Goal: Entertainment & Leisure: Browse casually

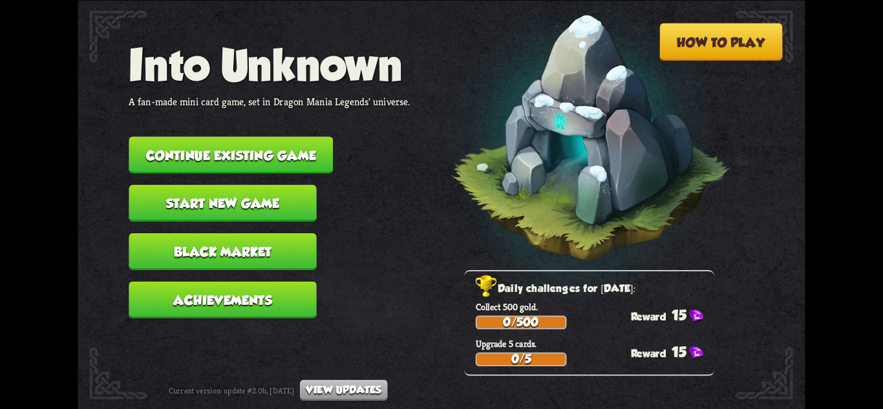
click at [265, 162] on button "Continue existing game" at bounding box center [231, 154] width 204 height 37
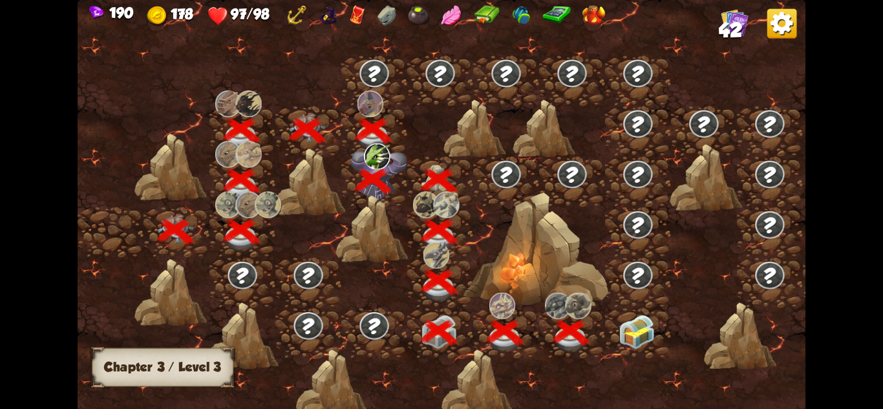
click at [649, 325] on img at bounding box center [637, 332] width 36 height 34
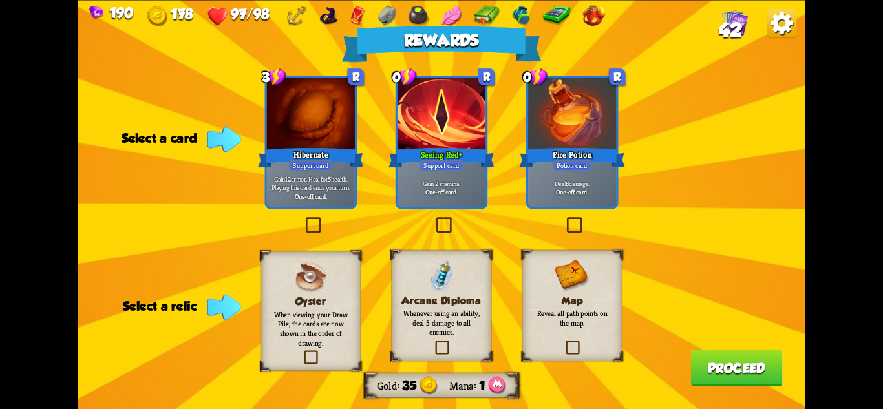
click at [459, 187] on p "Gain 2 stamina." at bounding box center [441, 183] width 83 height 8
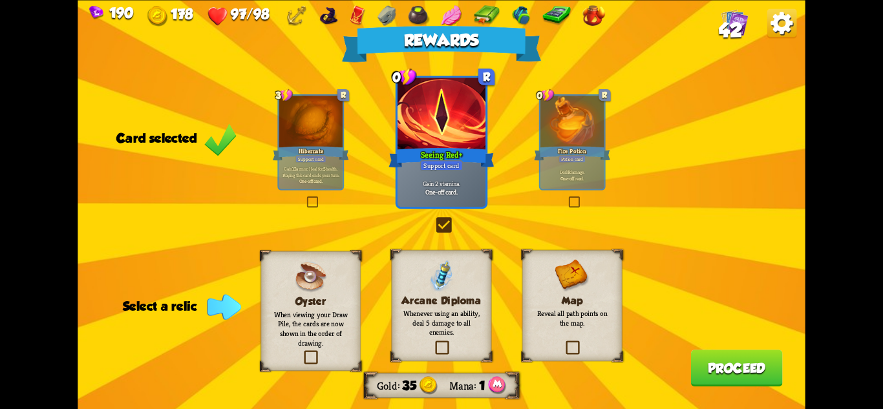
click at [343, 325] on p "When viewing your Draw Pile, the cards are now shown in the order of drawing." at bounding box center [310, 329] width 81 height 38
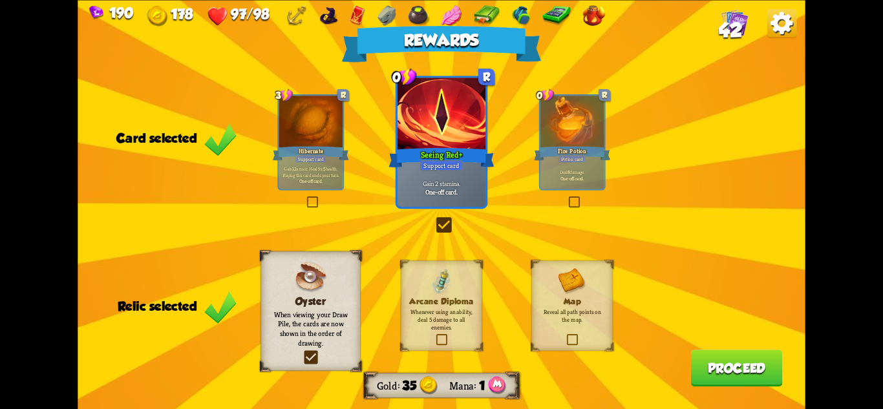
click at [711, 373] on button "Proceed" at bounding box center [737, 368] width 92 height 37
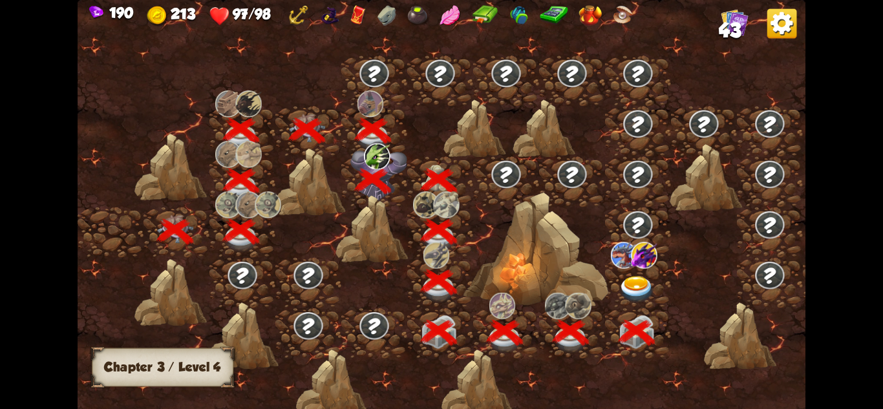
click at [645, 293] on img at bounding box center [637, 289] width 36 height 27
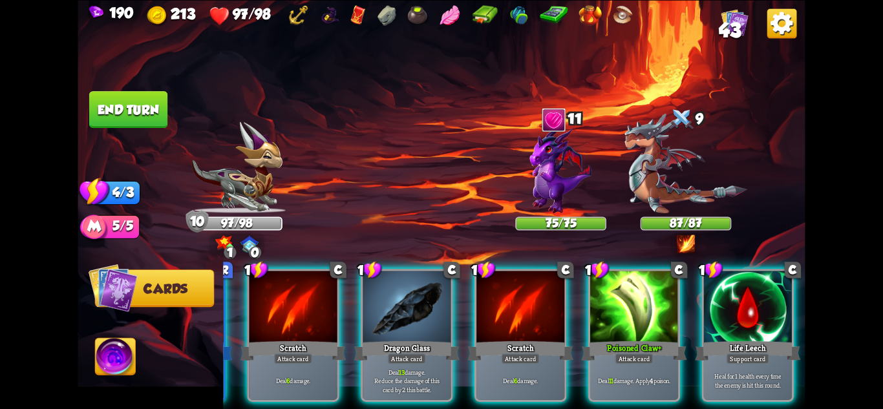
scroll to position [0, 129]
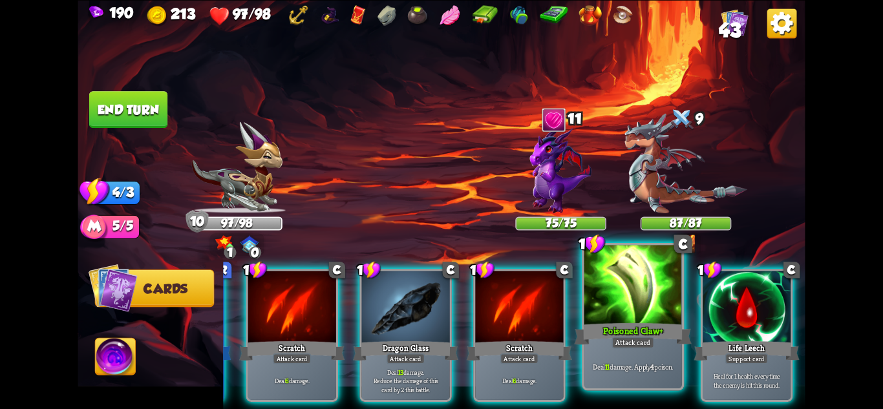
click at [601, 343] on div "Poisoned Claw+" at bounding box center [633, 334] width 117 height 26
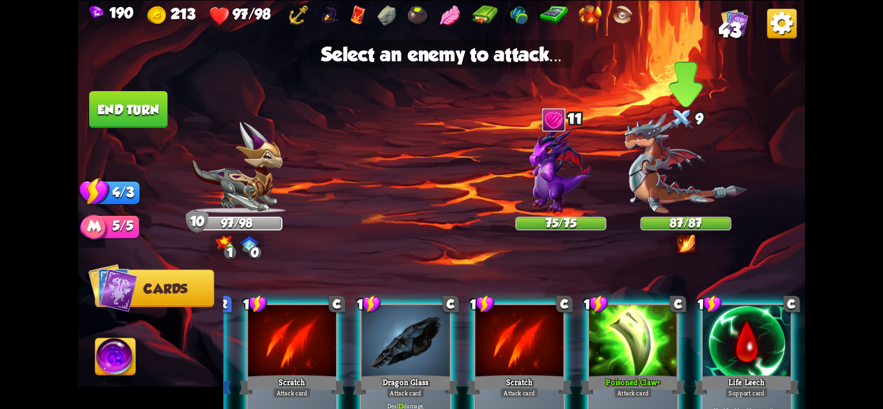
click at [662, 170] on img at bounding box center [686, 163] width 123 height 100
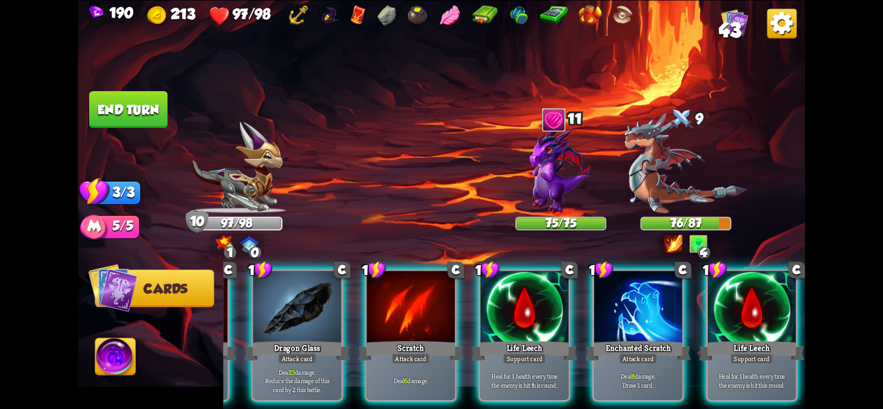
scroll to position [0, 0]
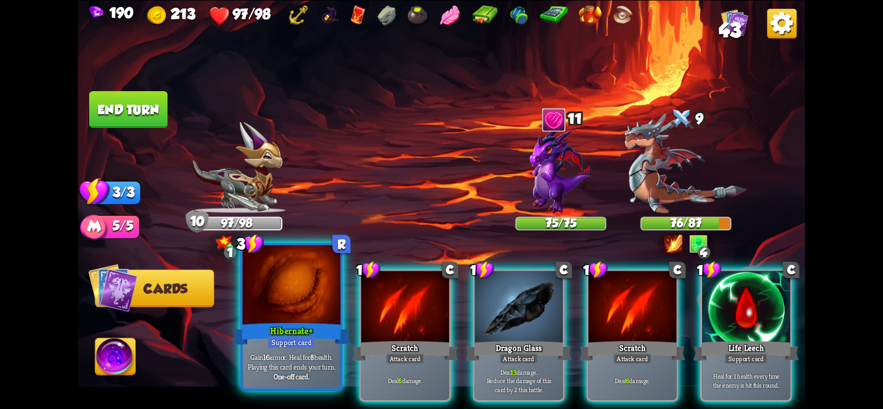
click at [295, 361] on p "Gain 16 armor. Heal for 8 health. Playing this card ends your turn." at bounding box center [291, 361] width 93 height 19
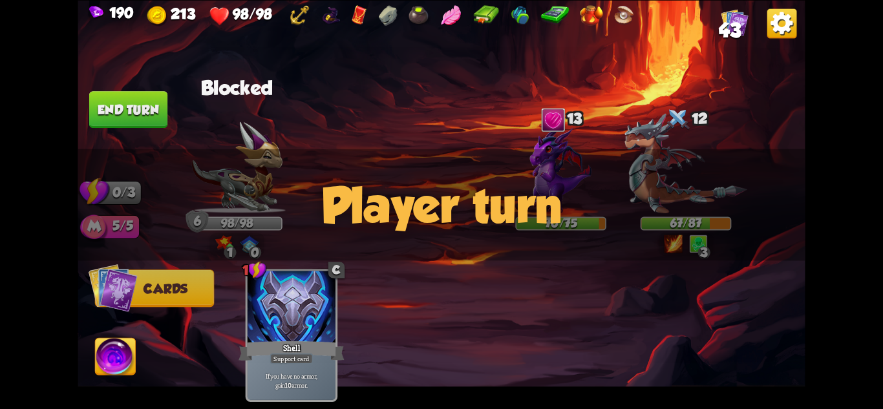
click at [592, 19] on img at bounding box center [592, 15] width 23 height 21
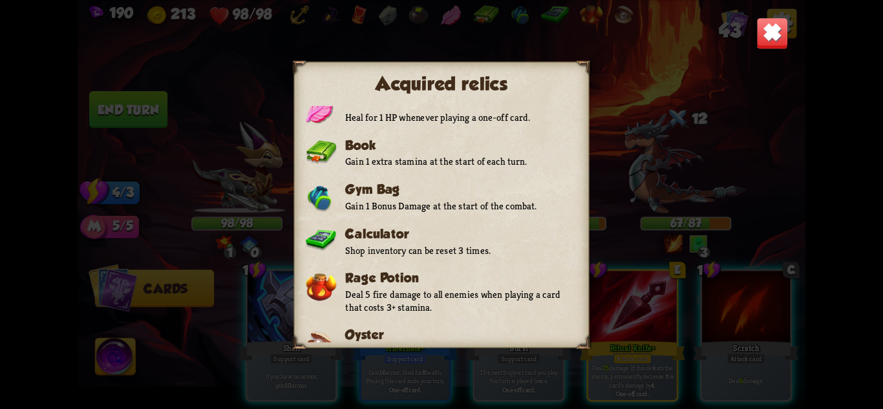
scroll to position [348, 0]
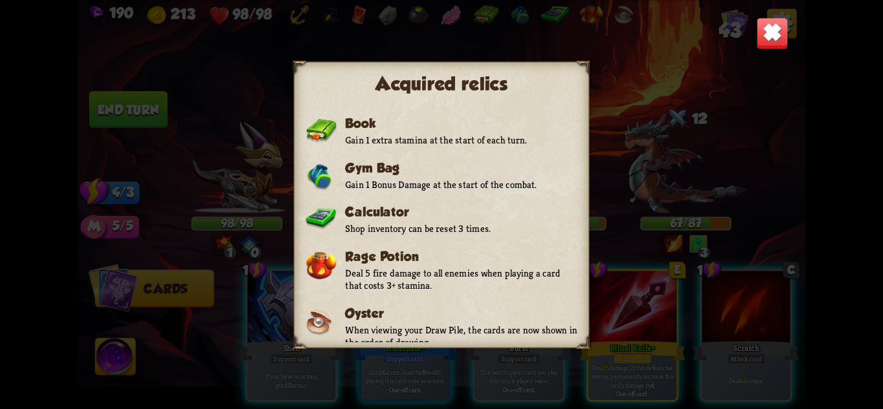
click at [760, 30] on img at bounding box center [773, 33] width 32 height 32
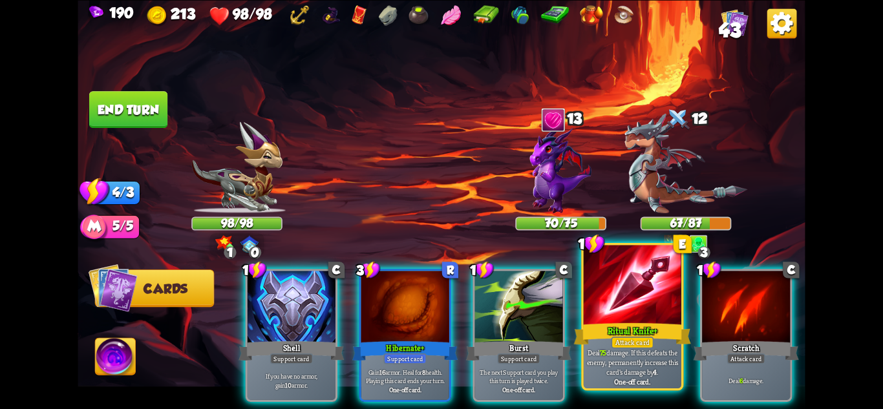
click at [633, 341] on div "Attack card" at bounding box center [632, 342] width 43 height 12
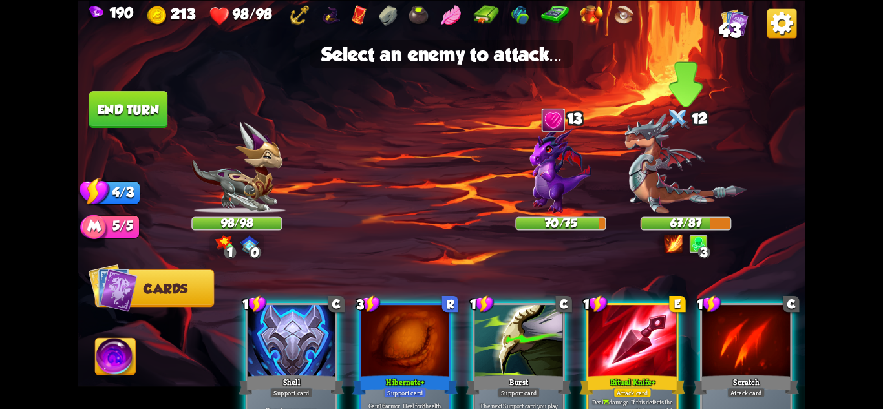
click at [675, 182] on img at bounding box center [686, 163] width 123 height 100
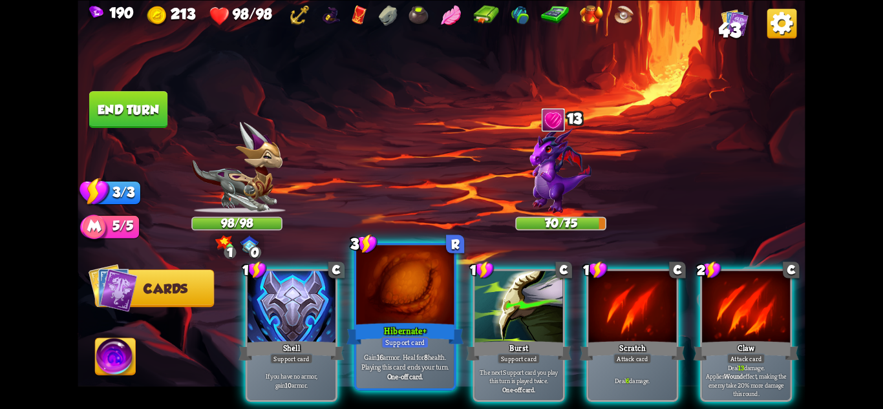
click at [411, 323] on div "Hibernate+" at bounding box center [405, 334] width 117 height 26
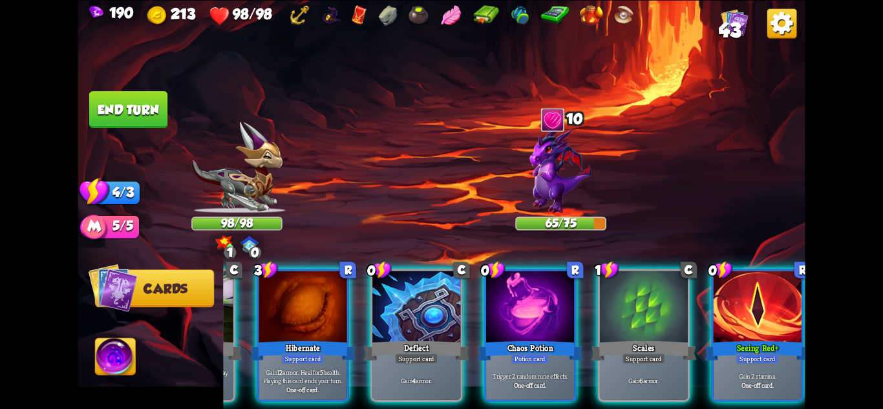
scroll to position [0, 123]
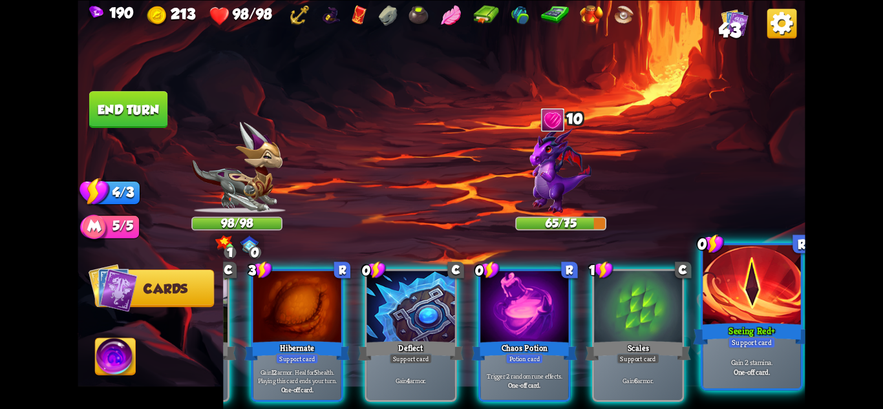
drag, startPoint x: 525, startPoint y: 362, endPoint x: 710, endPoint y: 360, distance: 184.3
click at [525, 372] on p "Trigger 2 random rune effects." at bounding box center [524, 376] width 83 height 8
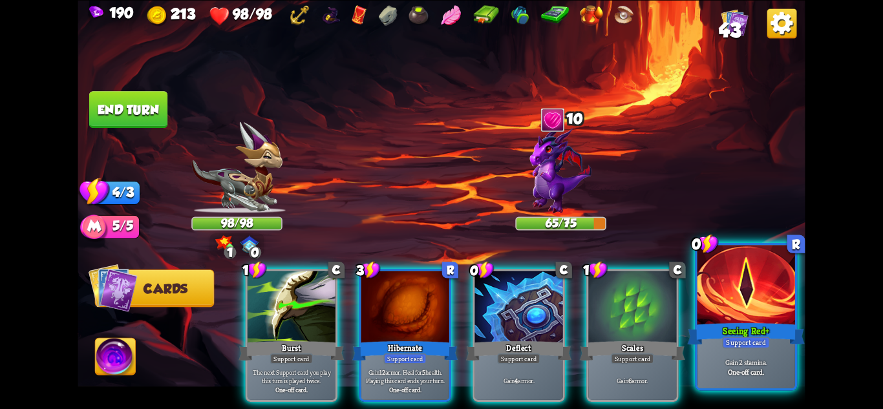
scroll to position [0, 0]
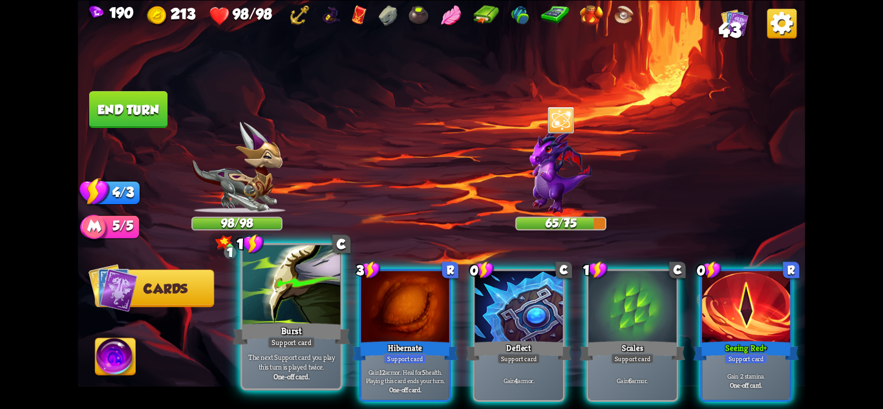
click at [318, 351] on div "The next Support card you play this turn is played twice. One-off card." at bounding box center [292, 367] width 98 height 43
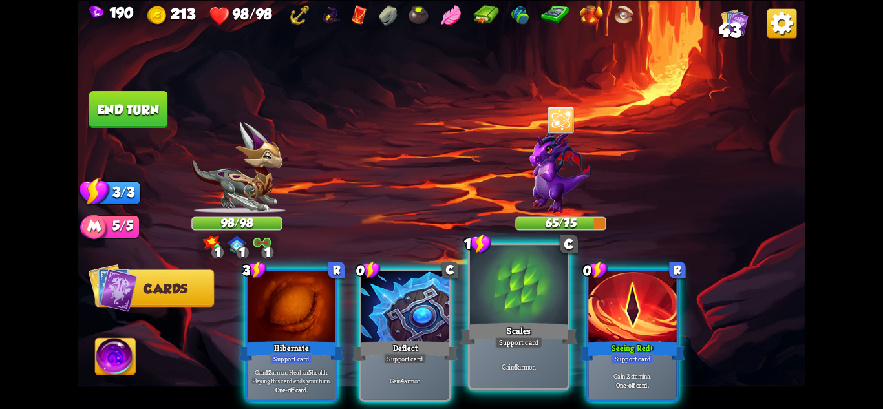
click at [477, 340] on div "Scales" at bounding box center [518, 334] width 117 height 26
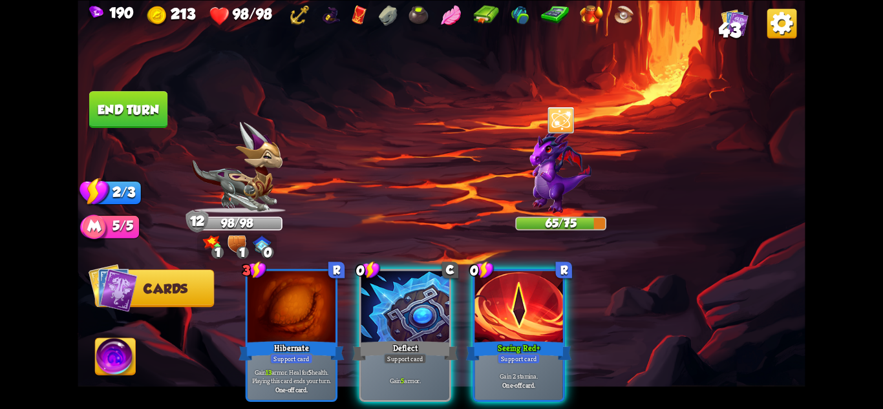
drag, startPoint x: 414, startPoint y: 332, endPoint x: 371, endPoint y: 275, distance: 71.1
click at [415, 339] on div "Deflect" at bounding box center [404, 350] width 105 height 23
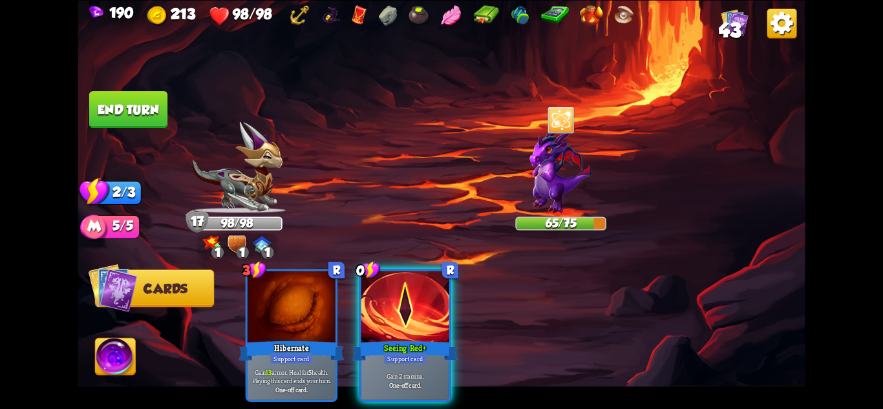
click at [142, 111] on button "End turn" at bounding box center [128, 109] width 78 height 37
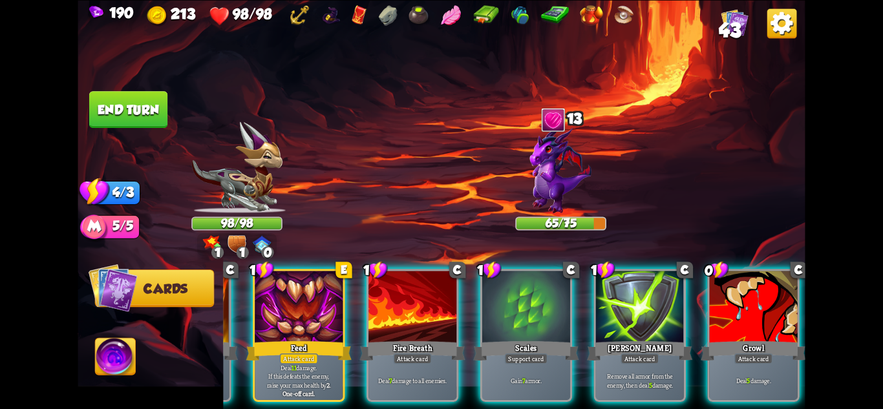
scroll to position [0, 123]
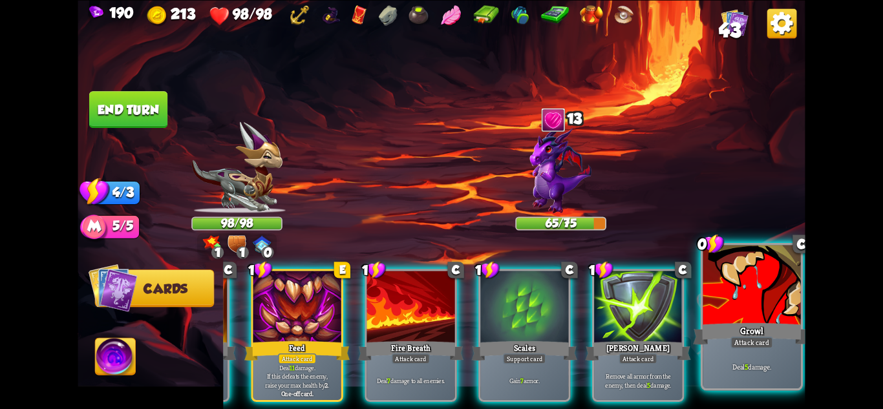
click at [769, 363] on p "Deal 5 damage." at bounding box center [752, 367] width 93 height 10
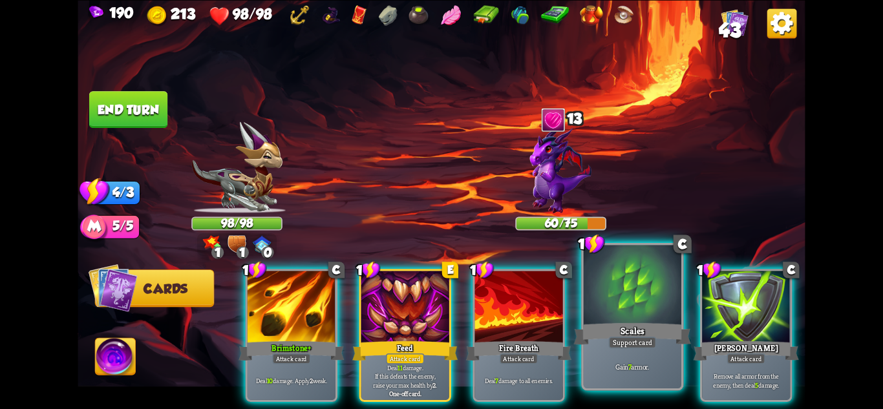
click at [614, 355] on div "Gain 7 armor." at bounding box center [633, 367] width 98 height 43
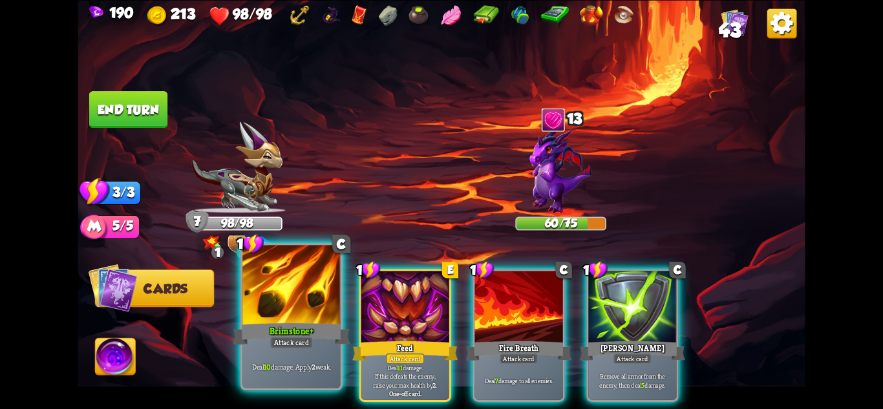
click at [288, 342] on div "Attack card" at bounding box center [291, 342] width 43 height 12
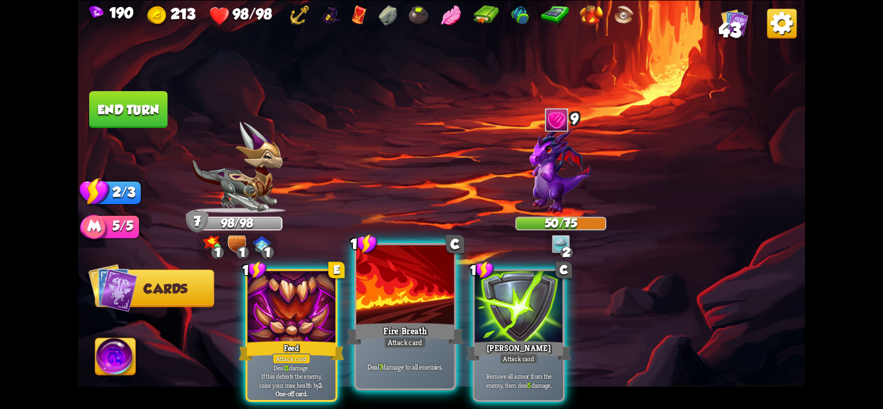
click at [426, 303] on div at bounding box center [405, 286] width 98 height 82
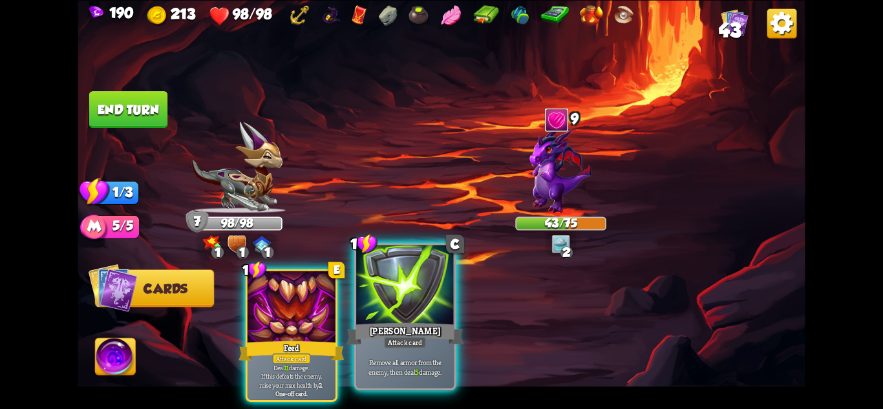
click at [417, 304] on div at bounding box center [405, 286] width 98 height 82
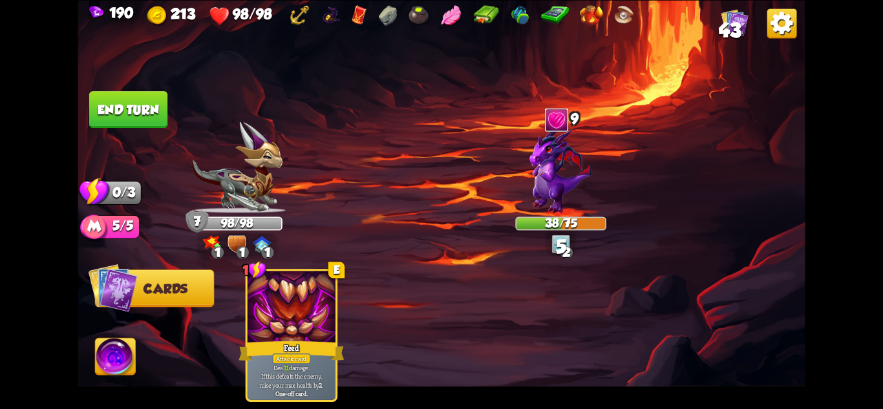
click at [127, 97] on button "End turn" at bounding box center [128, 109] width 78 height 37
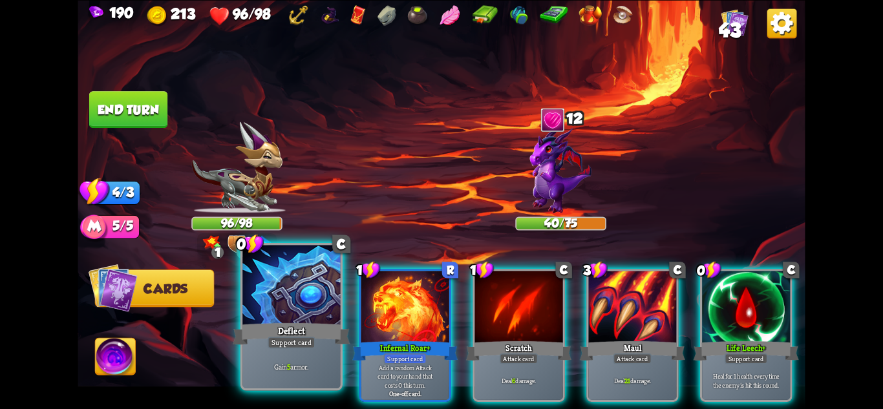
click at [296, 365] on p "Gain 5 armor." at bounding box center [291, 367] width 93 height 10
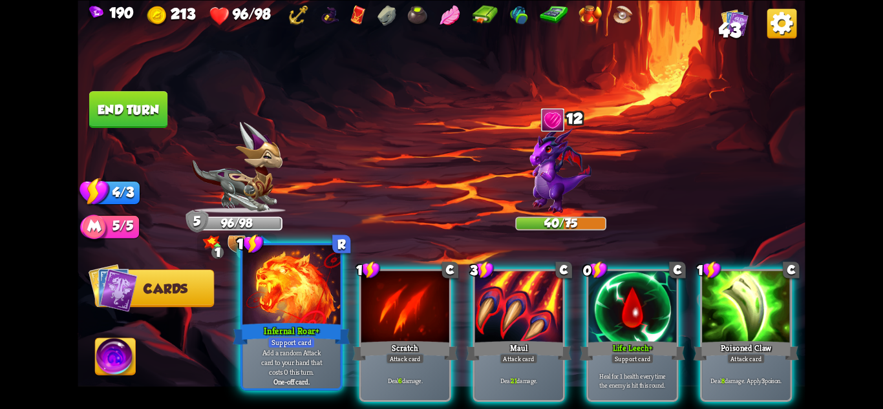
click at [296, 359] on p "Add a random Attack card to your hand that costs 0 this turn." at bounding box center [291, 362] width 93 height 29
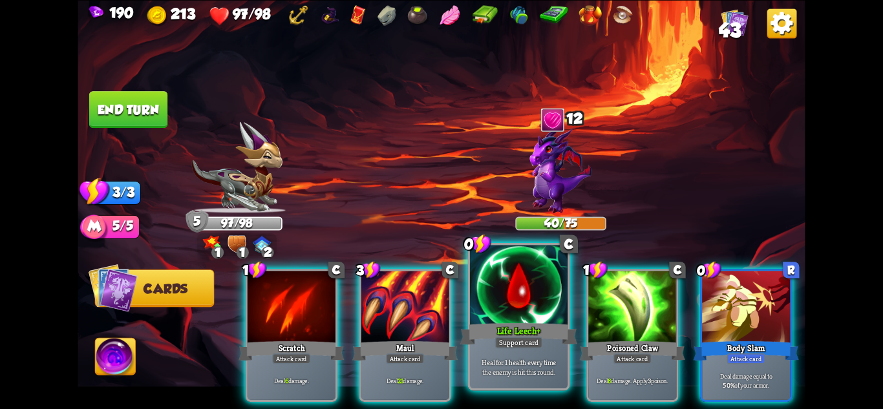
click at [539, 296] on div at bounding box center [519, 286] width 98 height 82
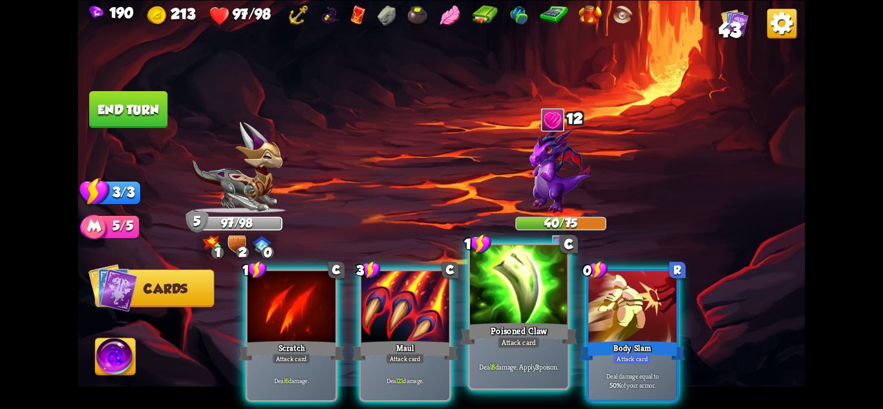
click at [516, 309] on div at bounding box center [519, 286] width 98 height 82
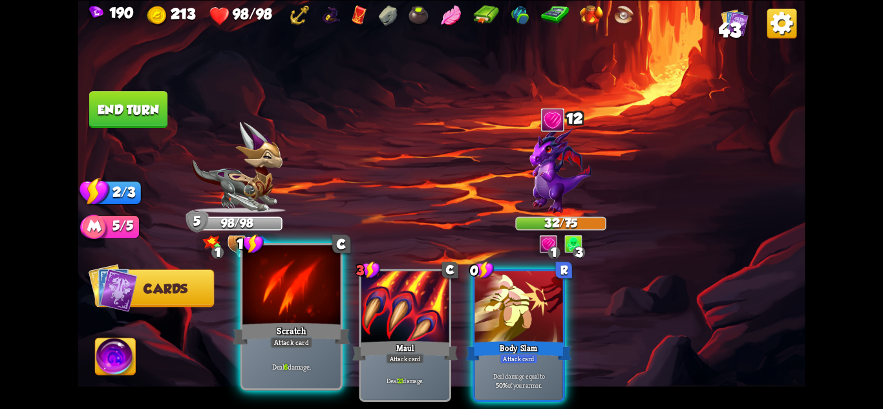
click at [283, 323] on div "Scratch" at bounding box center [291, 334] width 117 height 26
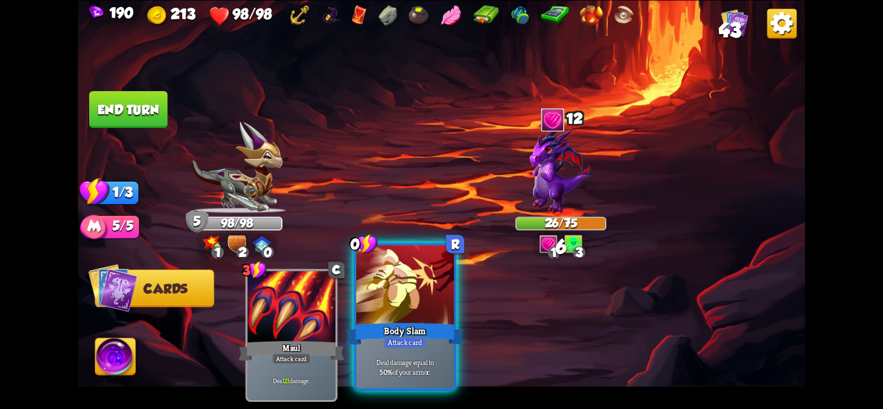
click at [415, 323] on div "Body Slam" at bounding box center [405, 334] width 117 height 26
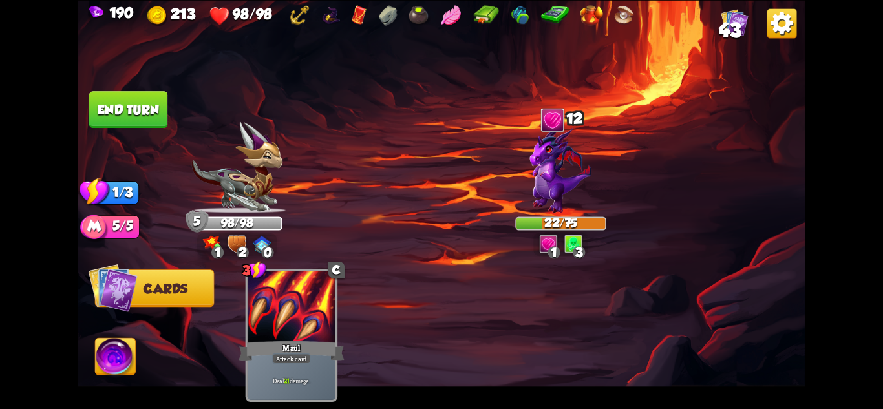
click at [135, 110] on button "End turn" at bounding box center [128, 109] width 78 height 37
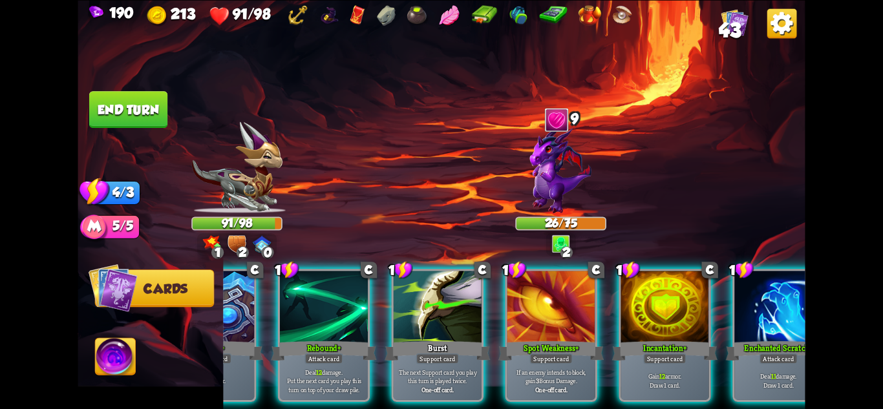
scroll to position [0, 123]
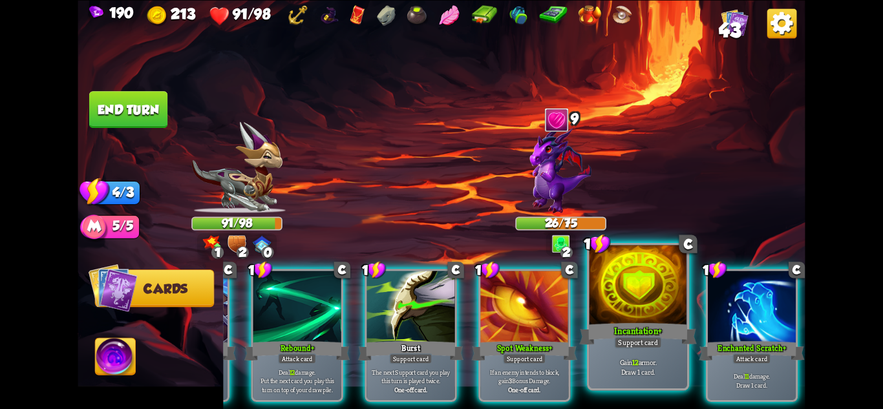
click at [649, 359] on p "Gain 12 armor. Draw 1 card." at bounding box center [638, 367] width 93 height 19
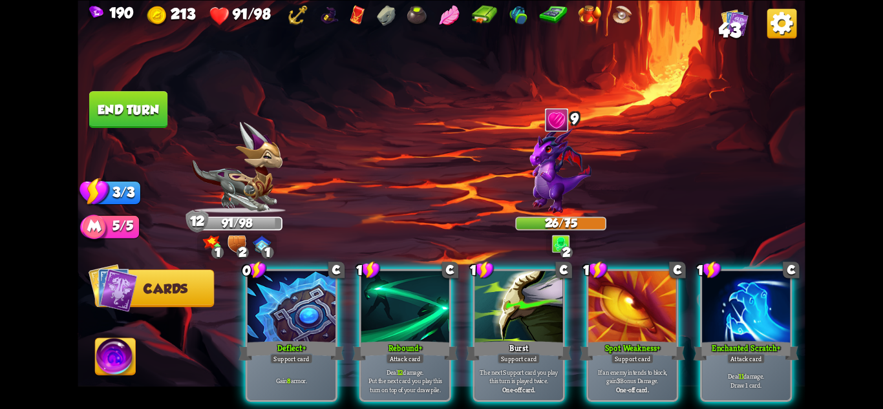
scroll to position [0, 0]
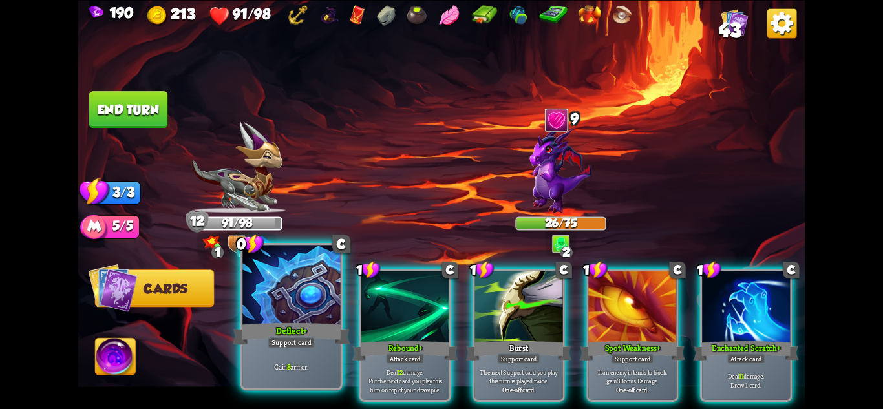
click at [243, 315] on div at bounding box center [292, 286] width 98 height 82
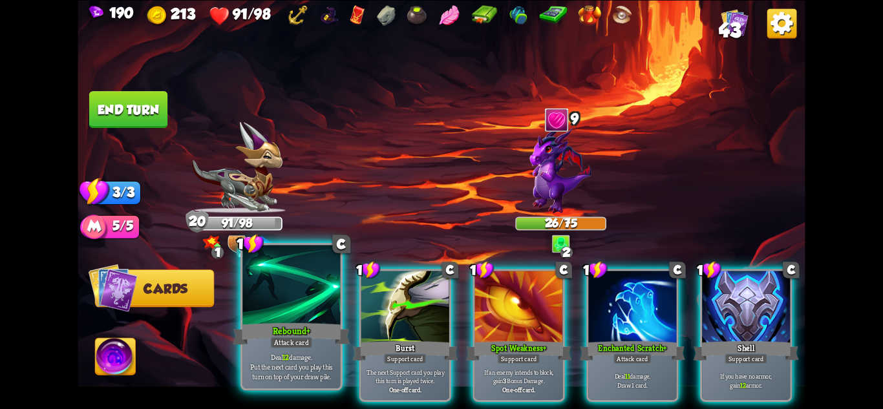
click at [324, 340] on div "Rebound+" at bounding box center [291, 334] width 117 height 26
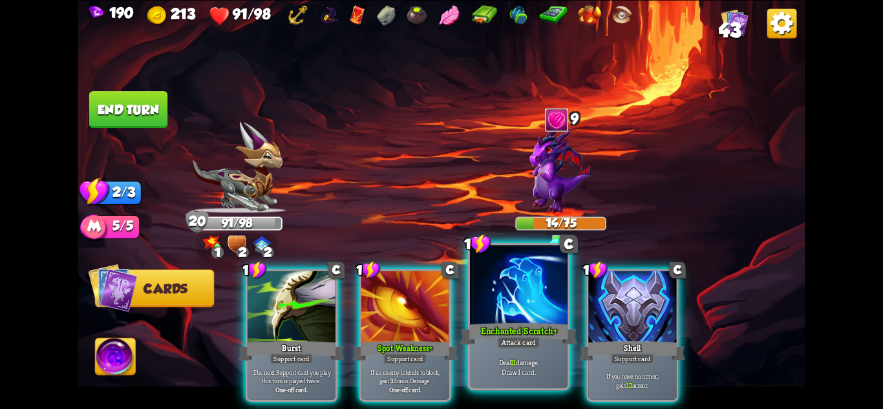
click at [518, 332] on div "Enchanted Scratch+" at bounding box center [518, 334] width 117 height 26
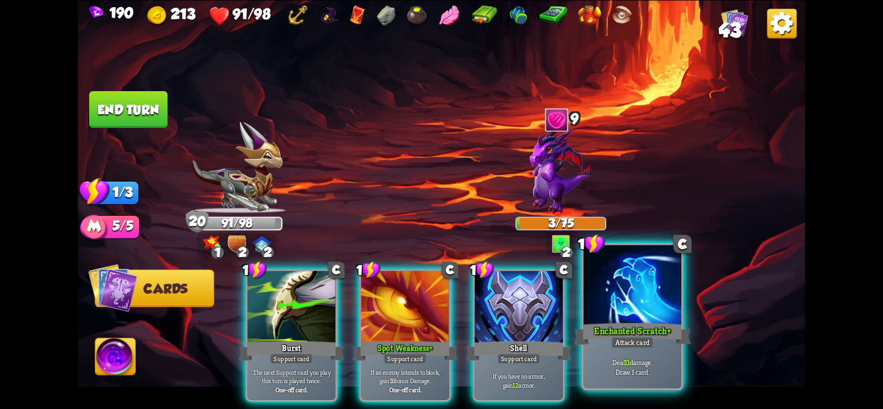
click at [635, 334] on div "Enchanted Scratch+" at bounding box center [632, 334] width 117 height 26
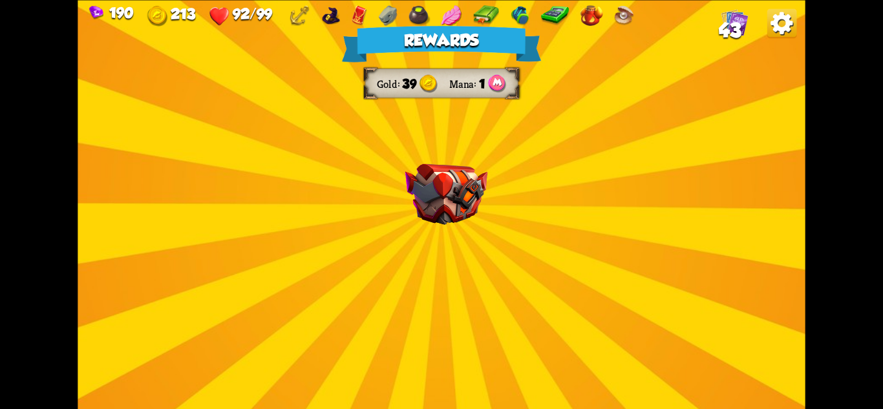
click at [458, 185] on img at bounding box center [447, 194] width 82 height 61
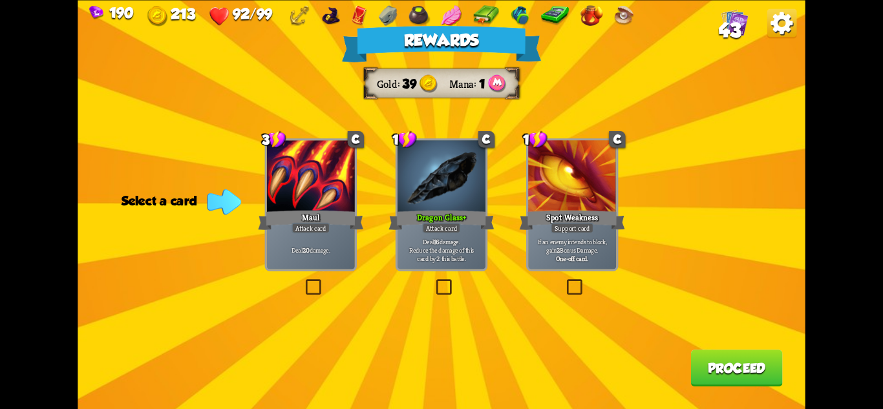
click at [460, 219] on div "Dragon Glass+" at bounding box center [441, 219] width 105 height 23
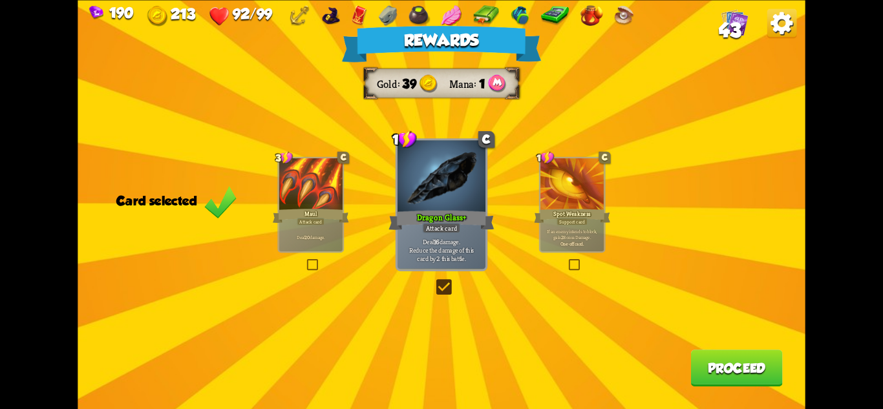
click at [719, 367] on button "Proceed" at bounding box center [737, 368] width 92 height 37
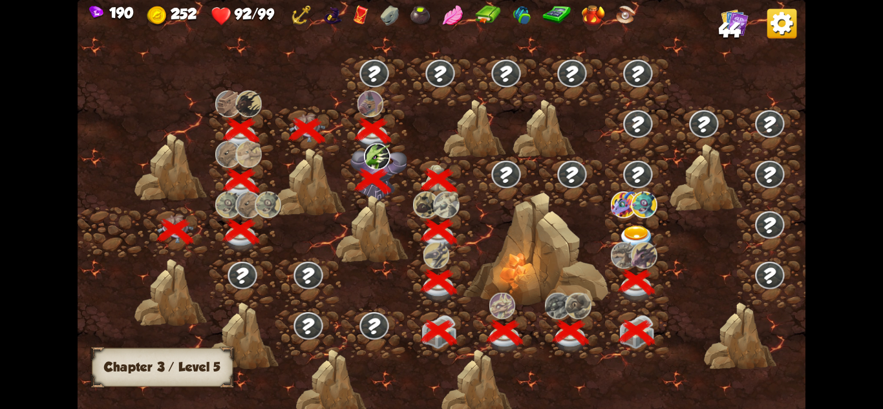
click at [630, 224] on div at bounding box center [638, 233] width 66 height 50
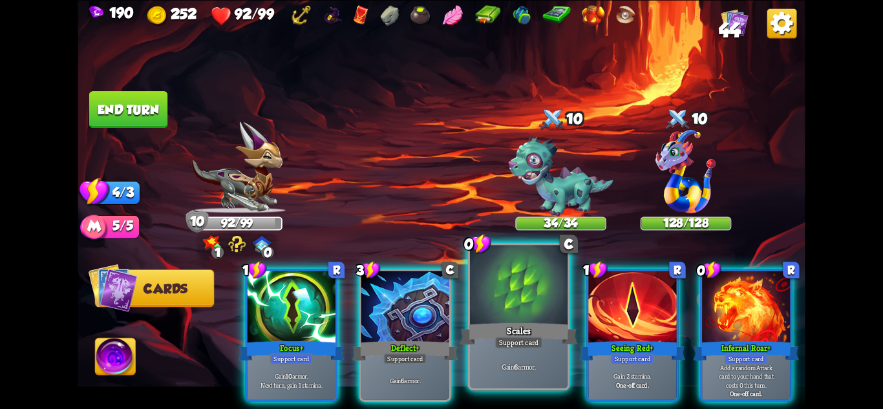
click at [532, 376] on div "Gain 6 armor." at bounding box center [519, 367] width 98 height 43
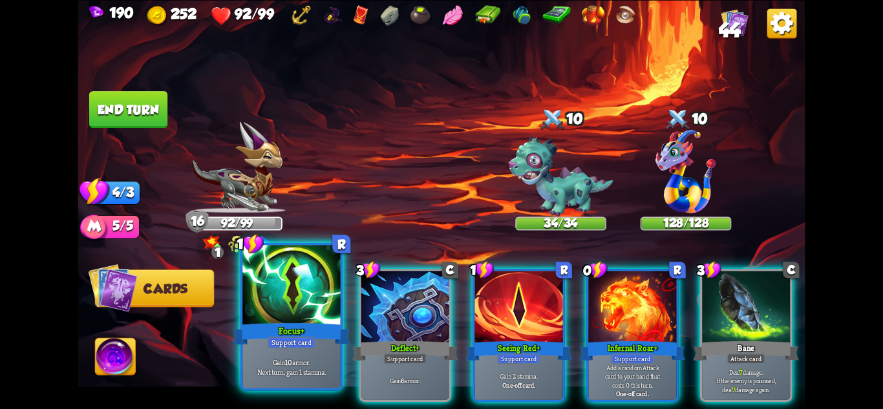
click at [286, 360] on b "10" at bounding box center [288, 363] width 7 height 10
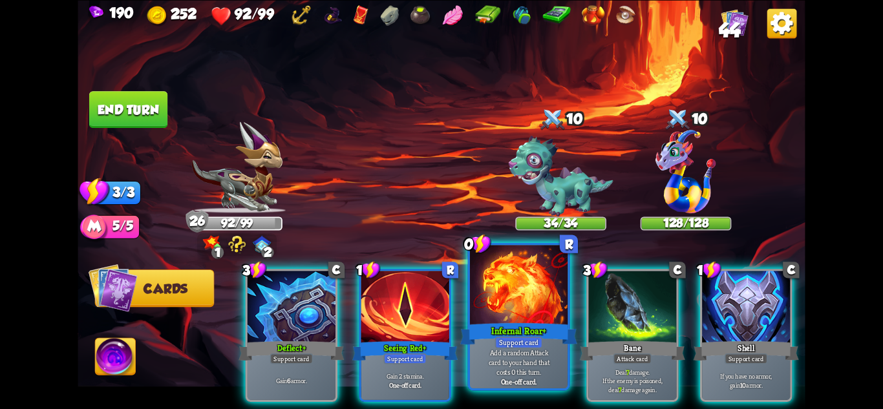
click at [515, 316] on div at bounding box center [519, 286] width 98 height 82
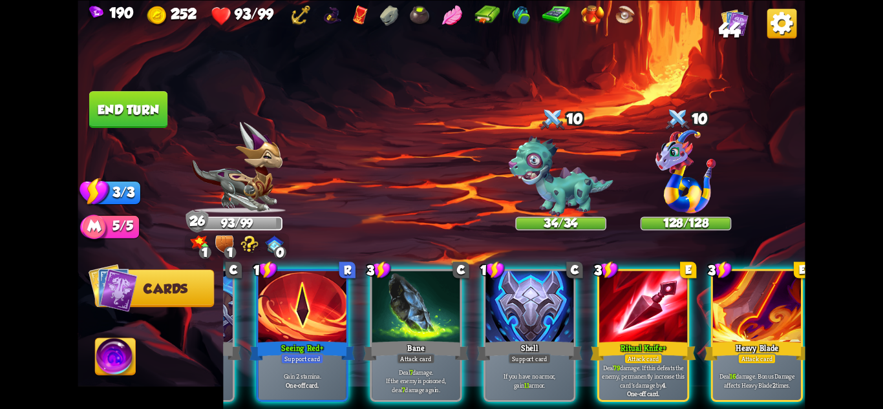
scroll to position [0, 123]
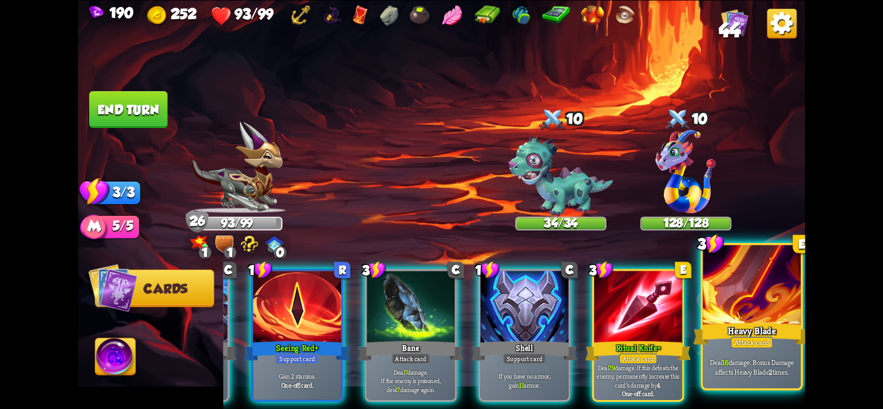
click at [757, 266] on div at bounding box center [752, 286] width 98 height 82
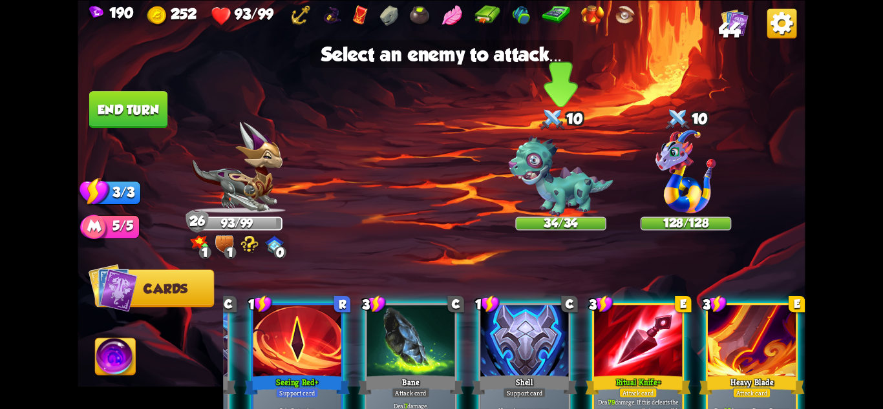
click at [569, 173] on img at bounding box center [561, 176] width 105 height 81
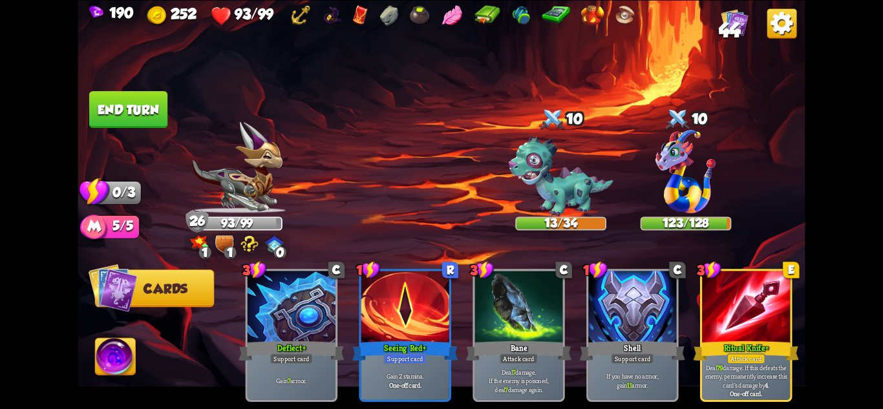
click at [122, 106] on button "End turn" at bounding box center [129, 110] width 80 height 38
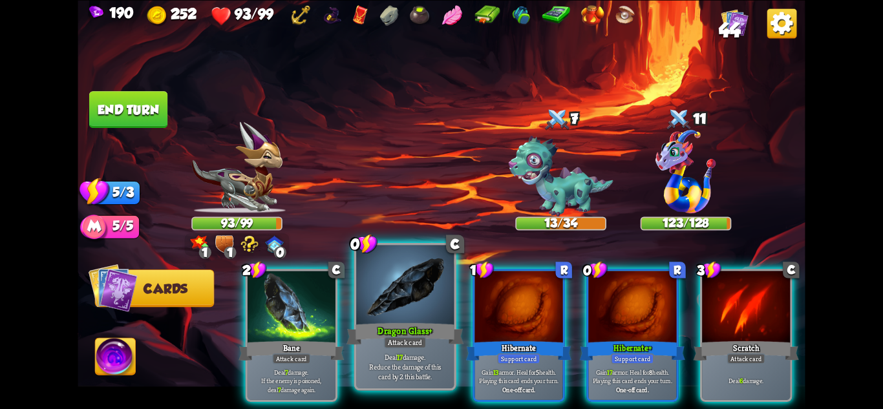
click at [423, 340] on div "Attack card" at bounding box center [405, 342] width 43 height 12
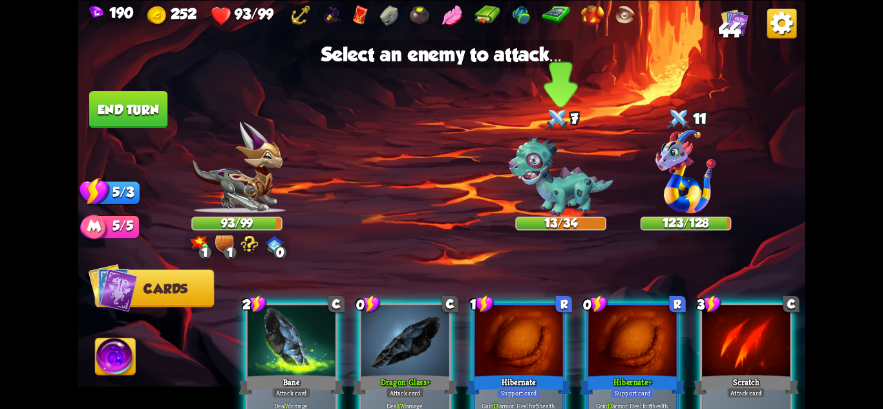
click at [543, 200] on img at bounding box center [561, 176] width 105 height 81
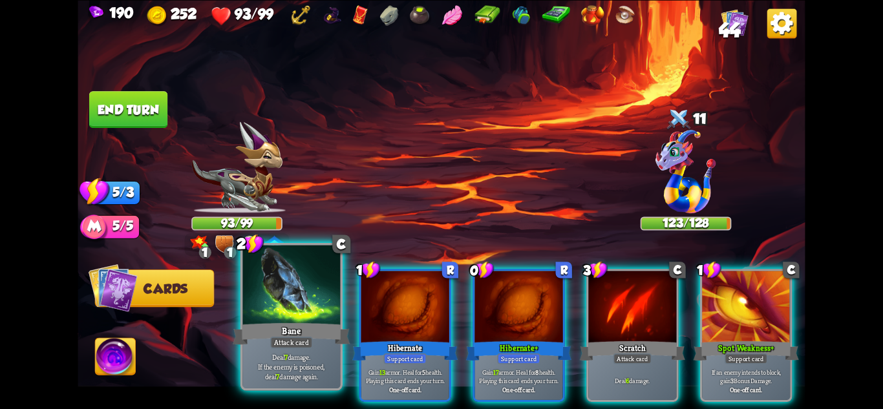
click at [308, 336] on div "Bane" at bounding box center [291, 334] width 117 height 26
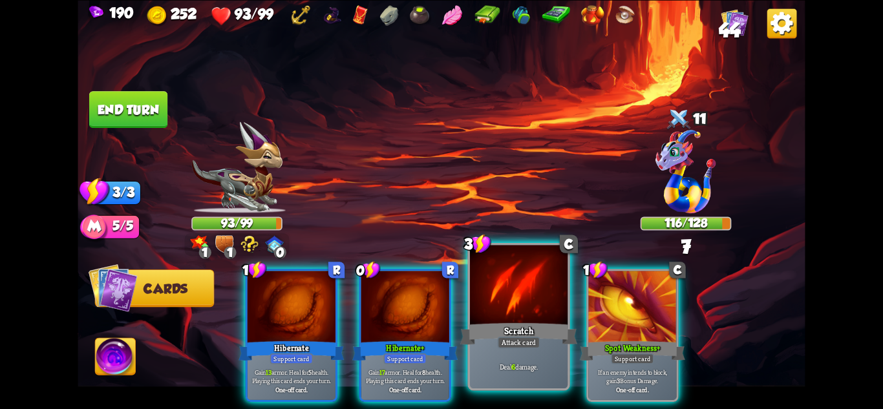
click at [517, 340] on div "Attack card" at bounding box center [519, 342] width 43 height 12
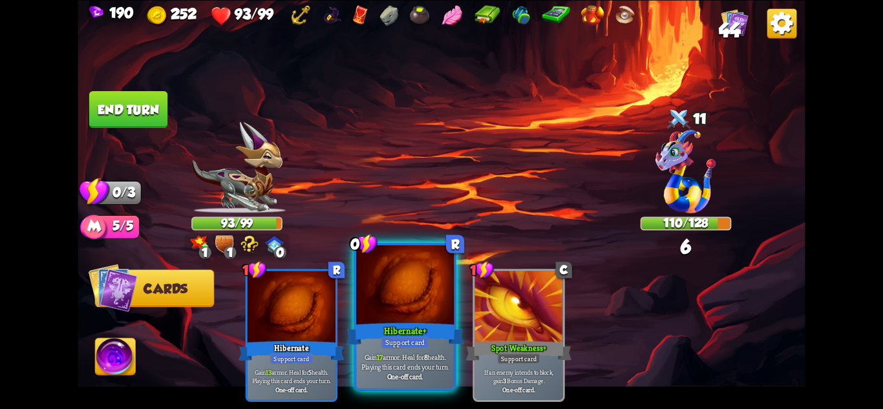
click at [422, 338] on div "Support card" at bounding box center [406, 342] width 48 height 12
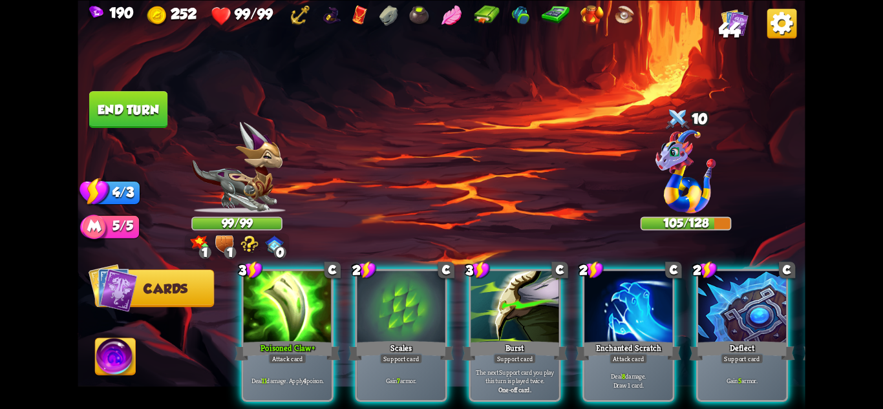
scroll to position [0, 3]
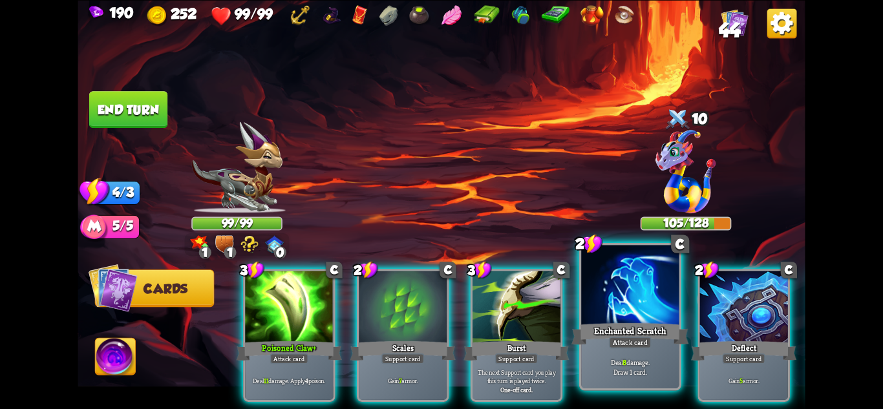
click at [630, 376] on p "Deal 8 damage. Draw 1 card." at bounding box center [630, 367] width 93 height 19
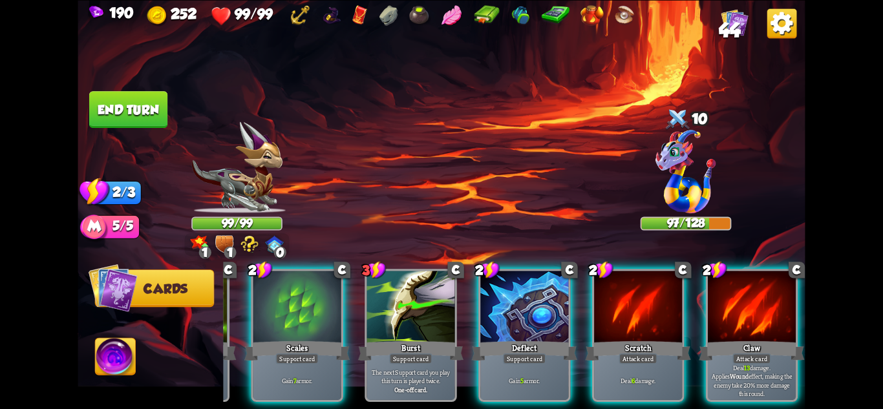
scroll to position [0, 83]
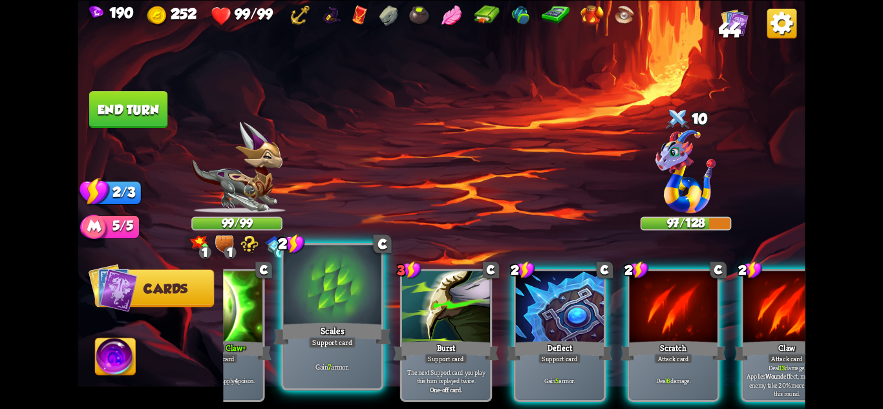
click at [331, 334] on div "Scales" at bounding box center [332, 334] width 117 height 26
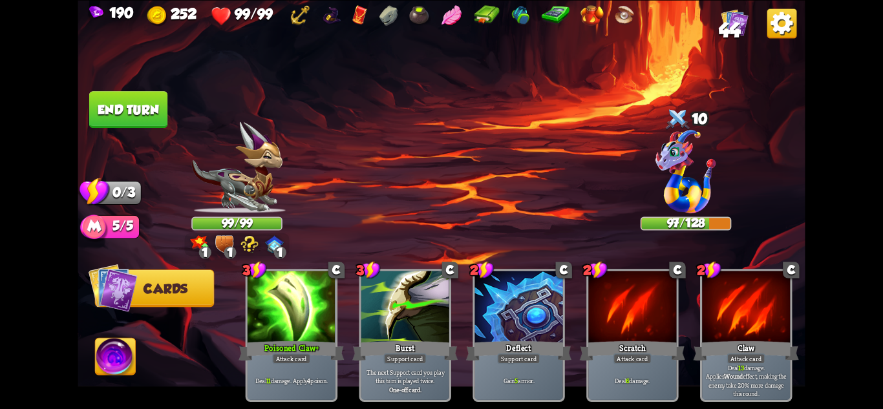
scroll to position [0, 0]
click at [116, 112] on button "End turn" at bounding box center [128, 109] width 78 height 37
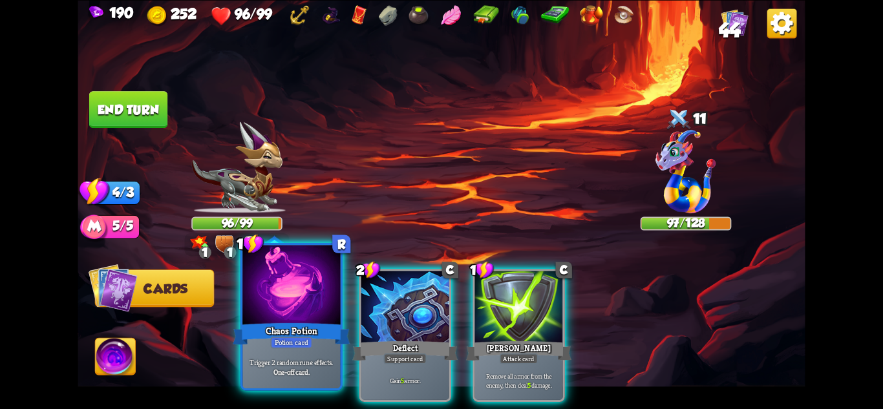
click at [301, 330] on div "Chaos Potion" at bounding box center [291, 334] width 117 height 26
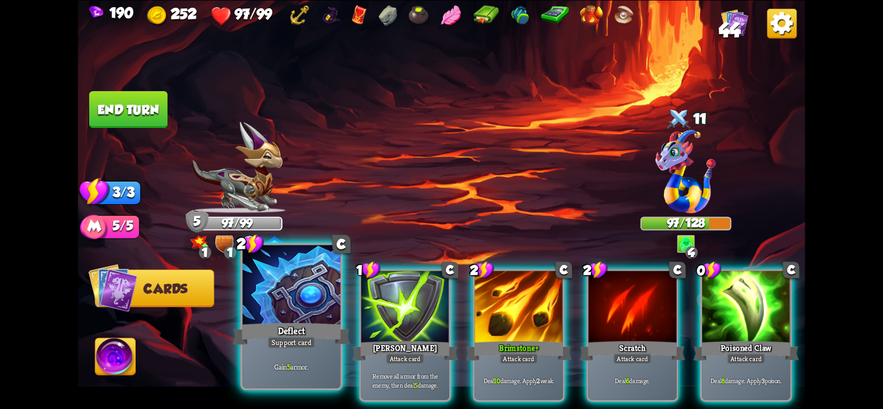
click at [316, 325] on div "Deflect" at bounding box center [291, 334] width 117 height 26
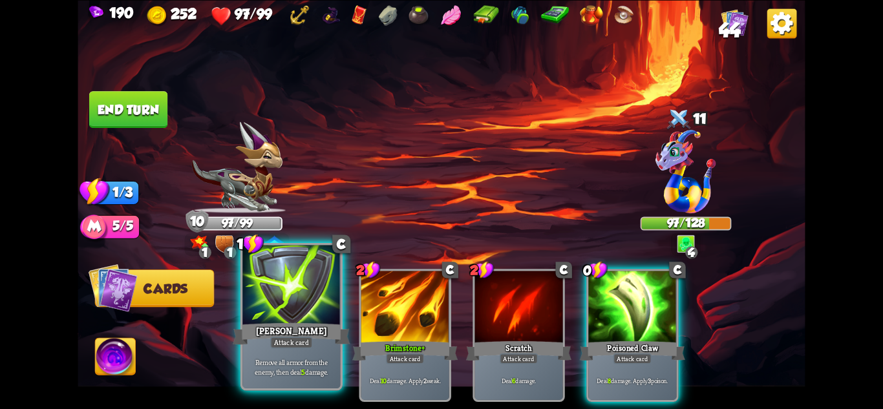
click at [281, 306] on div at bounding box center [292, 286] width 98 height 82
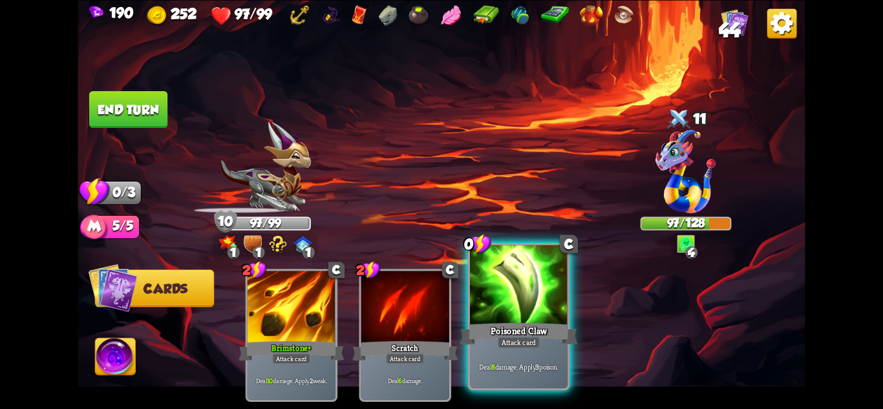
click at [560, 303] on div at bounding box center [519, 286] width 98 height 82
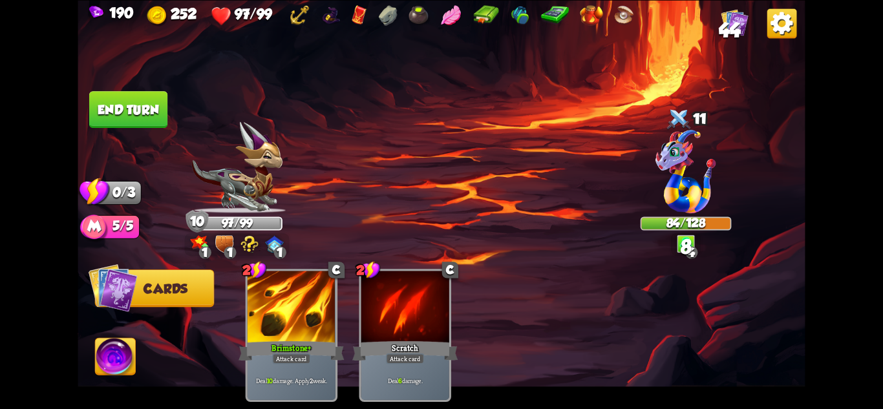
click at [147, 103] on button "End turn" at bounding box center [128, 109] width 78 height 37
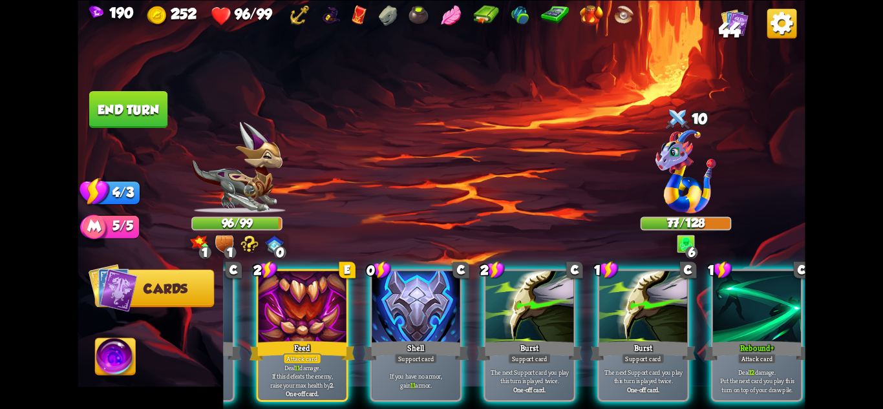
scroll to position [0, 123]
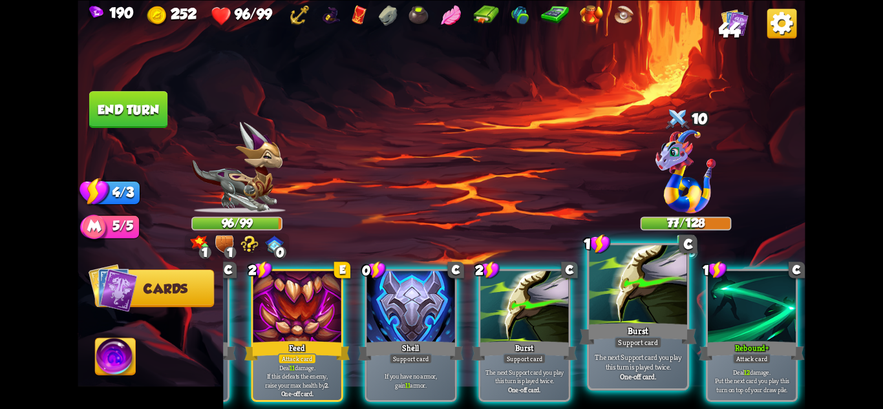
click at [628, 288] on div at bounding box center [639, 286] width 98 height 82
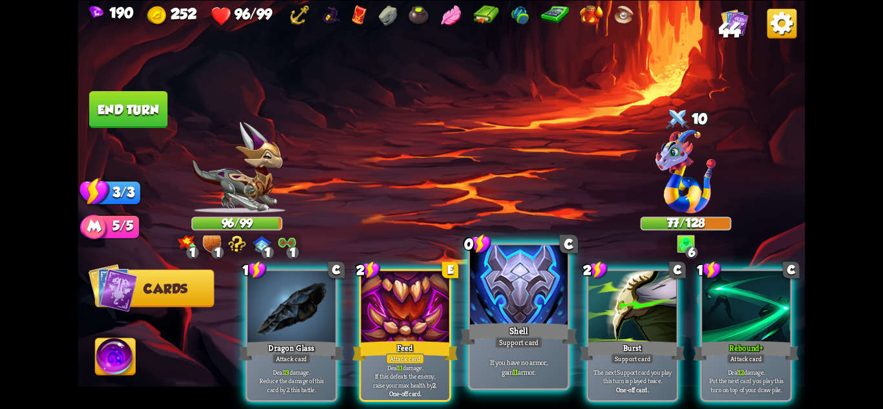
scroll to position [0, 0]
click at [515, 313] on div at bounding box center [519, 286] width 98 height 82
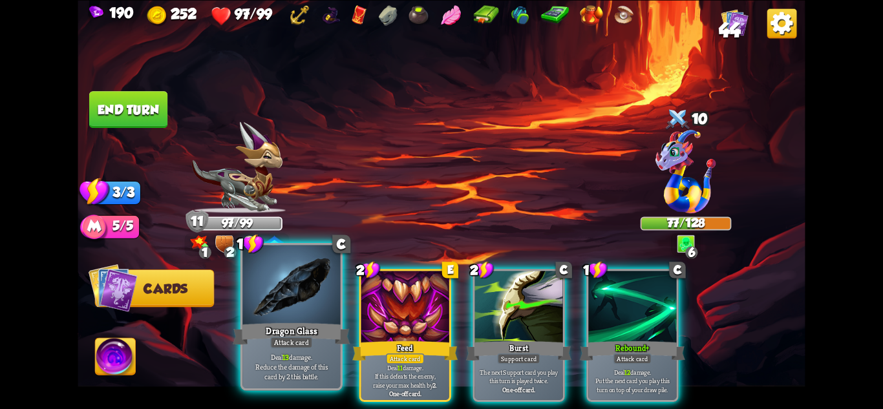
click at [307, 314] on div at bounding box center [292, 286] width 98 height 82
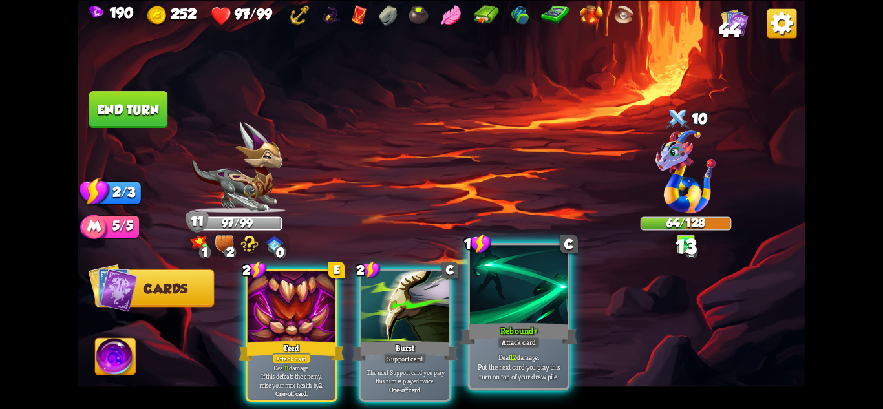
click at [519, 314] on div at bounding box center [519, 286] width 98 height 82
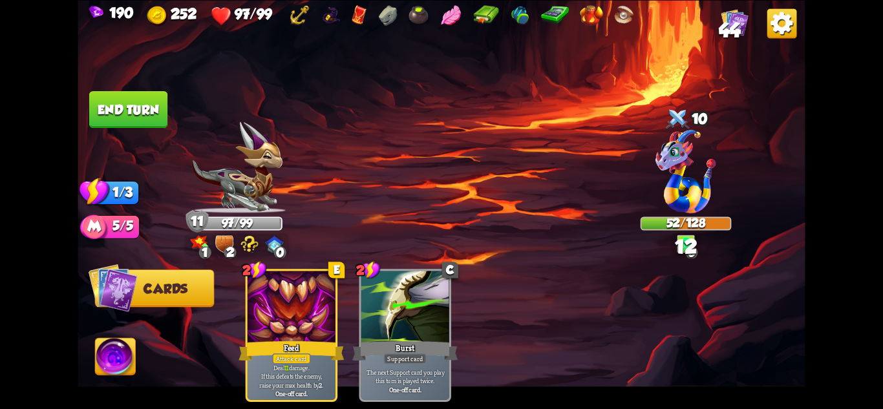
click at [108, 77] on img at bounding box center [442, 204] width 728 height 409
click at [131, 96] on button "End turn" at bounding box center [128, 109] width 78 height 37
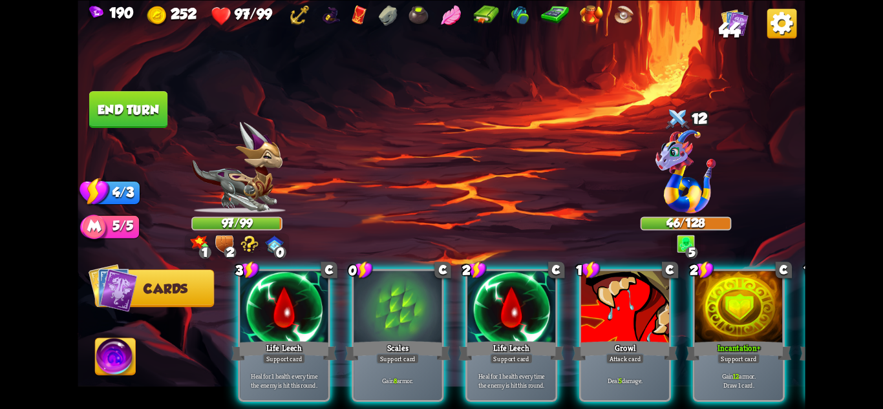
scroll to position [0, 6]
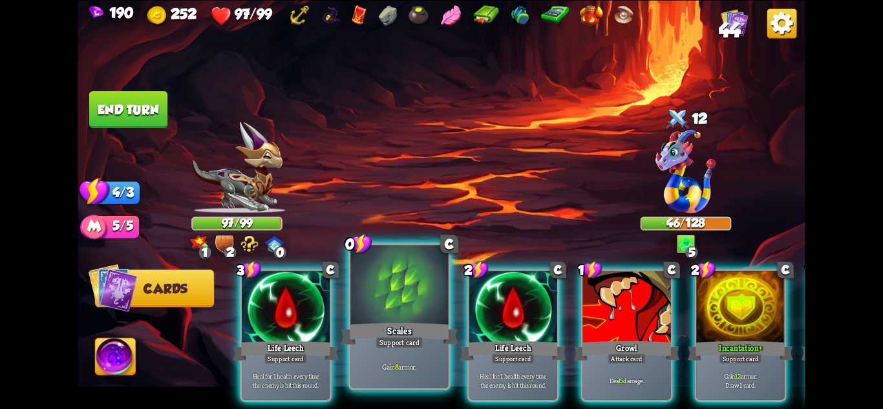
click at [437, 351] on div "Gain 8 armor." at bounding box center [400, 367] width 98 height 43
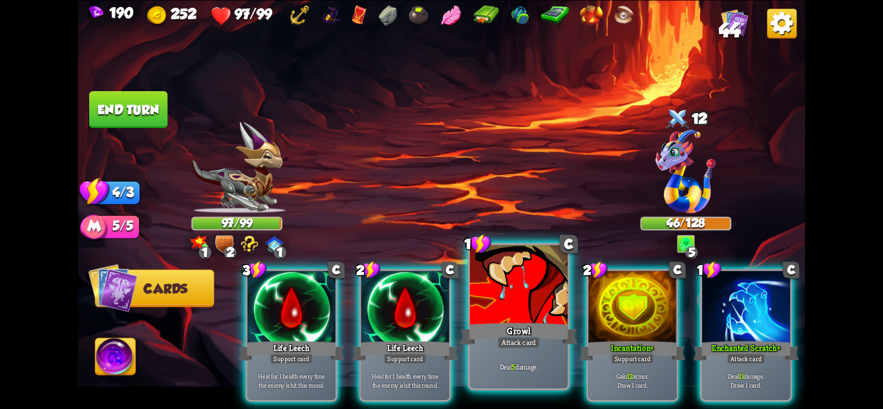
scroll to position [0, 0]
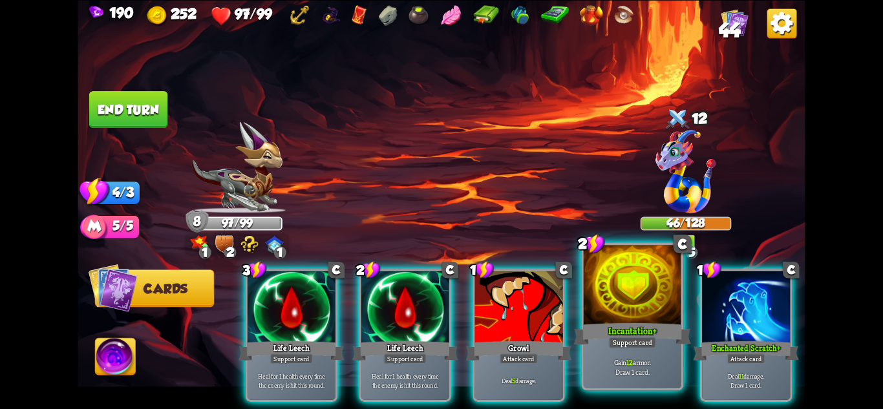
click at [643, 343] on div "Support card" at bounding box center [633, 342] width 48 height 12
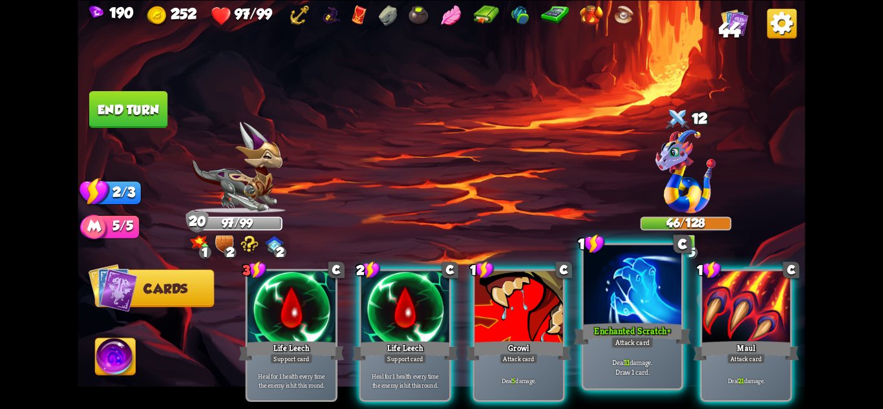
click at [667, 354] on div "Deal 11 damage. Draw 1 card." at bounding box center [633, 367] width 98 height 43
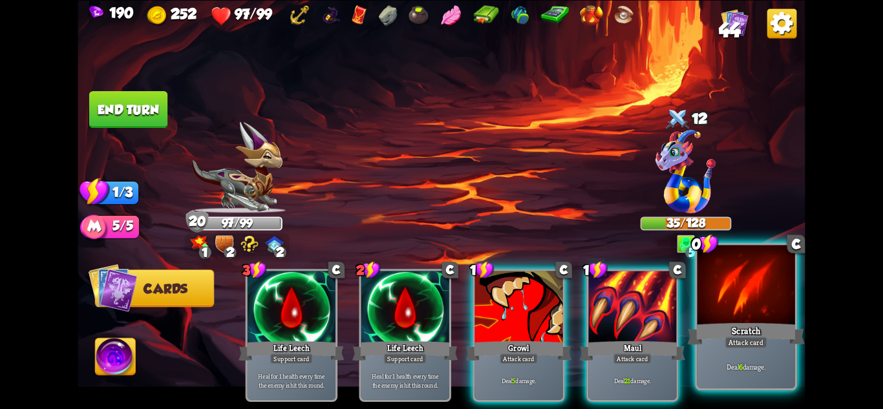
click at [763, 364] on p "Deal 6 damage." at bounding box center [746, 367] width 93 height 10
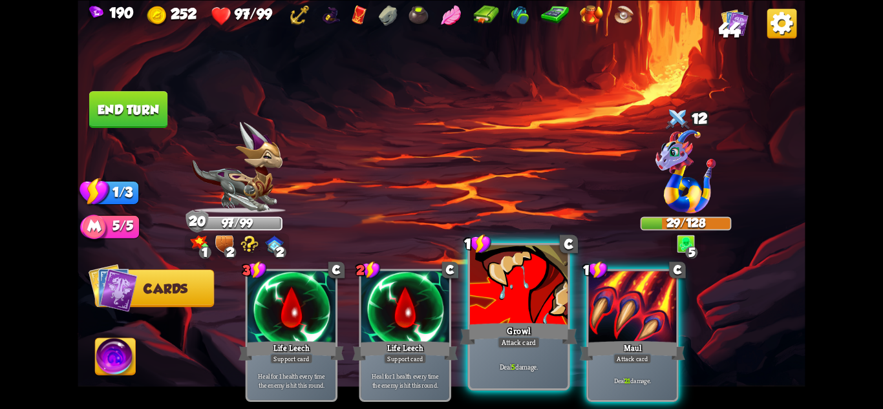
click at [552, 337] on div "Growl" at bounding box center [518, 334] width 117 height 26
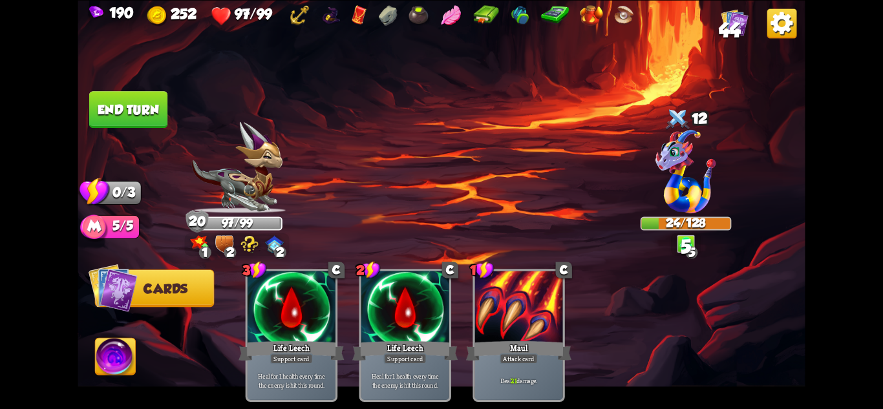
click at [124, 112] on button "End turn" at bounding box center [128, 109] width 78 height 37
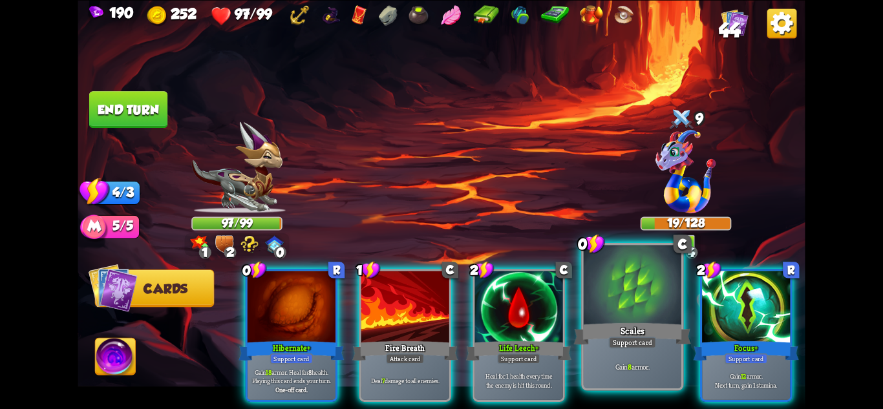
click at [650, 352] on div "Gain 8 armor." at bounding box center [633, 367] width 98 height 43
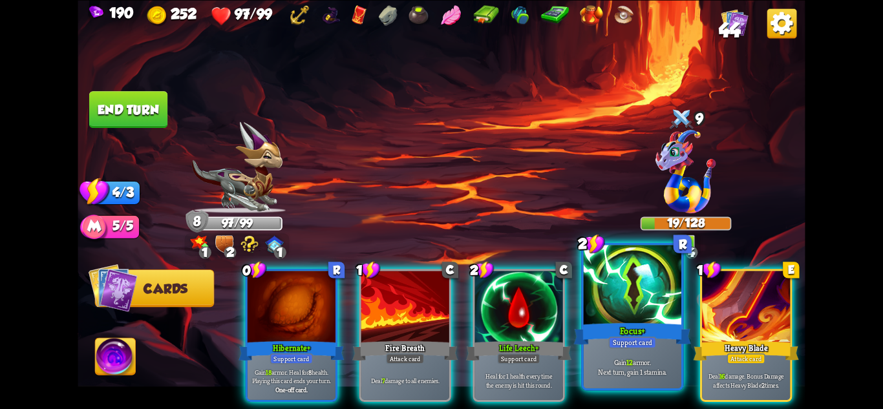
click at [625, 351] on div "Gain 12 armor. Next turn, gain 1 stamina." at bounding box center [633, 367] width 98 height 43
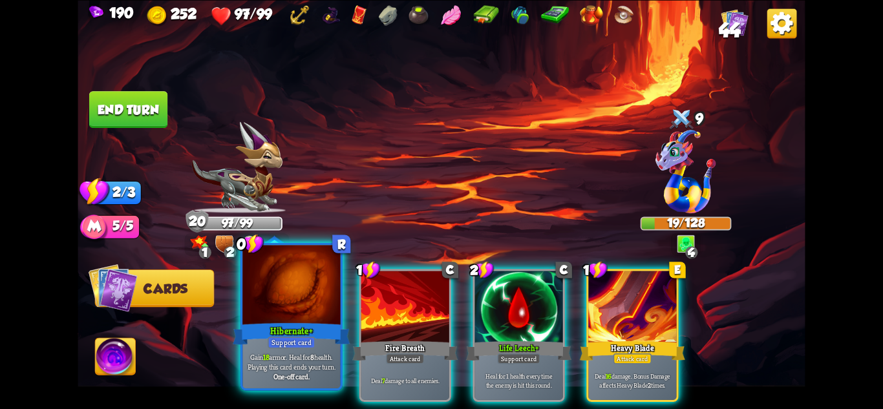
click at [283, 349] on div "Gain 18 armor. Heal for 8 health. Playing this card ends your turn. One-off car…" at bounding box center [292, 367] width 98 height 43
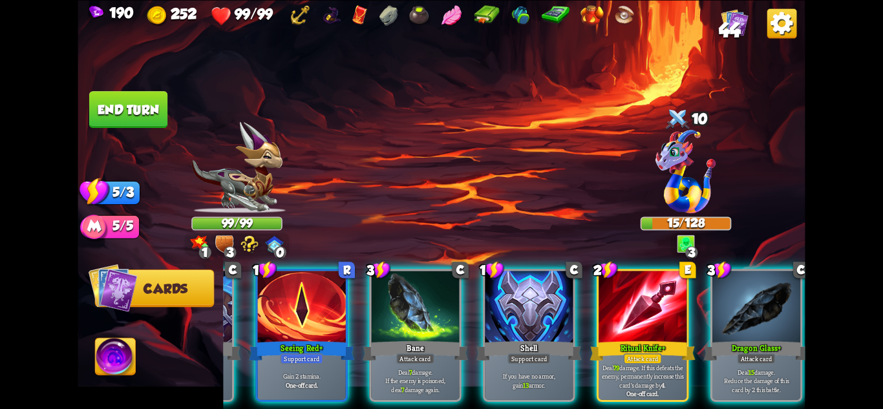
scroll to position [0, 121]
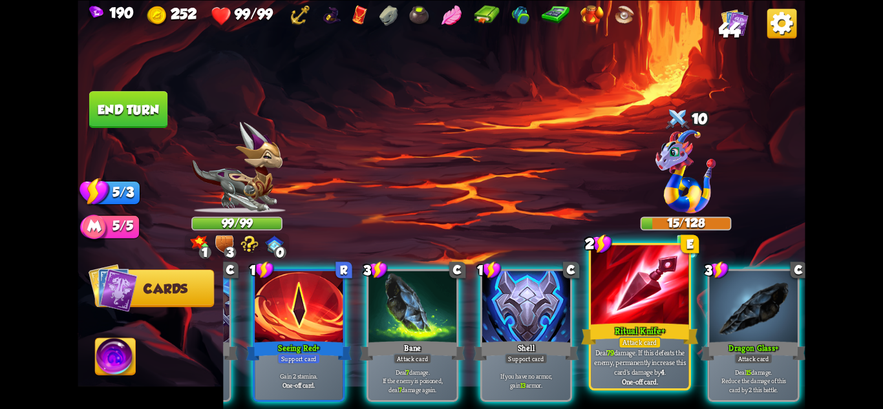
click at [642, 350] on p "Deal 79 damage. If this defeats the enemy, permanently increase this card's dam…" at bounding box center [640, 362] width 93 height 29
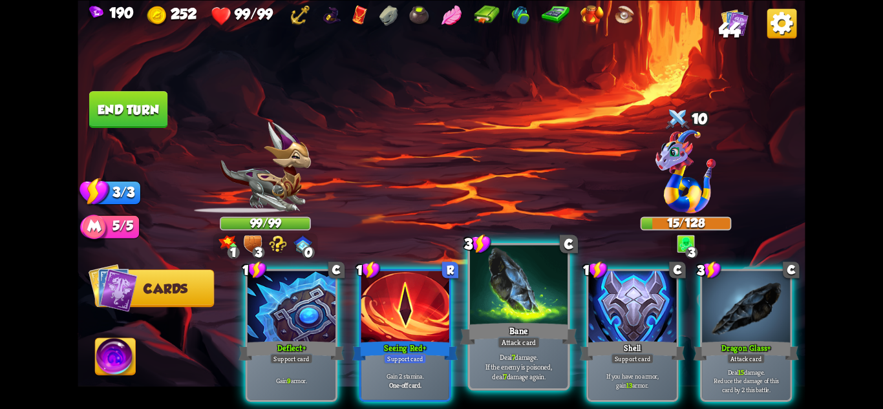
scroll to position [0, 0]
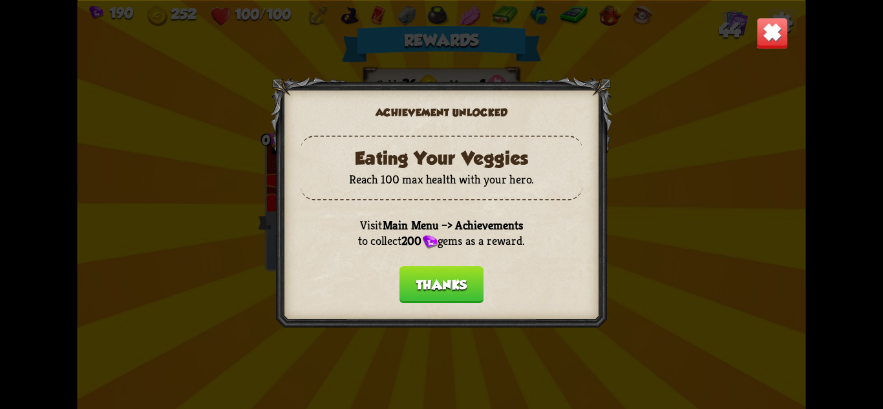
click at [425, 281] on button "Thanks" at bounding box center [442, 284] width 84 height 37
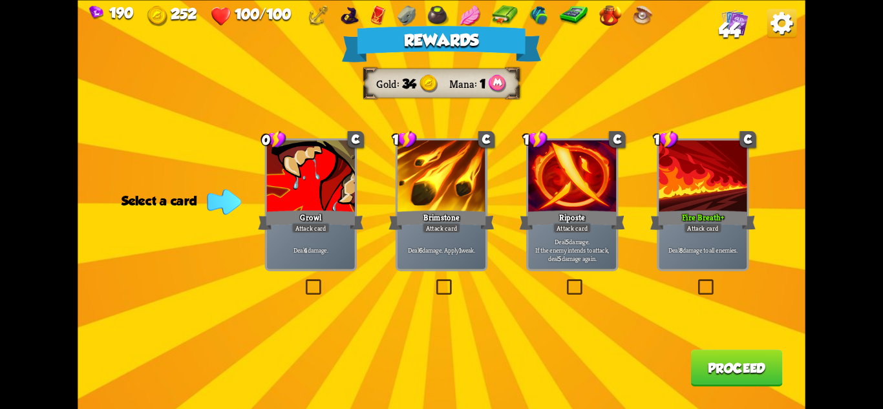
click at [697, 224] on div "Attack card" at bounding box center [703, 227] width 38 height 11
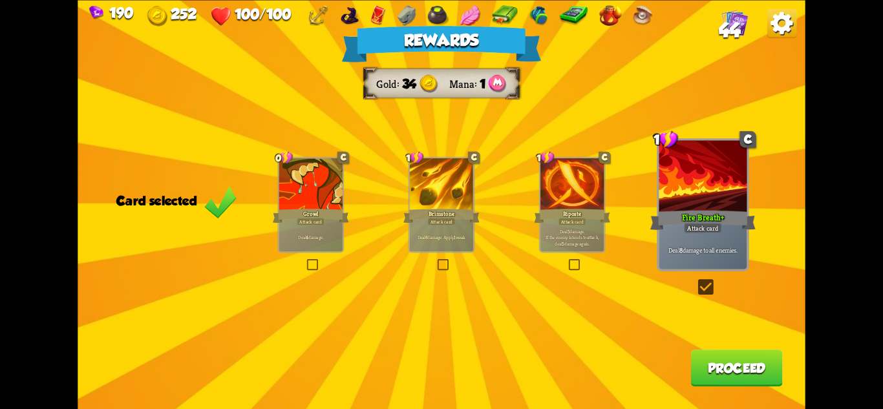
click at [699, 344] on div "Rewards Gold 34 Mana 1 Card selected 0 C Growl Attack card Deal 4 damage. 1 C B…" at bounding box center [442, 204] width 728 height 409
click at [721, 358] on button "Proceed" at bounding box center [737, 368] width 92 height 37
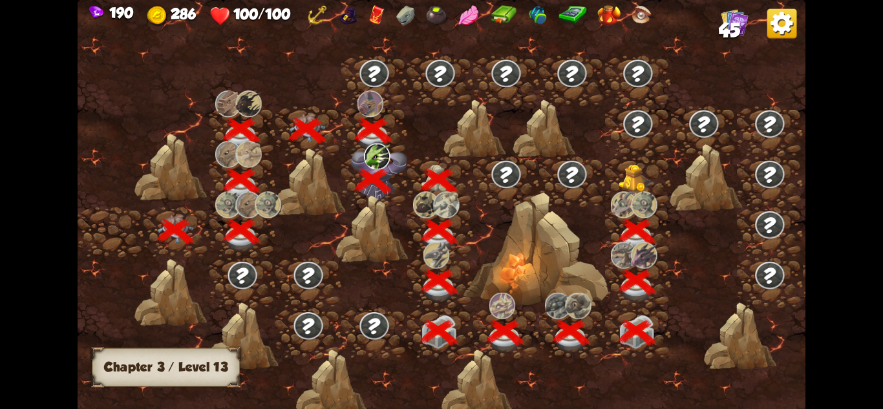
scroll to position [0, 197]
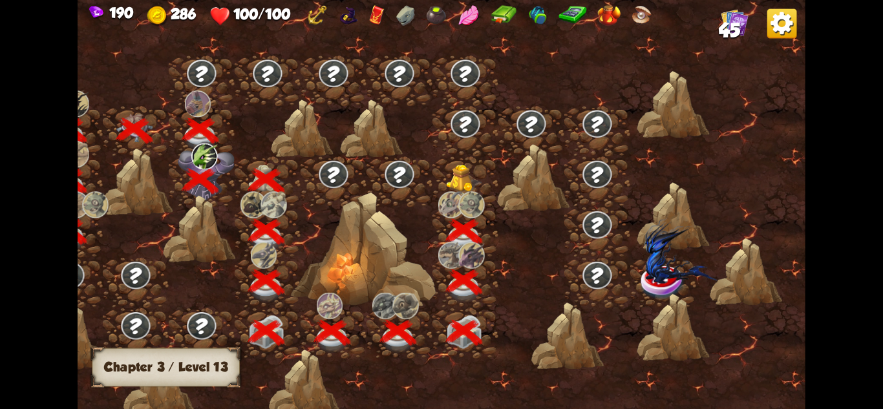
click at [457, 185] on img at bounding box center [464, 179] width 36 height 28
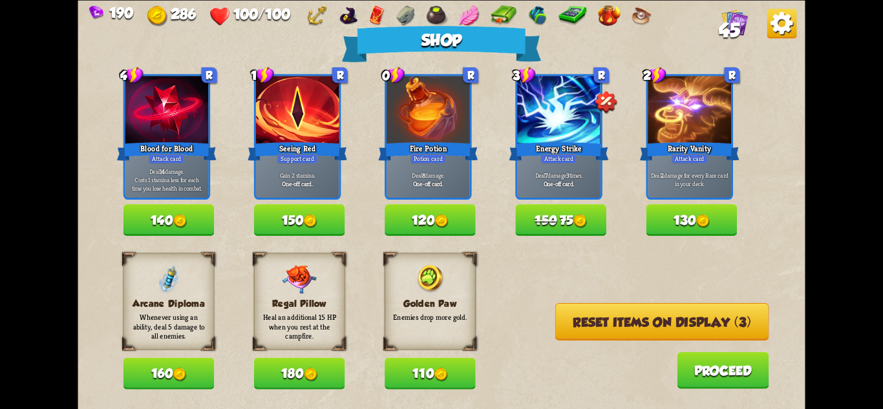
click at [736, 28] on span "45" at bounding box center [729, 30] width 21 height 22
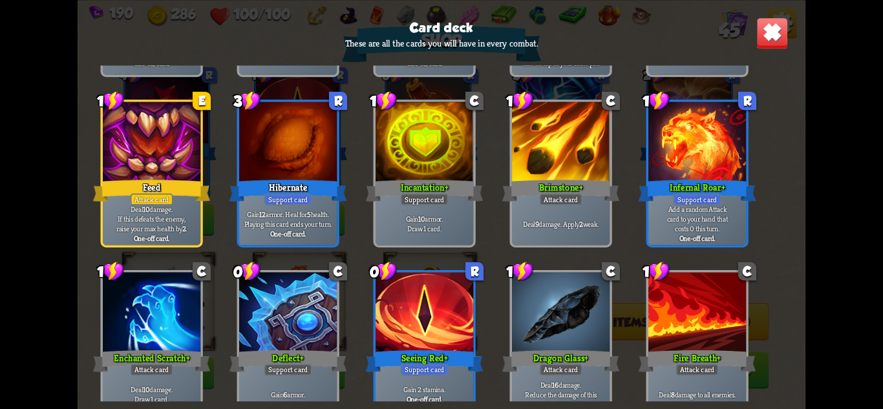
scroll to position [1377, 0]
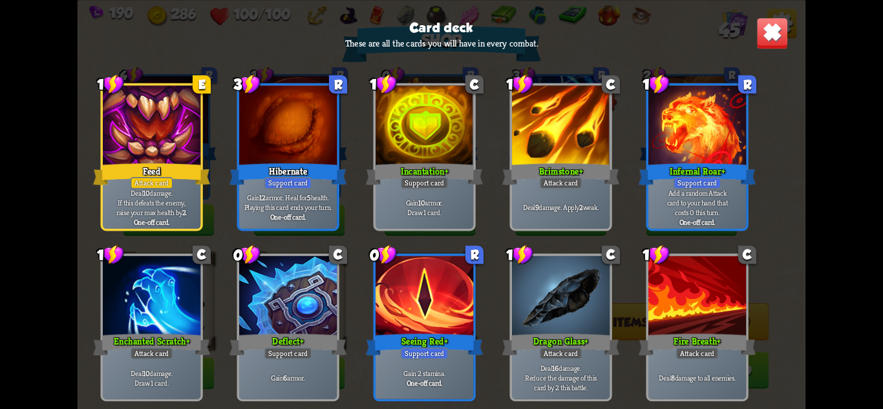
click at [770, 28] on img at bounding box center [773, 33] width 32 height 32
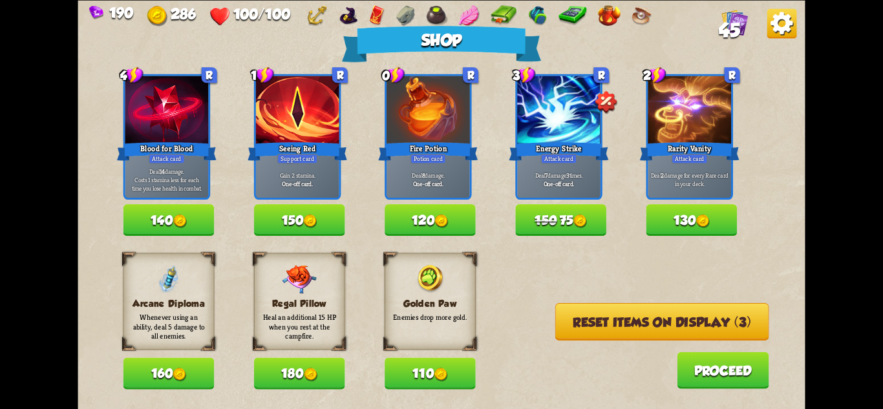
click at [689, 221] on button "130" at bounding box center [692, 220] width 91 height 32
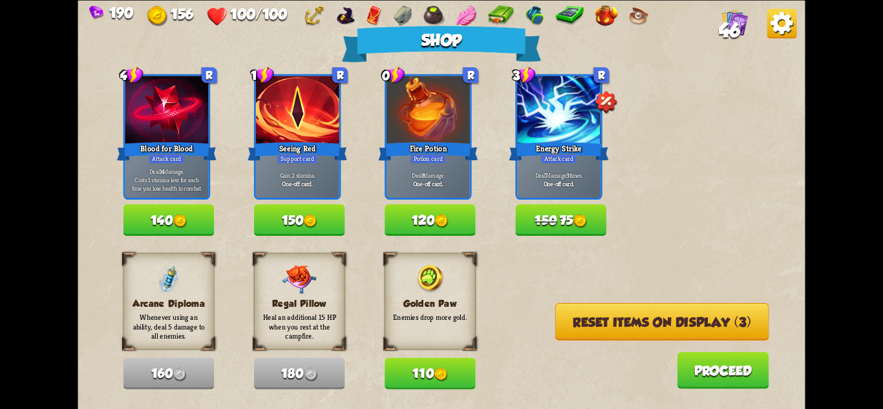
click at [607, 327] on button "Reset items on display (3)" at bounding box center [663, 322] width 214 height 38
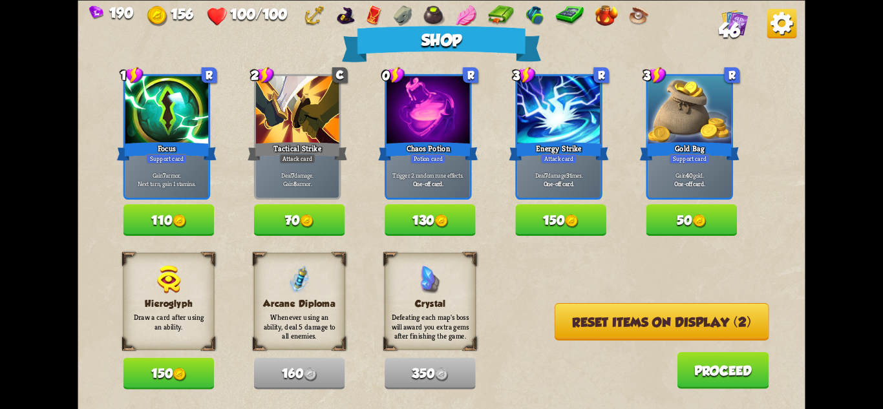
click at [599, 327] on button "Reset items on display (2)" at bounding box center [662, 322] width 214 height 38
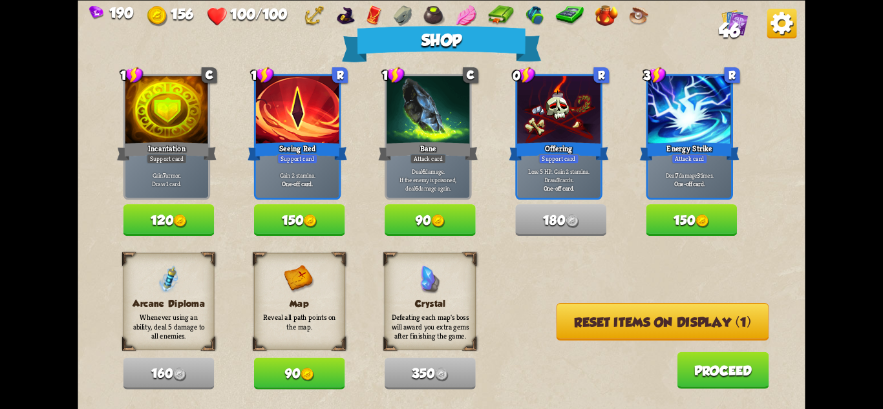
click at [624, 312] on button "Reset items on display (1)" at bounding box center [663, 322] width 213 height 38
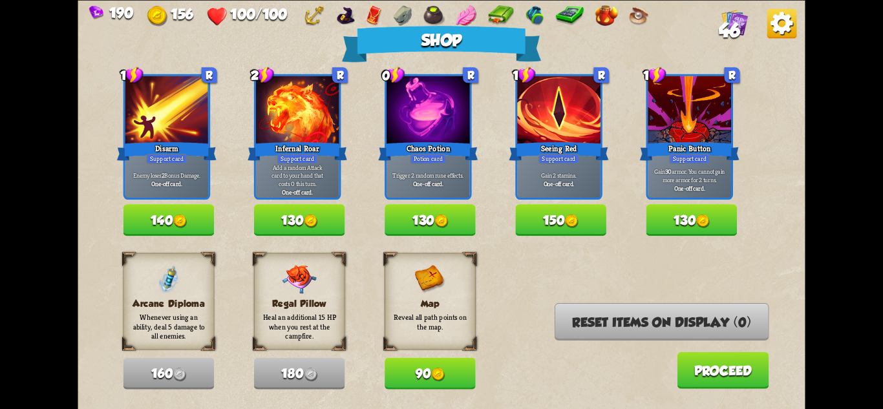
click at [556, 223] on button "150" at bounding box center [560, 220] width 91 height 32
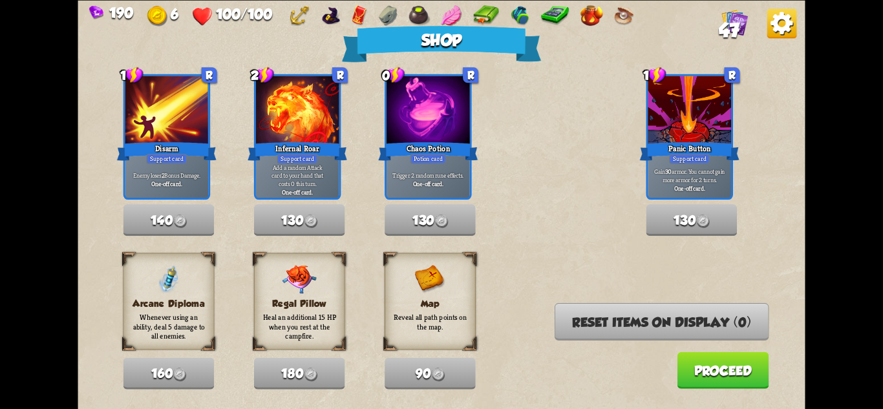
click at [724, 373] on button "Proceed" at bounding box center [723, 370] width 92 height 37
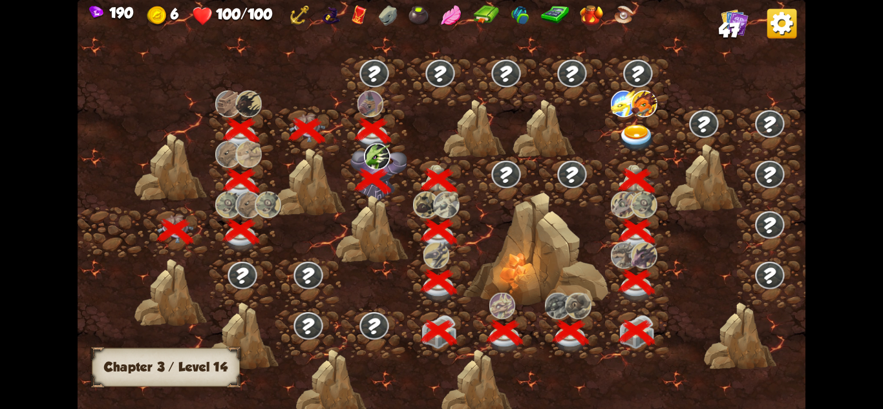
scroll to position [0, 197]
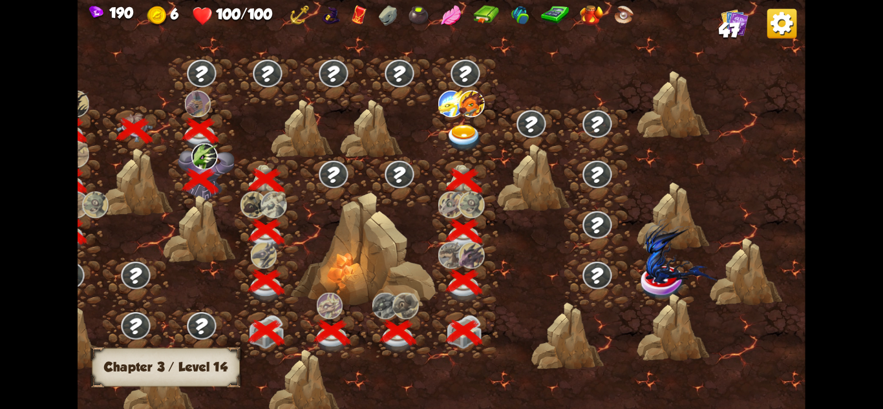
click at [466, 138] on img at bounding box center [464, 138] width 36 height 27
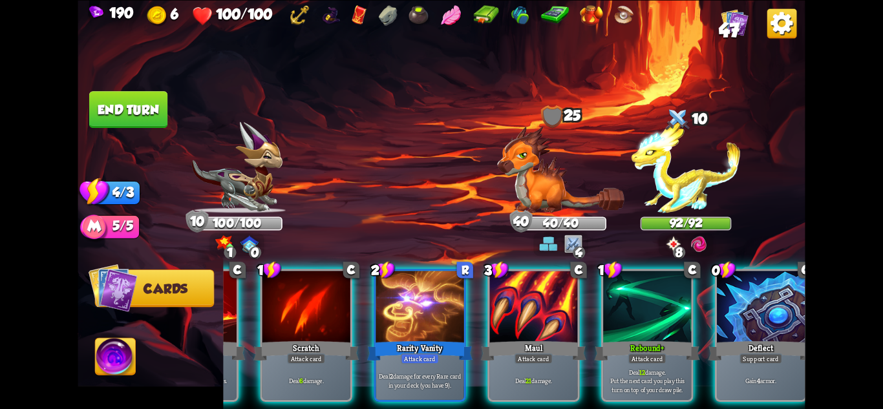
scroll to position [0, 247]
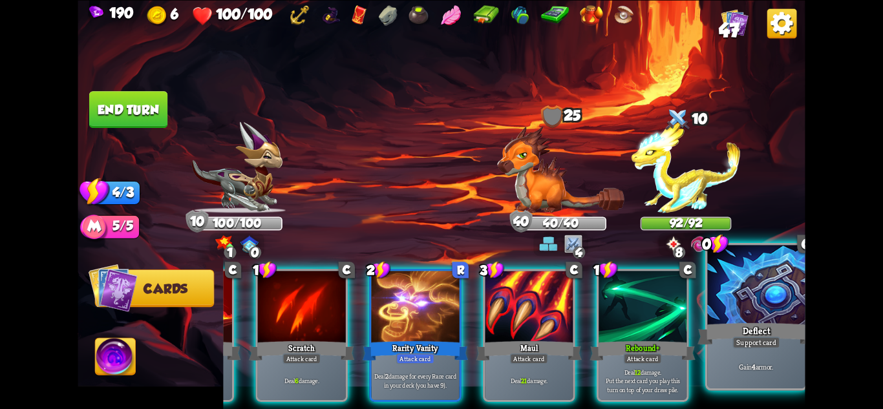
click at [740, 283] on div at bounding box center [757, 286] width 98 height 82
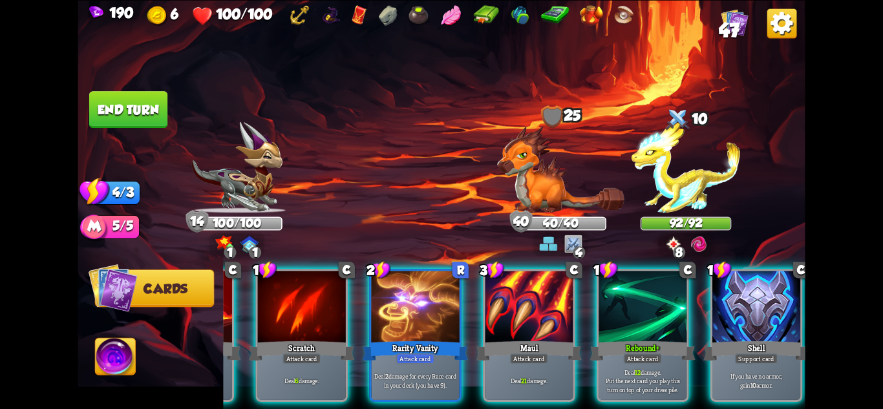
click at [549, 189] on img at bounding box center [560, 169] width 127 height 87
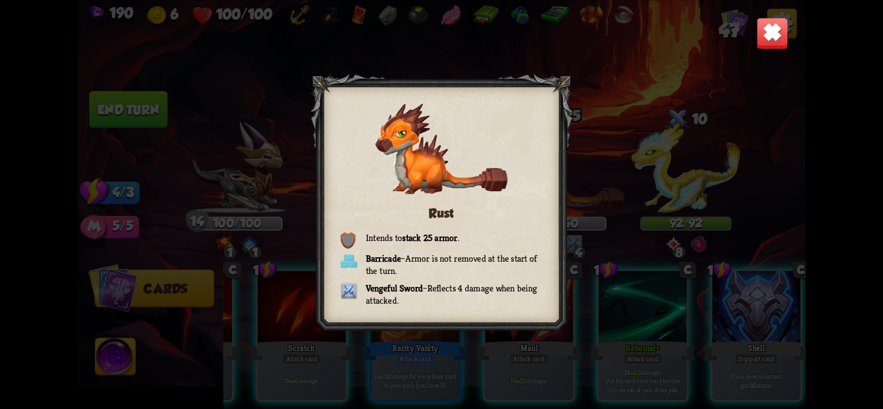
click at [779, 35] on img at bounding box center [773, 33] width 32 height 32
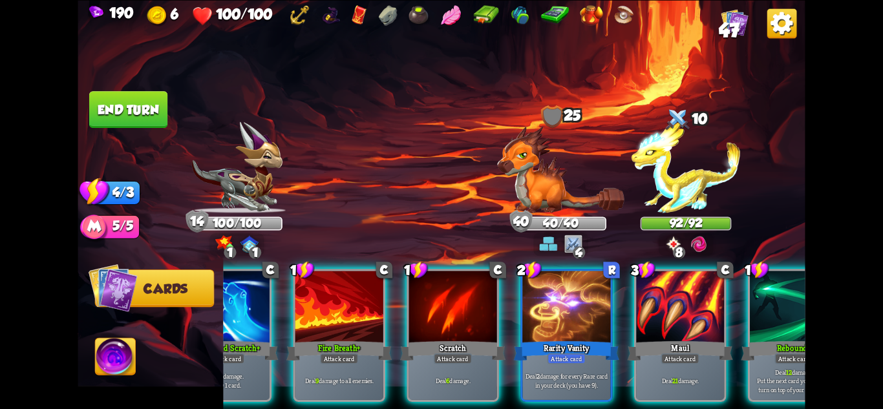
scroll to position [0, 0]
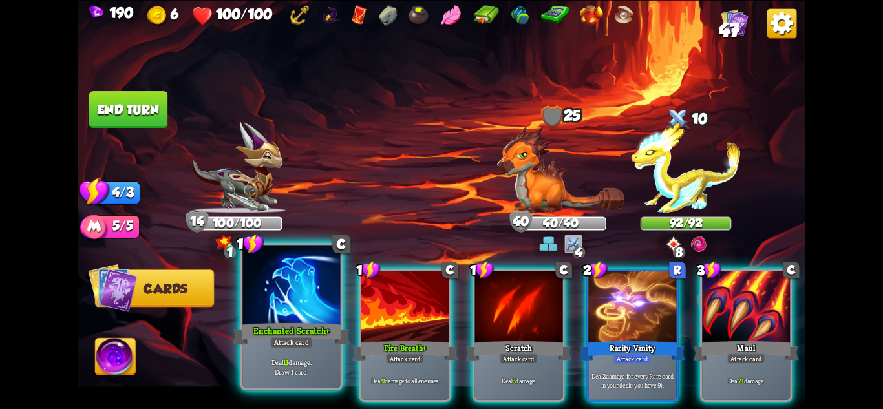
click at [292, 338] on div "Attack card" at bounding box center [291, 342] width 43 height 12
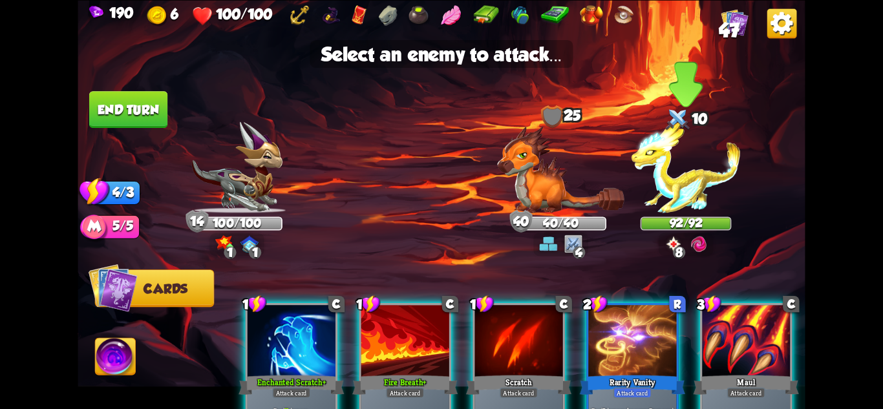
click at [672, 180] on img at bounding box center [686, 167] width 109 height 91
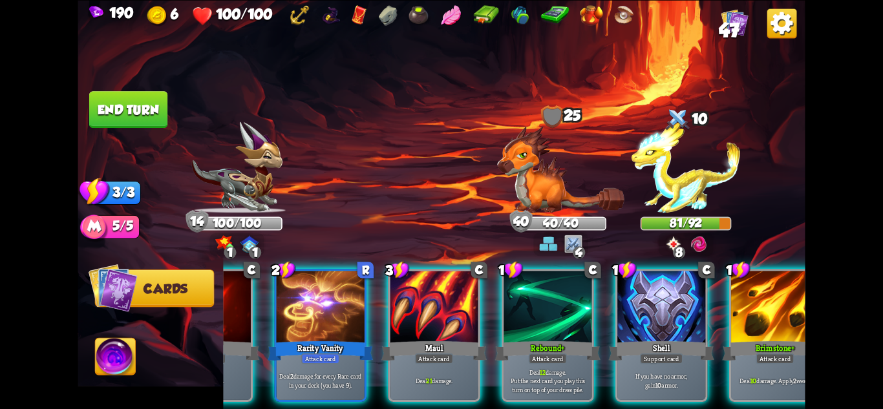
scroll to position [0, 252]
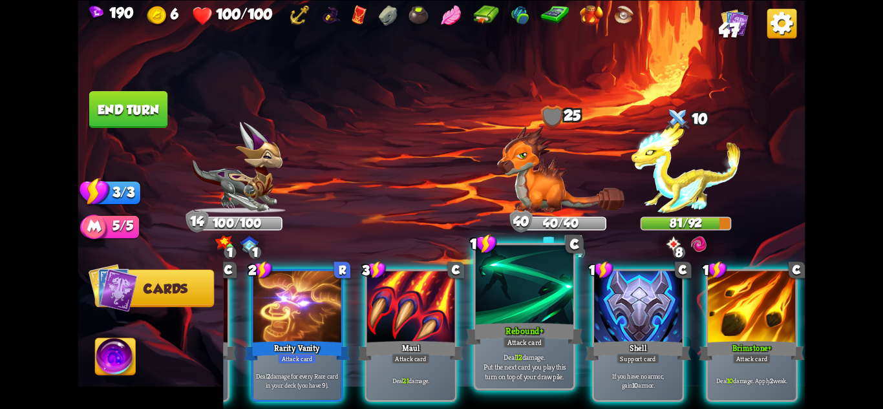
click at [554, 299] on div at bounding box center [525, 286] width 98 height 82
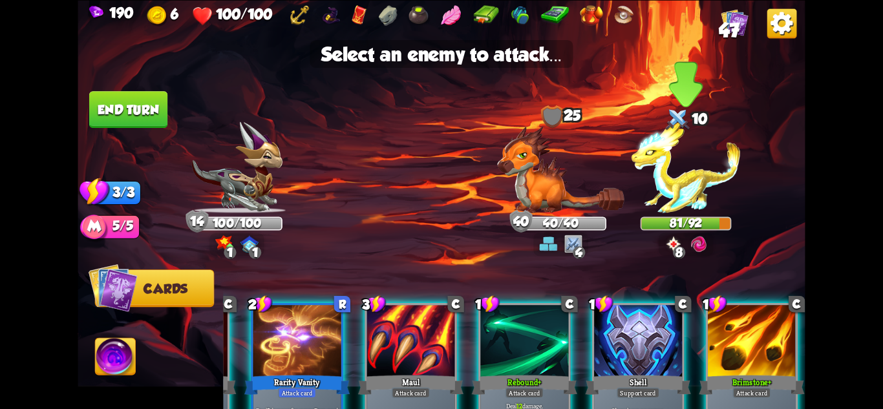
click at [684, 172] on img at bounding box center [686, 167] width 109 height 91
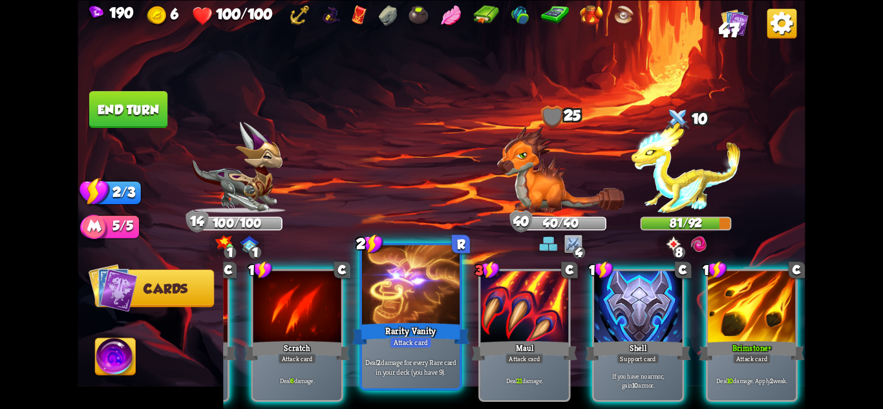
scroll to position [0, 123]
click at [415, 336] on div "Attack card" at bounding box center [411, 342] width 43 height 12
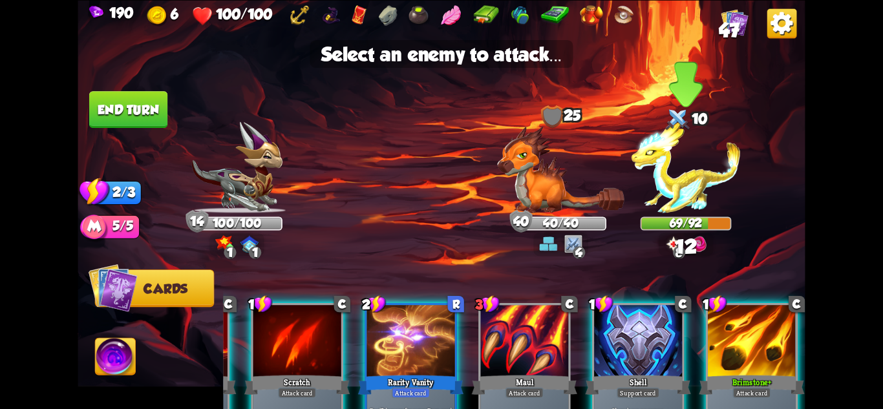
click at [666, 186] on img at bounding box center [686, 167] width 109 height 91
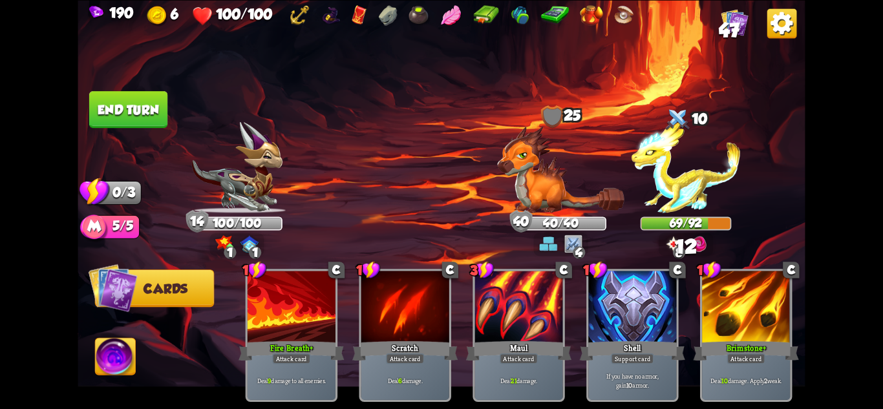
scroll to position [0, 0]
click at [149, 115] on button "End turn" at bounding box center [128, 109] width 78 height 37
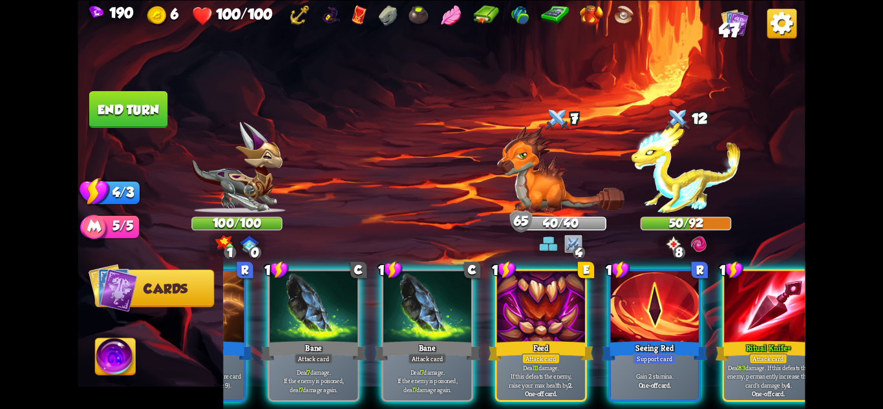
scroll to position [0, 123]
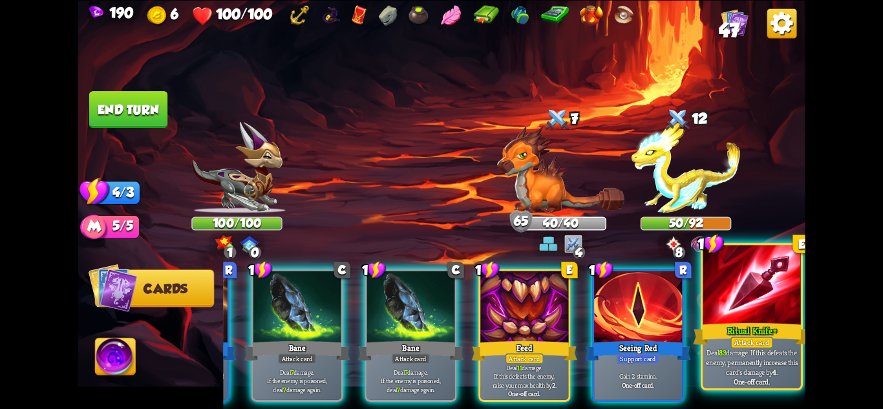
click at [759, 285] on div at bounding box center [752, 286] width 98 height 82
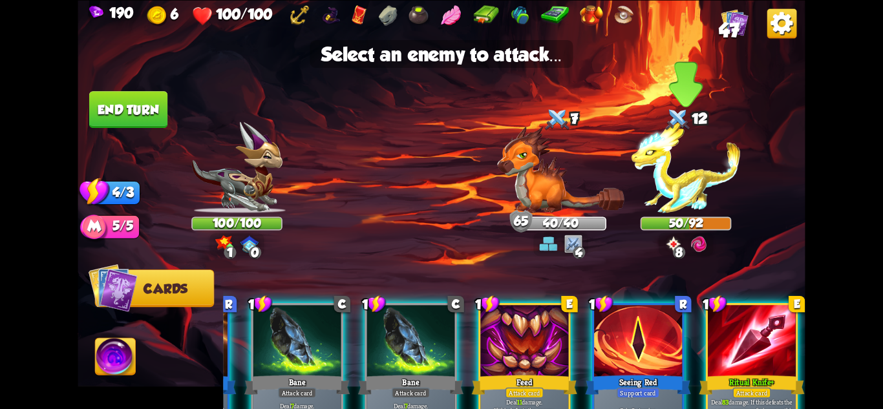
click at [697, 173] on img at bounding box center [686, 167] width 109 height 91
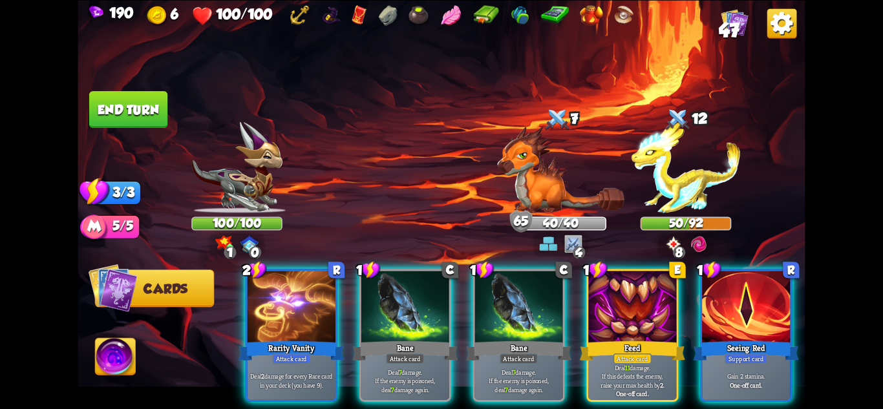
scroll to position [0, 0]
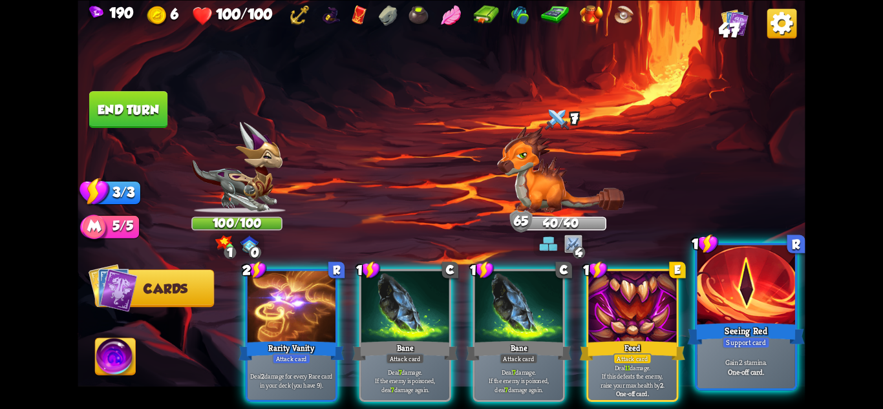
click at [724, 286] on div at bounding box center [747, 286] width 98 height 82
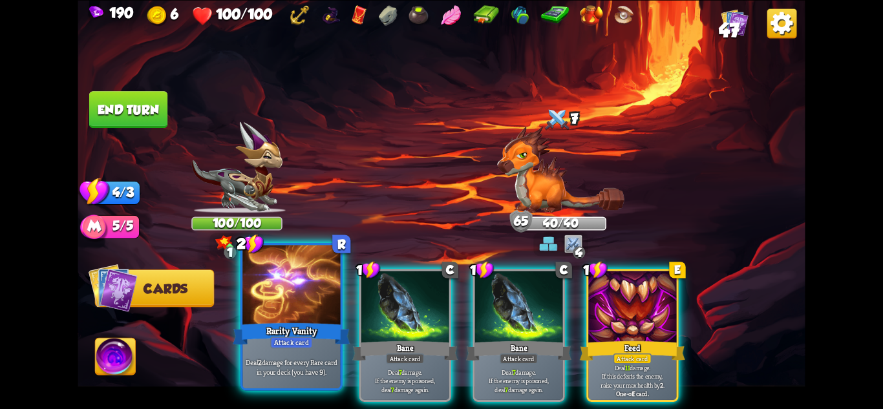
click at [330, 317] on div at bounding box center [292, 286] width 98 height 82
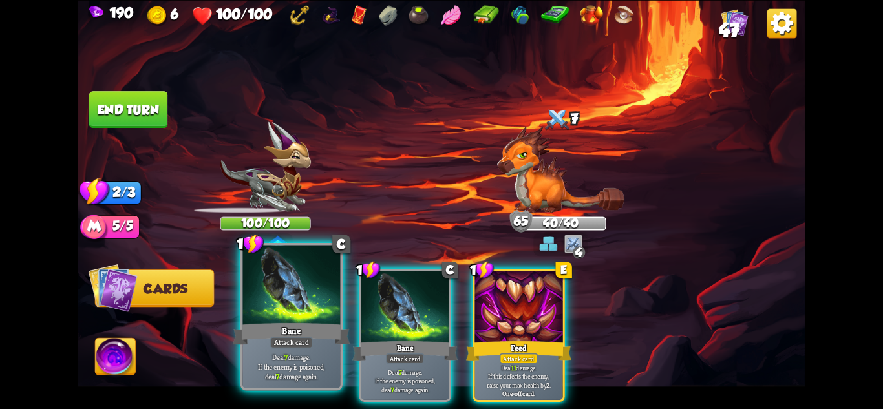
click at [323, 316] on div at bounding box center [292, 286] width 98 height 82
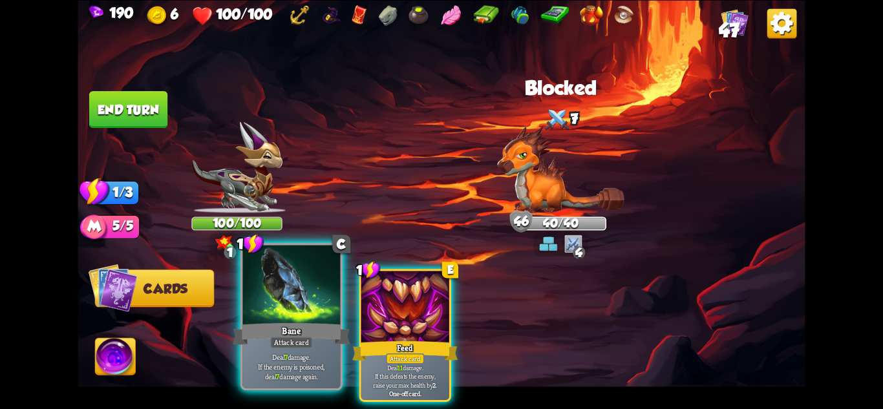
click at [285, 319] on div at bounding box center [292, 286] width 98 height 82
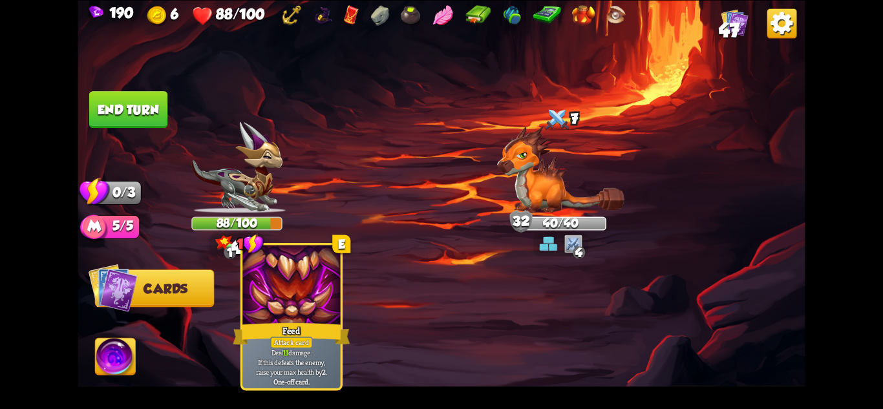
click at [278, 320] on div at bounding box center [292, 286] width 98 height 82
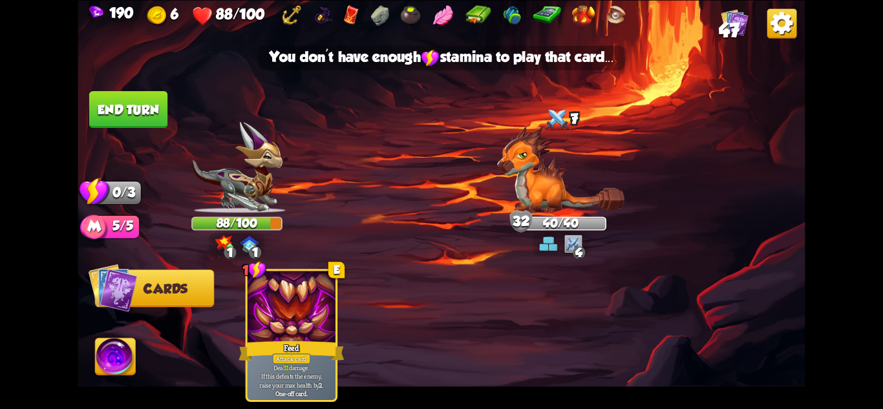
click at [125, 125] on button "End turn" at bounding box center [128, 109] width 78 height 37
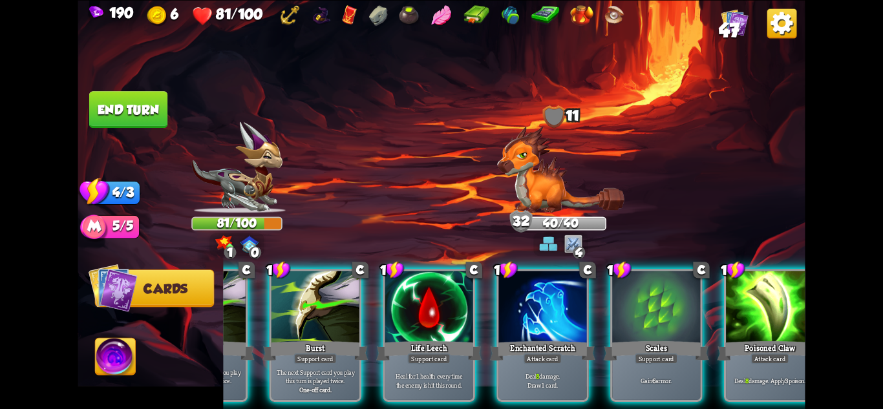
scroll to position [0, 95]
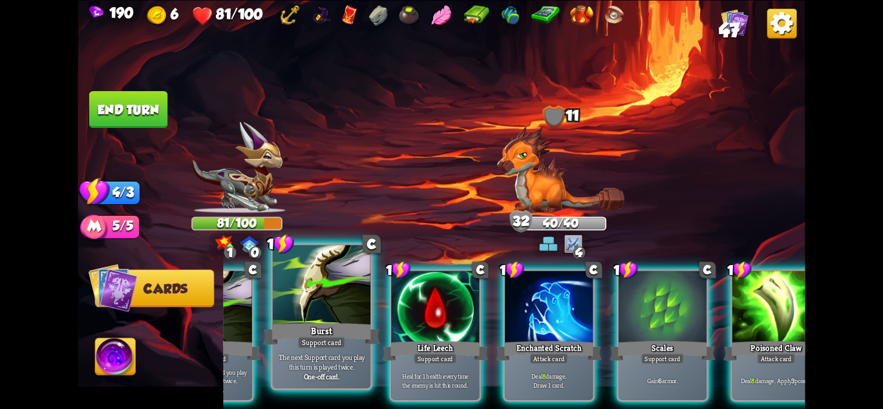
click at [360, 359] on p "The next Support card you play this turn is played twice." at bounding box center [322, 361] width 93 height 19
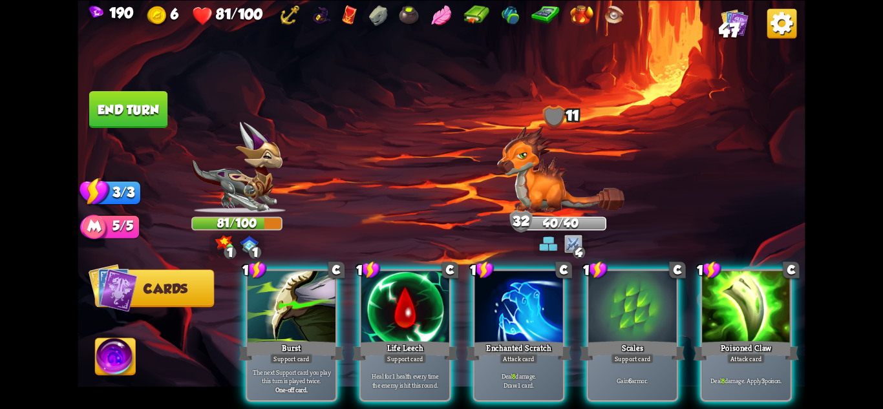
scroll to position [0, 0]
click at [360, 359] on div "1 C Life Leech Support card Heal for 1 health every time the enemy is hit this …" at bounding box center [406, 335] width 92 height 133
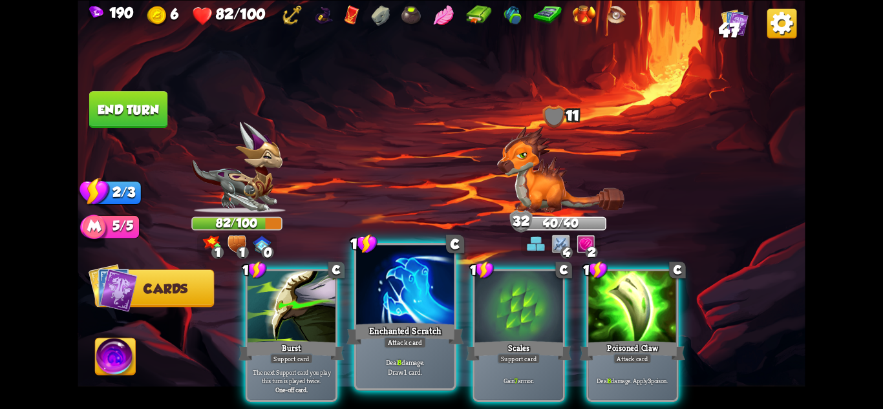
click at [424, 354] on div "Deal 8 damage. Draw 1 card." at bounding box center [405, 367] width 98 height 43
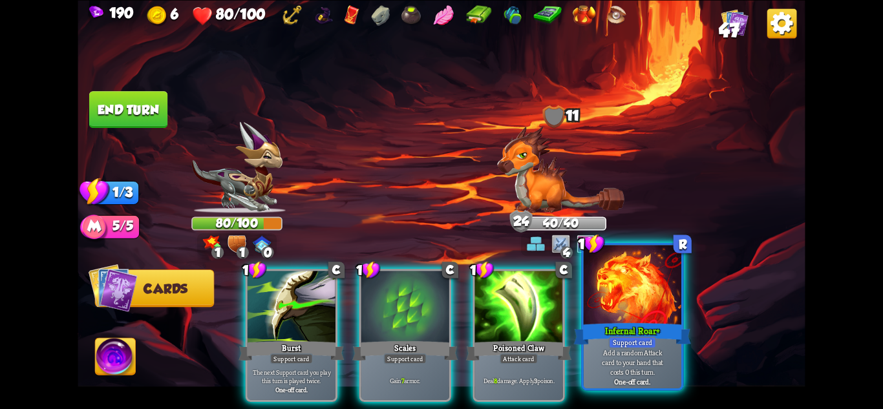
click at [629, 285] on div at bounding box center [633, 286] width 98 height 82
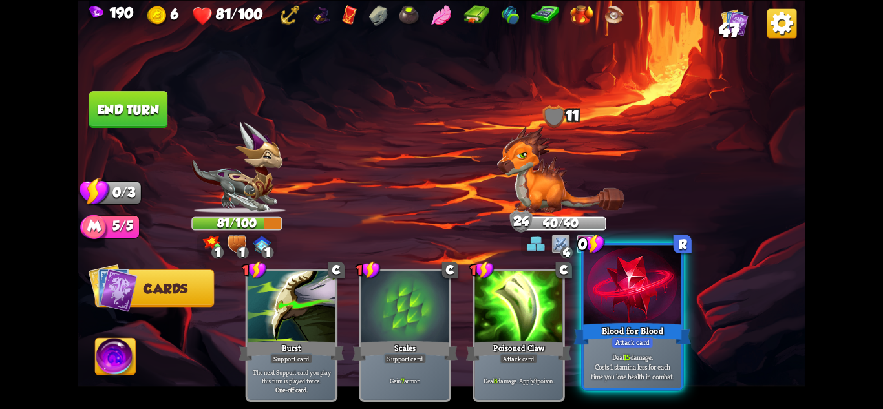
click at [650, 280] on div at bounding box center [633, 286] width 98 height 82
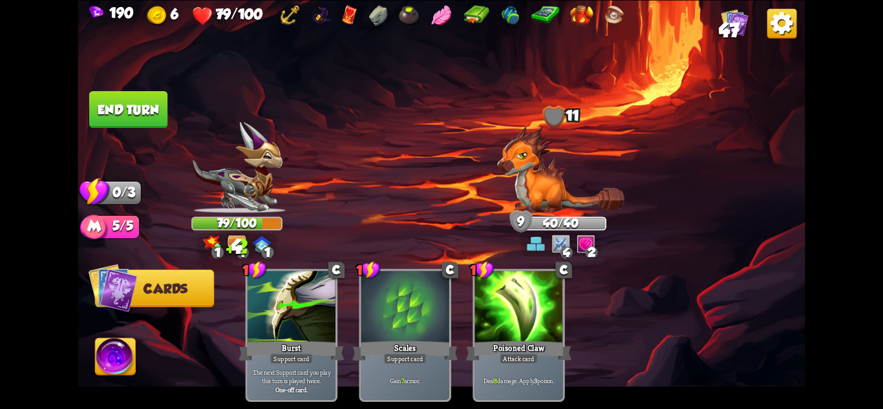
click at [125, 108] on button "End turn" at bounding box center [128, 109] width 78 height 37
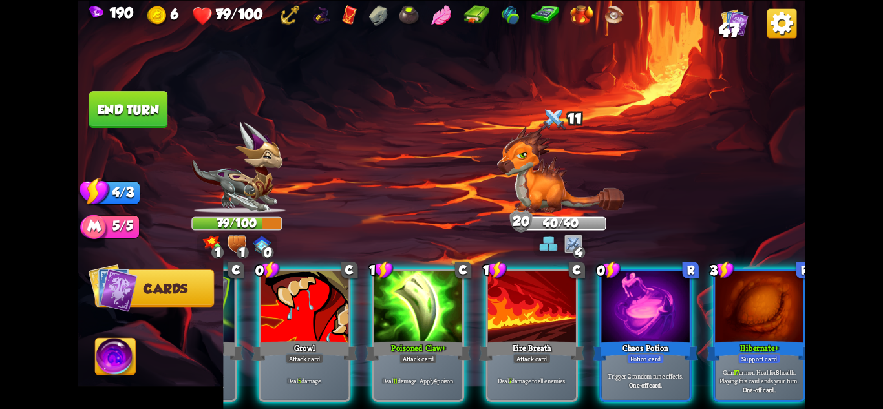
scroll to position [0, 123]
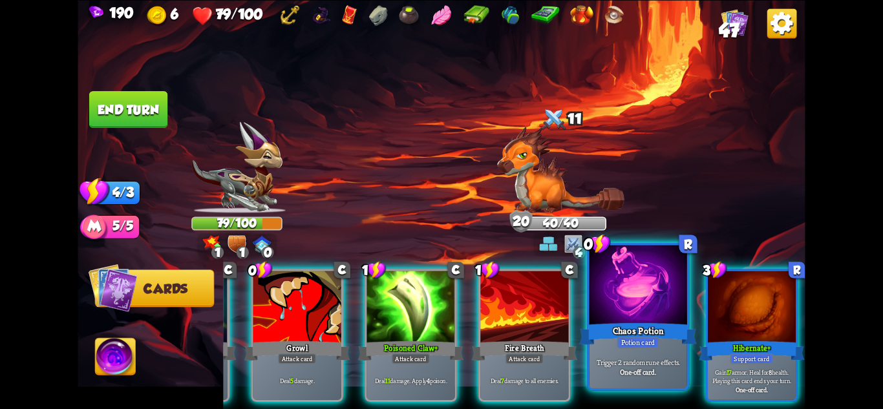
click at [623, 271] on div at bounding box center [639, 286] width 98 height 82
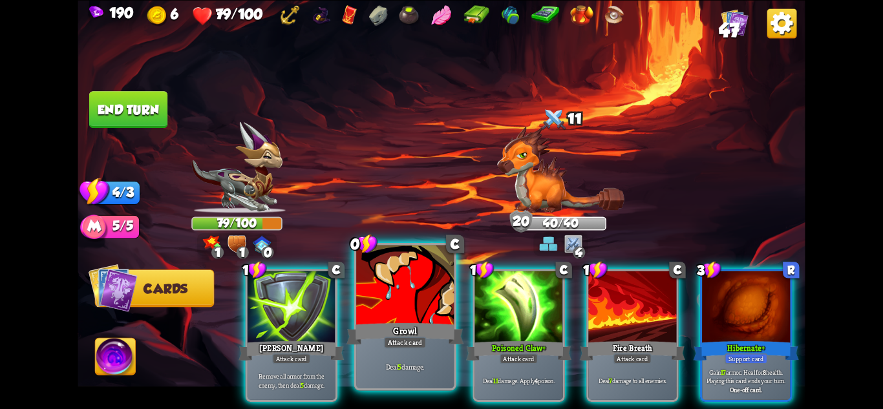
scroll to position [0, 0]
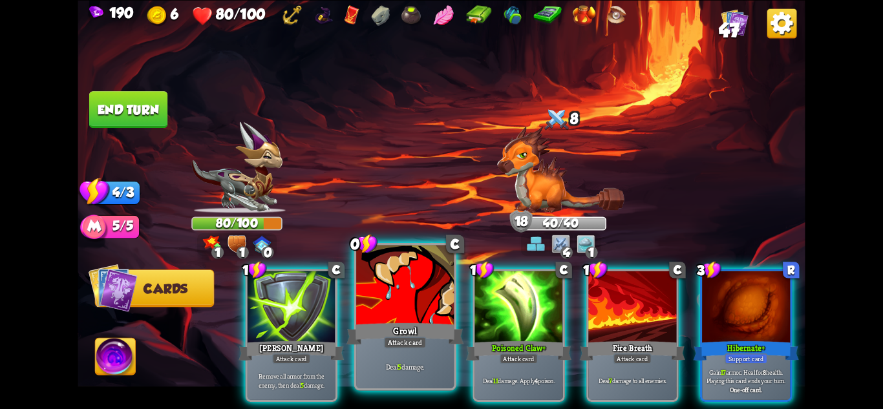
click at [424, 319] on div at bounding box center [405, 286] width 98 height 82
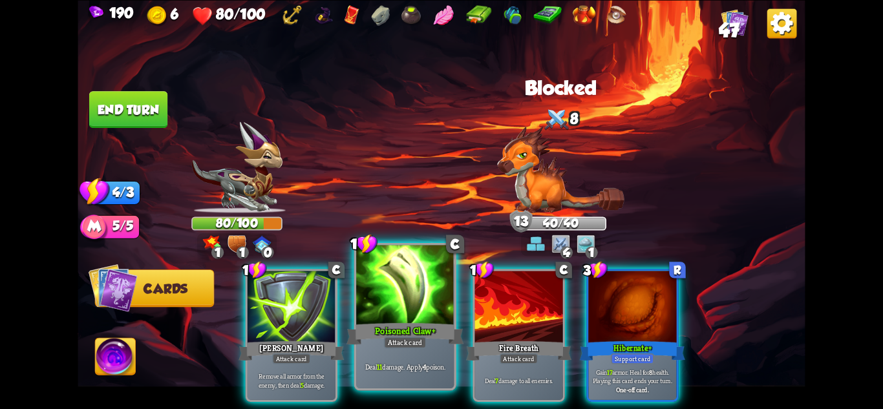
click at [419, 322] on div "Poisoned Claw+" at bounding box center [405, 334] width 117 height 26
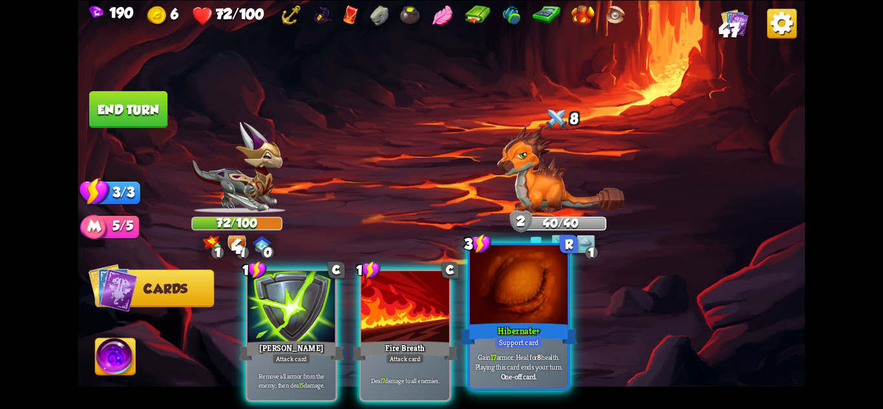
click at [499, 322] on div "Hibernate+" at bounding box center [518, 334] width 117 height 26
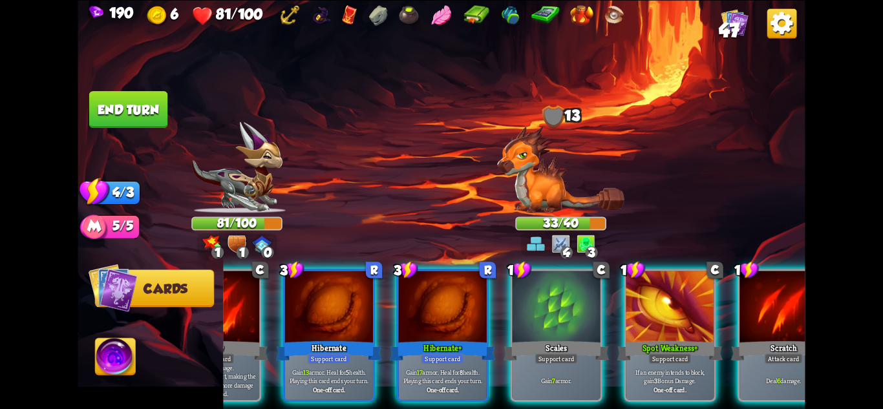
scroll to position [0, 123]
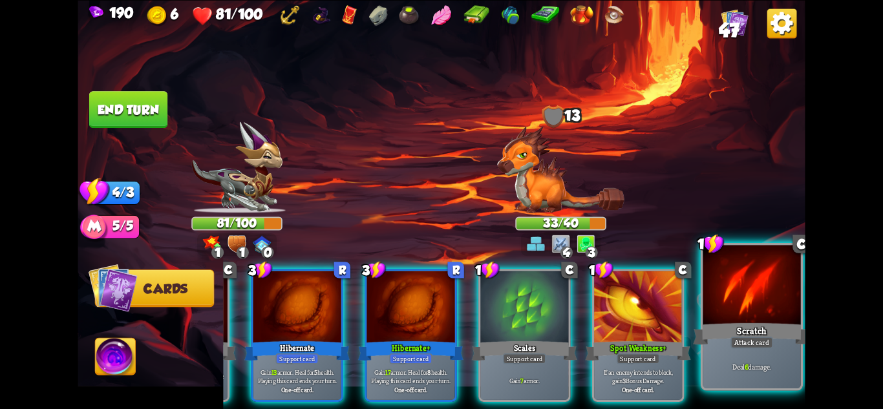
click at [722, 356] on div "Deal 6 damage." at bounding box center [752, 367] width 98 height 43
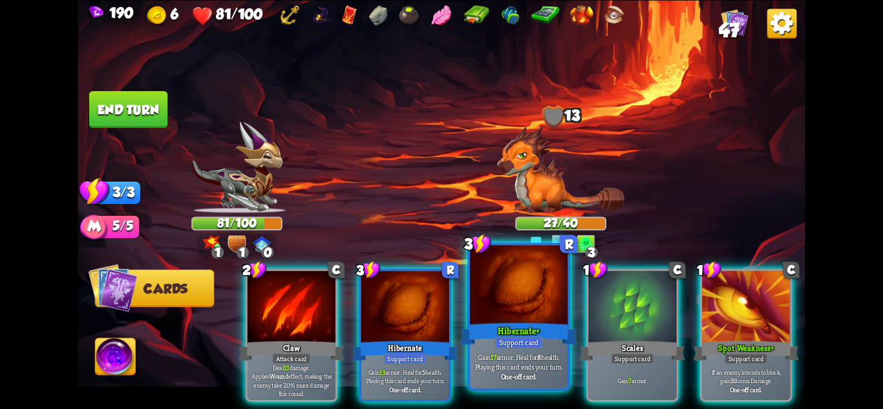
click at [543, 356] on p "Gain 17 armor. Heal for 8 health. Playing this card ends your turn." at bounding box center [519, 361] width 93 height 19
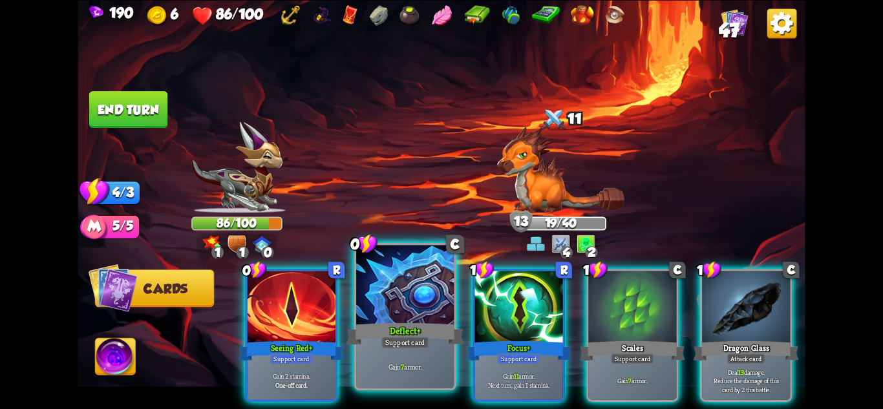
click at [404, 358] on div "Gain 7 armor." at bounding box center [405, 367] width 98 height 43
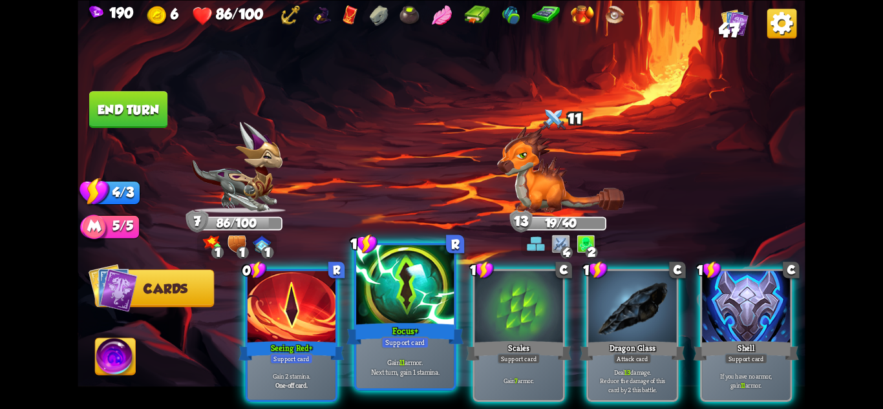
click at [426, 357] on div "Gain 11 armor. Next turn, gain 1 stamina." at bounding box center [405, 367] width 98 height 43
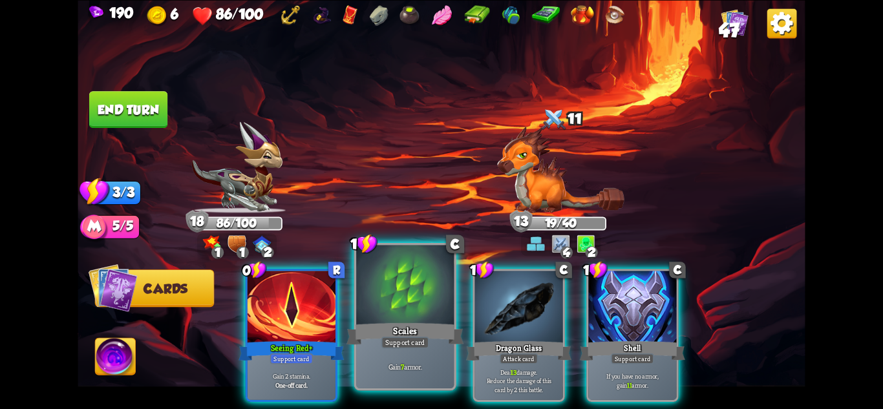
click at [434, 357] on div "Gain 7 armor." at bounding box center [405, 367] width 98 height 43
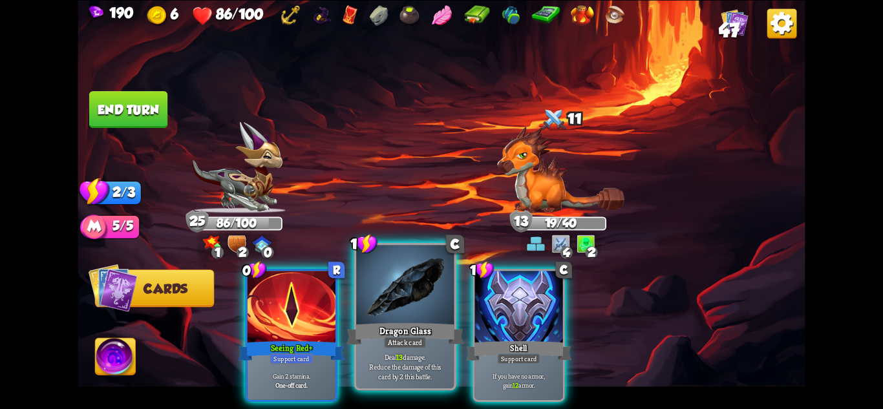
click at [428, 354] on p "Deal 13 damage. Reduce the damage of this card by 2 this battle." at bounding box center [405, 366] width 93 height 29
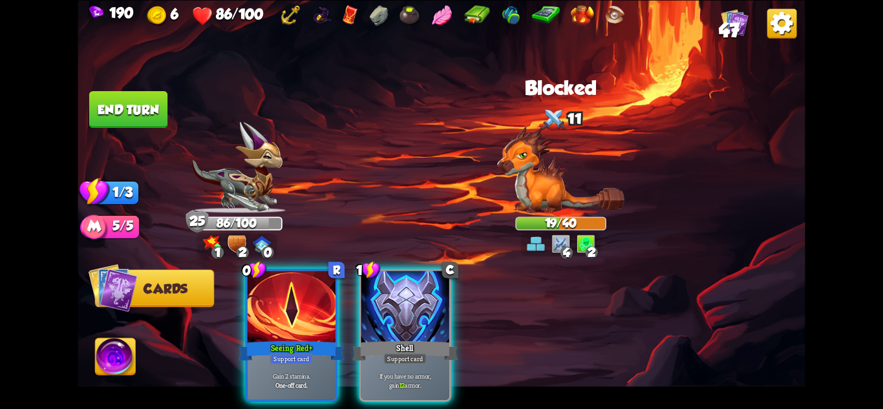
click at [428, 362] on div "If you have no armor, gain 12 armor." at bounding box center [406, 381] width 88 height 38
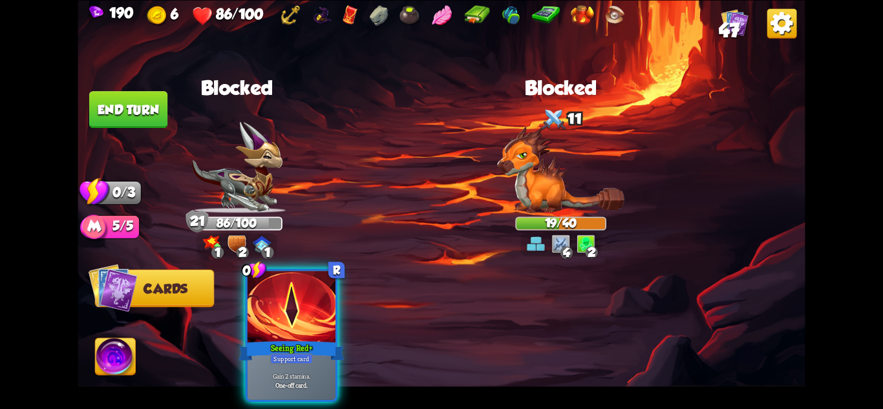
click at [127, 105] on button "End turn" at bounding box center [128, 109] width 78 height 37
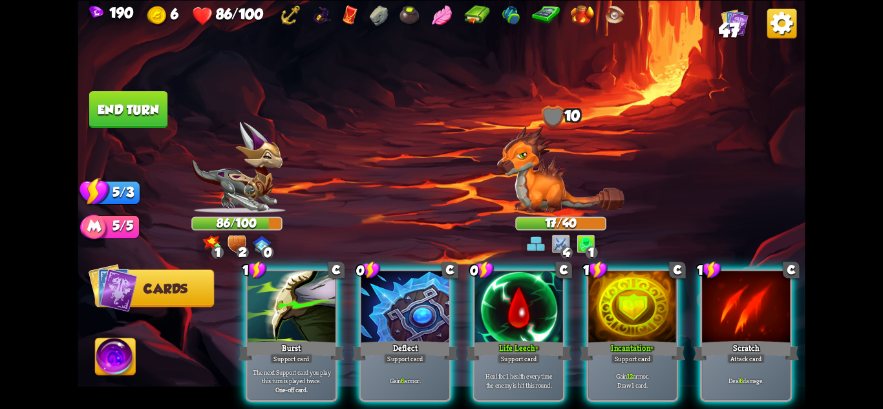
click at [280, 339] on div "Burst" at bounding box center [291, 350] width 105 height 23
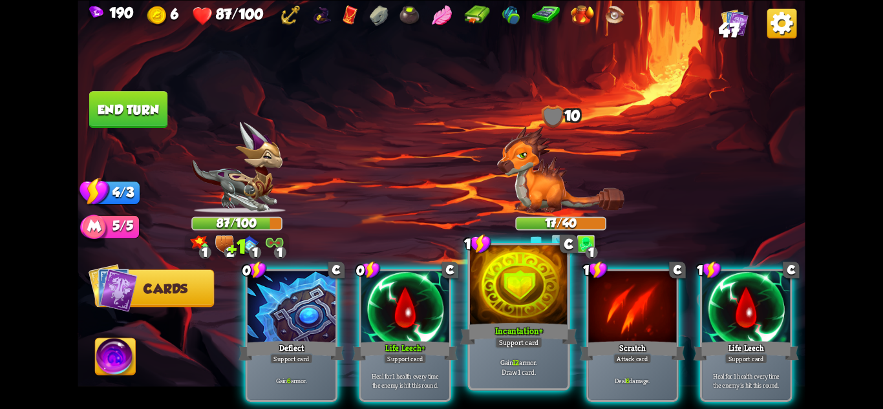
click at [547, 330] on div "Incantation+" at bounding box center [518, 334] width 117 height 26
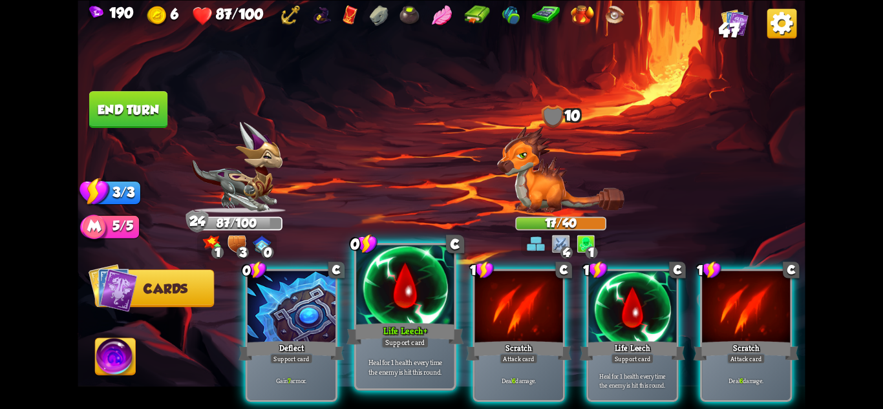
click at [406, 341] on div "Support card" at bounding box center [406, 342] width 48 height 12
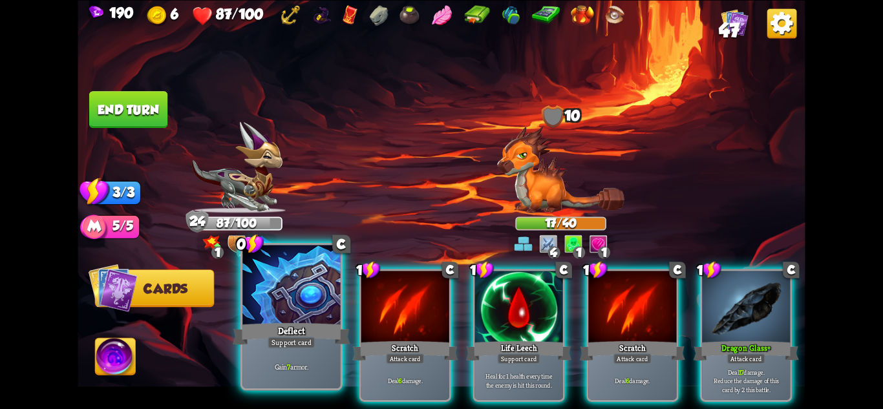
click at [294, 345] on div "Support card" at bounding box center [292, 342] width 48 height 12
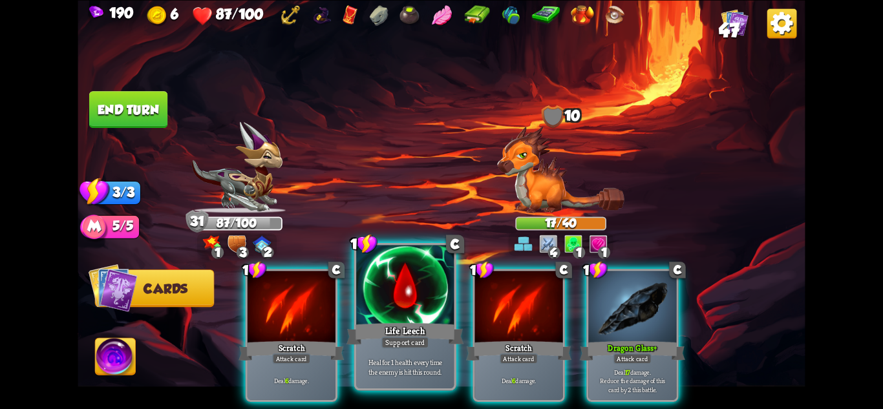
click at [436, 349] on div "Heal for 1 health every time the enemy is hit this round." at bounding box center [405, 367] width 98 height 43
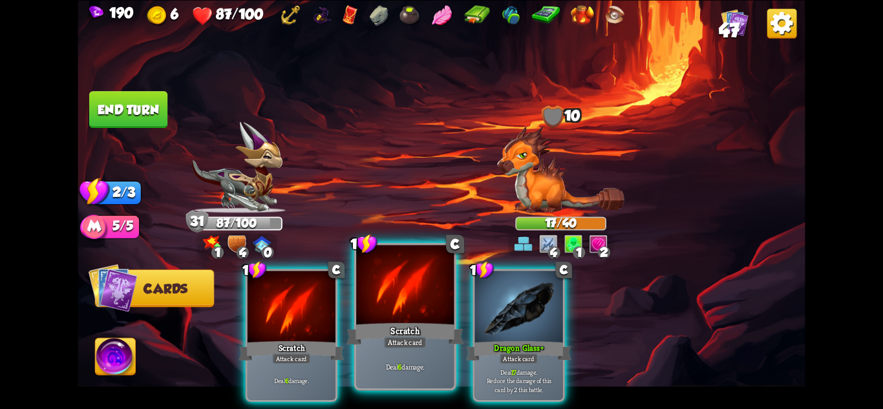
click at [430, 349] on div "Deal 6 damage." at bounding box center [405, 367] width 98 height 43
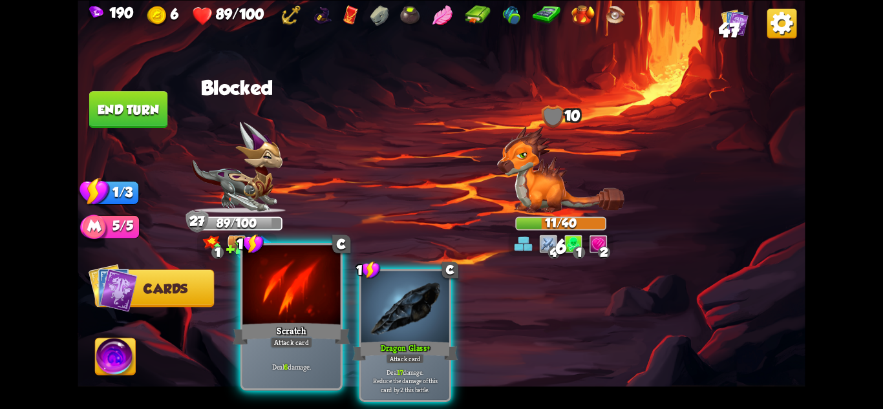
click at [309, 348] on div "Attack card" at bounding box center [291, 342] width 43 height 12
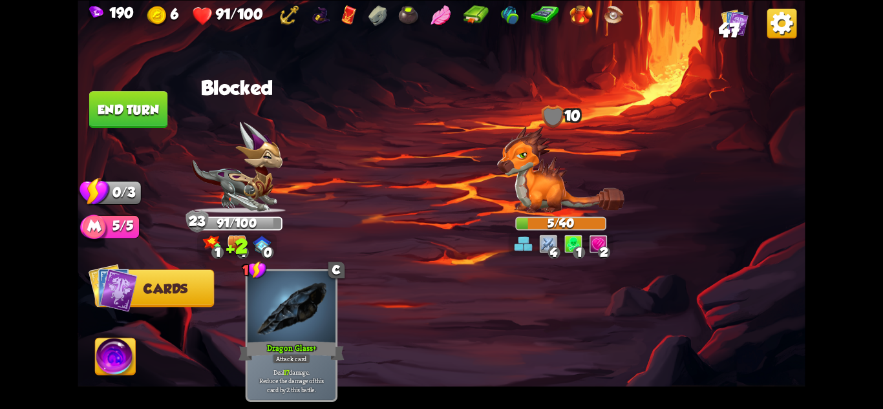
click at [124, 110] on button "End turn" at bounding box center [128, 109] width 78 height 37
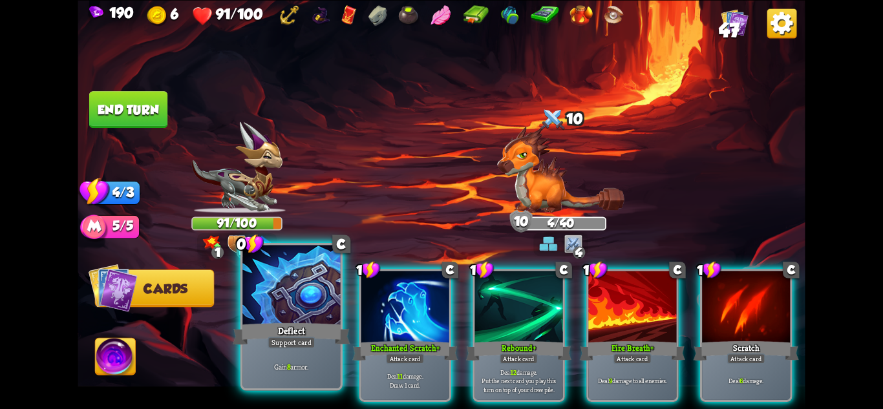
click at [296, 373] on div "Gain 8 armor." at bounding box center [292, 367] width 98 height 43
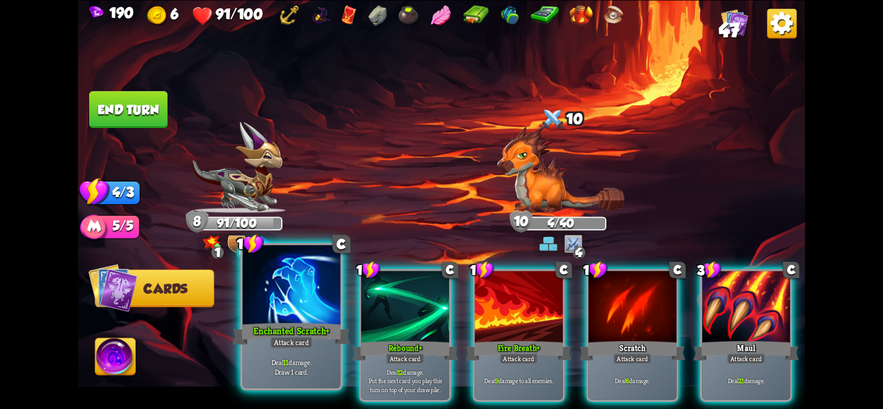
click at [290, 345] on div "Attack card" at bounding box center [291, 342] width 43 height 12
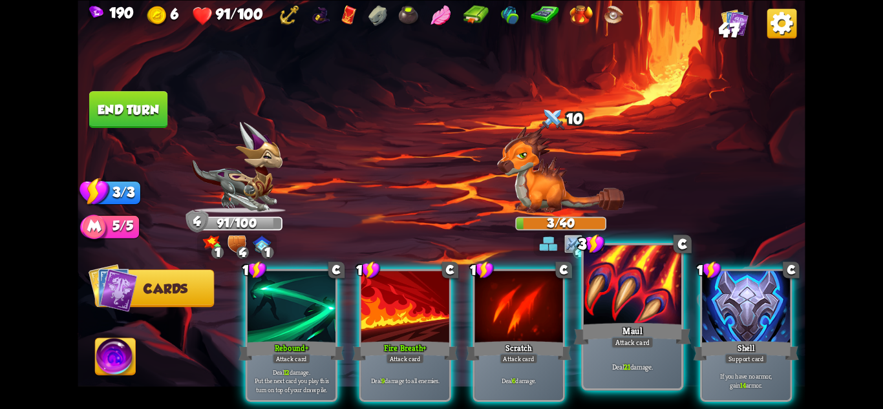
click at [666, 363] on p "Deal 21 damage." at bounding box center [633, 367] width 93 height 10
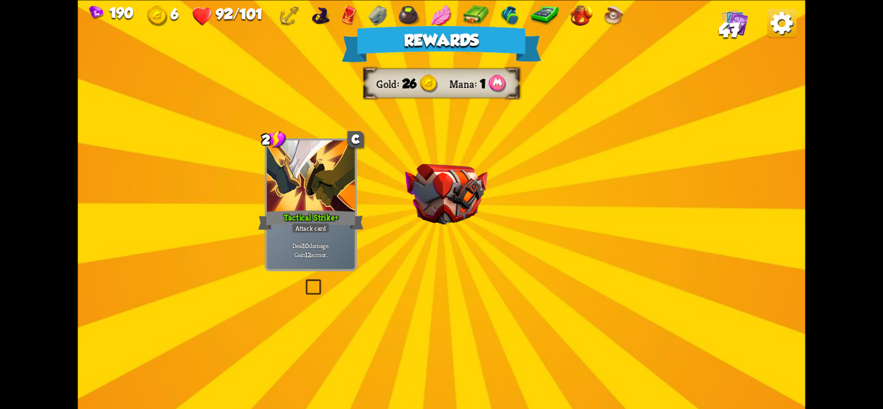
click at [464, 171] on img at bounding box center [447, 194] width 82 height 61
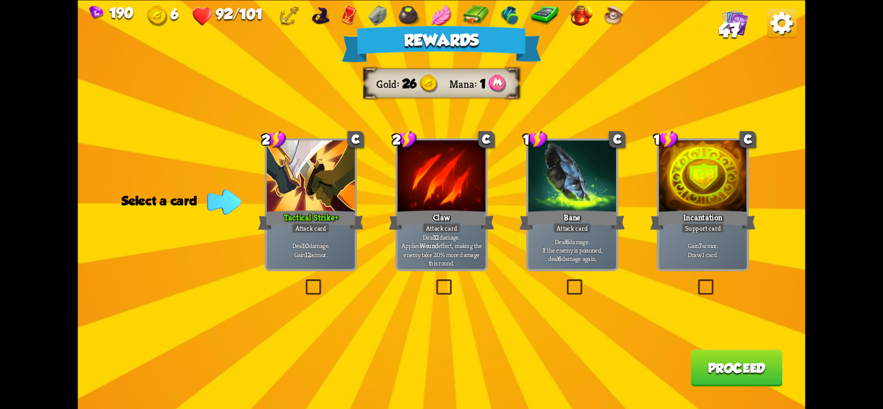
click at [345, 199] on div at bounding box center [311, 177] width 88 height 74
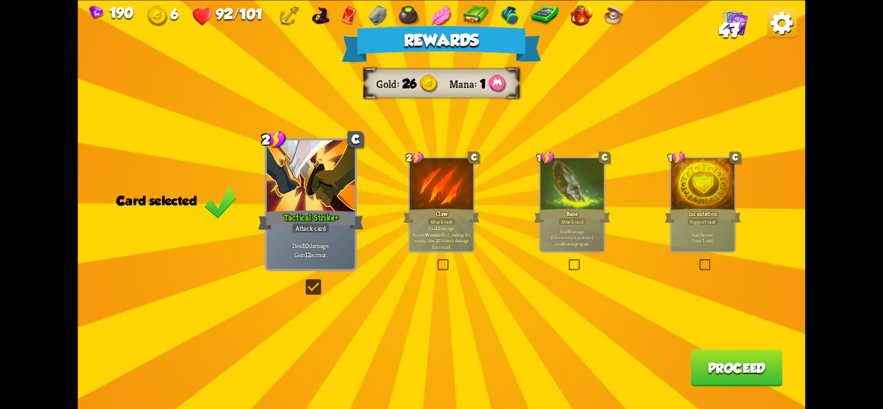
click at [735, 373] on button "Proceed" at bounding box center [737, 368] width 92 height 37
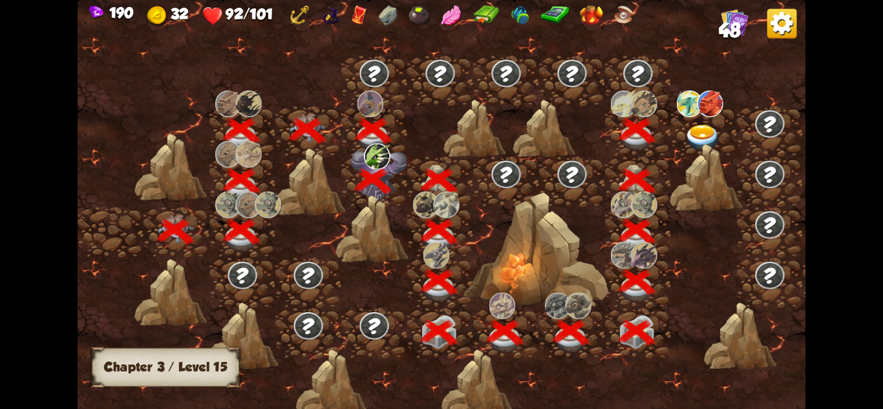
scroll to position [0, 197]
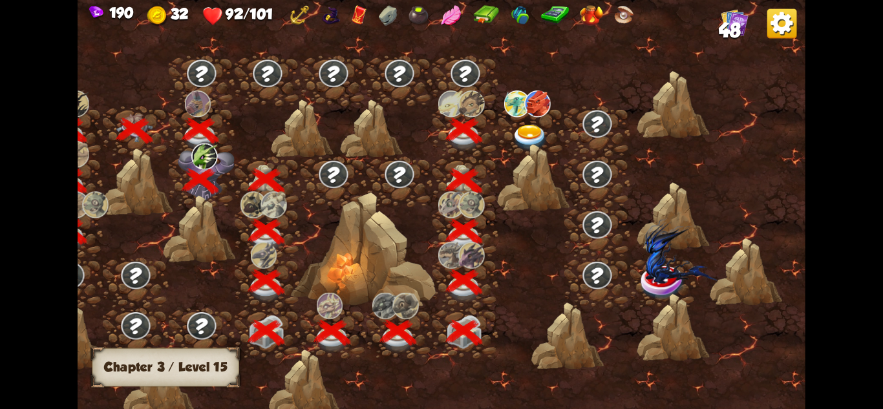
click at [528, 133] on img at bounding box center [530, 138] width 36 height 27
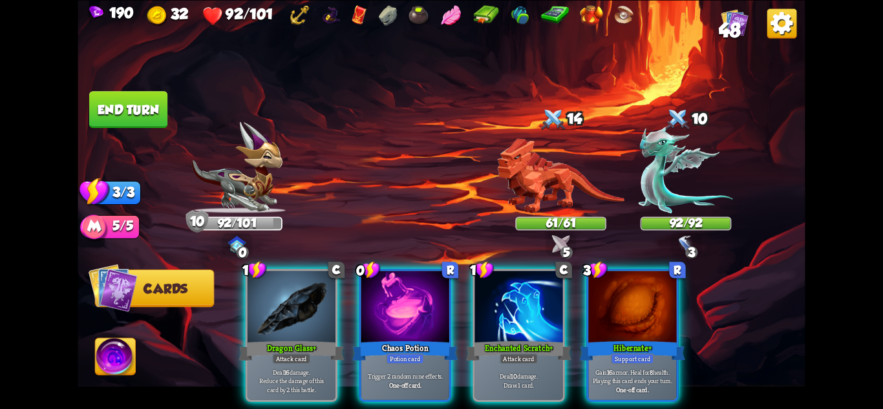
click at [559, 188] on div "Player turn" at bounding box center [442, 205] width 728 height 112
click at [559, 188] on img at bounding box center [560, 175] width 127 height 75
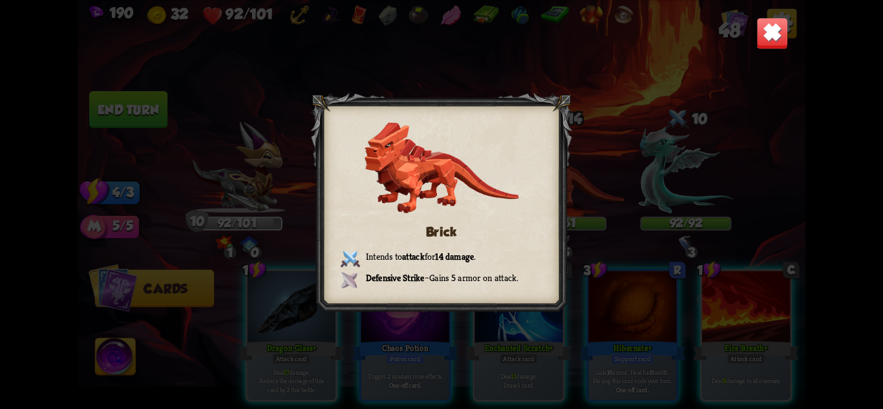
click at [777, 27] on img at bounding box center [773, 33] width 32 height 32
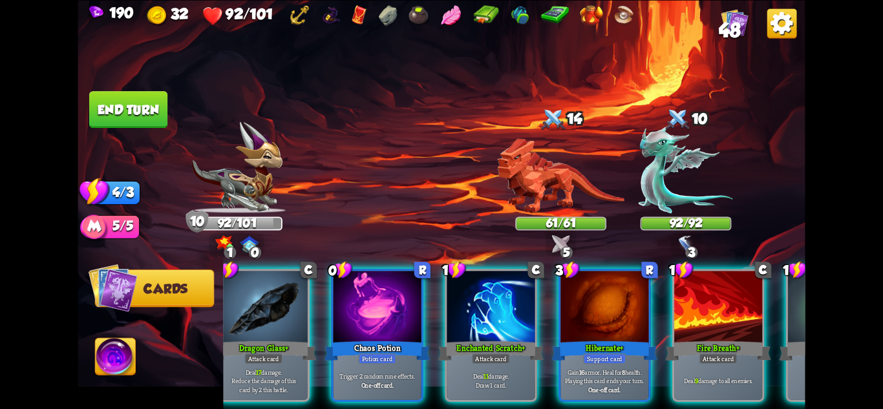
scroll to position [0, 0]
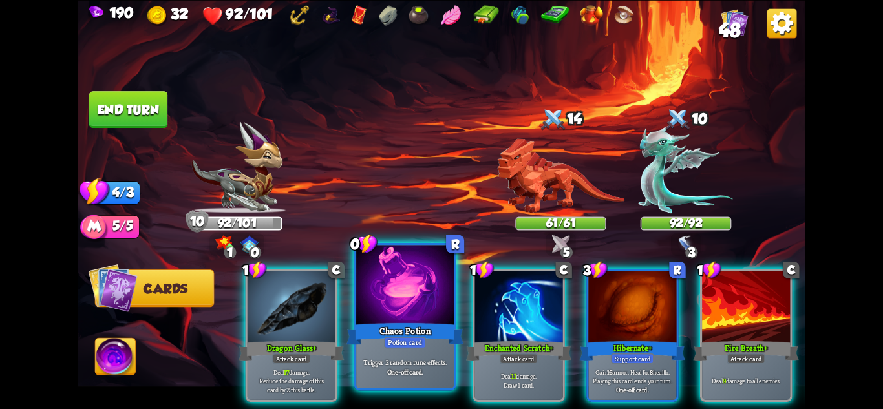
click at [424, 358] on p "Trigger 2 random rune effects." at bounding box center [405, 363] width 93 height 10
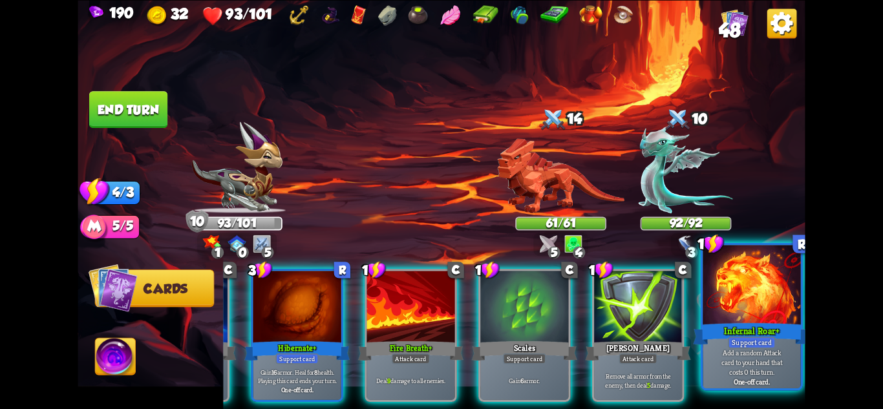
click at [766, 376] on p "Add a random Attack card to your hand that costs 0 this turn." at bounding box center [752, 362] width 93 height 29
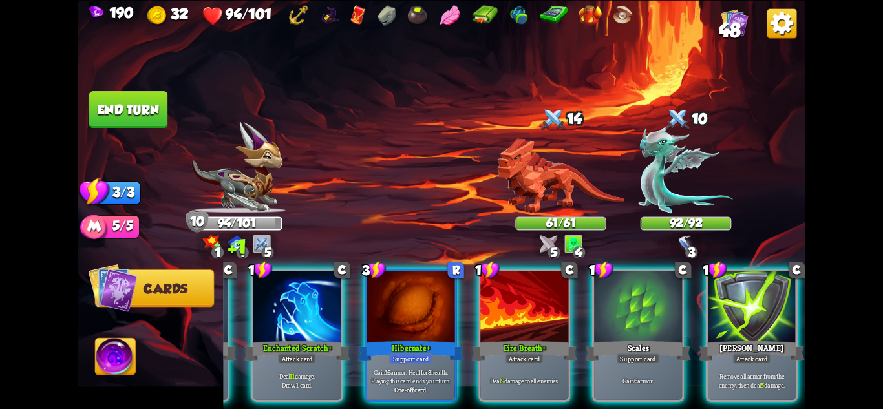
scroll to position [0, 252]
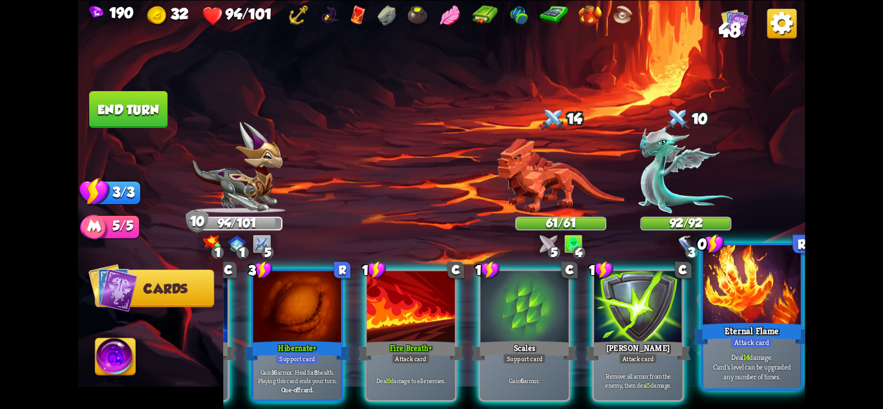
click at [763, 351] on div "Deal 14 damage. Card's level can be upgraded any number of times." at bounding box center [752, 367] width 98 height 43
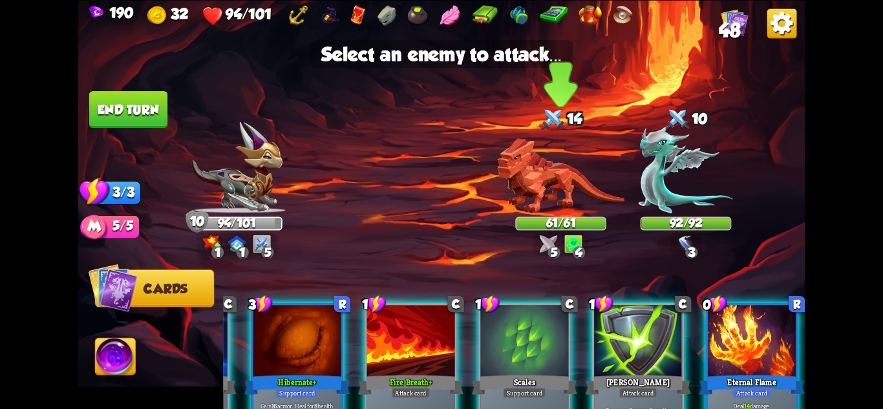
click at [535, 204] on img at bounding box center [560, 175] width 127 height 75
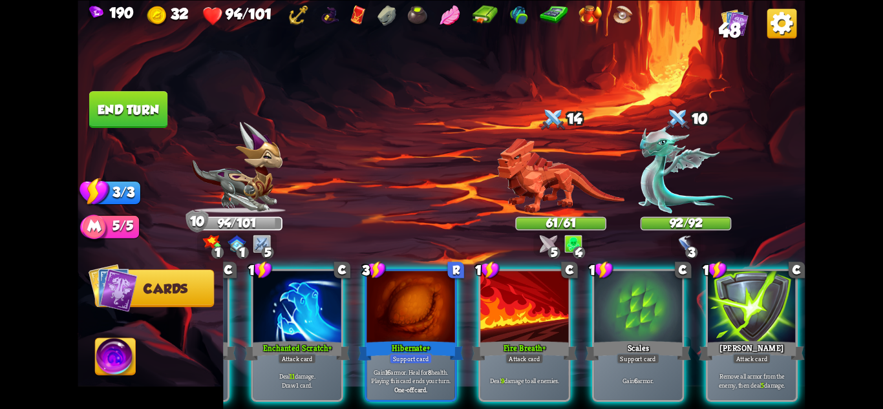
scroll to position [0, 123]
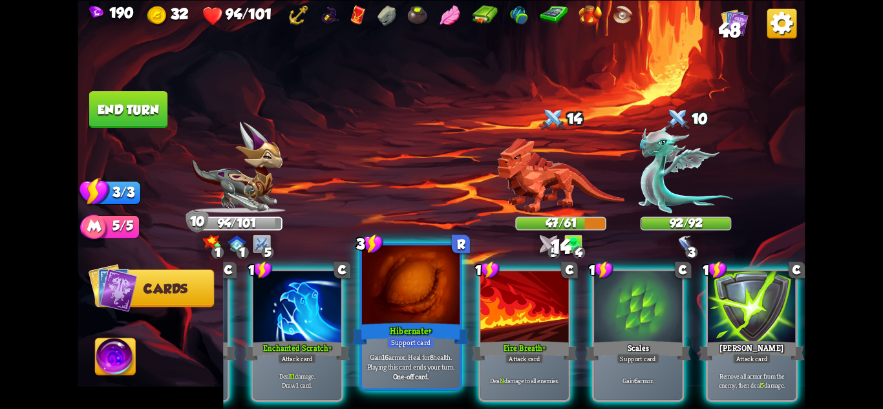
click at [422, 329] on div "Hibernate+" at bounding box center [410, 334] width 117 height 26
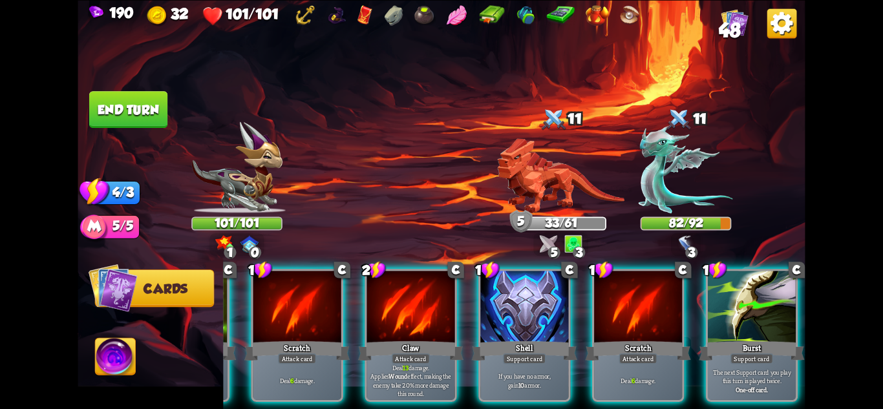
scroll to position [0, 0]
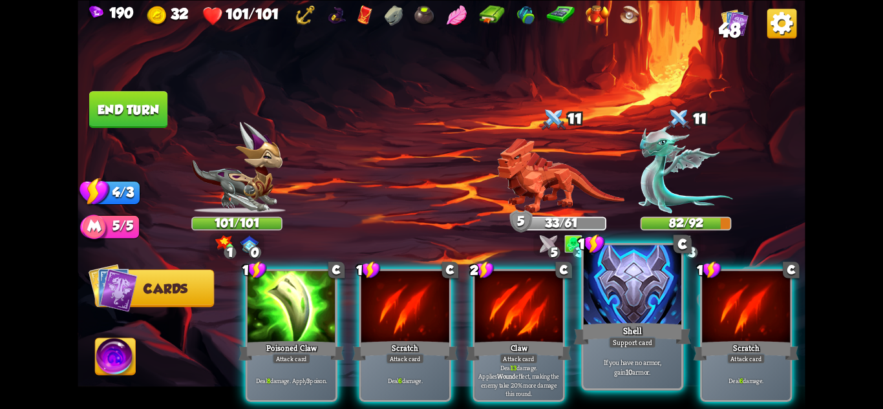
click at [625, 372] on p "If you have no armor, gain 10 armor." at bounding box center [633, 367] width 93 height 19
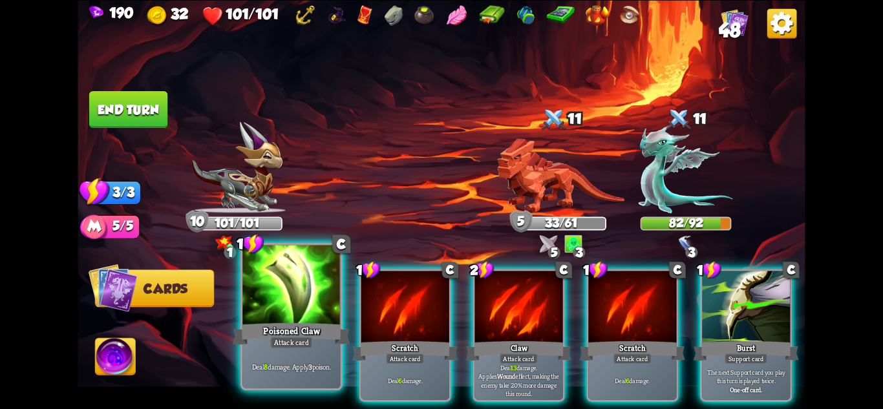
click at [299, 323] on div "Poisoned Claw" at bounding box center [291, 334] width 117 height 26
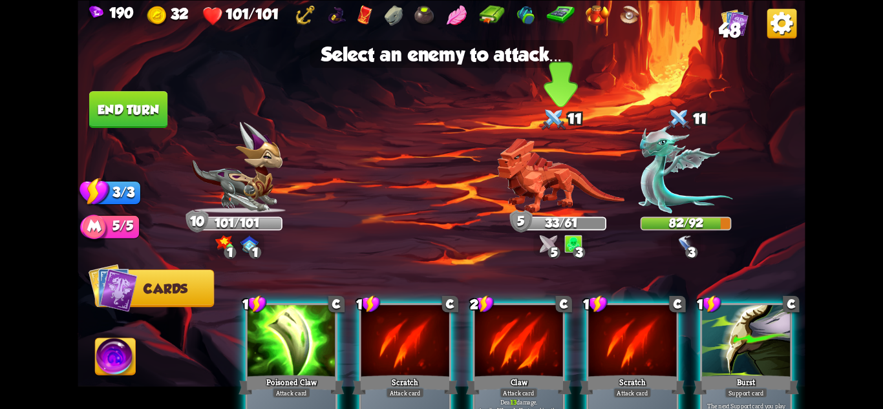
click at [548, 188] on img at bounding box center [560, 175] width 127 height 75
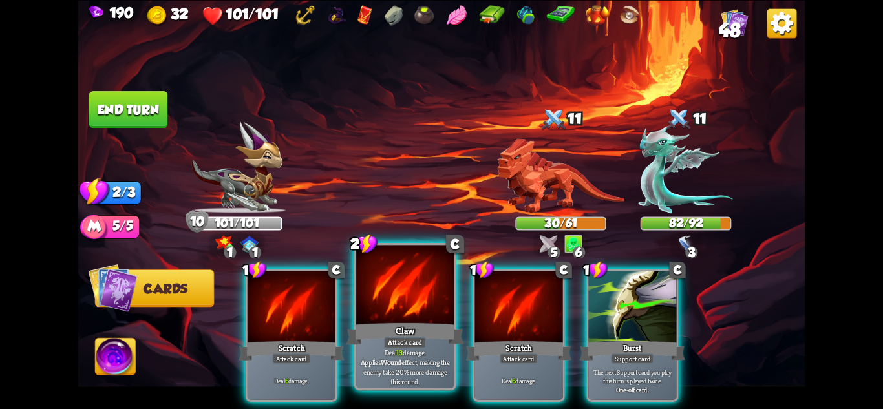
click at [406, 297] on div at bounding box center [405, 286] width 98 height 82
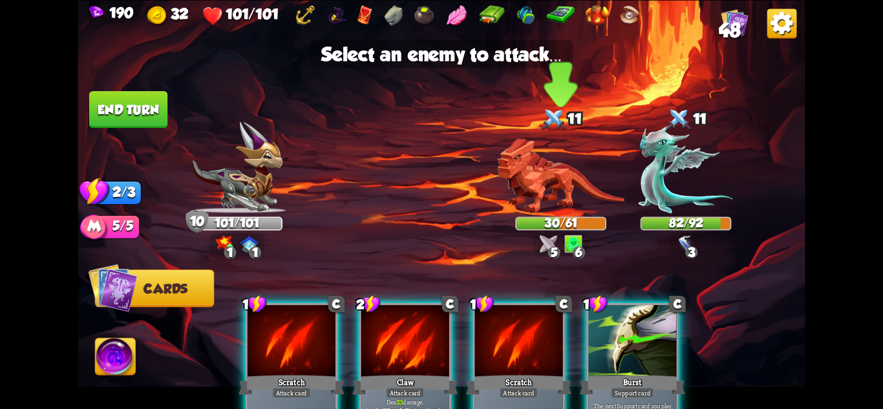
click at [530, 195] on img at bounding box center [560, 175] width 127 height 75
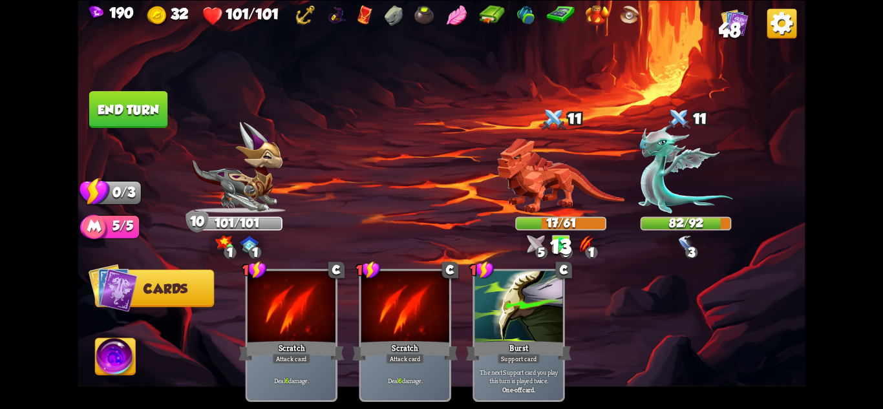
click at [128, 101] on button "End turn" at bounding box center [128, 109] width 78 height 37
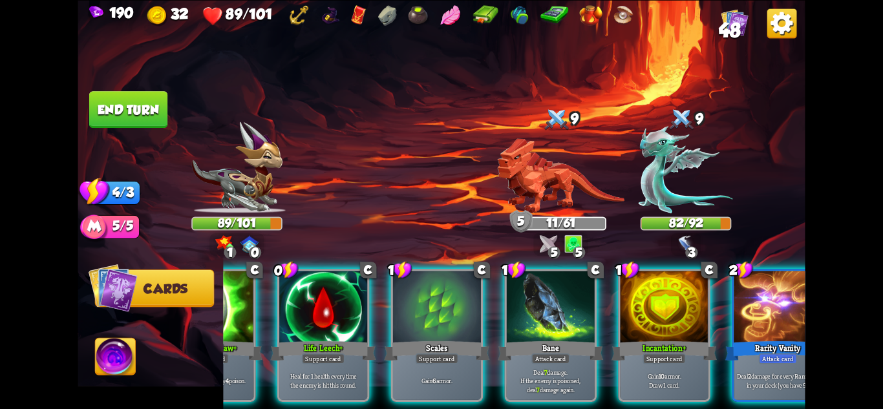
scroll to position [0, 123]
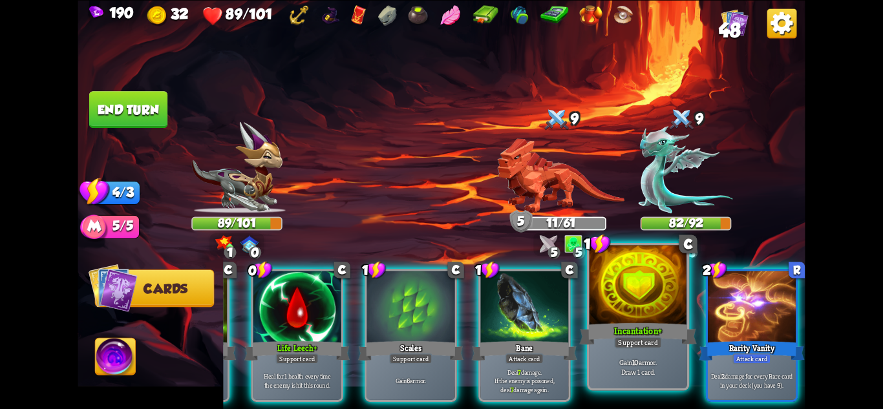
click at [653, 367] on p "Gain 10 armor. Draw 1 card." at bounding box center [638, 367] width 93 height 19
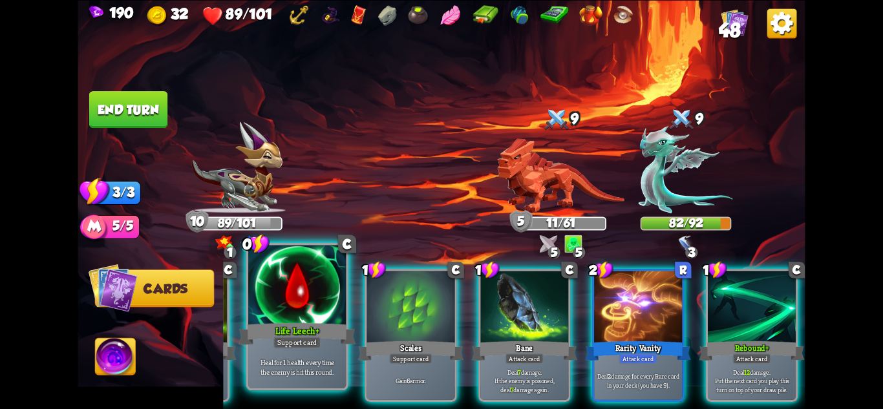
click at [313, 362] on p "Heal for 1 health every time the enemy is hit this round." at bounding box center [297, 367] width 93 height 19
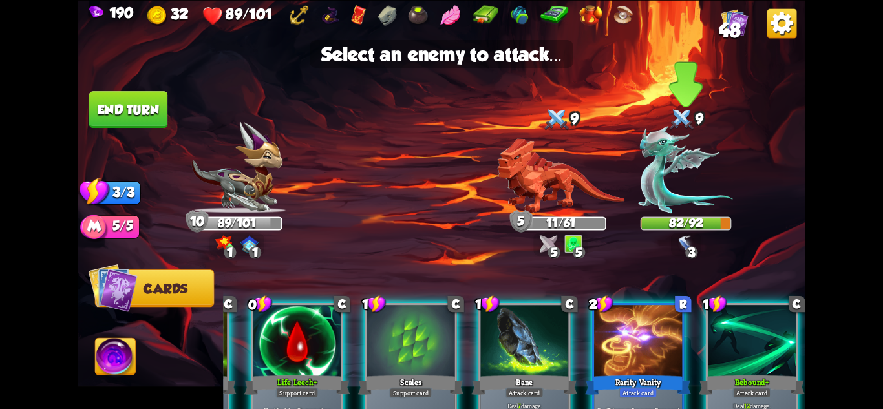
click at [683, 171] on img at bounding box center [686, 168] width 94 height 87
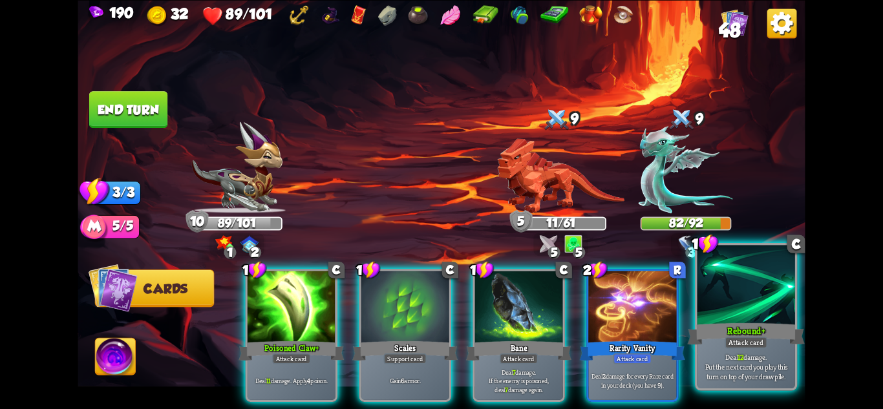
scroll to position [0, 0]
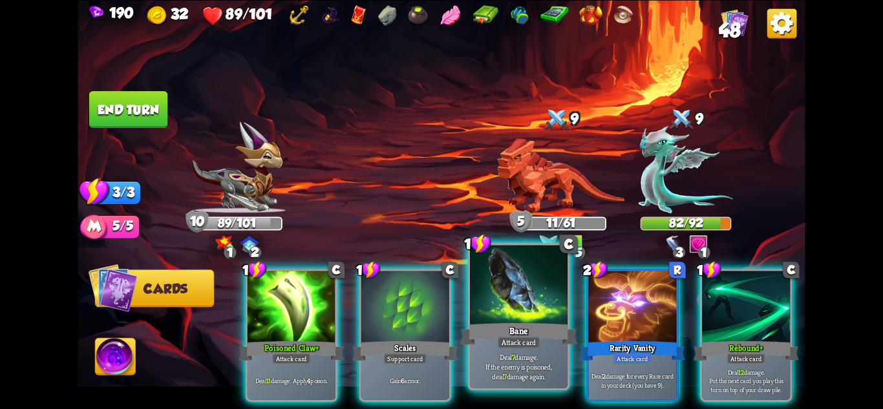
click at [535, 345] on div "Attack card" at bounding box center [519, 342] width 43 height 12
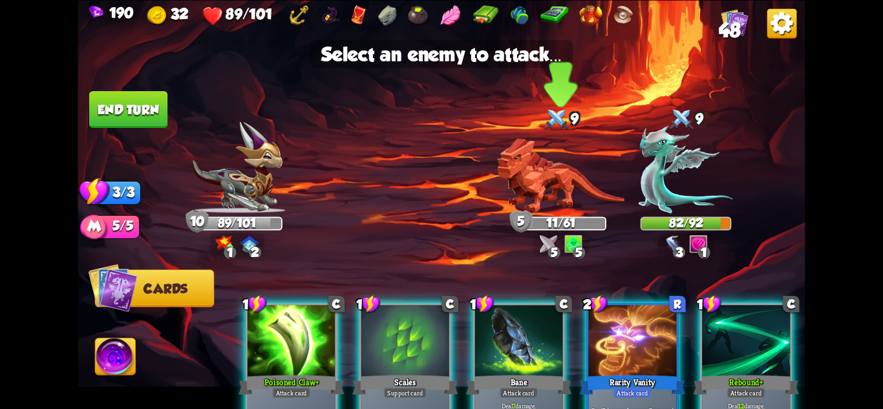
click at [547, 198] on img at bounding box center [560, 175] width 127 height 75
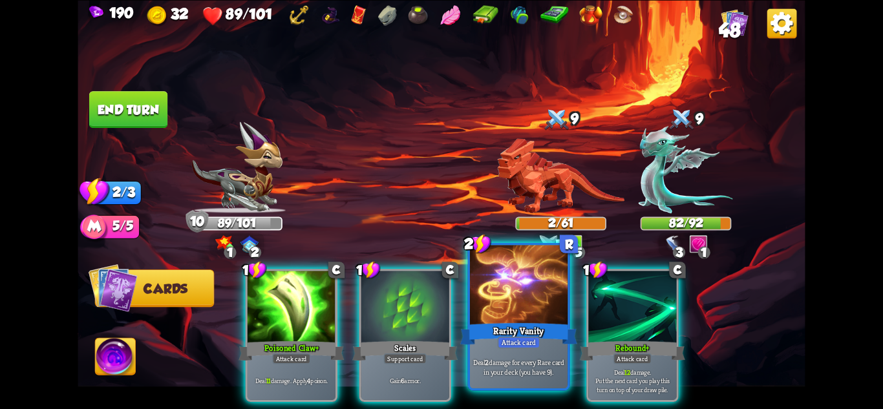
click at [539, 338] on div "Attack card" at bounding box center [519, 342] width 43 height 12
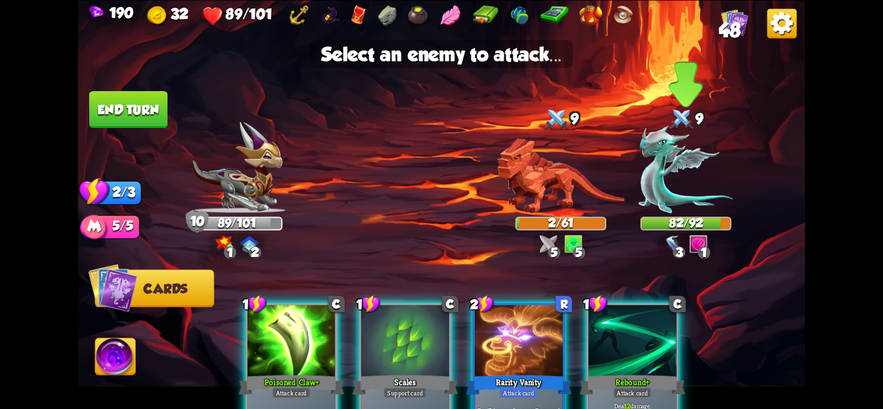
click at [688, 187] on img at bounding box center [686, 168] width 94 height 87
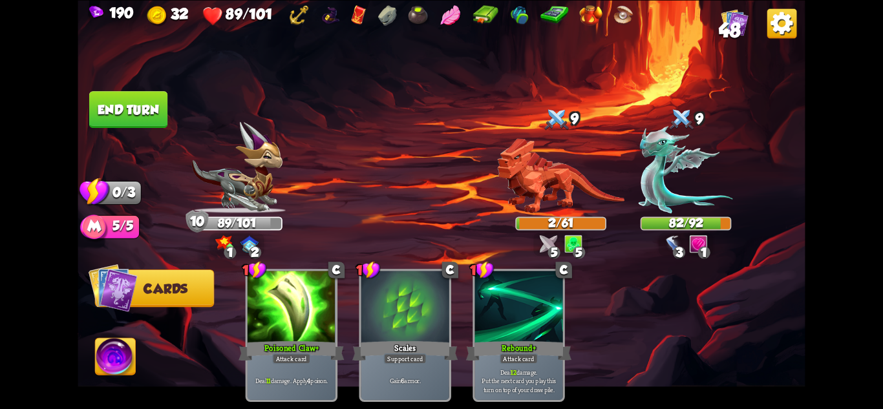
click at [123, 107] on button "End turn" at bounding box center [128, 109] width 78 height 37
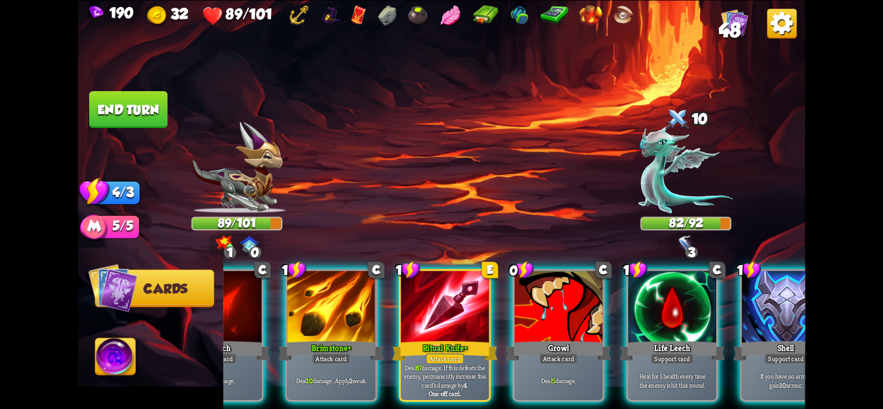
scroll to position [0, 123]
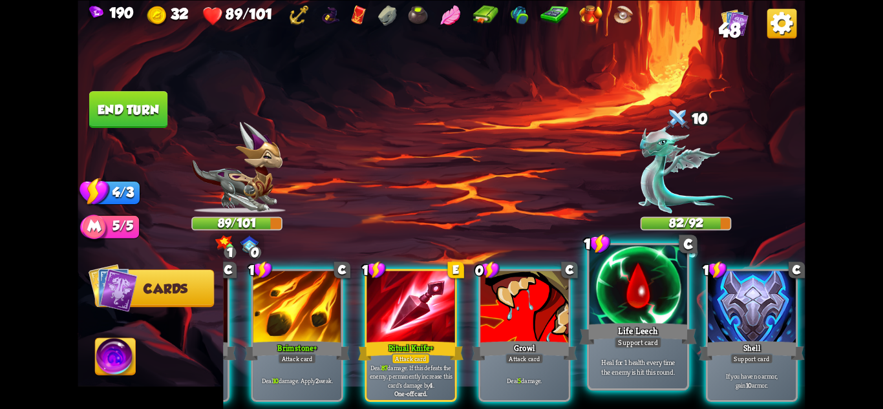
click at [657, 365] on p "Heal for 1 health every time the enemy is hit this round." at bounding box center [638, 367] width 93 height 19
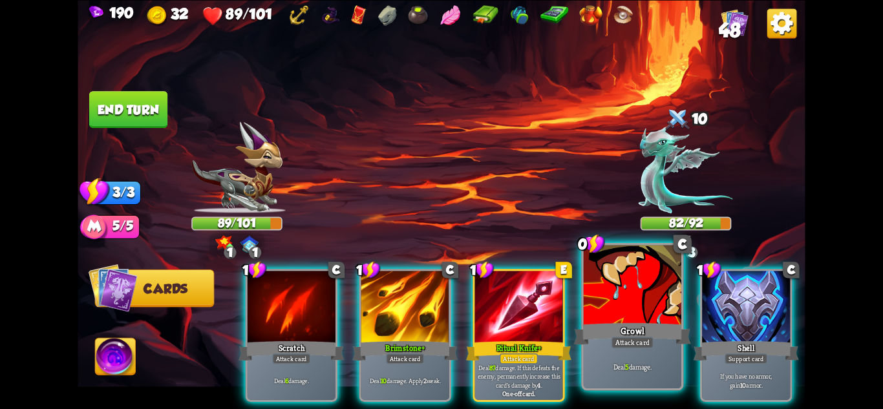
scroll to position [0, 0]
click at [651, 367] on p "Deal 5 damage." at bounding box center [633, 367] width 93 height 10
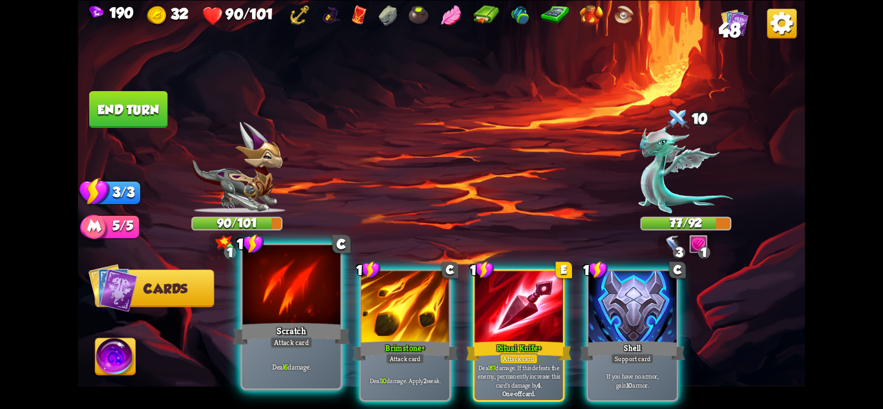
click at [311, 332] on div "Scratch" at bounding box center [291, 334] width 117 height 26
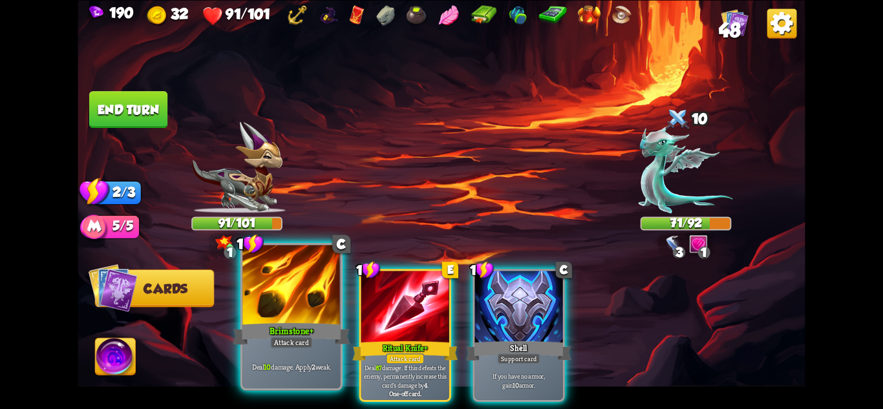
click at [309, 332] on div "Brimstone+" at bounding box center [291, 334] width 117 height 26
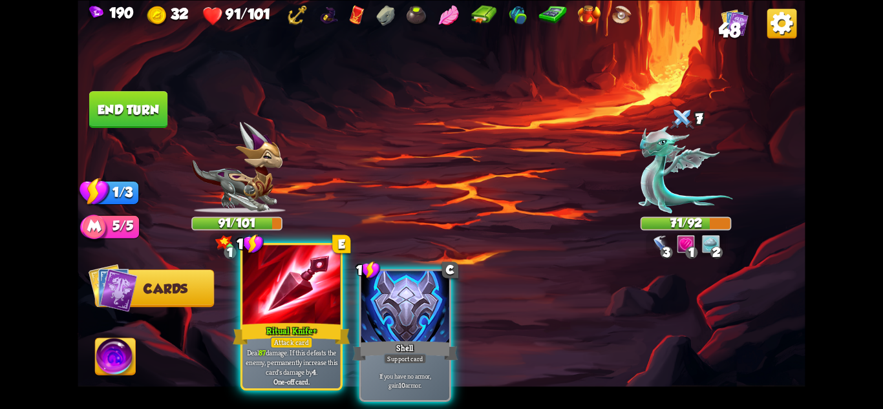
click at [294, 340] on div "Attack card" at bounding box center [291, 342] width 43 height 12
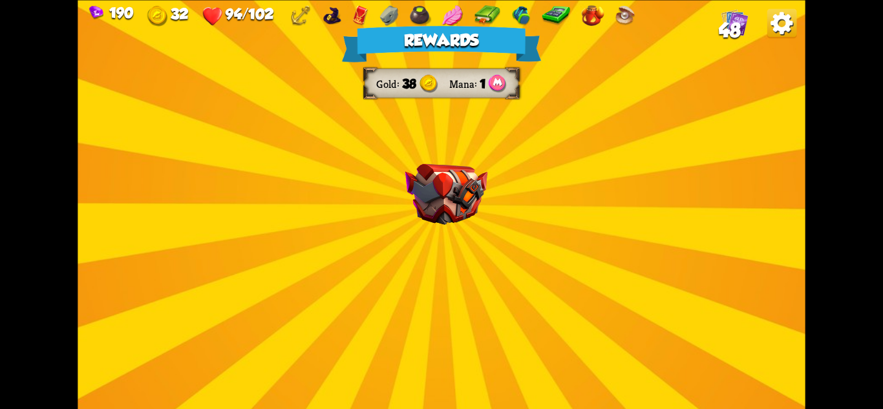
click at [552, 332] on div "Rewards Gold 38 Mana 1 Select a card 2 C Tactical Strike Attack card Deal 7 dam…" at bounding box center [442, 204] width 728 height 409
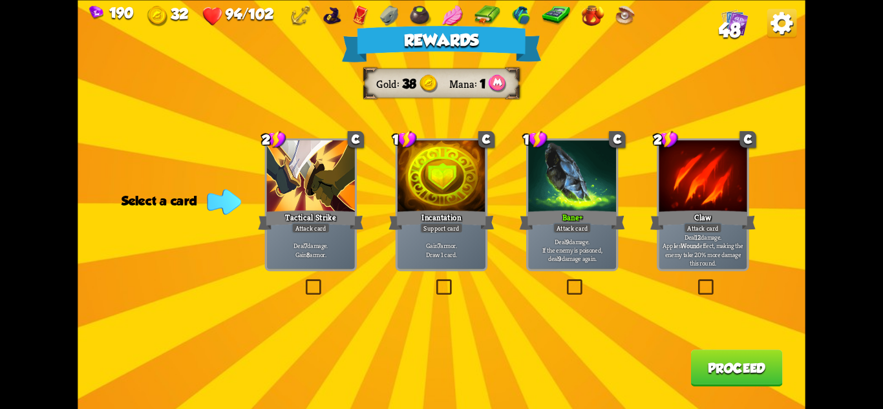
click at [466, 228] on div "Incantation" at bounding box center [441, 219] width 105 height 23
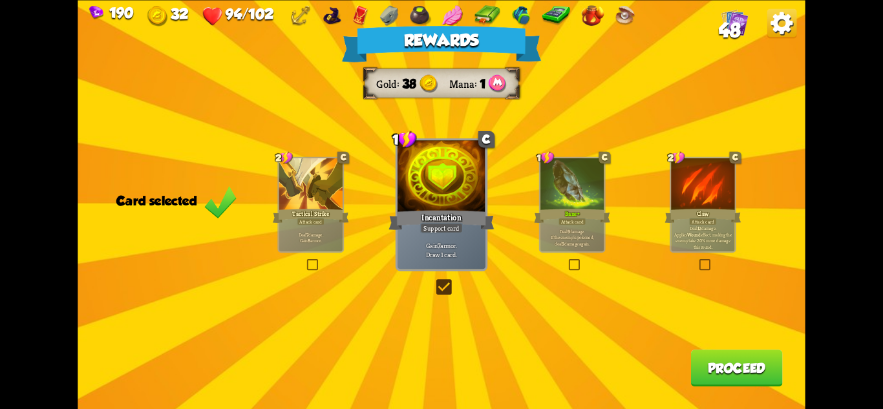
click at [751, 371] on button "Proceed" at bounding box center [737, 368] width 92 height 37
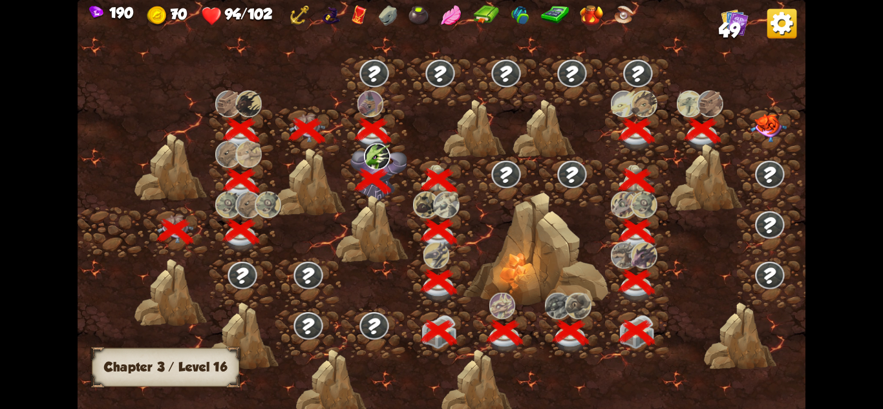
scroll to position [0, 197]
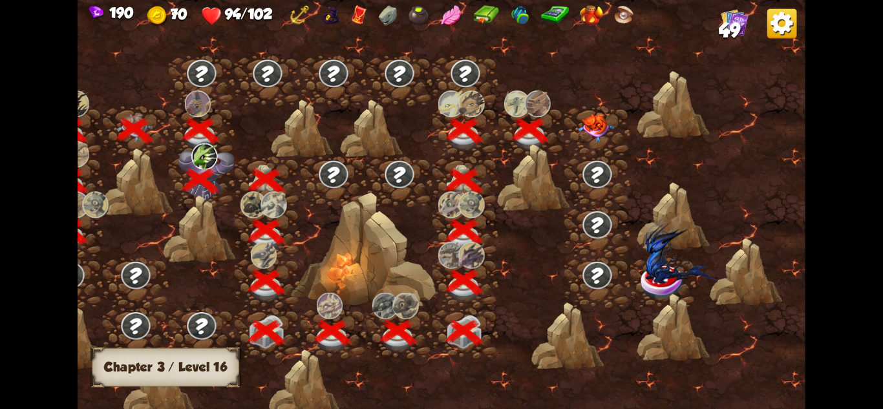
click at [607, 138] on img at bounding box center [596, 128] width 36 height 28
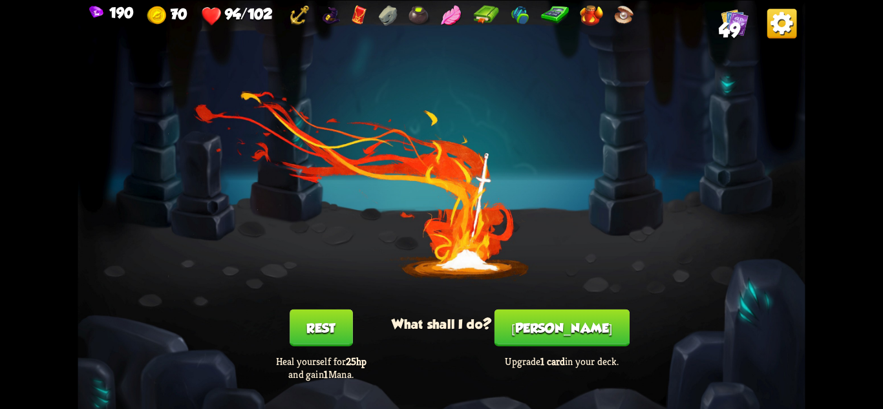
click at [571, 343] on button "[PERSON_NAME]" at bounding box center [562, 327] width 135 height 37
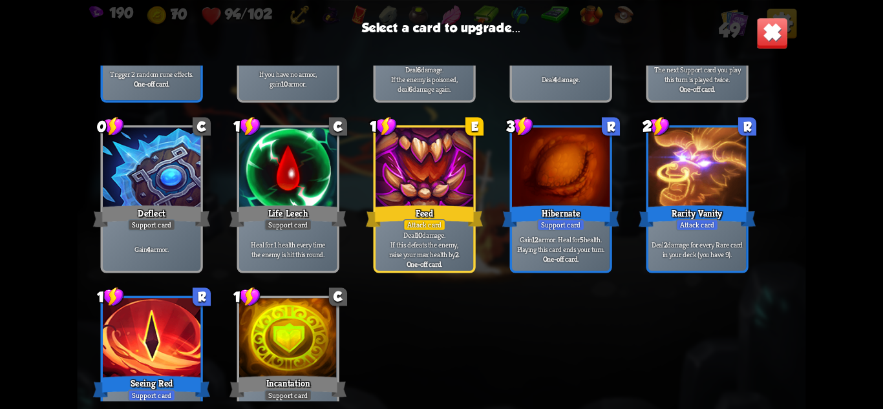
scroll to position [989, 0]
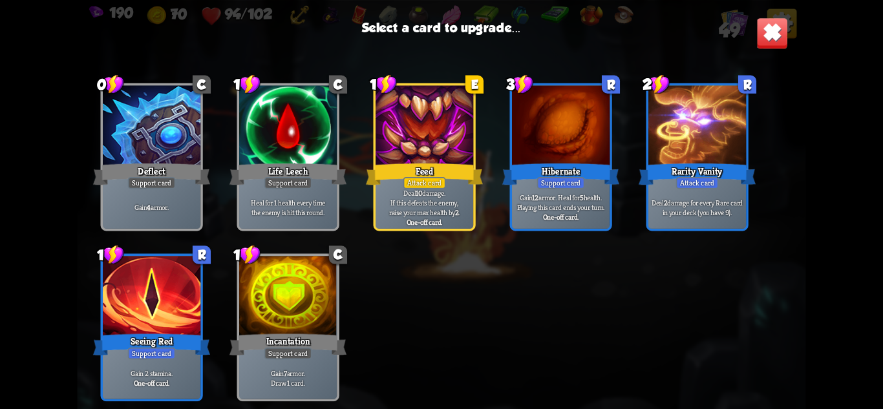
click at [448, 179] on div "Feed" at bounding box center [424, 174] width 117 height 26
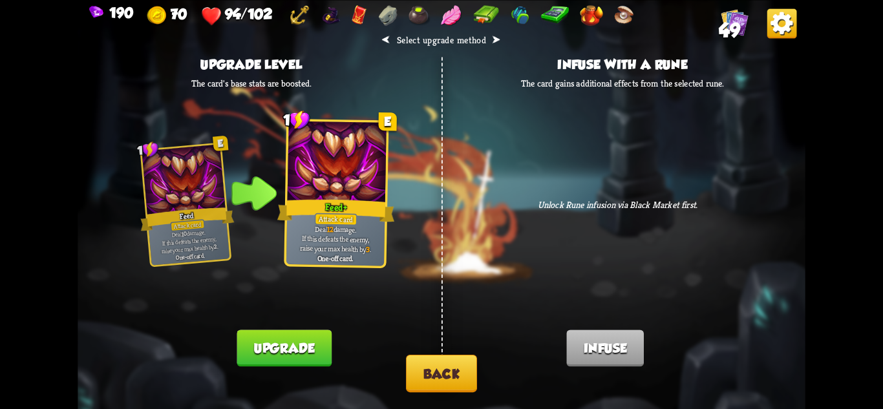
click at [450, 373] on button "Back" at bounding box center [441, 374] width 71 height 38
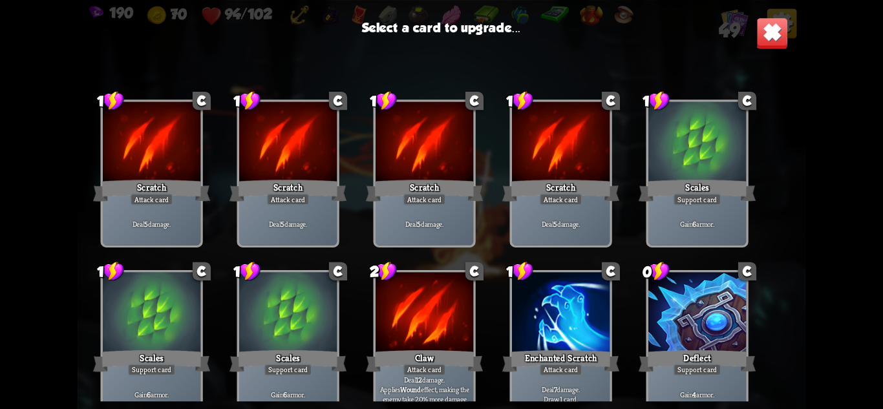
drag, startPoint x: 806, startPoint y: 123, endPoint x: 831, endPoint y: 168, distance: 51.8
click at [787, 269] on div "190 70 94/102 49 Select a card to upgrade... 1 C Scratch Attack card Deal 5 dam…" at bounding box center [441, 204] width 883 height 409
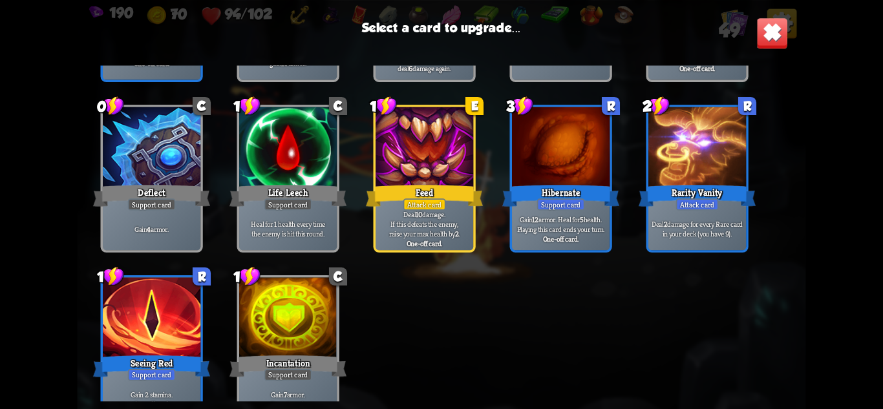
scroll to position [959, 0]
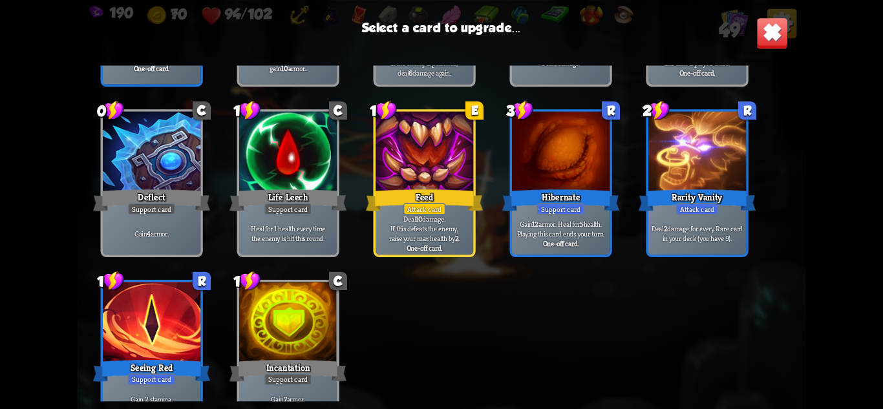
click at [701, 220] on div "Deal 2 damage for every Rare card in your deck (you have 9)." at bounding box center [698, 233] width 98 height 43
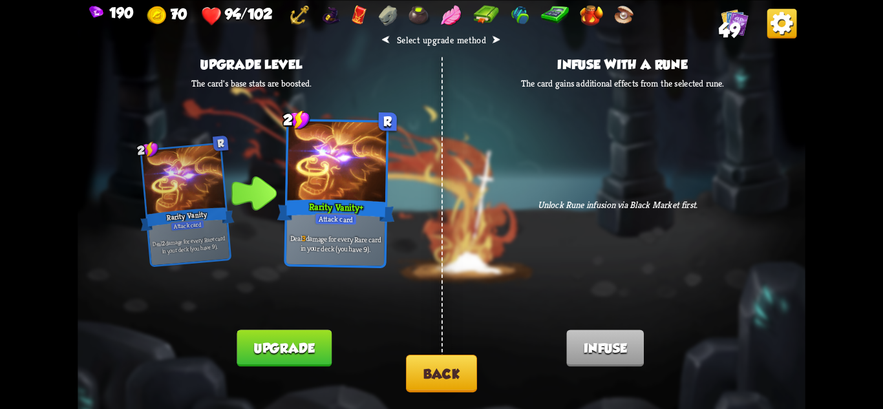
click at [320, 356] on button "Upgrade" at bounding box center [284, 348] width 94 height 37
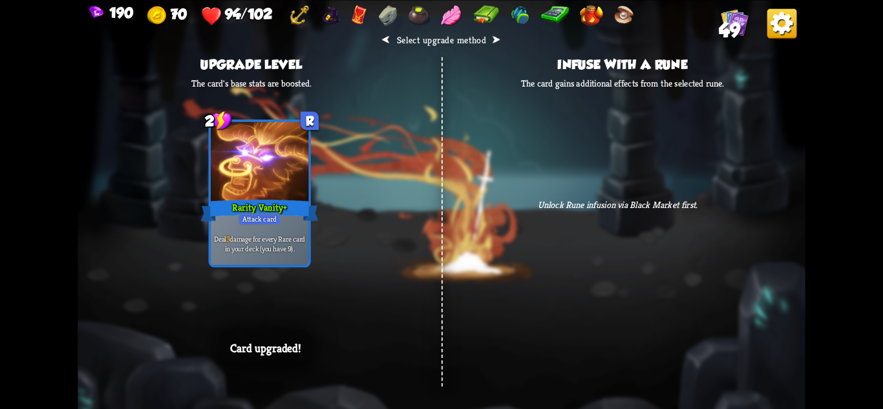
click at [537, 315] on div "⮜ Select upgrade method ⮞ Upgrade level The card's base stats are boosted. 2 R …" at bounding box center [442, 204] width 728 height 409
click at [753, 213] on div "⮜ Select upgrade method ⮞ Upgrade level The card's base stats are boosted. 2 R …" at bounding box center [442, 204] width 728 height 409
click at [729, 217] on div "⮜ Select upgrade method ⮞ Upgrade level The card's base stats are boosted. 2 R …" at bounding box center [442, 204] width 728 height 409
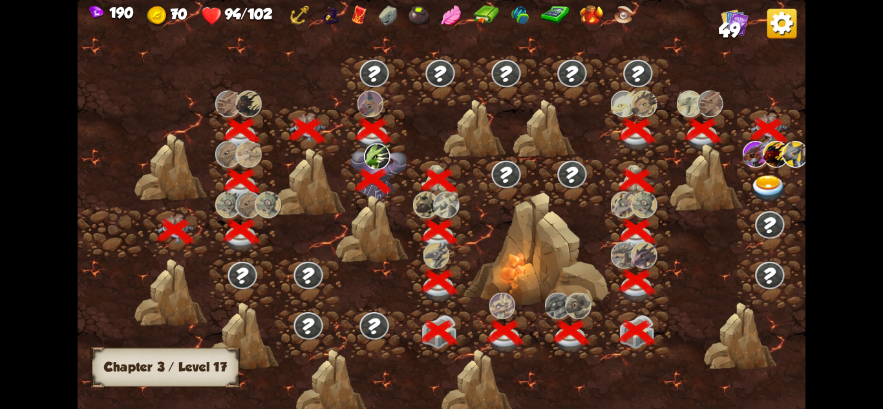
scroll to position [0, 197]
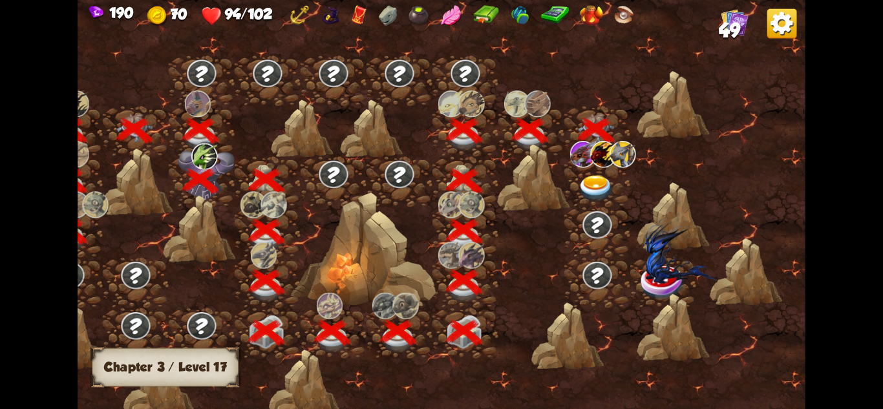
click at [603, 180] on img at bounding box center [596, 188] width 36 height 27
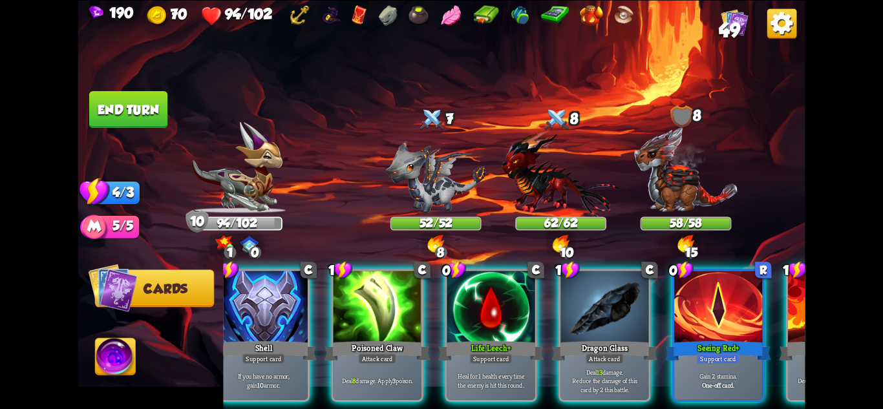
scroll to position [0, 382]
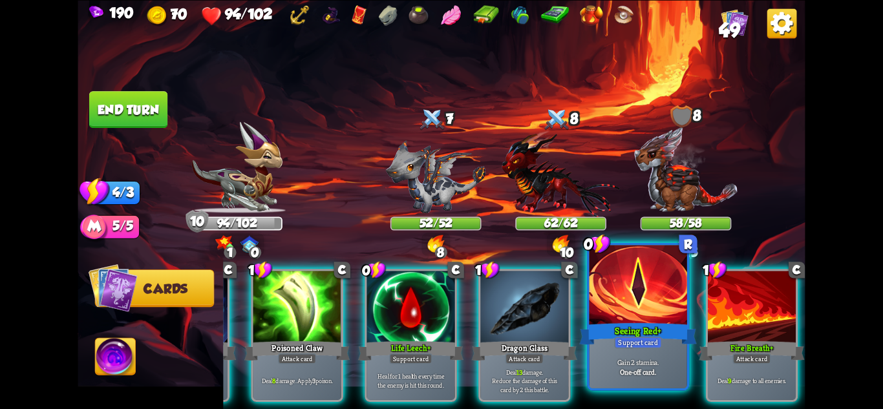
click at [634, 312] on div at bounding box center [639, 286] width 98 height 82
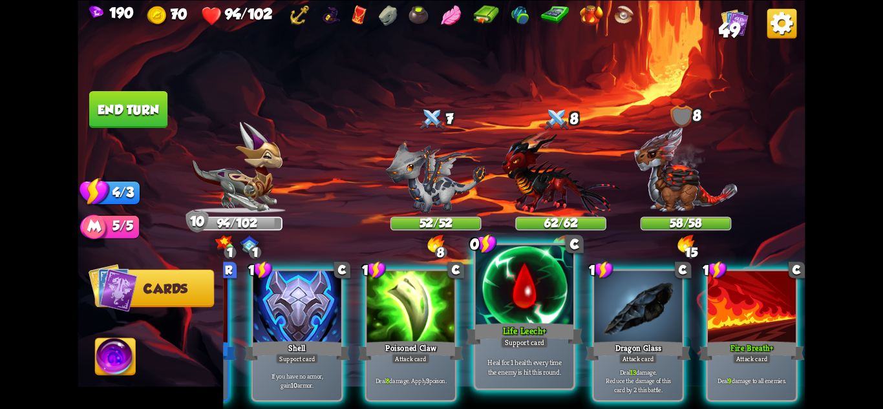
scroll to position [0, 252]
click at [547, 311] on div at bounding box center [525, 286] width 98 height 82
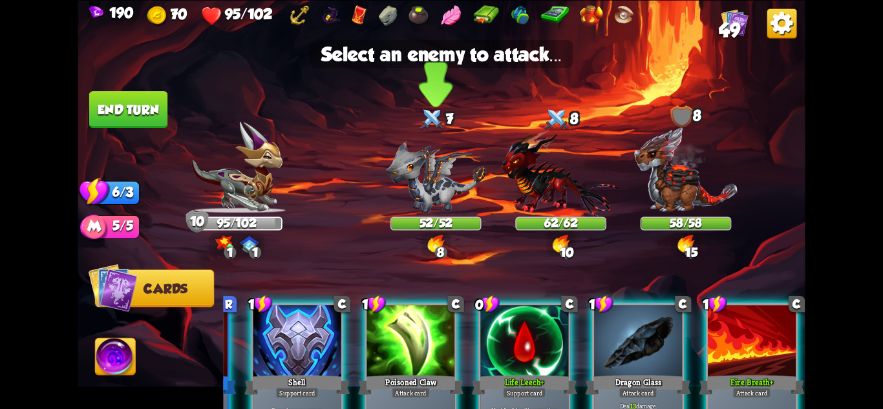
click at [452, 188] on img at bounding box center [436, 176] width 100 height 73
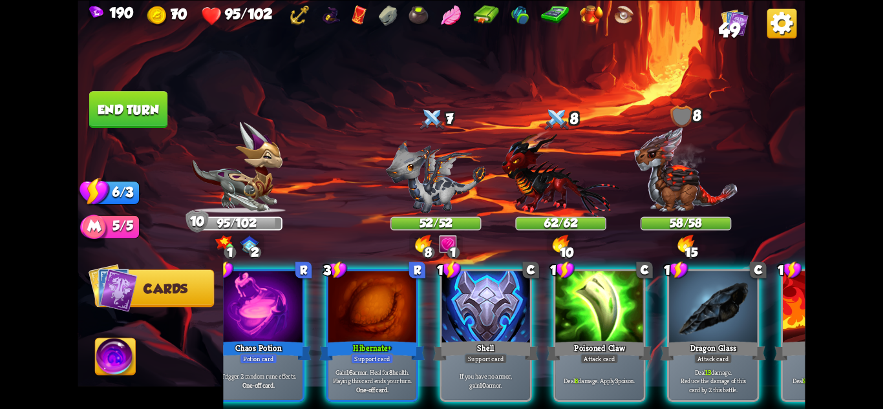
scroll to position [0, 0]
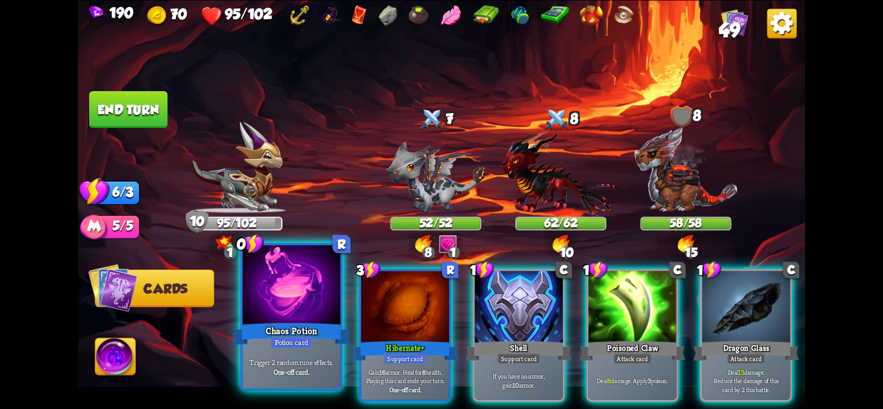
click at [290, 342] on div "Potion card" at bounding box center [291, 342] width 42 height 12
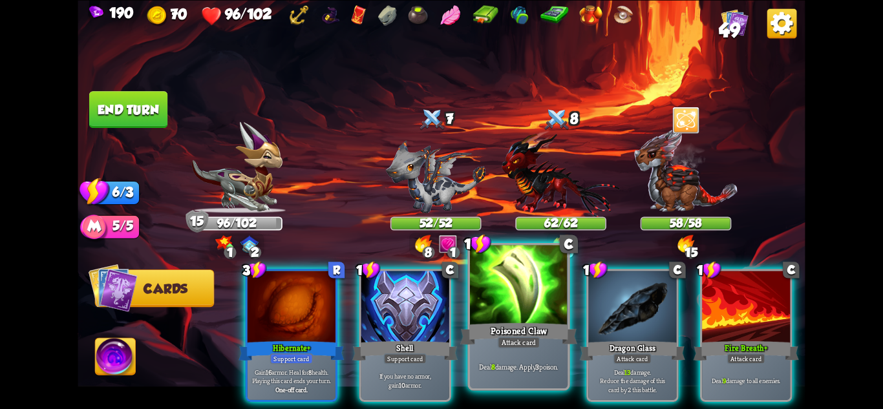
click at [525, 332] on div "Poisoned Claw" at bounding box center [518, 334] width 117 height 26
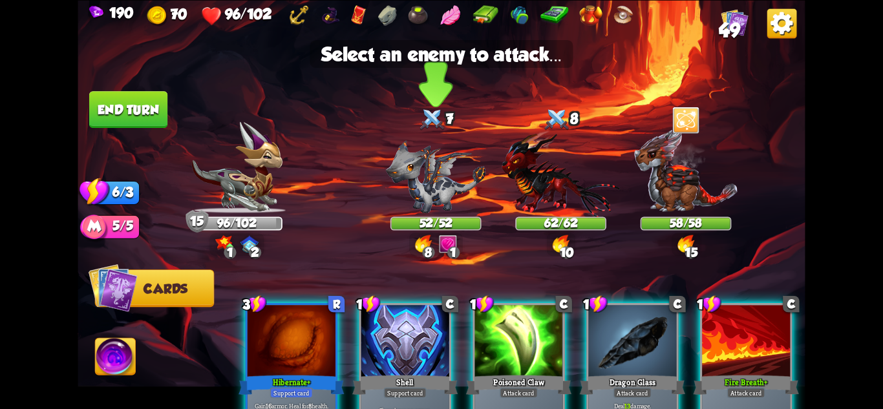
click at [422, 180] on img at bounding box center [436, 176] width 100 height 73
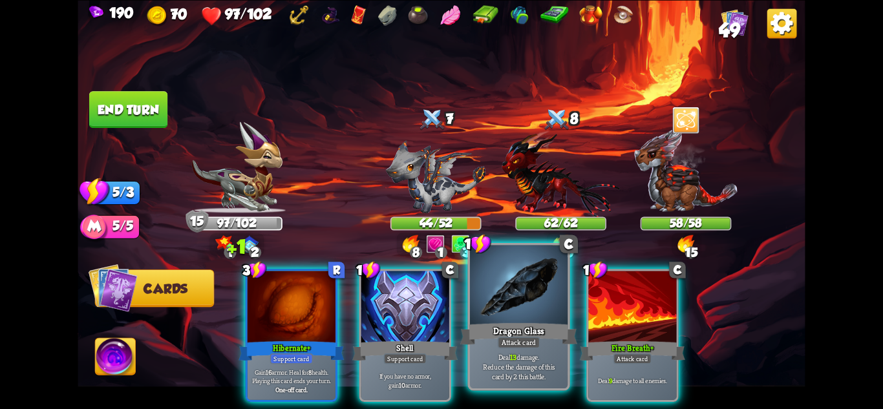
click at [516, 311] on div at bounding box center [519, 286] width 98 height 82
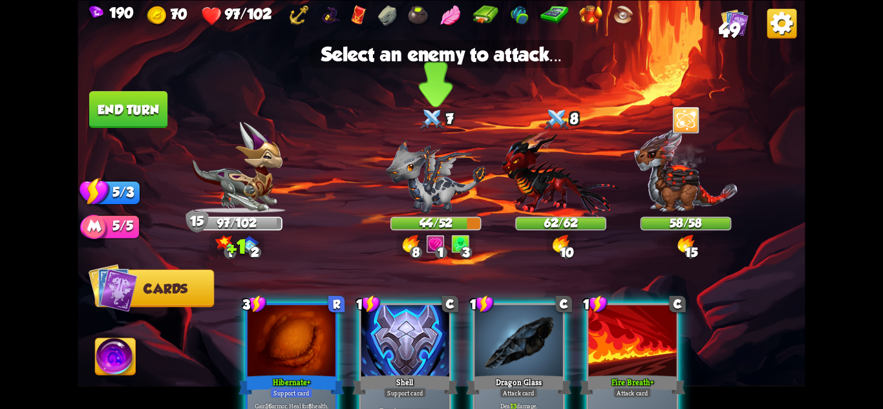
click at [439, 188] on img at bounding box center [436, 176] width 100 height 73
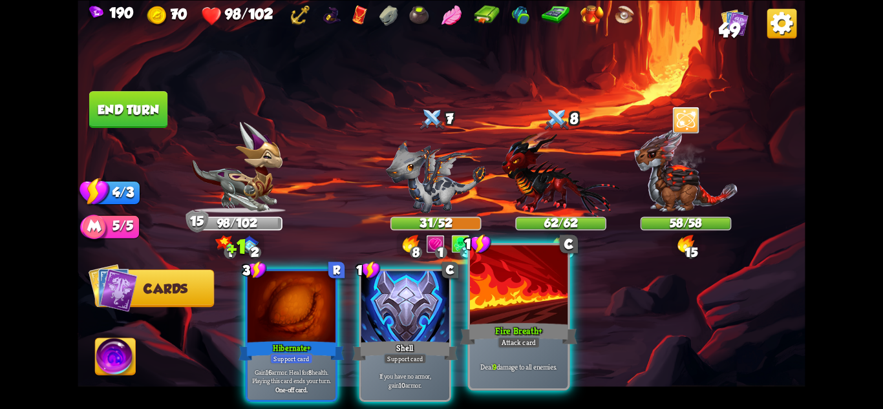
click at [540, 316] on div at bounding box center [519, 286] width 98 height 82
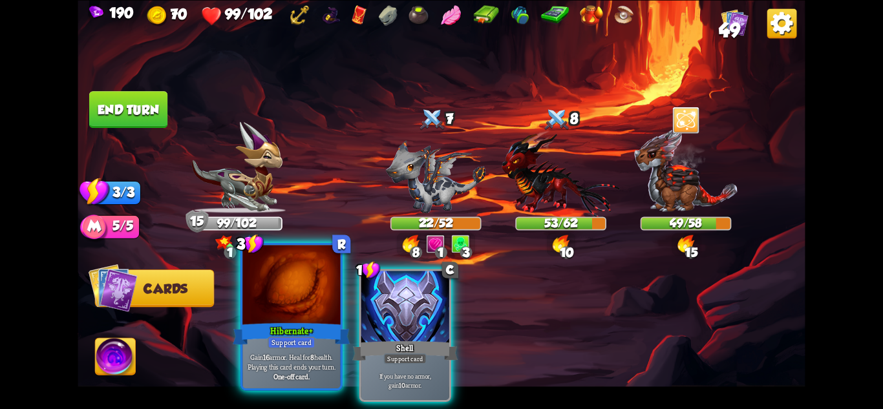
click at [299, 317] on div at bounding box center [292, 286] width 98 height 82
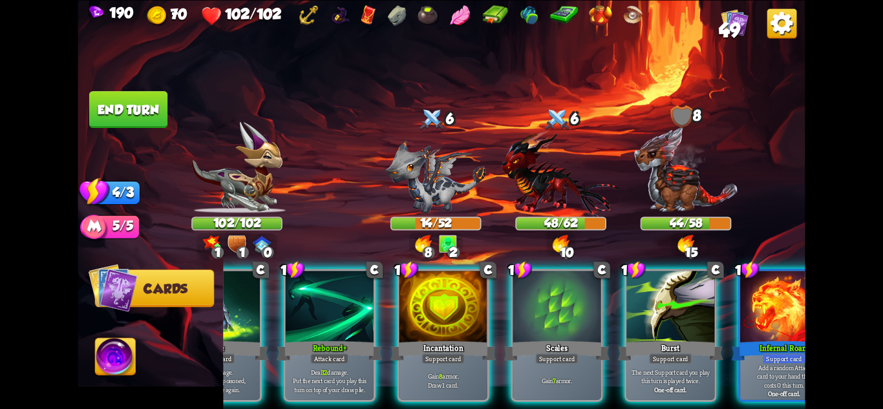
scroll to position [0, 123]
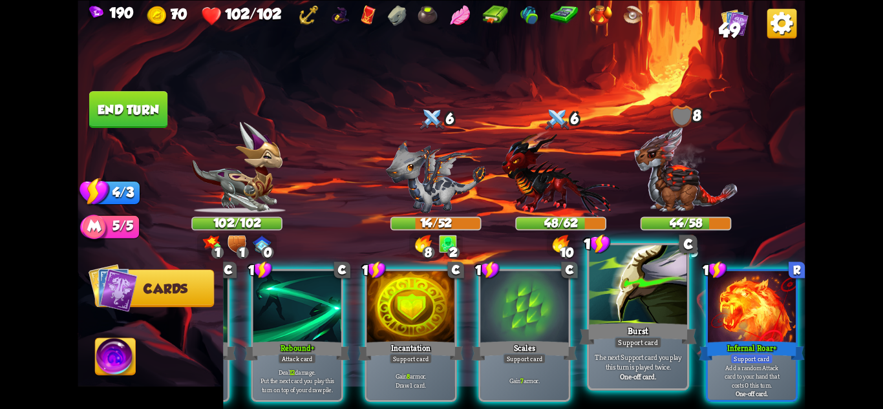
drag, startPoint x: 649, startPoint y: 364, endPoint x: 574, endPoint y: 358, distance: 74.6
click at [648, 363] on p "The next Support card you play this turn is played twice." at bounding box center [638, 361] width 93 height 19
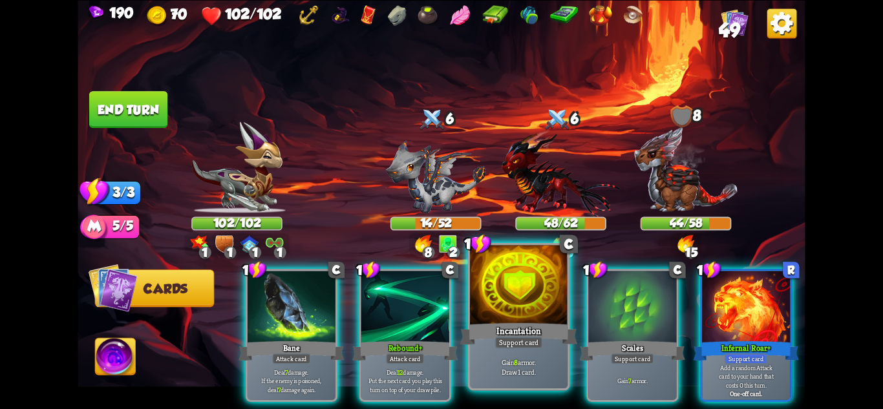
scroll to position [0, 0]
click at [525, 345] on div "Support card" at bounding box center [519, 342] width 48 height 12
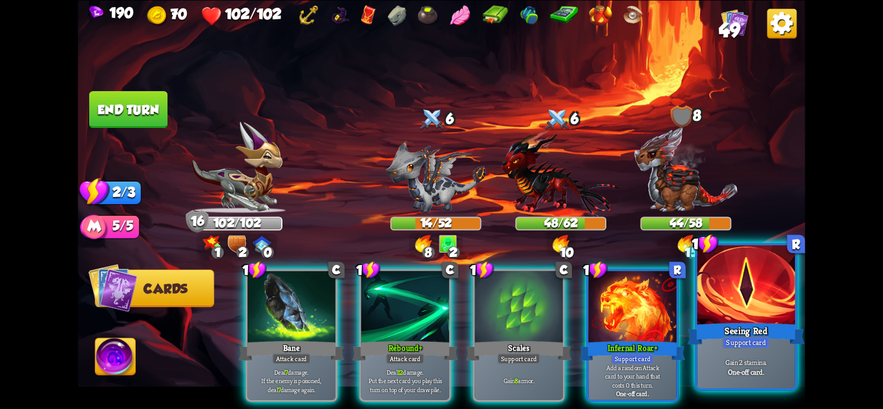
click at [760, 337] on div "Support card" at bounding box center [746, 342] width 48 height 12
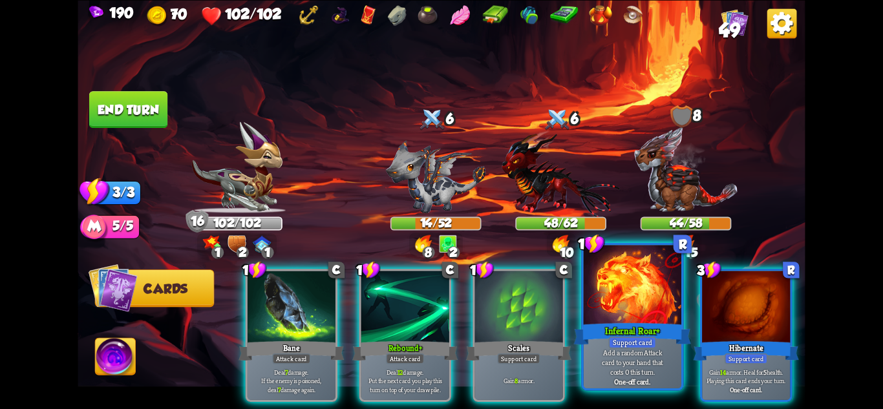
click at [643, 308] on div at bounding box center [633, 286] width 98 height 82
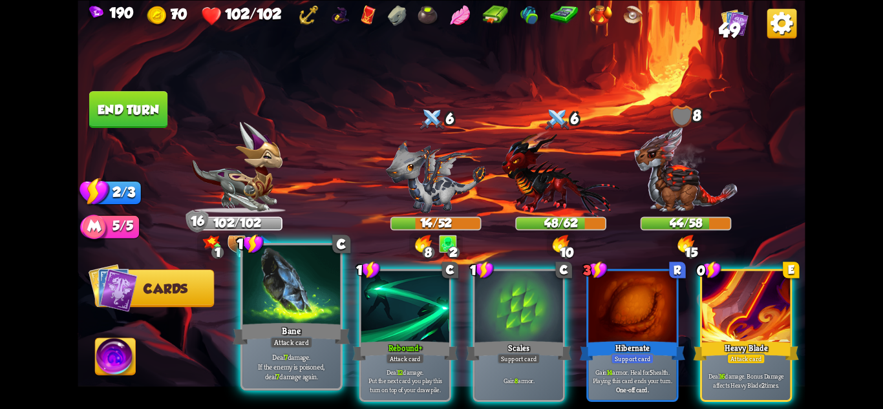
click at [296, 332] on div "Bane" at bounding box center [291, 334] width 117 height 26
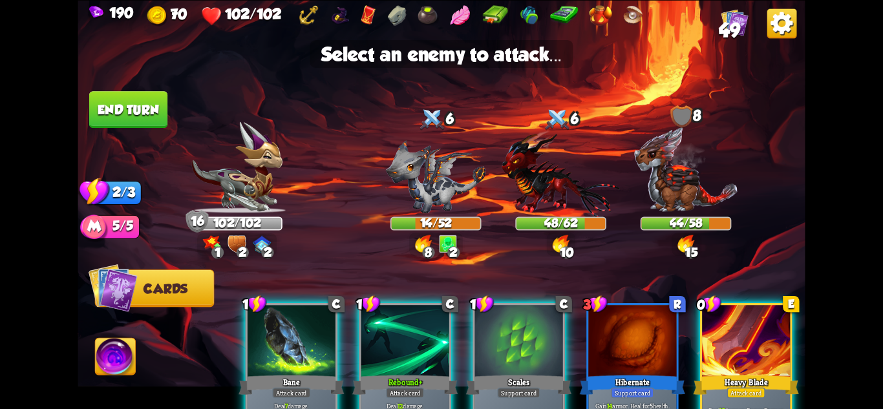
click at [298, 387] on div "Bane" at bounding box center [291, 384] width 105 height 23
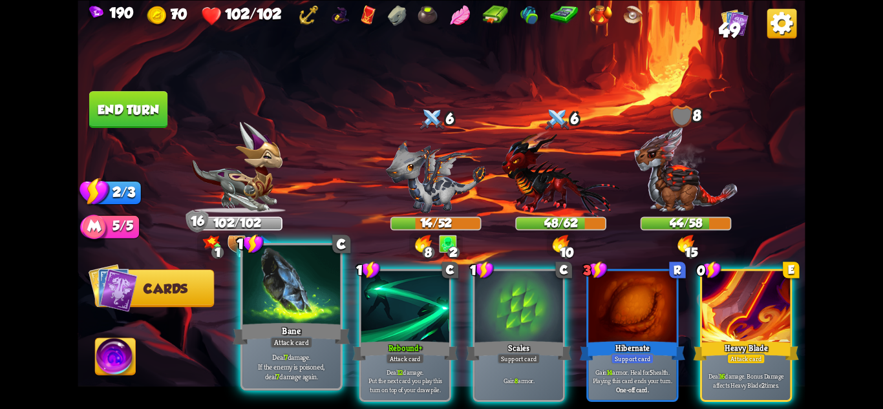
click at [282, 334] on div "Bane" at bounding box center [291, 334] width 117 height 26
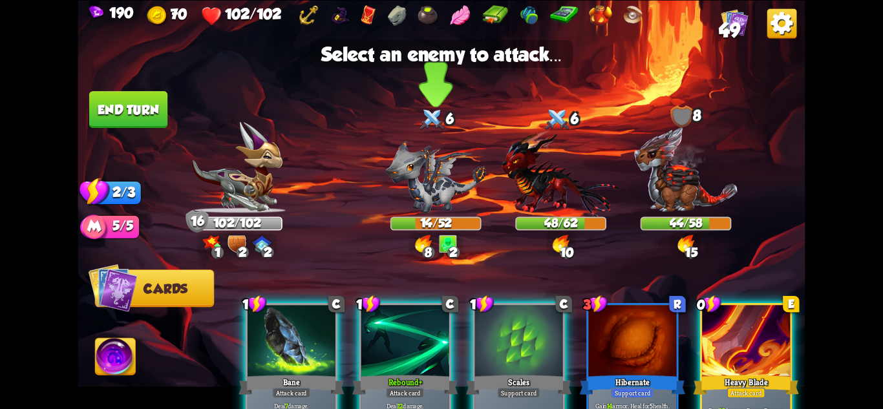
click at [429, 190] on img at bounding box center [436, 176] width 100 height 73
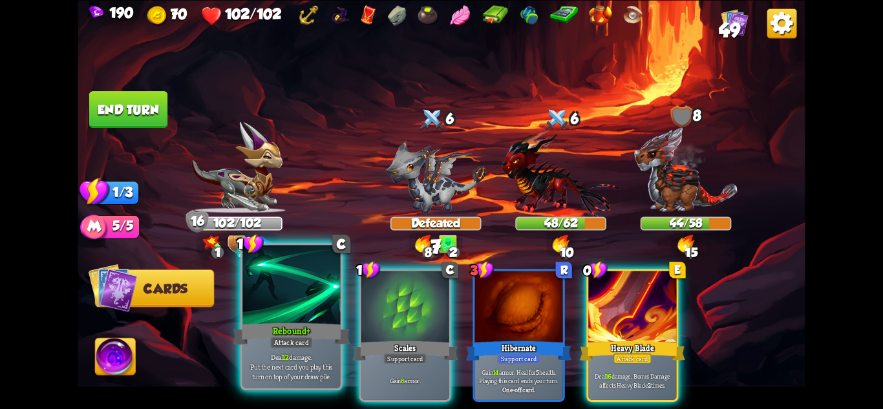
click at [296, 301] on div at bounding box center [292, 286] width 98 height 82
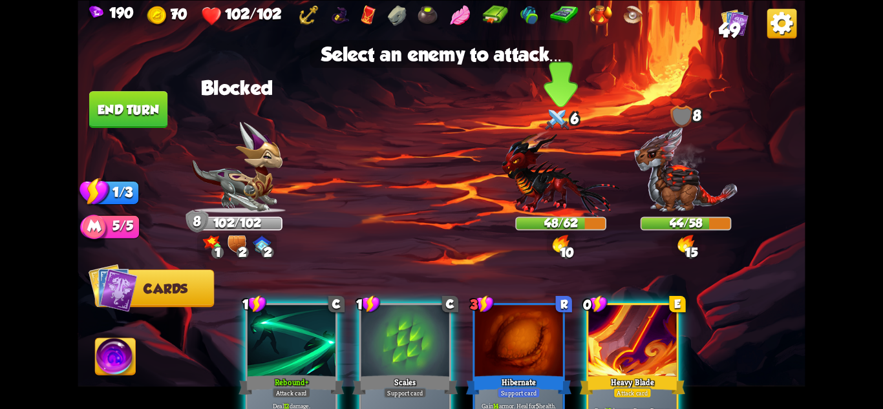
click at [565, 194] on img at bounding box center [561, 173] width 118 height 87
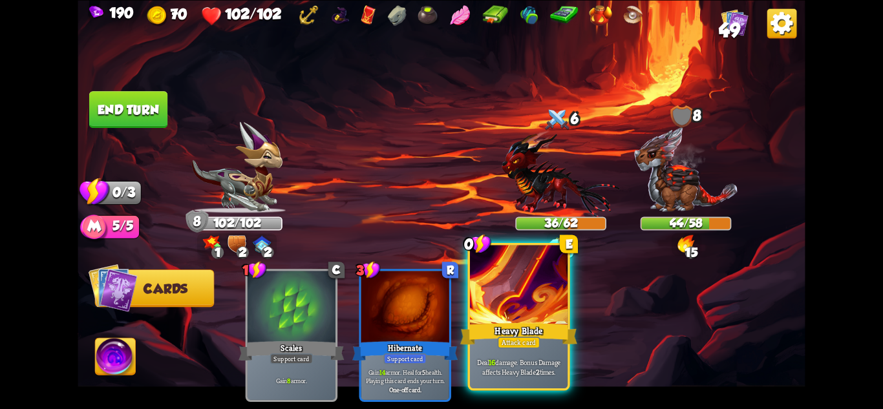
click at [530, 305] on div at bounding box center [519, 286] width 98 height 82
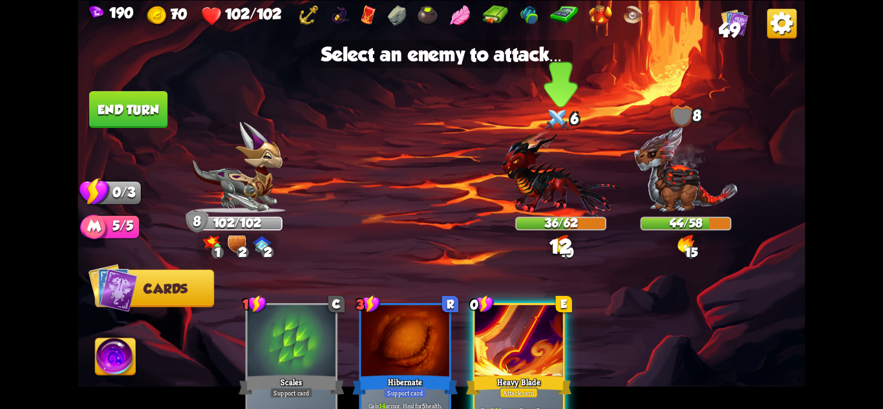
click at [539, 177] on img at bounding box center [561, 173] width 118 height 87
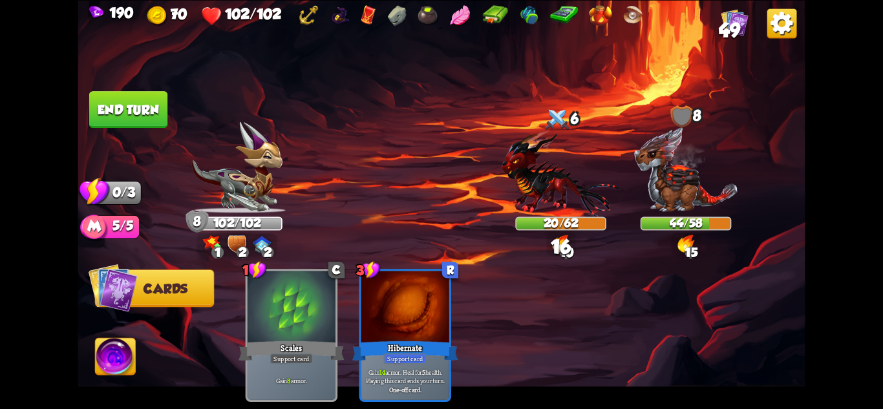
click at [135, 109] on button "End turn" at bounding box center [128, 109] width 78 height 37
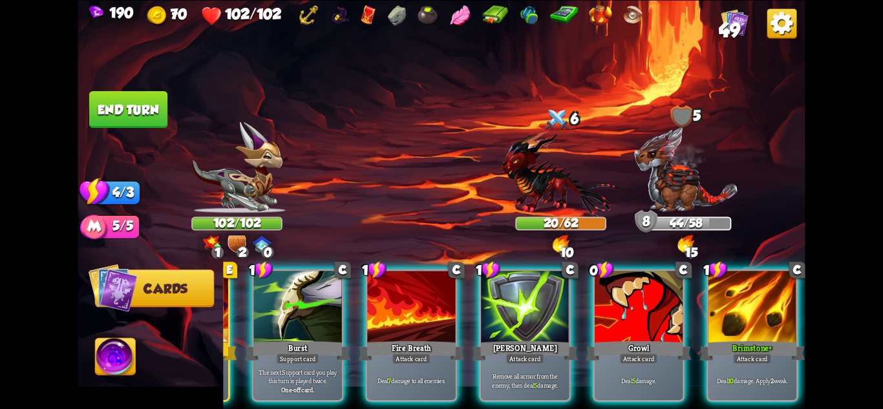
scroll to position [0, 123]
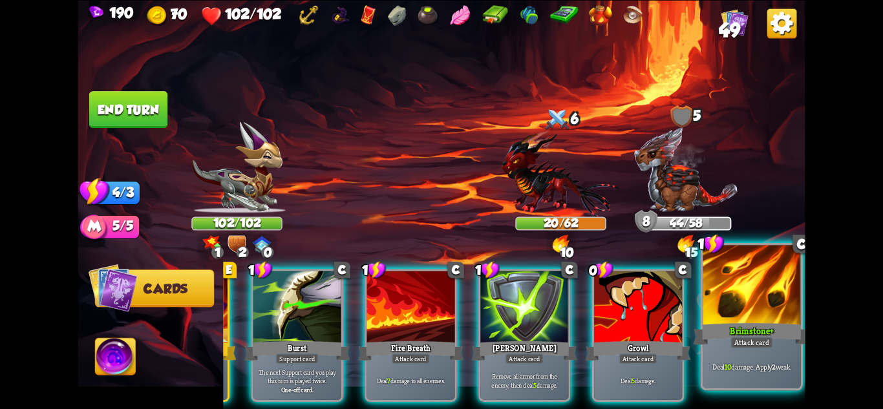
click at [759, 309] on div at bounding box center [752, 286] width 98 height 82
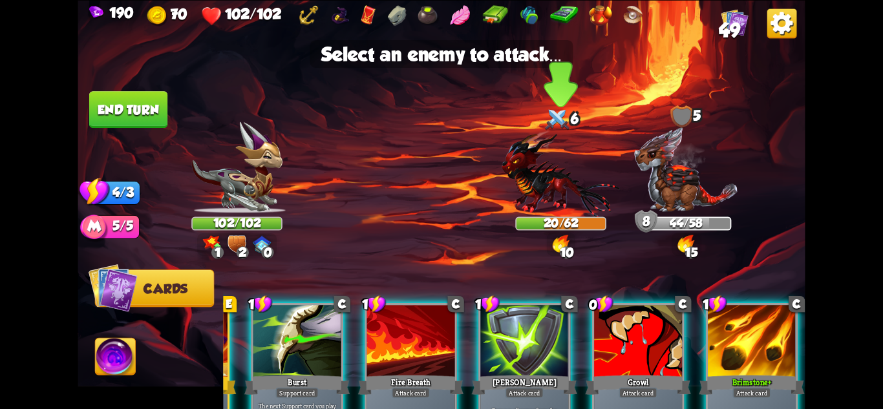
click at [549, 182] on img at bounding box center [561, 173] width 118 height 87
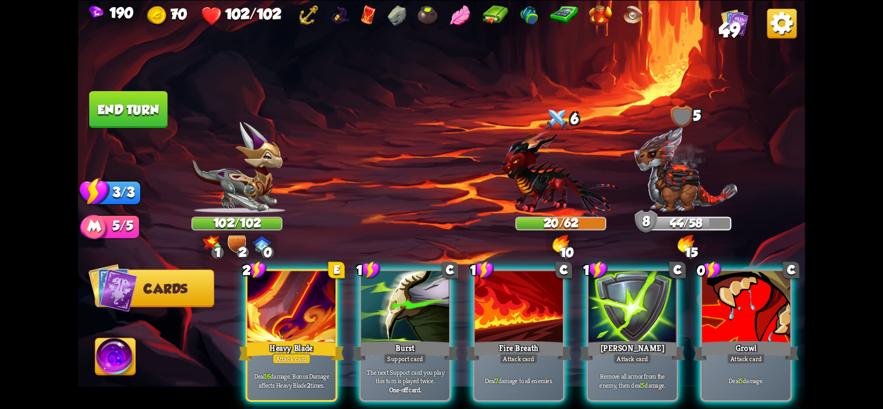
scroll to position [0, 0]
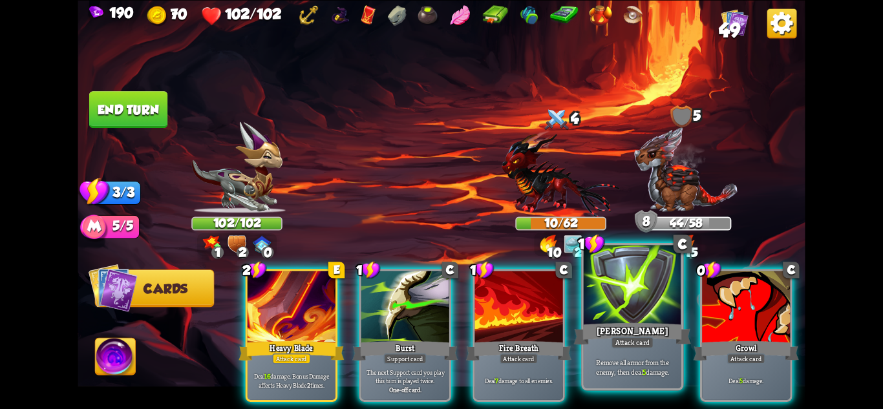
click at [623, 352] on div "Remove all armor from the enemy, then deal 5 damage." at bounding box center [633, 367] width 98 height 43
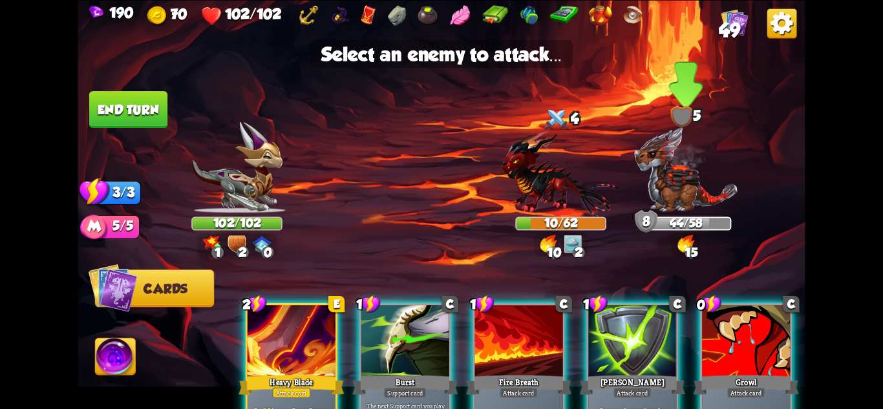
click at [691, 191] on img at bounding box center [686, 169] width 105 height 87
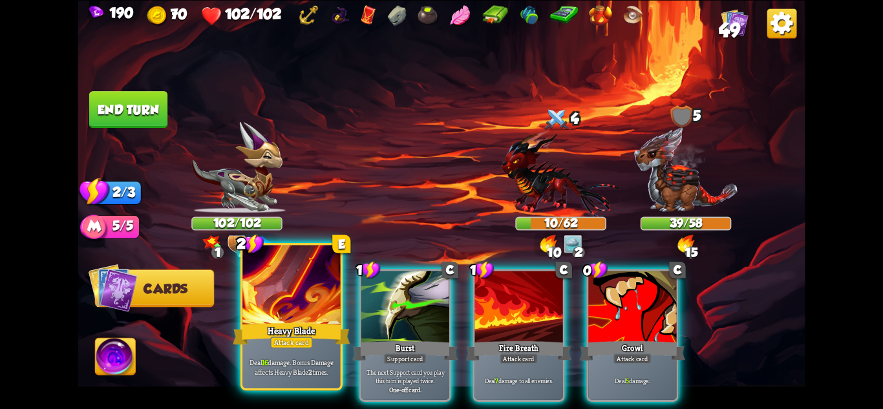
click at [305, 333] on div "Heavy Blade" at bounding box center [291, 334] width 117 height 26
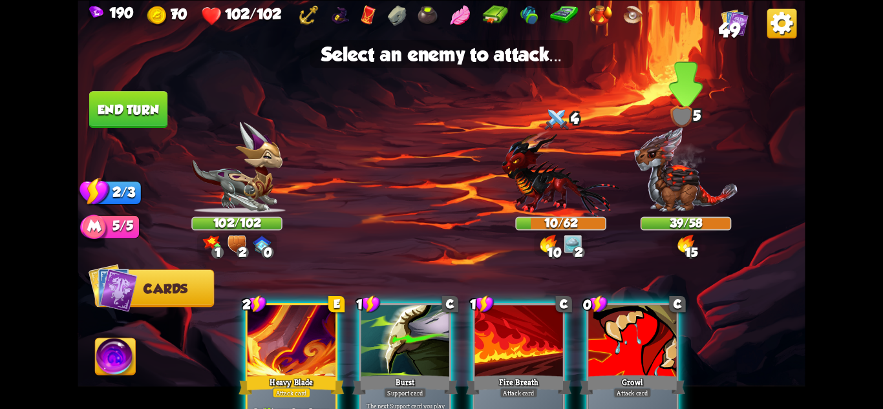
click at [695, 183] on img at bounding box center [686, 169] width 105 height 87
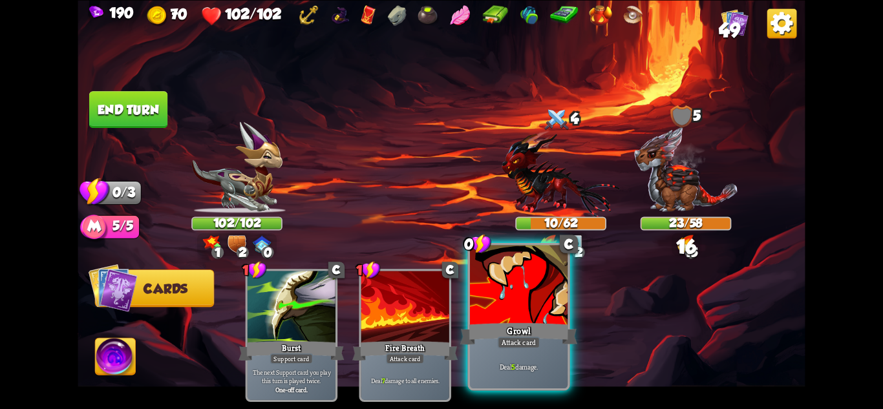
click at [521, 304] on div at bounding box center [519, 286] width 98 height 82
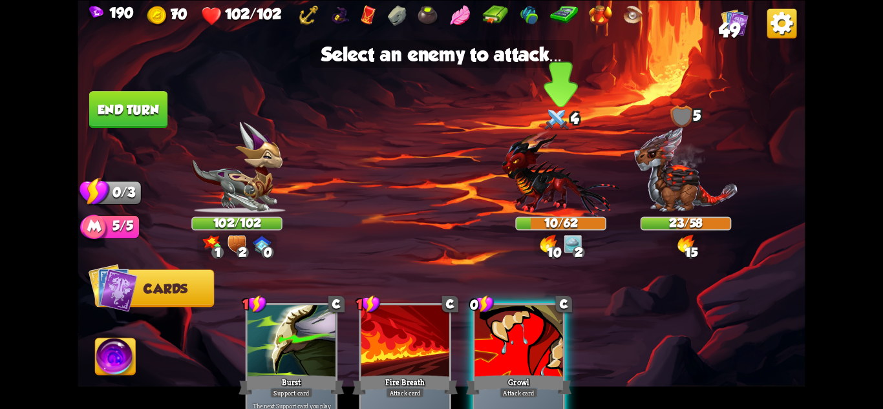
click at [519, 193] on img at bounding box center [561, 173] width 118 height 87
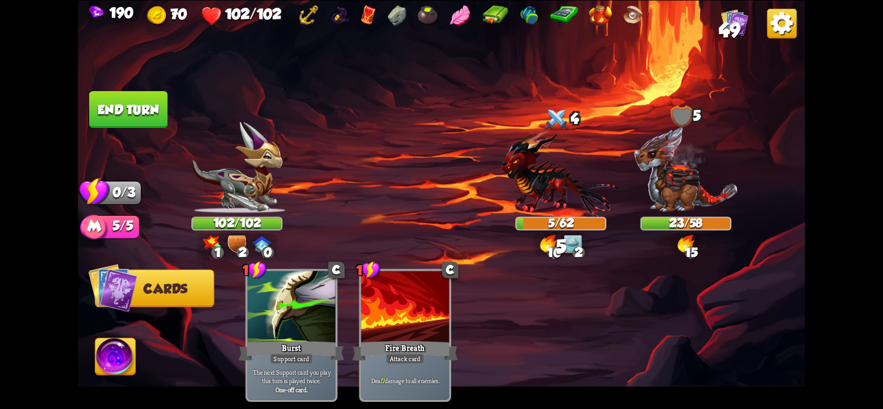
click at [136, 111] on button "End turn" at bounding box center [128, 109] width 78 height 37
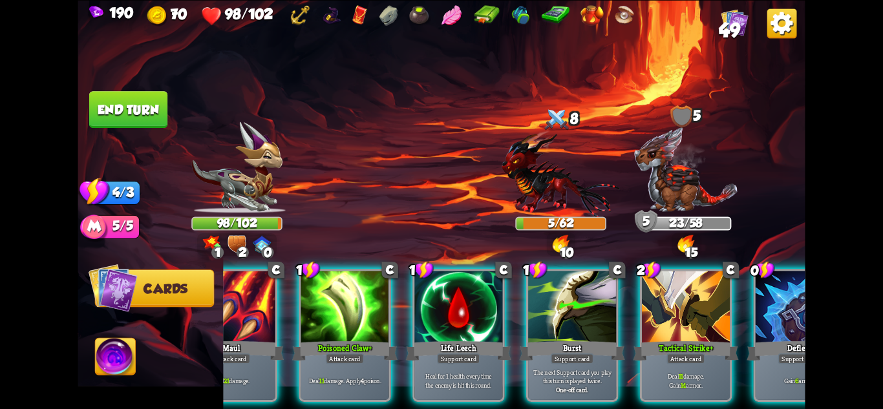
scroll to position [0, 123]
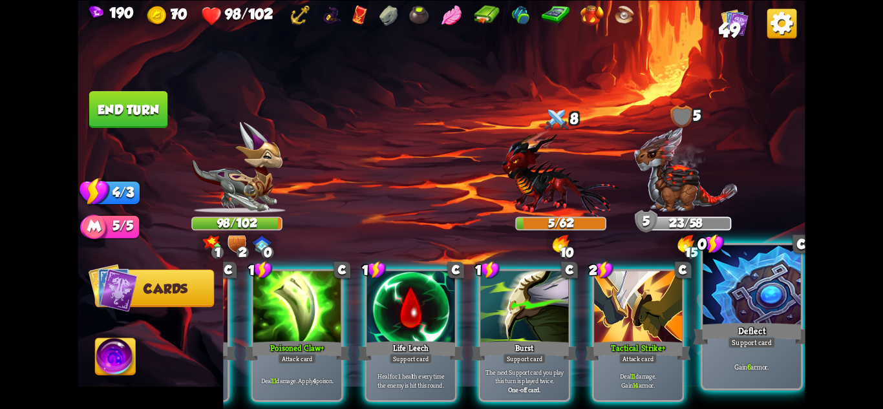
click at [758, 313] on div at bounding box center [752, 286] width 98 height 82
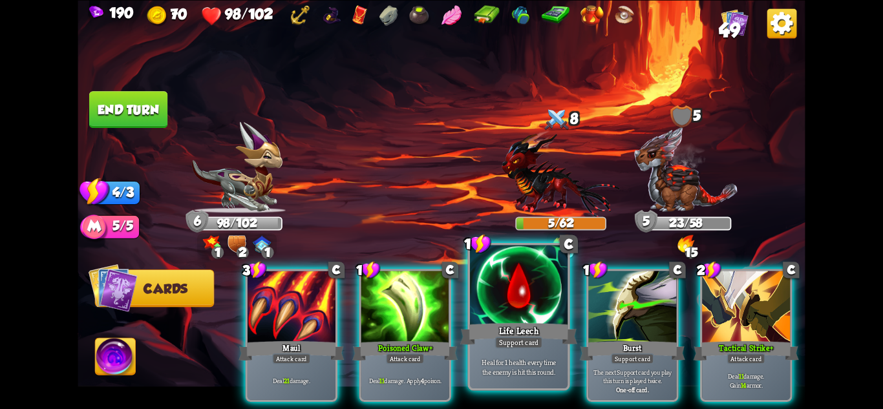
click at [525, 327] on div "Life Leech" at bounding box center [518, 334] width 117 height 26
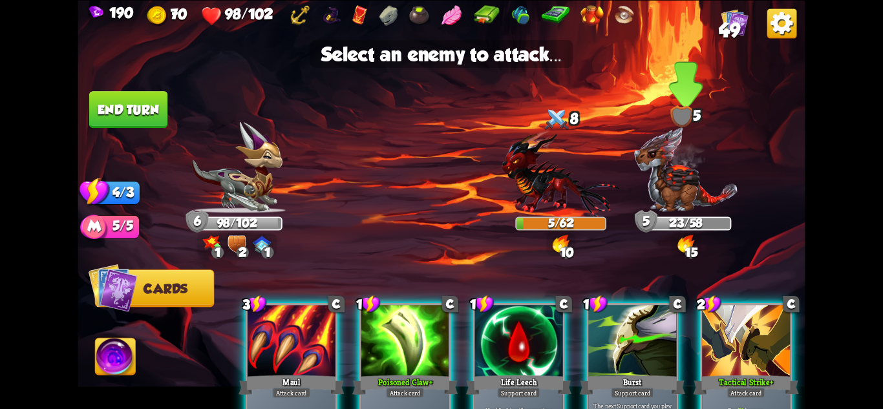
click at [689, 191] on img at bounding box center [686, 169] width 105 height 87
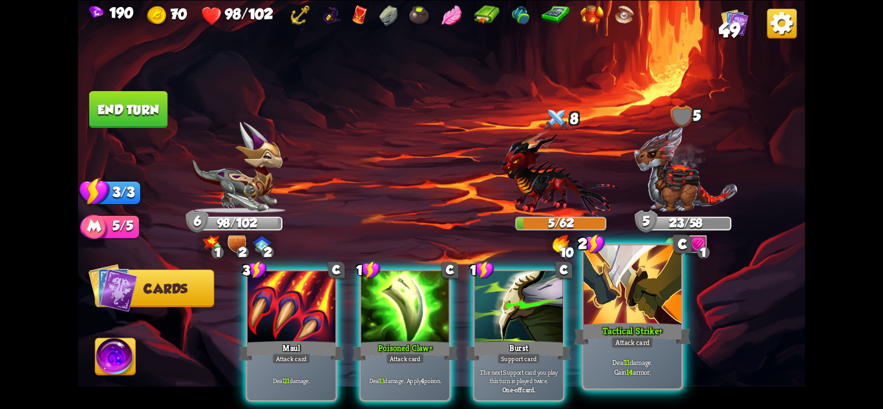
click at [625, 313] on div at bounding box center [633, 286] width 98 height 82
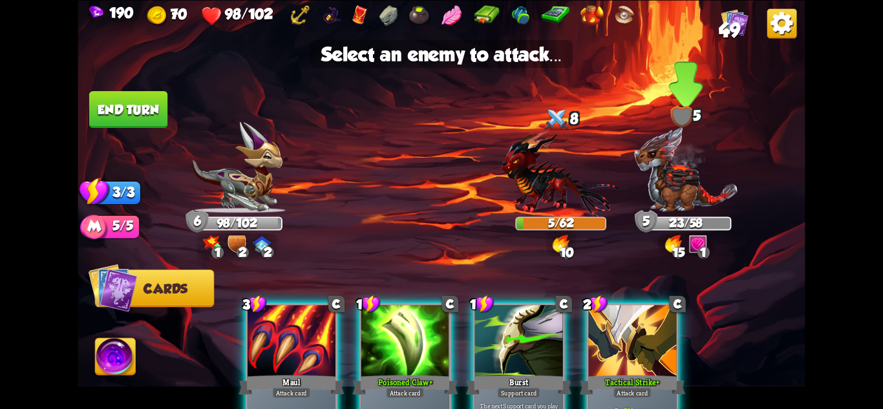
click at [675, 194] on img at bounding box center [686, 169] width 105 height 87
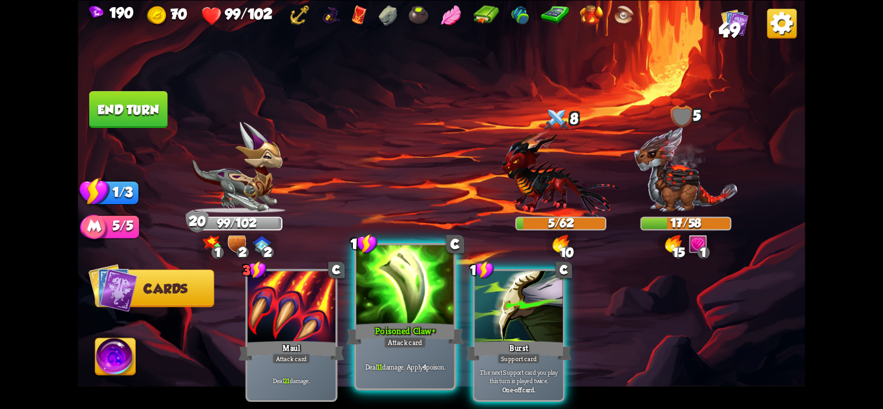
click at [426, 307] on div at bounding box center [405, 286] width 98 height 82
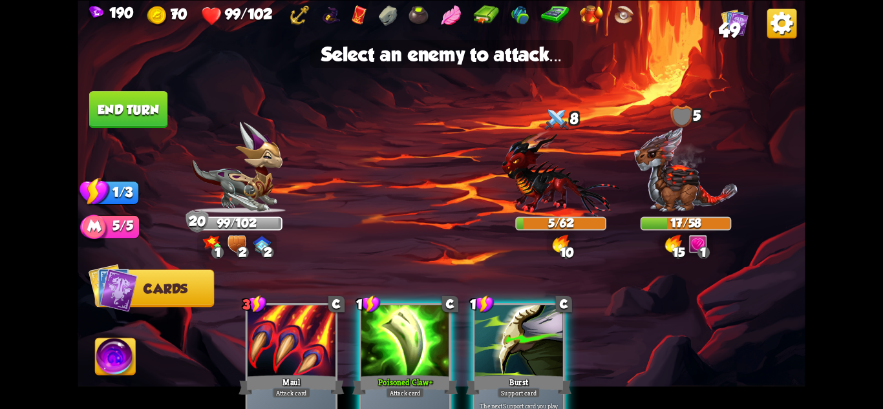
click at [410, 347] on div at bounding box center [406, 342] width 88 height 74
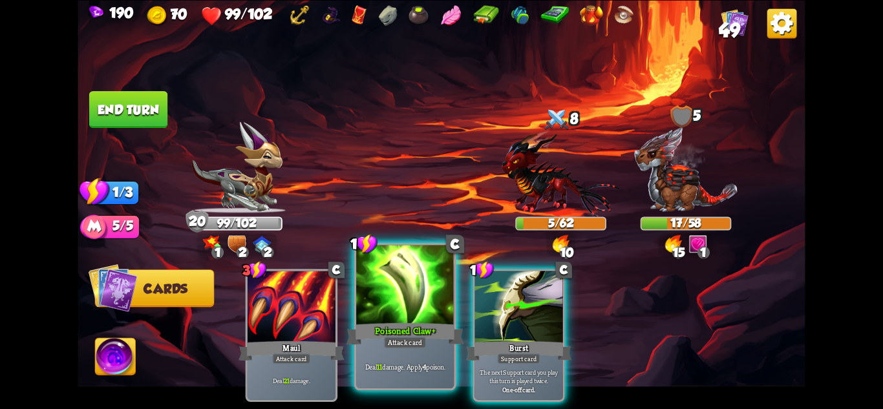
click at [407, 279] on div at bounding box center [405, 286] width 98 height 82
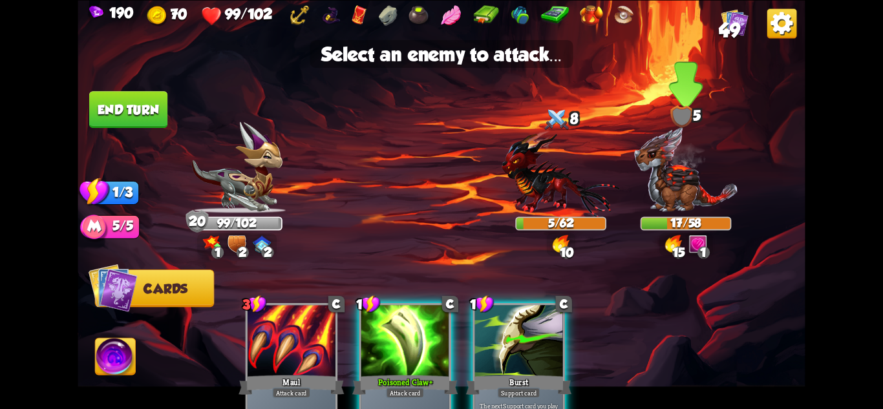
click at [664, 190] on img at bounding box center [686, 169] width 105 height 87
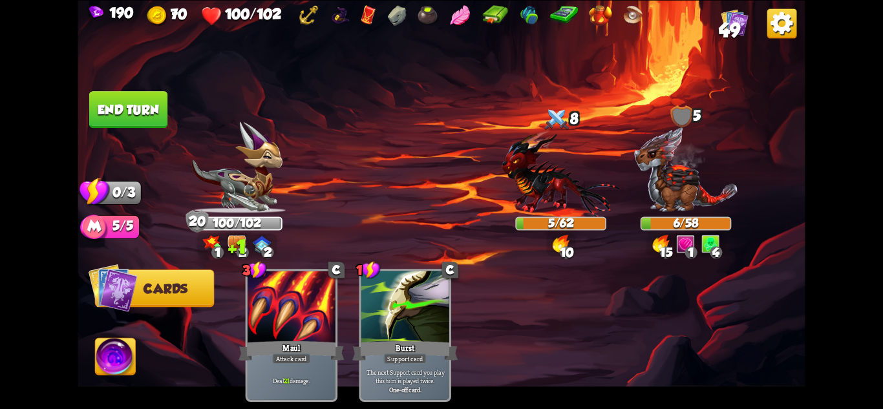
click at [144, 101] on button "End turn" at bounding box center [128, 109] width 78 height 37
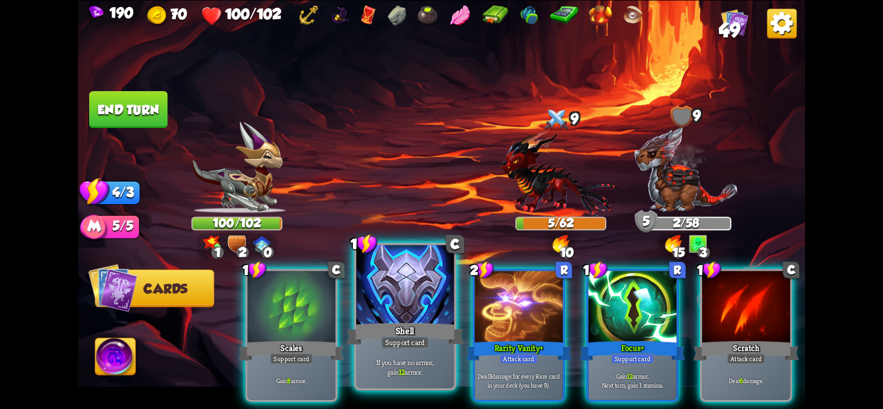
click at [430, 370] on p "If you have no armor, gain 12 armor." at bounding box center [405, 367] width 93 height 19
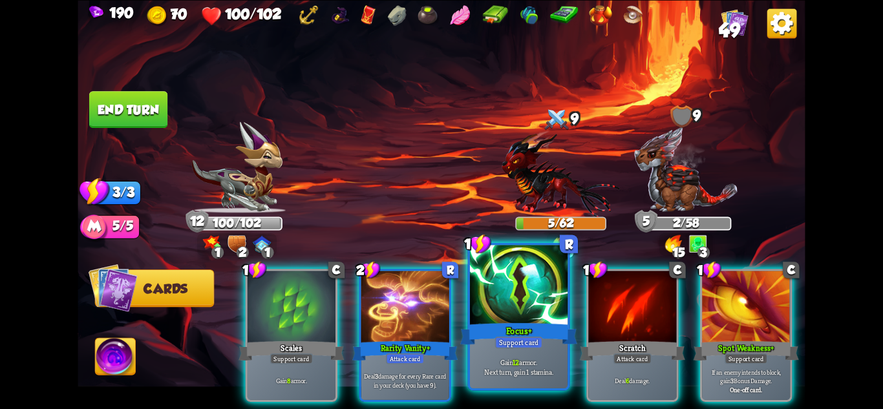
click at [526, 328] on div "Focus+" at bounding box center [518, 334] width 117 height 26
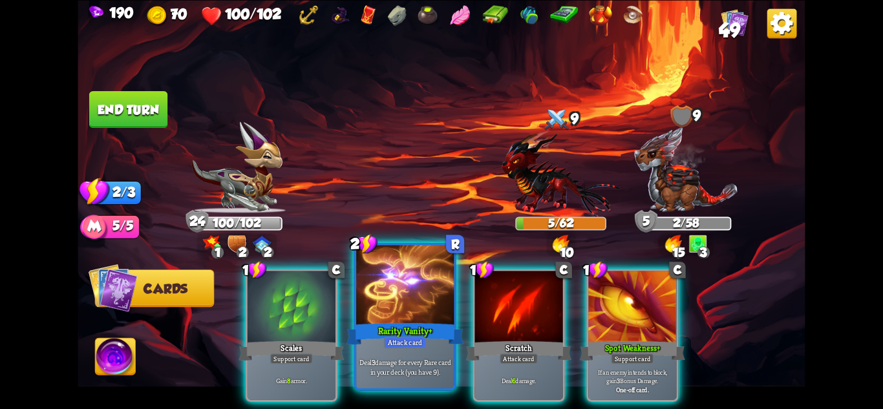
click at [393, 320] on div at bounding box center [405, 286] width 98 height 82
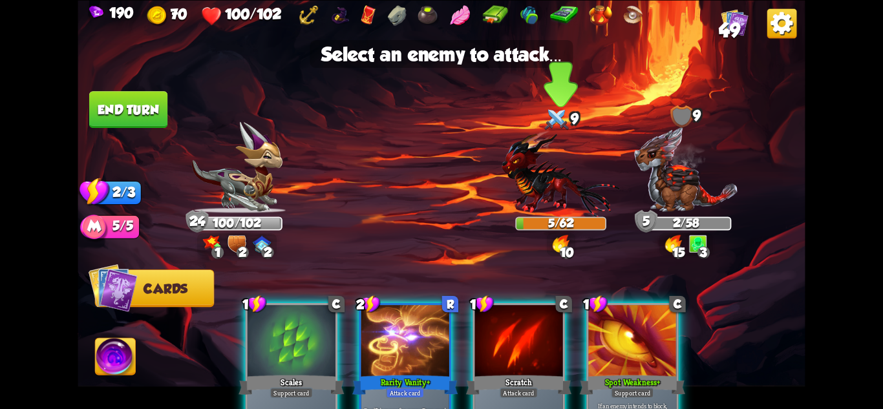
click at [582, 191] on img at bounding box center [561, 173] width 118 height 87
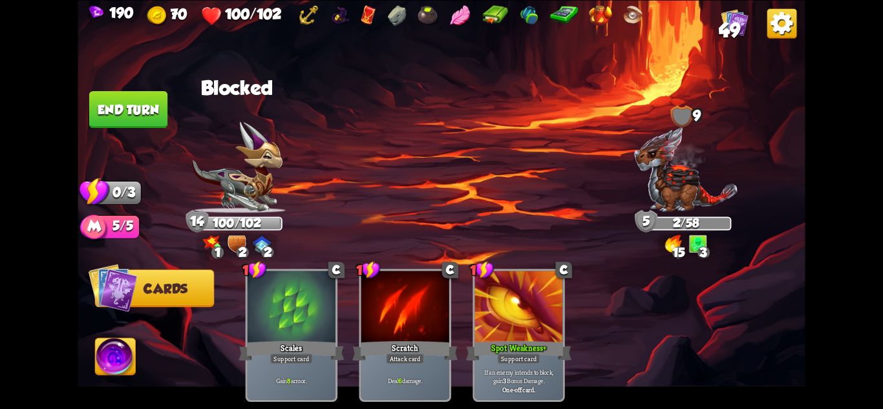
click at [142, 106] on button "End turn" at bounding box center [128, 109] width 78 height 37
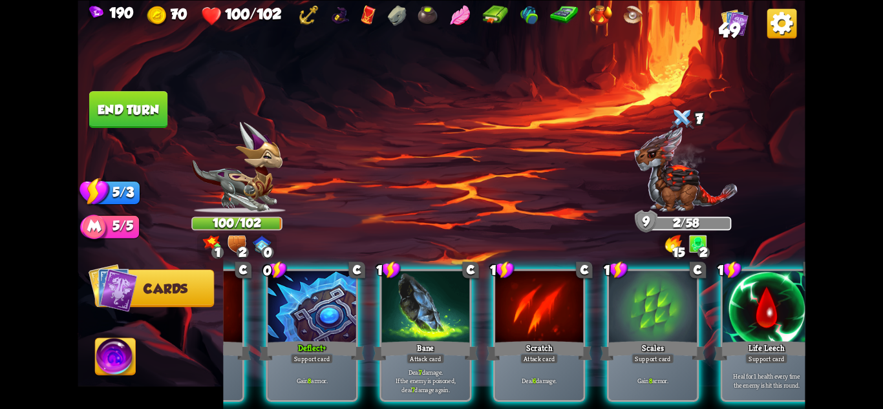
scroll to position [0, 123]
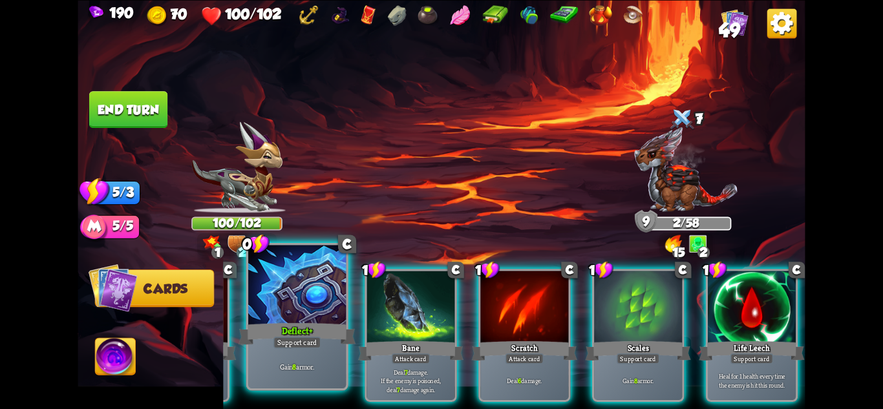
click at [324, 341] on div "Deflect+" at bounding box center [297, 334] width 117 height 26
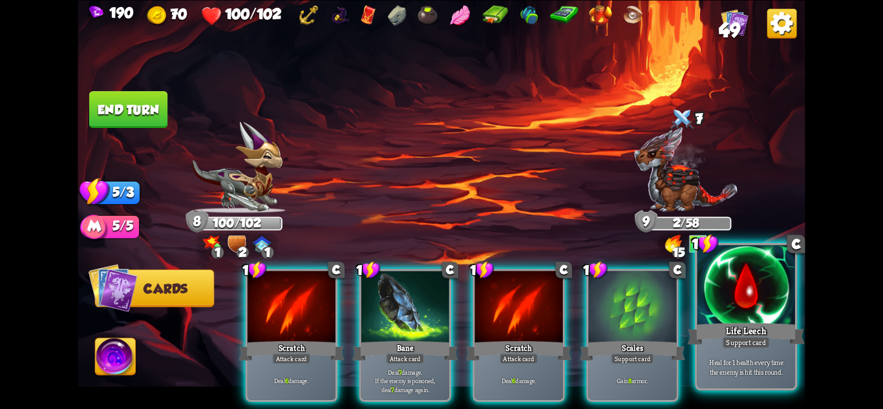
scroll to position [0, 0]
click at [750, 291] on div at bounding box center [747, 286] width 98 height 82
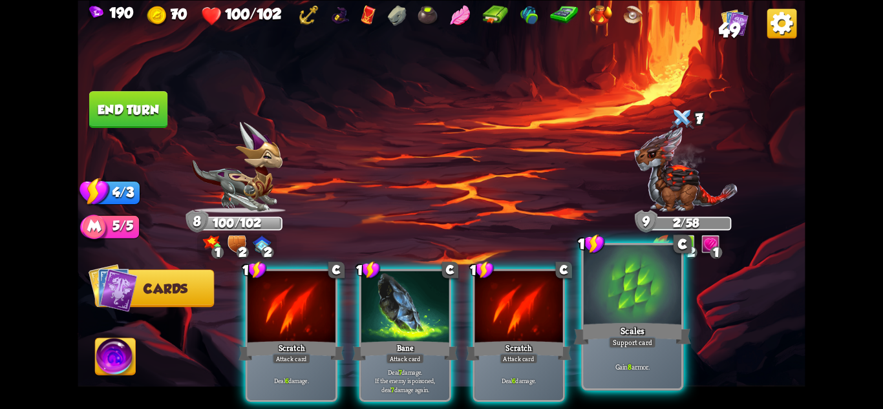
click at [636, 311] on div at bounding box center [633, 286] width 98 height 82
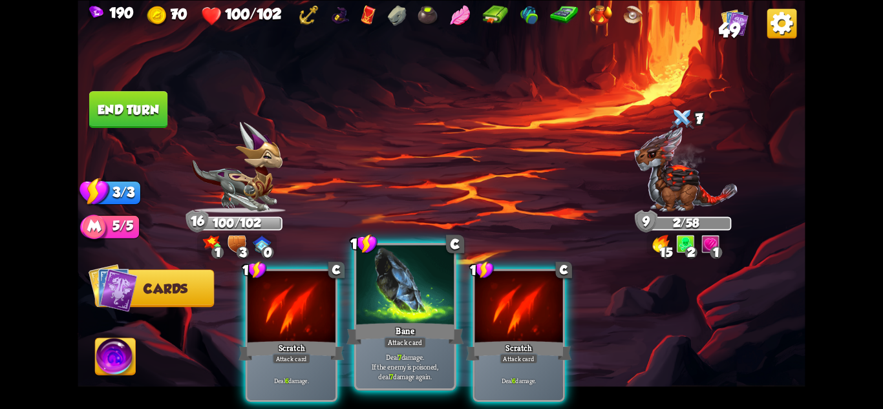
click at [427, 337] on div "Bane" at bounding box center [405, 334] width 117 height 26
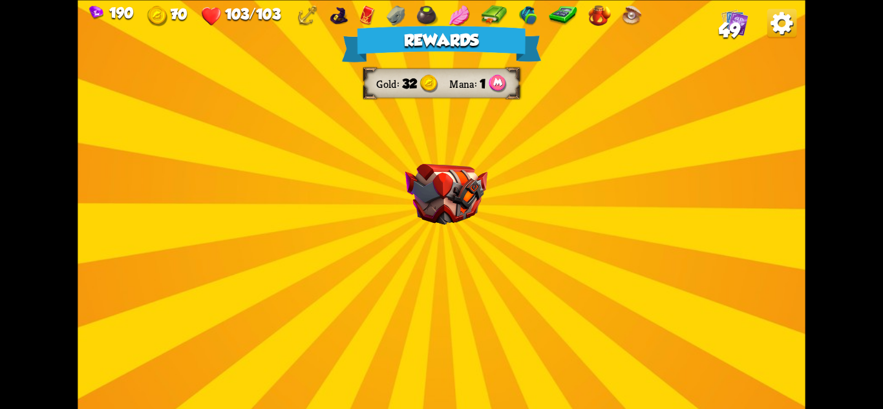
click at [446, 203] on img at bounding box center [447, 194] width 82 height 61
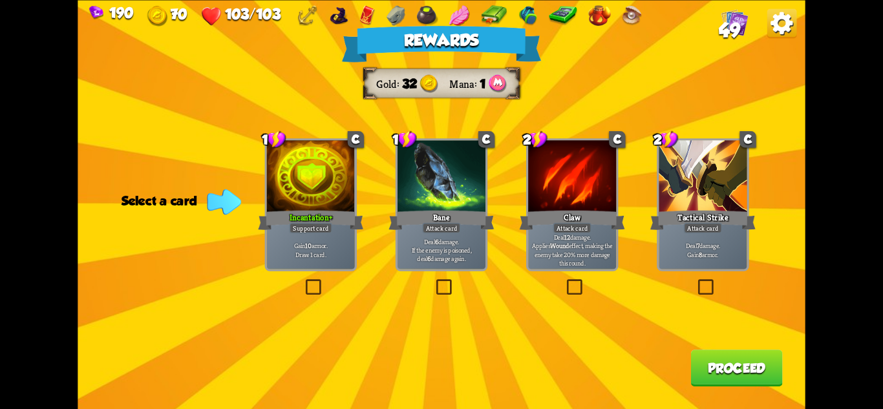
click at [312, 199] on div at bounding box center [311, 177] width 88 height 74
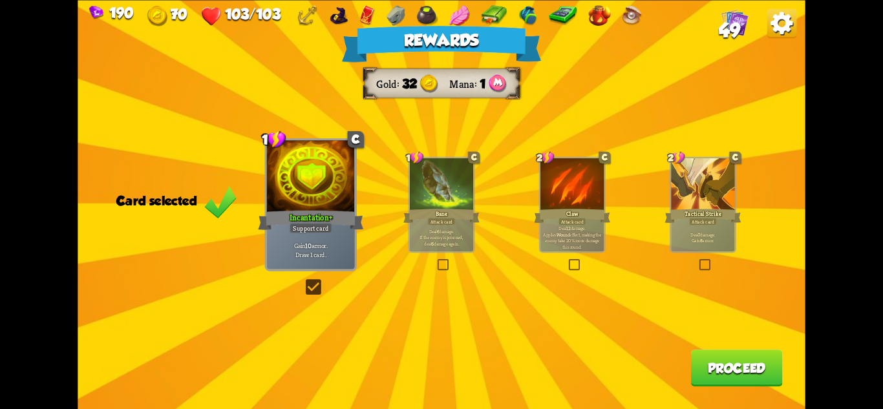
click at [729, 362] on button "Proceed" at bounding box center [737, 368] width 92 height 37
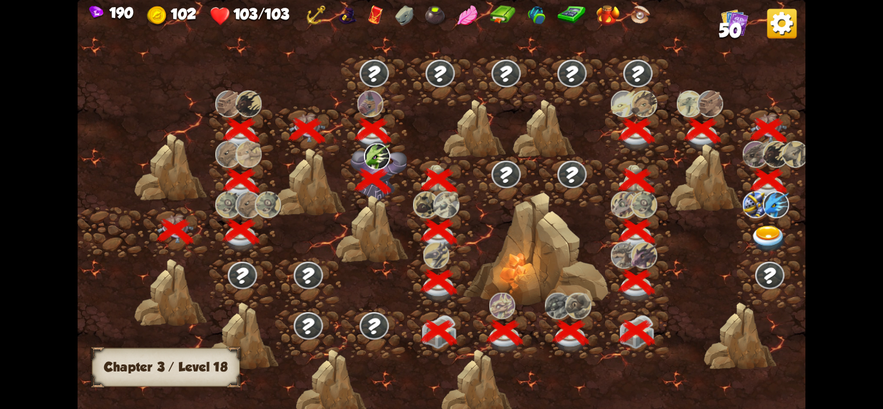
scroll to position [0, 197]
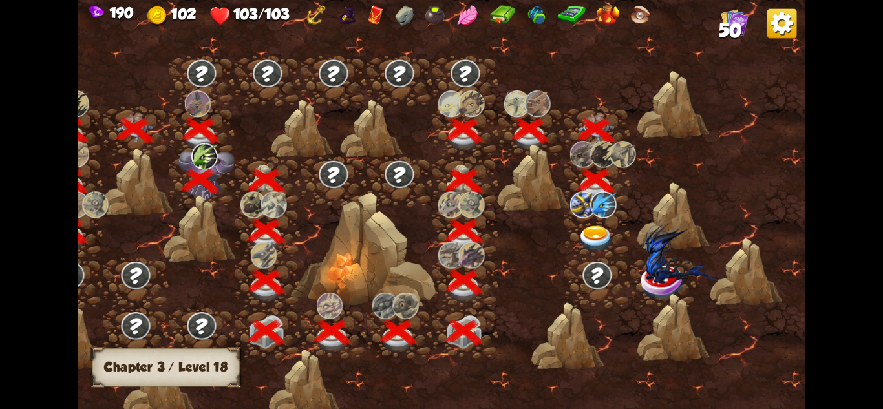
click at [600, 226] on img at bounding box center [596, 239] width 36 height 27
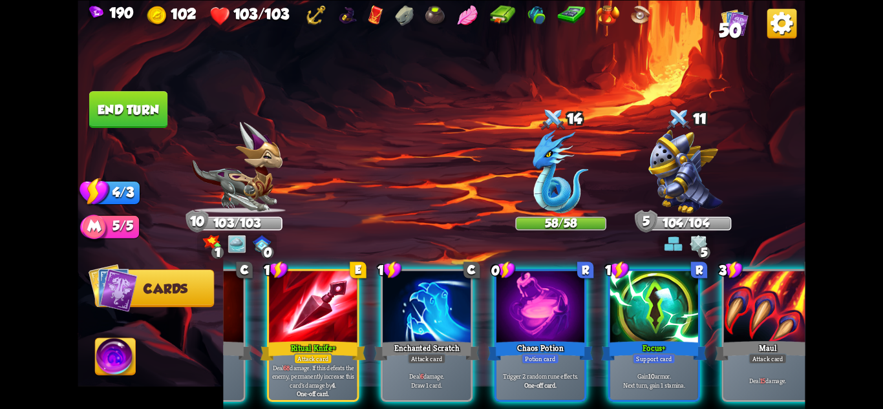
scroll to position [0, 382]
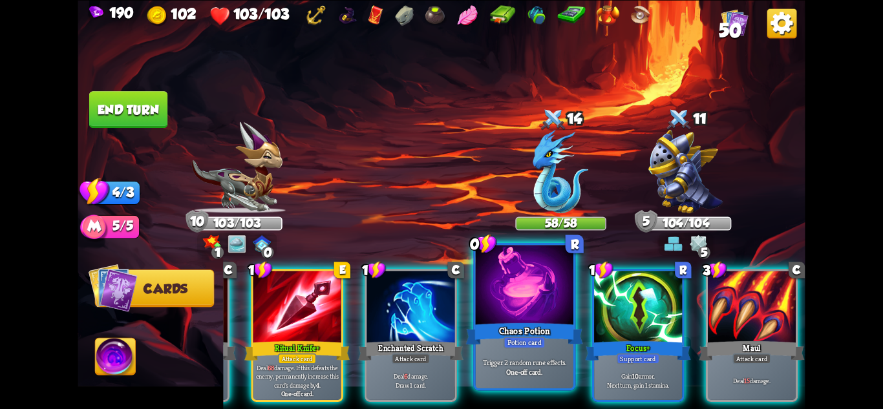
click at [539, 323] on div "Chaos Potion" at bounding box center [524, 334] width 117 height 26
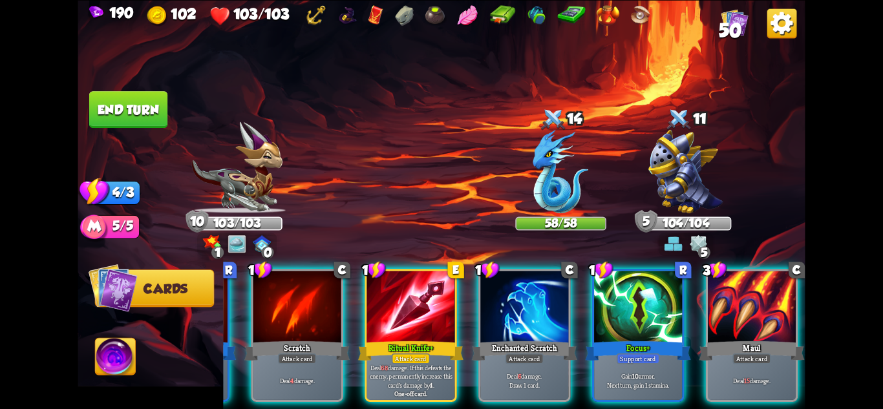
scroll to position [0, 252]
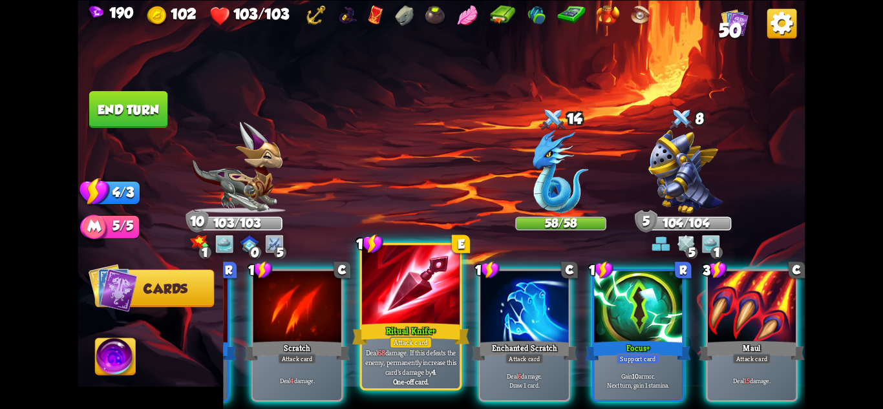
click at [417, 349] on p "Deal 68 damage. If this defeats the enemy, permanently increase this card's dam…" at bounding box center [411, 362] width 93 height 29
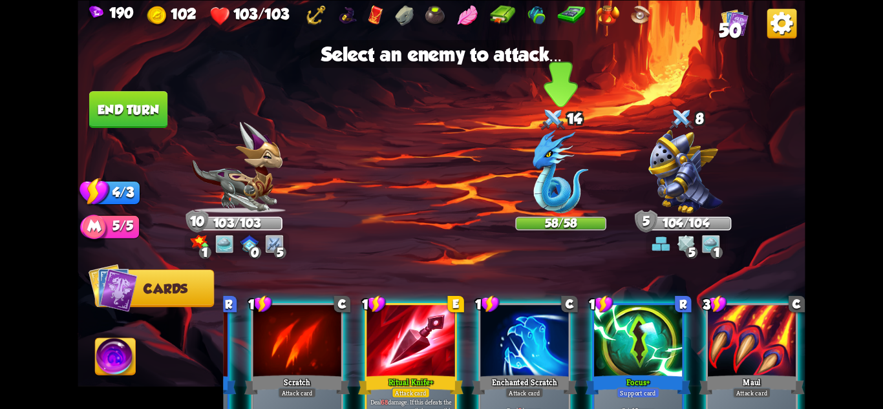
click at [554, 190] on img at bounding box center [561, 170] width 56 height 83
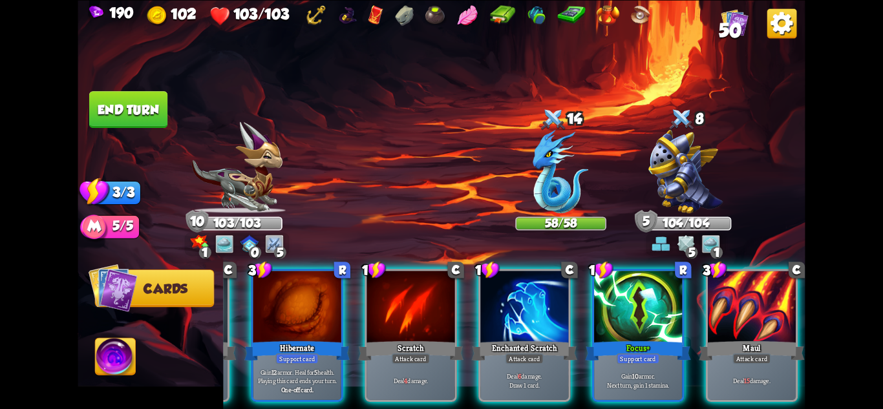
scroll to position [0, 123]
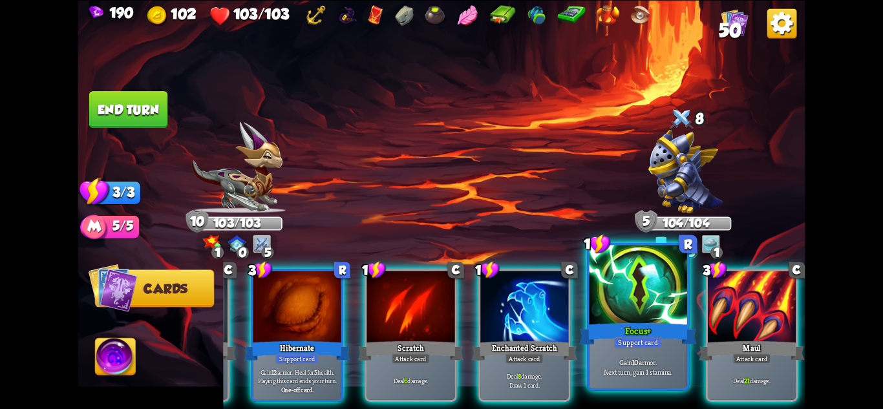
click at [615, 325] on div "Focus+" at bounding box center [638, 334] width 117 height 26
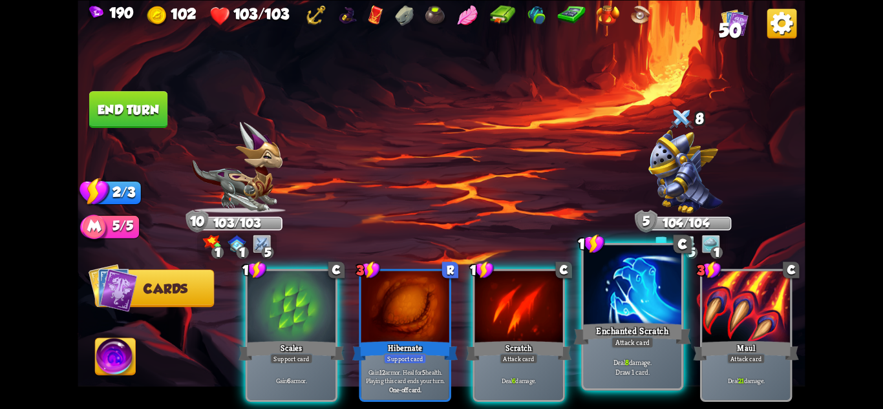
scroll to position [0, 0]
click at [600, 339] on div "Enchanted Scratch" at bounding box center [632, 334] width 117 height 26
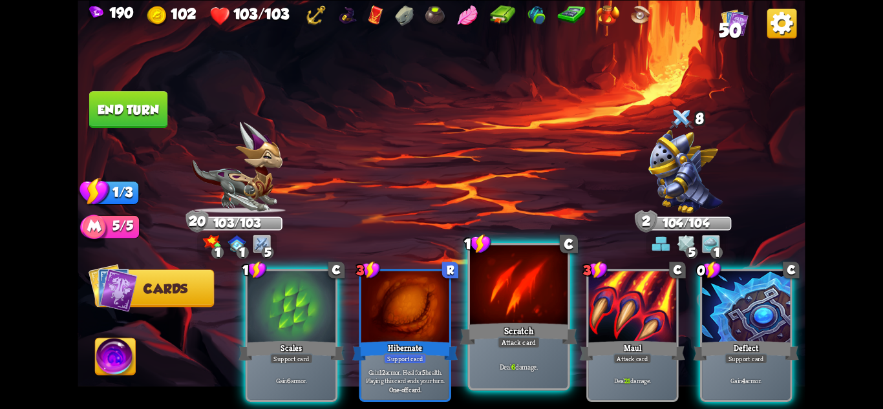
click at [537, 299] on div at bounding box center [519, 286] width 98 height 82
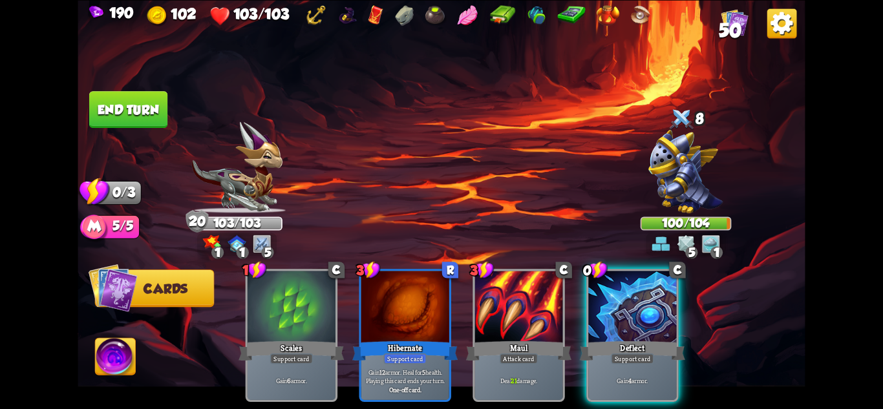
click at [120, 100] on button "End turn" at bounding box center [128, 109] width 78 height 37
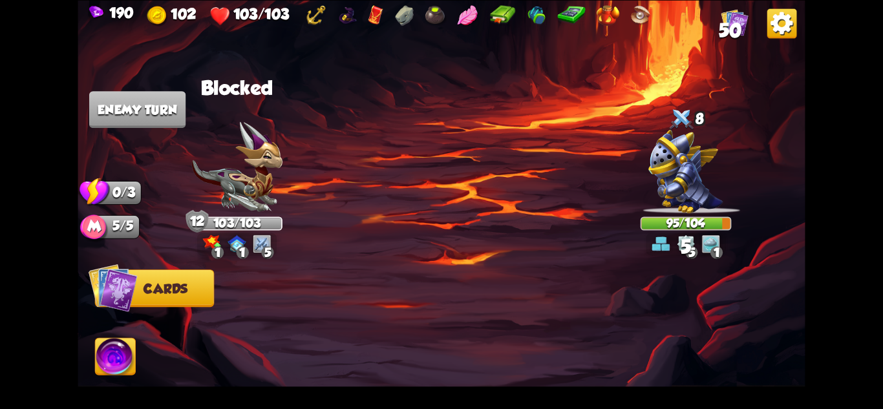
click at [666, 176] on img at bounding box center [686, 170] width 75 height 83
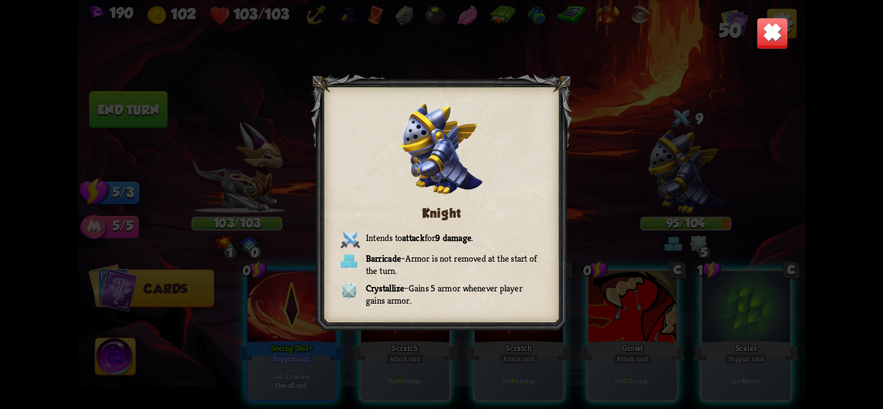
click at [774, 26] on img at bounding box center [773, 33] width 32 height 32
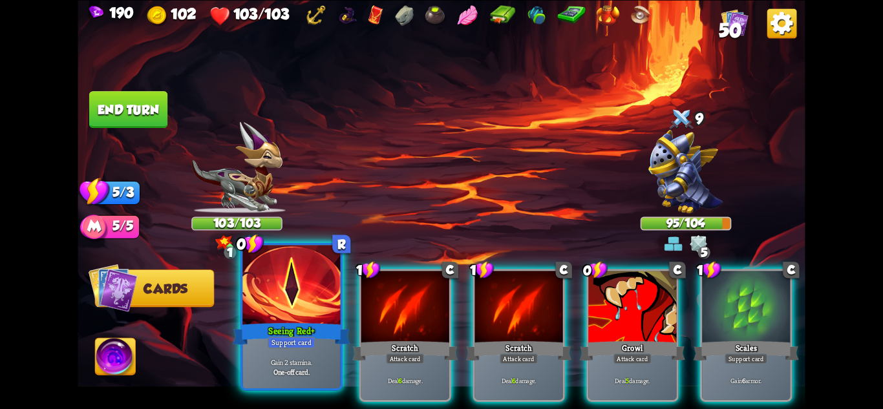
click at [314, 367] on div "One-off card." at bounding box center [291, 372] width 93 height 10
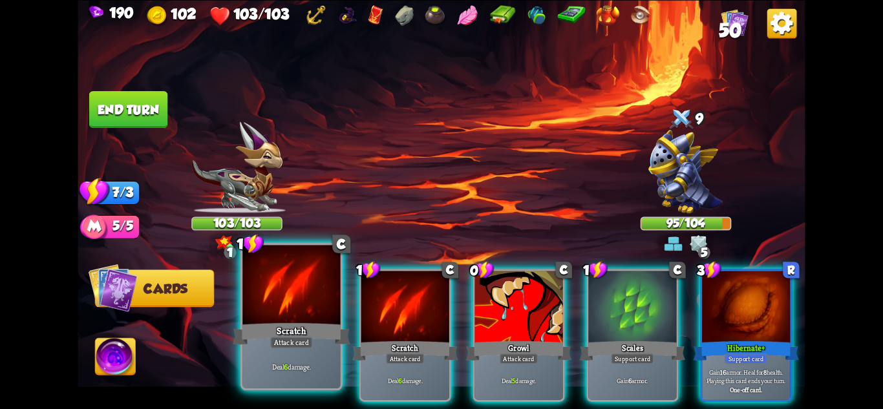
click at [315, 364] on p "Deal 6 damage." at bounding box center [291, 367] width 93 height 10
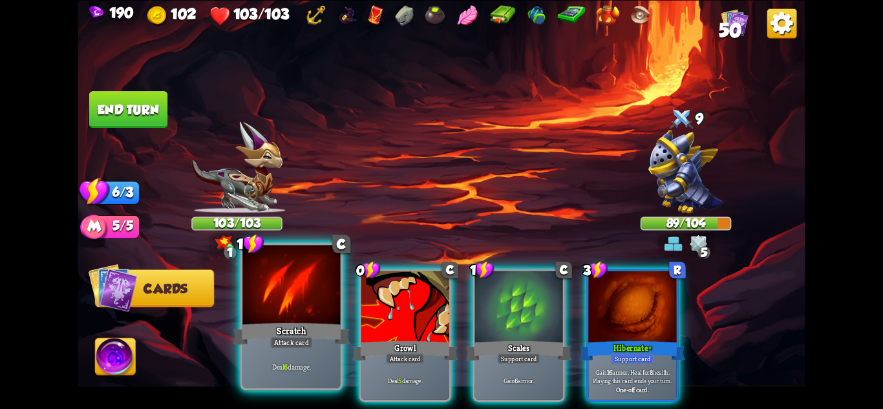
click at [302, 363] on p "Deal 6 damage." at bounding box center [291, 367] width 93 height 10
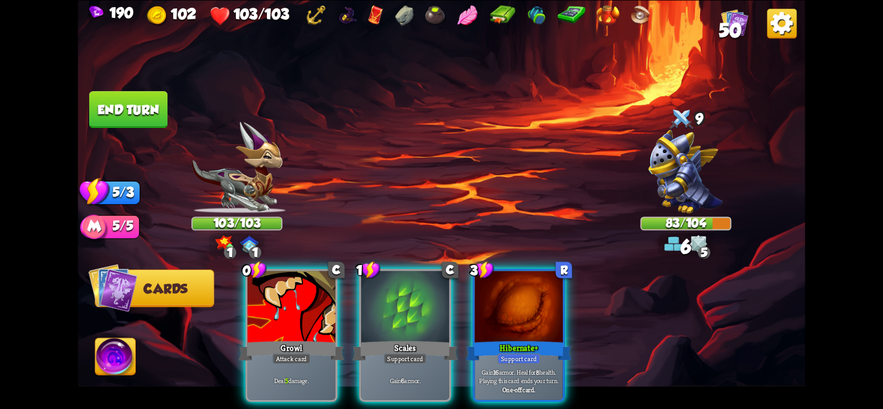
click at [302, 376] on p "Deal 5 damage." at bounding box center [291, 380] width 83 height 8
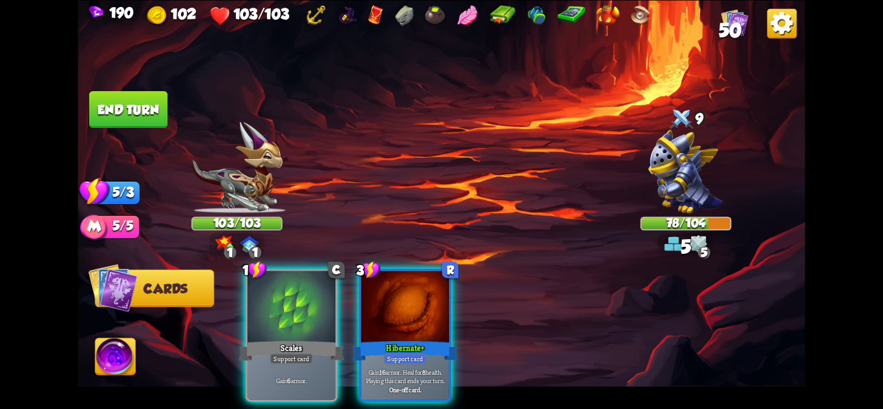
click at [302, 376] on p "Gain 6 armor." at bounding box center [291, 380] width 83 height 8
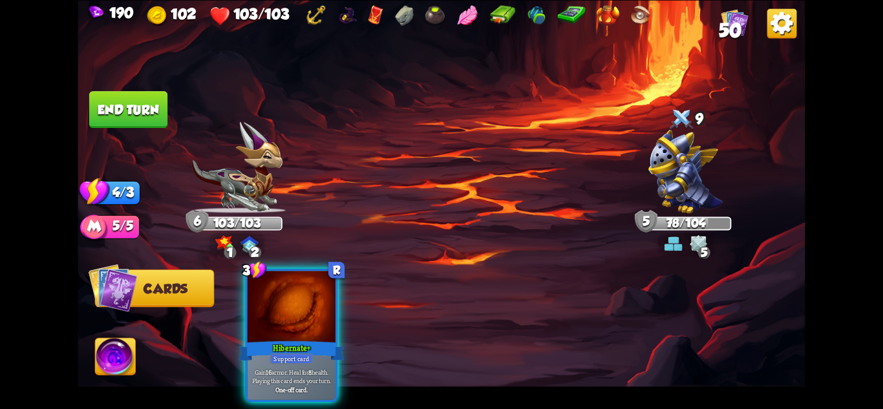
click at [302, 368] on p "Gain 16 armor. Heal for 8 health. Playing this card ends your turn." at bounding box center [291, 376] width 83 height 17
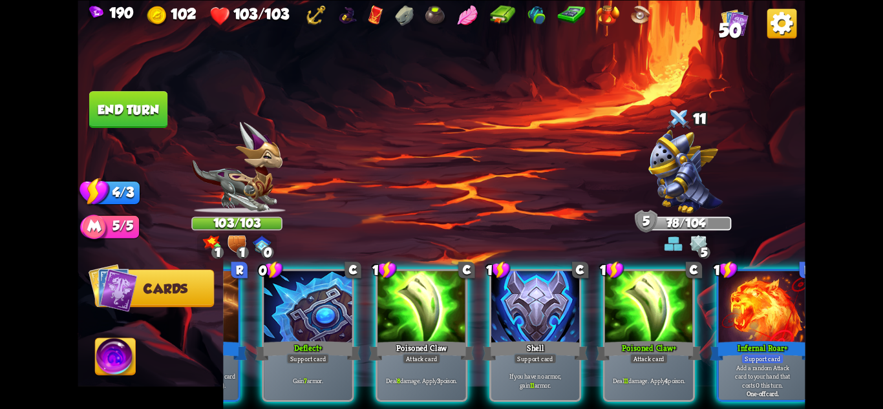
scroll to position [0, 123]
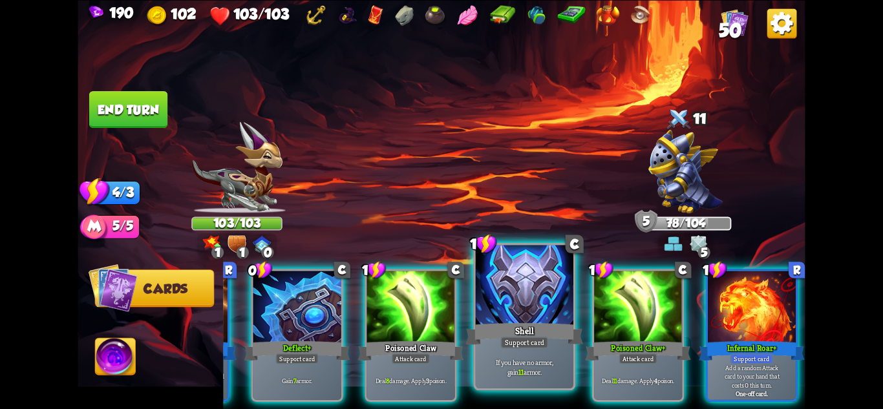
click at [552, 346] on div "Shell" at bounding box center [524, 334] width 117 height 26
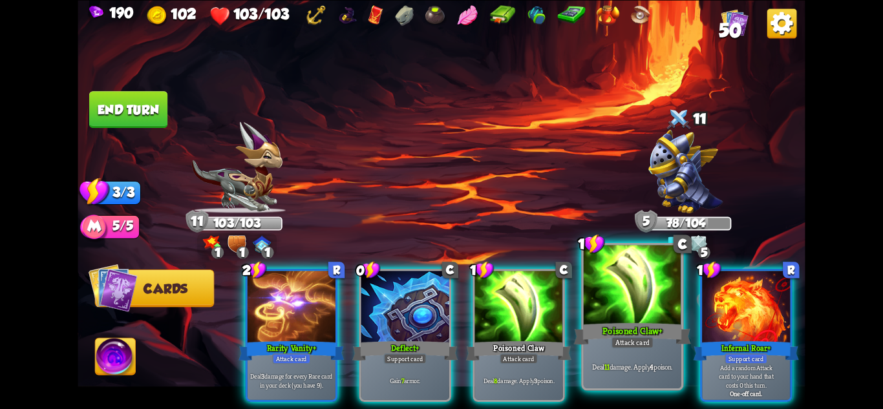
scroll to position [0, 0]
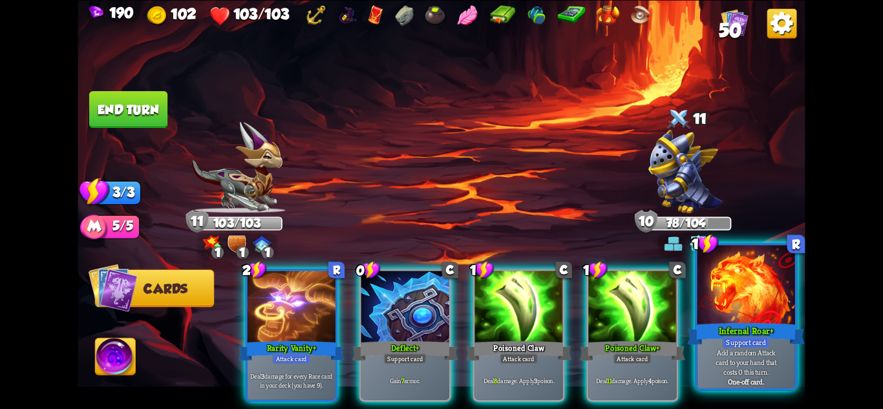
click at [739, 327] on div "Infernal Roar+" at bounding box center [746, 334] width 117 height 26
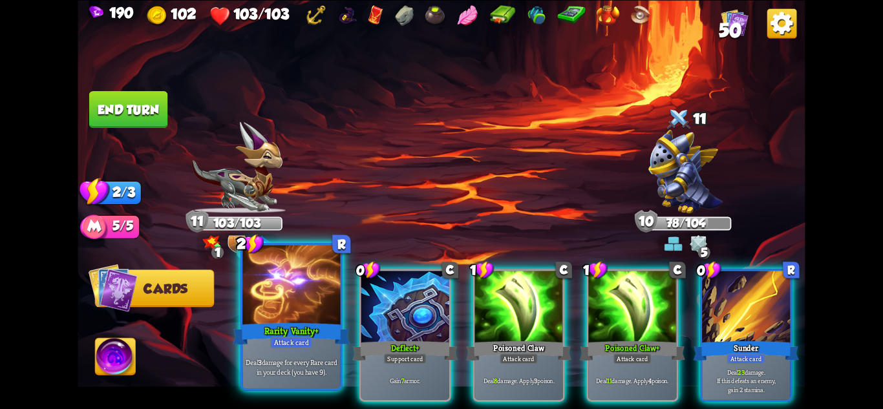
click at [304, 379] on div "Deal 3 damage for every Rare card in your deck (you have 9)." at bounding box center [292, 367] width 98 height 43
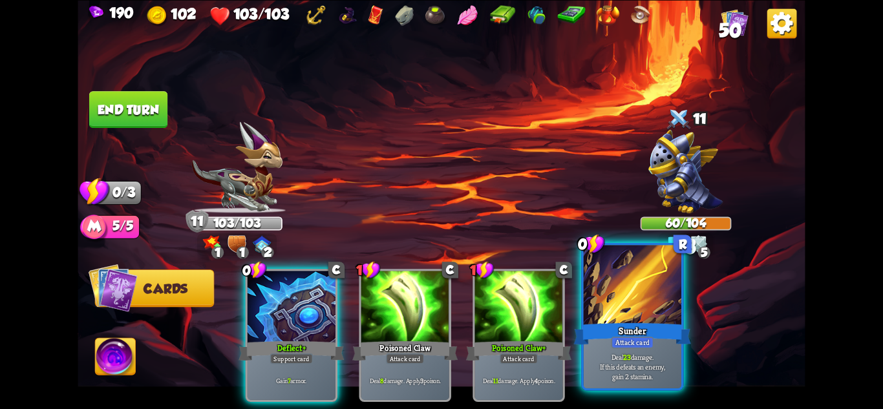
click at [653, 314] on div at bounding box center [633, 286] width 98 height 82
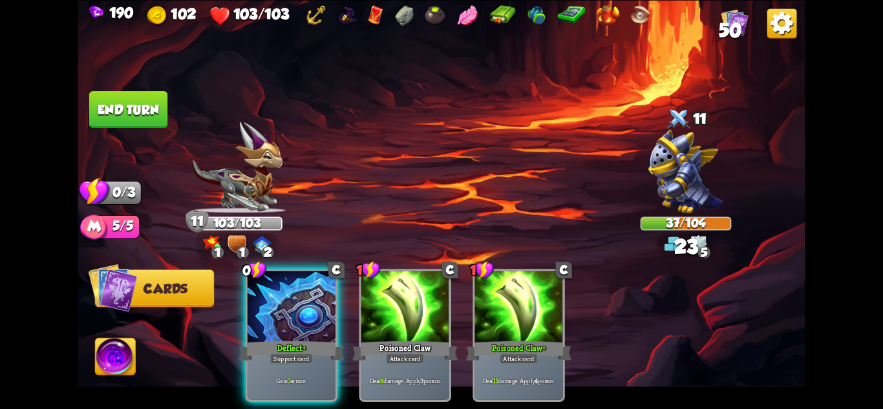
click at [119, 117] on button "End turn" at bounding box center [128, 109] width 78 height 37
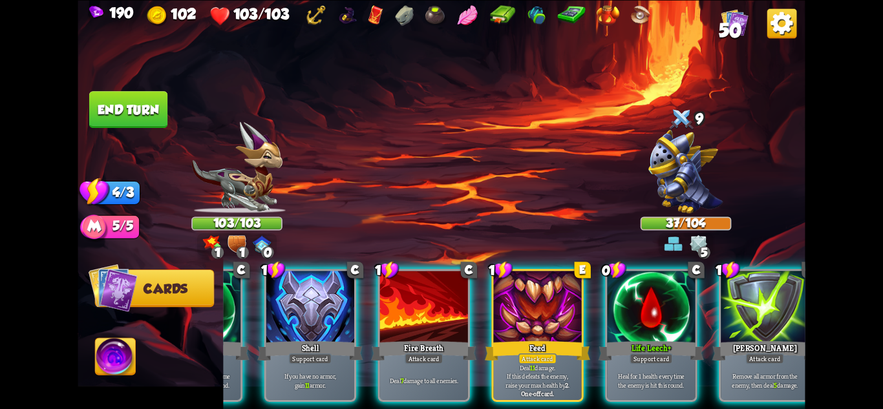
scroll to position [0, 123]
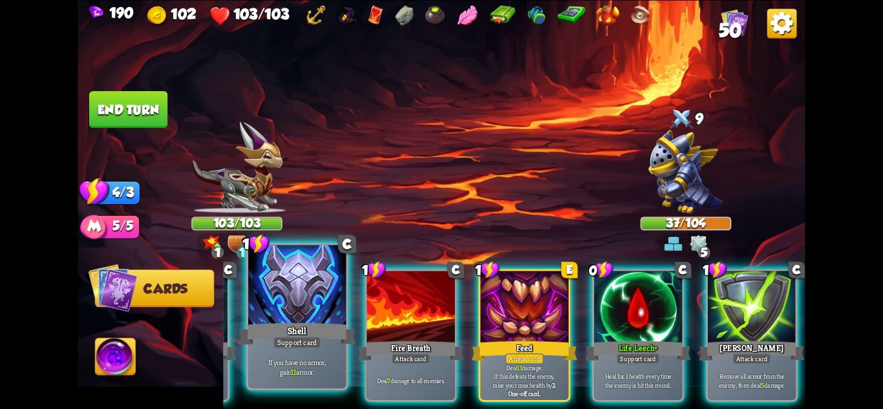
click at [332, 332] on div "Shell" at bounding box center [297, 334] width 117 height 26
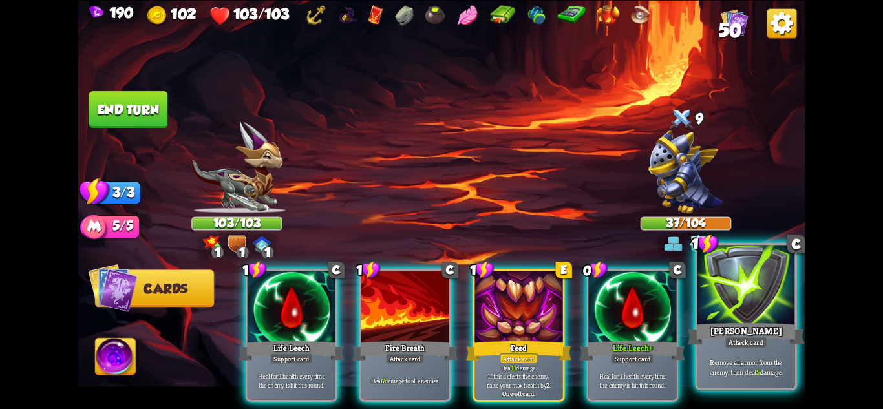
scroll to position [0, 0]
click at [753, 327] on div "[PERSON_NAME]" at bounding box center [746, 334] width 117 height 26
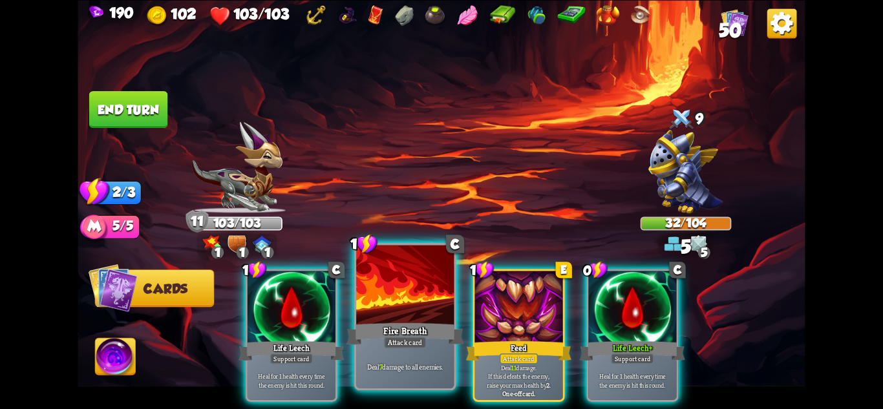
click at [430, 327] on div "Fire Breath" at bounding box center [405, 334] width 117 height 26
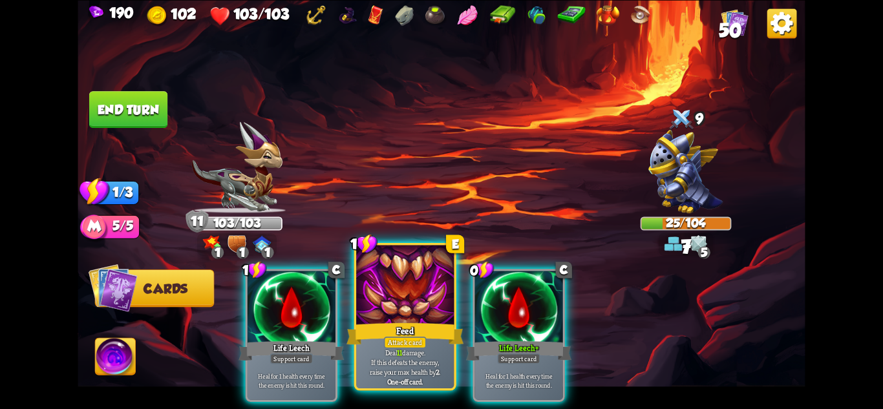
click at [431, 318] on div at bounding box center [405, 286] width 98 height 82
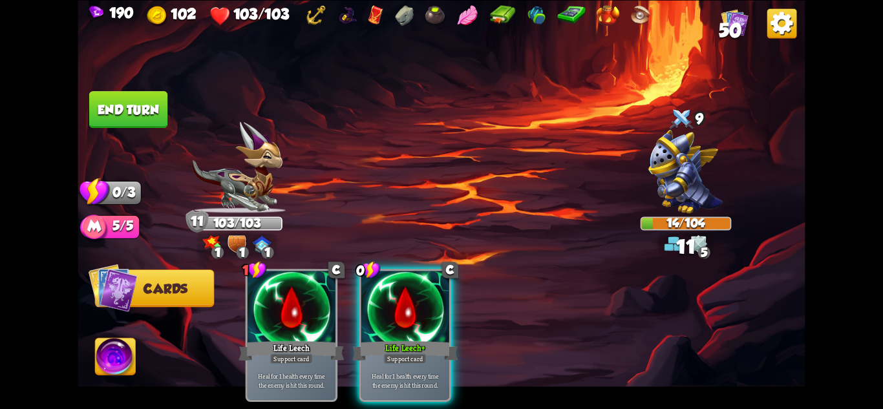
click at [105, 106] on button "End turn" at bounding box center [128, 109] width 78 height 37
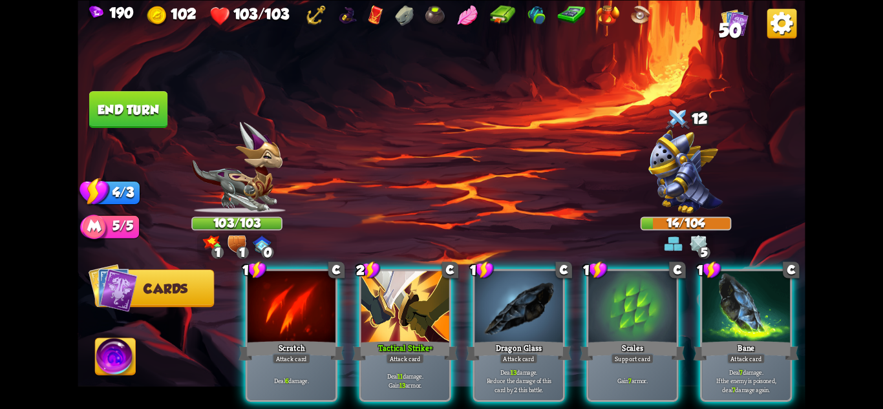
scroll to position [0, 123]
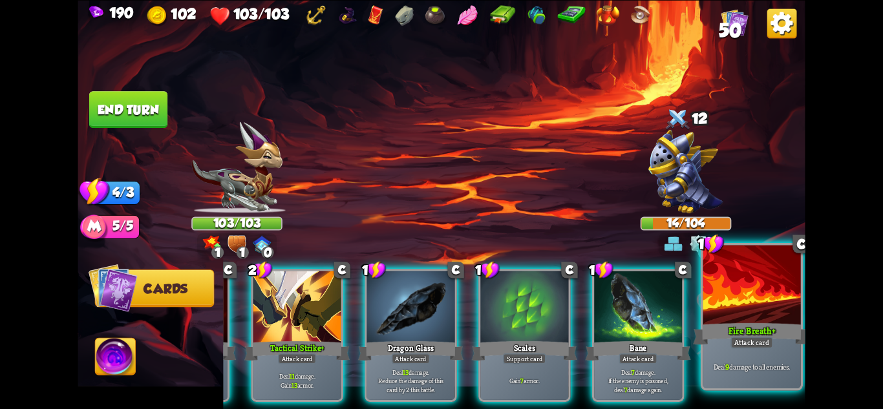
click at [742, 381] on div "Deal 9 damage to all enemies." at bounding box center [752, 367] width 98 height 43
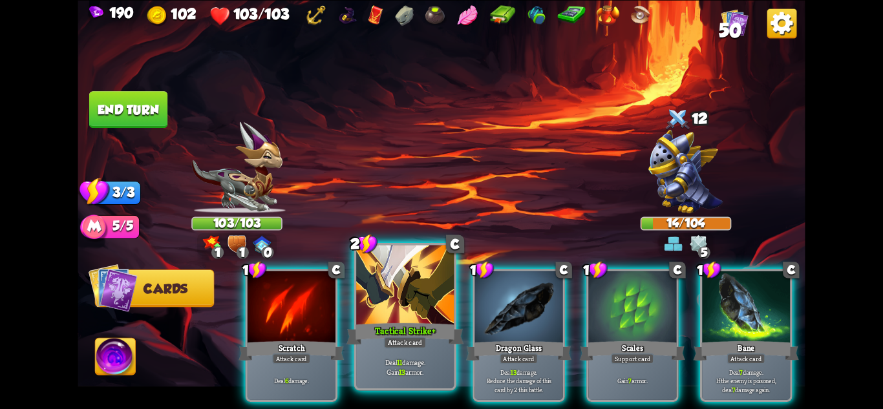
scroll to position [0, 0]
click at [432, 332] on div "Tactical Strike+" at bounding box center [405, 334] width 117 height 26
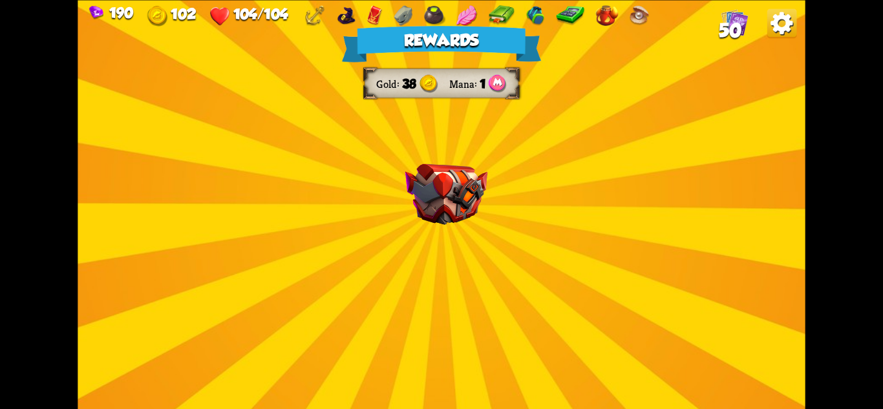
click at [450, 177] on img at bounding box center [447, 194] width 82 height 61
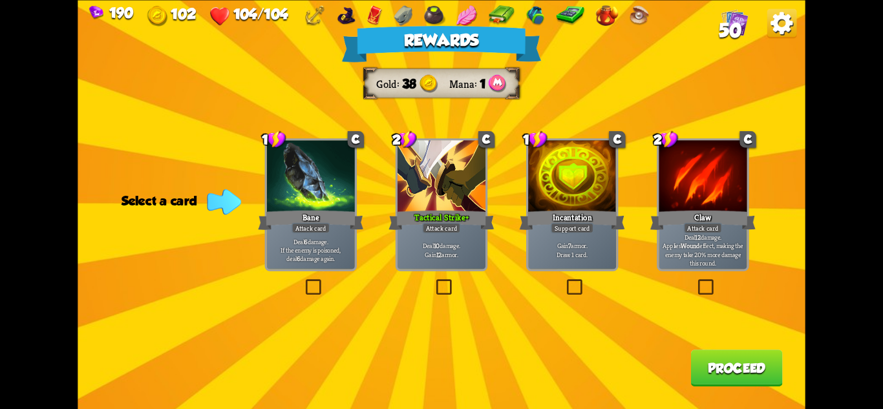
click at [429, 195] on div at bounding box center [442, 177] width 88 height 74
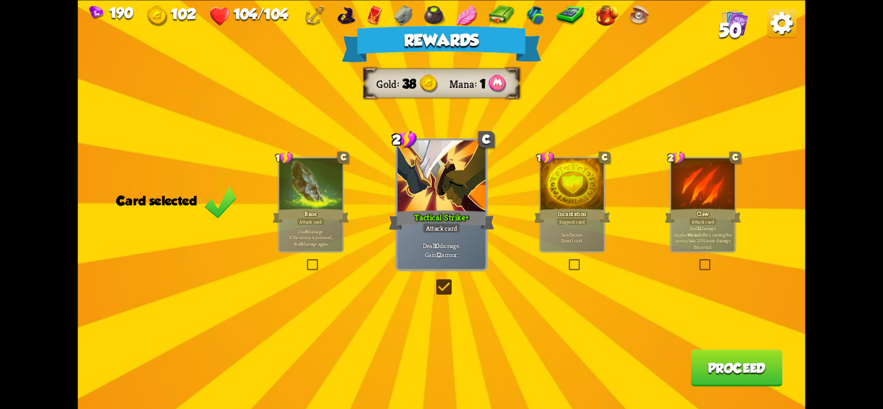
click at [720, 364] on button "Proceed" at bounding box center [737, 368] width 92 height 37
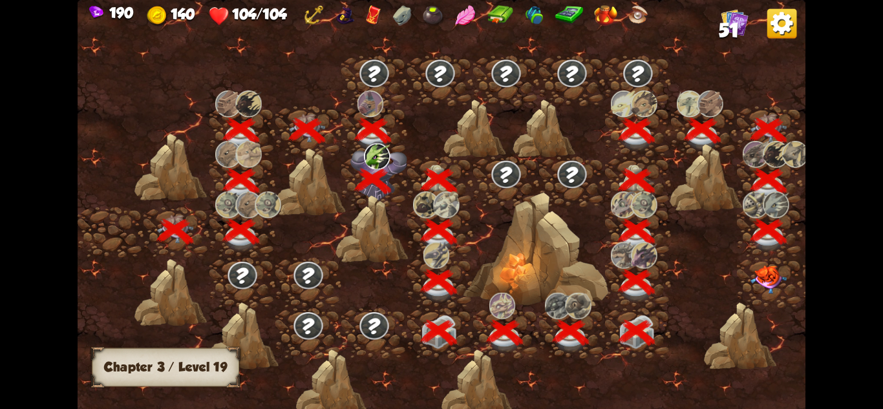
scroll to position [0, 197]
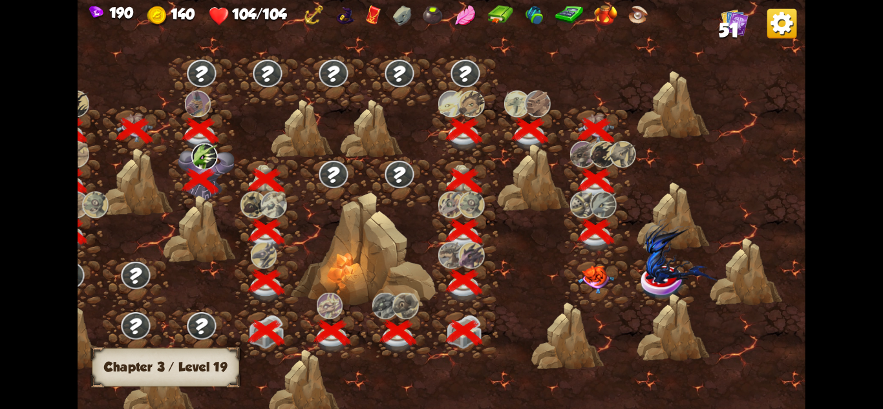
click at [596, 278] on img at bounding box center [596, 280] width 36 height 28
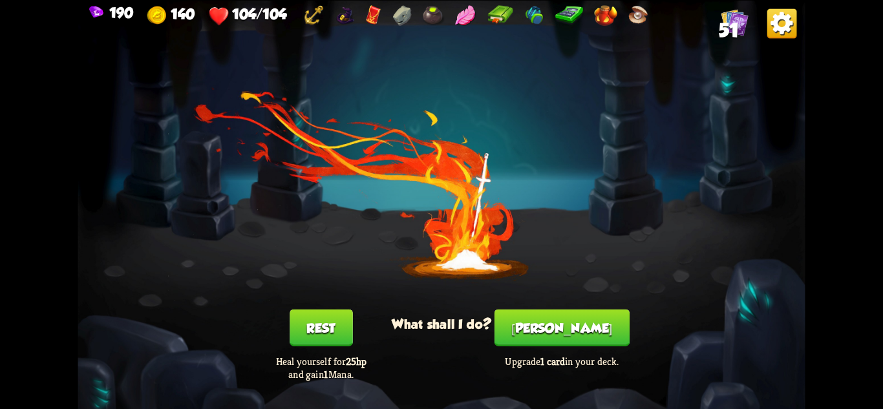
click at [573, 332] on button "[PERSON_NAME]" at bounding box center [562, 327] width 135 height 37
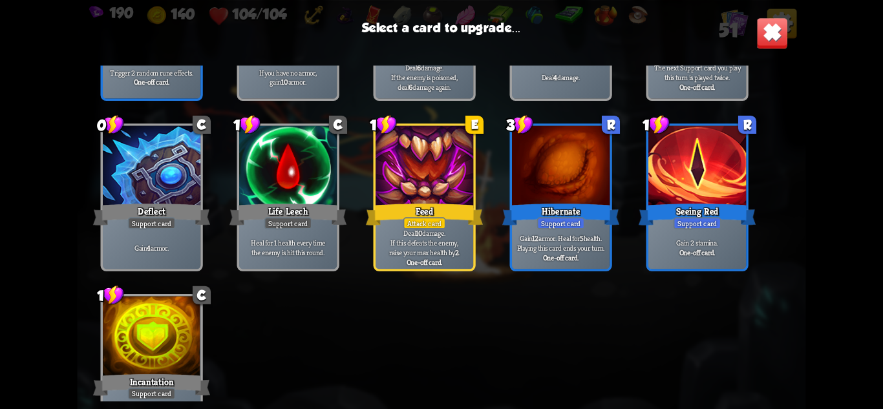
scroll to position [934, 0]
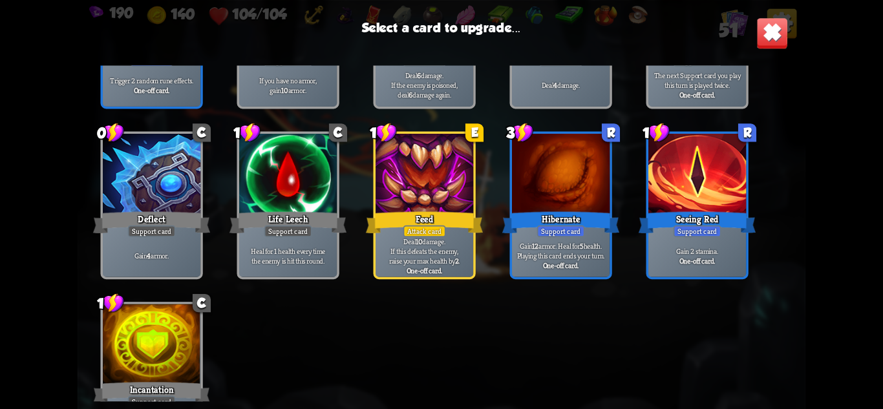
drag, startPoint x: 806, startPoint y: 347, endPoint x: 807, endPoint y: 361, distance: 14.2
click at [807, 361] on div "190 140 104/104 51 Select a card to upgrade... 1 C Scratch Attack card Deal 5 d…" at bounding box center [441, 204] width 883 height 409
click at [721, 233] on div "Seeing Red" at bounding box center [697, 223] width 117 height 26
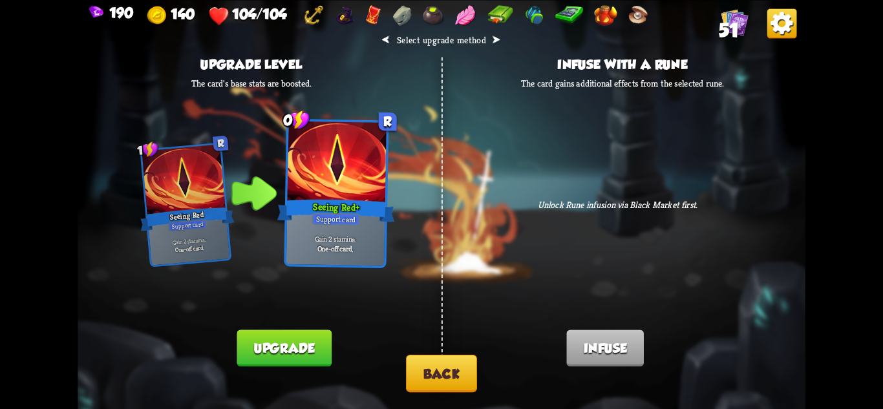
click at [290, 356] on button "Upgrade" at bounding box center [284, 348] width 94 height 37
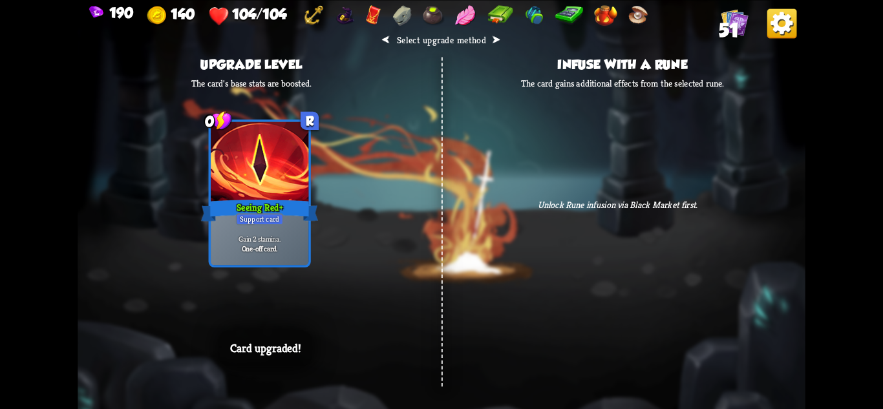
click at [519, 272] on div "⮜ Select upgrade method ⮞ Upgrade level The card's base stats are boosted. 0 R …" at bounding box center [442, 204] width 728 height 409
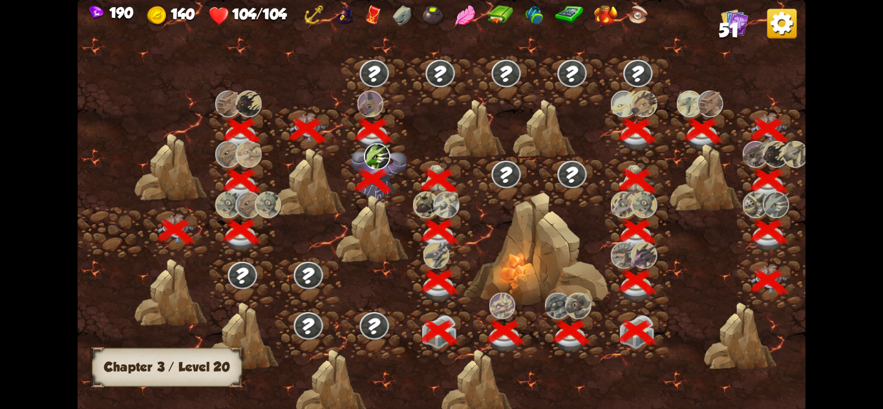
scroll to position [0, 197]
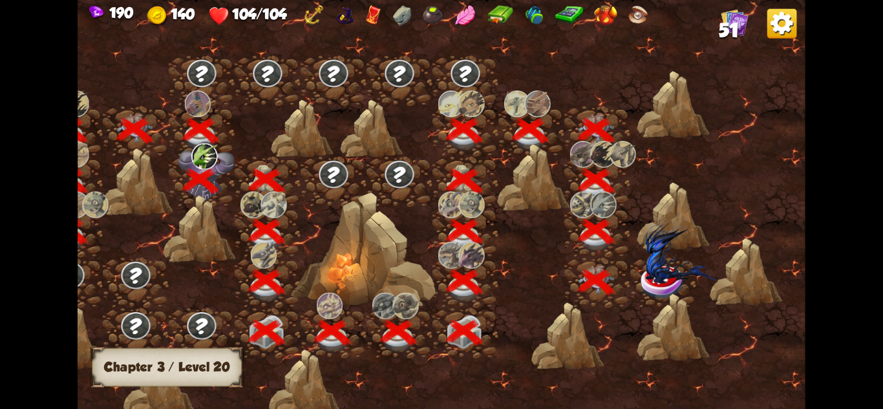
click at [662, 272] on img at bounding box center [681, 250] width 73 height 67
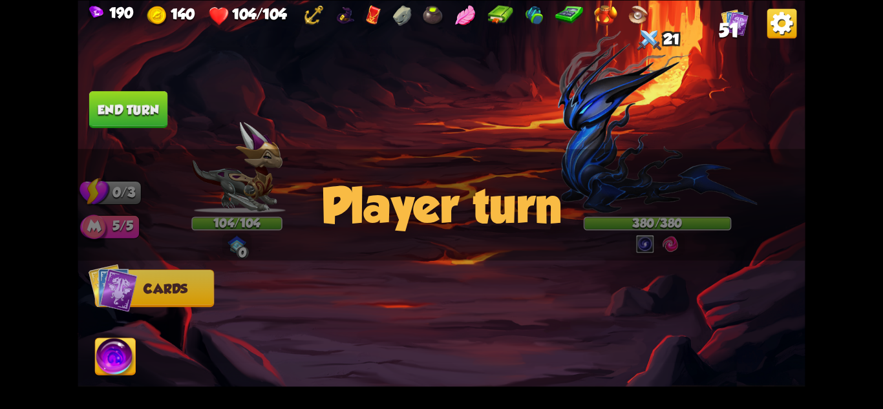
click at [625, 180] on div "Player turn" at bounding box center [442, 205] width 728 height 112
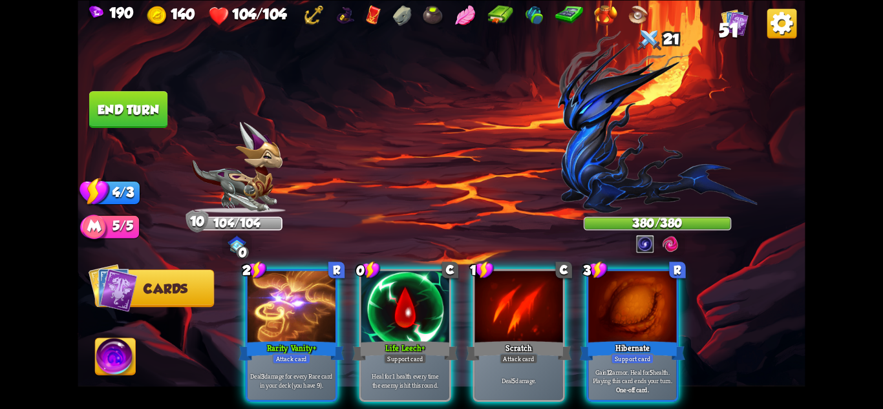
click at [619, 165] on div "Player turn" at bounding box center [442, 205] width 728 height 112
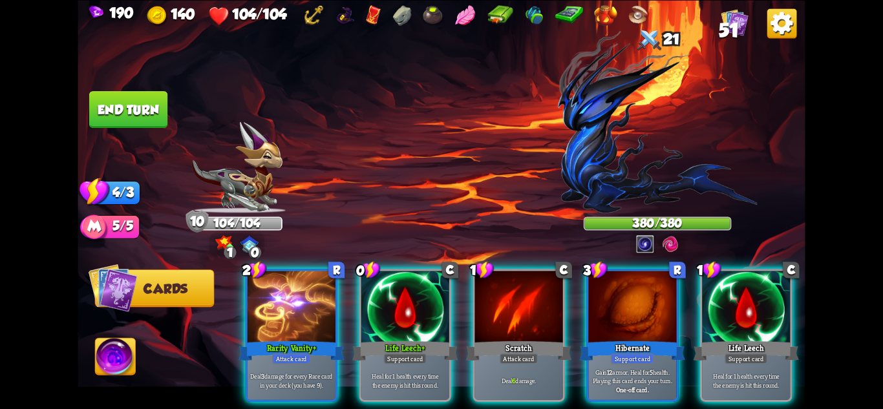
click at [619, 166] on img at bounding box center [658, 121] width 200 height 182
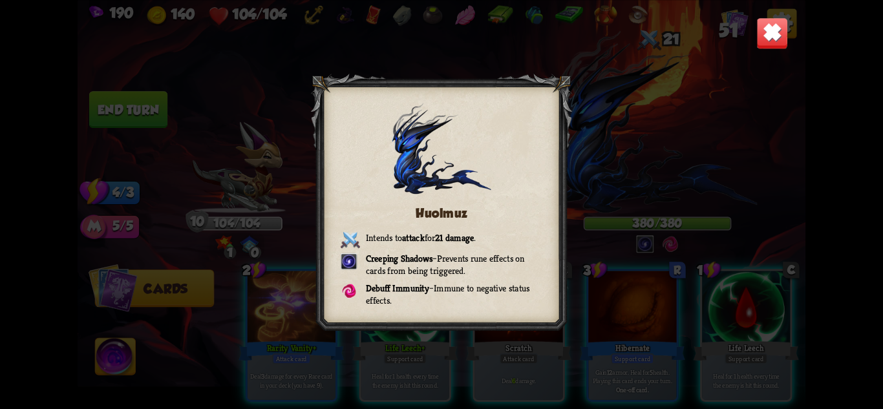
click at [764, 34] on img at bounding box center [773, 33] width 32 height 32
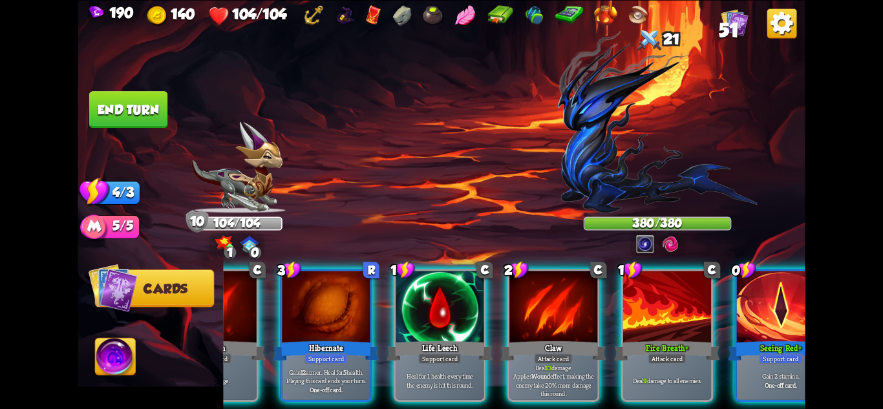
scroll to position [0, 382]
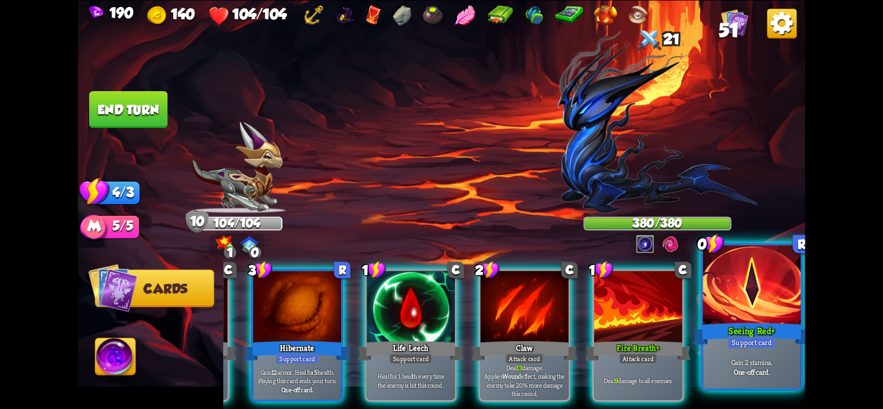
click at [760, 367] on p "Gain 2 stamina." at bounding box center [752, 363] width 93 height 10
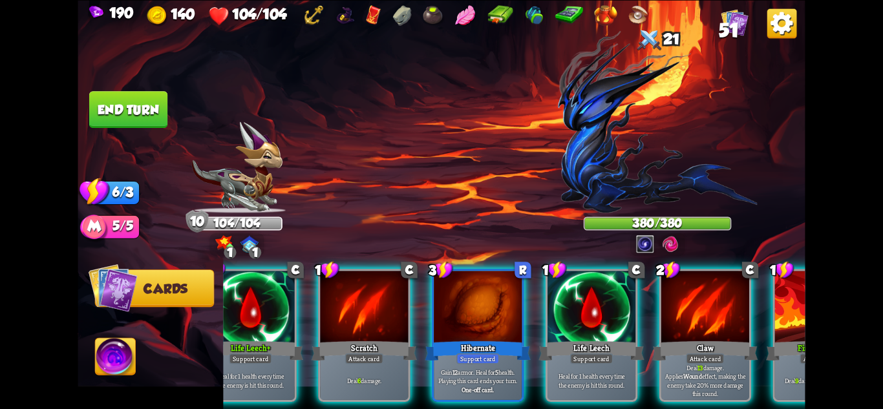
scroll to position [0, 171]
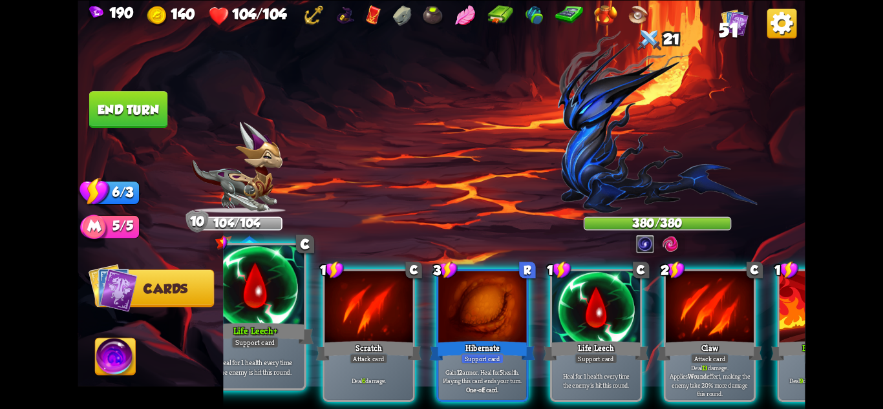
click at [262, 365] on p "Heal for 1 health every time the enemy is hit this round." at bounding box center [255, 367] width 93 height 19
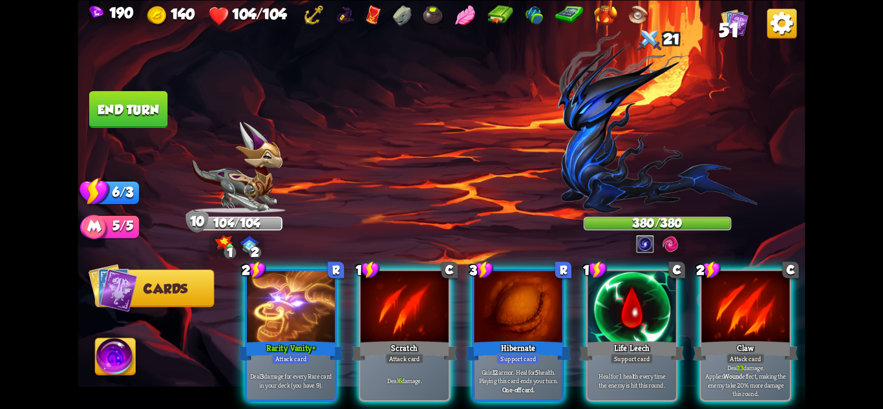
scroll to position [0, 0]
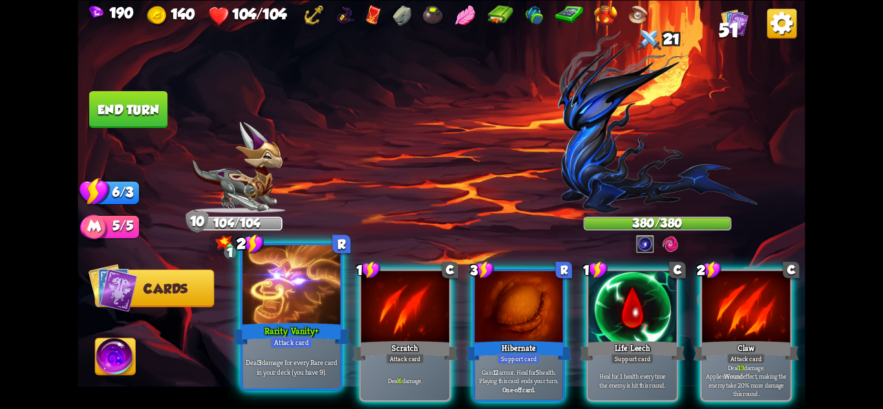
click at [311, 370] on p "Deal 3 damage for every Rare card in your deck (you have 9)." at bounding box center [291, 367] width 93 height 19
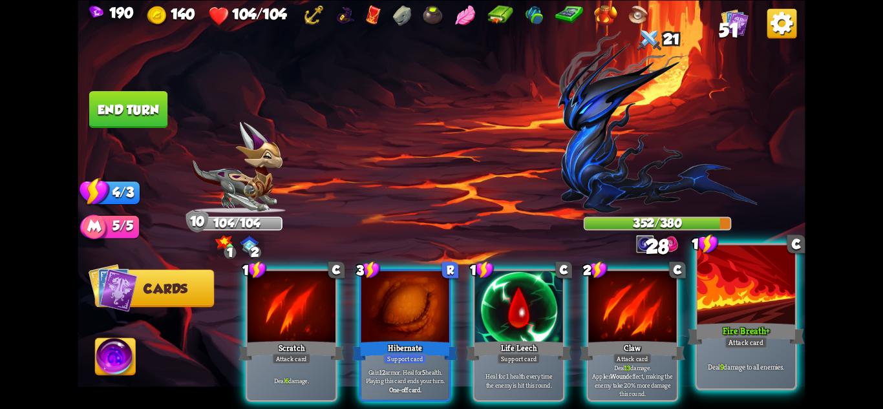
click at [751, 342] on div "Attack card" at bounding box center [746, 342] width 43 height 12
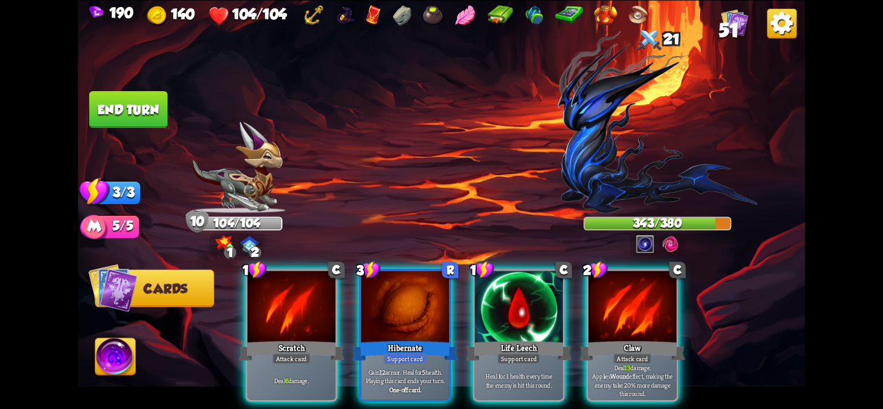
click at [411, 320] on div at bounding box center [406, 308] width 88 height 74
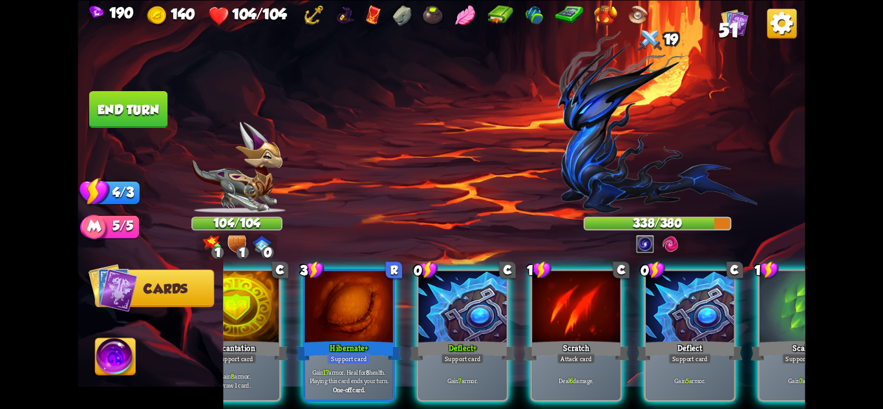
scroll to position [0, 123]
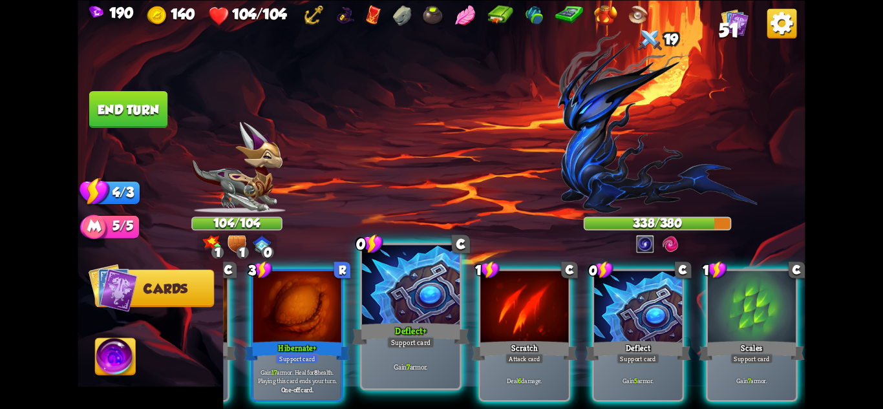
click at [430, 337] on div "Support card" at bounding box center [411, 342] width 48 height 12
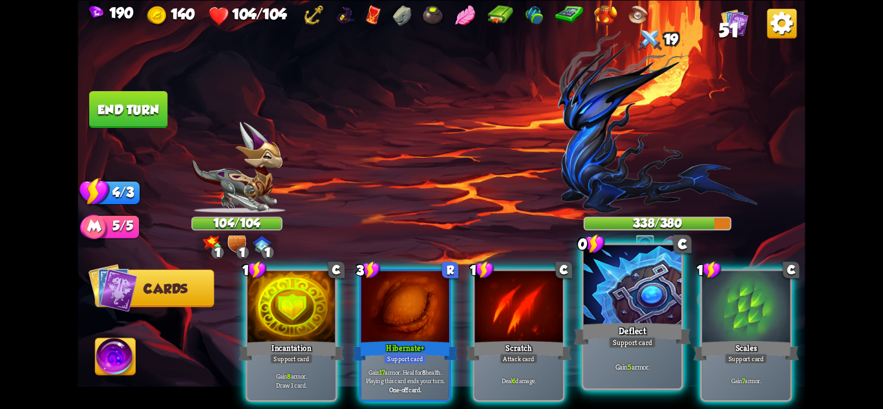
scroll to position [0, 0]
click at [664, 283] on div at bounding box center [633, 286] width 98 height 82
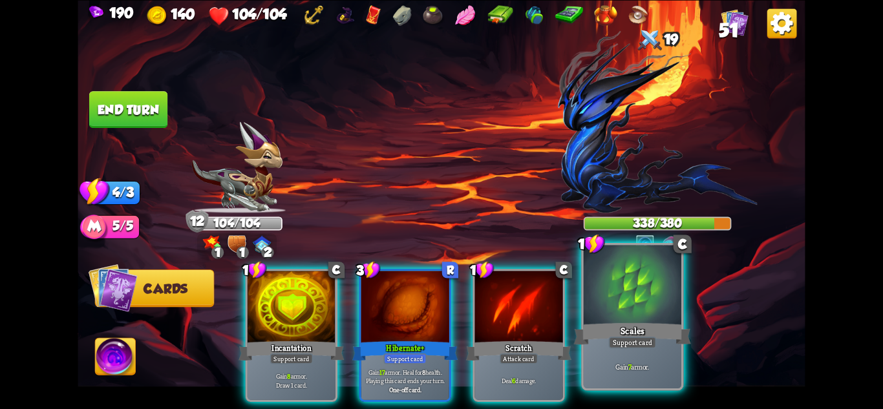
click at [666, 283] on div at bounding box center [633, 286] width 98 height 82
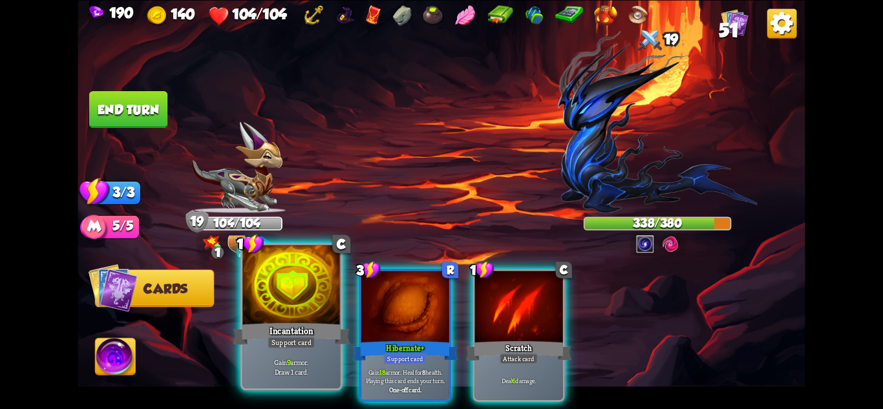
click at [304, 321] on div "Incantation" at bounding box center [291, 334] width 117 height 26
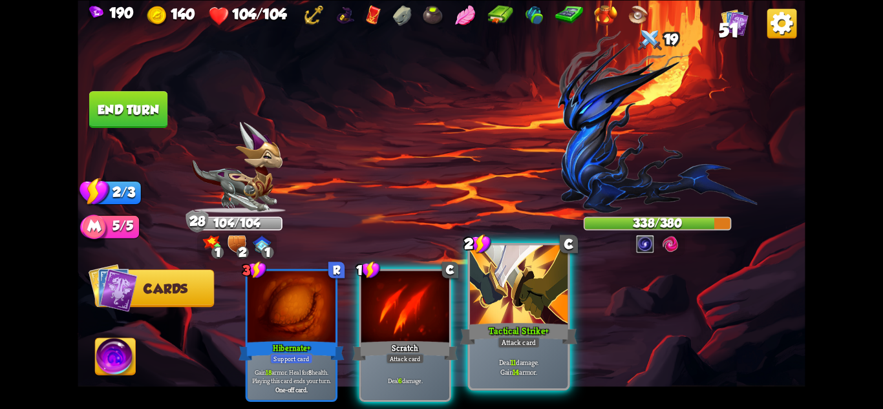
click at [534, 329] on div "Tactical Strike+" at bounding box center [518, 334] width 117 height 26
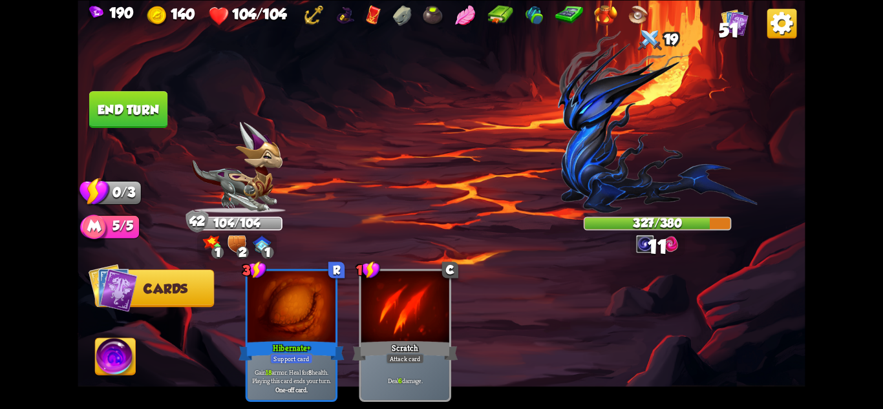
click at [102, 352] on img at bounding box center [116, 358] width 40 height 41
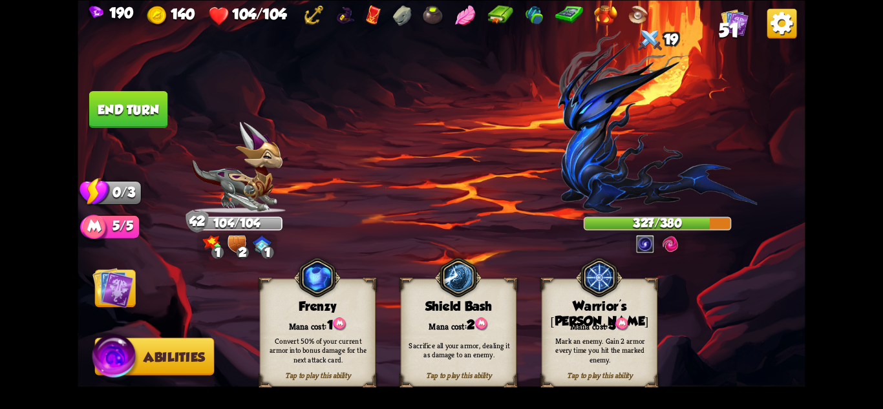
click at [153, 122] on button "End turn" at bounding box center [128, 109] width 78 height 37
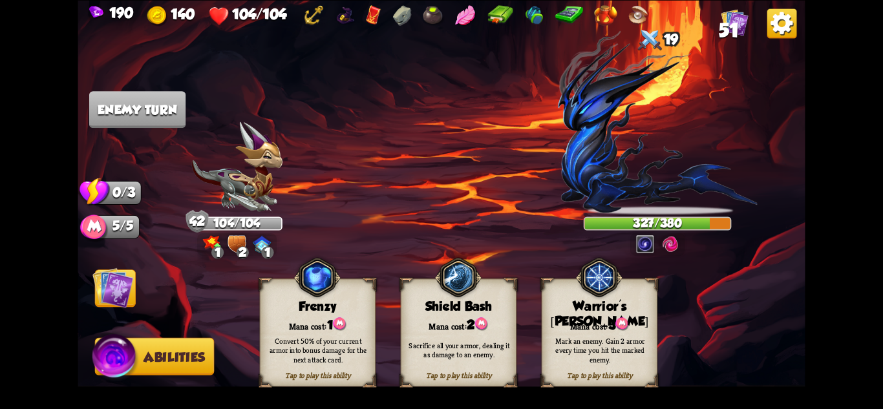
click at [147, 354] on span "Abilities" at bounding box center [174, 357] width 61 height 15
click at [105, 284] on img at bounding box center [112, 287] width 41 height 41
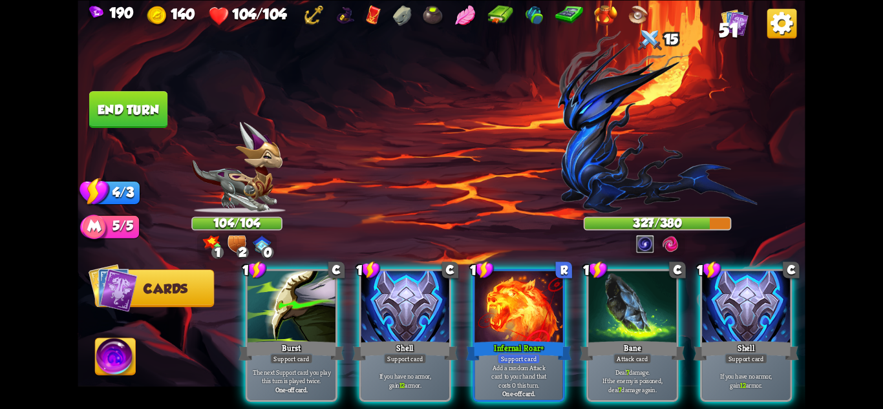
scroll to position [0, 123]
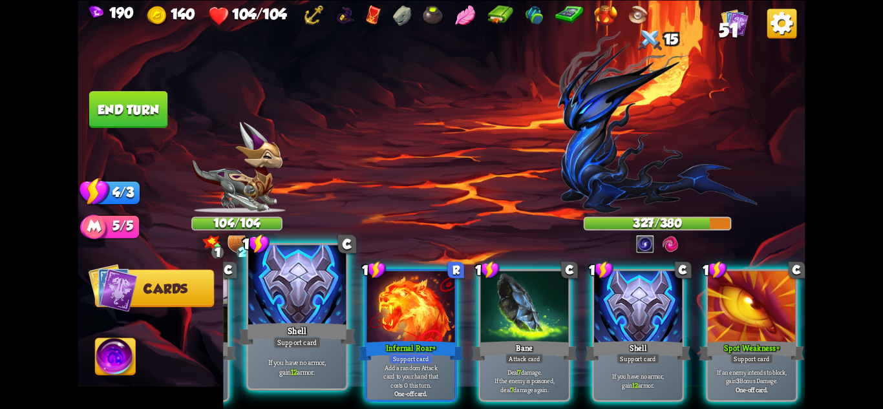
click at [310, 346] on div "Support card" at bounding box center [298, 342] width 48 height 12
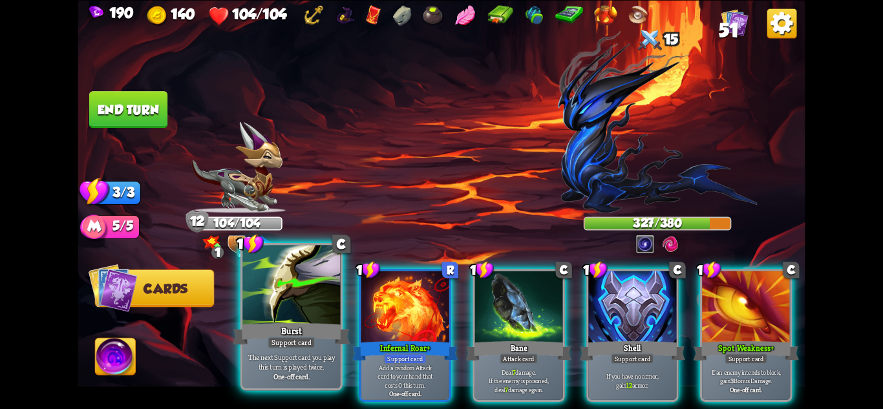
scroll to position [0, 0]
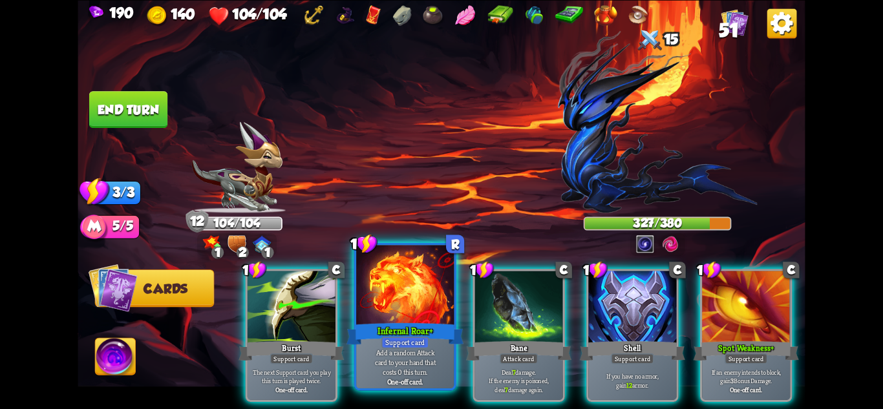
click at [393, 356] on p "Add a random Attack card to your hand that costs 0 this turn." at bounding box center [405, 362] width 93 height 29
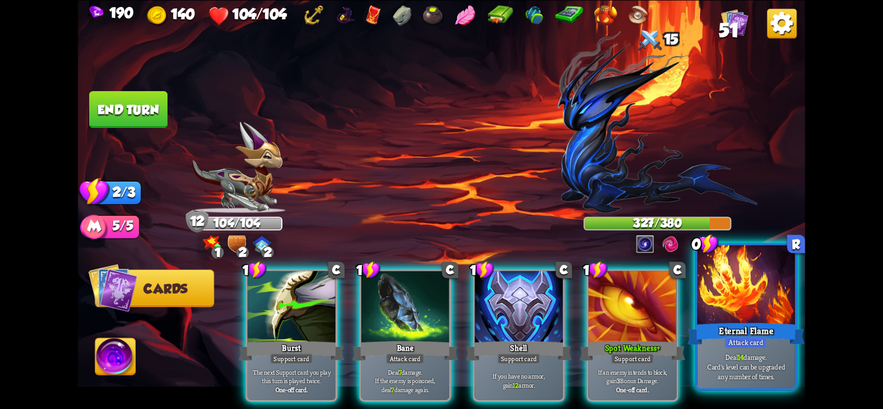
click at [734, 325] on div "Eternal Flame" at bounding box center [746, 334] width 117 height 26
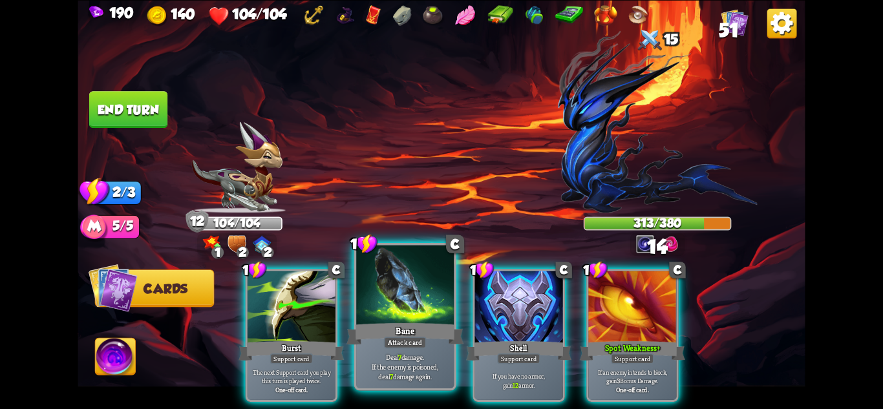
click at [437, 345] on div "Bane" at bounding box center [405, 334] width 117 height 26
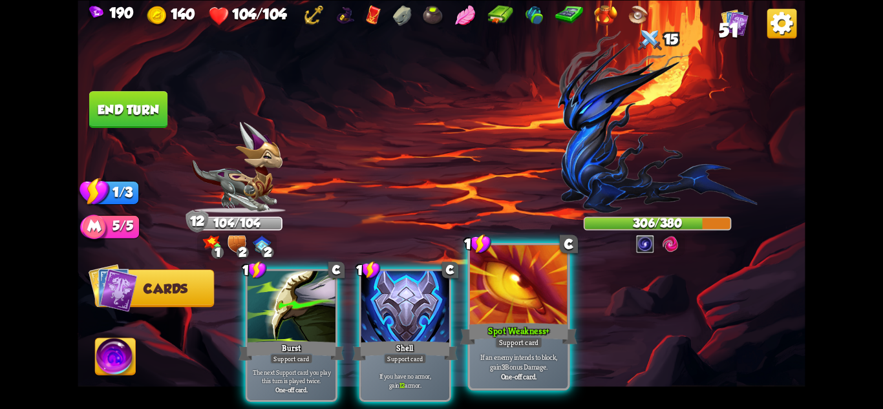
click at [527, 323] on div "Spot Weakness+" at bounding box center [518, 334] width 117 height 26
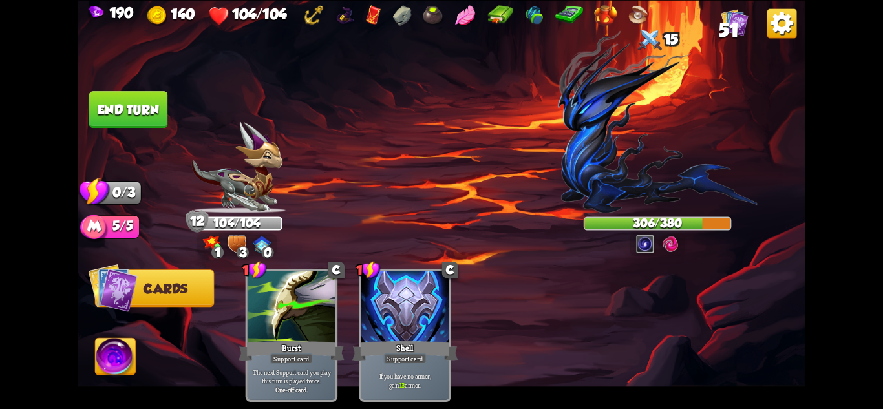
click at [102, 96] on button "End turn" at bounding box center [128, 109] width 78 height 37
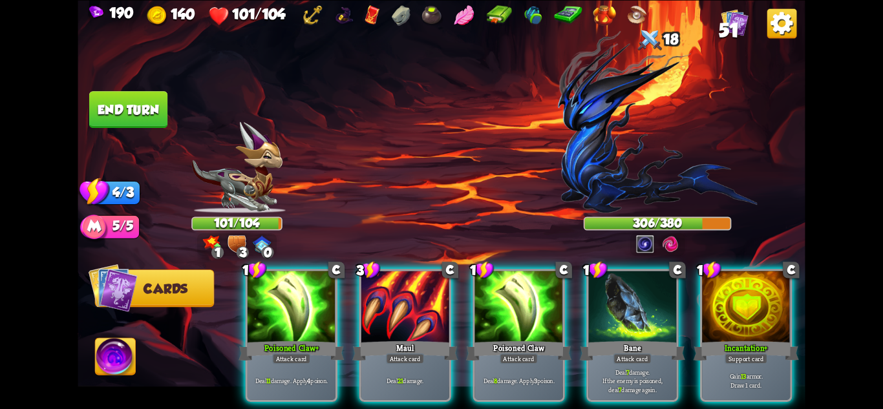
scroll to position [0, 123]
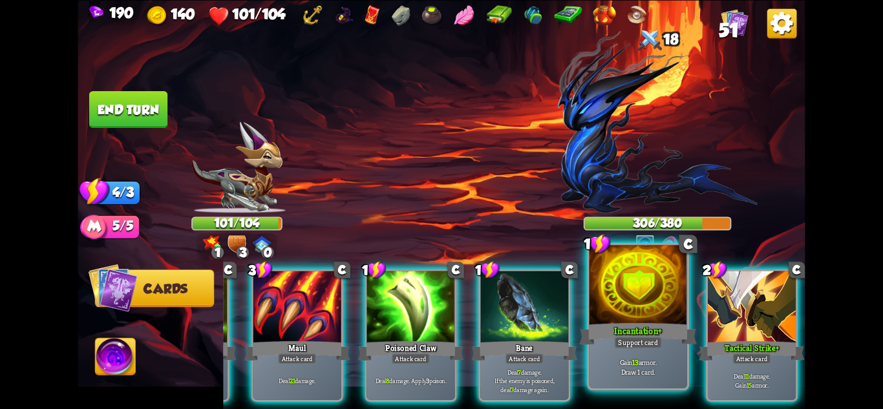
click at [658, 339] on div "Support card" at bounding box center [638, 342] width 48 height 12
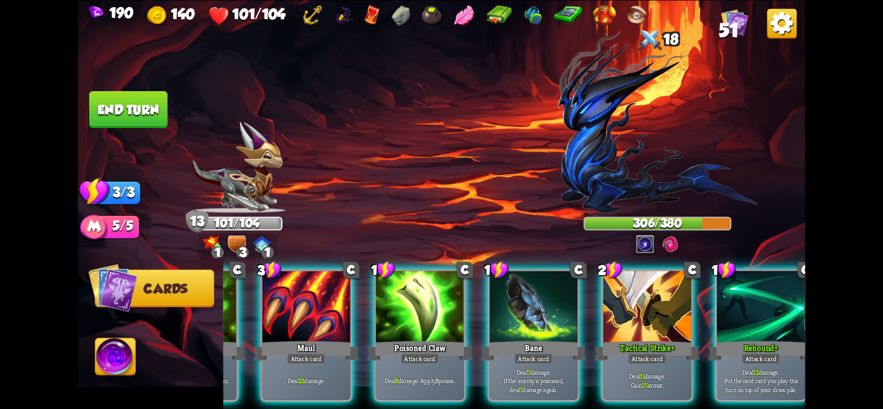
scroll to position [0, 115]
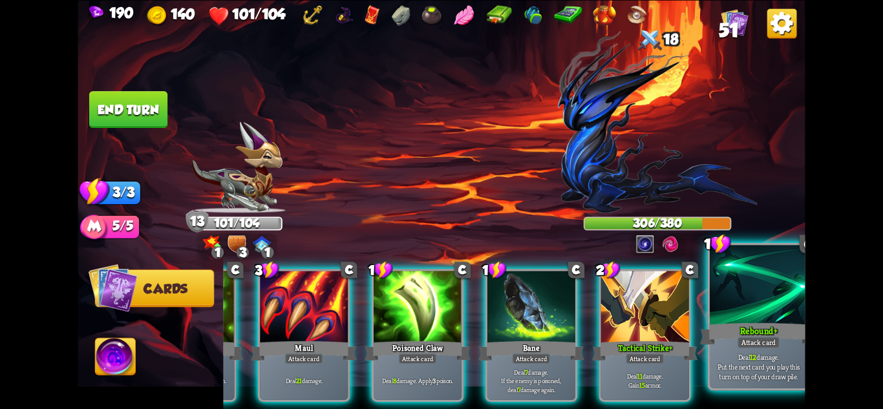
click at [738, 359] on p "Deal 12 damage. Put the next card you play this turn on top of your draw pile." at bounding box center [759, 366] width 93 height 29
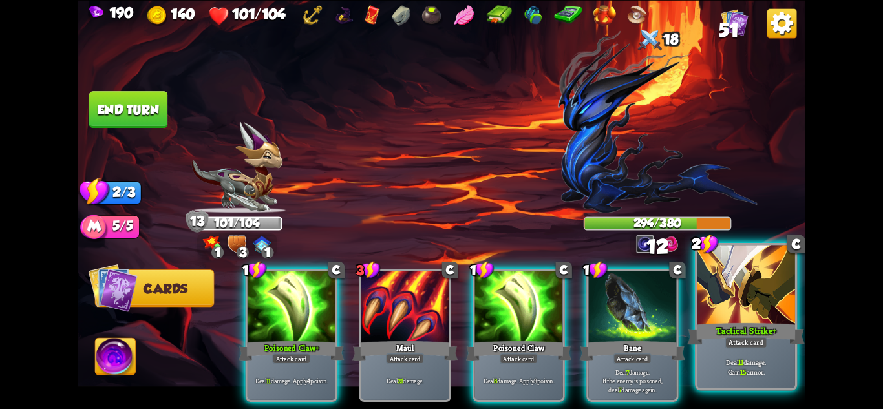
click at [747, 358] on p "Deal 11 damage. Gain 15 armor." at bounding box center [746, 367] width 93 height 19
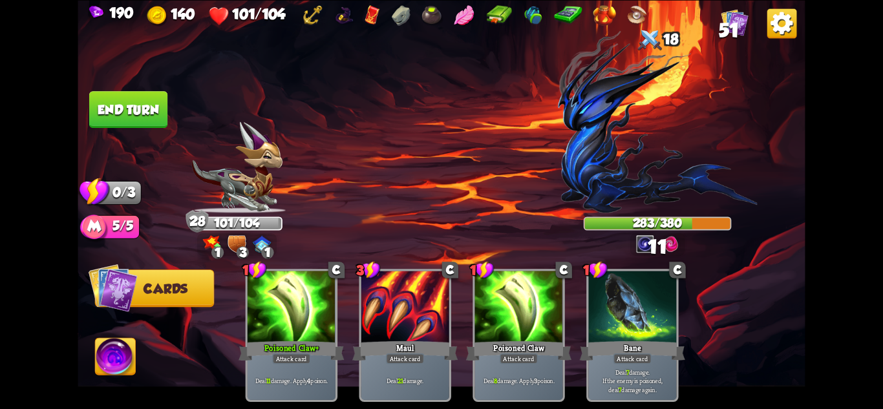
click at [126, 111] on button "End turn" at bounding box center [128, 109] width 78 height 37
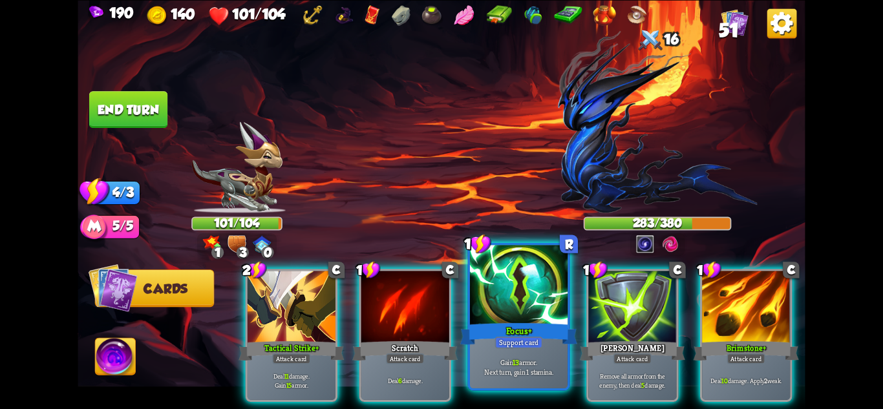
click at [544, 385] on div "Gain 13 armor. Next turn, gain 1 stamina." at bounding box center [519, 367] width 98 height 43
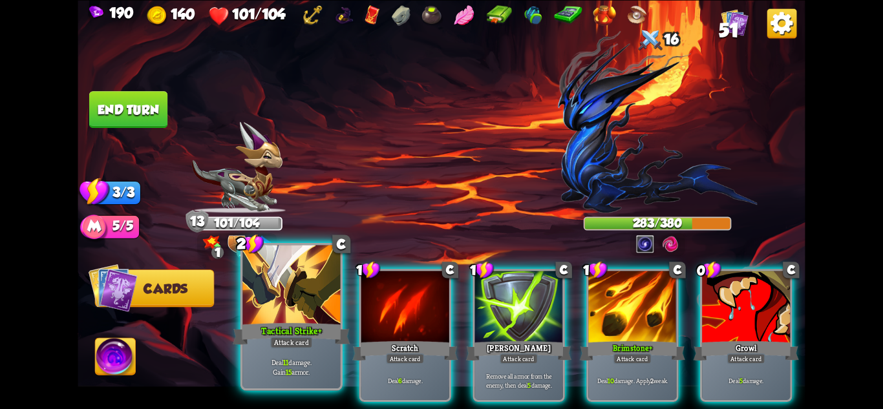
click at [292, 329] on div "Tactical Strike+" at bounding box center [291, 334] width 117 height 26
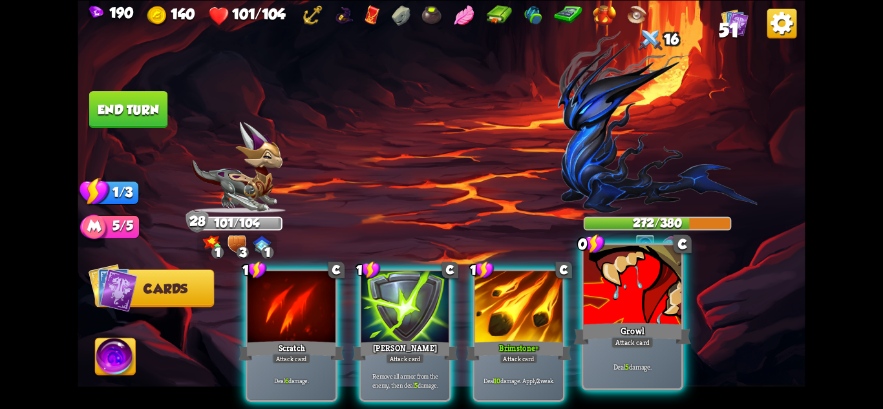
click at [638, 364] on p "Deal 5 damage." at bounding box center [633, 367] width 93 height 10
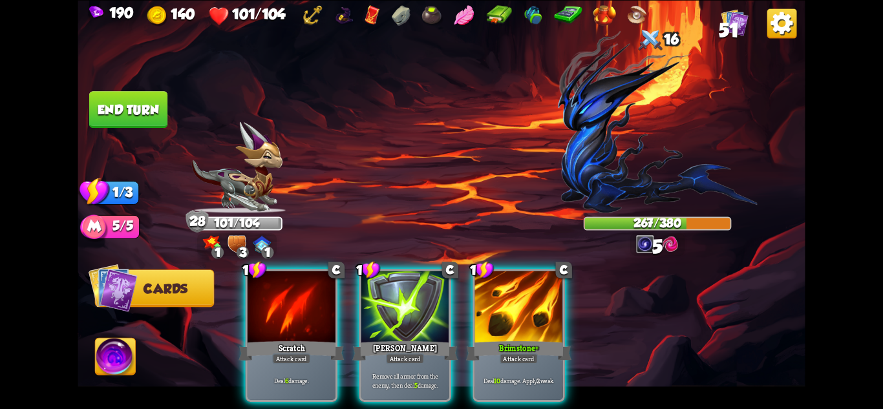
click at [117, 346] on img at bounding box center [116, 358] width 40 height 41
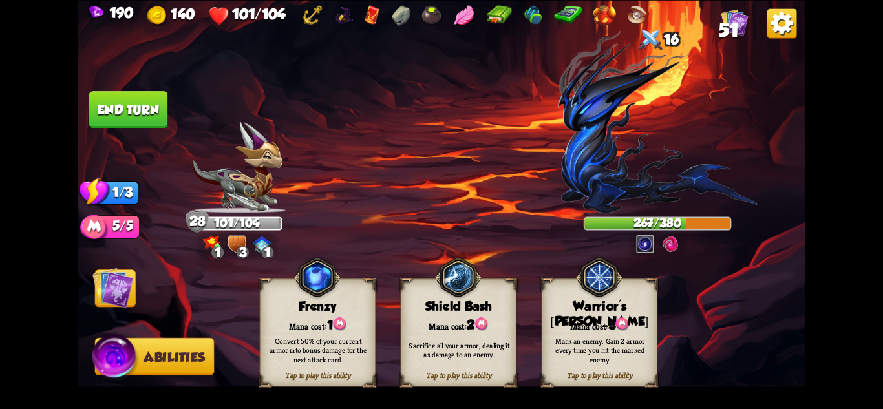
click at [279, 347] on div "Convert 50% of your current armor into bonus damage for the next attack card." at bounding box center [318, 350] width 105 height 29
click at [126, 286] on img at bounding box center [112, 287] width 41 height 41
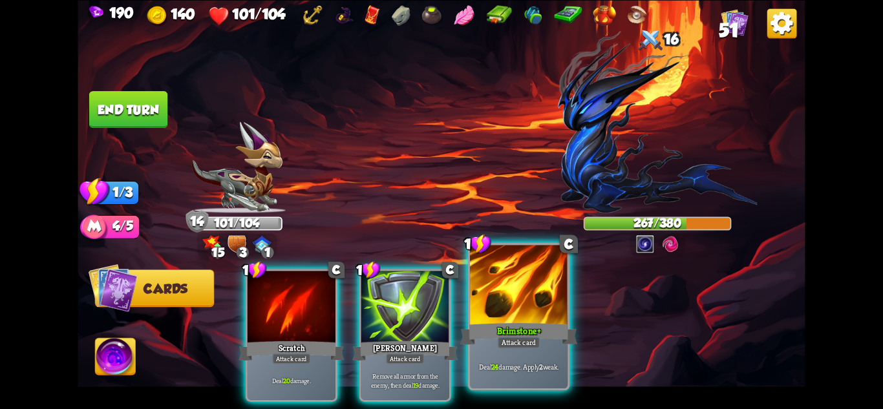
click at [526, 326] on div "Brimstone+" at bounding box center [518, 334] width 117 height 26
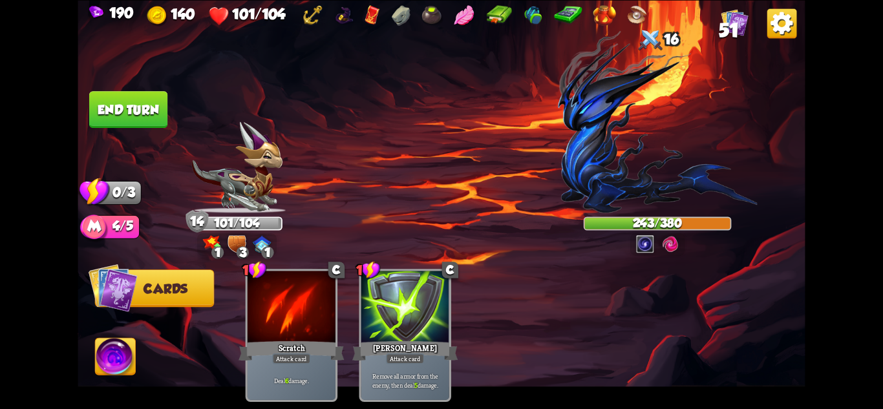
click at [121, 106] on button "End turn" at bounding box center [128, 109] width 78 height 37
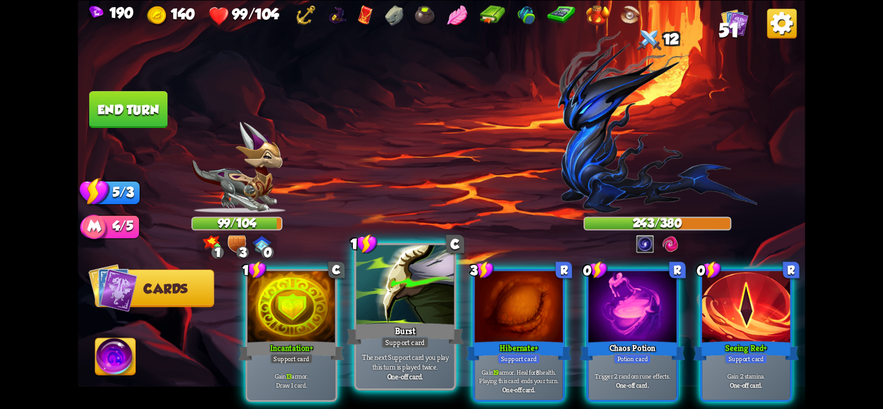
click at [392, 340] on div "Support card" at bounding box center [406, 342] width 48 height 12
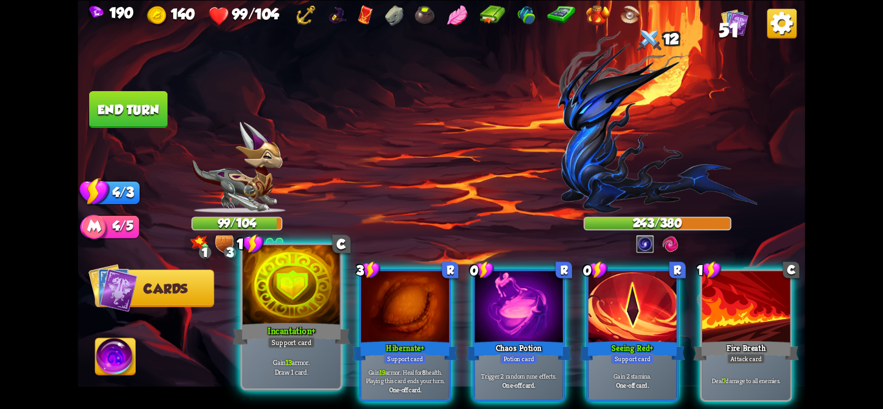
click at [282, 334] on div "Incantation+" at bounding box center [291, 334] width 117 height 26
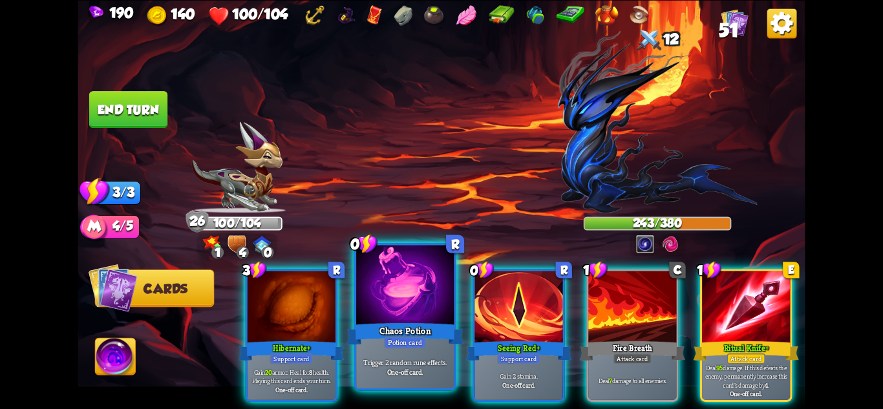
click at [417, 372] on b "One-off card." at bounding box center [405, 372] width 36 height 10
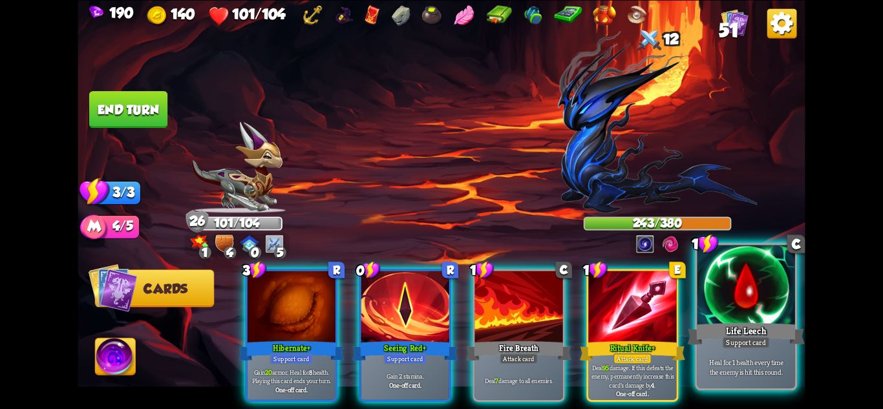
click at [759, 356] on div "Heal for 1 health every time the enemy is hit this round." at bounding box center [747, 367] width 98 height 43
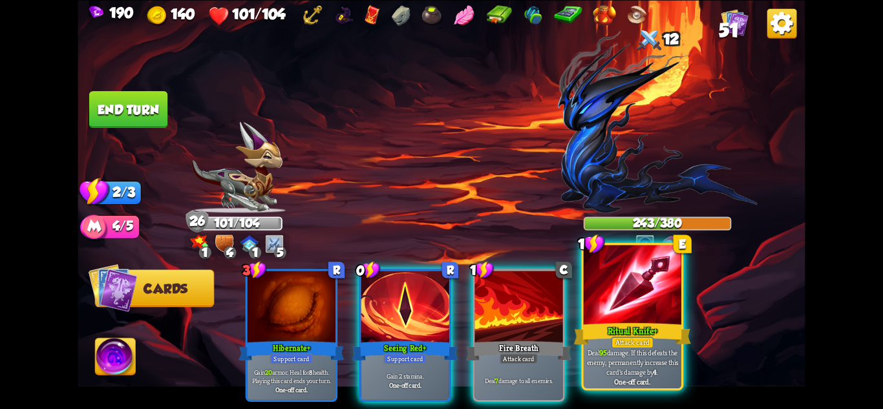
click at [669, 358] on p "Deal 95 damage. If this defeats the enemy, permanently increase this card's dam…" at bounding box center [633, 362] width 93 height 29
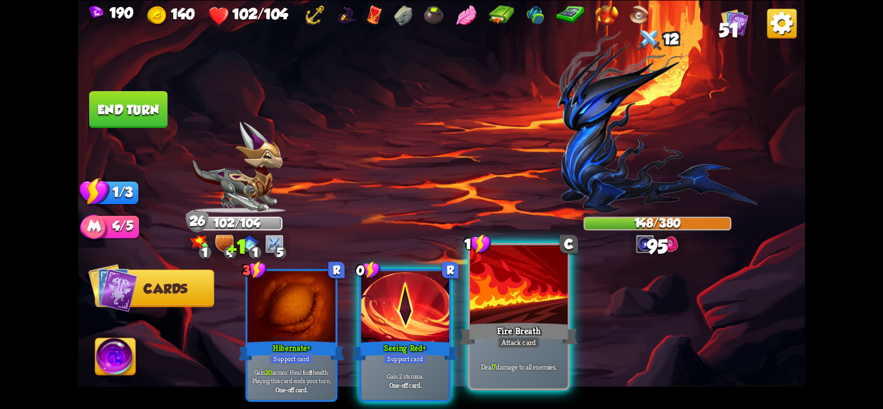
click at [550, 339] on div "Fire Breath" at bounding box center [518, 334] width 117 height 26
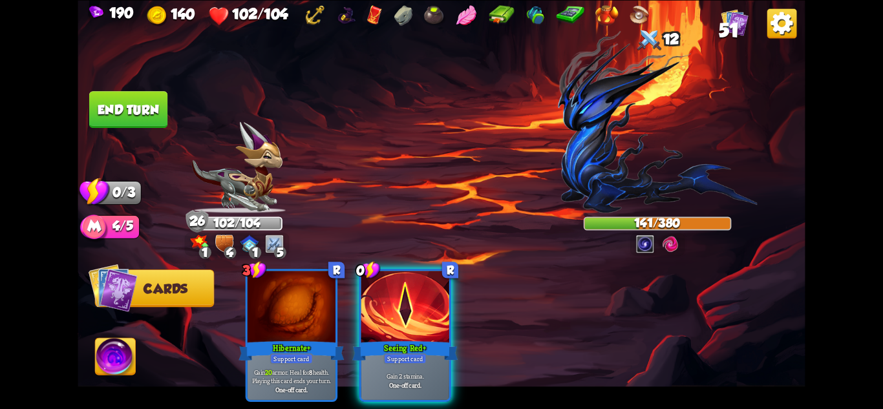
click at [144, 111] on button "End turn" at bounding box center [128, 109] width 78 height 37
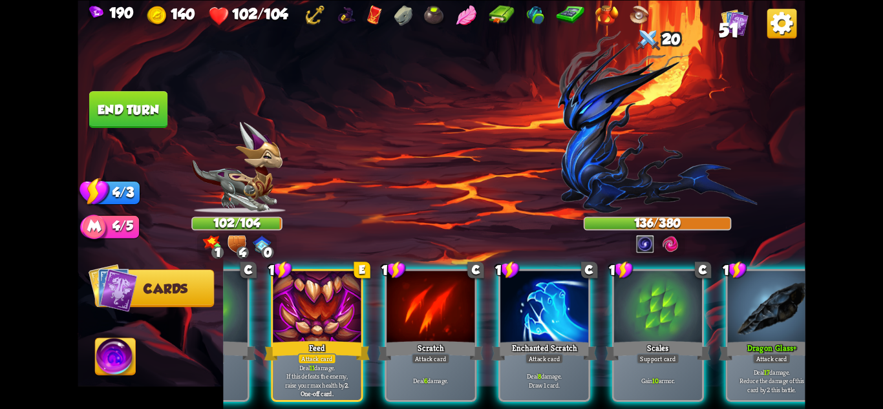
scroll to position [0, 123]
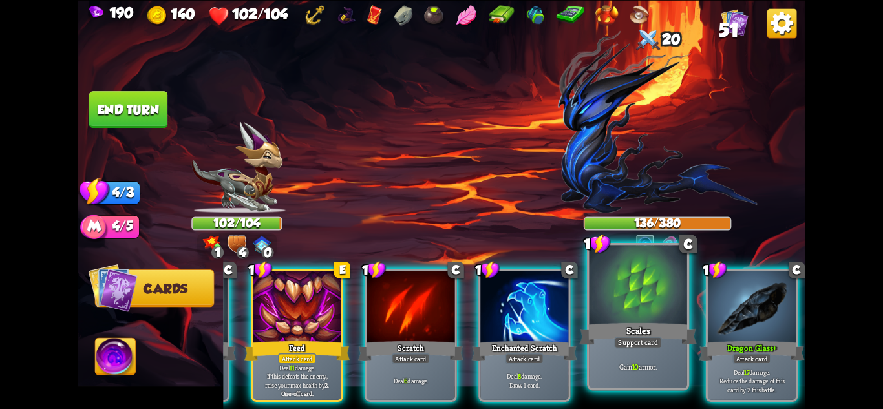
click at [671, 389] on div "1 C Scales Support card Gain 10 armor." at bounding box center [638, 317] width 102 height 148
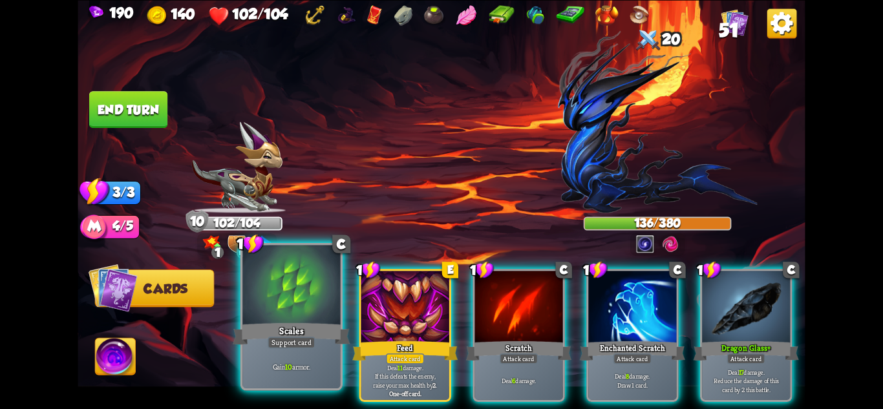
scroll to position [0, 0]
click at [302, 329] on div "Scales" at bounding box center [291, 334] width 117 height 26
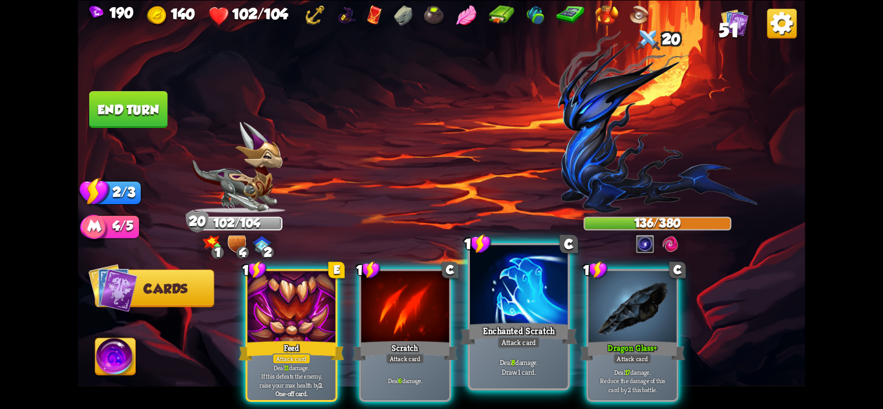
click at [545, 362] on p "Deal 8 damage. Draw 1 card." at bounding box center [519, 367] width 93 height 19
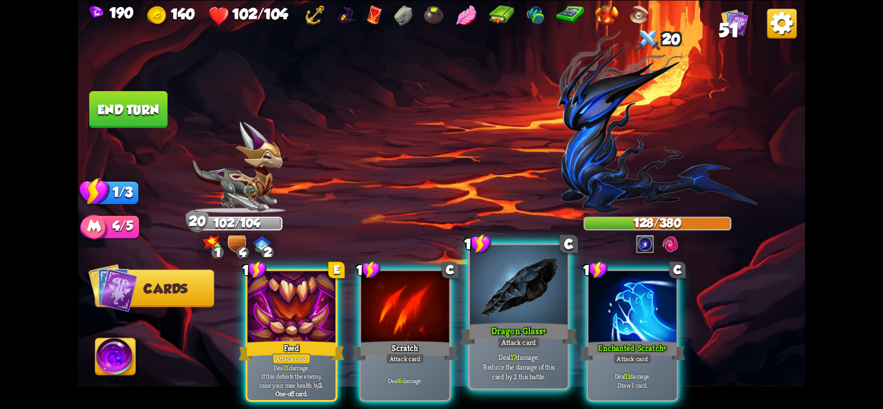
click at [542, 347] on div "Deal 17 damage. Reduce the damage of this card by 2 this battle." at bounding box center [519, 367] width 98 height 43
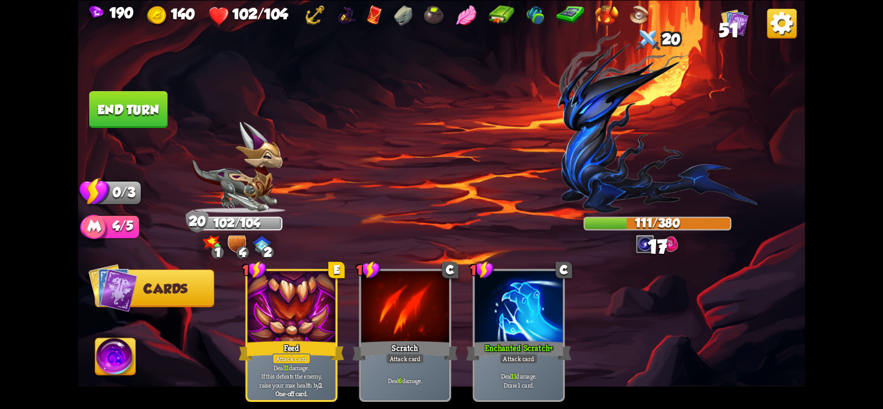
click at [105, 85] on img at bounding box center [442, 204] width 728 height 409
click at [114, 85] on img at bounding box center [442, 204] width 728 height 409
click at [124, 108] on button "End turn" at bounding box center [128, 109] width 78 height 37
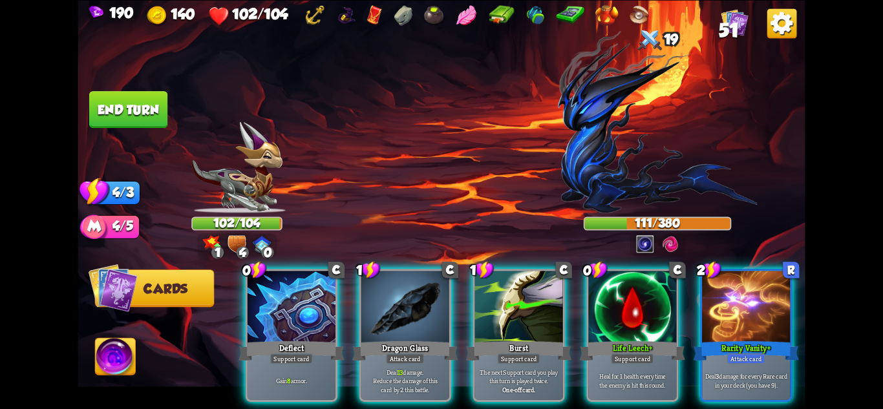
click at [512, 362] on div "The next Support card you play this turn is played twice. One-off card." at bounding box center [519, 381] width 88 height 38
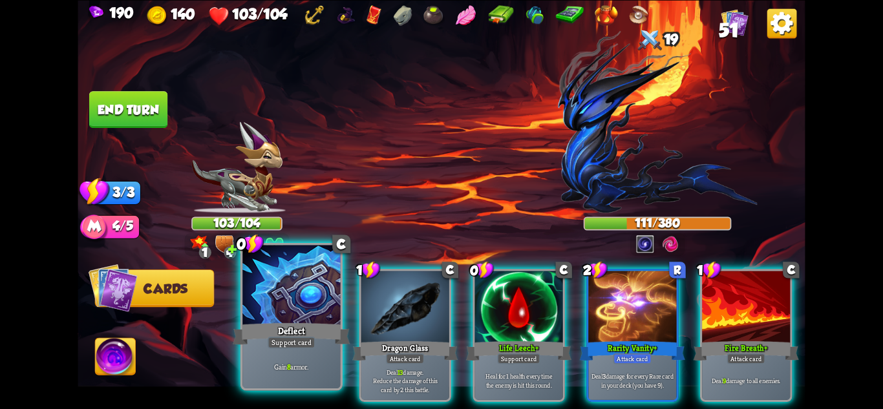
click at [287, 318] on div at bounding box center [292, 286] width 98 height 82
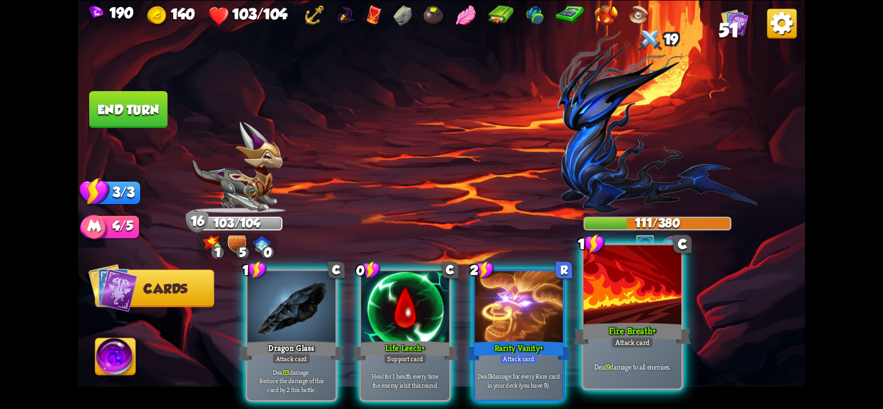
click at [623, 316] on div at bounding box center [633, 286] width 98 height 82
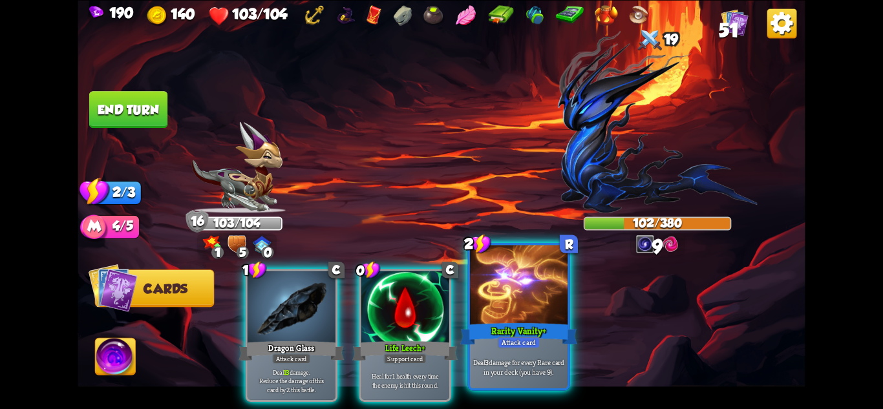
click at [536, 320] on div at bounding box center [519, 286] width 98 height 82
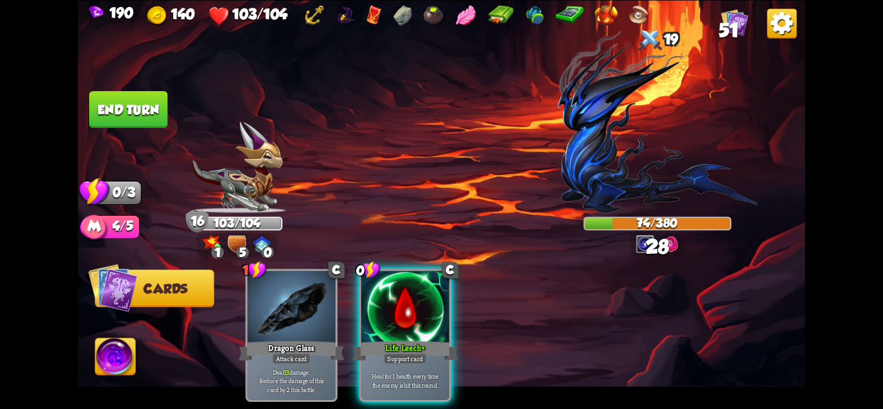
click at [153, 114] on button "End turn" at bounding box center [128, 110] width 80 height 38
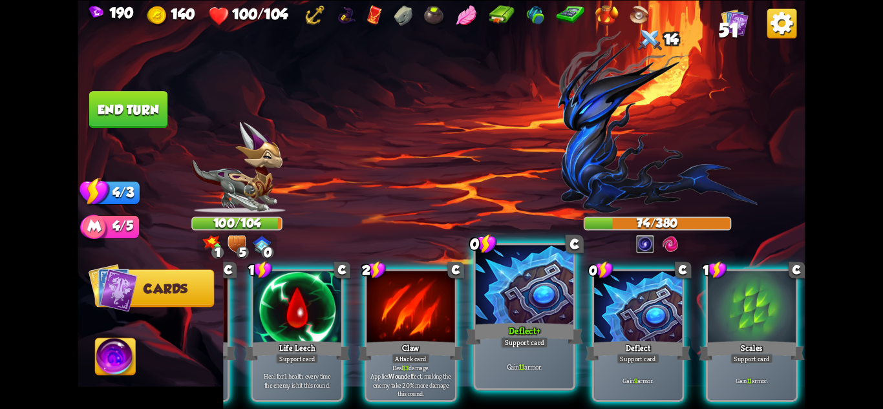
click at [544, 348] on div "Support card" at bounding box center [525, 342] width 48 height 12
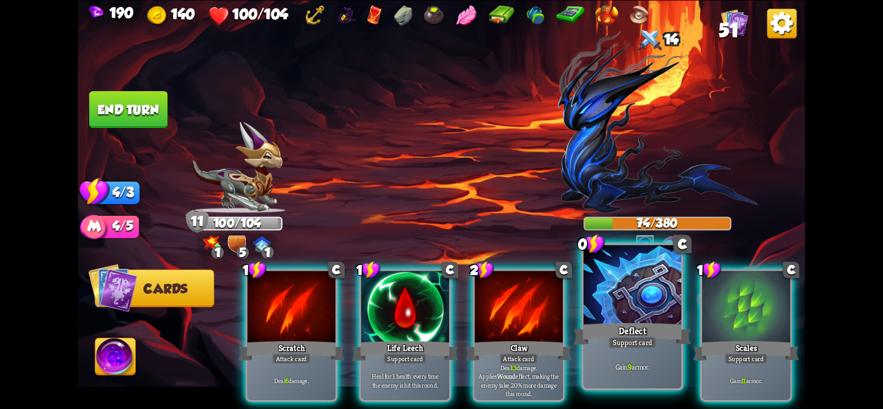
click at [623, 302] on div at bounding box center [633, 286] width 98 height 82
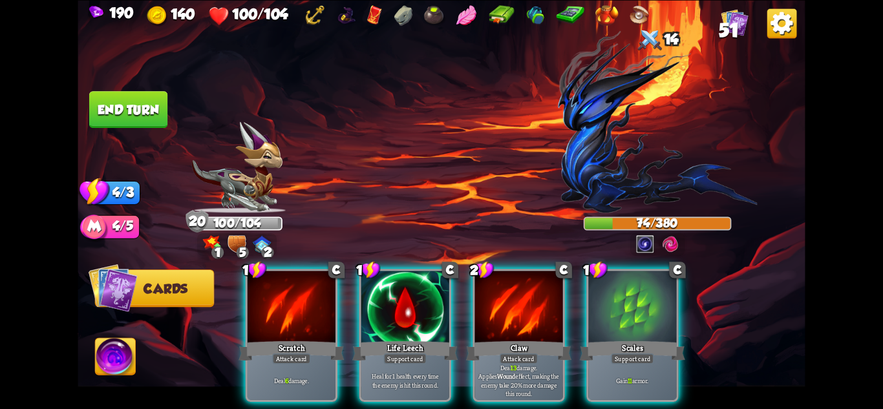
click at [519, 353] on div "Attack card" at bounding box center [519, 358] width 38 height 11
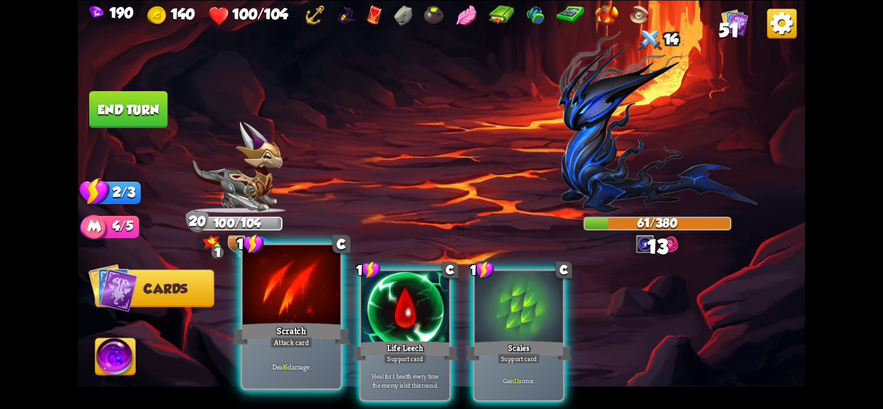
click at [299, 337] on div "Attack card" at bounding box center [291, 342] width 43 height 12
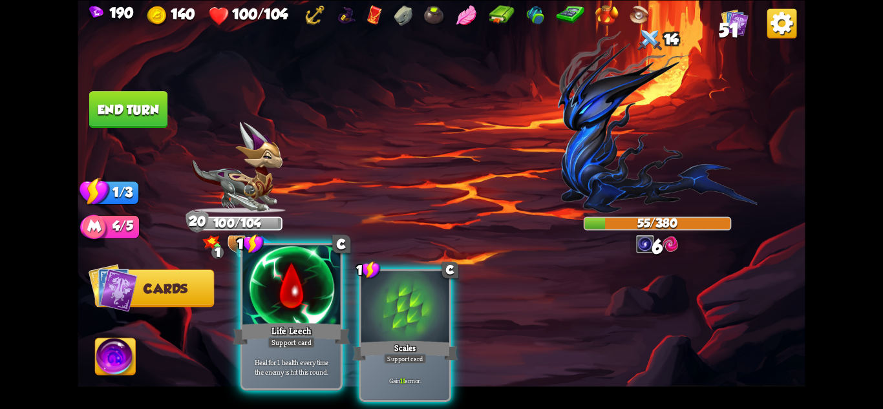
click at [280, 345] on div "Support card" at bounding box center [292, 342] width 48 height 12
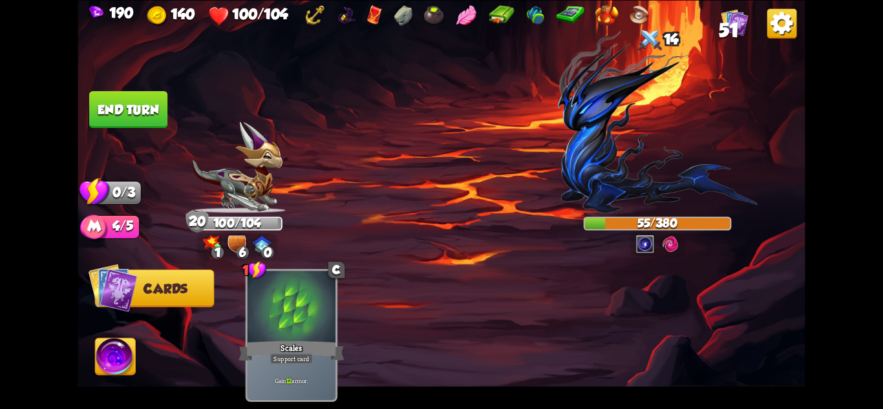
click at [122, 100] on button "End turn" at bounding box center [128, 109] width 78 height 37
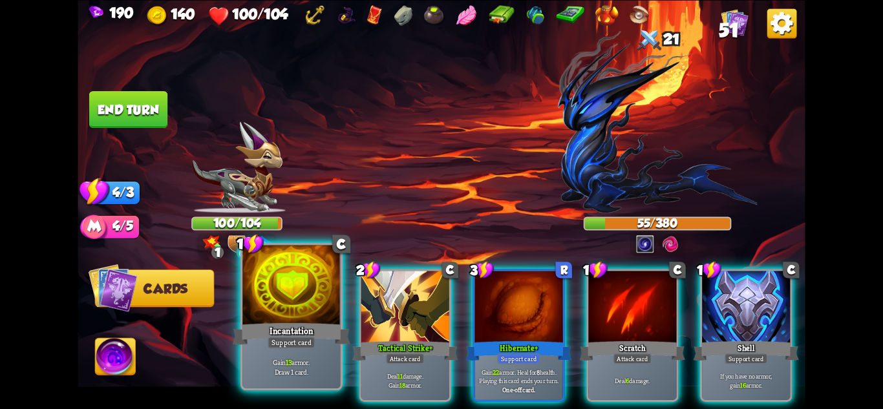
click at [300, 347] on div "Support card" at bounding box center [292, 342] width 48 height 12
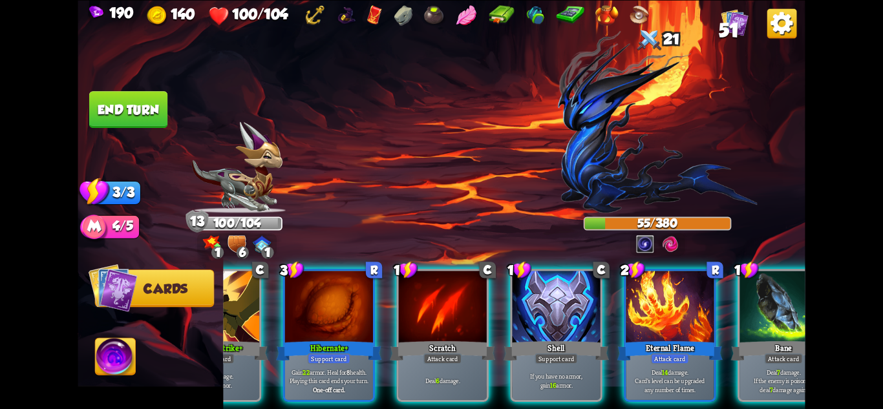
scroll to position [0, 123]
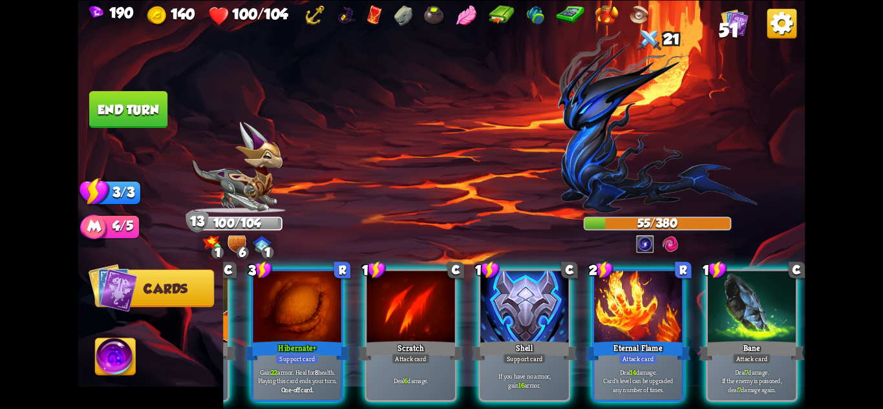
click at [721, 26] on span "51" at bounding box center [729, 30] width 20 height 22
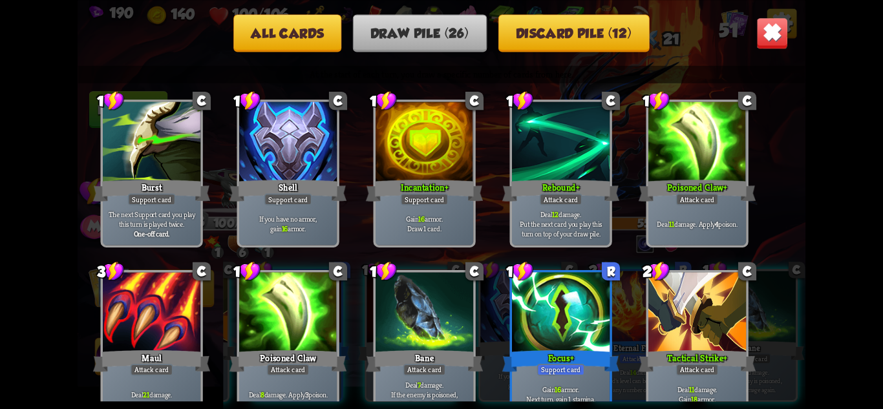
click at [606, 27] on button "Discard pile (12)" at bounding box center [573, 33] width 151 height 38
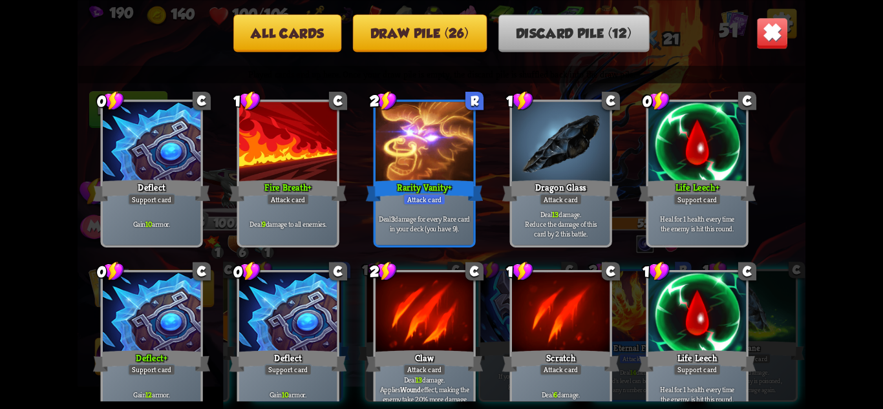
click at [331, 28] on button "All cards" at bounding box center [287, 33] width 108 height 38
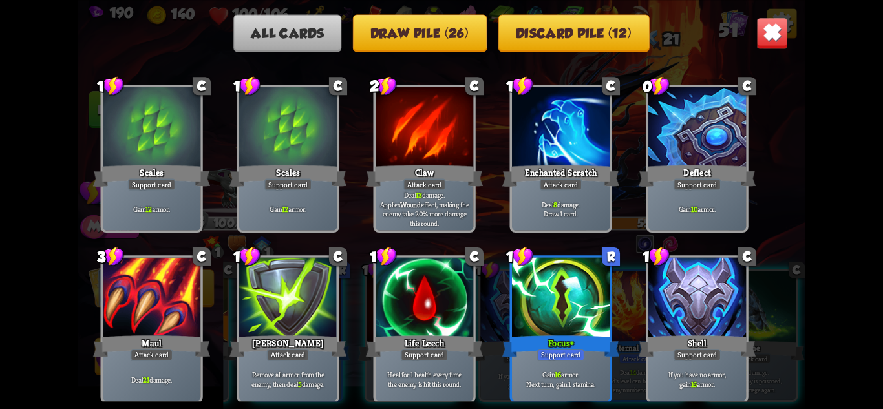
scroll to position [0, 0]
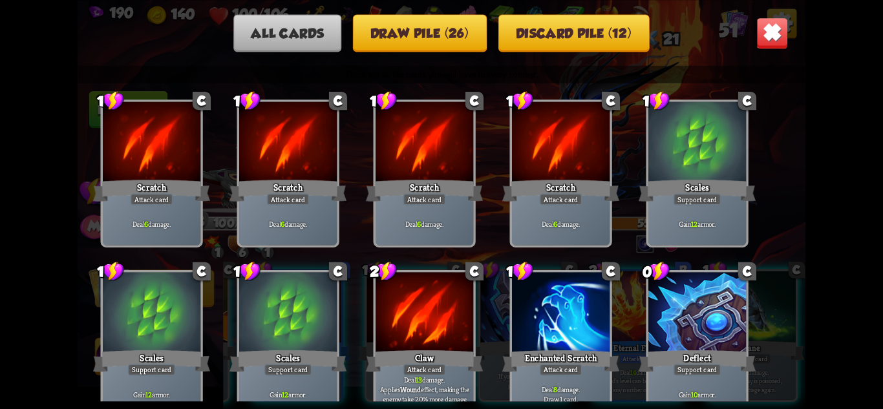
click at [446, 34] on button "Draw pile (26)" at bounding box center [419, 33] width 134 height 38
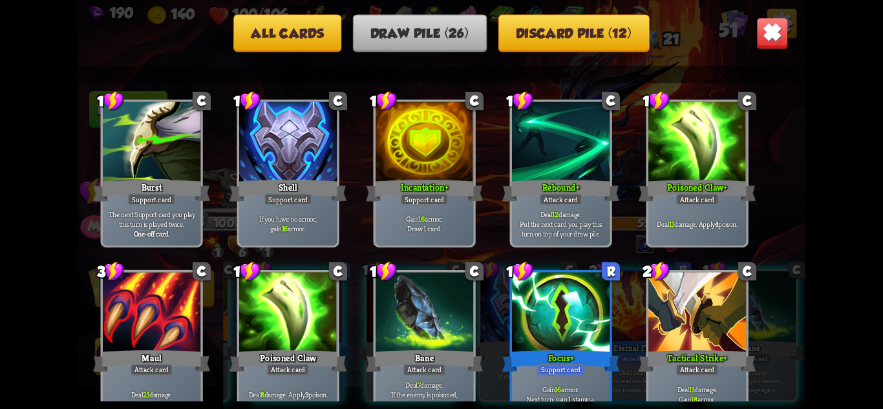
drag, startPoint x: 534, startPoint y: 28, endPoint x: 542, endPoint y: 30, distance: 7.9
click at [539, 29] on button "Discard pile (12)" at bounding box center [573, 33] width 151 height 38
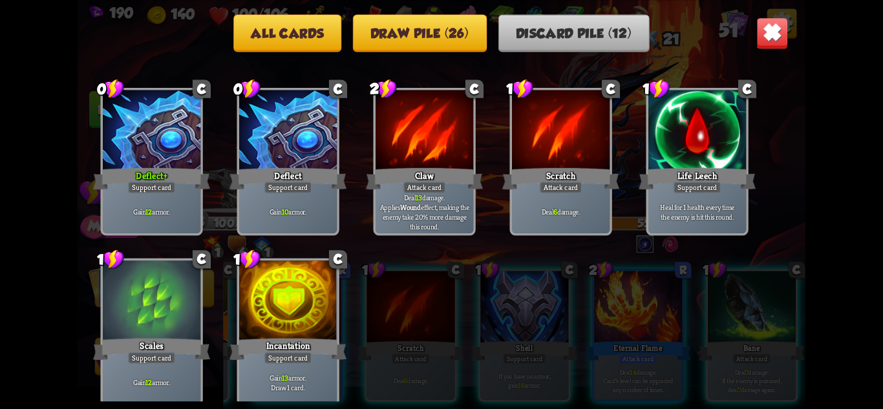
scroll to position [213, 0]
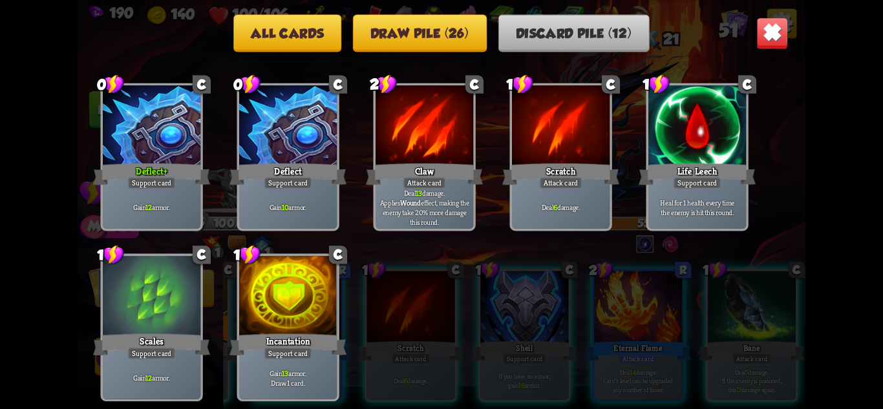
click at [402, 36] on button "Draw pile (26)" at bounding box center [419, 33] width 134 height 38
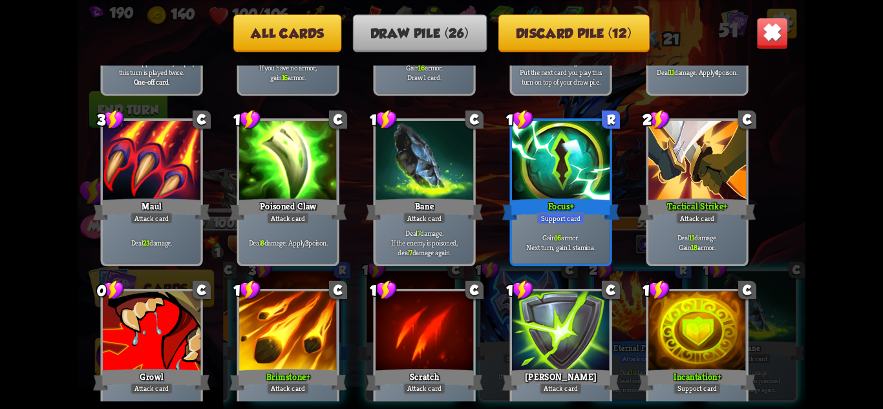
scroll to position [19, 0]
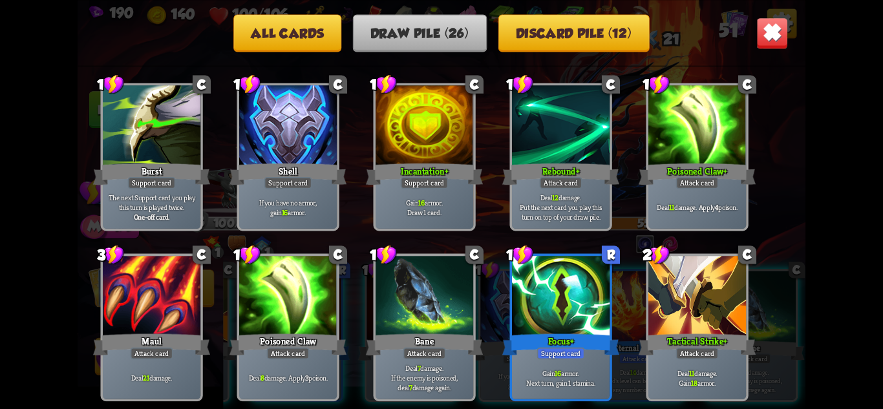
click at [263, 19] on button "All cards" at bounding box center [287, 33] width 108 height 38
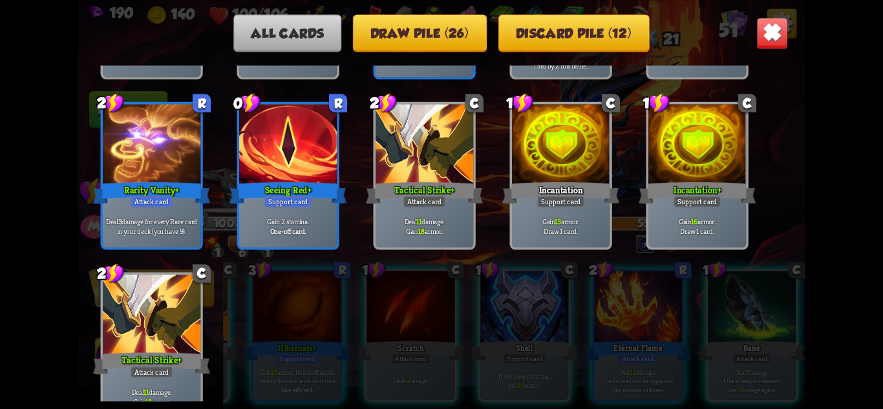
scroll to position [1765, 0]
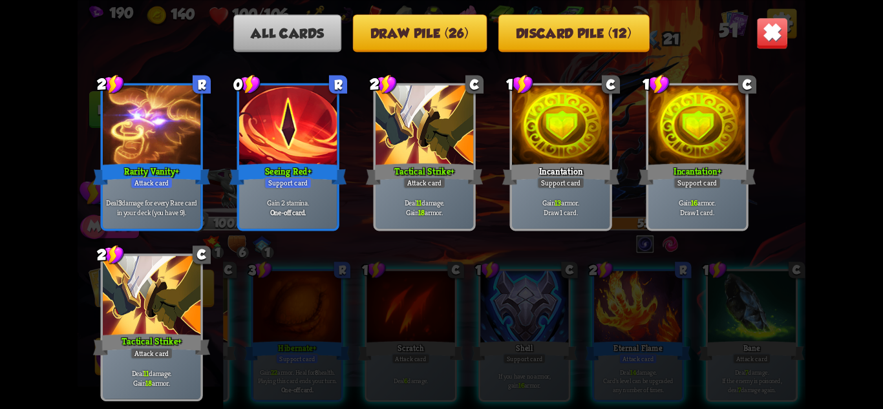
click at [770, 32] on img at bounding box center [773, 33] width 32 height 32
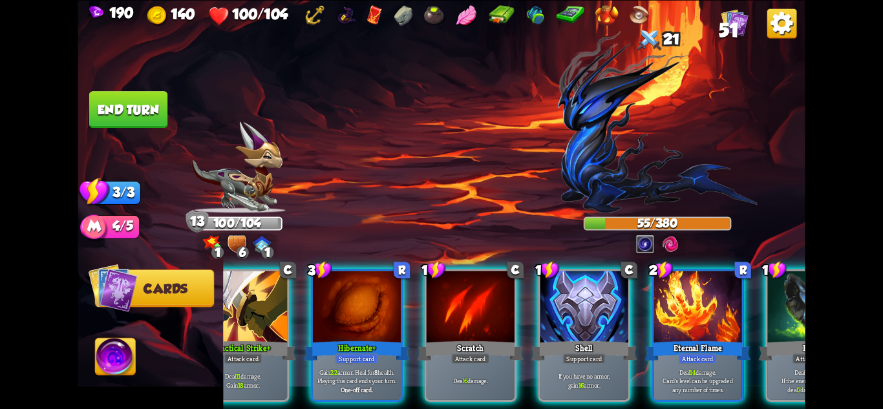
scroll to position [0, 0]
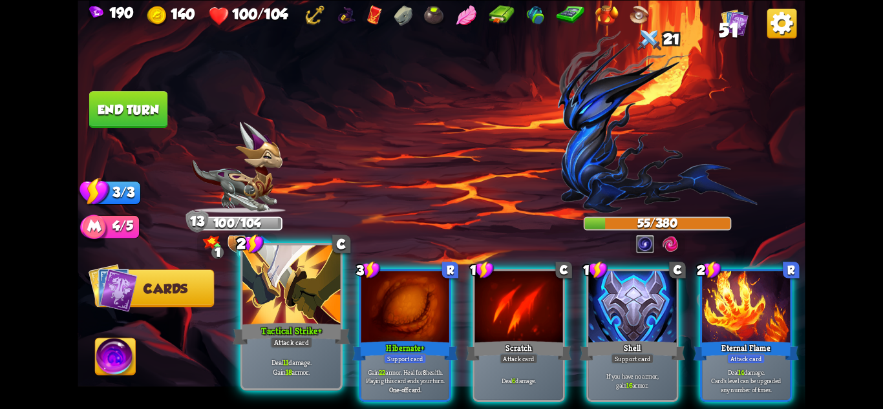
click at [305, 328] on div "Tactical Strike+" at bounding box center [291, 334] width 117 height 26
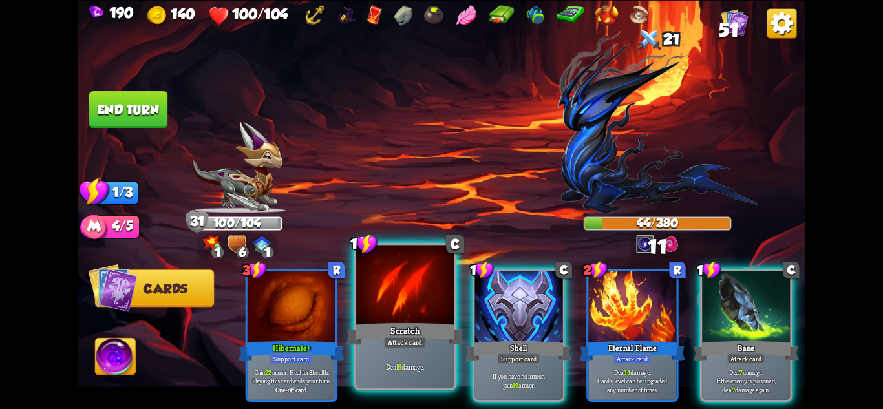
click at [424, 312] on div at bounding box center [405, 286] width 98 height 82
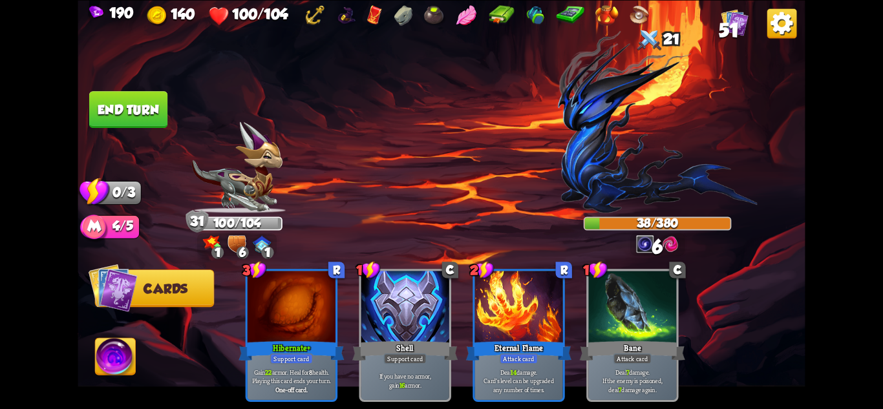
click at [142, 111] on button "End turn" at bounding box center [128, 109] width 78 height 37
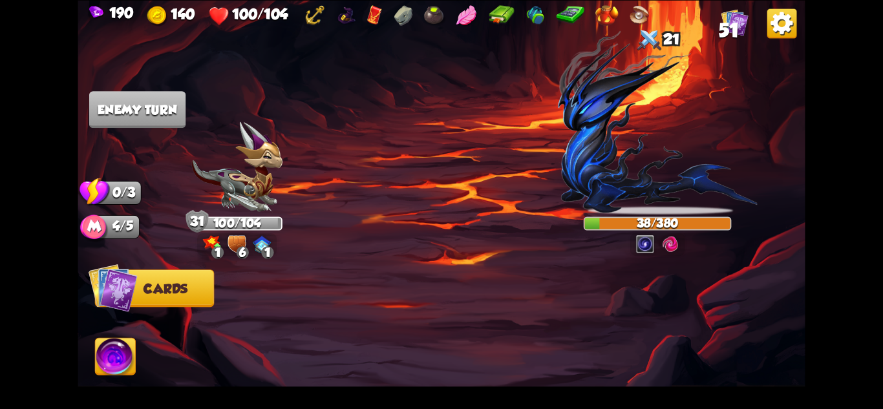
click at [742, 25] on img at bounding box center [735, 21] width 27 height 27
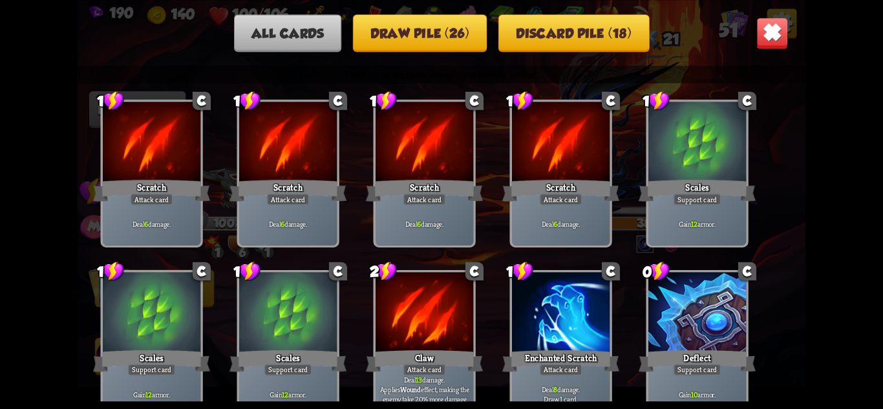
click at [610, 34] on button "Discard pile (18)" at bounding box center [574, 33] width 151 height 38
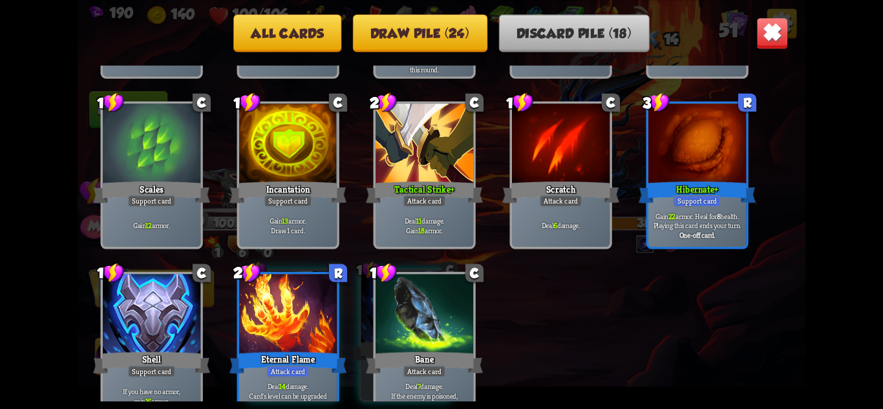
scroll to position [407, 0]
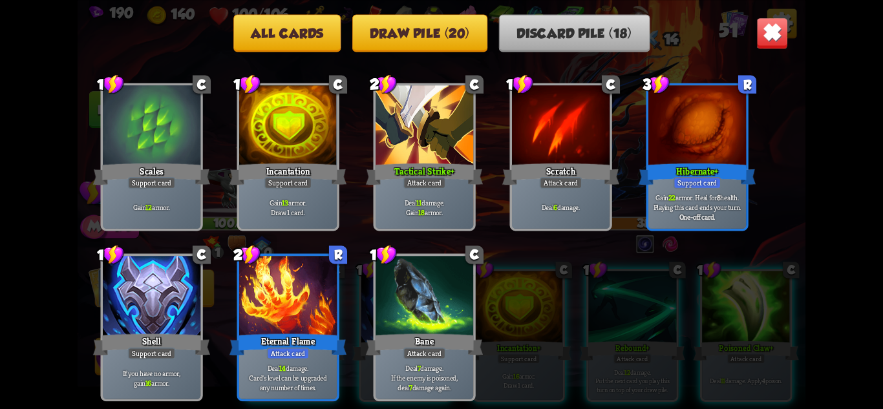
click at [334, 296] on div at bounding box center [288, 297] width 98 height 82
drag, startPoint x: 805, startPoint y: 285, endPoint x: 809, endPoint y: 217, distance: 68.7
click at [803, 314] on div "190 140 100/104 51 All cards Draw pile (20) Discard pile (18) Played cards end …" at bounding box center [441, 204] width 883 height 409
click at [782, 36] on img at bounding box center [773, 33] width 32 height 32
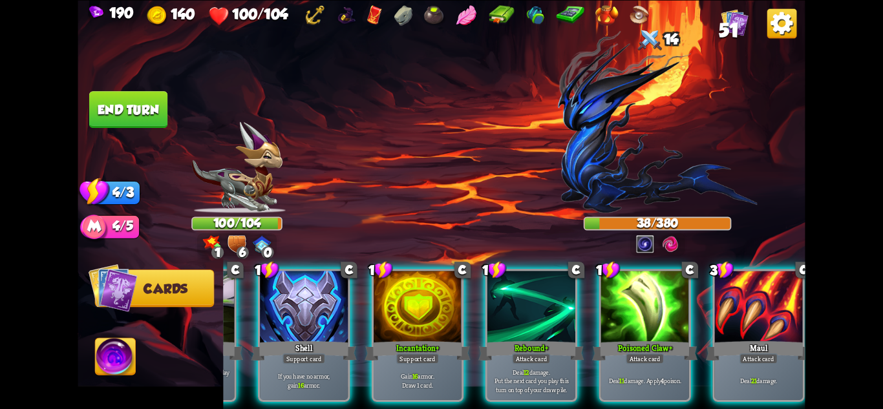
scroll to position [0, 112]
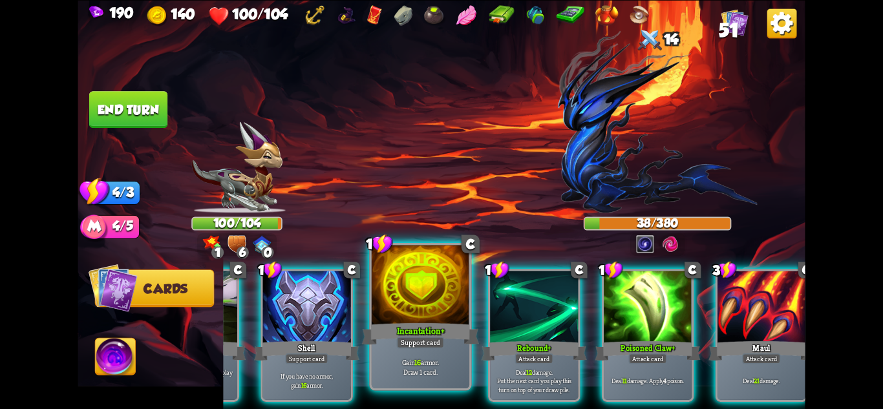
click at [411, 315] on div at bounding box center [421, 286] width 98 height 82
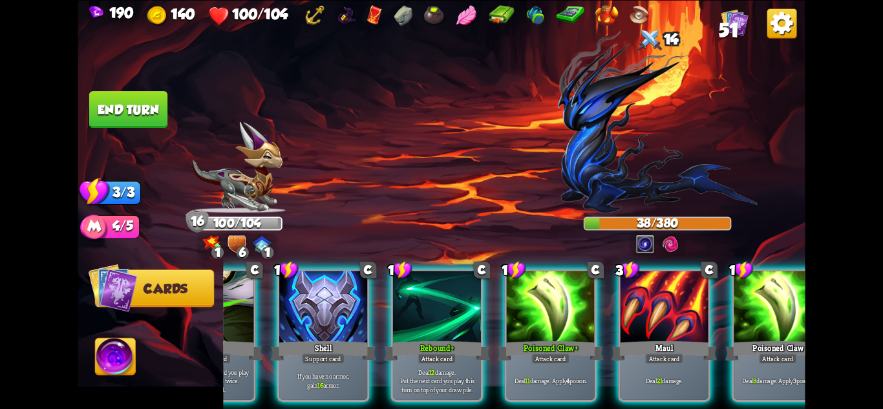
scroll to position [0, 123]
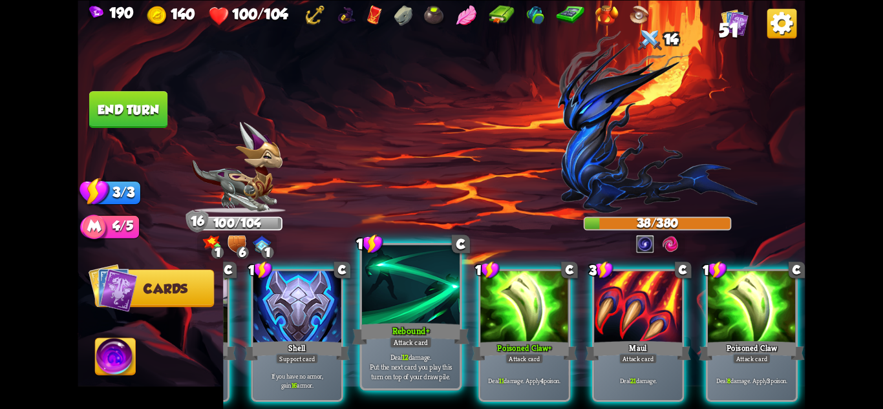
click at [442, 318] on div at bounding box center [411, 286] width 98 height 82
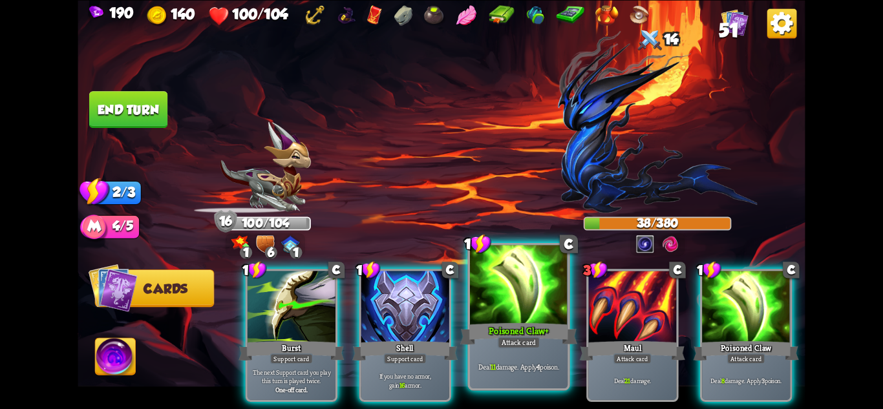
scroll to position [0, 0]
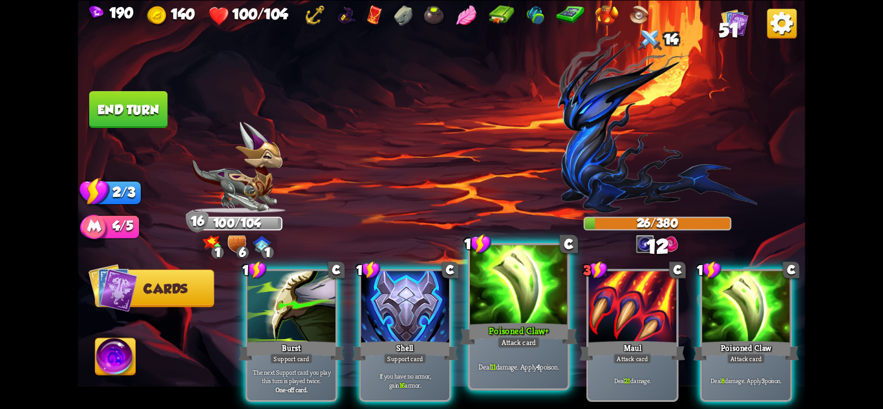
click at [499, 318] on div at bounding box center [519, 286] width 98 height 82
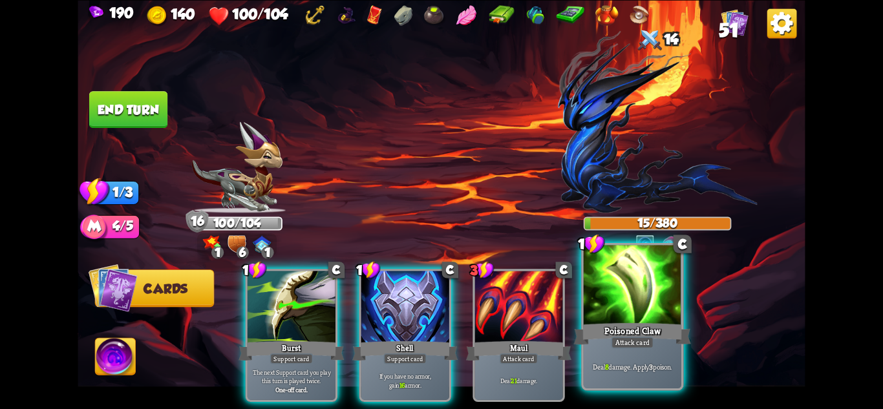
click at [653, 314] on div at bounding box center [633, 286] width 98 height 82
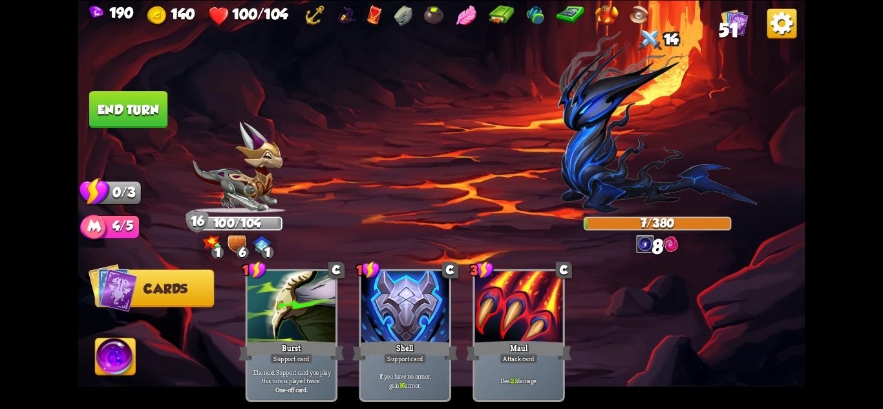
click at [138, 104] on button "End turn" at bounding box center [128, 109] width 78 height 37
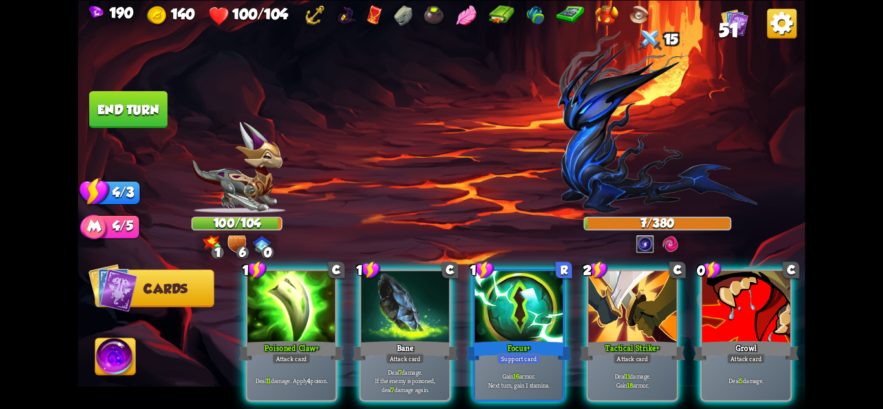
drag, startPoint x: 557, startPoint y: 401, endPoint x: 570, endPoint y: 404, distance: 13.8
click at [570, 404] on div "1 C Poisoned Claw+ Attack card Deal 11 damage. Apply 4 poison. 1 C Bane Attack …" at bounding box center [514, 319] width 582 height 182
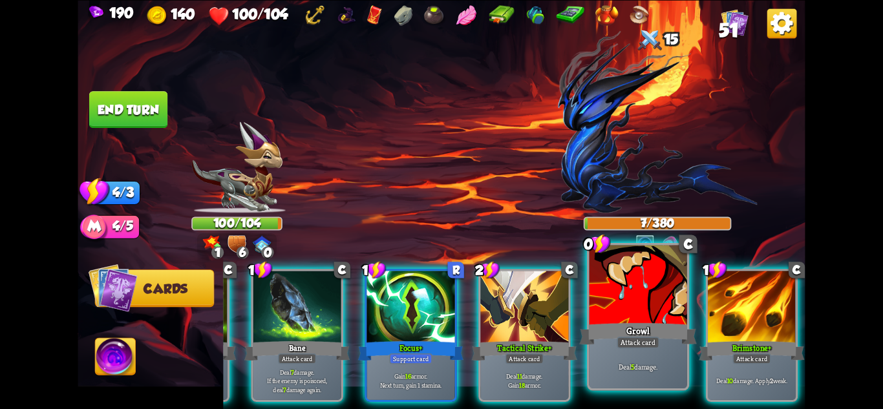
click at [657, 373] on div "Deal 5 damage." at bounding box center [639, 367] width 98 height 43
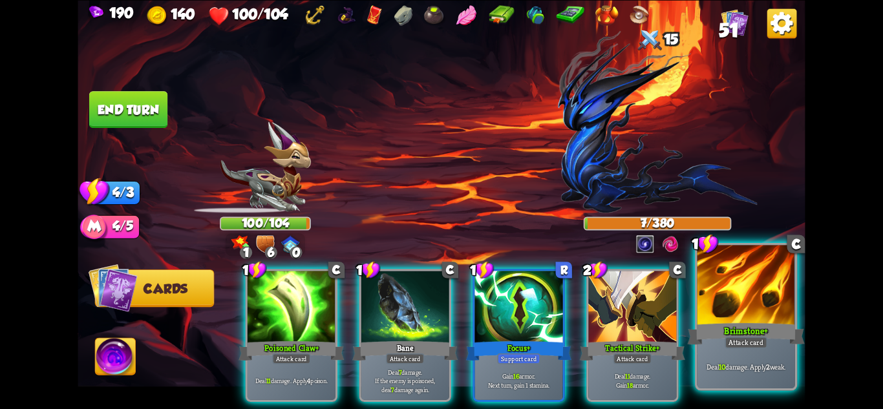
click at [752, 337] on div "Attack card" at bounding box center [746, 342] width 43 height 12
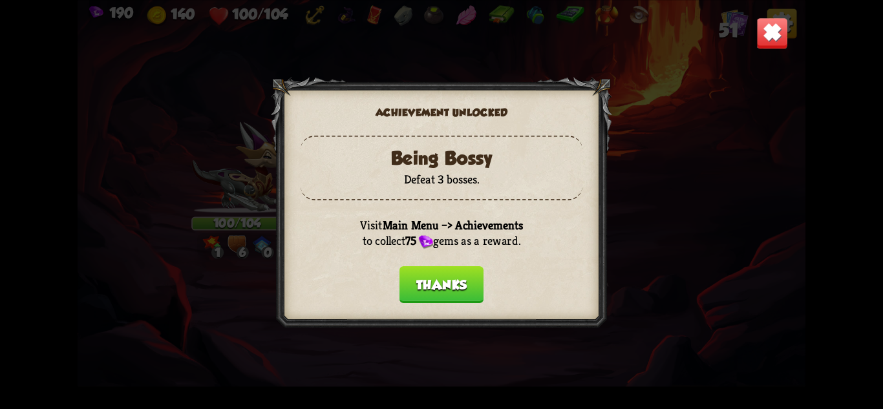
drag, startPoint x: 462, startPoint y: 268, endPoint x: 460, endPoint y: 281, distance: 12.4
click at [461, 274] on div "Achievement unlocked Being Bossy Defeat 3 bosses. Visit Main Menu –> Achievemen…" at bounding box center [441, 205] width 341 height 256
click at [459, 285] on button "Thanks" at bounding box center [442, 284] width 84 height 37
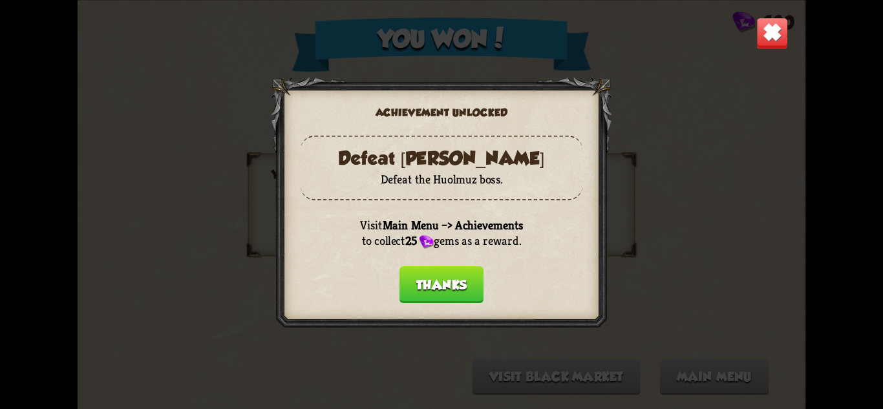
click at [458, 294] on button "Thanks" at bounding box center [442, 284] width 84 height 37
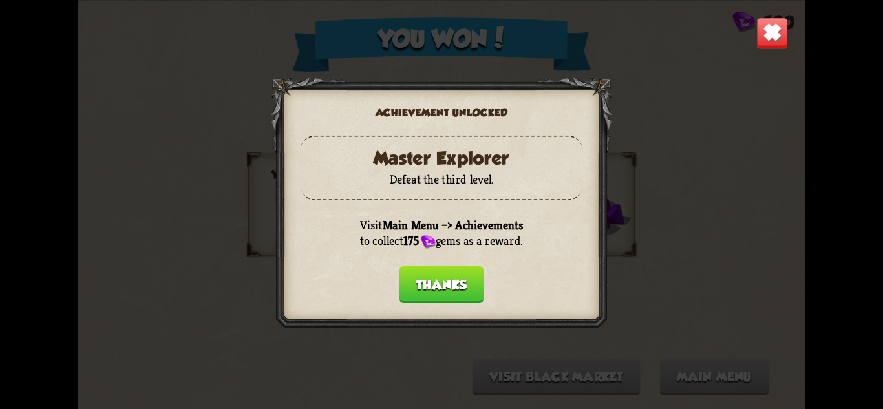
click at [460, 290] on button "Thanks" at bounding box center [442, 284] width 84 height 37
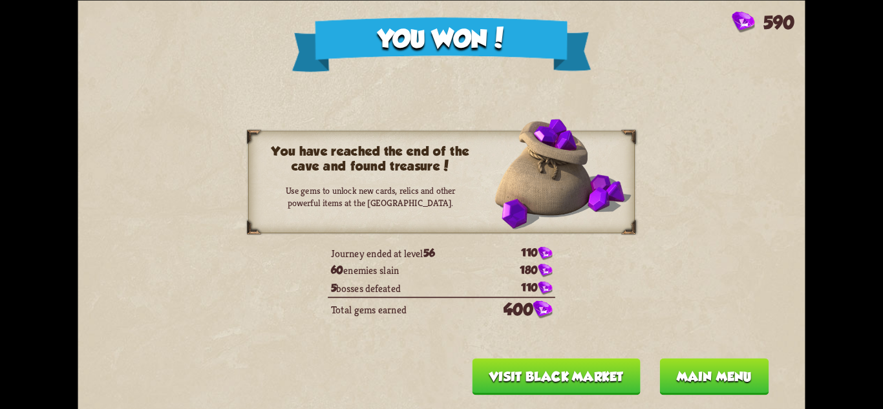
click at [590, 369] on button "Visit Black Market" at bounding box center [556, 376] width 168 height 37
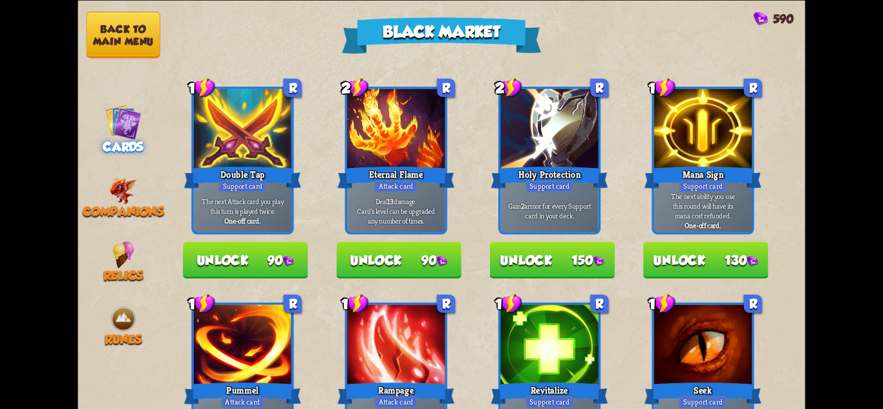
scroll to position [246, 0]
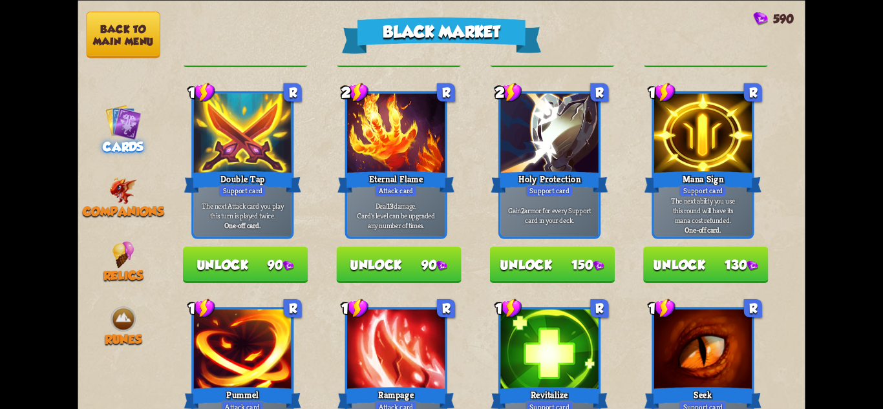
click at [434, 266] on button "Unlock 90" at bounding box center [398, 264] width 125 height 37
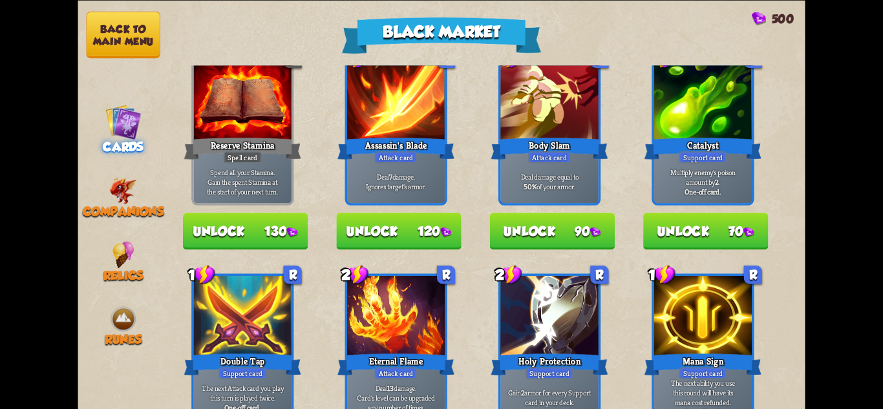
scroll to position [0, 0]
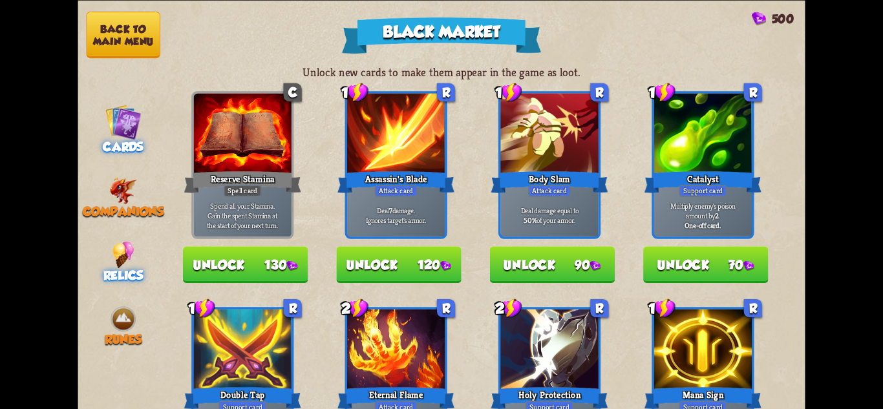
click at [131, 270] on span "Relics" at bounding box center [123, 275] width 40 height 14
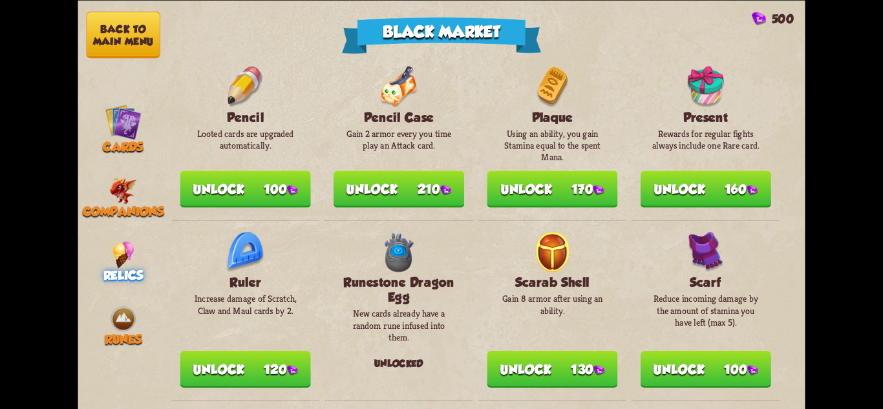
scroll to position [970, 0]
click at [269, 202] on button "Unlock 100" at bounding box center [245, 188] width 131 height 37
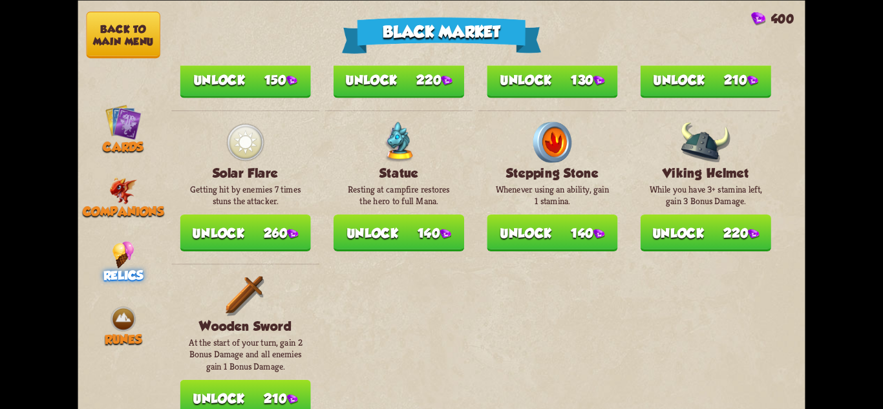
scroll to position [1517, 0]
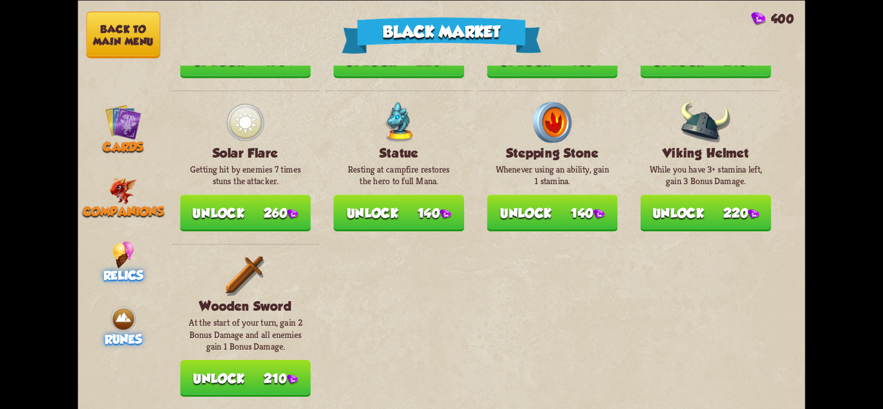
click at [116, 320] on img at bounding box center [123, 318] width 27 height 27
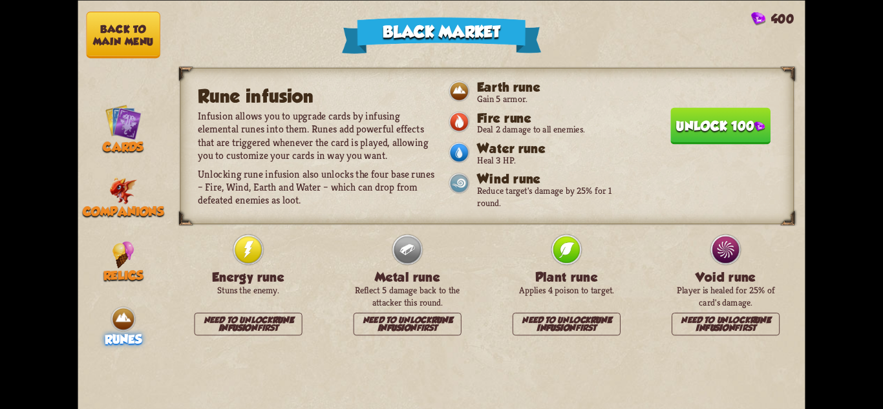
click at [92, 41] on button "Back to main menu" at bounding box center [124, 35] width 74 height 47
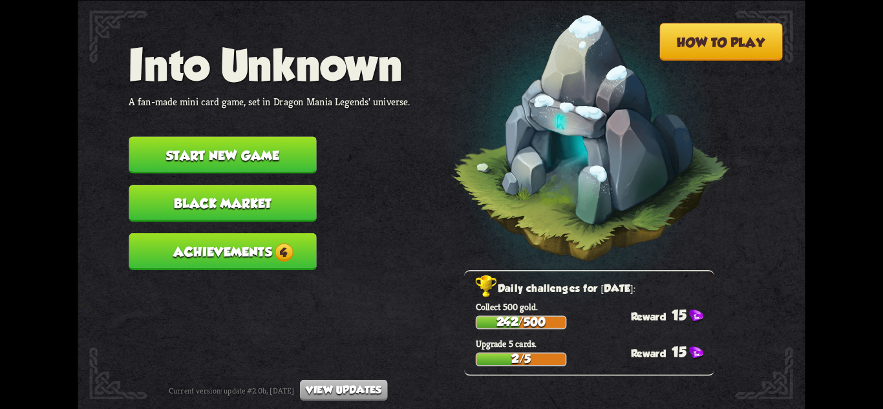
click at [252, 252] on button "Achievements 4" at bounding box center [223, 251] width 188 height 37
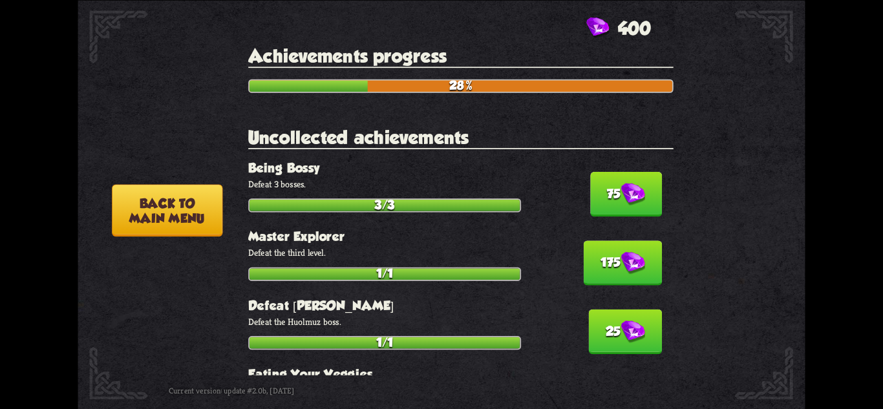
click at [629, 191] on img at bounding box center [633, 194] width 24 height 23
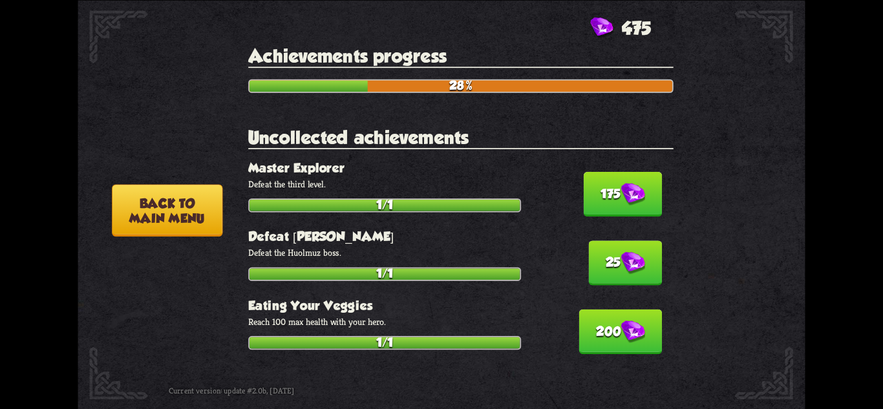
click at [629, 191] on img at bounding box center [633, 194] width 24 height 23
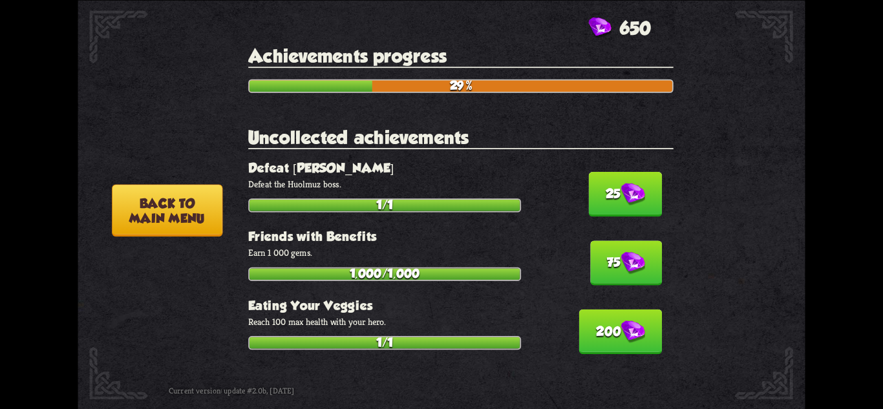
click at [629, 191] on img at bounding box center [633, 194] width 24 height 23
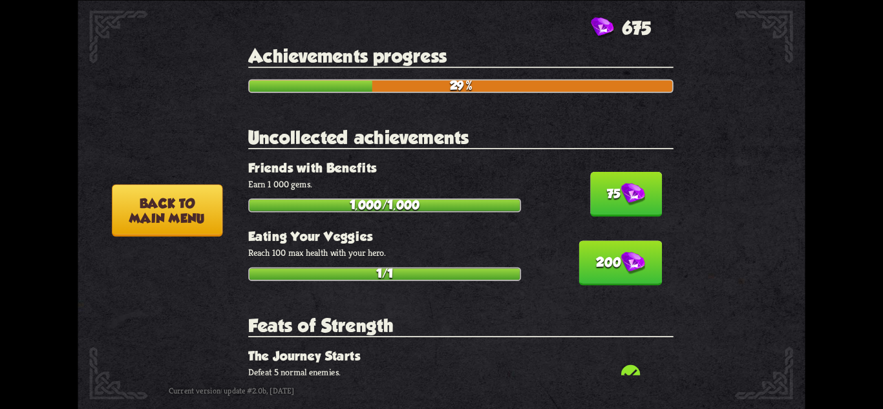
click at [629, 191] on img at bounding box center [633, 194] width 24 height 23
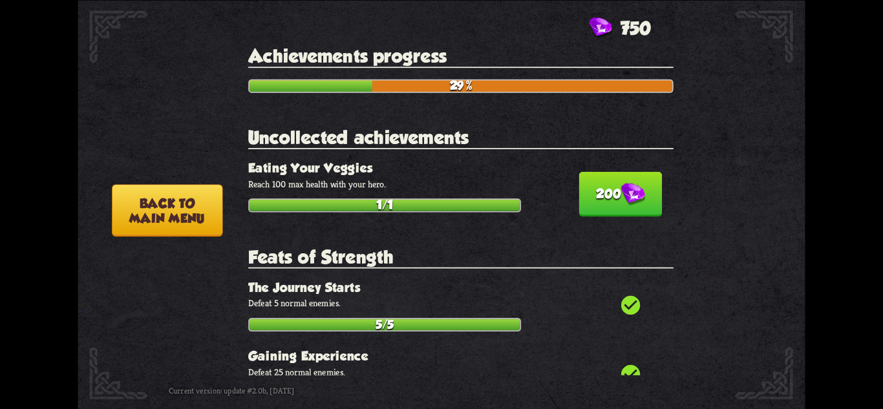
click at [629, 191] on img at bounding box center [633, 194] width 24 height 23
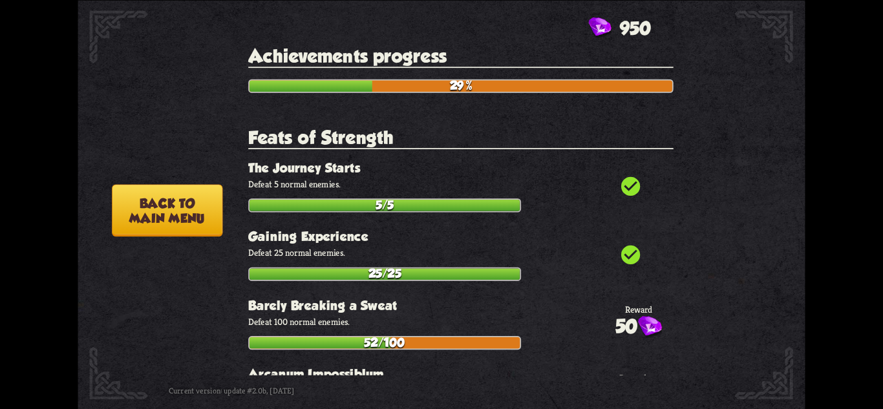
click at [127, 196] on button "Back to main menu" at bounding box center [167, 210] width 111 height 52
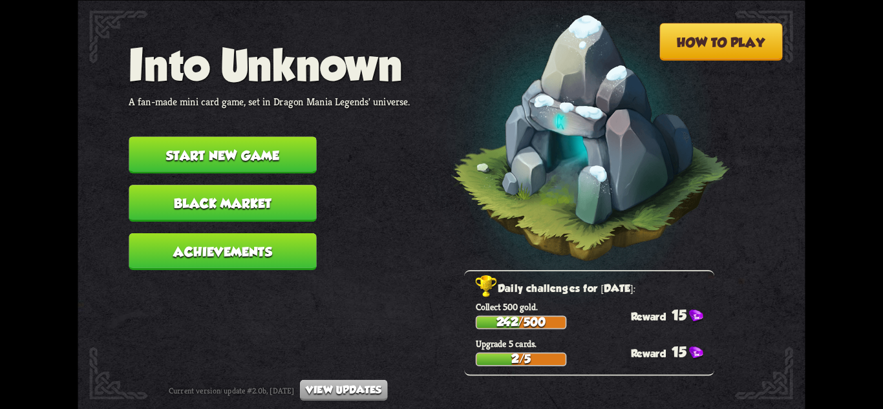
click at [219, 146] on button "Start new game" at bounding box center [223, 154] width 188 height 37
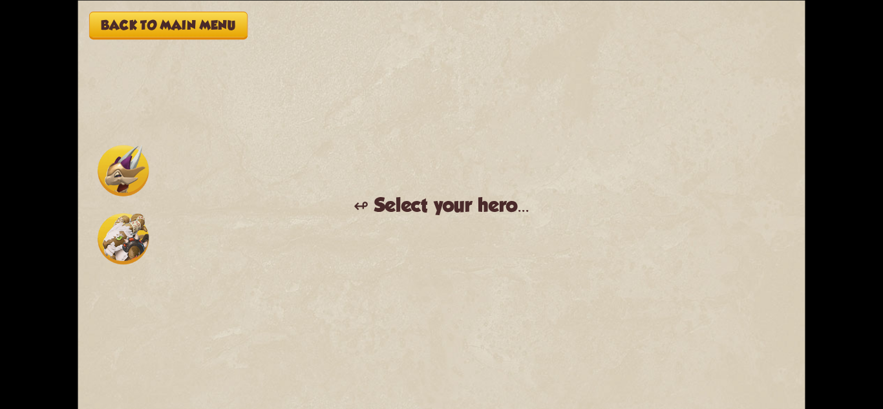
click at [113, 230] on img at bounding box center [123, 238] width 51 height 51
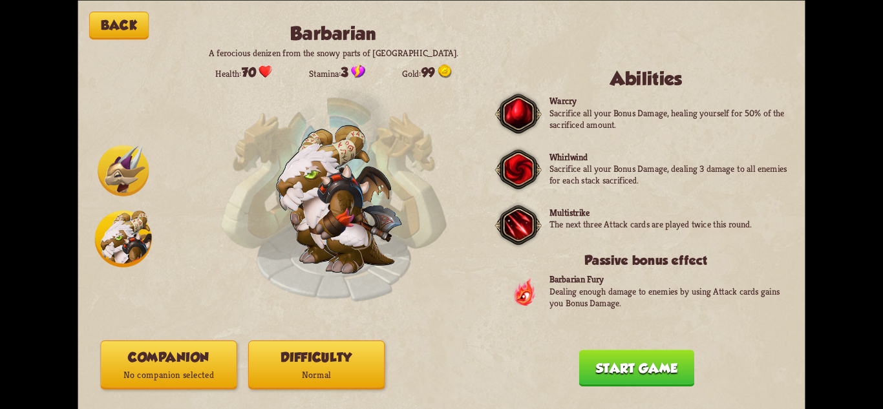
click at [126, 170] on img at bounding box center [123, 170] width 51 height 51
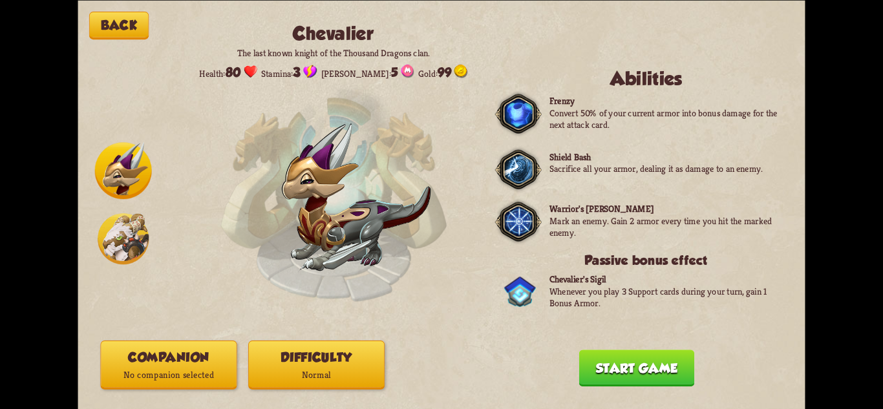
click at [115, 243] on img at bounding box center [123, 238] width 51 height 51
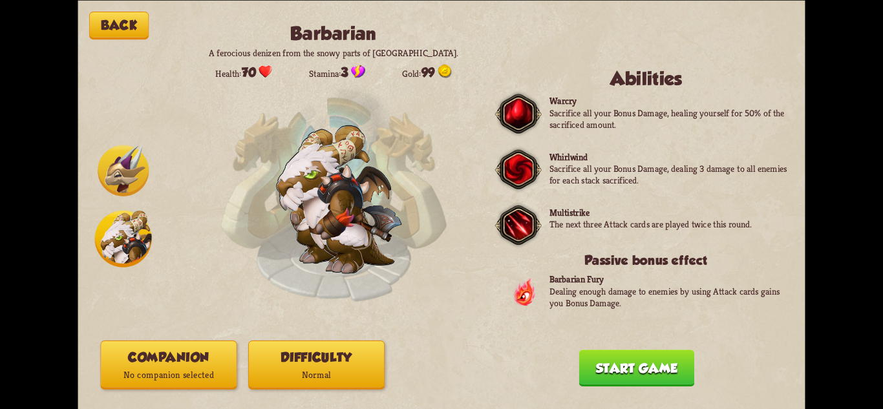
click at [128, 287] on div "Back Barbarian A ferocious denizen from the snowy parts of [GEOGRAPHIC_DATA]. H…" at bounding box center [442, 204] width 728 height 409
click at [111, 188] on img at bounding box center [123, 170] width 51 height 51
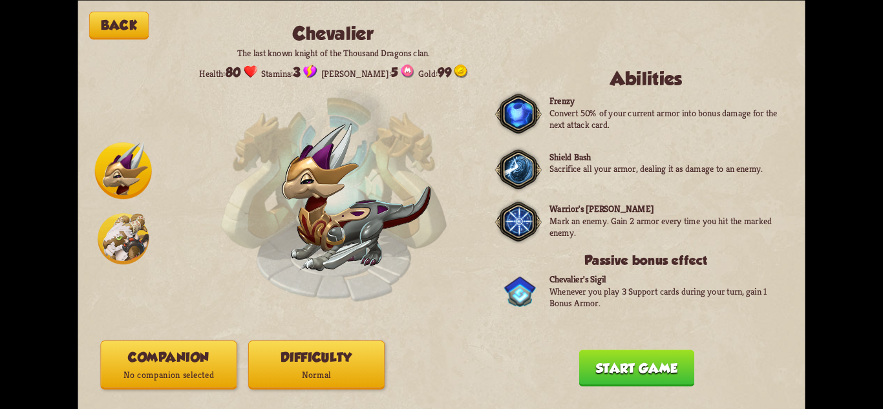
click at [113, 232] on img at bounding box center [123, 238] width 51 height 51
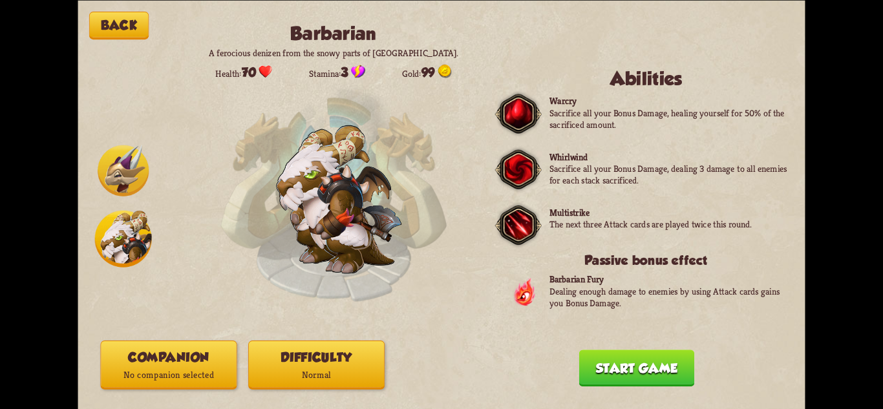
click at [121, 174] on img at bounding box center [123, 170] width 51 height 51
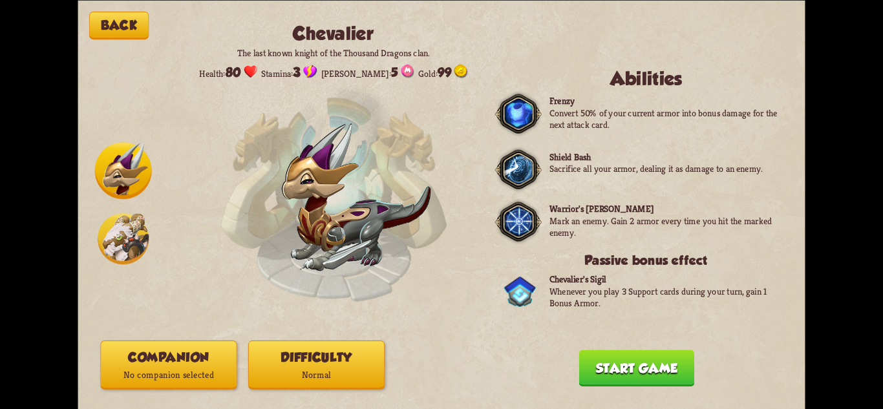
click at [120, 225] on img at bounding box center [123, 238] width 51 height 51
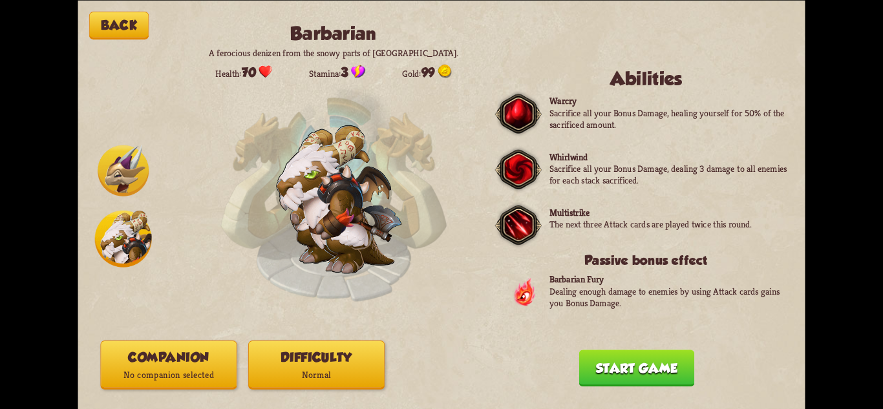
click at [123, 163] on img at bounding box center [123, 170] width 51 height 51
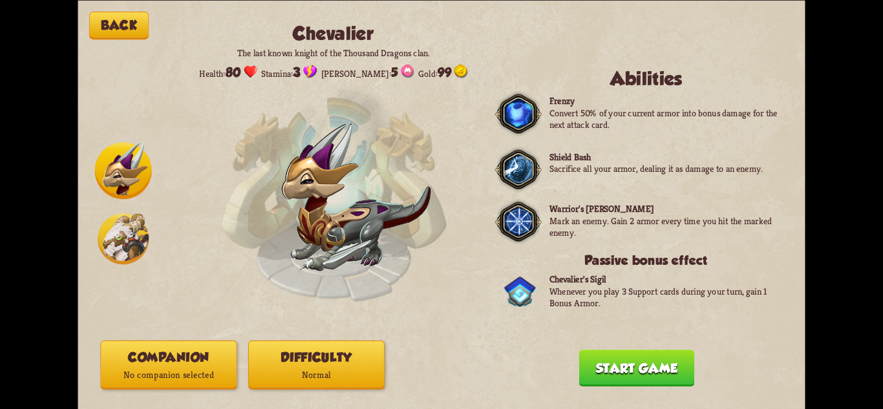
click at [335, 365] on button "Difficulty Normal" at bounding box center [316, 365] width 136 height 49
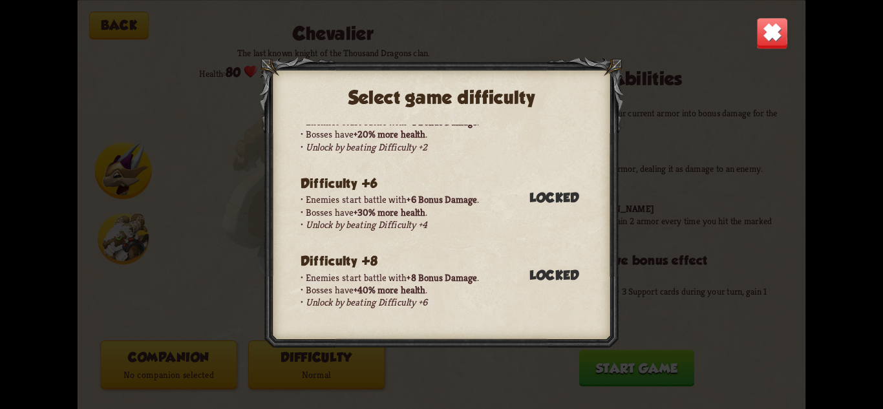
scroll to position [0, 0]
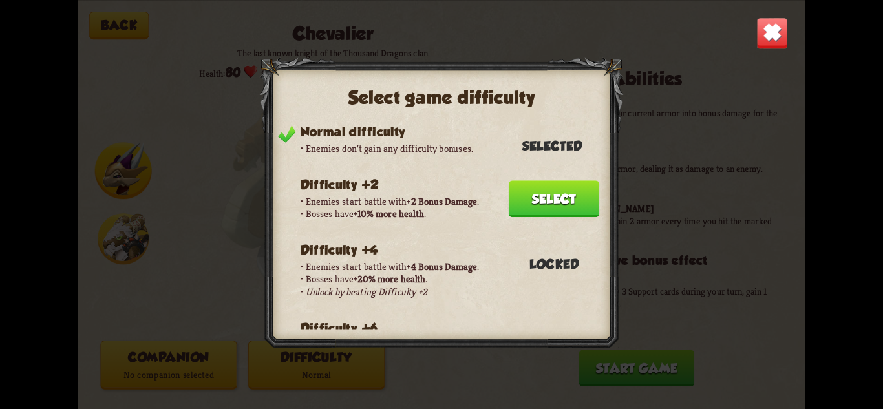
click at [555, 184] on button "Select" at bounding box center [554, 198] width 91 height 37
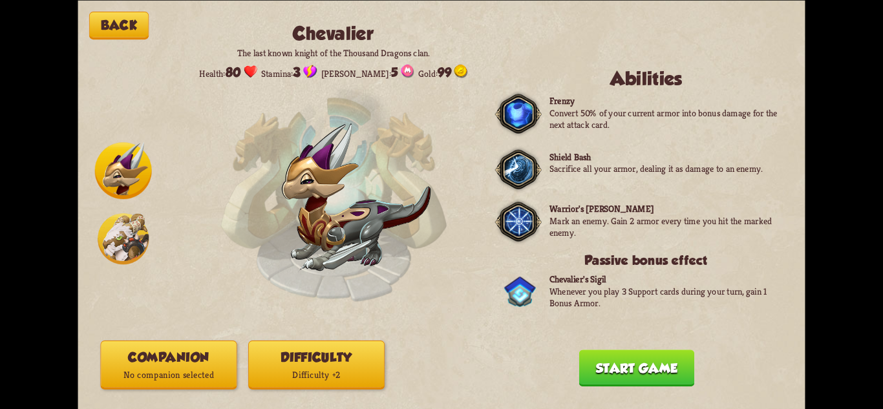
click at [178, 354] on button "Companion No companion selected" at bounding box center [168, 365] width 136 height 49
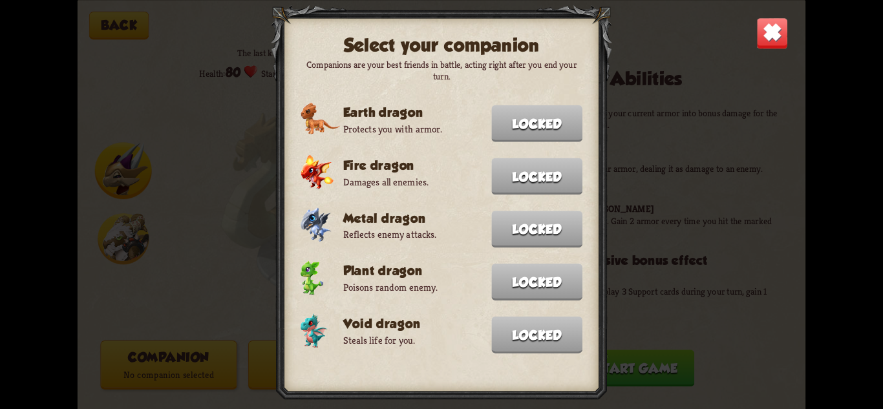
click at [783, 14] on div "Select your companion Companions are your best friends in battle, acting right …" at bounding box center [442, 204] width 728 height 409
click at [775, 36] on img at bounding box center [773, 33] width 32 height 32
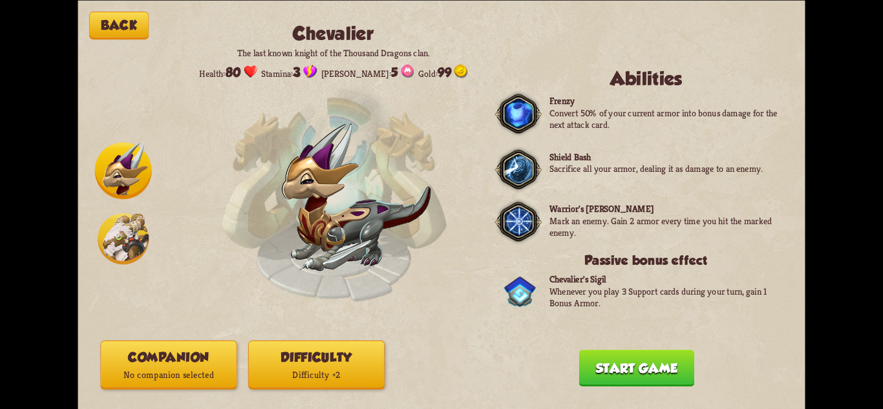
click at [132, 20] on button "Back" at bounding box center [119, 26] width 60 height 28
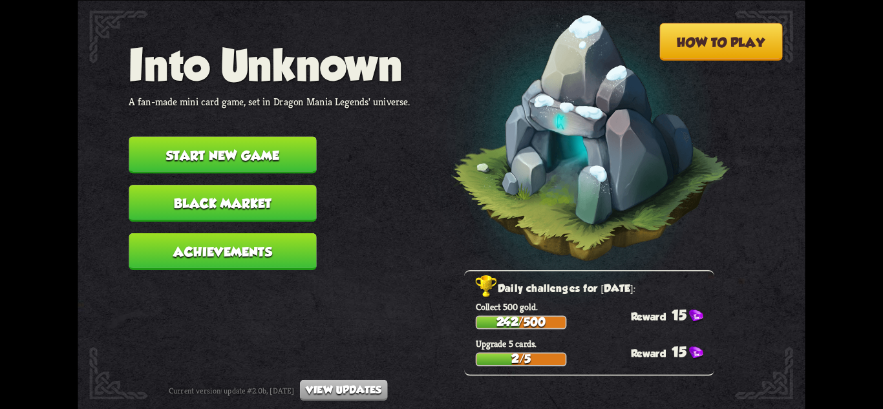
click at [266, 211] on button "Black Market" at bounding box center [223, 203] width 188 height 37
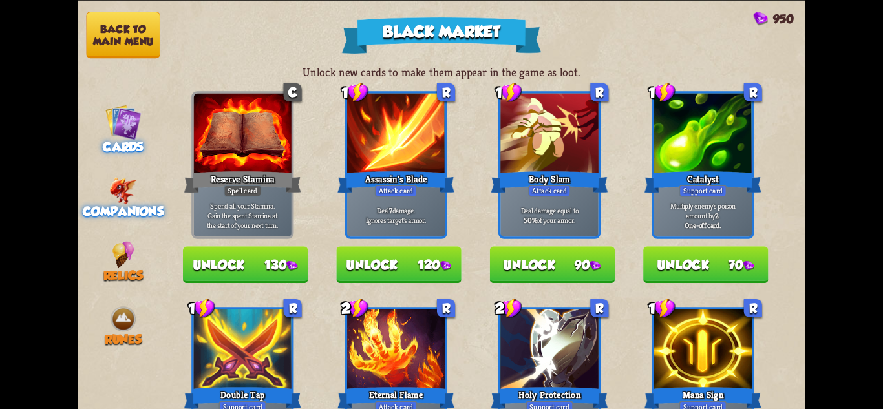
click at [143, 202] on div "Companions" at bounding box center [123, 197] width 91 height 41
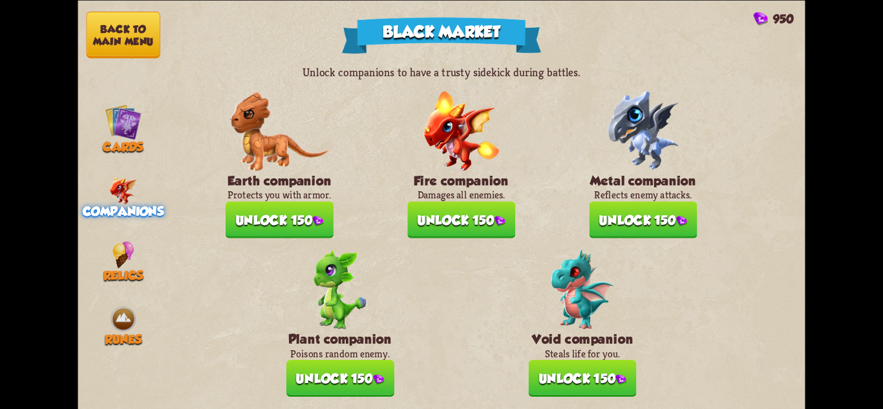
click at [636, 222] on button "Unlock 150" at bounding box center [644, 219] width 108 height 37
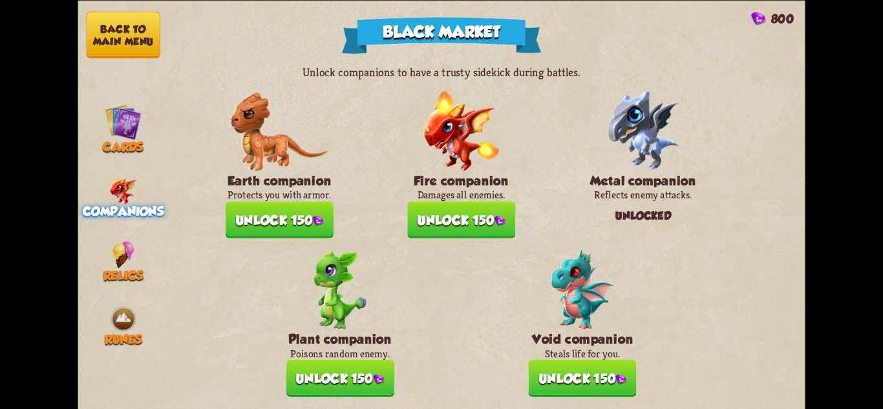
click at [92, 44] on button "Back to main menu" at bounding box center [124, 35] width 74 height 47
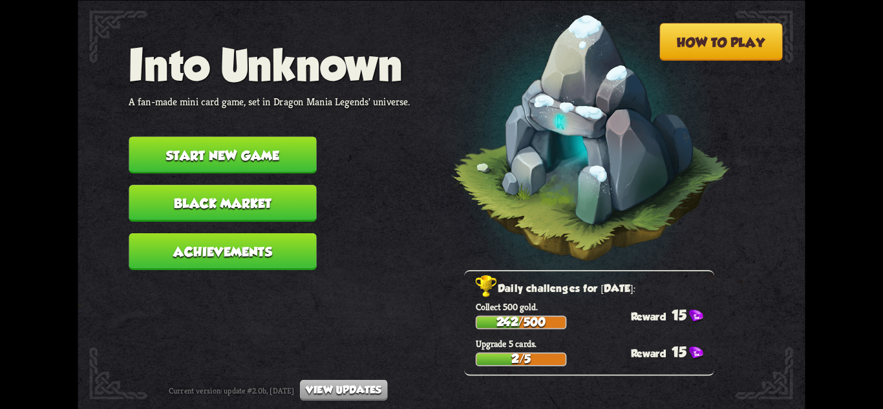
click at [245, 144] on button "Start new game" at bounding box center [223, 154] width 188 height 37
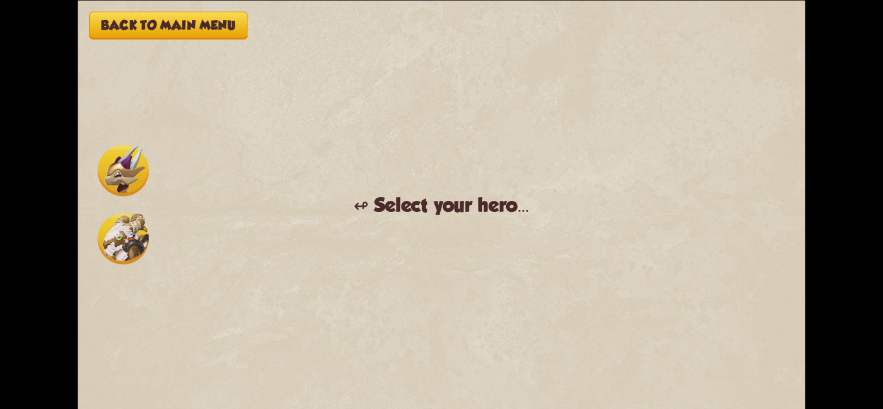
click at [124, 169] on img at bounding box center [123, 170] width 51 height 51
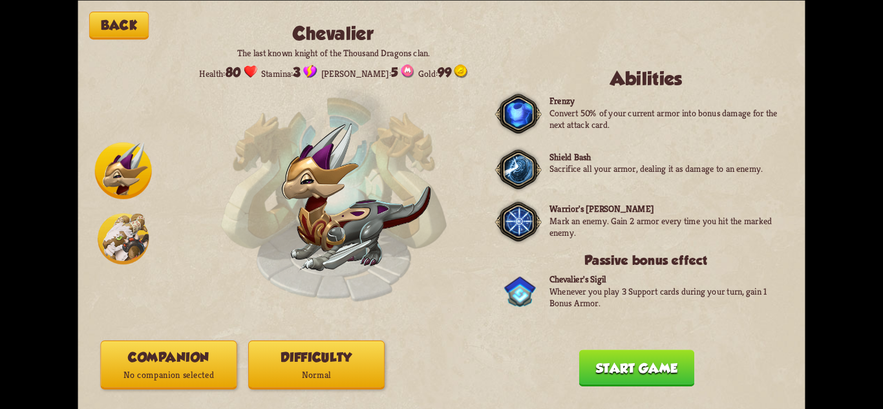
click at [197, 370] on p "No companion selected" at bounding box center [168, 375] width 135 height 18
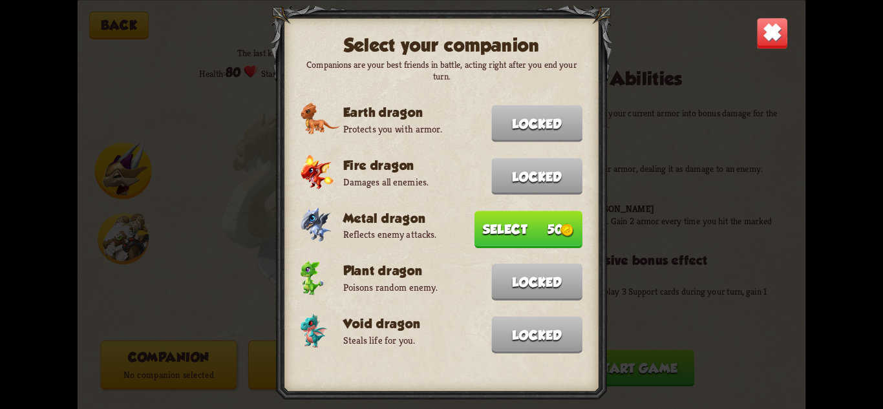
click at [532, 228] on button "Select 50" at bounding box center [529, 230] width 108 height 38
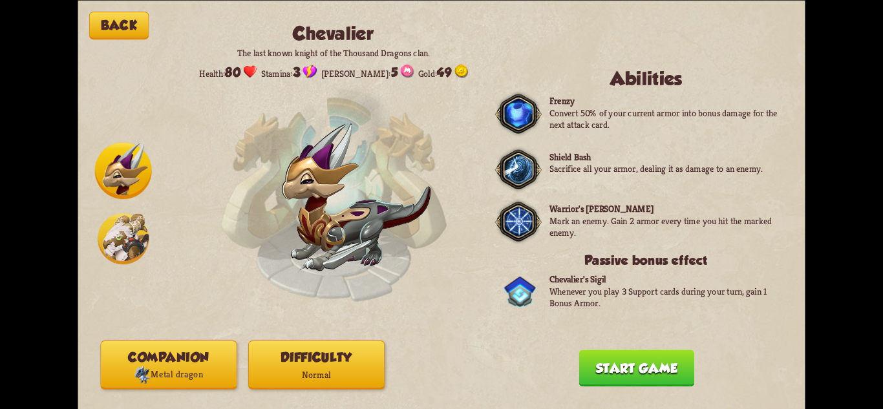
click at [360, 354] on button "Difficulty Normal" at bounding box center [316, 365] width 136 height 49
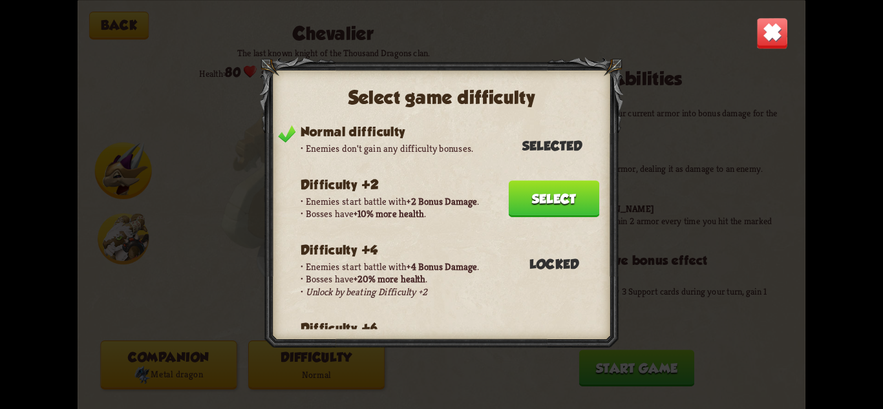
click at [557, 191] on button "Select" at bounding box center [554, 198] width 91 height 37
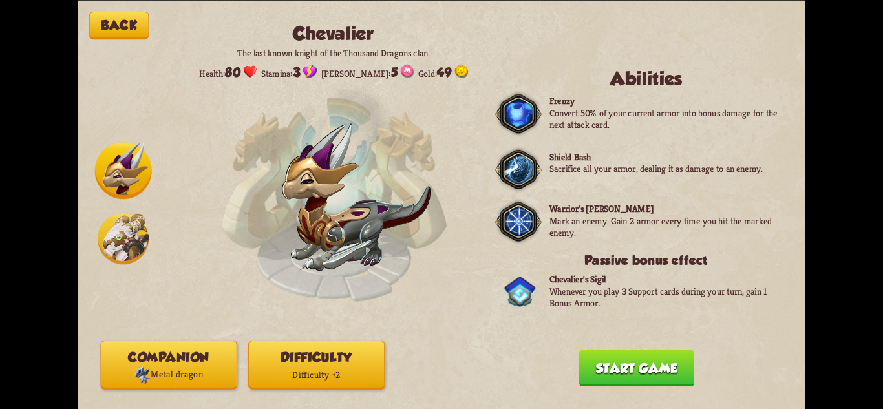
click at [591, 358] on button "Start game" at bounding box center [637, 368] width 115 height 37
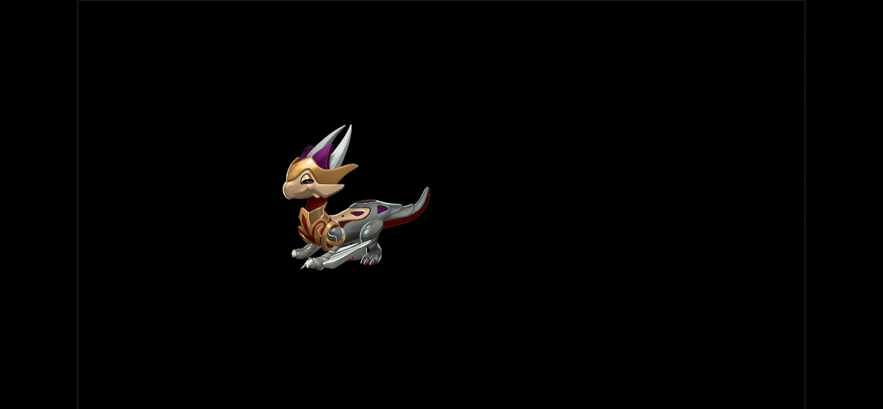
click at [425, 222] on img at bounding box center [357, 198] width 148 height 149
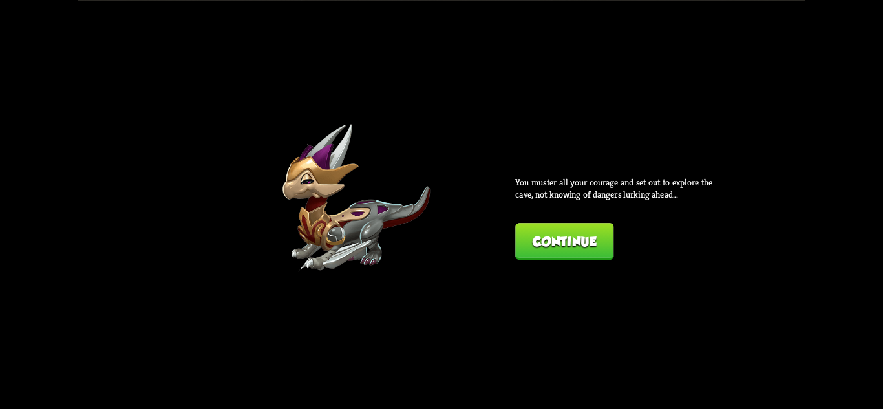
click at [587, 237] on button "Continue" at bounding box center [564, 241] width 98 height 37
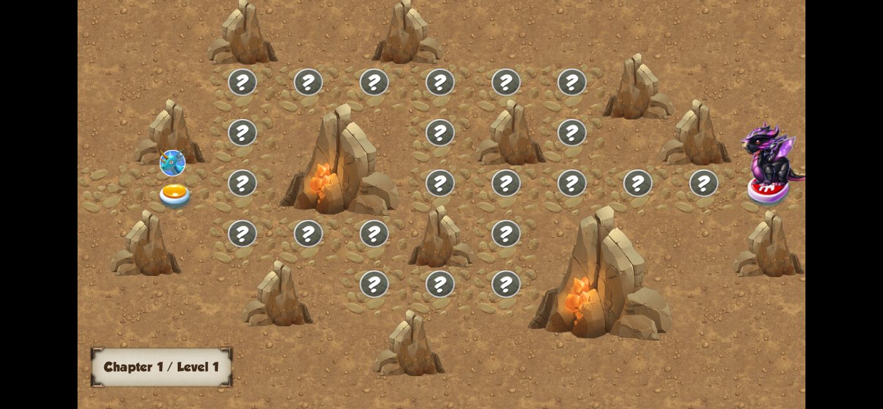
drag, startPoint x: 229, startPoint y: 238, endPoint x: 658, endPoint y: 243, distance: 429.5
click at [656, 243] on div at bounding box center [528, 211] width 901 height 425
click at [185, 197] on img at bounding box center [175, 197] width 36 height 27
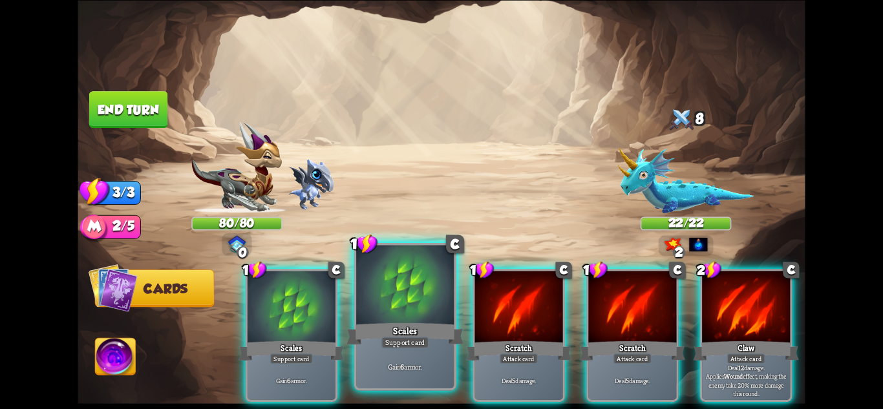
click at [421, 310] on div at bounding box center [405, 286] width 98 height 82
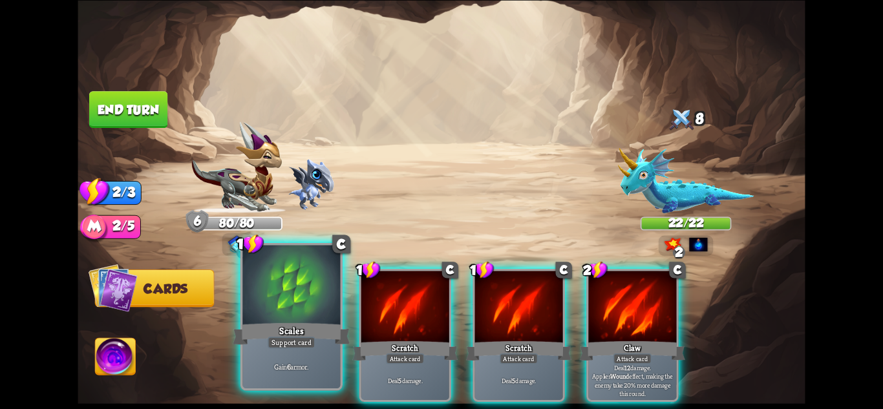
click at [310, 330] on div "Scales" at bounding box center [291, 334] width 117 height 26
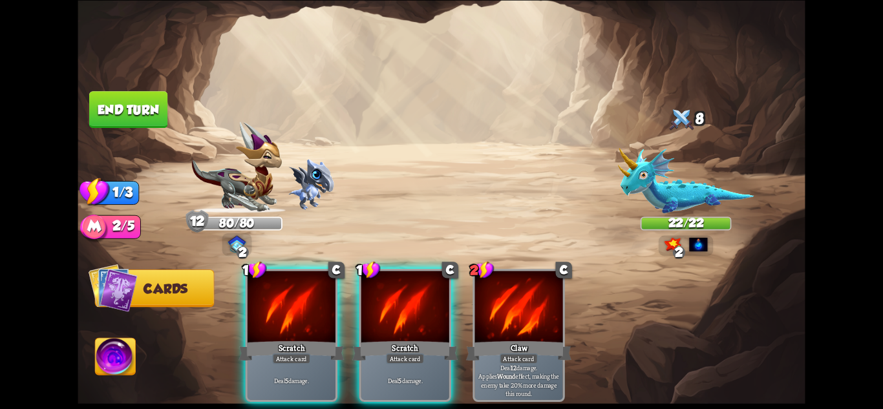
click at [310, 339] on div "Scratch" at bounding box center [291, 350] width 105 height 23
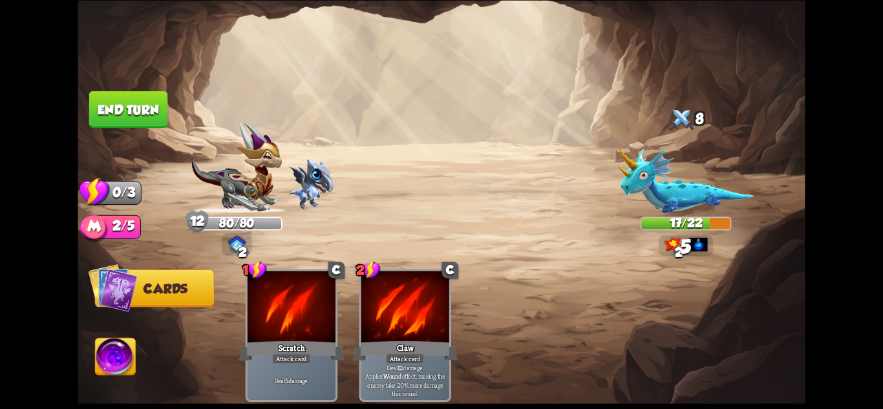
click at [675, 181] on img at bounding box center [686, 180] width 136 height 66
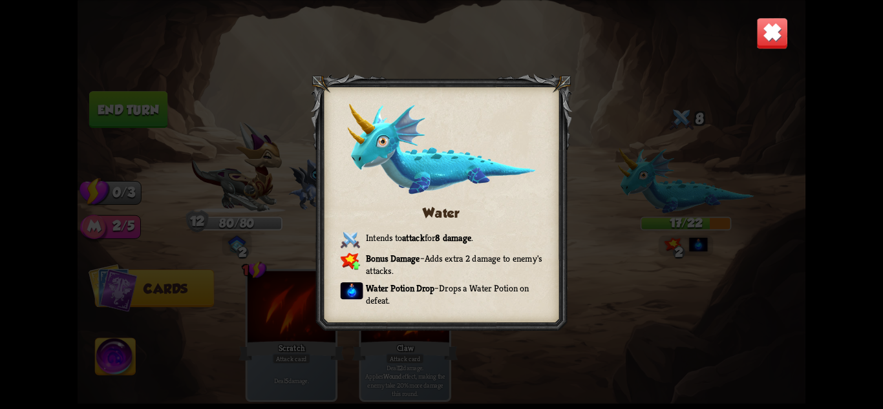
click at [779, 17] on img at bounding box center [773, 33] width 32 height 32
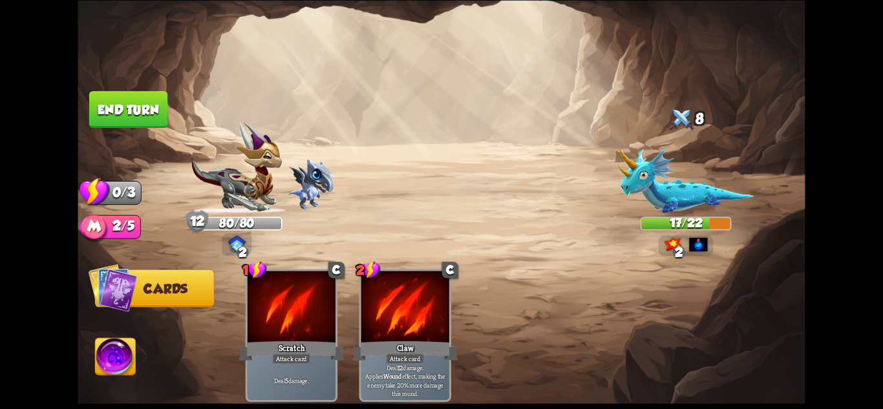
click at [162, 105] on button "End turn" at bounding box center [128, 109] width 78 height 37
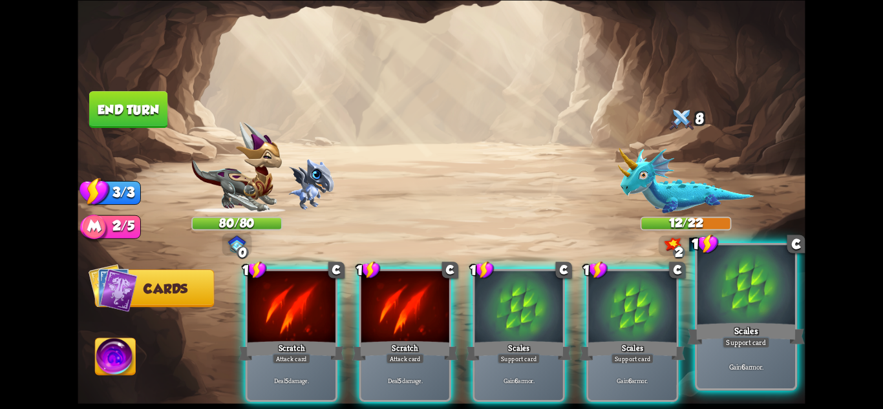
click at [749, 289] on div at bounding box center [747, 286] width 98 height 82
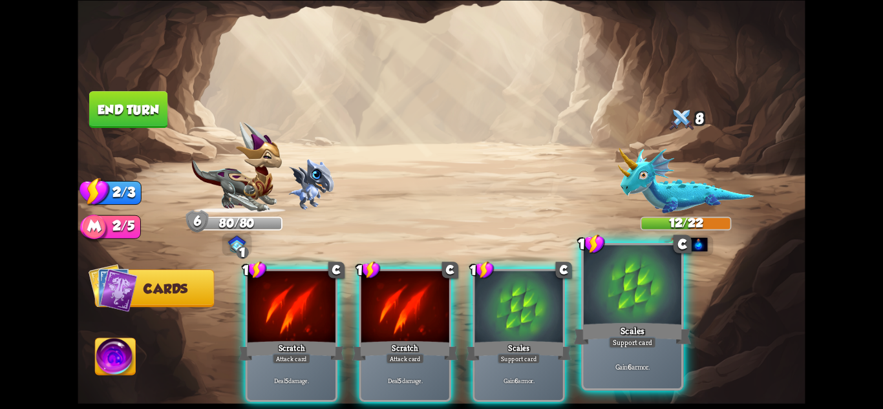
click at [645, 292] on div at bounding box center [633, 286] width 98 height 82
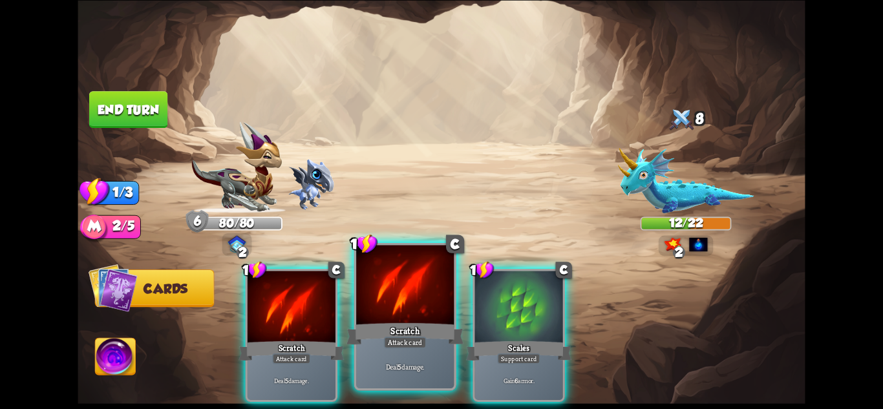
click at [429, 311] on div at bounding box center [405, 286] width 98 height 82
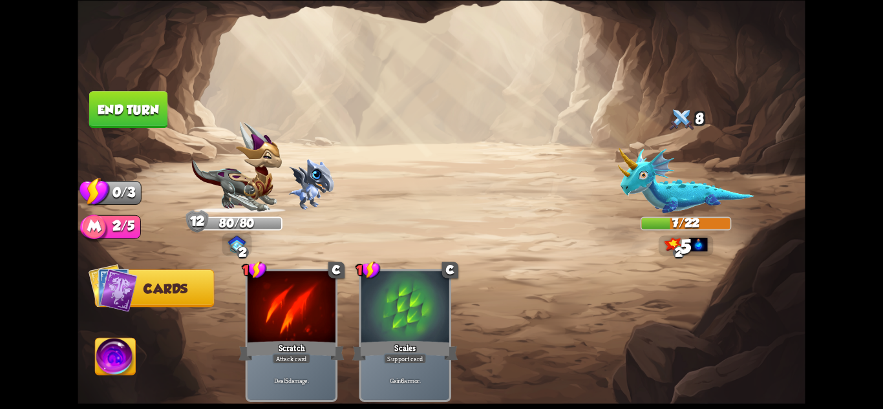
click at [143, 98] on button "End turn" at bounding box center [128, 109] width 78 height 37
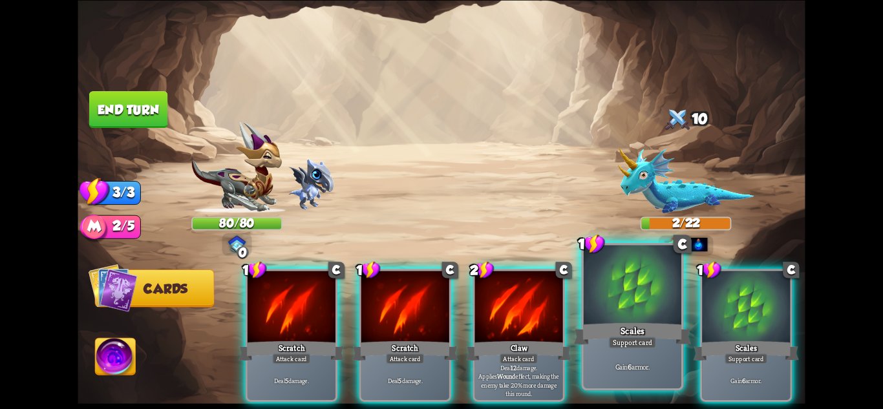
click at [656, 272] on div at bounding box center [633, 286] width 98 height 82
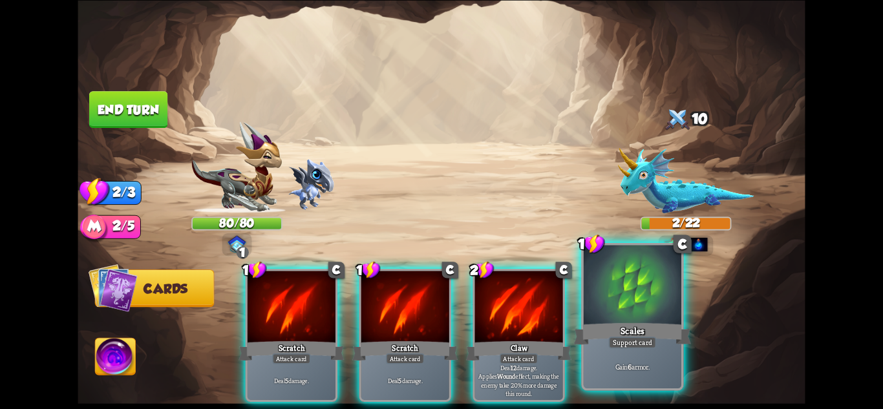
click at [673, 274] on div at bounding box center [633, 286] width 98 height 82
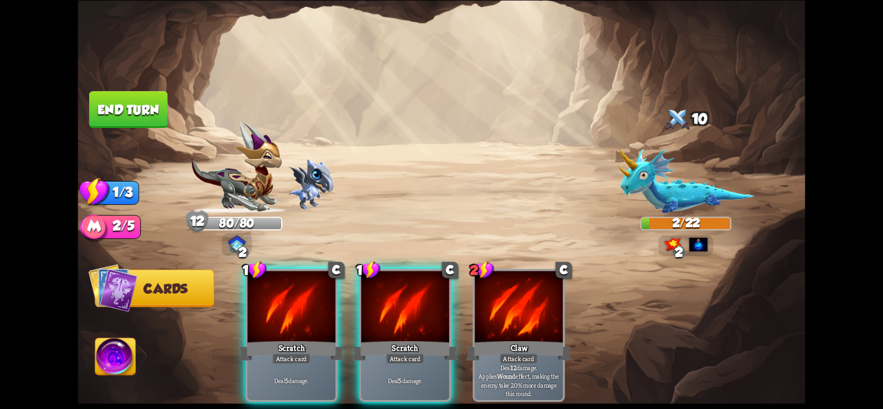
click at [134, 118] on button "End turn" at bounding box center [128, 109] width 78 height 37
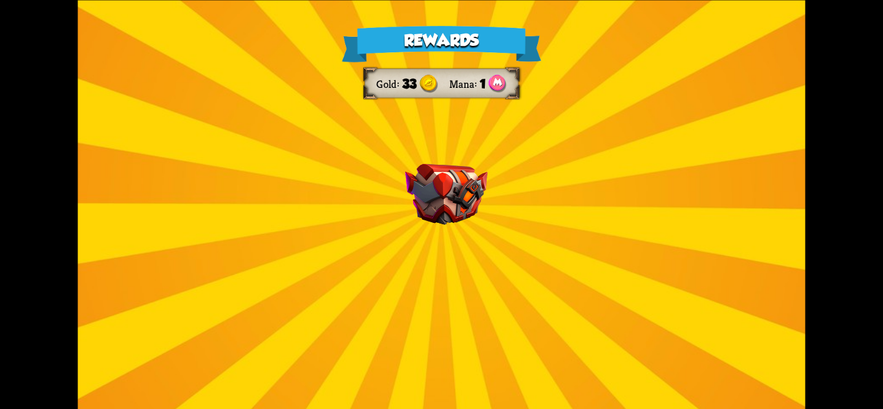
drag, startPoint x: 479, startPoint y: 226, endPoint x: 487, endPoint y: 227, distance: 7.9
click at [480, 226] on div "Rewards Gold 33 Mana 1 Card selected 0 R Water Potion Potion card Heal for 4 he…" at bounding box center [442, 204] width 728 height 409
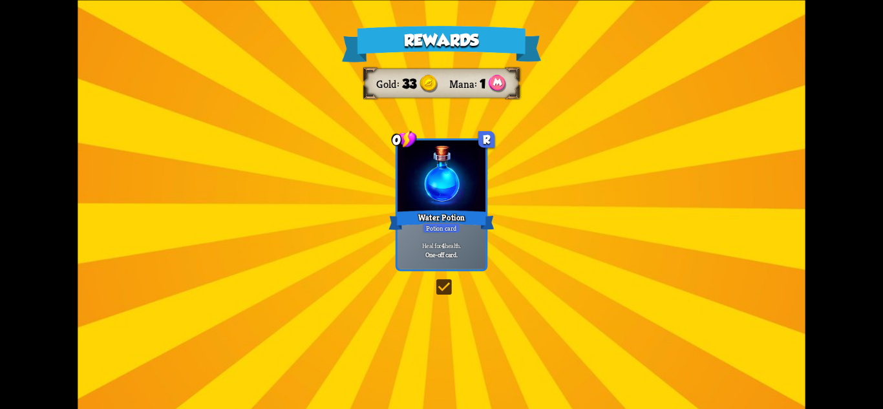
click at [681, 269] on div "Rewards Gold 33 Mana 1 Card selected 0 R Water Potion Potion card Heal for 4 he…" at bounding box center [442, 204] width 728 height 409
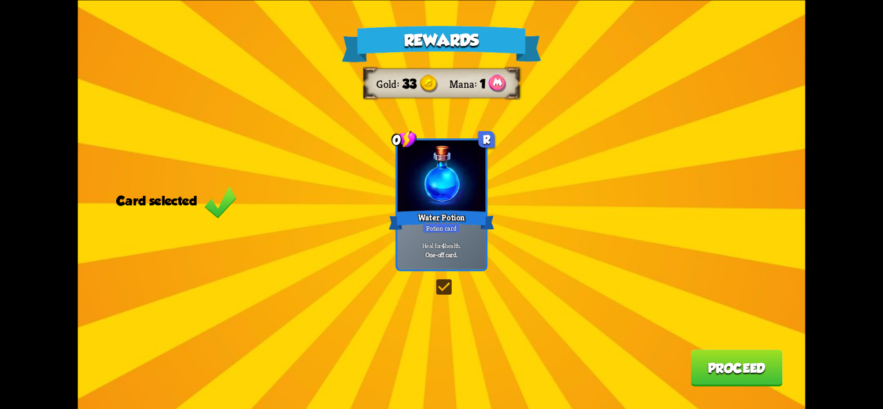
click at [761, 384] on button "Proceed" at bounding box center [737, 368] width 92 height 37
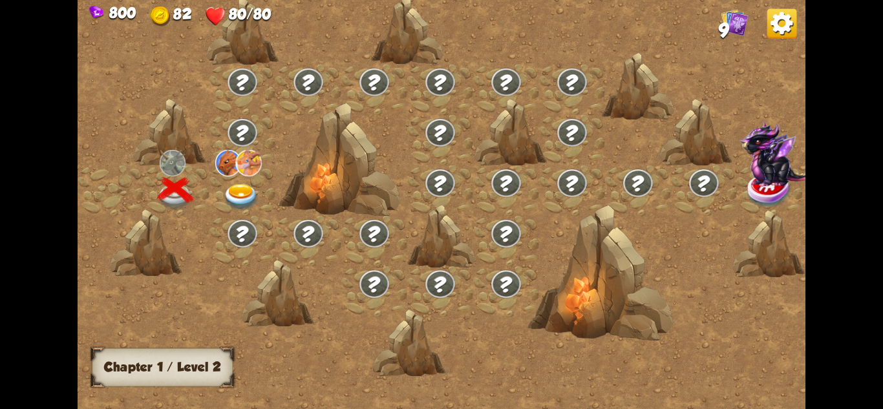
click at [238, 193] on img at bounding box center [241, 197] width 36 height 27
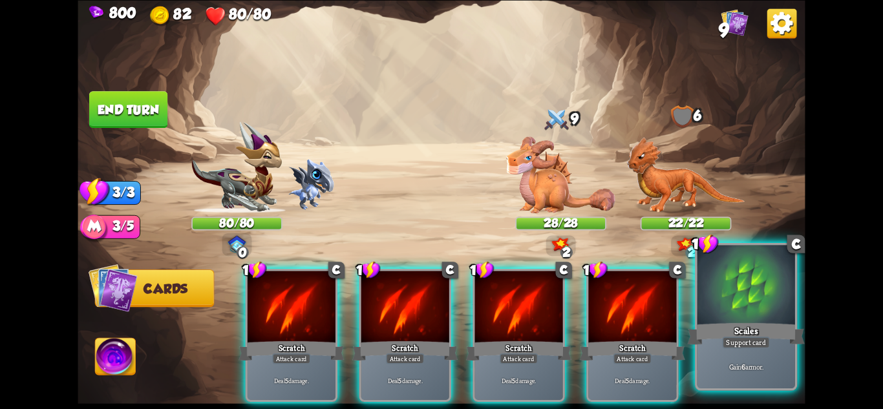
click at [757, 280] on div at bounding box center [747, 286] width 98 height 82
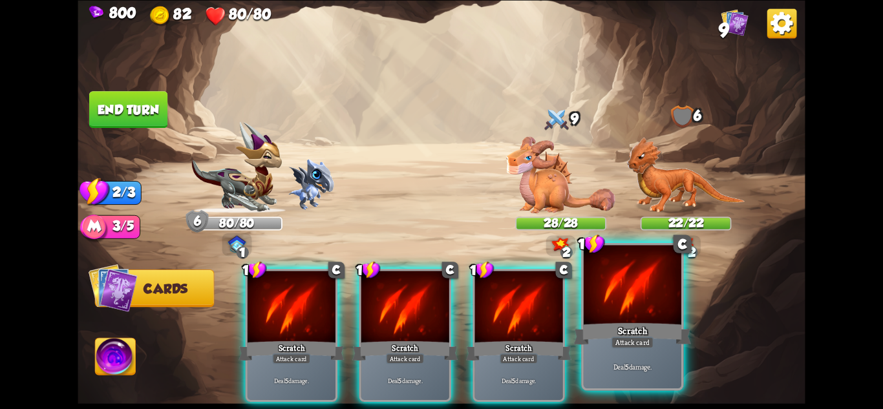
click at [660, 336] on div "Scratch" at bounding box center [632, 334] width 117 height 26
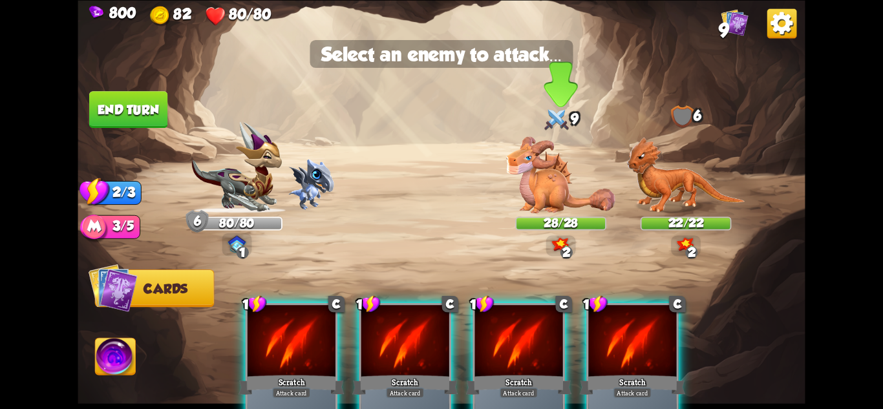
click at [565, 196] on img at bounding box center [560, 174] width 109 height 77
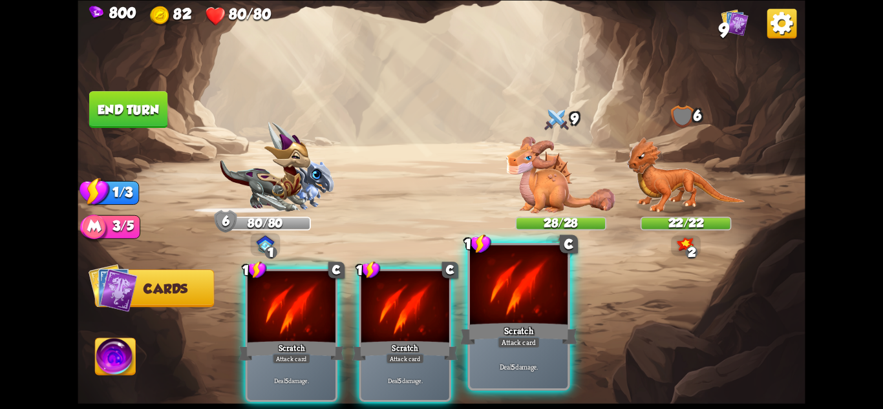
click at [547, 301] on div at bounding box center [519, 286] width 98 height 82
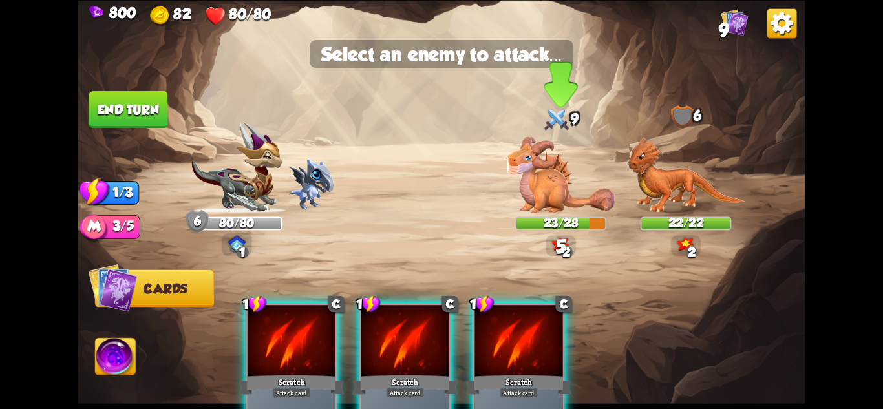
click at [542, 204] on img at bounding box center [560, 174] width 109 height 77
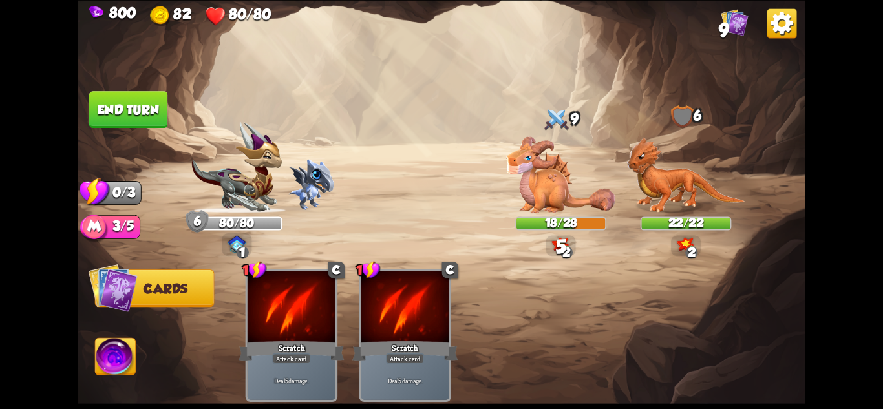
click at [128, 116] on button "End turn" at bounding box center [128, 109] width 78 height 37
click at [179, 136] on img at bounding box center [442, 204] width 728 height 409
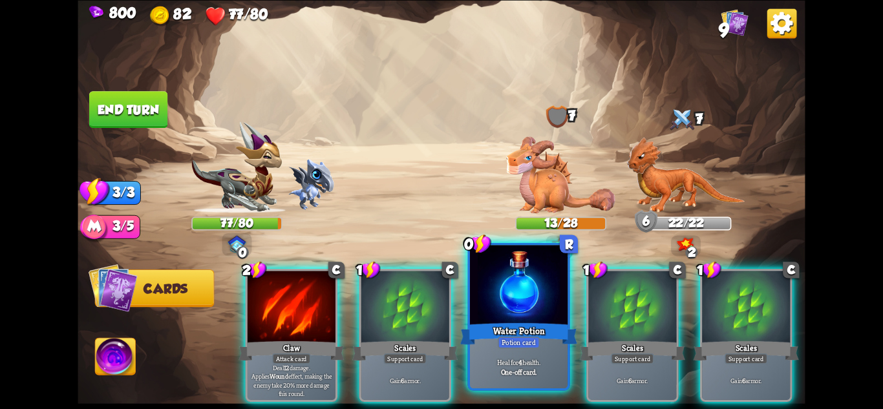
click at [537, 329] on div "Water Potion" at bounding box center [518, 334] width 117 height 26
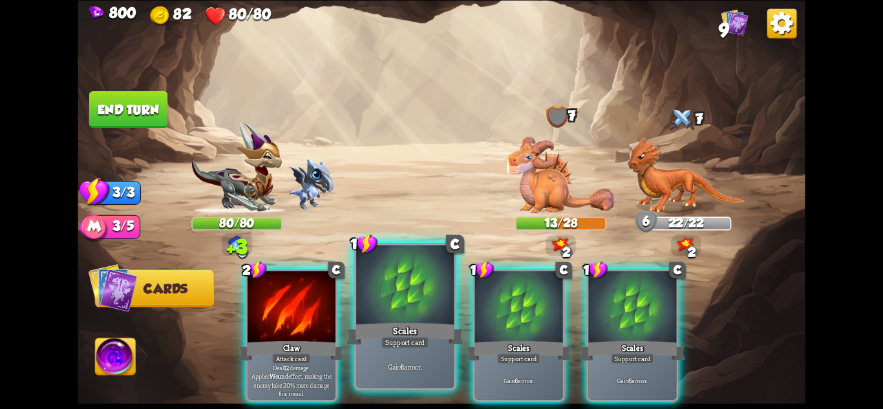
click at [411, 324] on div "Scales" at bounding box center [405, 334] width 117 height 26
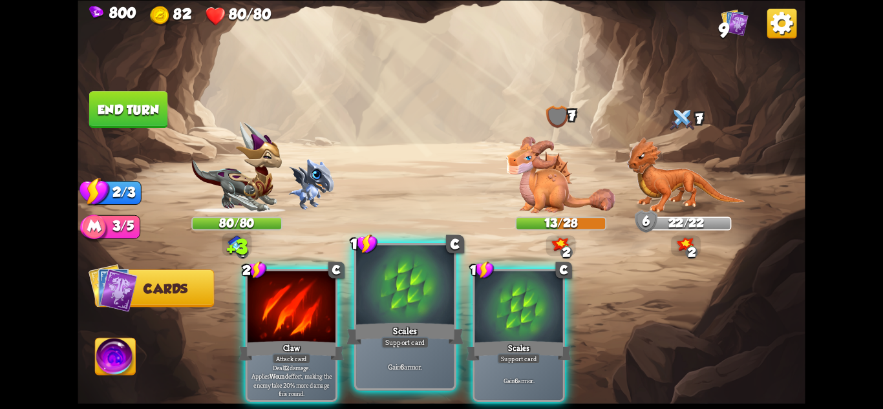
click at [443, 318] on div at bounding box center [405, 286] width 98 height 82
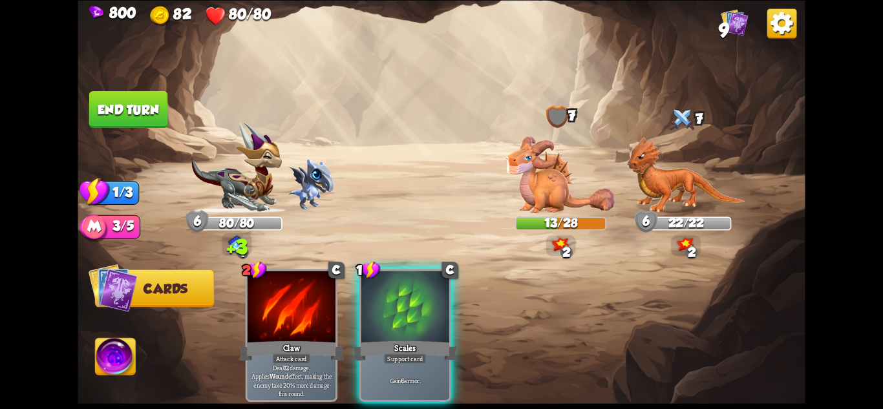
click at [443, 318] on div at bounding box center [406, 308] width 88 height 74
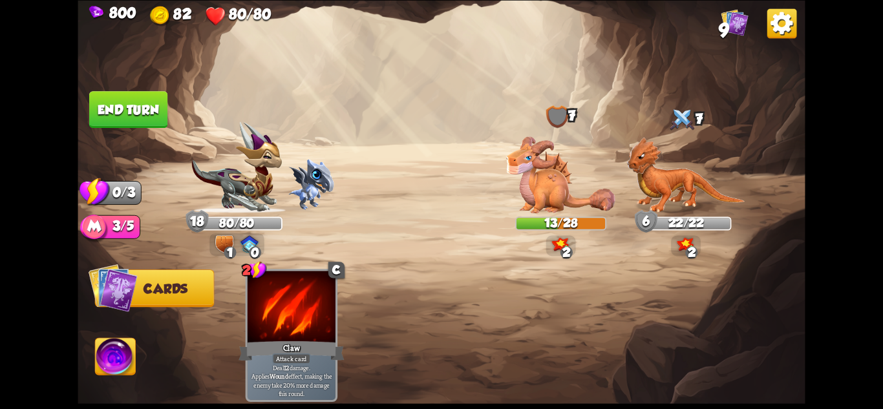
click at [127, 110] on button "End turn" at bounding box center [128, 109] width 78 height 37
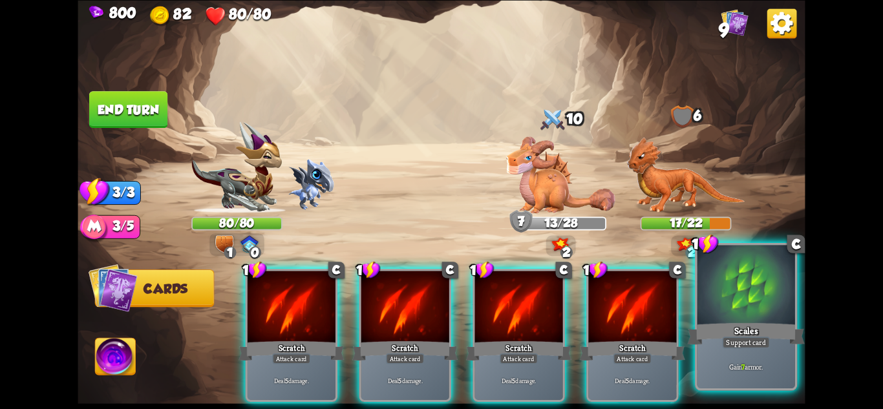
click at [767, 279] on div at bounding box center [747, 286] width 98 height 82
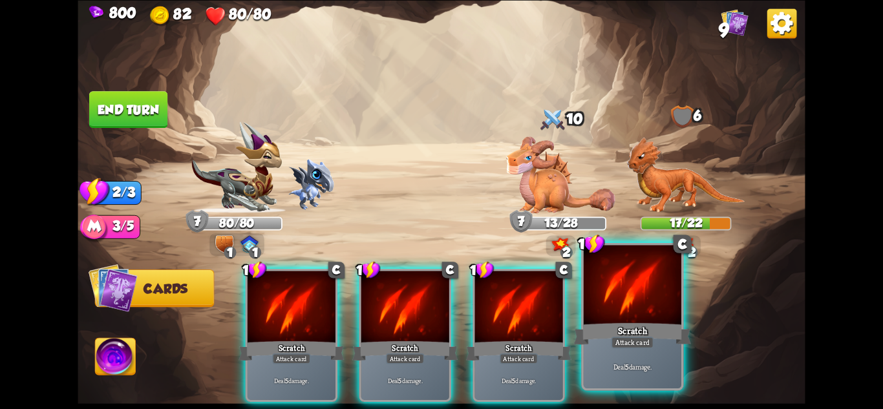
click at [638, 312] on div at bounding box center [633, 286] width 98 height 82
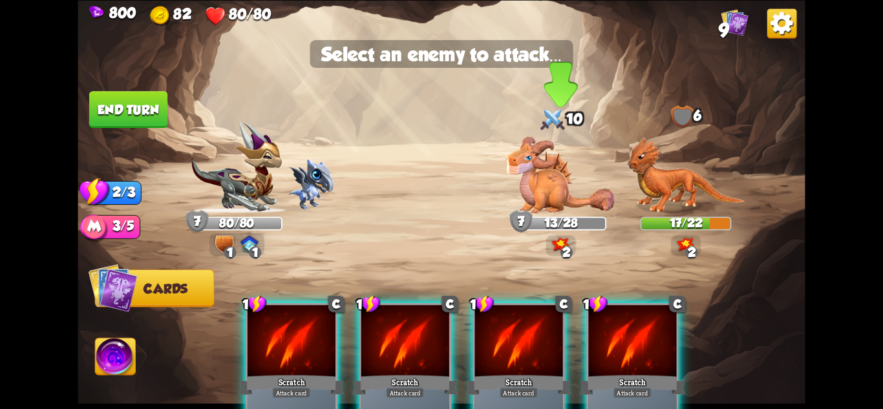
click at [557, 188] on img at bounding box center [560, 174] width 109 height 77
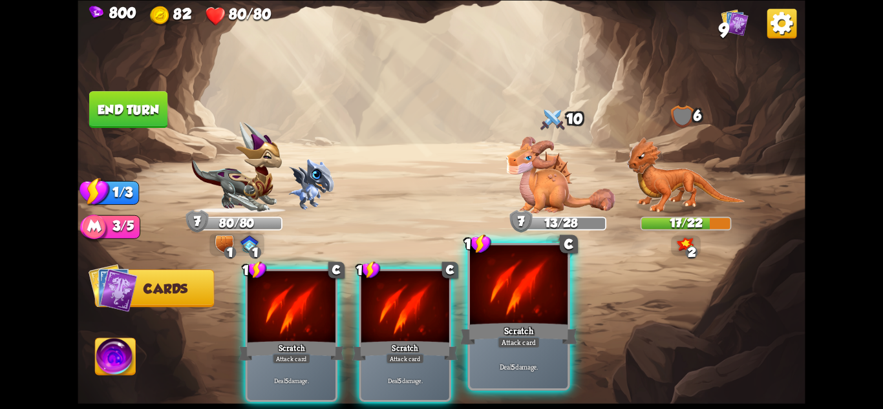
click at [508, 334] on div "Scratch" at bounding box center [518, 334] width 117 height 26
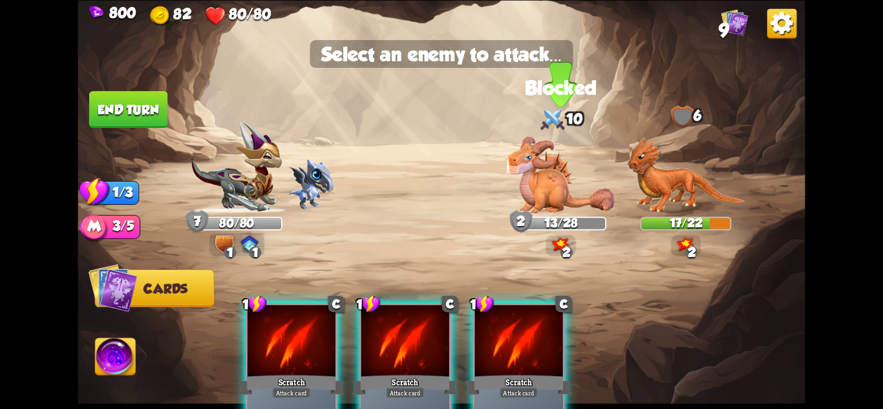
click at [532, 169] on img at bounding box center [560, 174] width 109 height 77
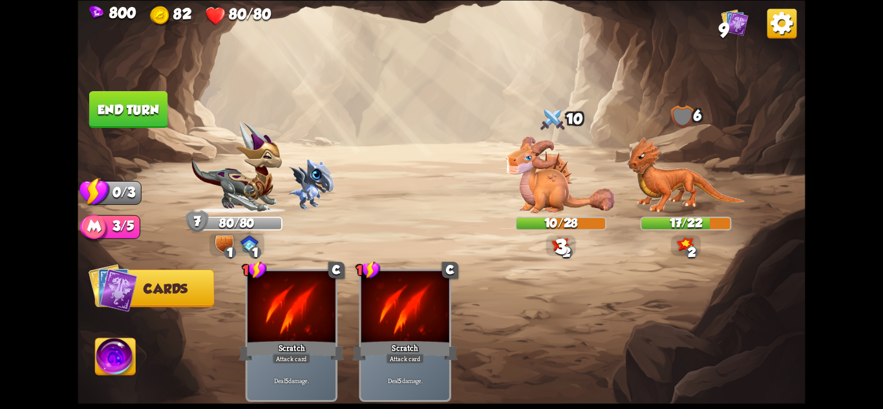
click at [166, 104] on button "End turn" at bounding box center [128, 109] width 78 height 37
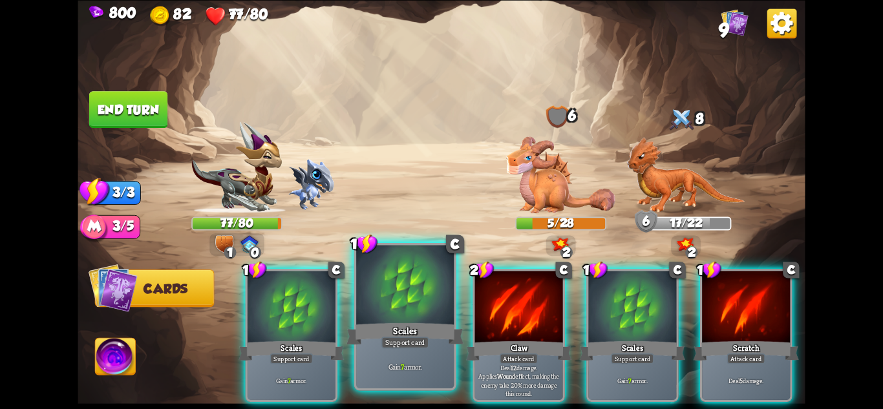
click at [418, 293] on div at bounding box center [405, 286] width 98 height 82
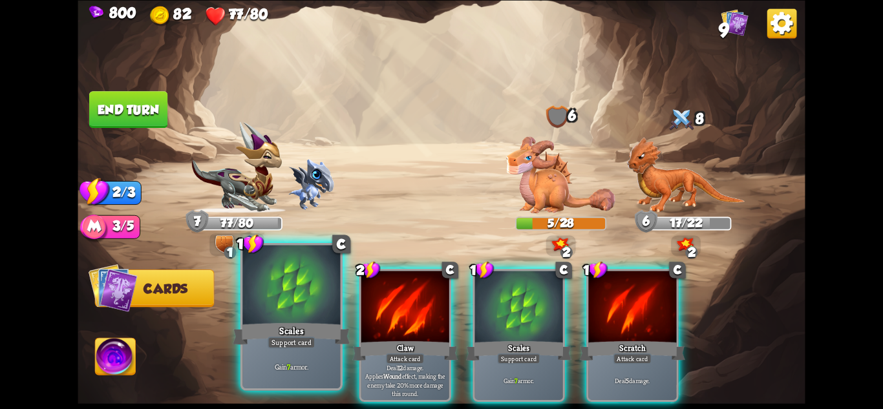
click at [322, 318] on div at bounding box center [292, 286] width 98 height 82
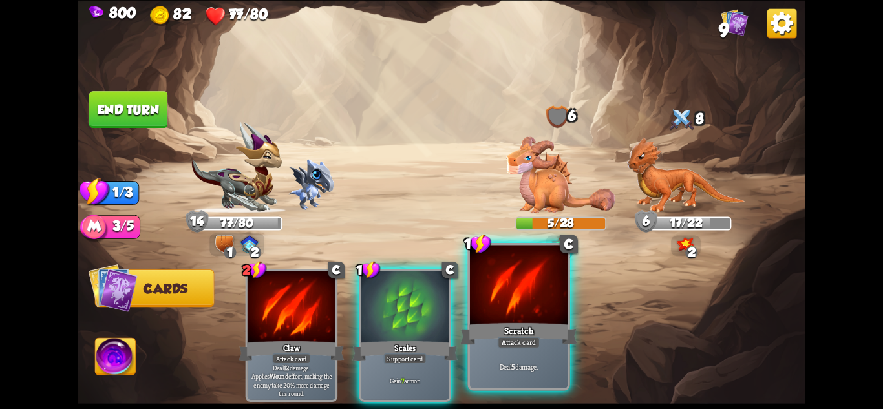
click at [521, 327] on div "Scratch" at bounding box center [518, 334] width 117 height 26
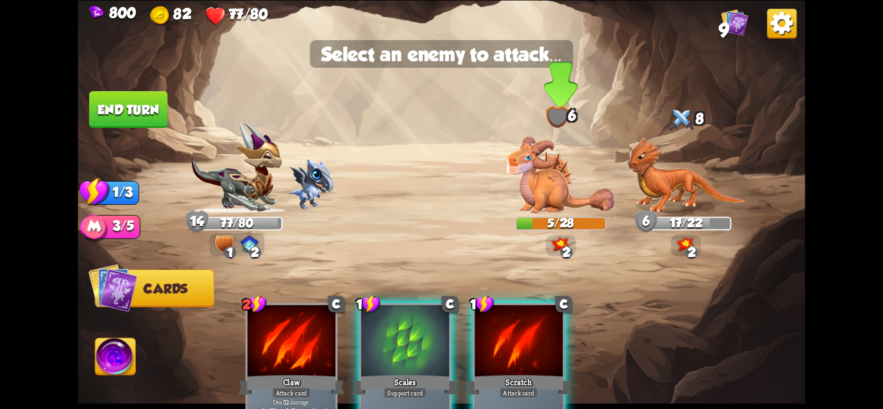
click at [538, 197] on img at bounding box center [560, 174] width 109 height 77
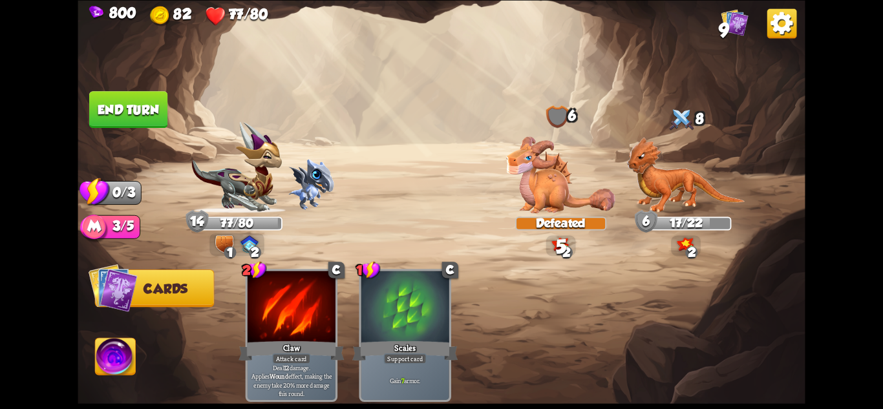
click at [123, 98] on button "End turn" at bounding box center [128, 109] width 78 height 37
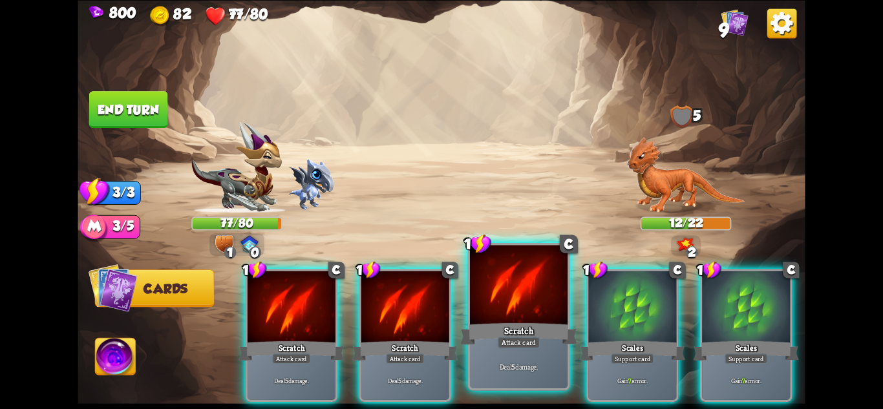
click at [509, 334] on div "Scratch" at bounding box center [518, 334] width 117 height 26
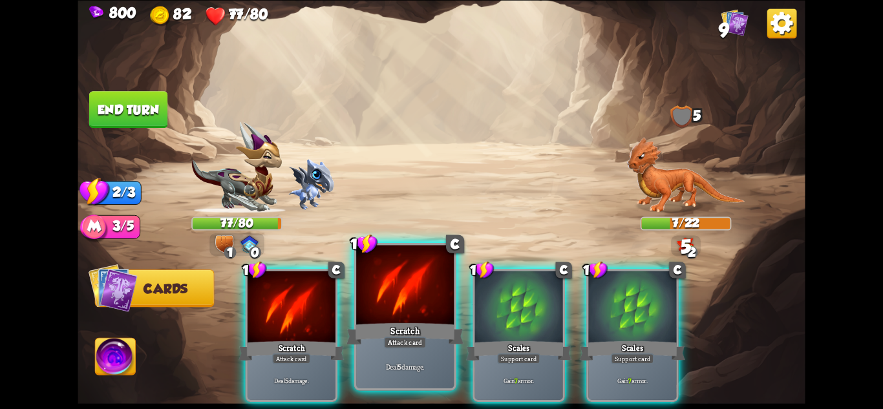
click at [392, 298] on div at bounding box center [405, 286] width 98 height 82
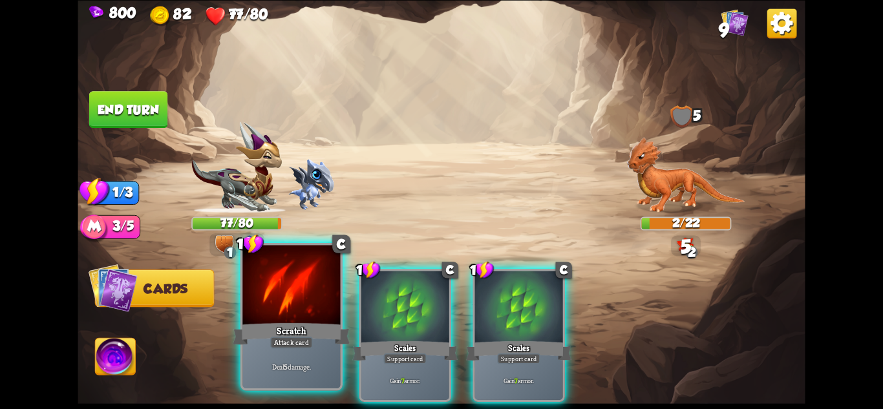
click at [289, 323] on div "Scratch" at bounding box center [291, 334] width 117 height 26
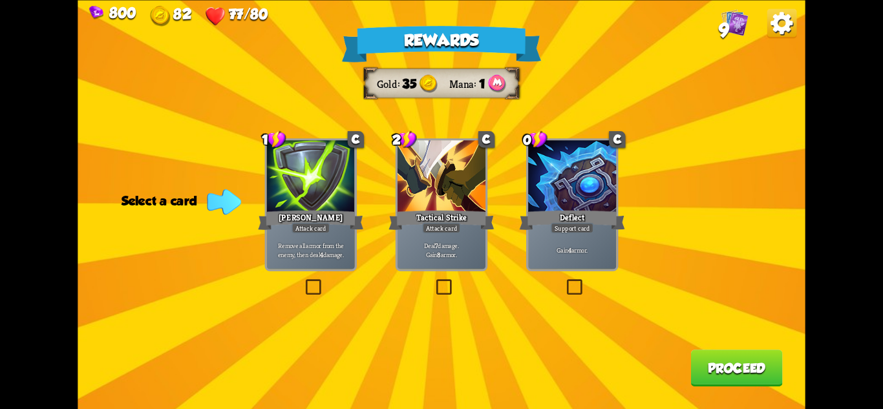
click at [442, 204] on div at bounding box center [442, 177] width 88 height 74
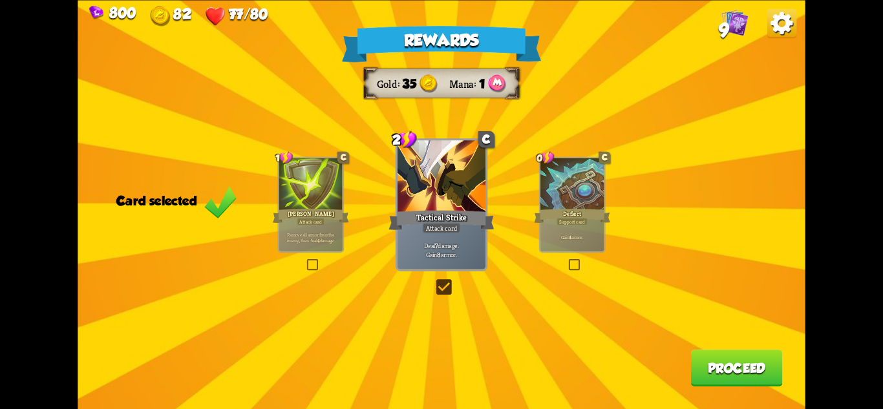
click at [758, 374] on button "Proceed" at bounding box center [737, 368] width 92 height 37
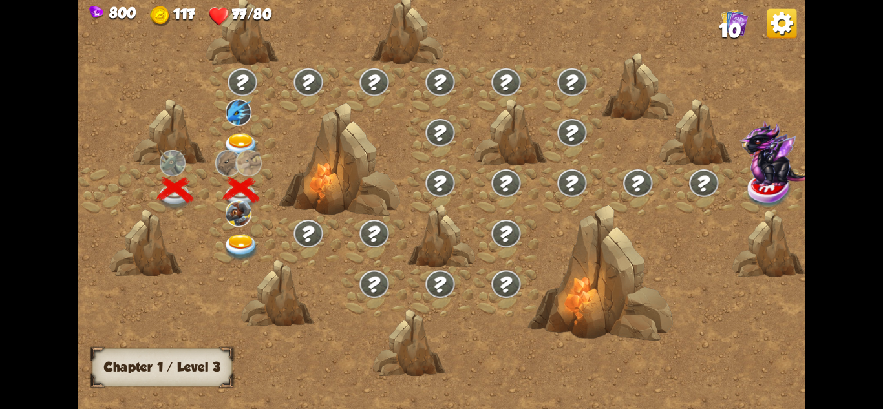
click at [247, 146] on img at bounding box center [241, 146] width 36 height 27
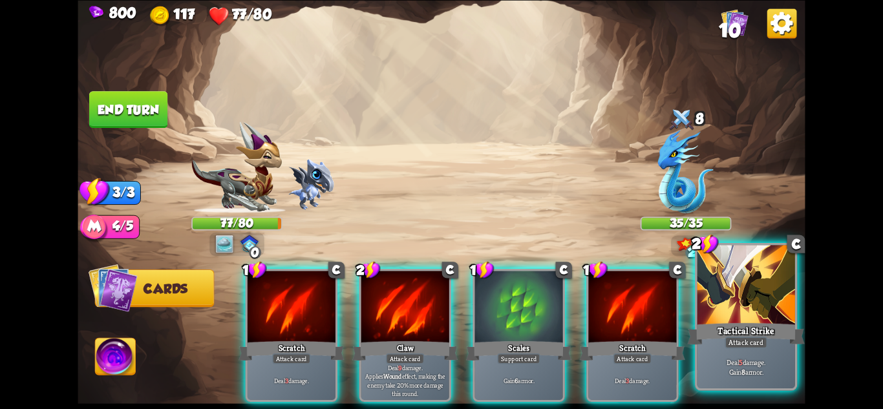
click at [767, 307] on div at bounding box center [747, 286] width 98 height 82
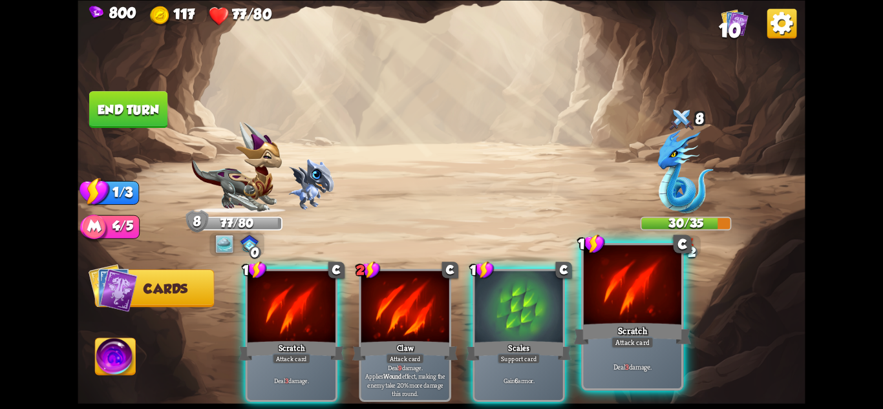
click at [606, 265] on div at bounding box center [633, 286] width 98 height 82
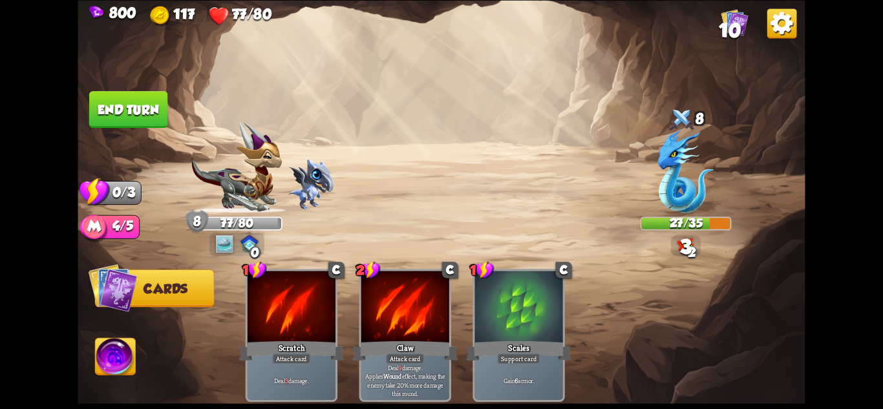
click at [158, 118] on button "End turn" at bounding box center [128, 109] width 78 height 37
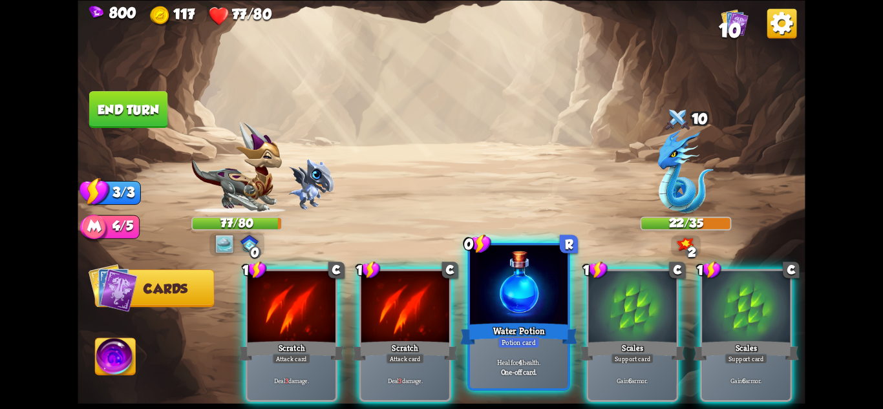
click at [517, 358] on p "Heal for 4 health." at bounding box center [519, 363] width 93 height 10
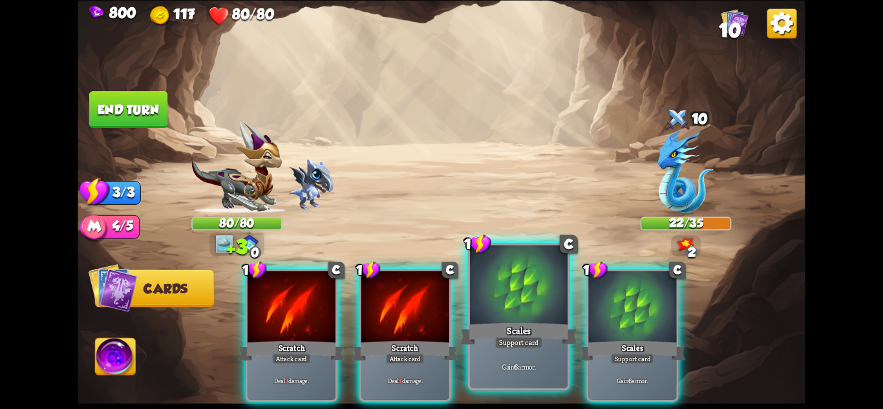
click at [535, 344] on div "Support card" at bounding box center [519, 342] width 48 height 12
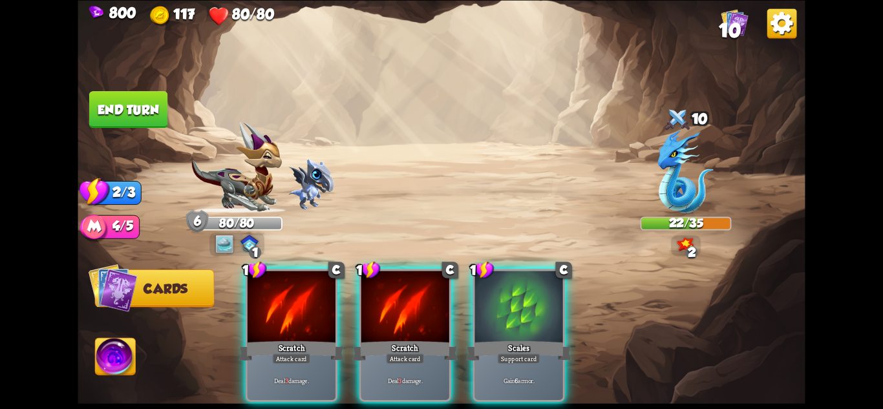
click at [535, 353] on div "Support card" at bounding box center [518, 358] width 43 height 11
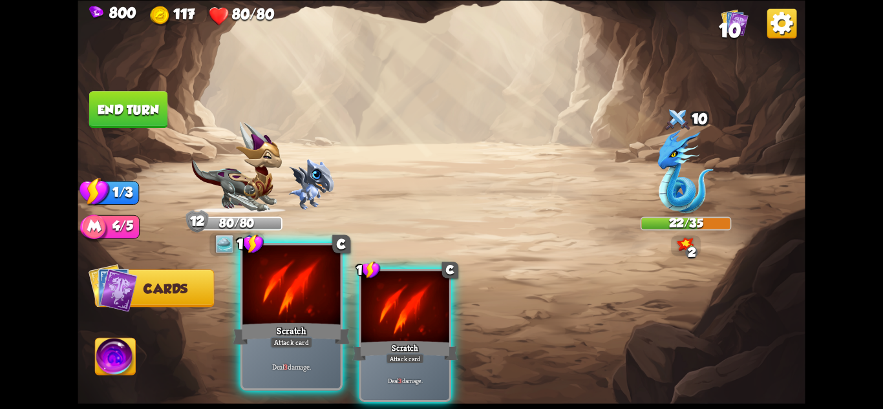
click at [309, 321] on div "Scratch" at bounding box center [291, 334] width 117 height 26
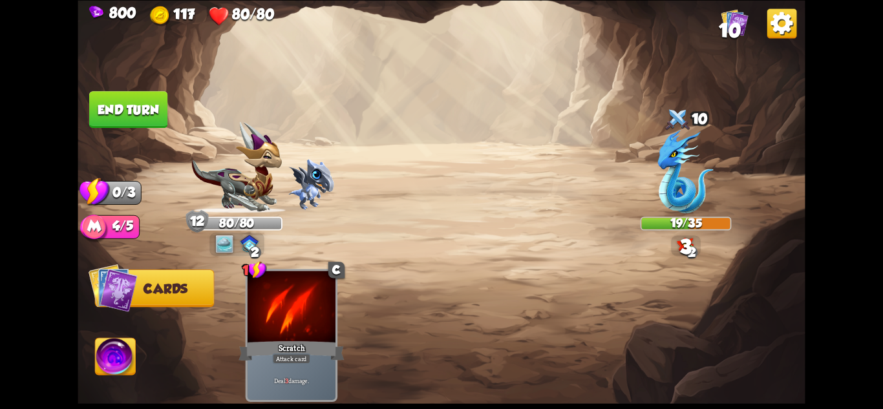
click at [146, 103] on button "End turn" at bounding box center [128, 109] width 78 height 37
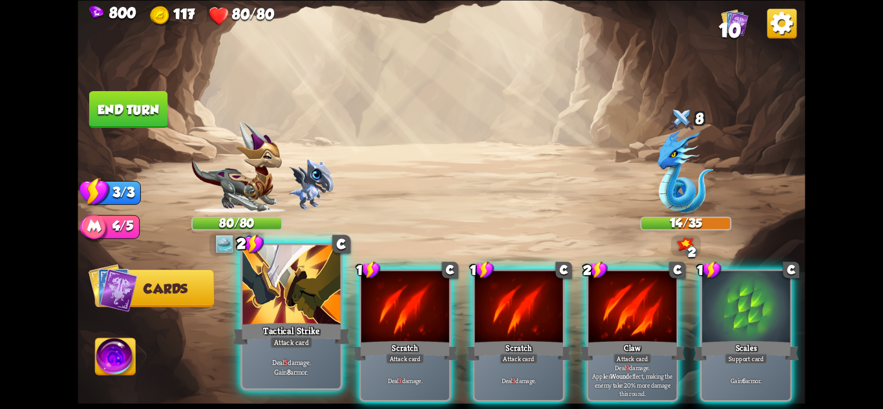
click at [278, 326] on div "Tactical Strike" at bounding box center [291, 334] width 117 height 26
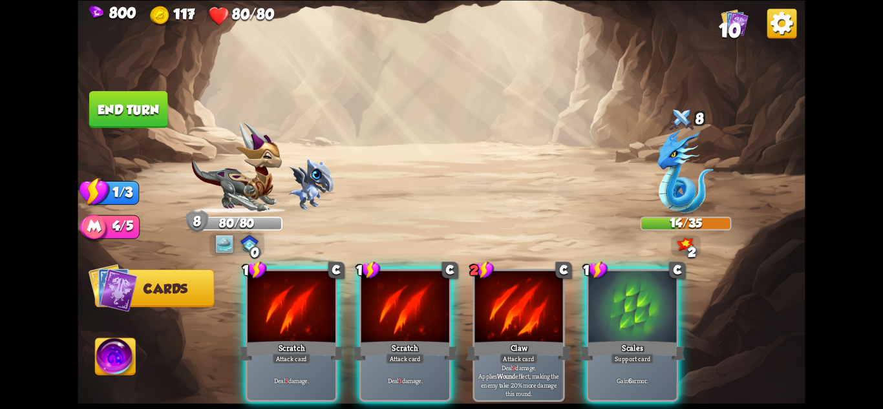
click at [279, 339] on div "Scratch" at bounding box center [291, 350] width 105 height 23
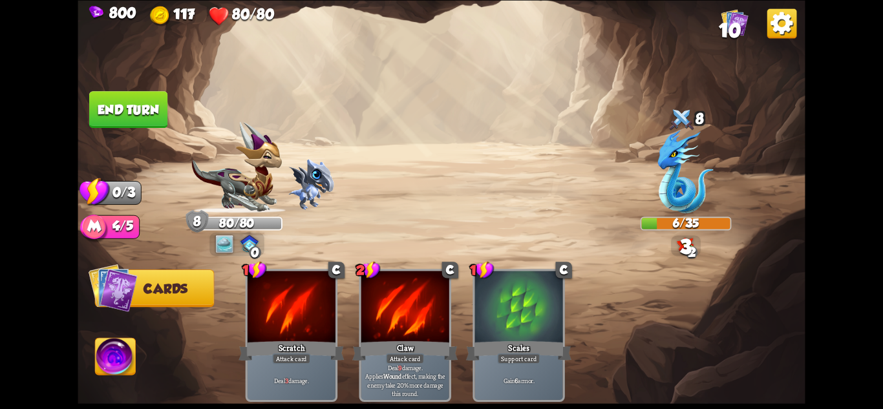
click at [129, 102] on button "End turn" at bounding box center [128, 109] width 78 height 37
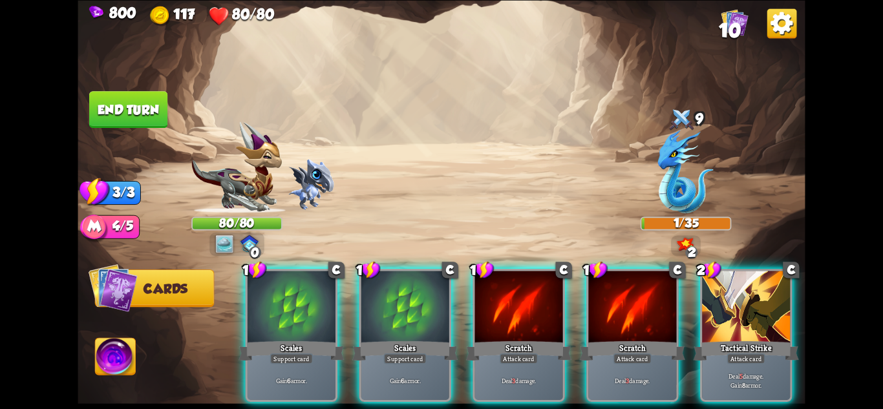
click at [754, 372] on p "Deal 5 damage. Gain 8 armor." at bounding box center [746, 380] width 83 height 17
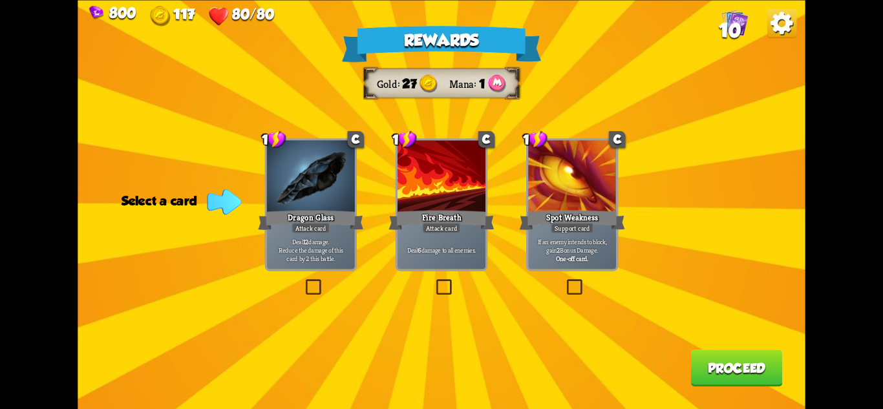
drag, startPoint x: 439, startPoint y: 196, endPoint x: 466, endPoint y: 199, distance: 26.7
click at [440, 196] on div at bounding box center [442, 177] width 88 height 74
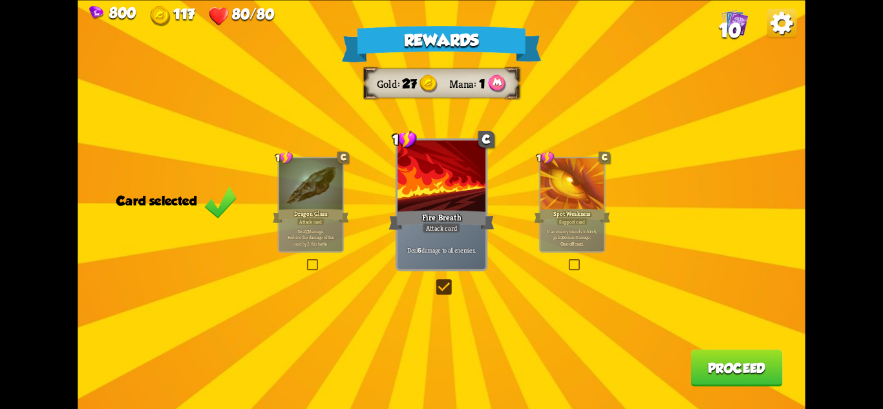
click at [693, 372] on button "Proceed" at bounding box center [737, 368] width 92 height 37
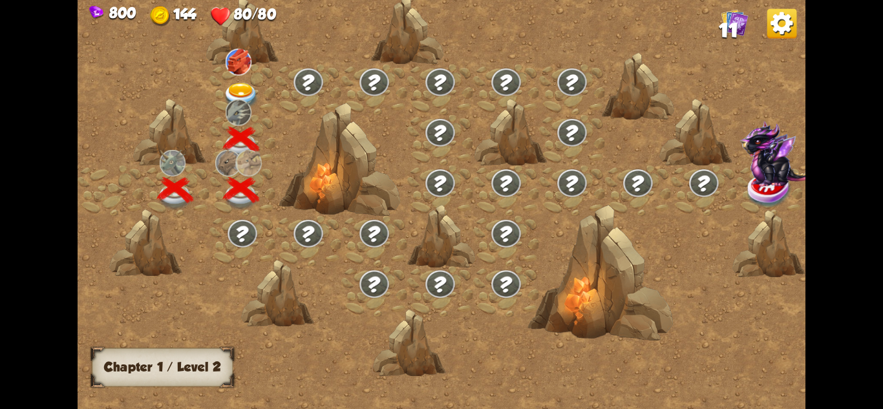
click at [229, 87] on img at bounding box center [241, 96] width 36 height 27
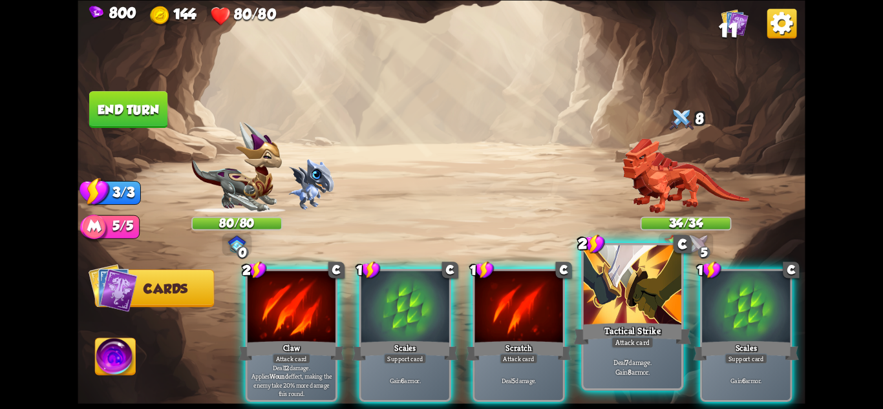
click at [625, 320] on div at bounding box center [633, 286] width 98 height 82
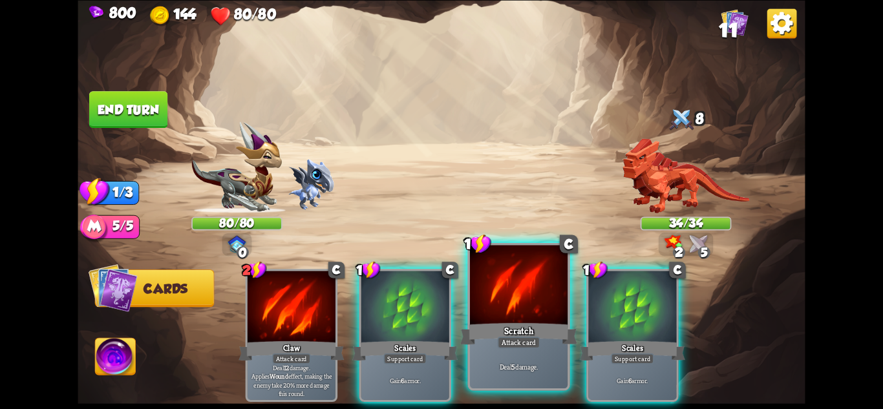
click at [521, 326] on div "Scratch" at bounding box center [518, 334] width 117 height 26
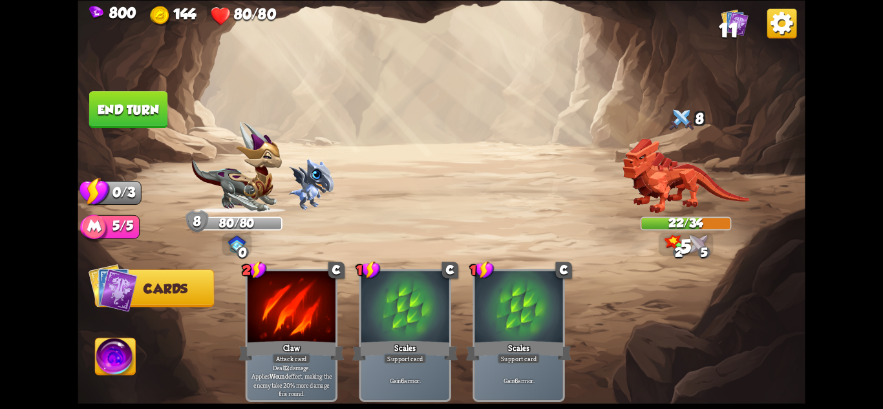
click at [139, 104] on button "End turn" at bounding box center [128, 109] width 78 height 37
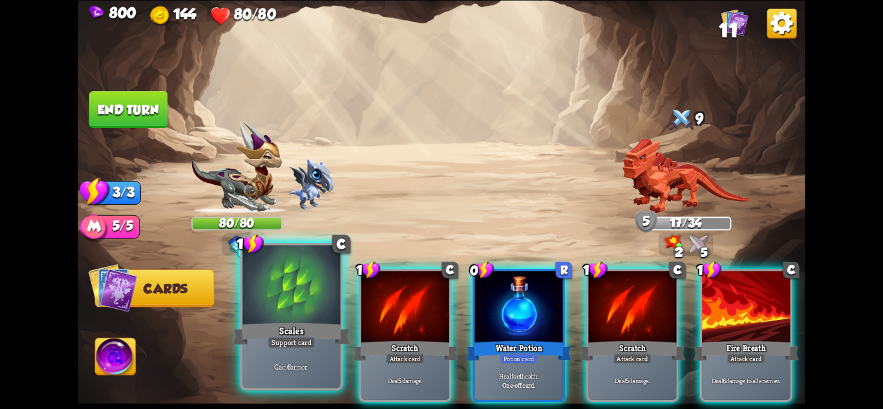
click at [323, 294] on div at bounding box center [292, 286] width 98 height 82
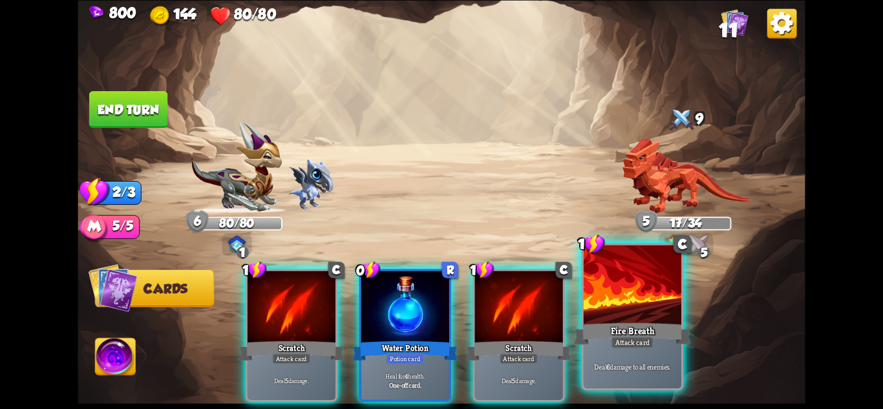
click at [636, 337] on div "Attack card" at bounding box center [632, 342] width 43 height 12
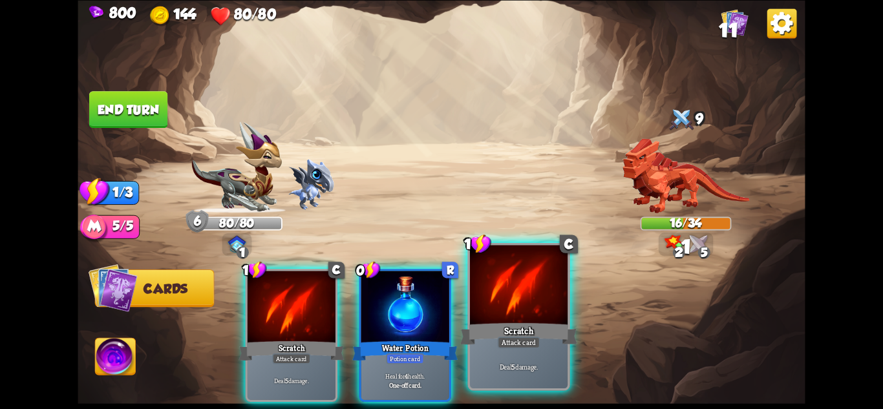
click at [537, 339] on div "Attack card" at bounding box center [519, 342] width 43 height 12
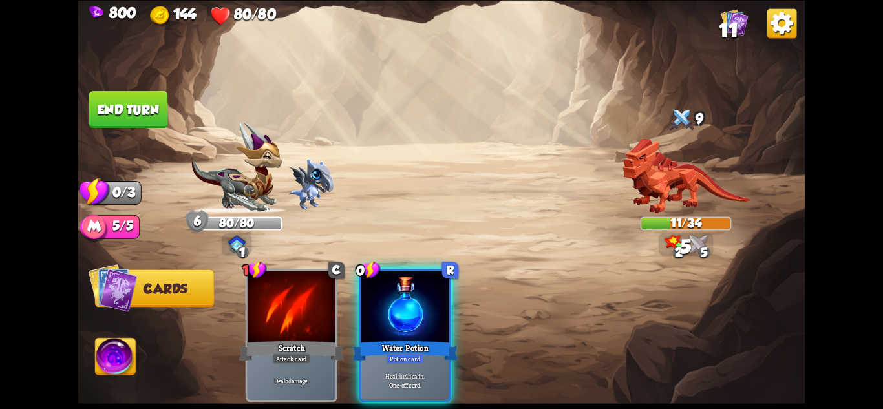
click at [126, 103] on button "End turn" at bounding box center [128, 109] width 78 height 37
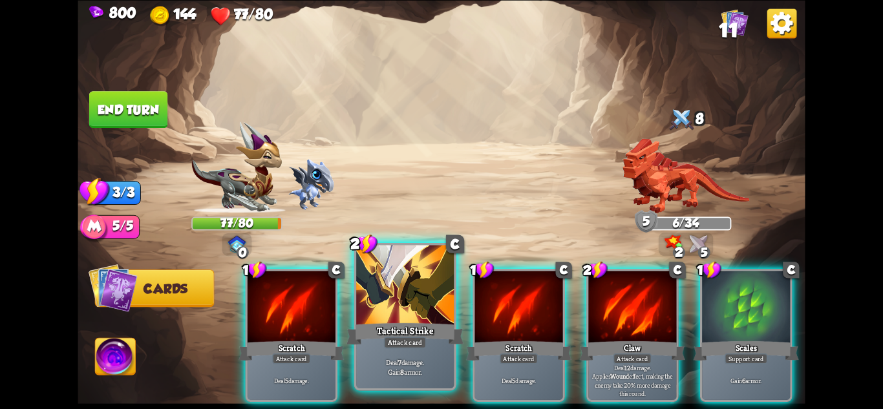
click at [400, 329] on div "Tactical Strike" at bounding box center [405, 334] width 117 height 26
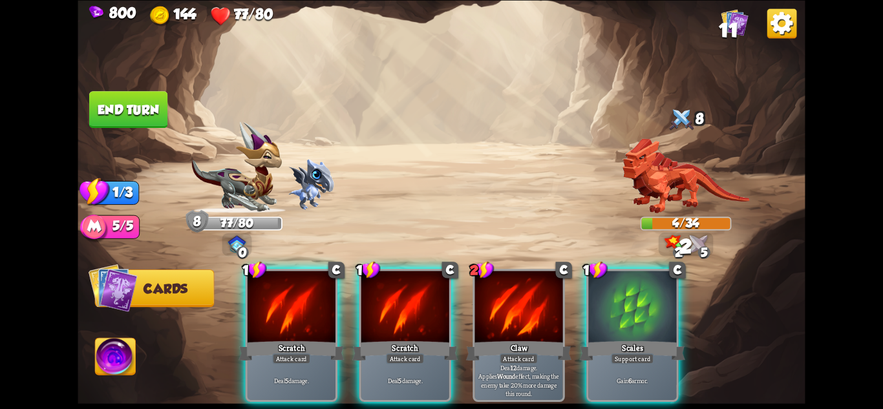
click at [400, 339] on div "Scratch" at bounding box center [404, 350] width 105 height 23
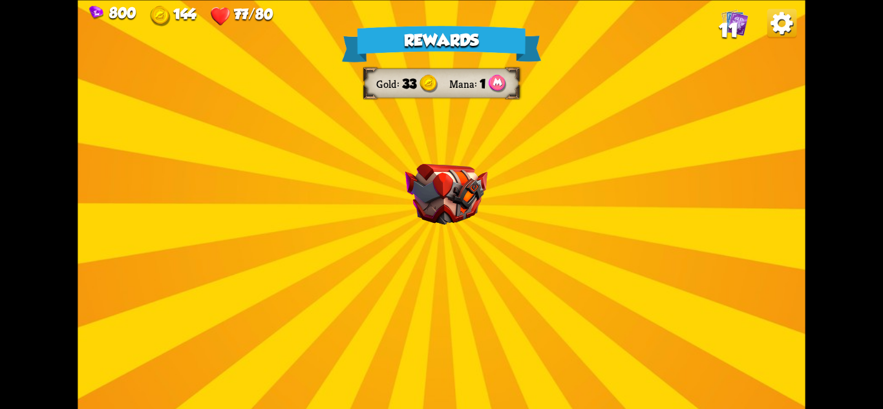
click at [481, 183] on img at bounding box center [447, 194] width 82 height 61
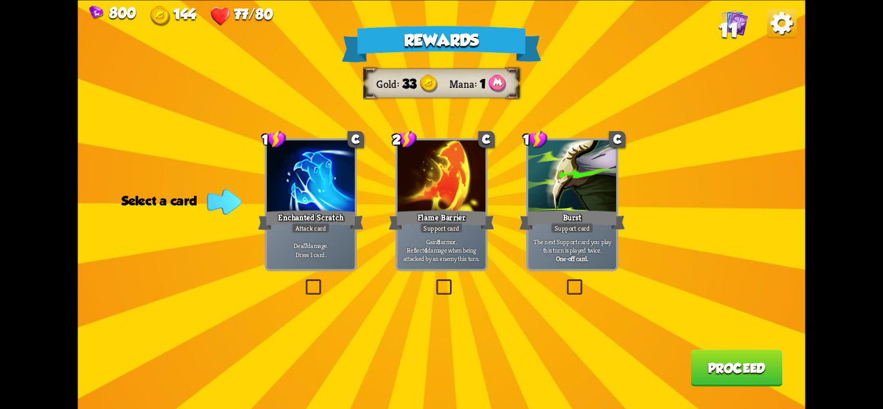
click at [472, 228] on div "Flame Barrier" at bounding box center [441, 219] width 105 height 23
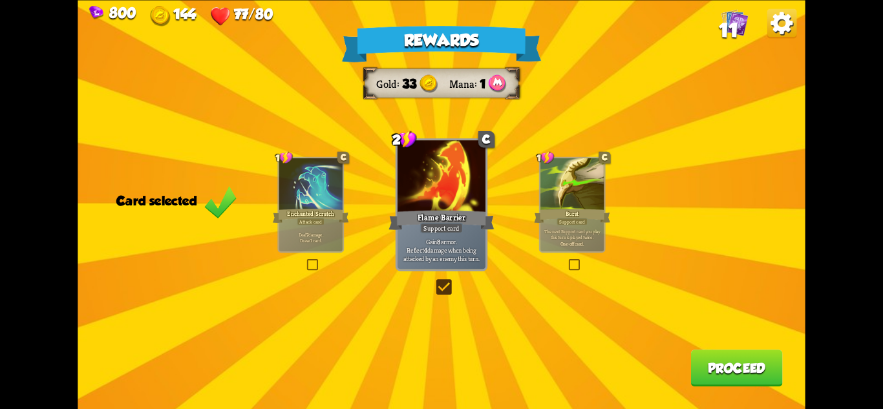
click at [733, 369] on button "Proceed" at bounding box center [737, 368] width 92 height 37
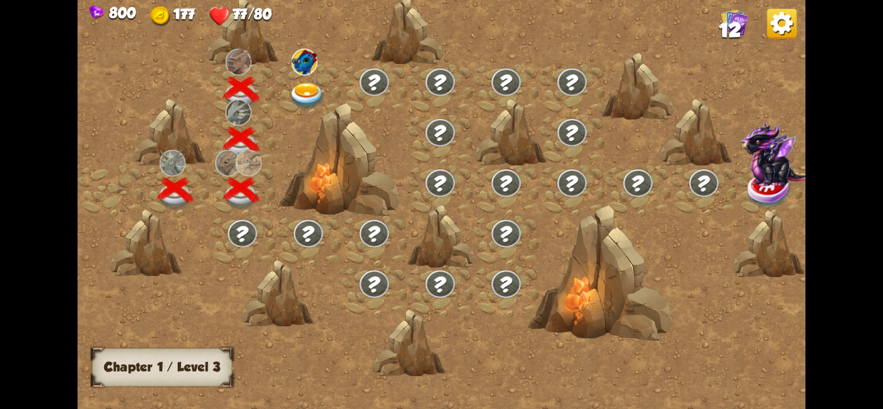
click at [307, 85] on img at bounding box center [307, 96] width 36 height 27
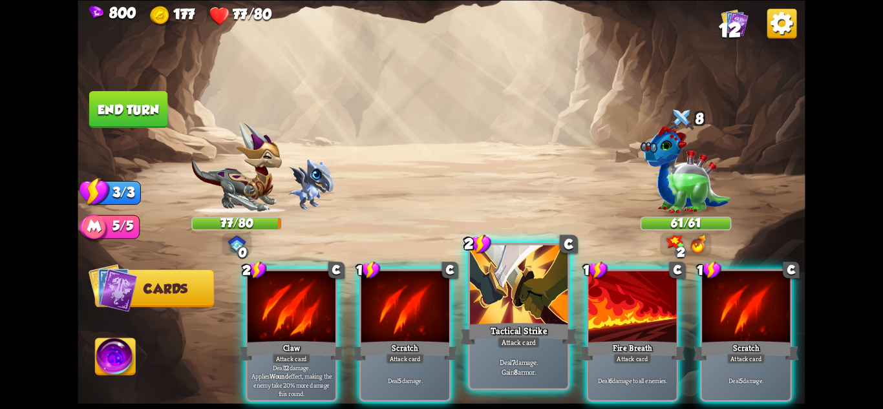
click at [532, 313] on div at bounding box center [519, 286] width 98 height 82
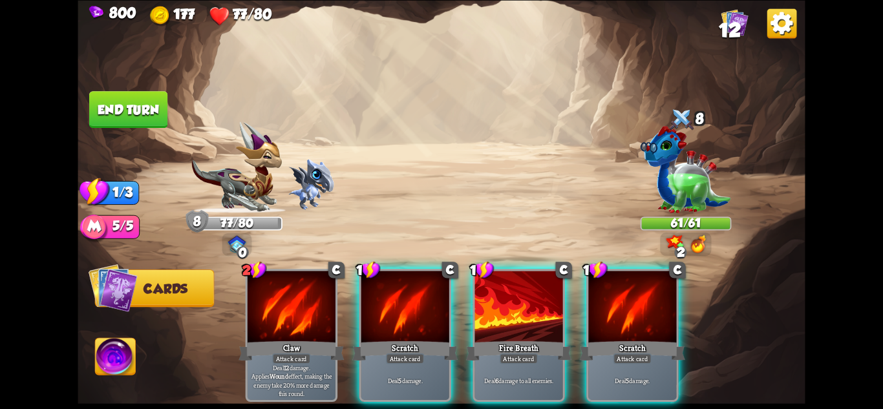
click at [532, 313] on div at bounding box center [519, 308] width 88 height 74
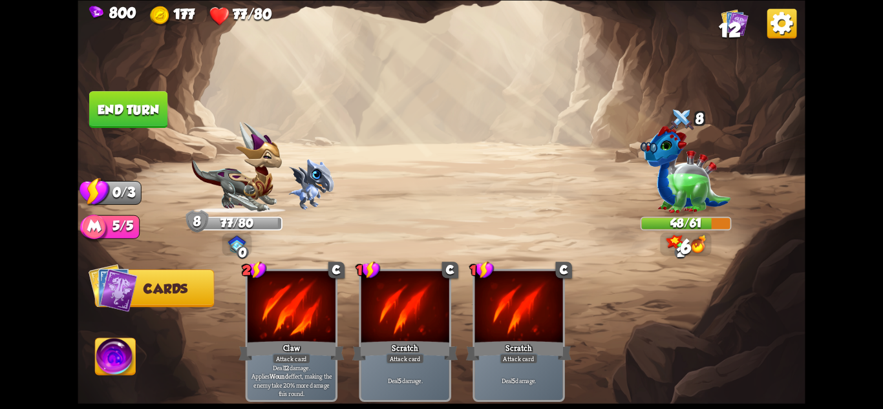
click at [122, 109] on button "End turn" at bounding box center [128, 109] width 78 height 37
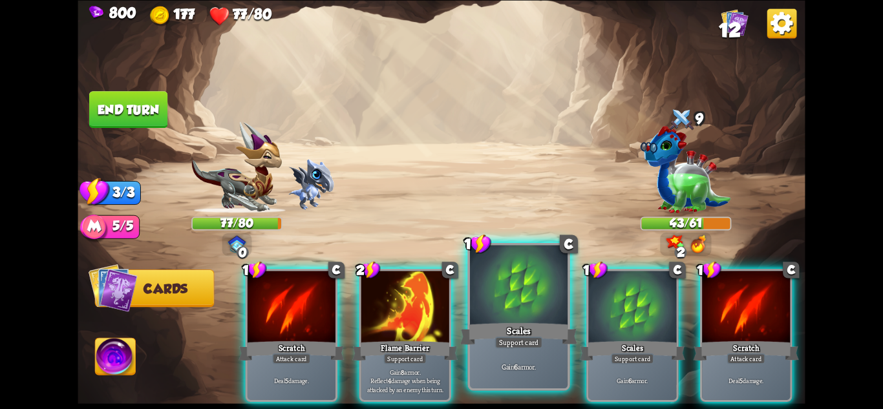
click at [534, 372] on p "Gain 6 armor." at bounding box center [519, 367] width 93 height 10
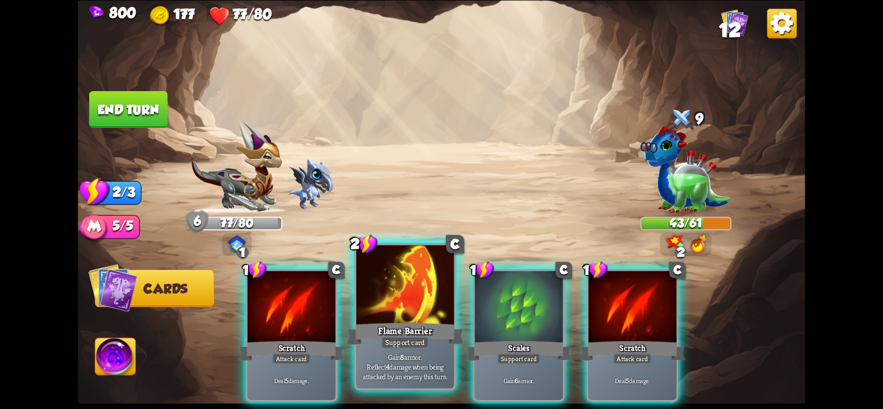
click at [423, 341] on div "Support card" at bounding box center [406, 342] width 48 height 12
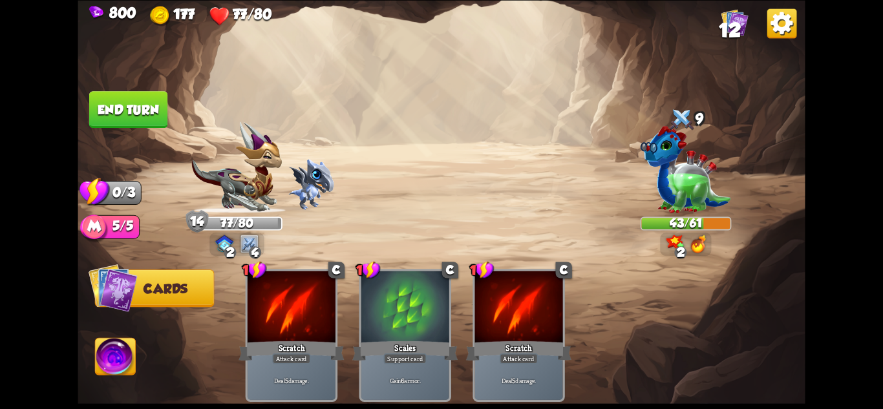
click at [179, 124] on img at bounding box center [442, 204] width 728 height 409
click at [148, 114] on button "End turn" at bounding box center [129, 110] width 80 height 38
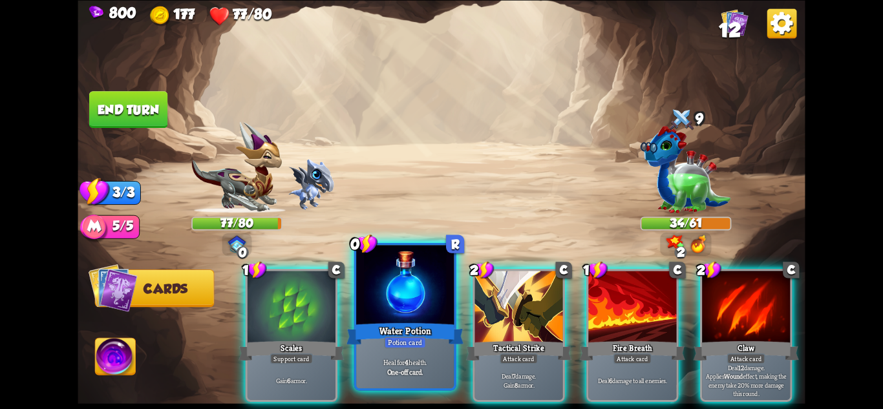
click at [388, 311] on div at bounding box center [405, 286] width 98 height 82
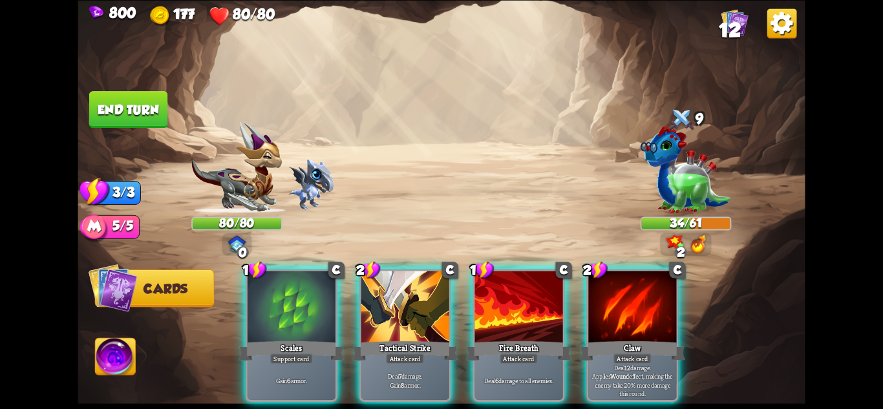
click at [388, 311] on div at bounding box center [406, 308] width 88 height 74
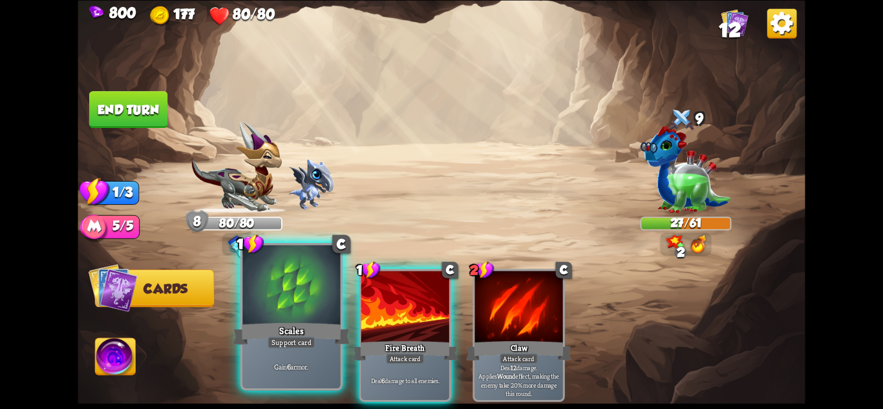
click at [275, 311] on div at bounding box center [292, 286] width 98 height 82
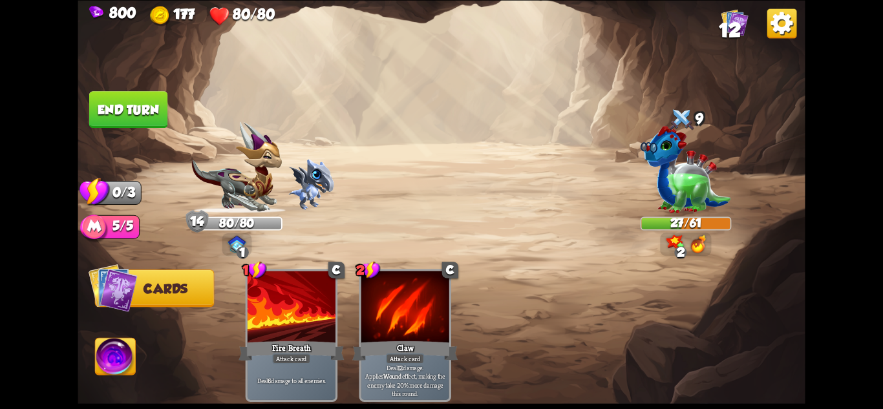
click at [123, 112] on button "End turn" at bounding box center [128, 109] width 78 height 37
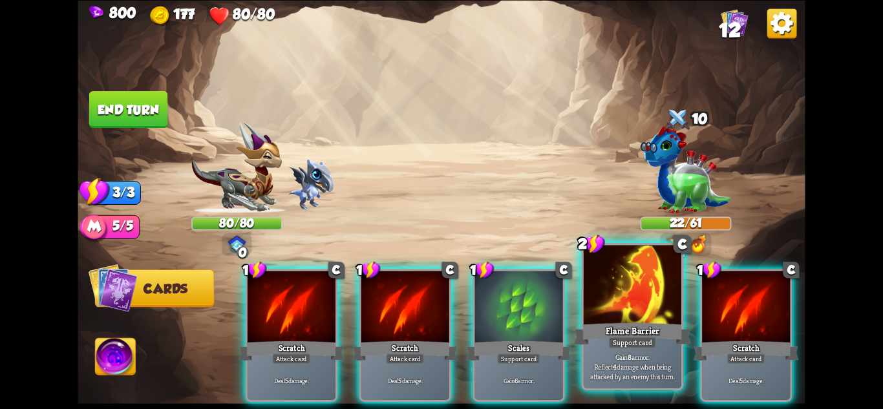
click at [614, 304] on div at bounding box center [633, 286] width 98 height 82
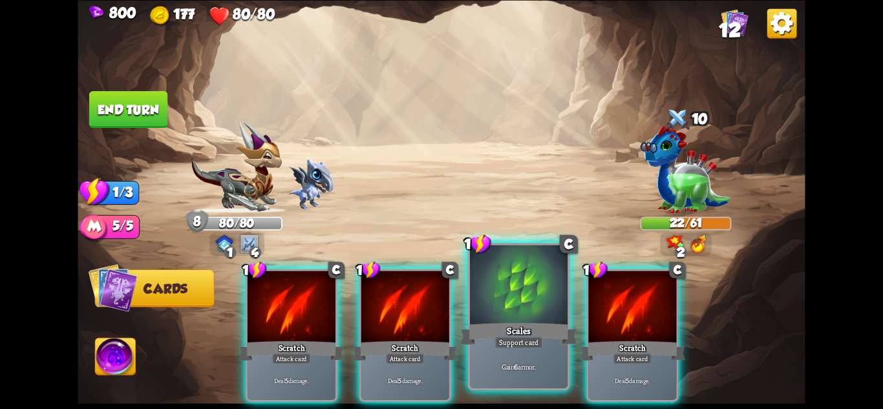
click at [537, 321] on div "Scales" at bounding box center [518, 334] width 117 height 26
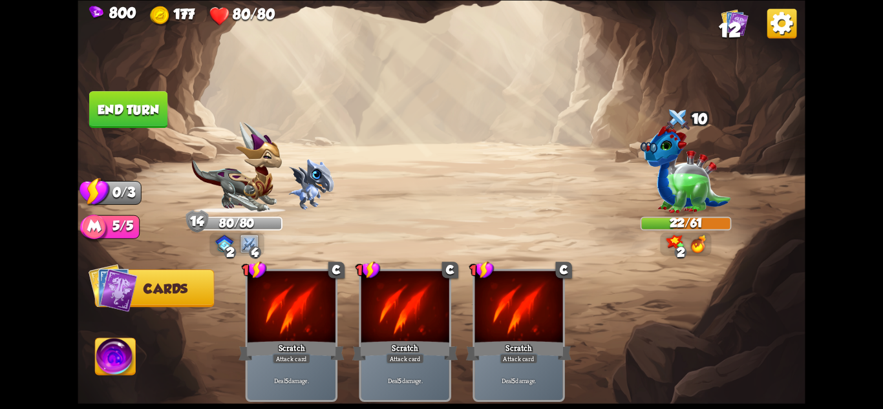
click at [135, 109] on button "End turn" at bounding box center [128, 109] width 78 height 37
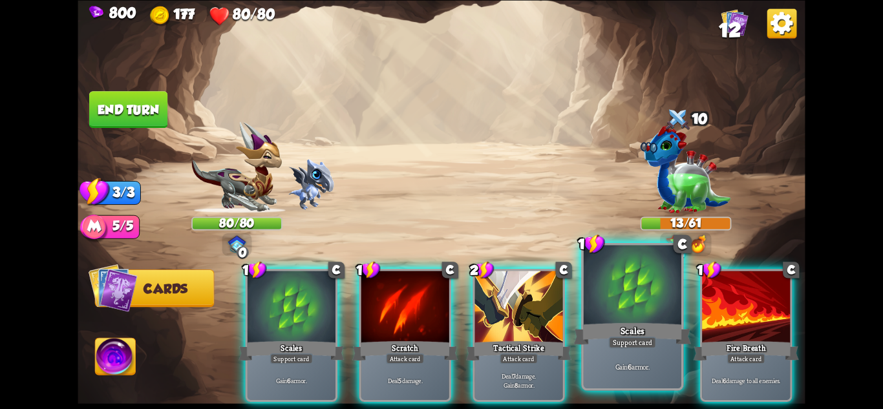
click at [609, 316] on div at bounding box center [633, 286] width 98 height 82
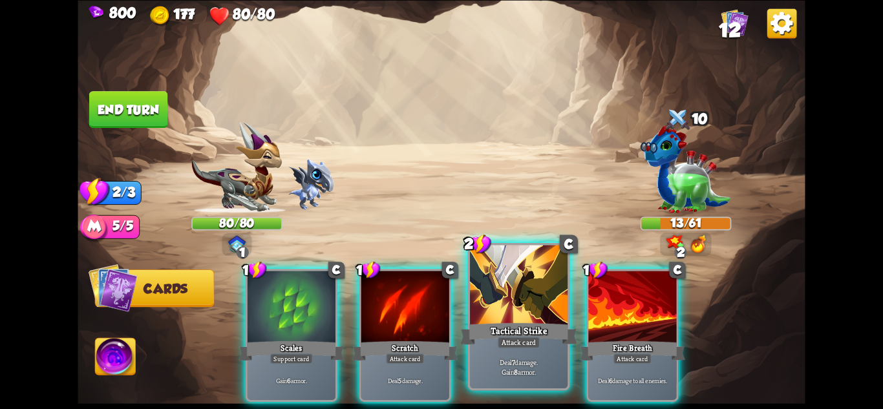
click at [517, 303] on div at bounding box center [519, 286] width 98 height 82
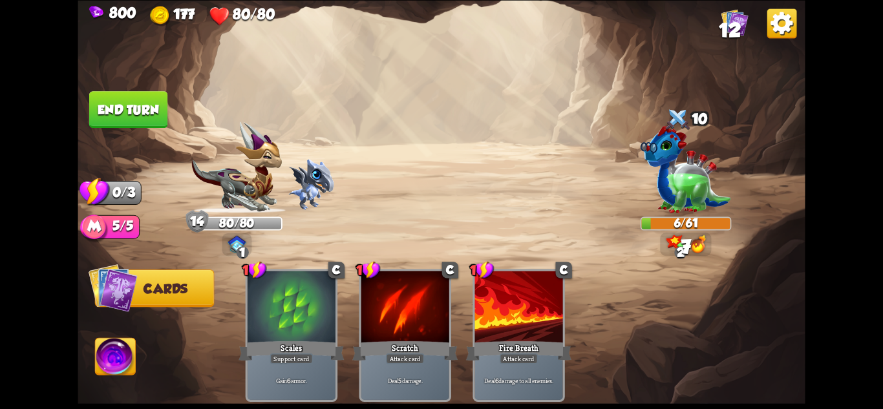
click at [138, 105] on button "End turn" at bounding box center [128, 109] width 78 height 37
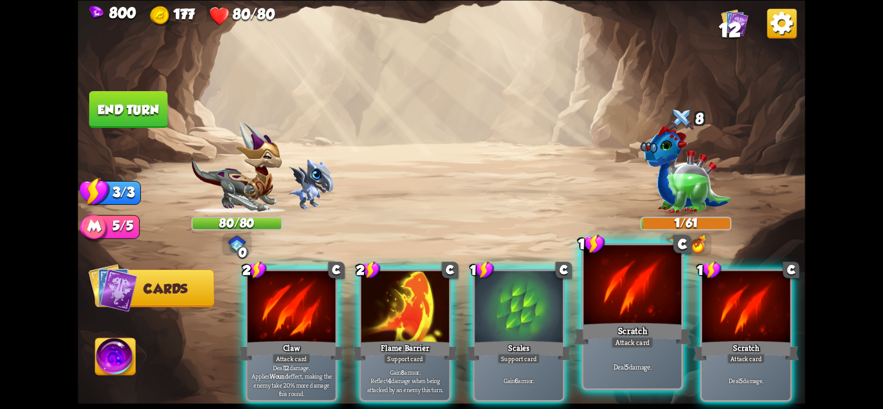
click at [677, 337] on div "Scratch" at bounding box center [632, 334] width 117 height 26
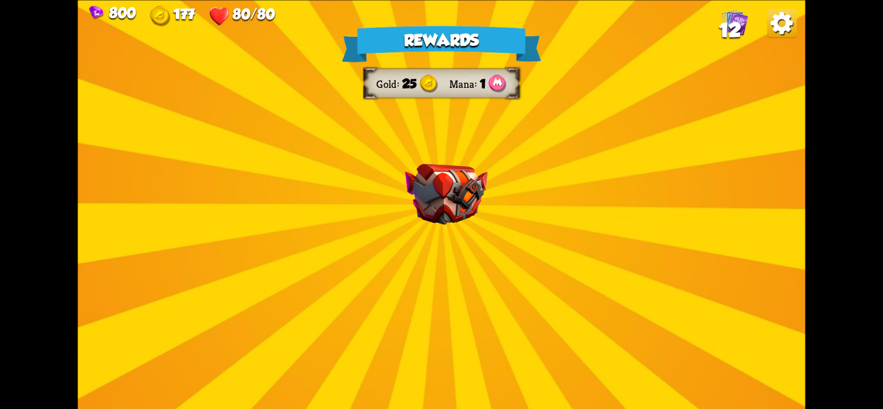
click at [461, 210] on img at bounding box center [447, 194] width 82 height 61
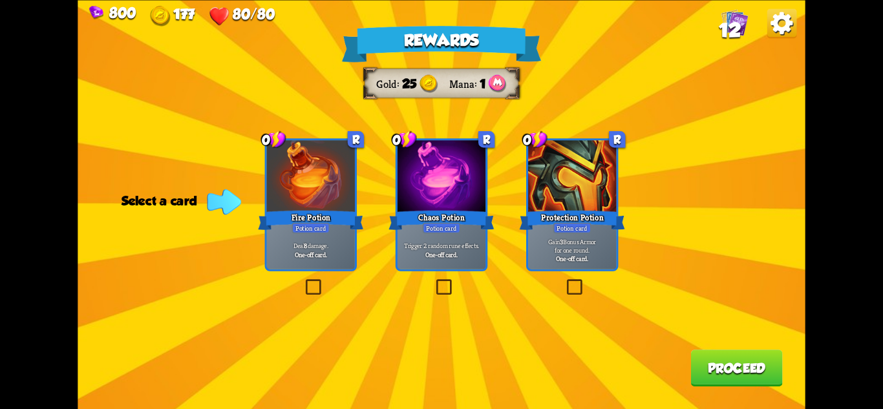
click at [461, 226] on div "Chaos Potion" at bounding box center [441, 219] width 105 height 23
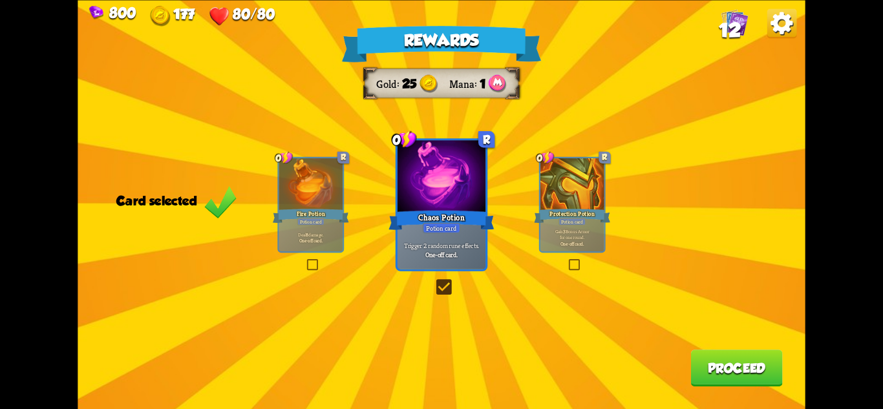
click at [720, 368] on button "Proceed" at bounding box center [737, 368] width 92 height 37
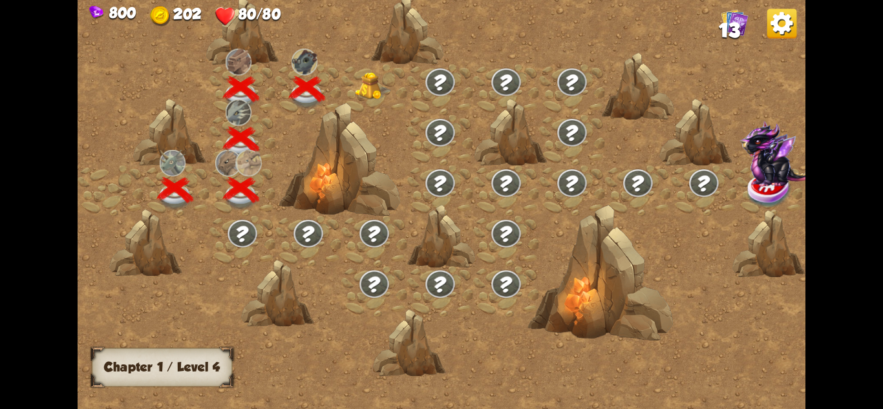
click at [383, 89] on img at bounding box center [373, 86] width 36 height 28
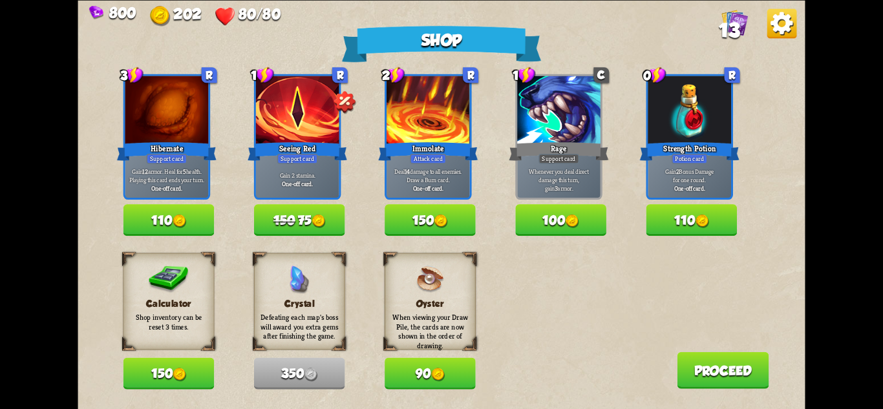
click at [320, 224] on img at bounding box center [319, 221] width 14 height 14
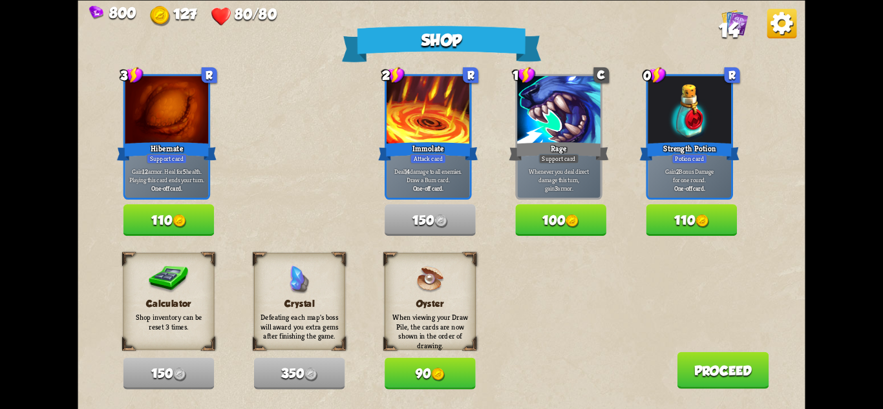
click at [443, 367] on button "90" at bounding box center [430, 374] width 91 height 32
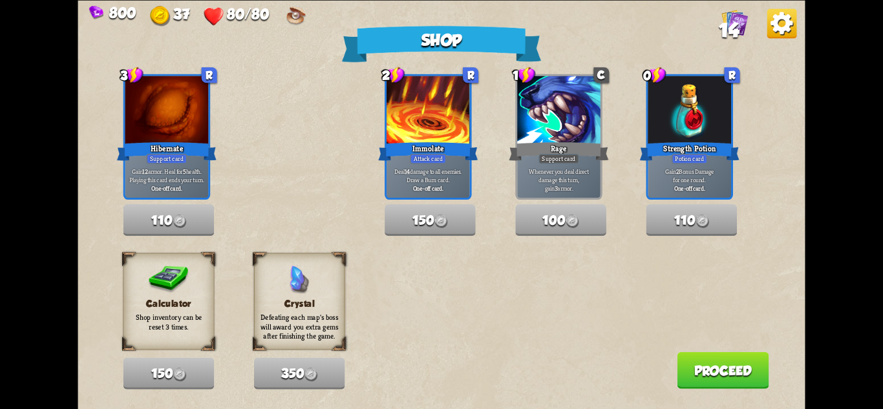
click at [727, 371] on button "Proceed" at bounding box center [723, 370] width 92 height 37
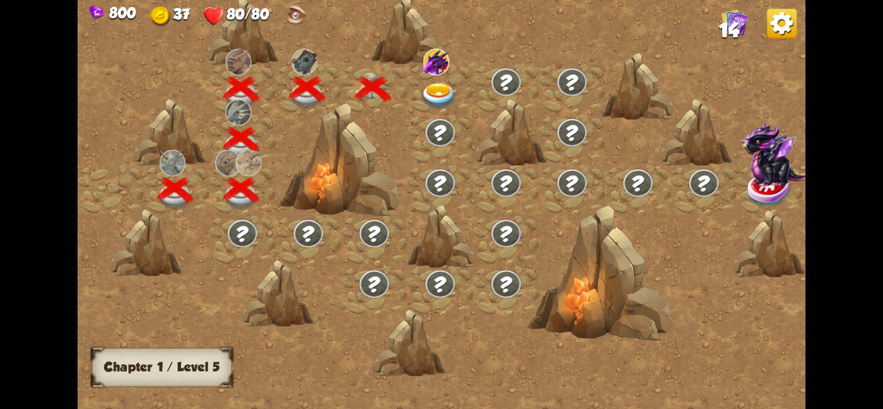
click at [441, 84] on img at bounding box center [439, 96] width 36 height 27
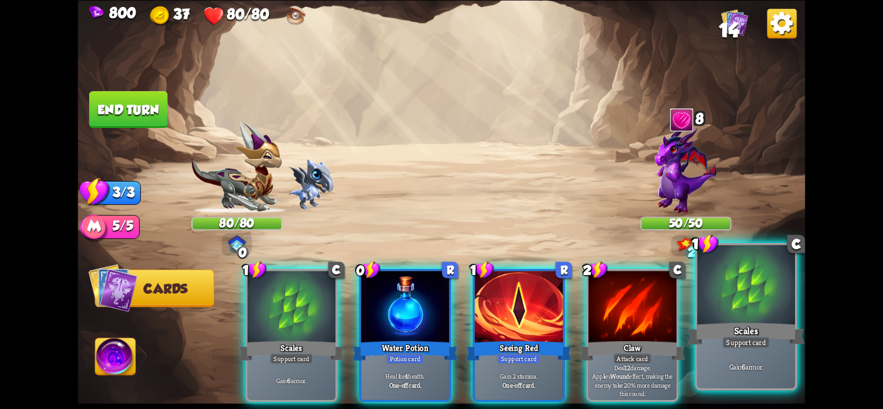
click at [773, 324] on div "Scales" at bounding box center [746, 334] width 117 height 26
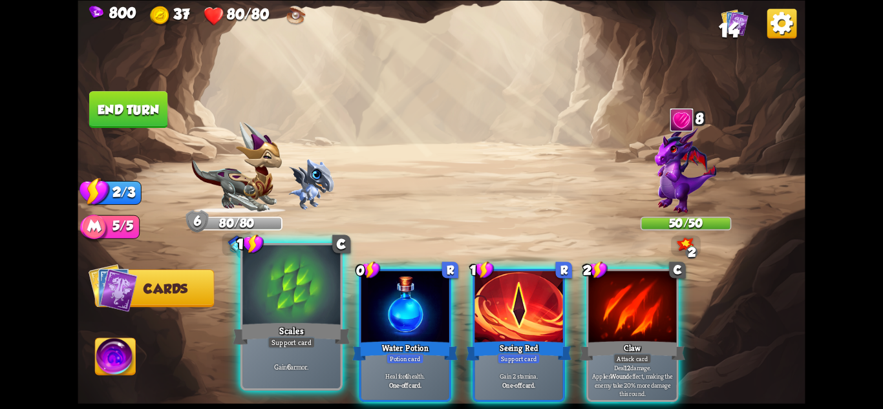
click at [301, 324] on div "Scales" at bounding box center [291, 334] width 117 height 26
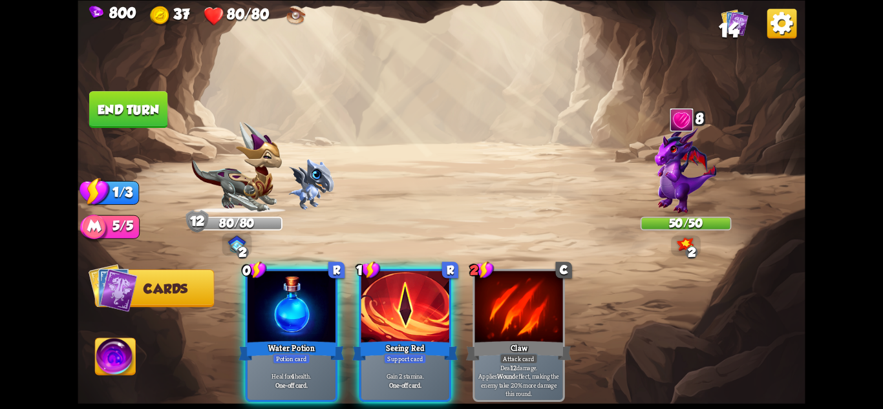
click at [139, 113] on button "End turn" at bounding box center [128, 109] width 78 height 37
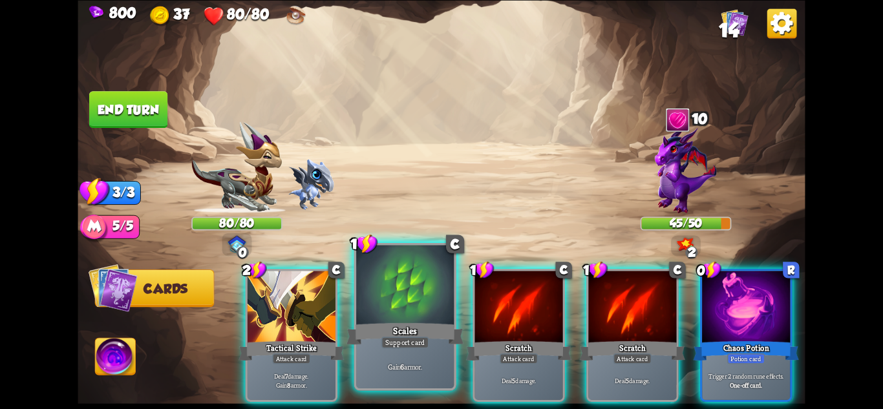
click at [422, 318] on div at bounding box center [405, 286] width 98 height 82
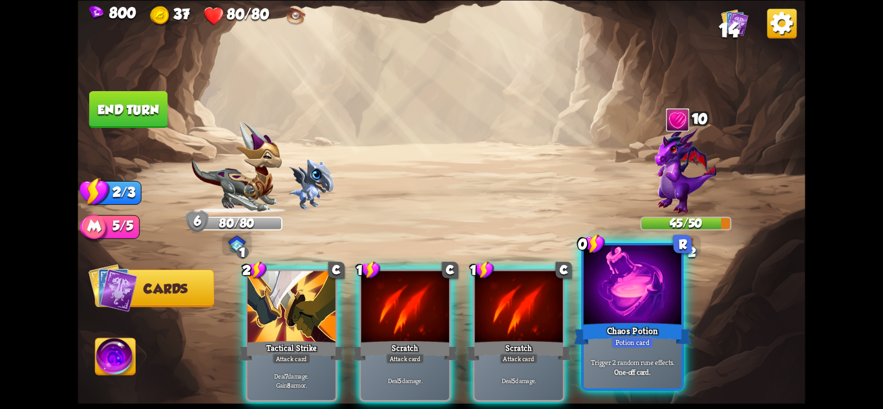
click at [675, 318] on div at bounding box center [633, 286] width 98 height 82
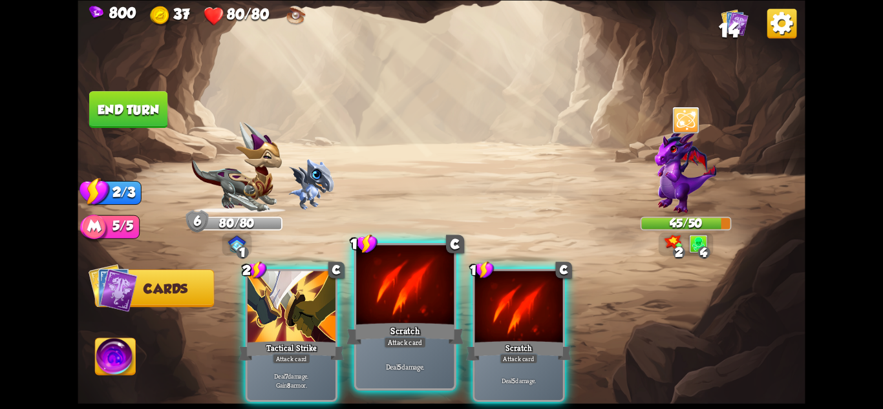
click at [420, 307] on div at bounding box center [405, 286] width 98 height 82
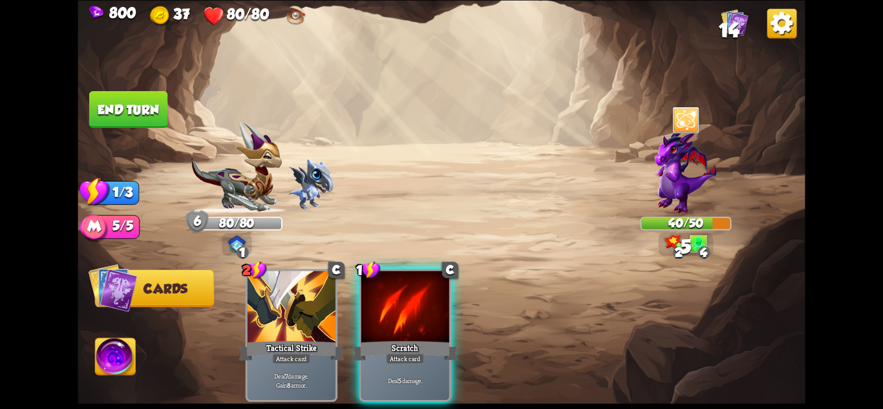
click at [420, 307] on div at bounding box center [406, 308] width 88 height 74
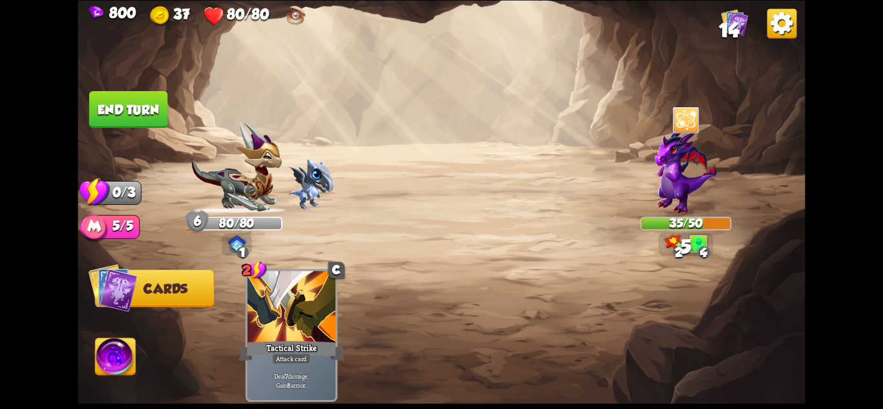
click at [129, 112] on button "End turn" at bounding box center [128, 110] width 79 height 38
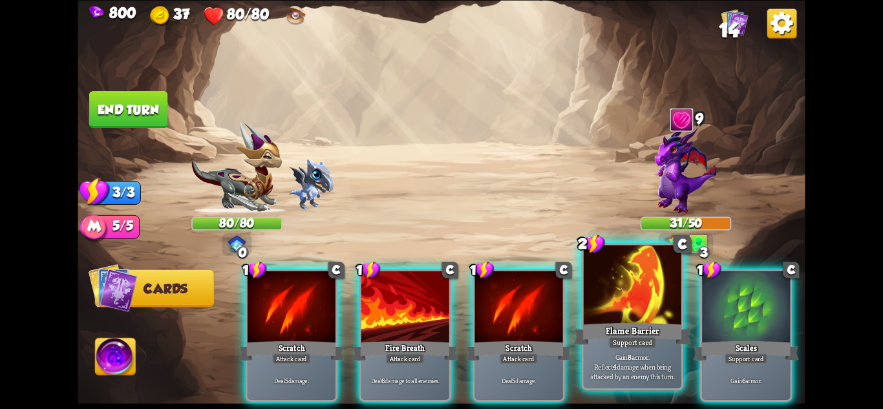
click at [622, 303] on div at bounding box center [633, 286] width 98 height 82
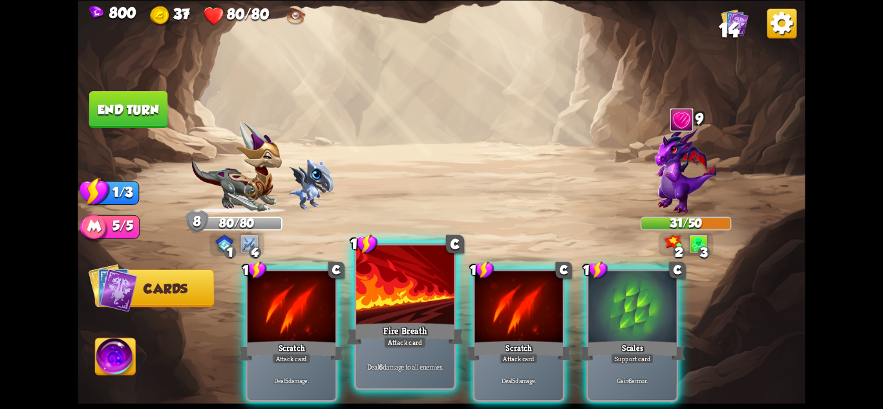
click at [406, 311] on div at bounding box center [405, 286] width 98 height 82
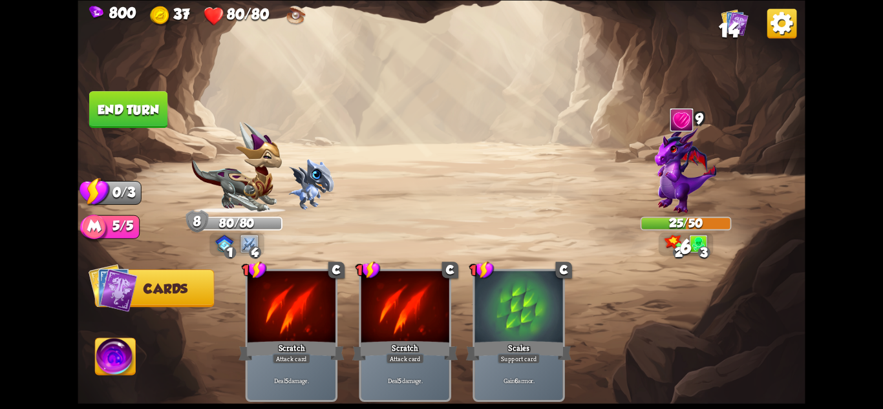
click at [136, 110] on button "End turn" at bounding box center [128, 109] width 78 height 37
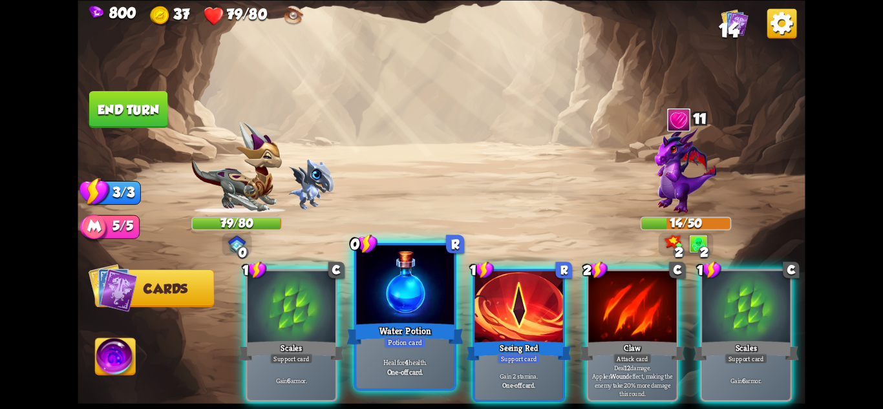
click at [445, 340] on div "Water Potion" at bounding box center [405, 334] width 117 height 26
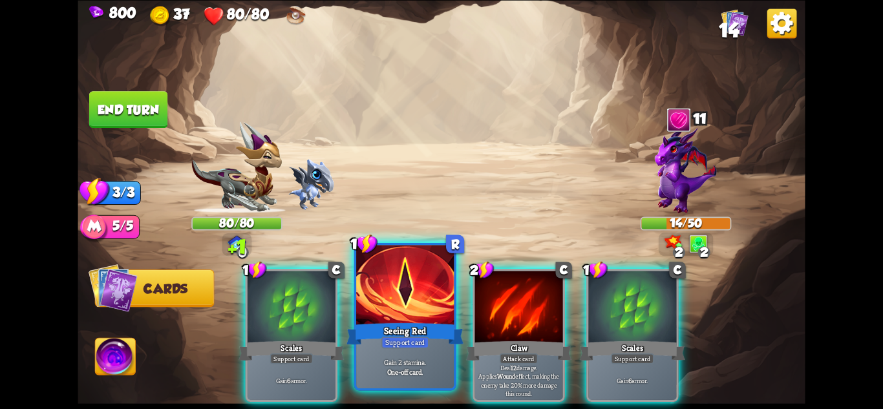
click at [431, 346] on div "Seeing Red" at bounding box center [405, 334] width 117 height 26
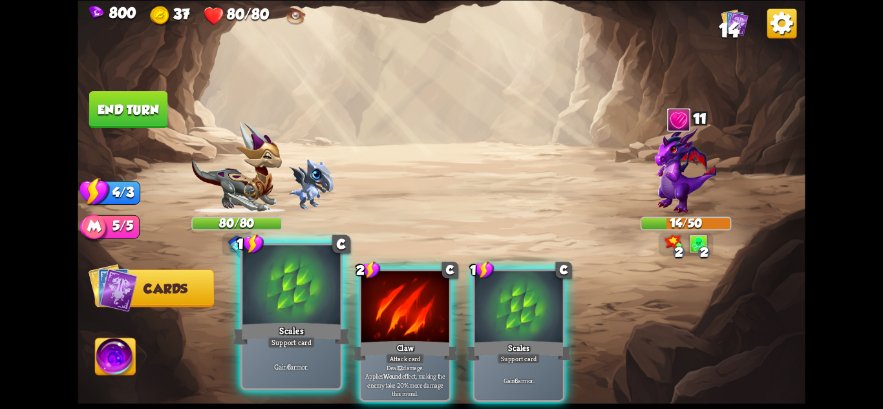
click at [332, 349] on div "Gain 6 armor." at bounding box center [292, 367] width 98 height 43
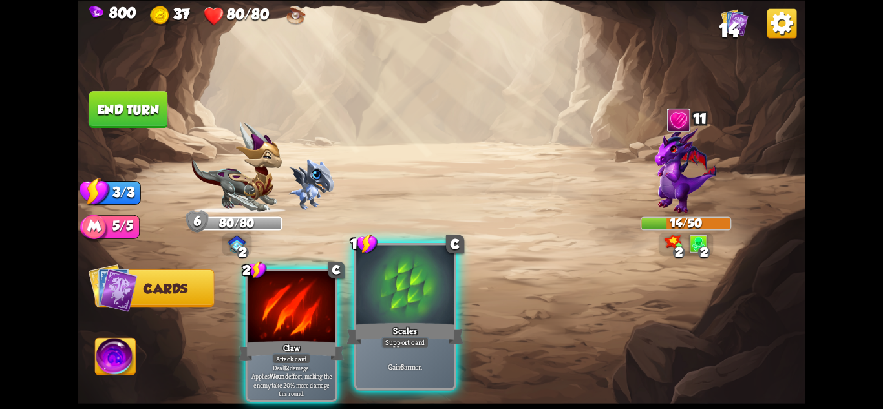
click at [421, 347] on div "Support card" at bounding box center [406, 342] width 48 height 12
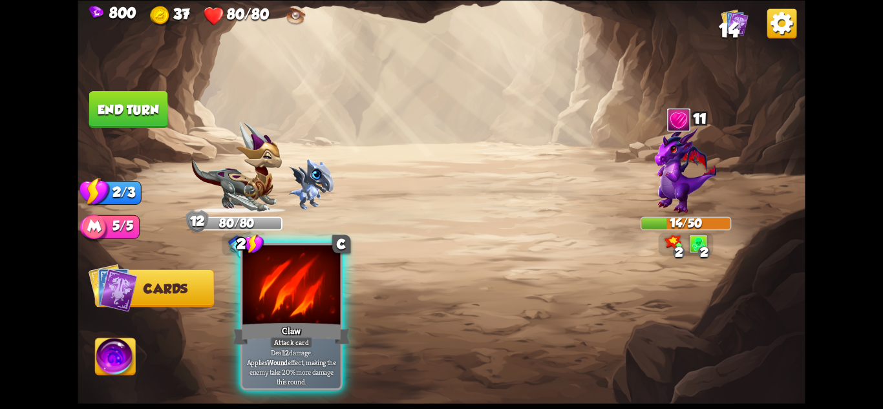
click at [326, 347] on div "Deal 12 damage. Applies Wound effect, making the enemy take 20% more damage thi…" at bounding box center [292, 367] width 98 height 43
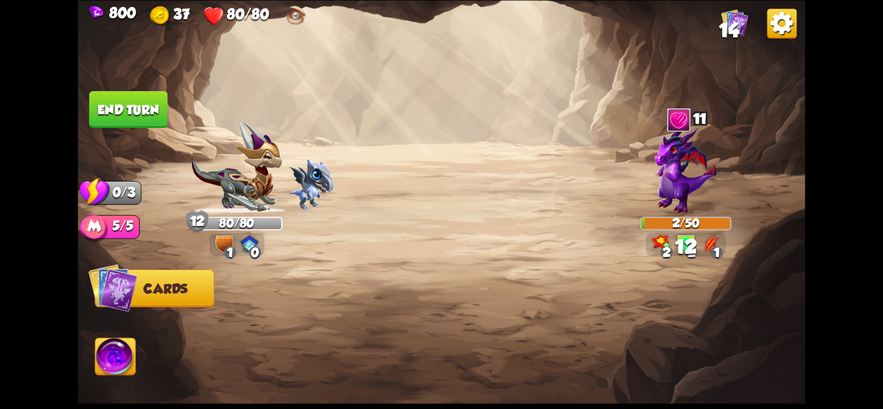
click at [165, 101] on button "End turn" at bounding box center [128, 109] width 78 height 37
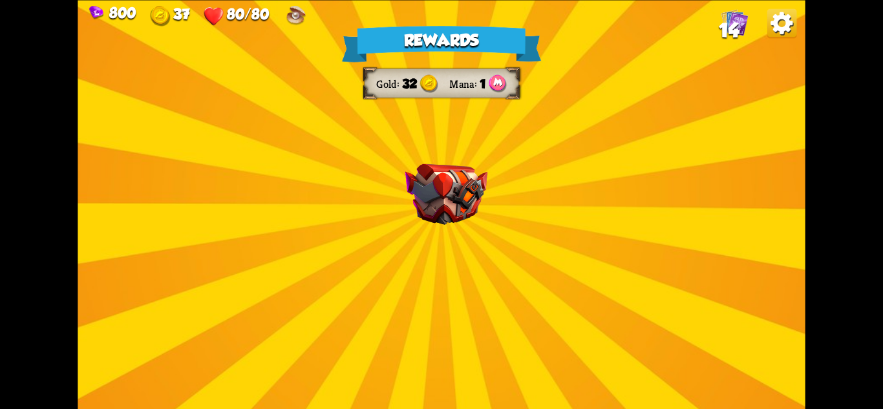
click at [424, 179] on img at bounding box center [447, 194] width 82 height 61
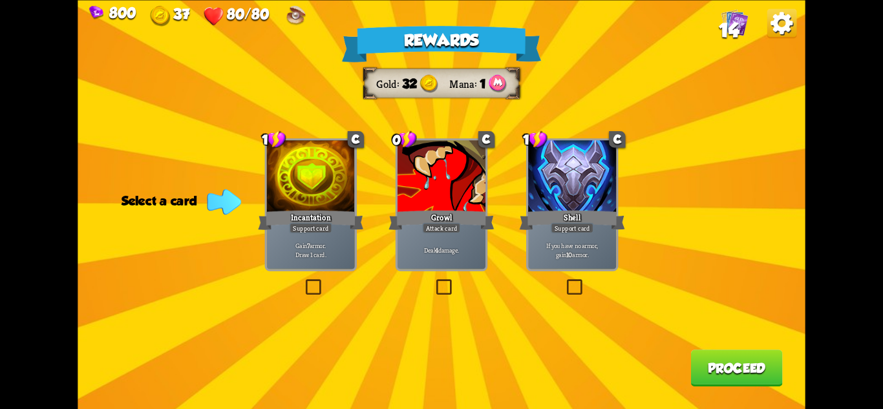
click at [332, 203] on div at bounding box center [311, 177] width 88 height 74
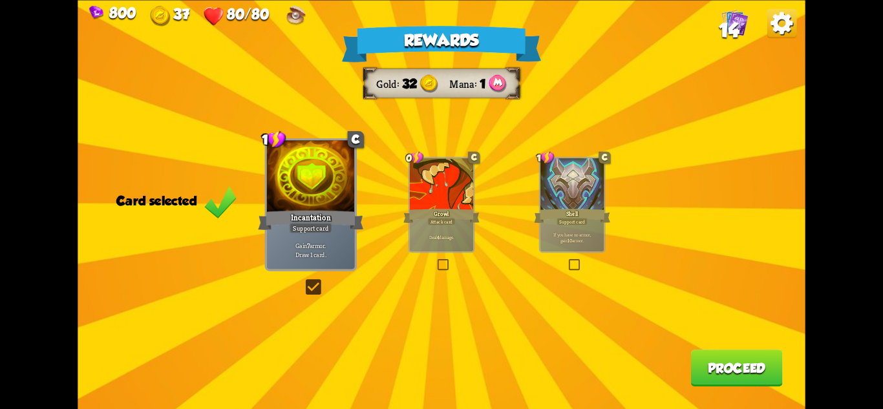
click at [754, 351] on button "Proceed" at bounding box center [737, 368] width 92 height 37
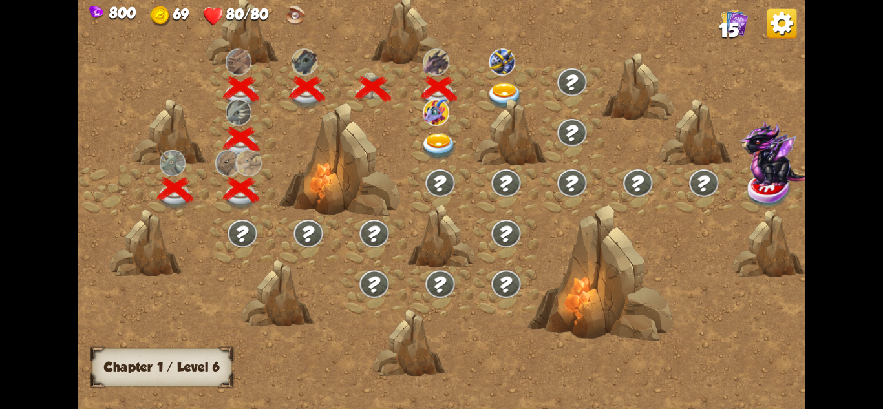
click at [448, 134] on img at bounding box center [439, 146] width 36 height 27
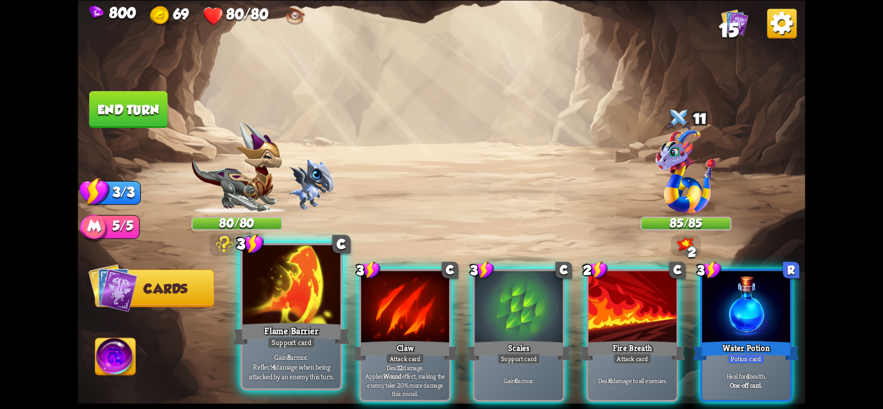
click at [329, 349] on div "Gain 8 armor. Reflect 4 damage when being attacked by an enemy this turn." at bounding box center [292, 367] width 98 height 43
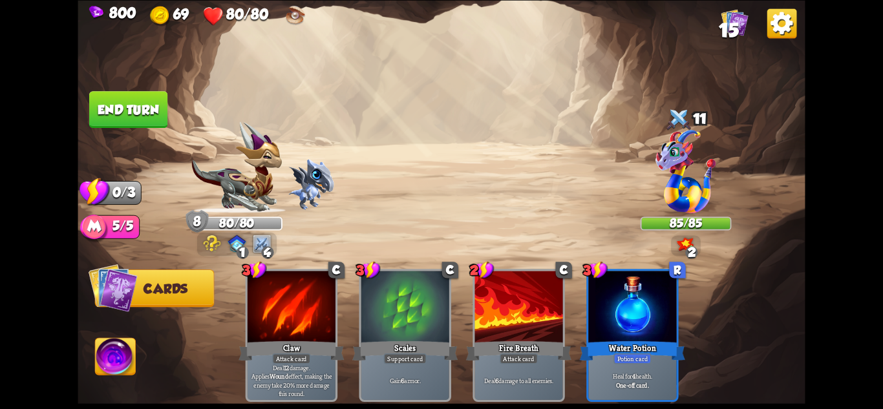
click at [156, 123] on button "End turn" at bounding box center [128, 109] width 78 height 37
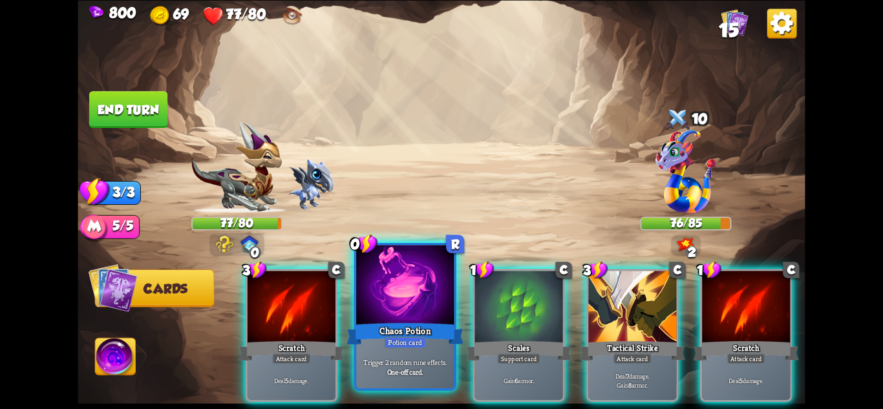
click at [445, 301] on div at bounding box center [405, 286] width 98 height 82
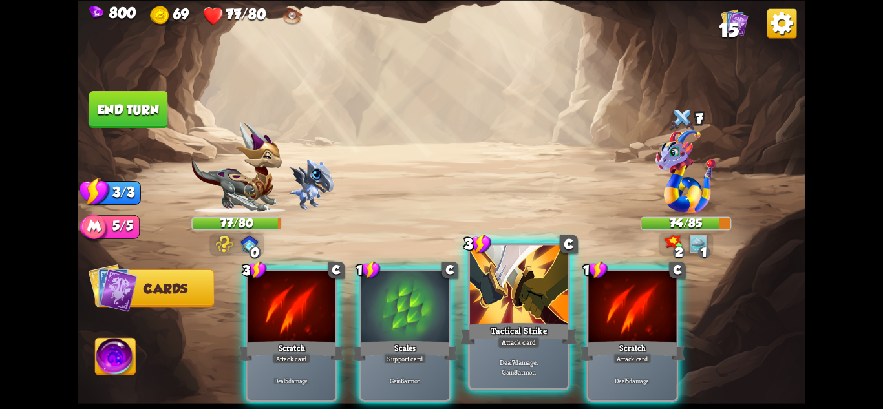
click at [504, 318] on div at bounding box center [519, 286] width 98 height 82
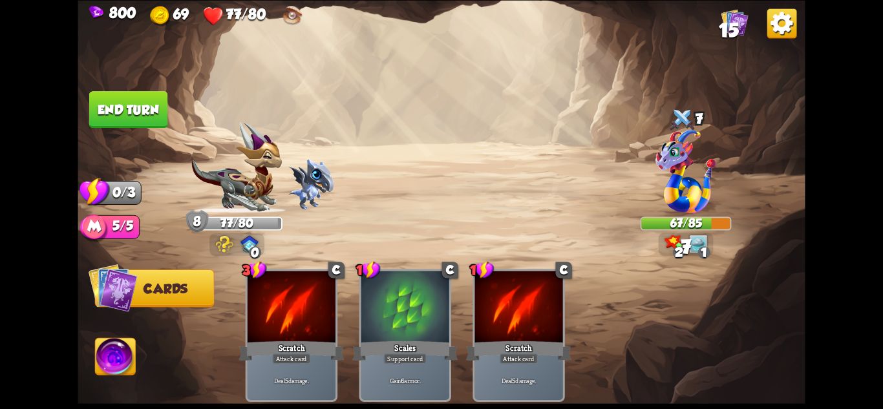
click at [140, 105] on button "End turn" at bounding box center [128, 109] width 78 height 37
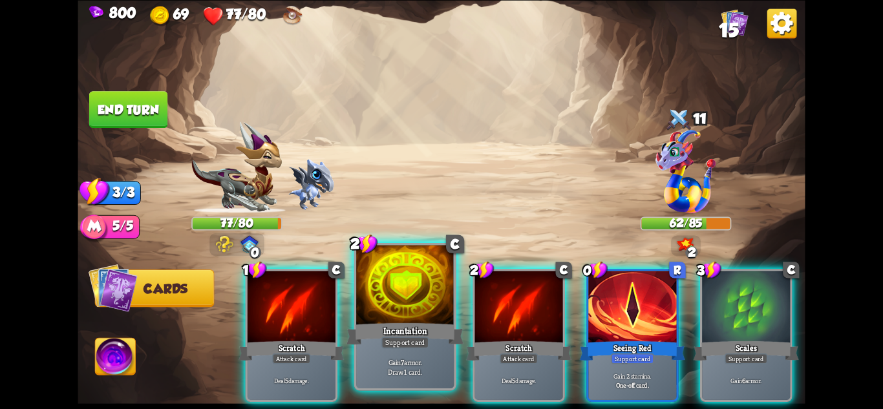
click at [403, 317] on div at bounding box center [405, 286] width 98 height 82
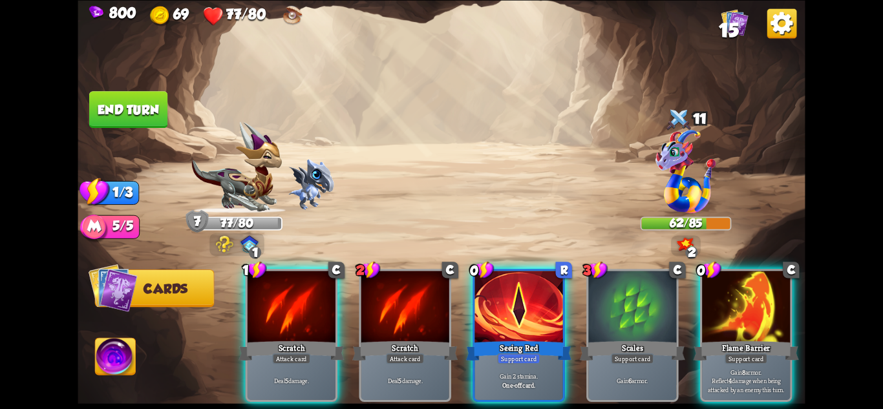
click at [744, 362] on div "Gain 8 armor. Reflect 4 damage when being attacked by an enemy this turn." at bounding box center [746, 381] width 88 height 38
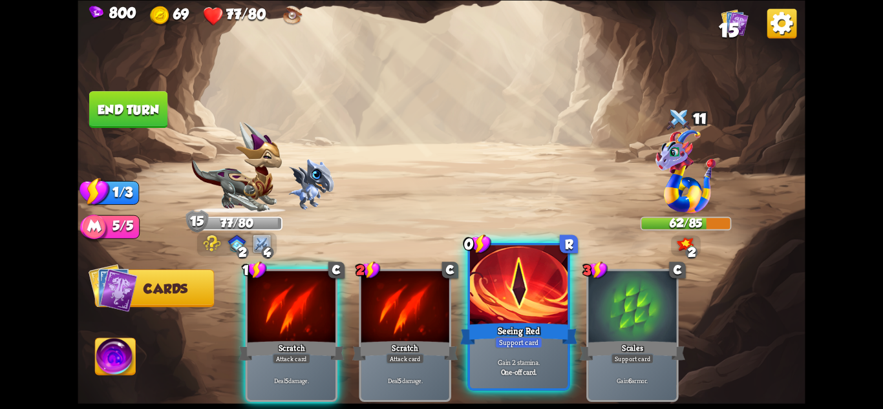
click at [554, 349] on div "Gain 2 stamina. One-off card." at bounding box center [519, 367] width 98 height 43
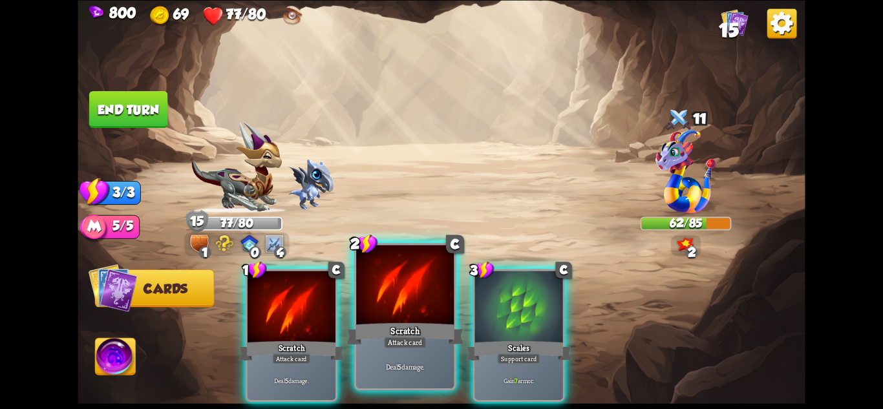
click at [407, 347] on div "Attack card" at bounding box center [405, 342] width 43 height 12
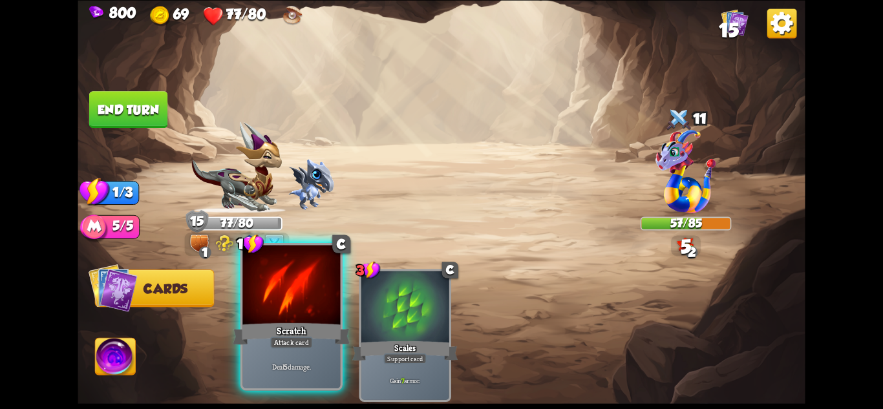
click at [289, 339] on div "Attack card" at bounding box center [291, 342] width 43 height 12
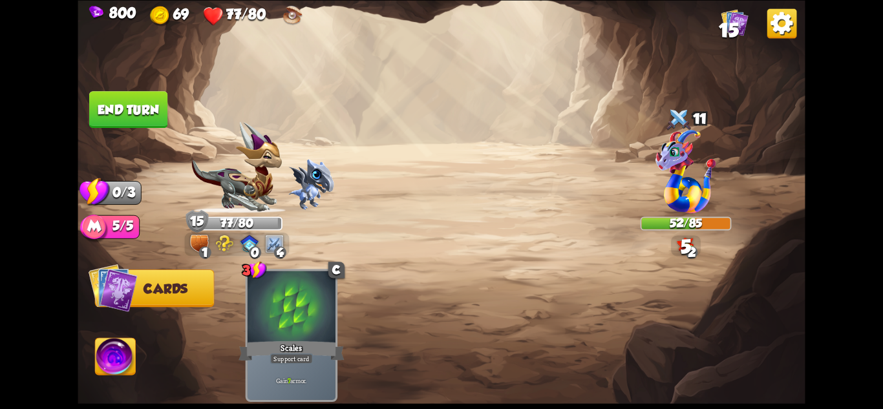
click at [137, 98] on button "End turn" at bounding box center [128, 109] width 78 height 37
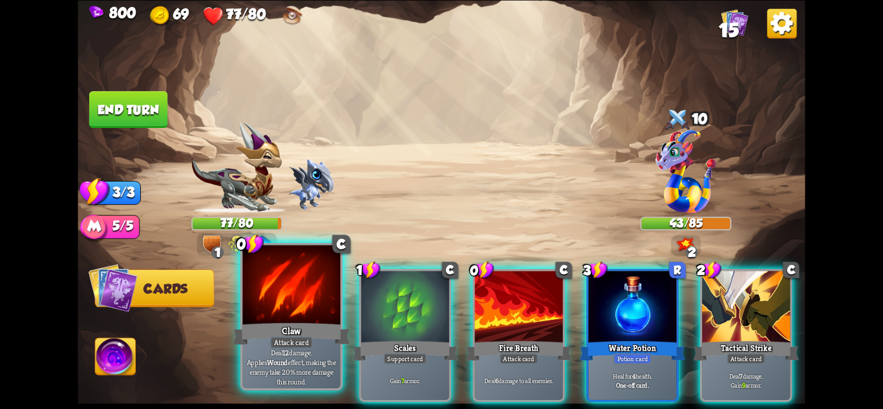
click at [291, 341] on div "Attack card" at bounding box center [291, 342] width 43 height 12
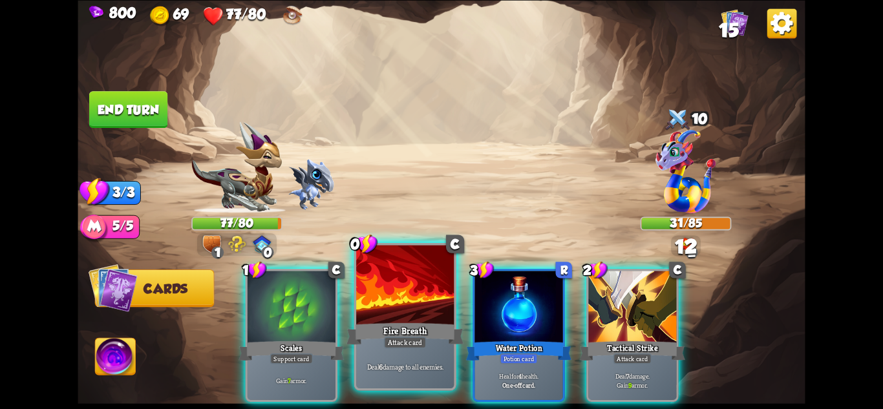
click at [380, 334] on div "Fire Breath" at bounding box center [405, 334] width 117 height 26
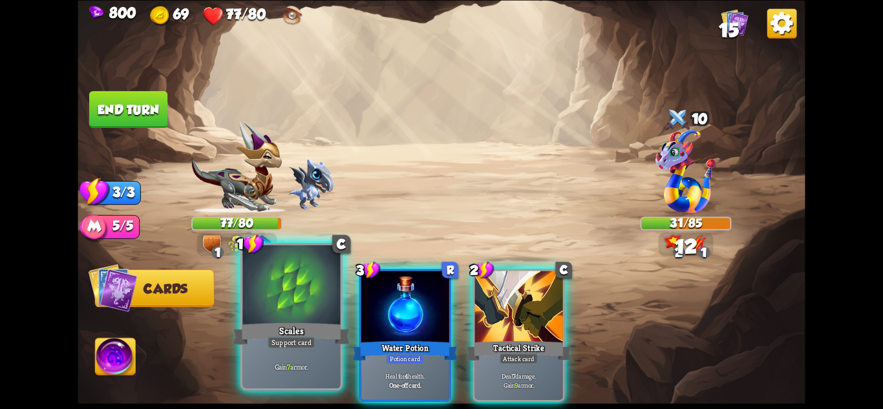
click at [298, 337] on div "Support card" at bounding box center [292, 342] width 48 height 12
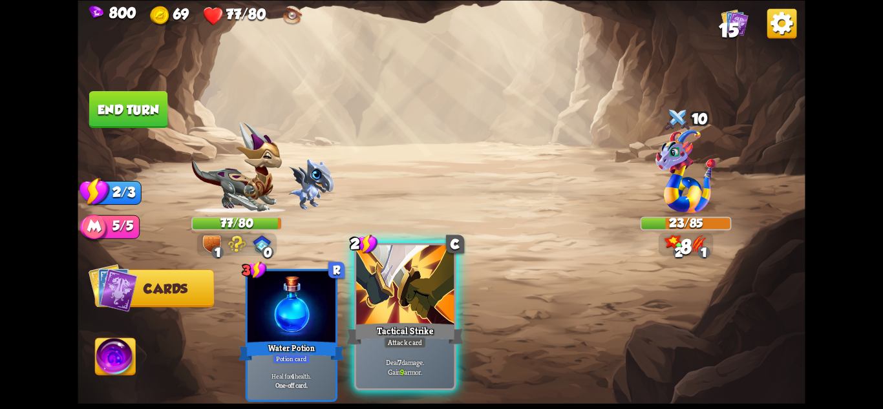
click at [378, 330] on div "Tactical Strike" at bounding box center [405, 334] width 117 height 26
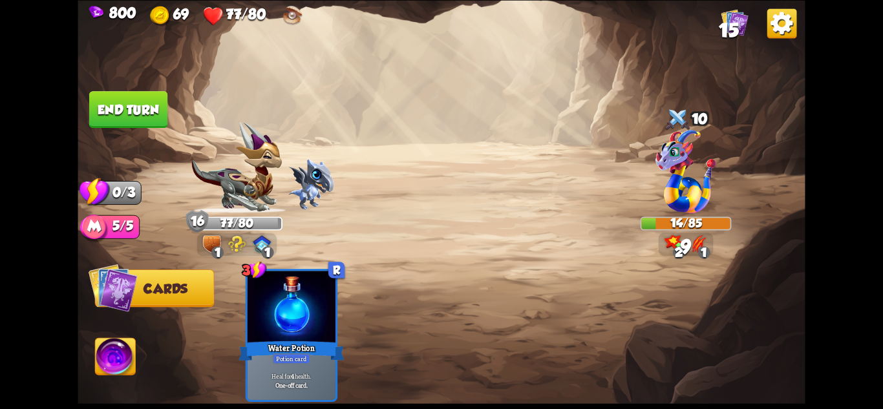
click at [146, 98] on button "End turn" at bounding box center [128, 109] width 78 height 37
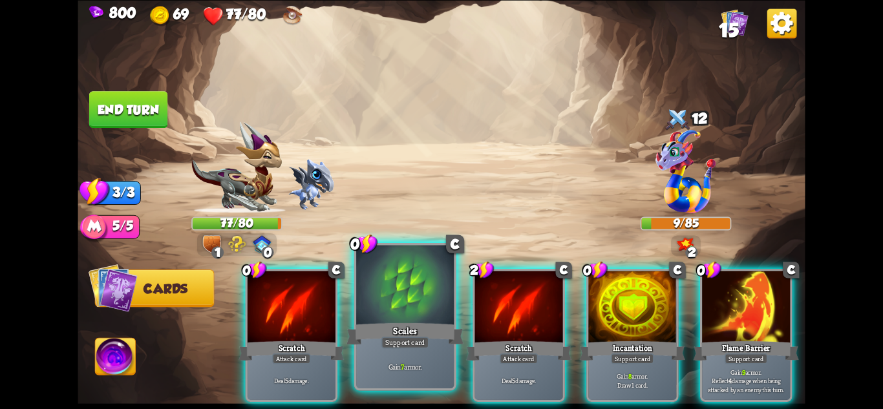
click at [420, 335] on div "Scales" at bounding box center [405, 334] width 117 height 26
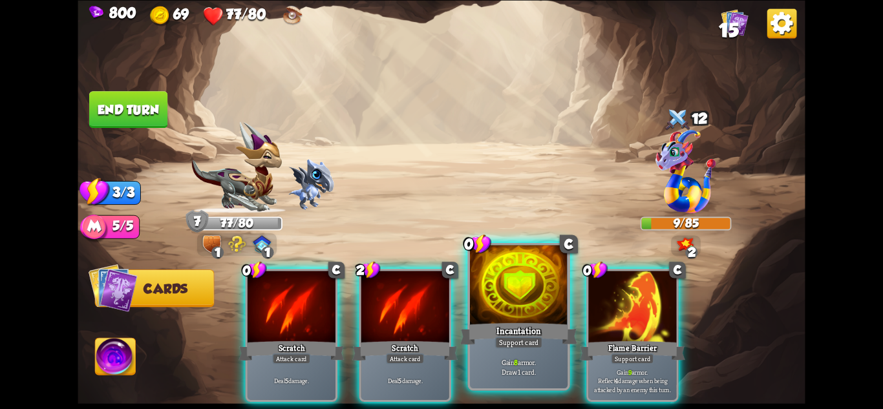
click at [556, 327] on div "Incantation" at bounding box center [518, 334] width 117 height 26
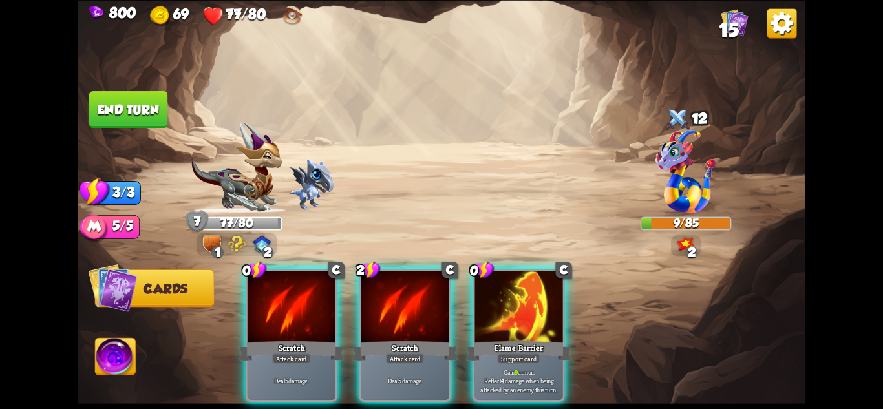
click at [556, 339] on div "Flame Barrier" at bounding box center [518, 350] width 105 height 23
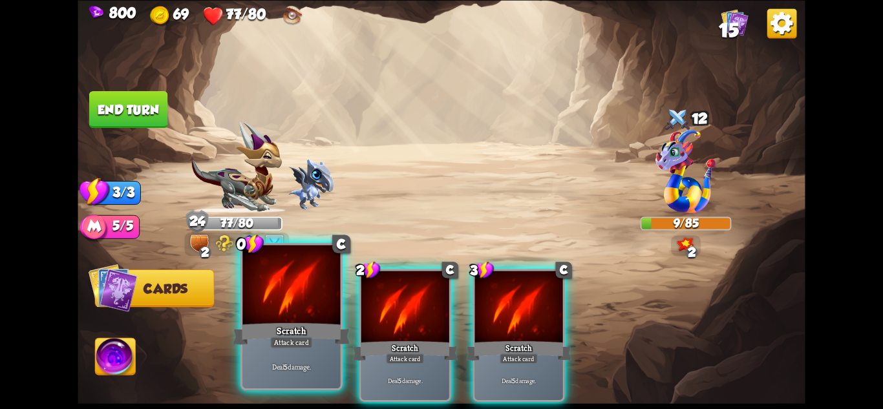
click at [290, 351] on div "Deal 5 damage." at bounding box center [292, 367] width 98 height 43
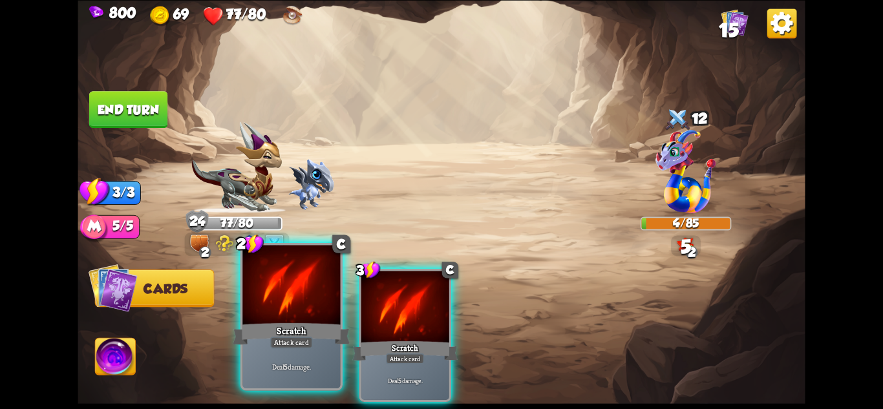
click at [316, 354] on div "Deal 5 damage." at bounding box center [292, 367] width 98 height 43
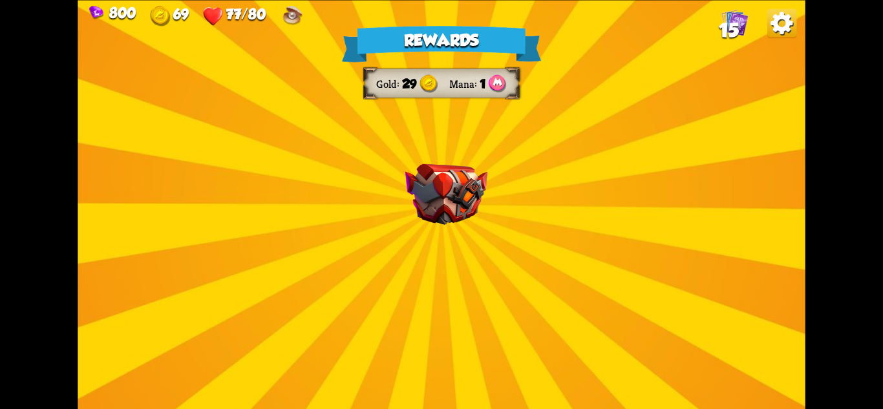
click at [470, 213] on img at bounding box center [447, 194] width 82 height 61
click at [466, 203] on img at bounding box center [447, 194] width 82 height 61
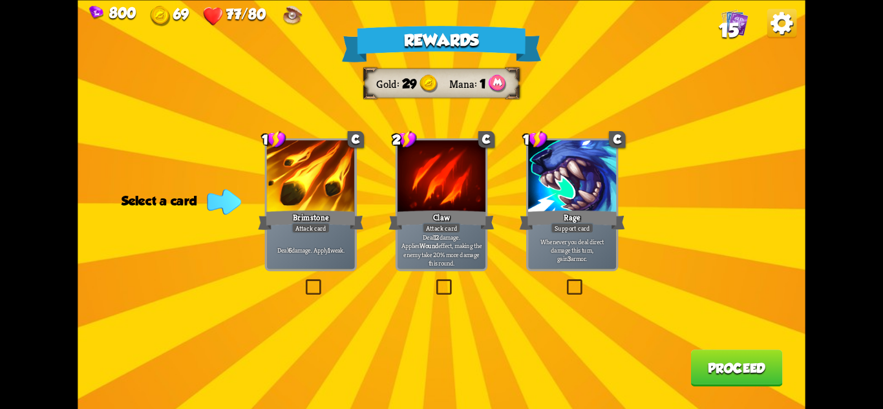
click at [301, 199] on div at bounding box center [311, 177] width 88 height 74
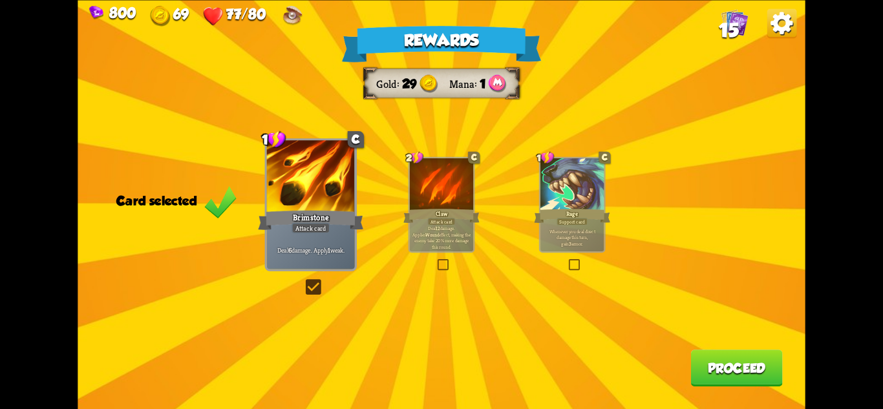
click at [735, 364] on button "Proceed" at bounding box center [737, 368] width 92 height 37
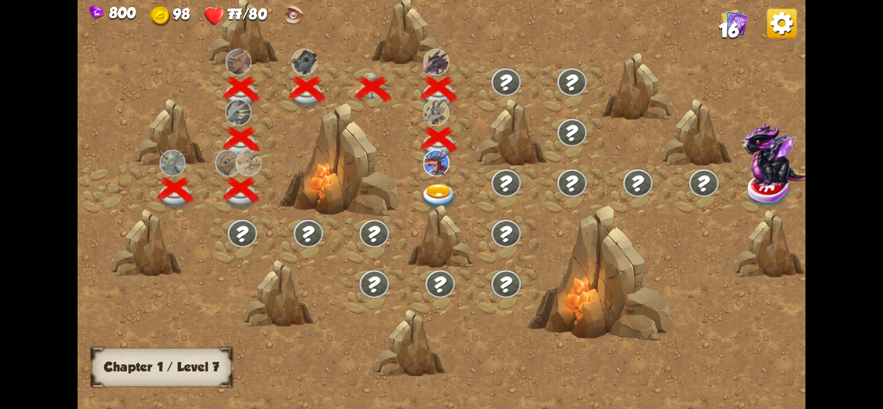
click at [439, 197] on img at bounding box center [439, 197] width 36 height 27
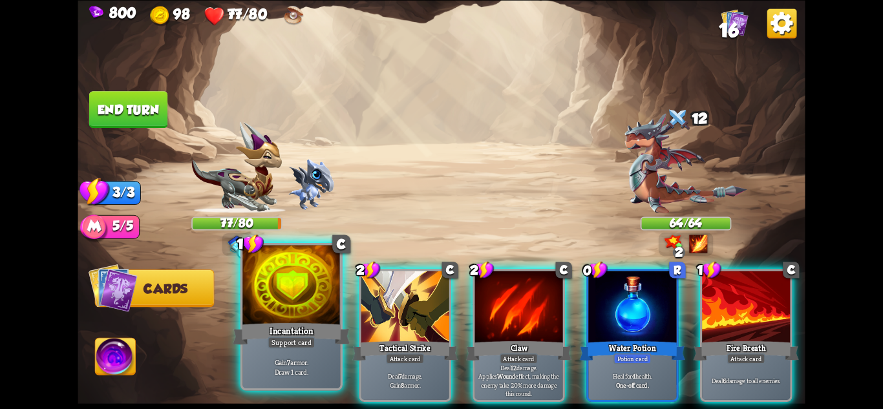
click at [321, 354] on div "Gain 7 armor. Draw 1 card." at bounding box center [292, 367] width 98 height 43
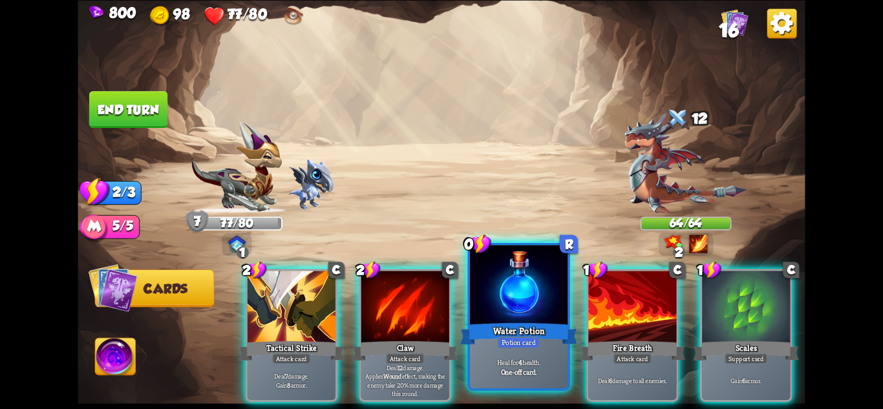
click at [548, 351] on div "Heal for 4 health. One-off card." at bounding box center [519, 367] width 98 height 43
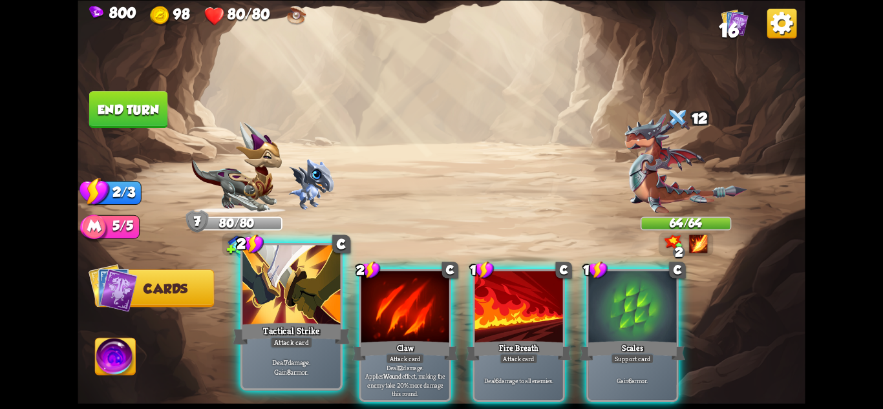
click at [324, 339] on div "Tactical Strike" at bounding box center [291, 334] width 117 height 26
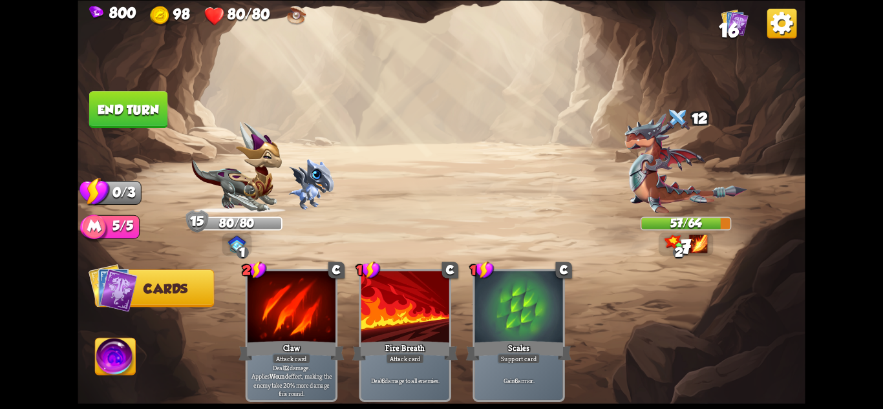
click at [119, 96] on button "End turn" at bounding box center [128, 109] width 78 height 37
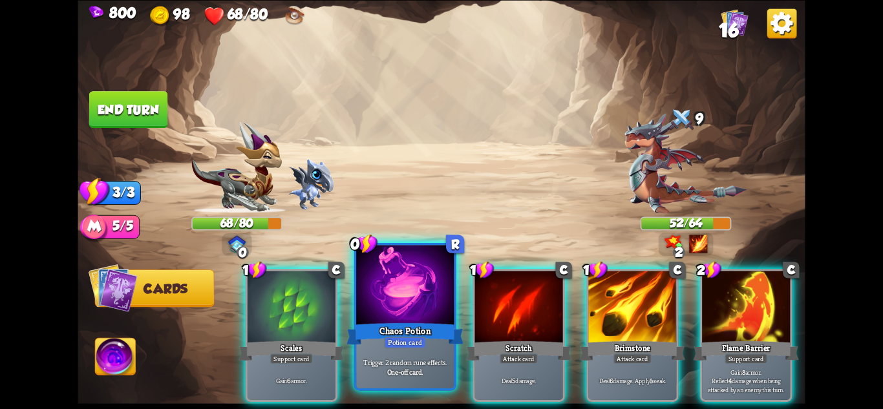
click at [398, 325] on div "Chaos Potion" at bounding box center [405, 334] width 117 height 26
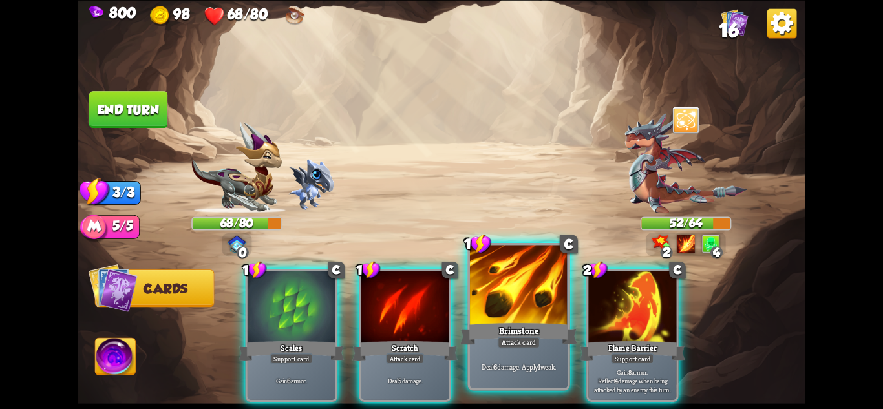
click at [516, 352] on div "Deal 6 damage. Apply 1 weak." at bounding box center [519, 367] width 98 height 43
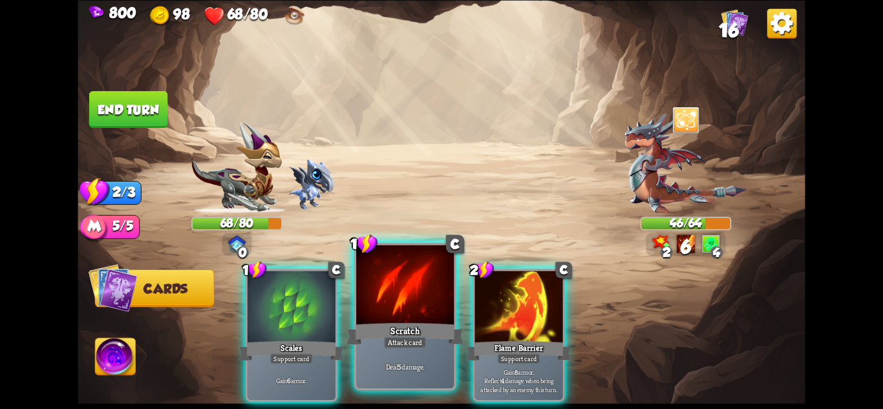
click at [396, 336] on div "Attack card" at bounding box center [405, 342] width 43 height 12
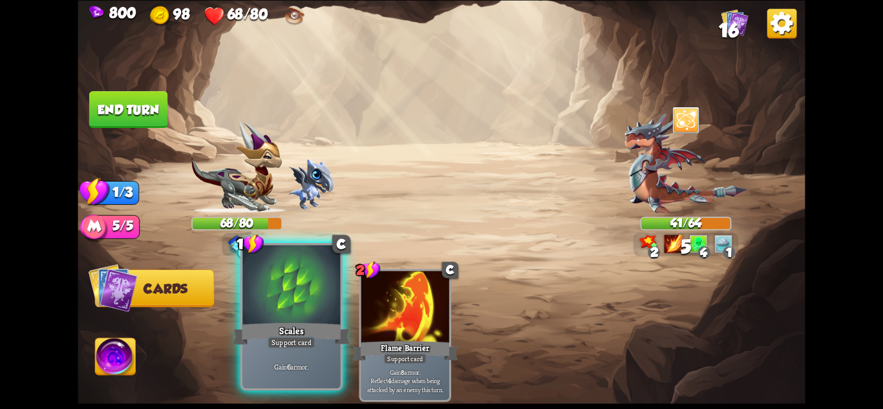
click at [252, 299] on div at bounding box center [292, 286] width 98 height 82
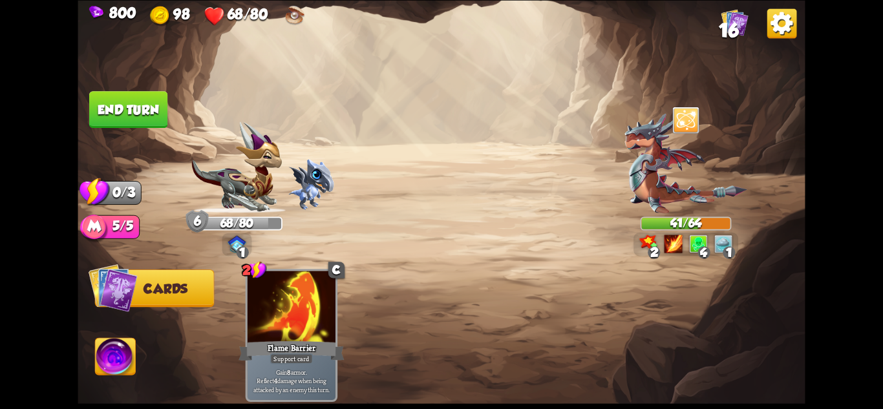
click at [135, 105] on button "End turn" at bounding box center [128, 109] width 79 height 37
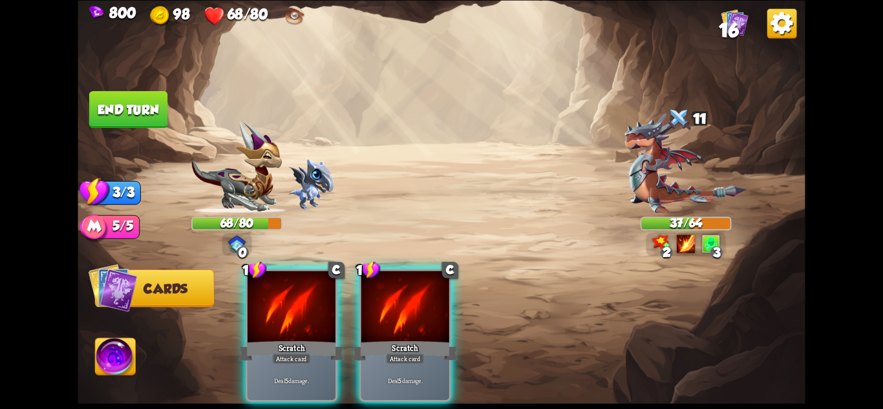
click at [677, 190] on div "Player turn" at bounding box center [442, 205] width 728 height 112
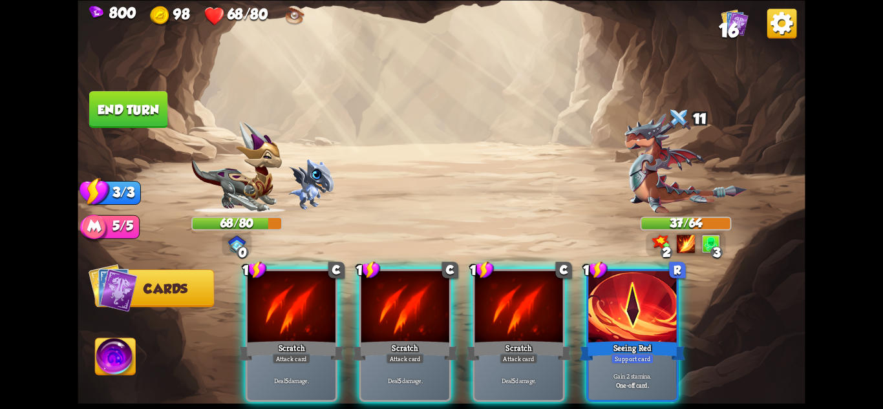
click at [682, 175] on div "Player turn" at bounding box center [442, 205] width 728 height 112
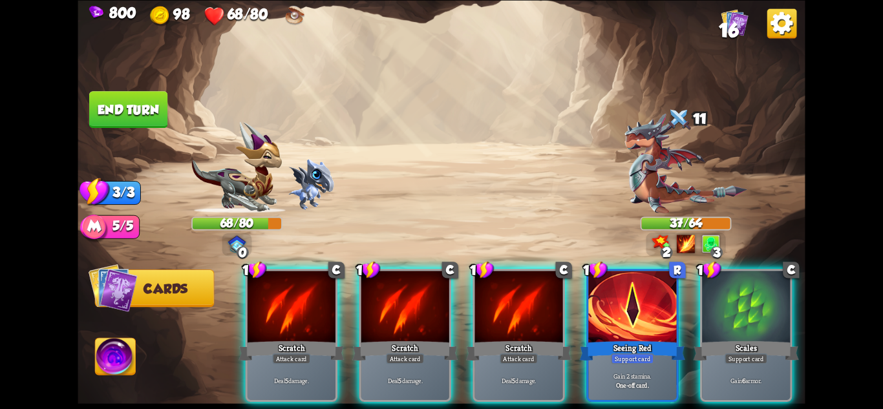
click at [682, 175] on img at bounding box center [686, 163] width 123 height 100
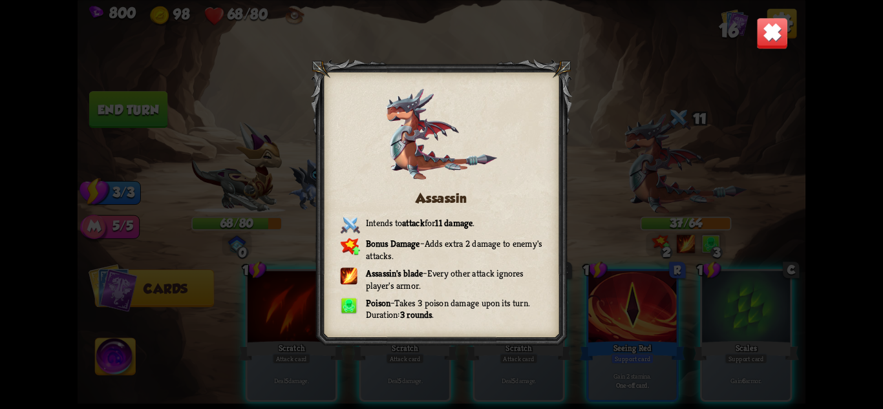
click at [766, 29] on img at bounding box center [773, 33] width 32 height 32
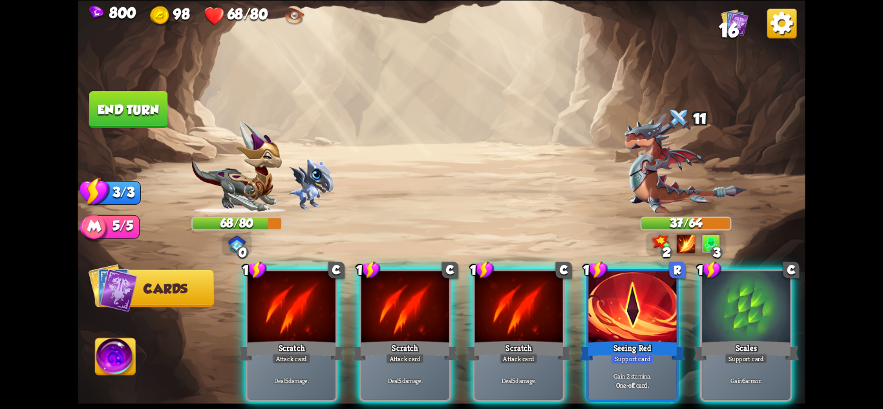
drag, startPoint x: 663, startPoint y: 302, endPoint x: 660, endPoint y: 321, distance: 19.0
click at [660, 320] on div at bounding box center [633, 308] width 88 height 74
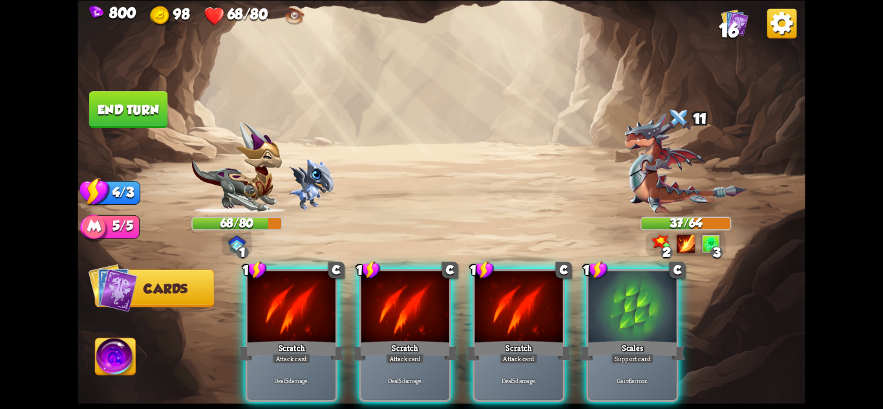
click at [660, 339] on div "Scales" at bounding box center [632, 350] width 105 height 23
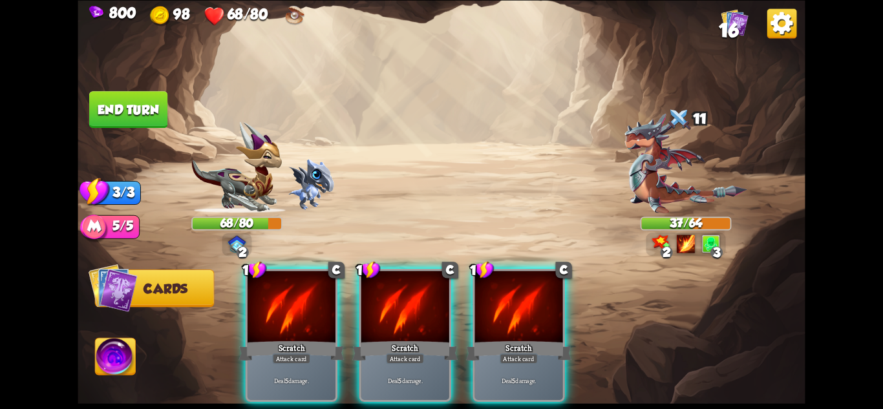
click at [569, 330] on div "1 C Scratch Attack card Deal 5 damage. 1 C Scratch Attack card Deal 5 damage. 1…" at bounding box center [514, 319] width 582 height 182
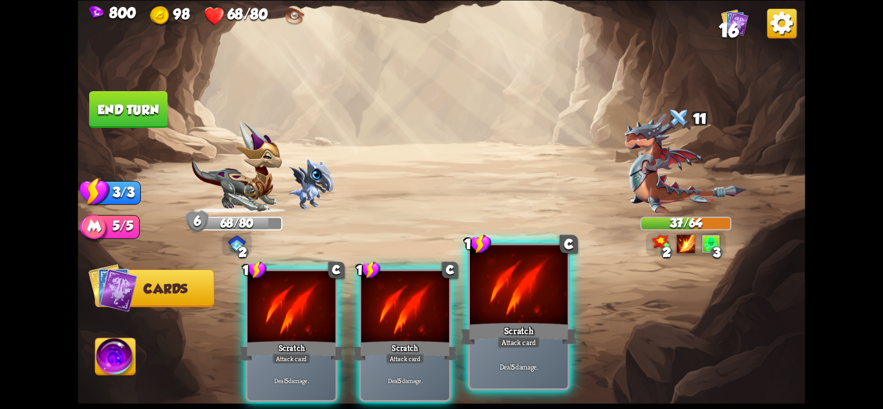
drag, startPoint x: 532, startPoint y: 332, endPoint x: 435, endPoint y: 334, distance: 97.0
click at [532, 332] on div "Scratch" at bounding box center [518, 334] width 117 height 26
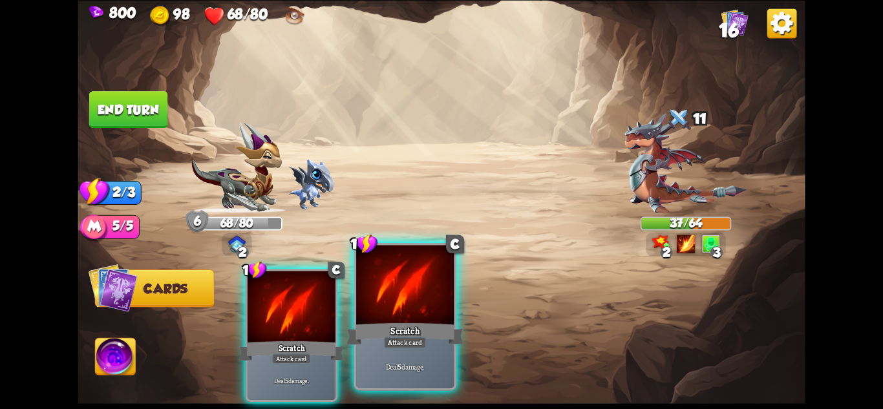
click at [424, 334] on div "Scratch" at bounding box center [405, 334] width 117 height 26
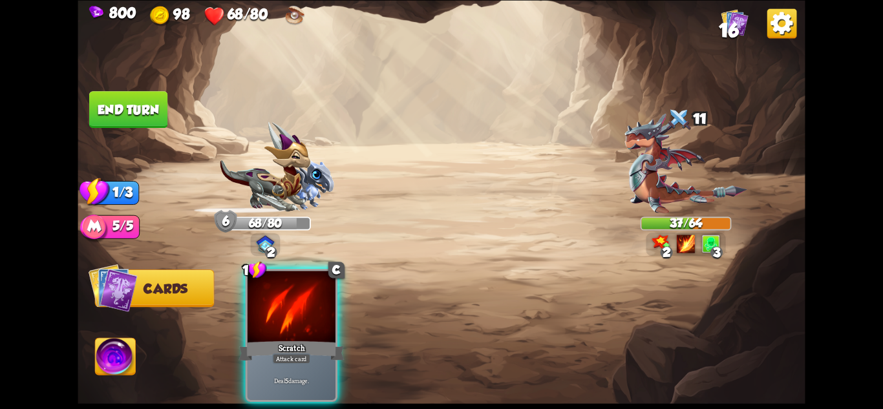
click at [352, 335] on div "1 C Scratch Attack card Deal 5 damage." at bounding box center [514, 319] width 582 height 182
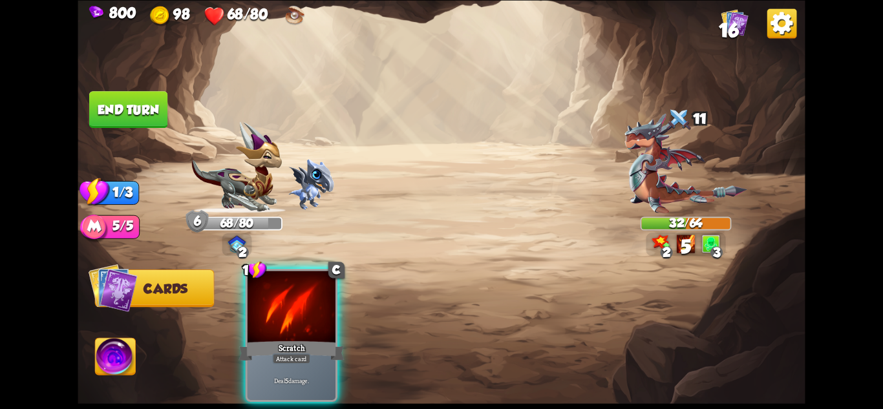
click at [303, 353] on div "Attack card" at bounding box center [291, 358] width 38 height 11
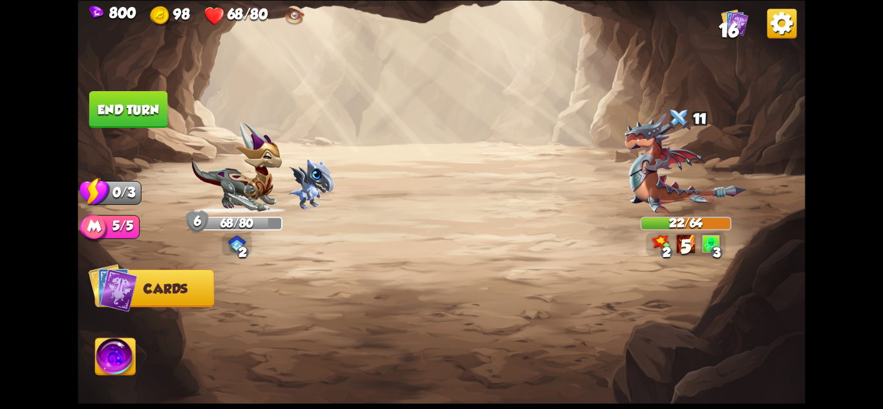
click at [109, 113] on button "End turn" at bounding box center [128, 109] width 78 height 37
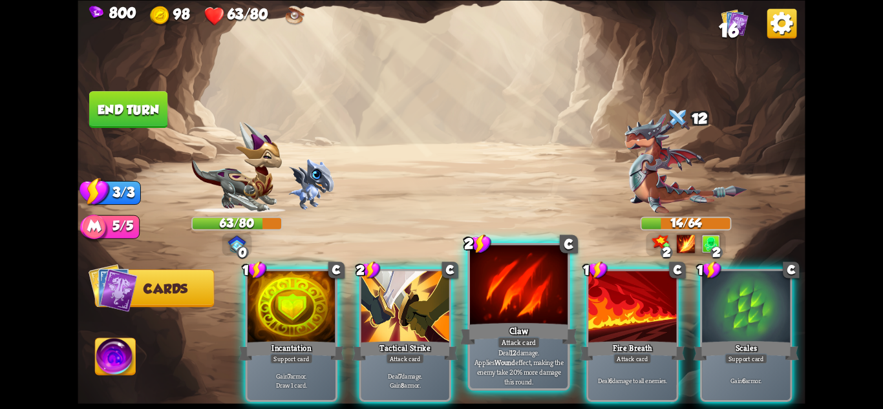
click at [536, 326] on div "Claw" at bounding box center [518, 334] width 117 height 26
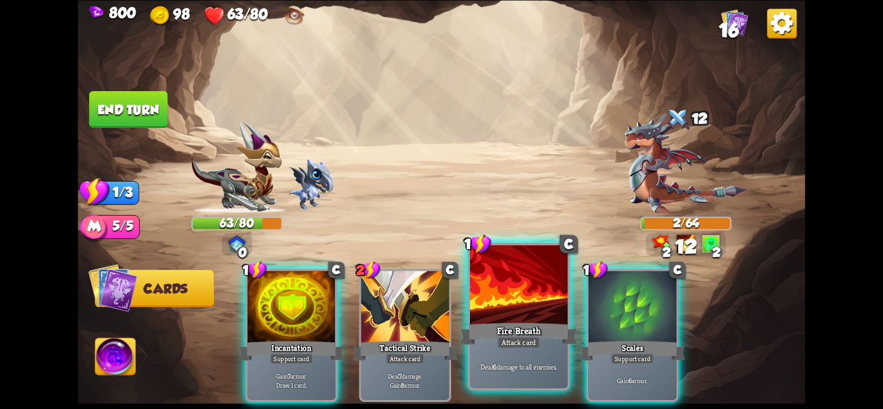
click at [523, 331] on div "Fire Breath" at bounding box center [518, 334] width 117 height 26
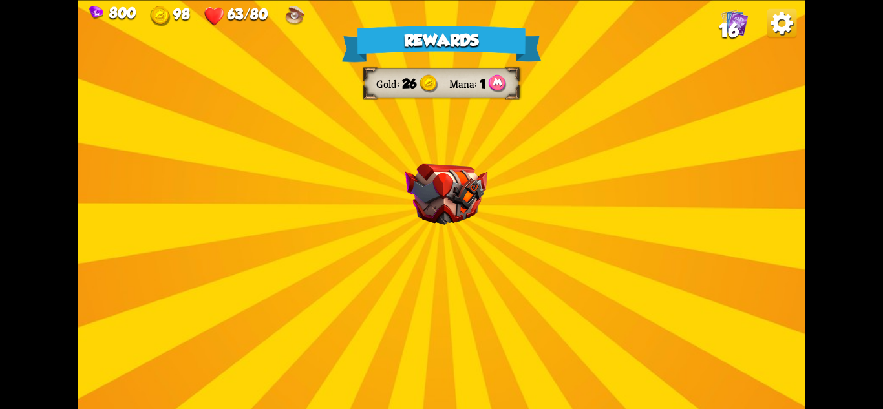
click at [433, 199] on img at bounding box center [447, 194] width 82 height 61
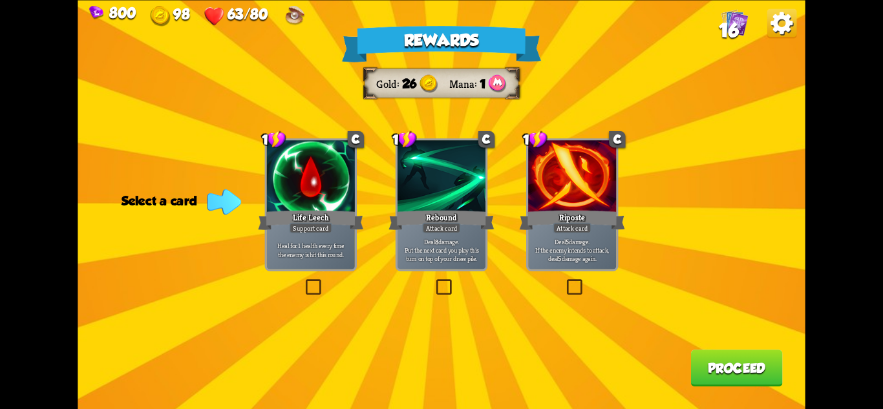
click at [314, 213] on div "Life Leech" at bounding box center [310, 219] width 105 height 23
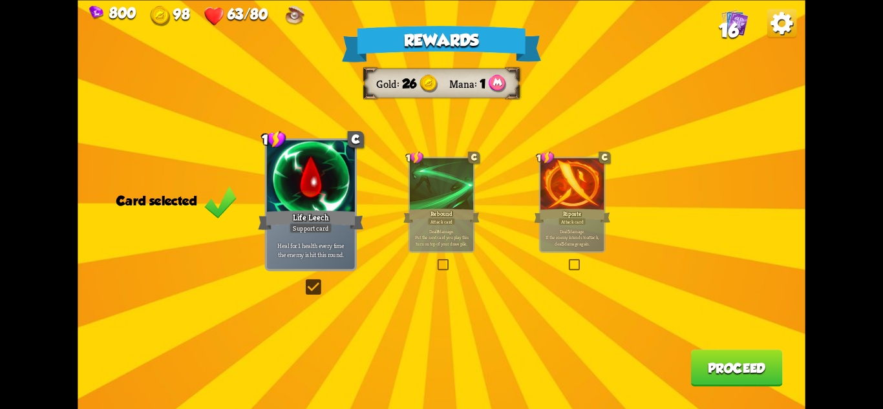
click at [745, 363] on button "Proceed" at bounding box center [737, 368] width 92 height 37
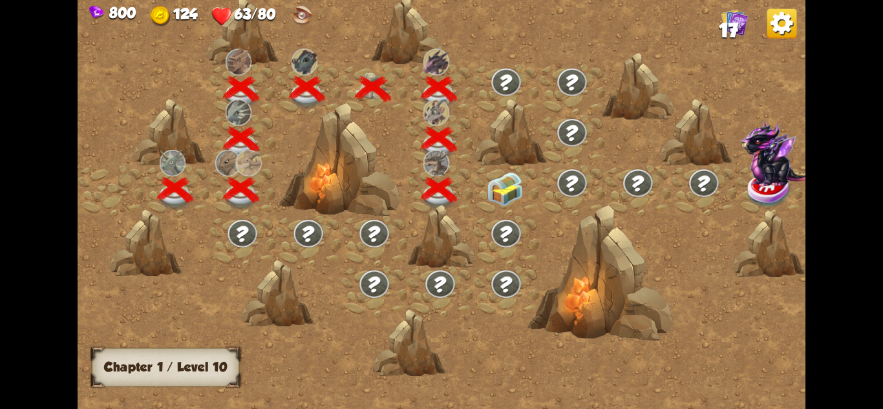
click at [512, 193] on img at bounding box center [505, 189] width 36 height 34
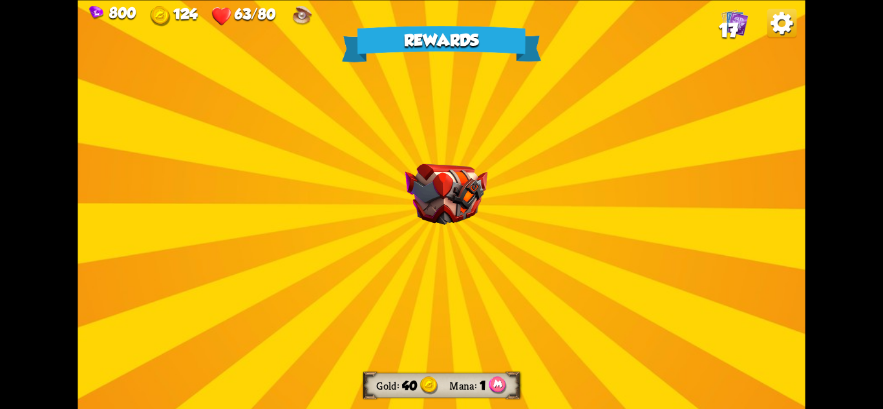
click at [433, 204] on img at bounding box center [447, 194] width 82 height 61
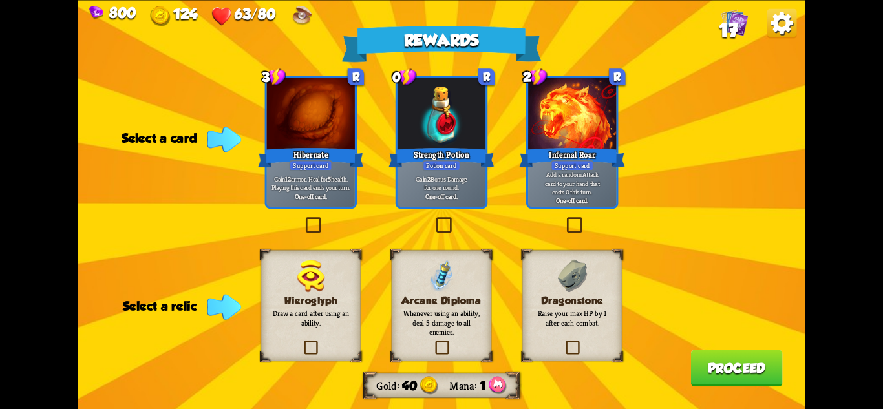
click at [590, 145] on div at bounding box center [572, 115] width 88 height 74
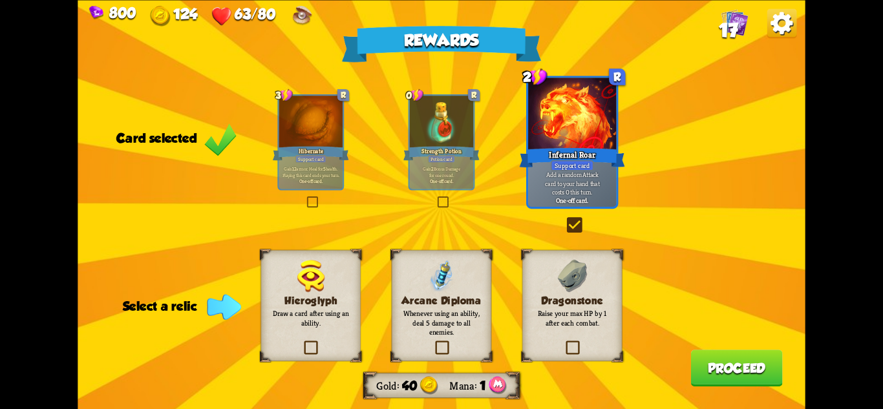
click at [607, 328] on div "Dragonstone Raise your max HP by 1 after each combat." at bounding box center [573, 305] width 100 height 111
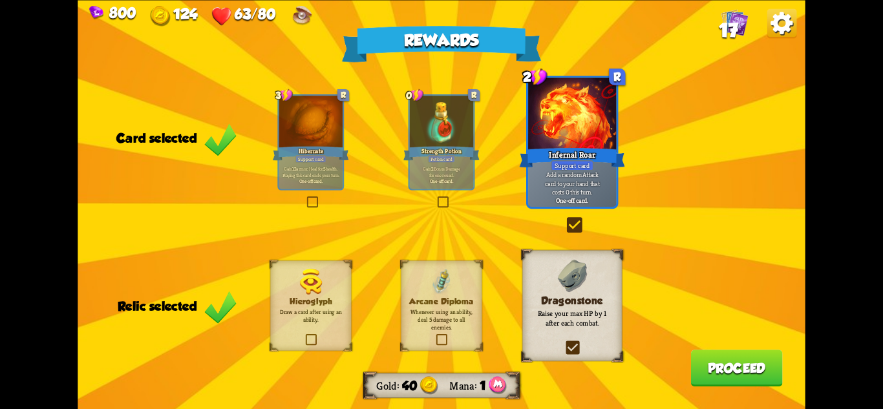
click at [733, 368] on button "Proceed" at bounding box center [737, 368] width 92 height 37
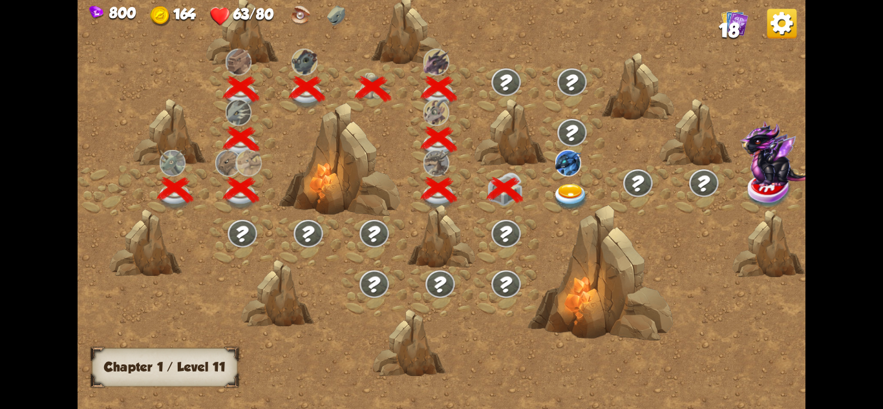
scroll to position [0, 197]
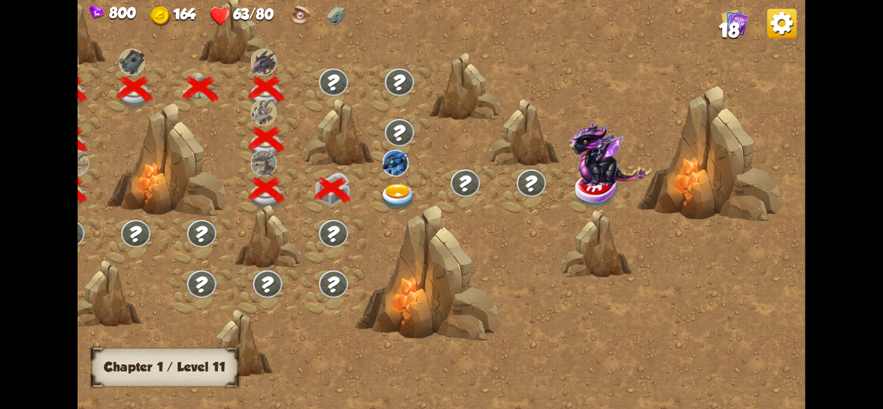
click at [402, 194] on img at bounding box center [398, 197] width 36 height 27
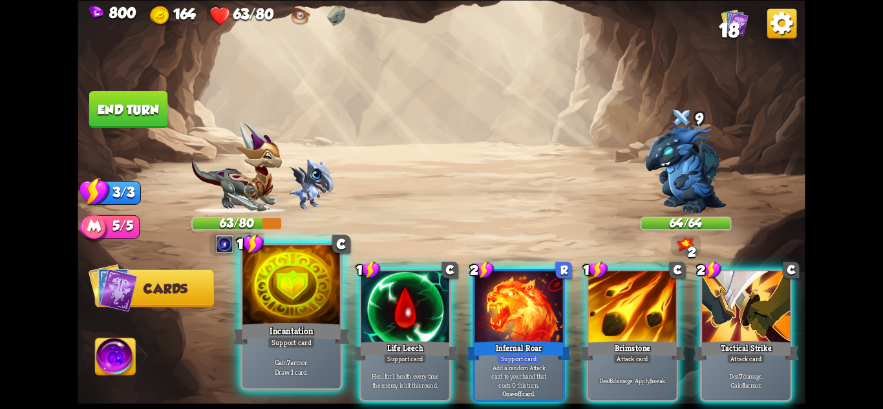
click at [319, 329] on div "Incantation" at bounding box center [291, 334] width 117 height 26
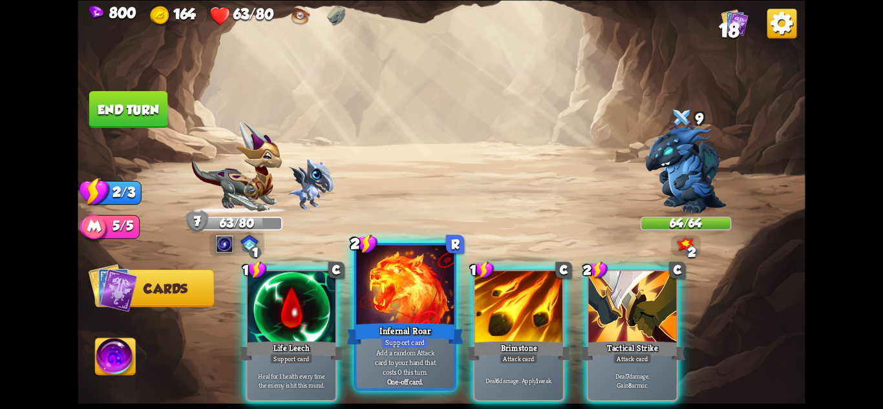
click at [413, 327] on div "Infernal Roar" at bounding box center [405, 334] width 117 height 26
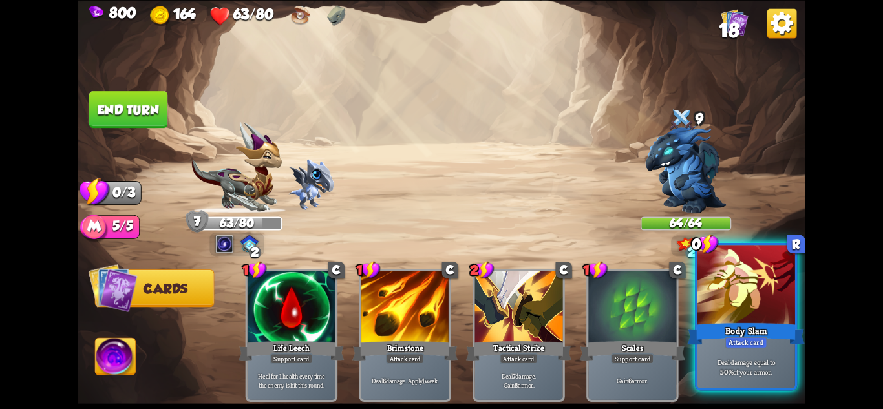
click at [726, 336] on div "Body Slam" at bounding box center [746, 334] width 117 height 26
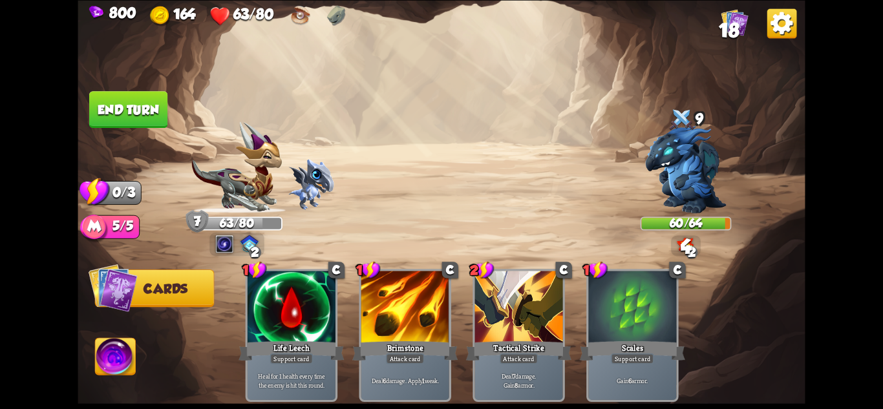
click at [142, 121] on button "End turn" at bounding box center [128, 109] width 78 height 37
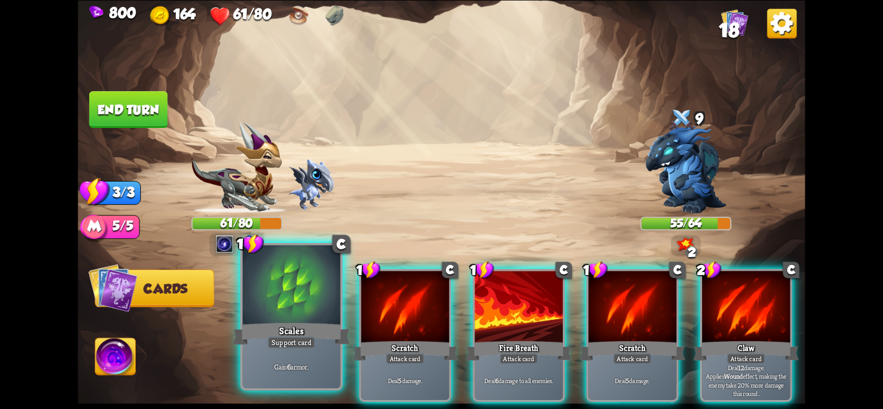
click at [296, 314] on div at bounding box center [292, 286] width 98 height 82
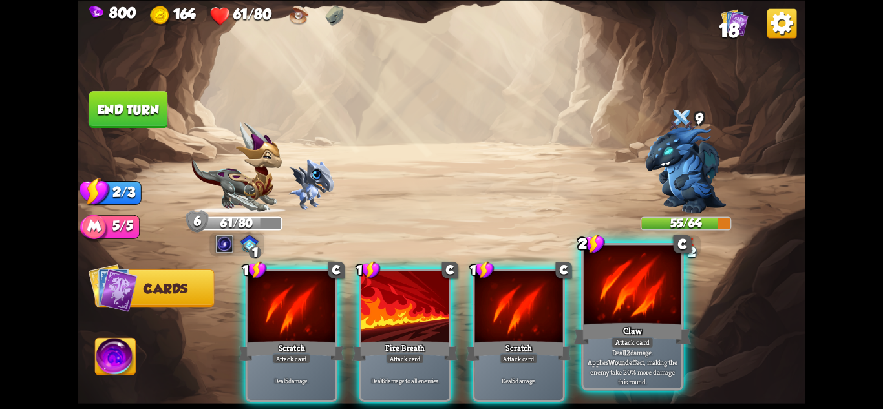
click at [644, 325] on div "Claw" at bounding box center [632, 334] width 117 height 26
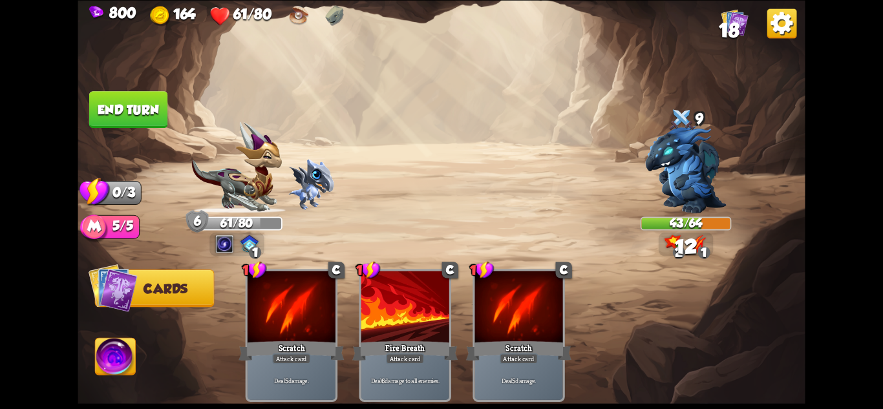
click at [114, 98] on button "End turn" at bounding box center [128, 109] width 78 height 37
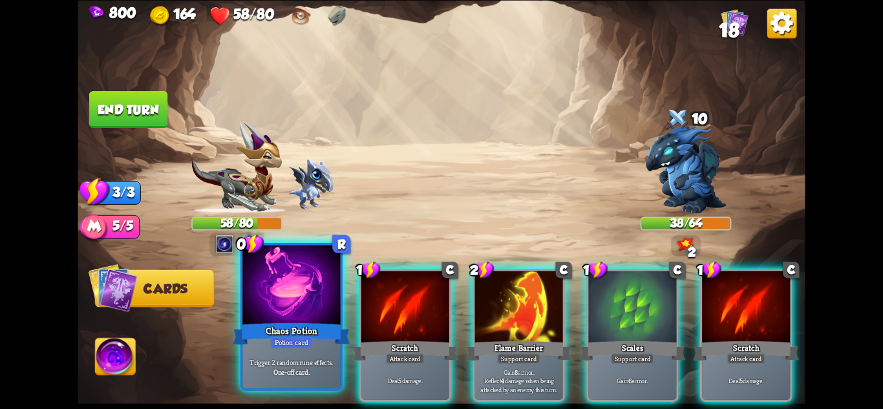
click at [305, 353] on div "Trigger 2 random rune effects. One-off card." at bounding box center [292, 367] width 98 height 43
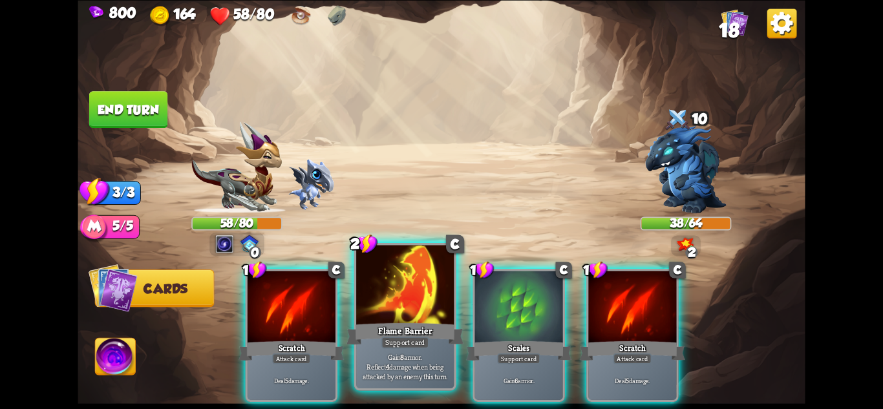
click at [388, 353] on p "Gain 8 armor. Reflect 4 damage when being attacked by an enemy this turn." at bounding box center [405, 366] width 93 height 29
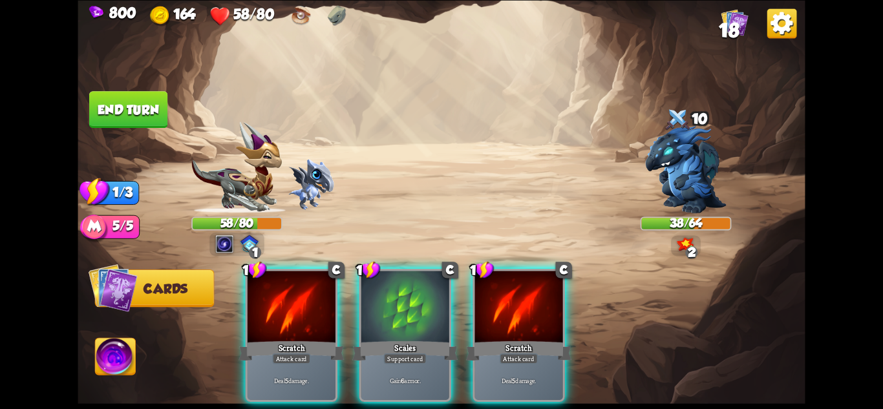
click at [388, 362] on div "Gain 6 armor." at bounding box center [406, 381] width 88 height 38
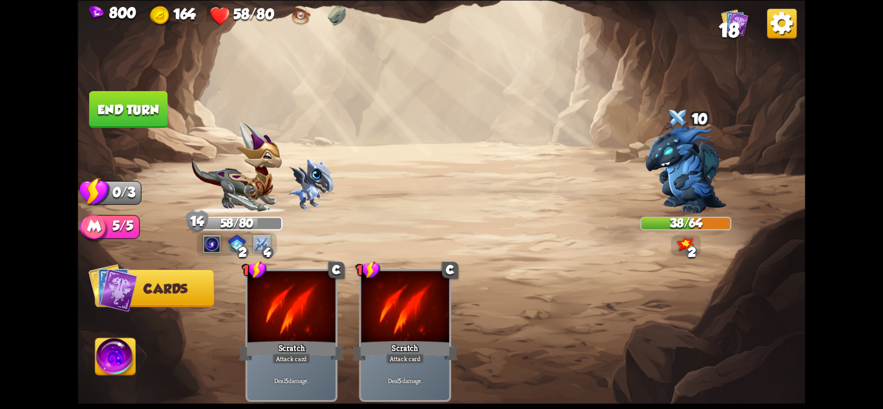
click at [90, 107] on button "End turn" at bounding box center [128, 109] width 78 height 37
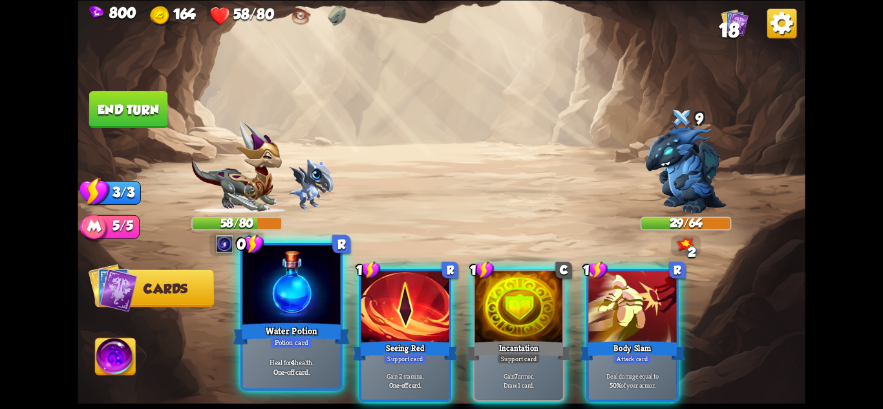
click at [308, 298] on div at bounding box center [292, 286] width 98 height 82
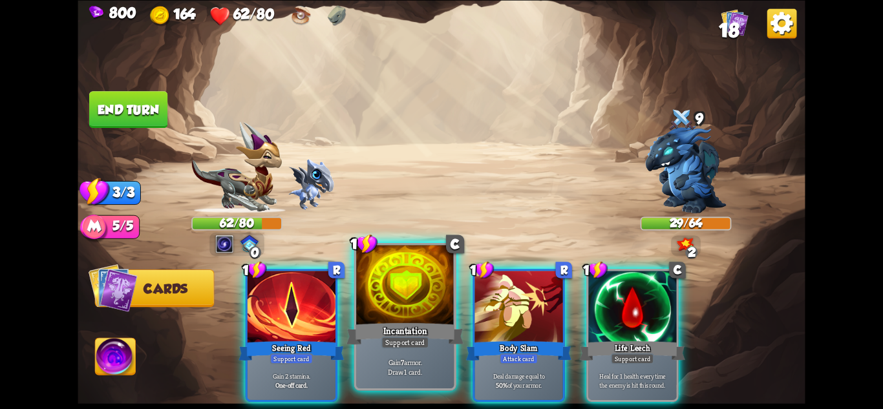
click at [391, 312] on div at bounding box center [405, 286] width 98 height 82
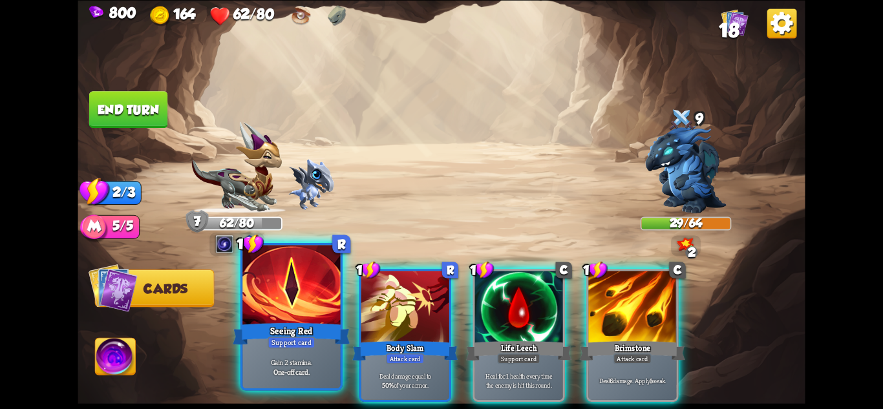
click at [305, 313] on div at bounding box center [292, 286] width 98 height 82
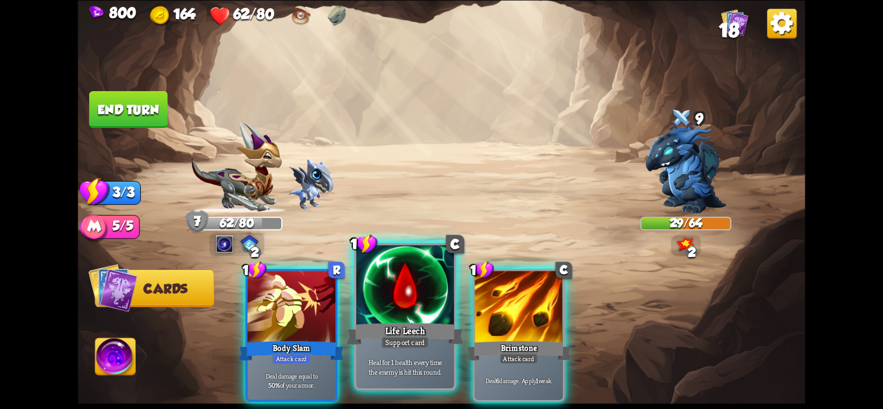
click at [366, 320] on div at bounding box center [405, 286] width 98 height 82
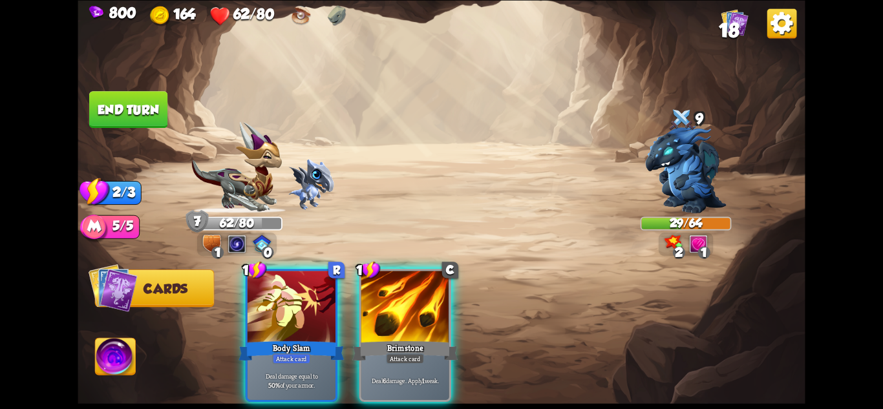
click at [383, 339] on div "Brimstone" at bounding box center [404, 350] width 105 height 23
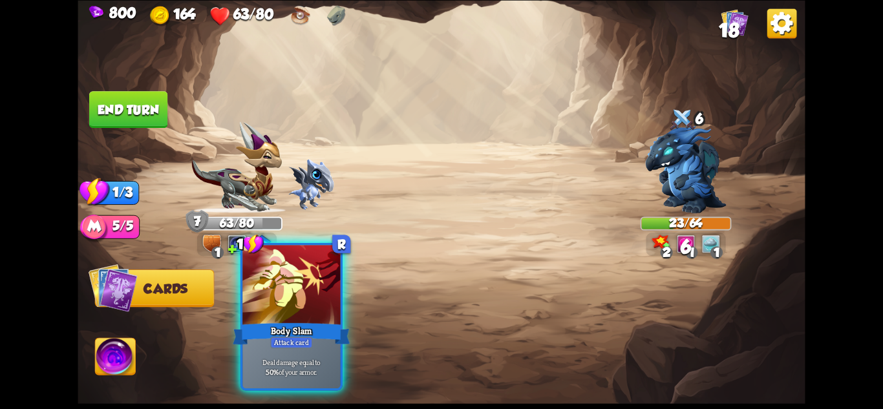
click at [299, 338] on div "Attack card" at bounding box center [291, 342] width 43 height 12
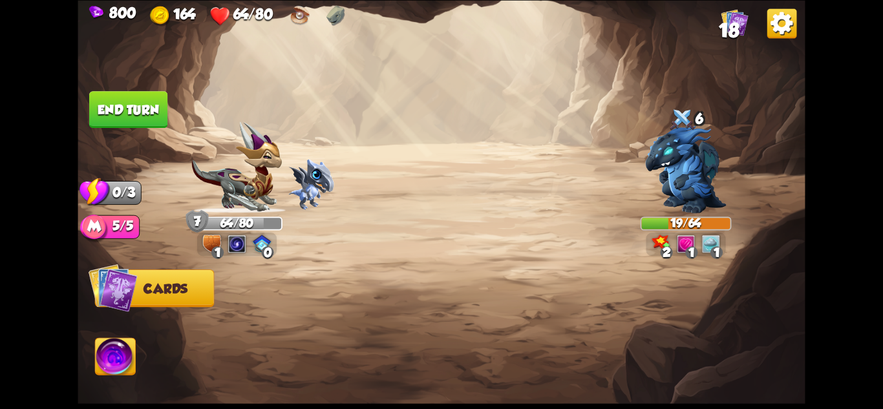
click at [118, 95] on button "End turn" at bounding box center [128, 109] width 78 height 37
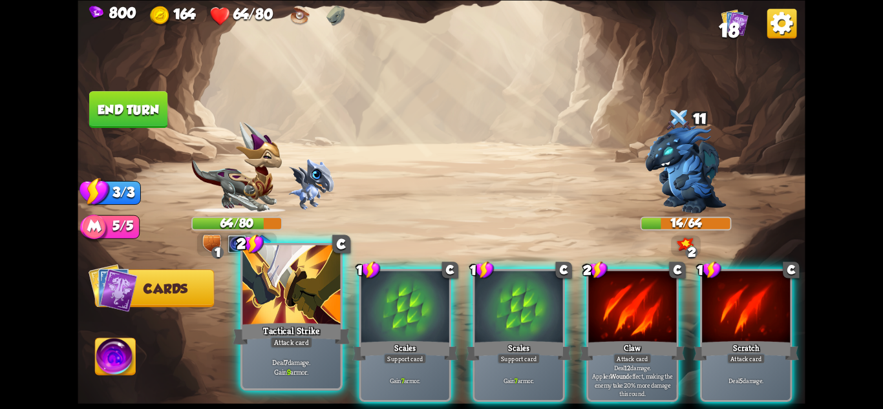
click at [338, 317] on div at bounding box center [292, 286] width 98 height 82
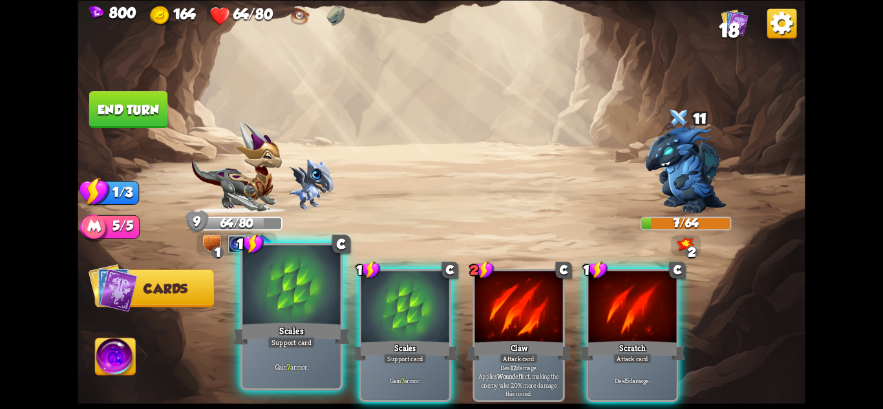
click at [318, 322] on div "Scales" at bounding box center [291, 334] width 117 height 26
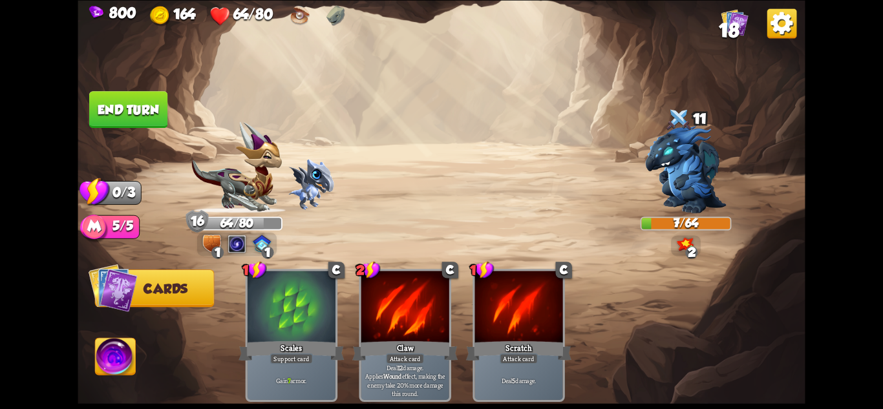
click at [135, 116] on button "End turn" at bounding box center [128, 109] width 78 height 37
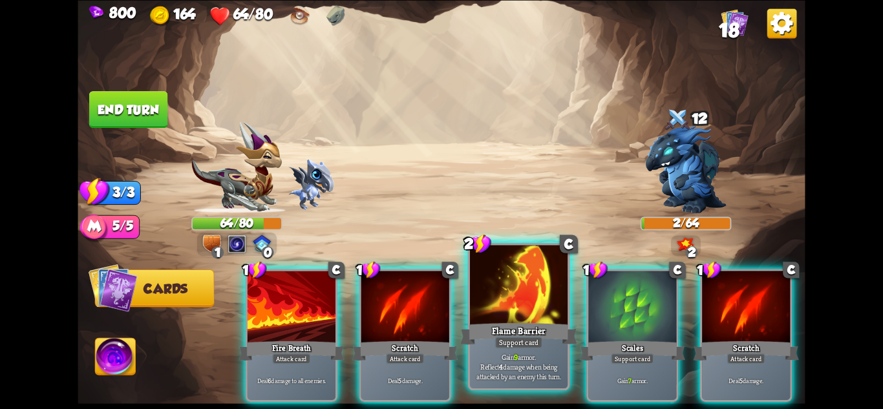
click at [522, 308] on div at bounding box center [519, 286] width 98 height 82
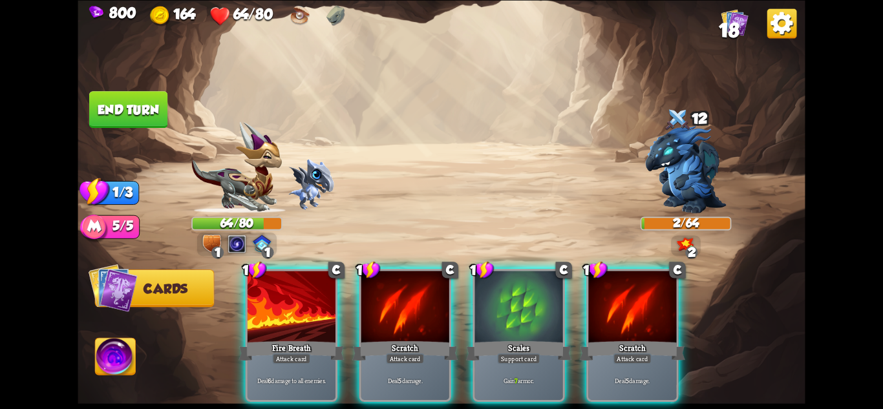
click at [522, 308] on div at bounding box center [519, 308] width 88 height 74
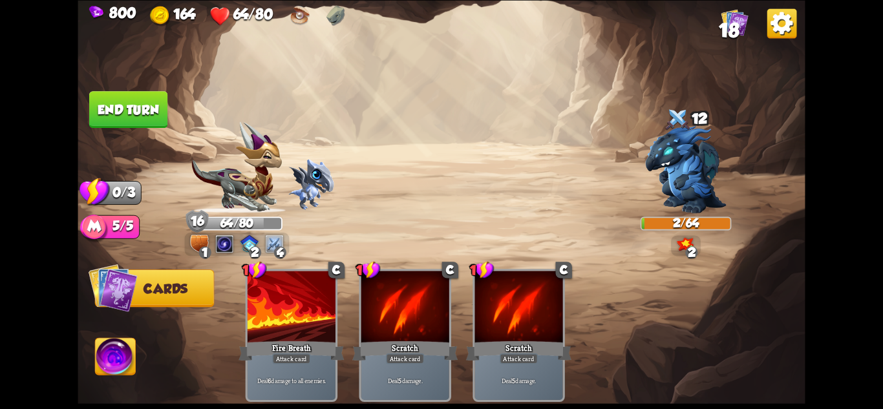
click at [138, 105] on button "End turn" at bounding box center [128, 109] width 78 height 37
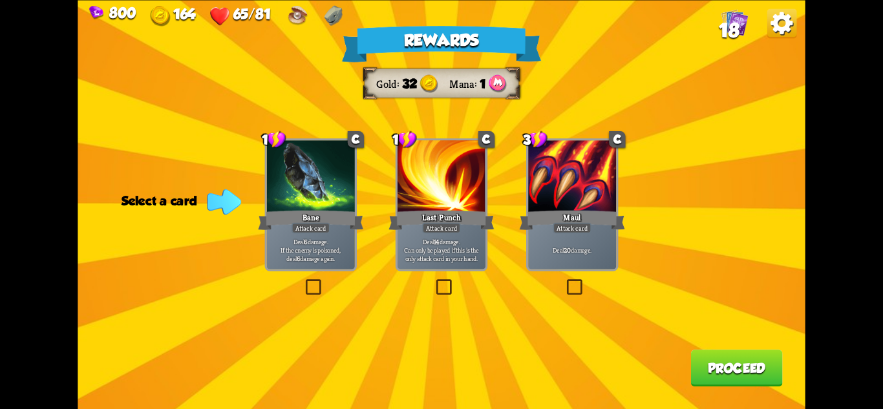
click at [339, 241] on p "Deal 6 damage. If the enemy is poisoned, deal 6 damage again." at bounding box center [310, 250] width 83 height 26
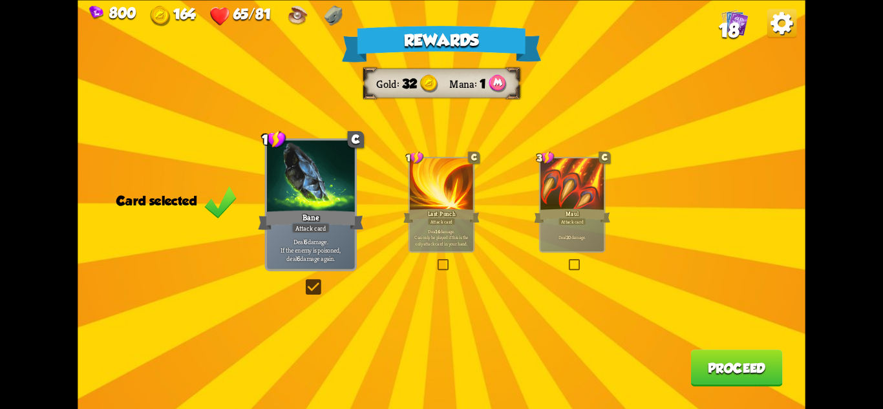
click at [735, 362] on button "Proceed" at bounding box center [737, 368] width 92 height 37
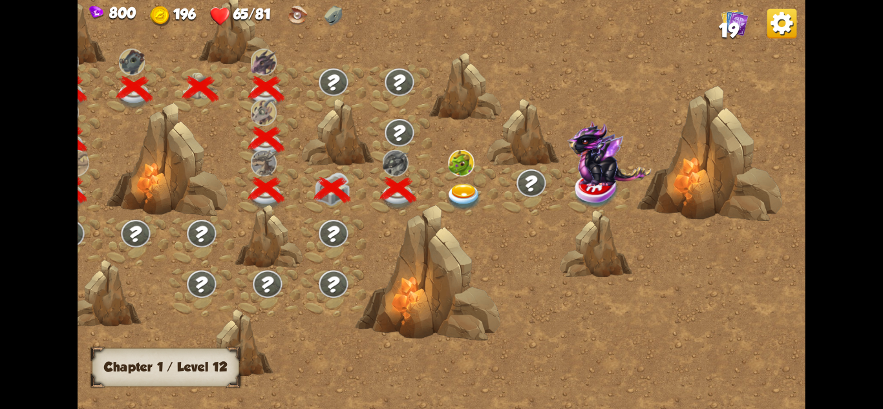
click at [468, 195] on img at bounding box center [464, 197] width 36 height 27
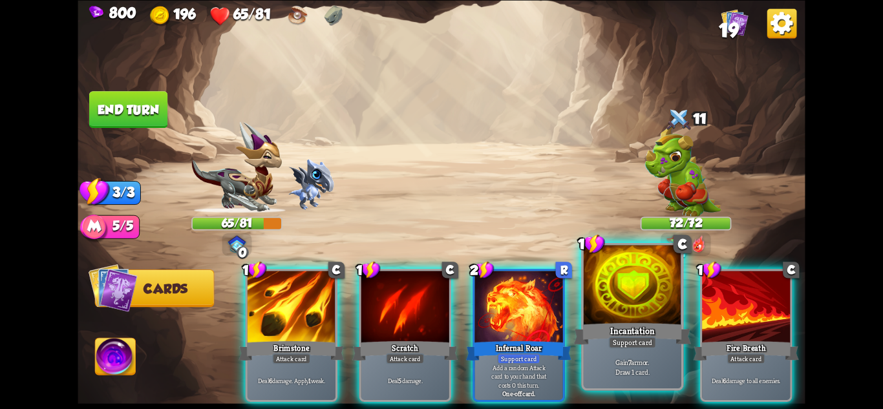
click at [631, 311] on div at bounding box center [633, 286] width 98 height 82
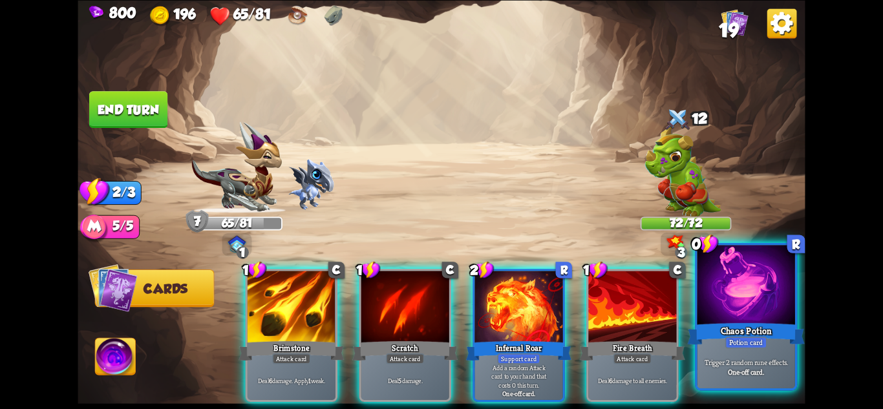
click at [773, 331] on div "Chaos Potion" at bounding box center [746, 334] width 117 height 26
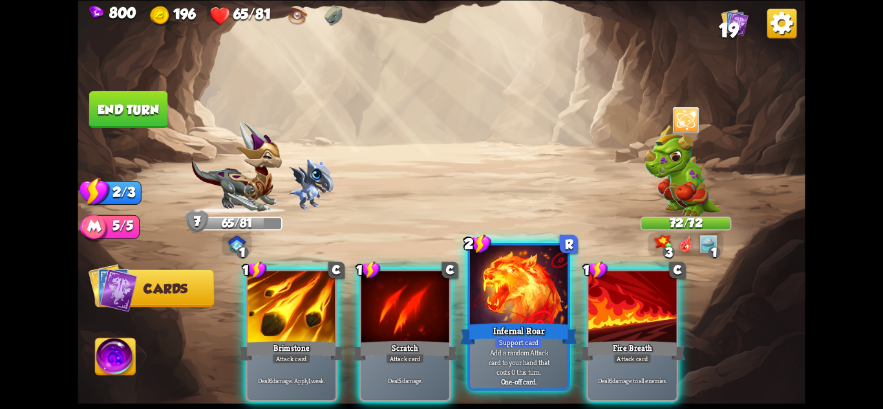
click at [525, 320] on div at bounding box center [519, 286] width 98 height 82
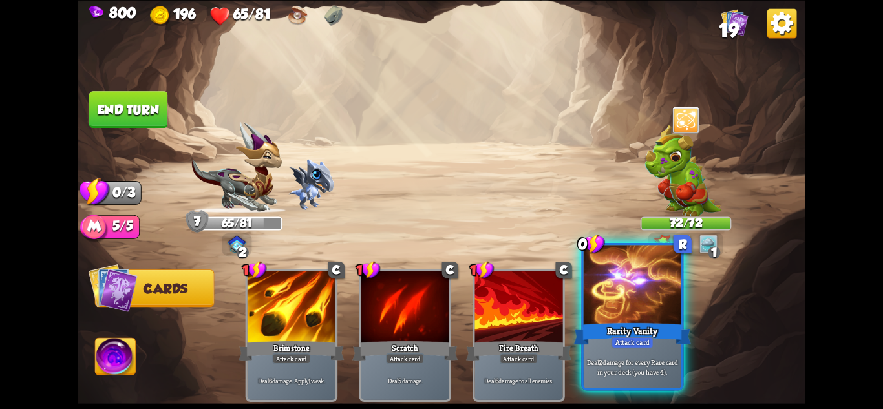
click at [671, 351] on div "Deal 2 damage for every Rare card in your deck (you have 4)." at bounding box center [633, 367] width 98 height 43
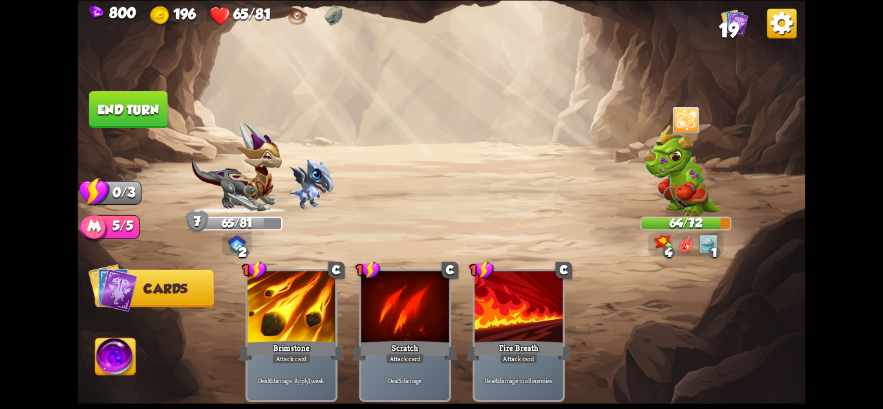
click at [120, 112] on button "End turn" at bounding box center [128, 109] width 78 height 37
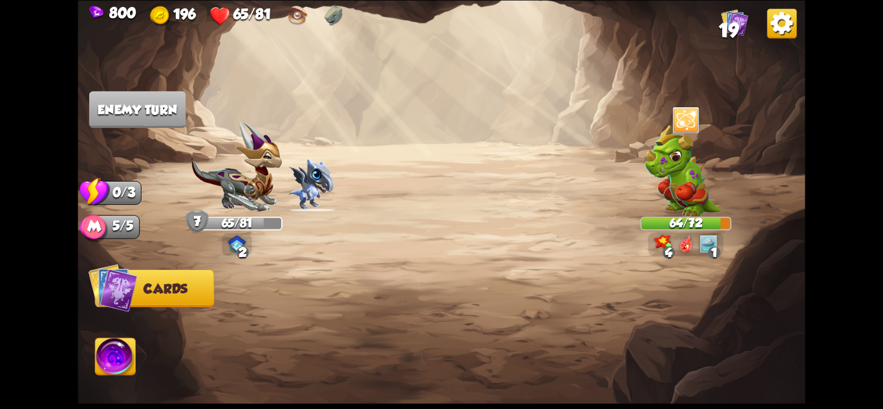
click at [691, 185] on img at bounding box center [683, 171] width 76 height 92
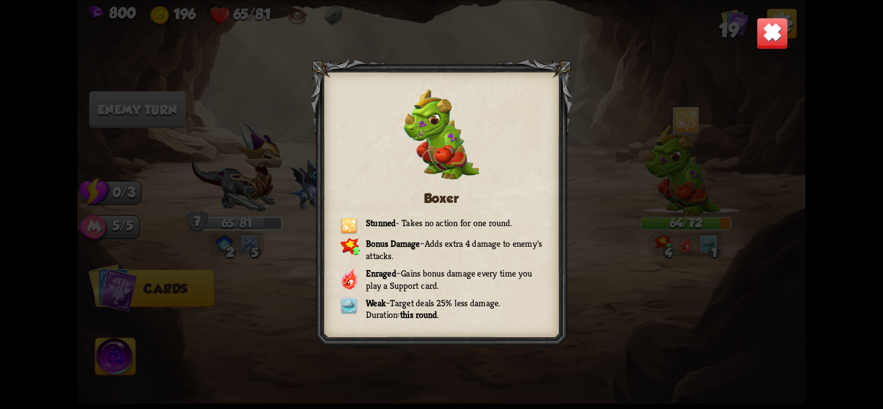
click at [768, 38] on img at bounding box center [773, 33] width 32 height 32
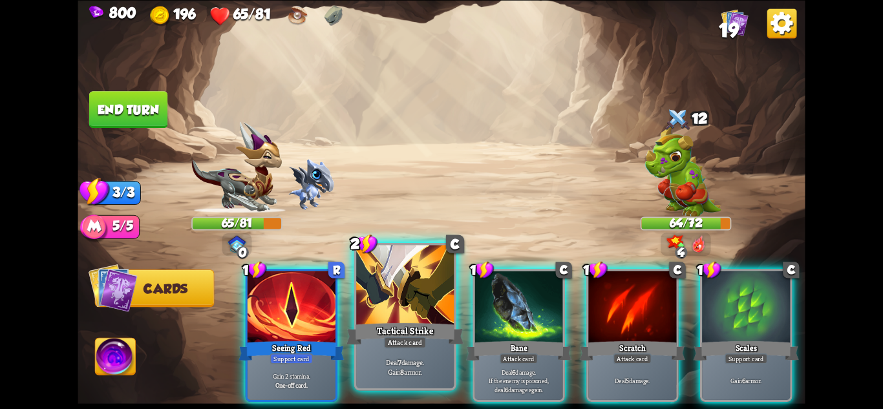
click at [427, 307] on div at bounding box center [405, 286] width 98 height 82
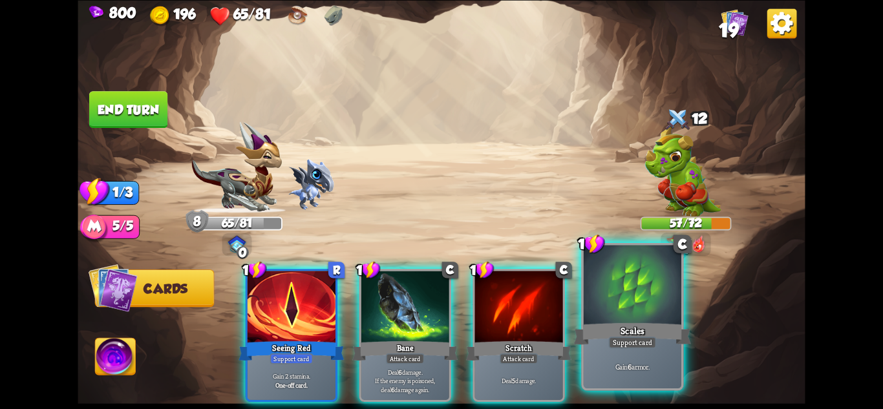
click at [609, 315] on div at bounding box center [633, 286] width 98 height 82
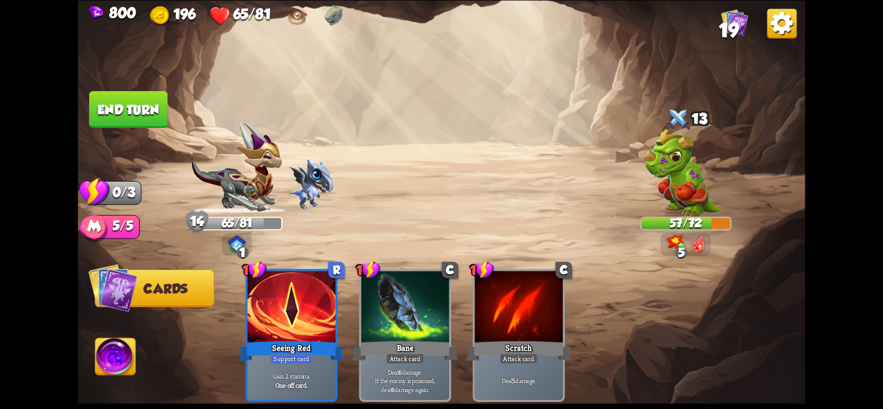
click at [116, 105] on button "End turn" at bounding box center [129, 110] width 80 height 38
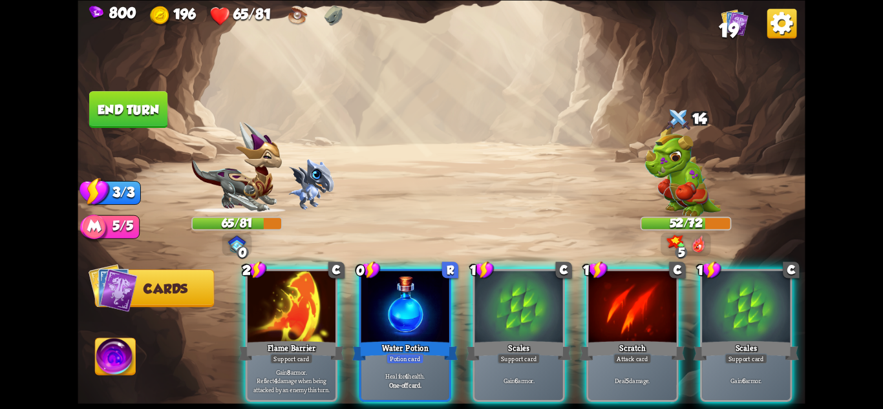
click at [420, 311] on div at bounding box center [406, 308] width 88 height 74
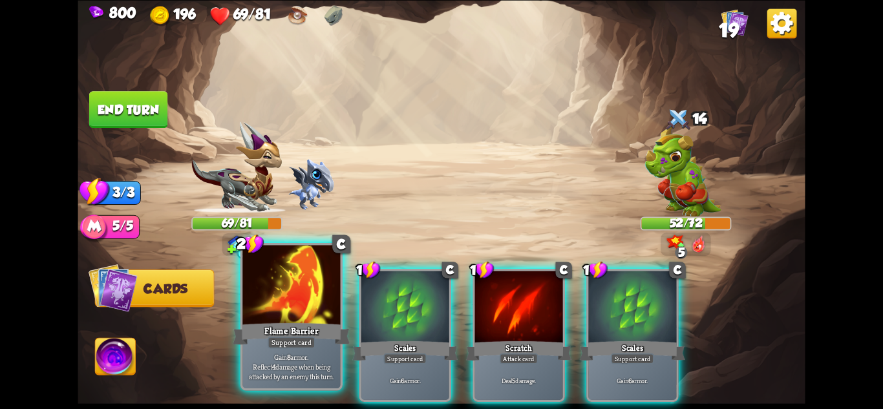
click at [319, 328] on div "Flame Barrier" at bounding box center [291, 334] width 117 height 26
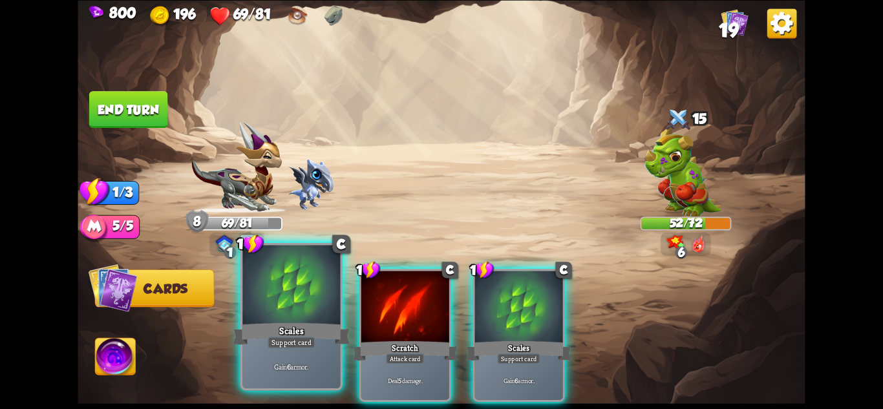
click at [314, 320] on div at bounding box center [292, 286] width 98 height 82
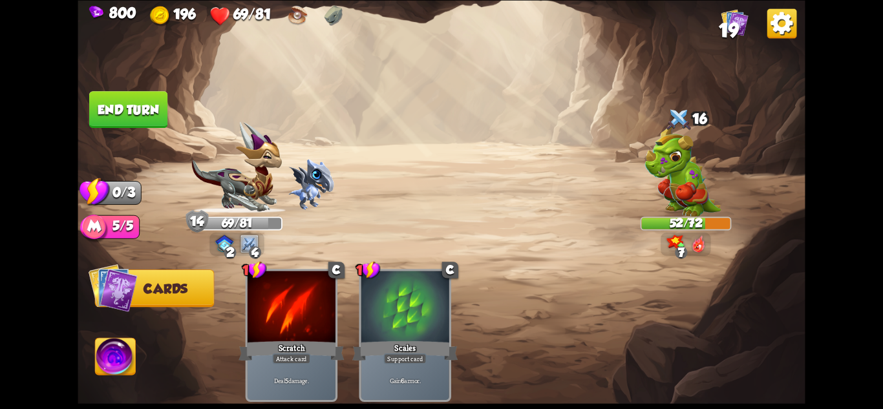
click at [131, 109] on button "End turn" at bounding box center [128, 109] width 78 height 37
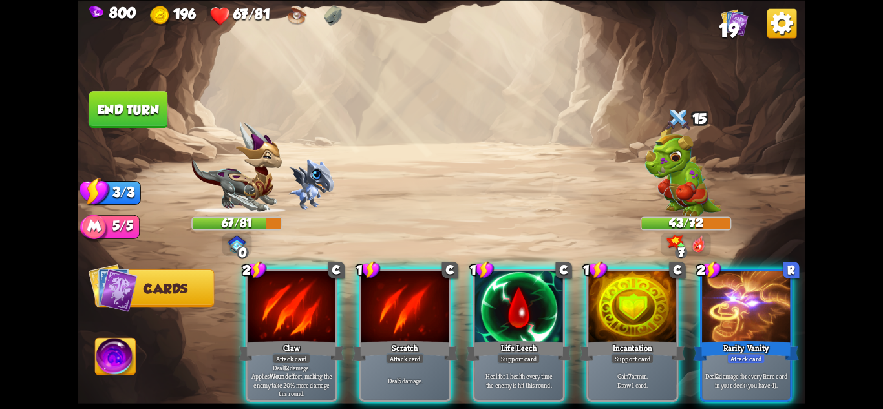
click at [725, 21] on span "19" at bounding box center [729, 30] width 20 height 22
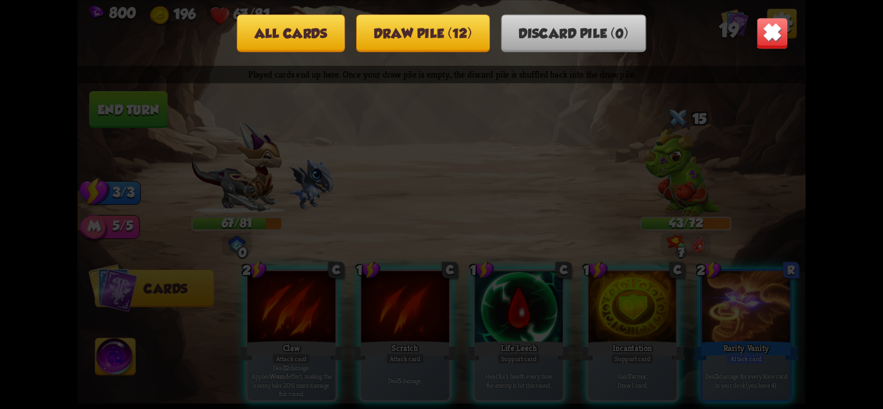
click at [328, 19] on button "All cards" at bounding box center [291, 33] width 108 height 38
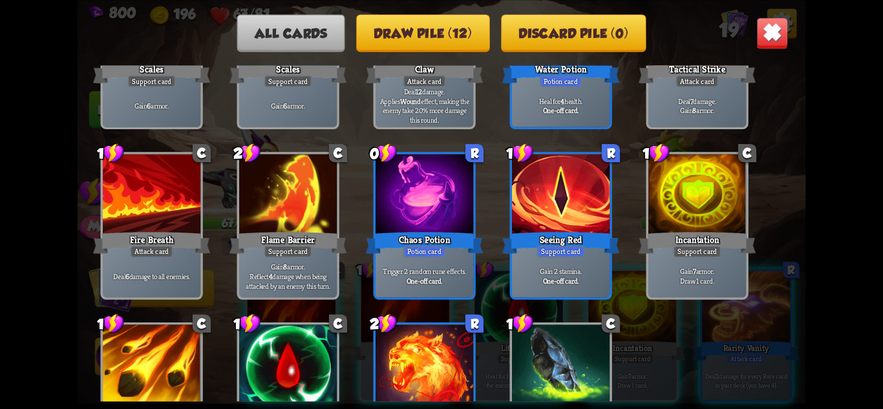
scroll to position [407, 0]
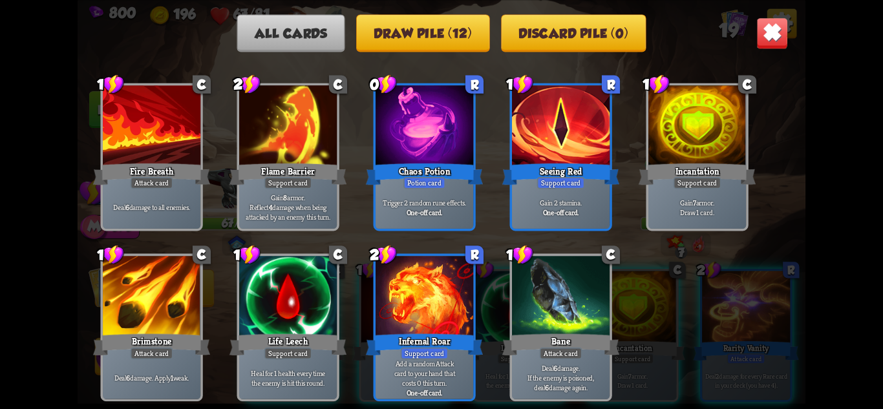
click at [781, 30] on img at bounding box center [773, 33] width 32 height 32
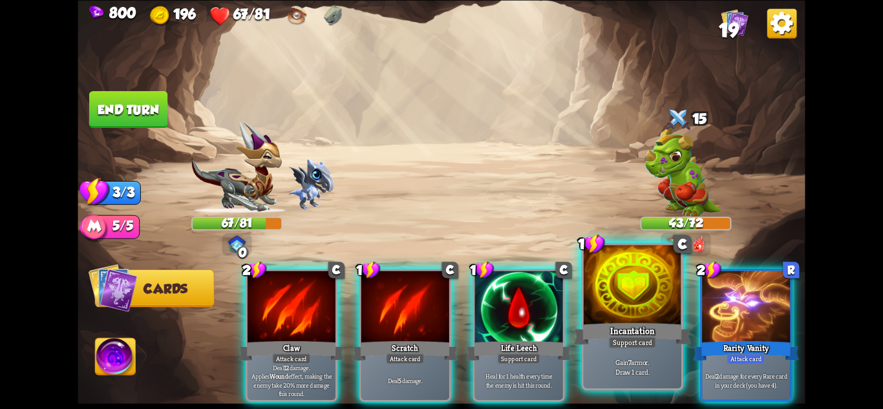
click at [633, 325] on div "Incantation" at bounding box center [632, 334] width 117 height 26
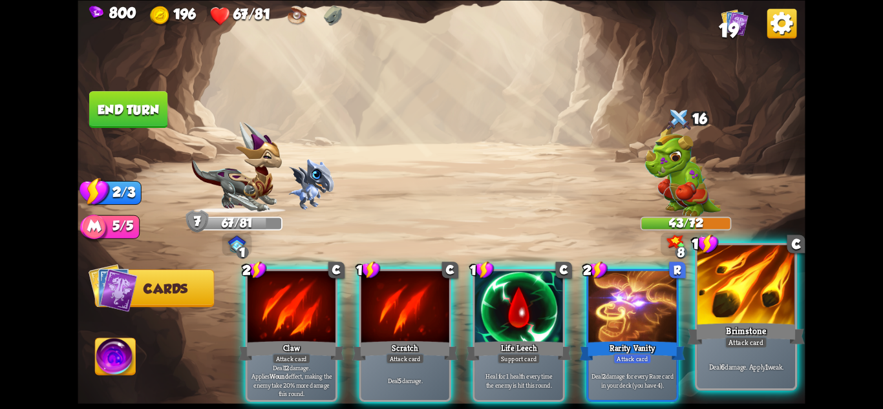
click at [768, 347] on div "Brimstone" at bounding box center [746, 334] width 117 height 26
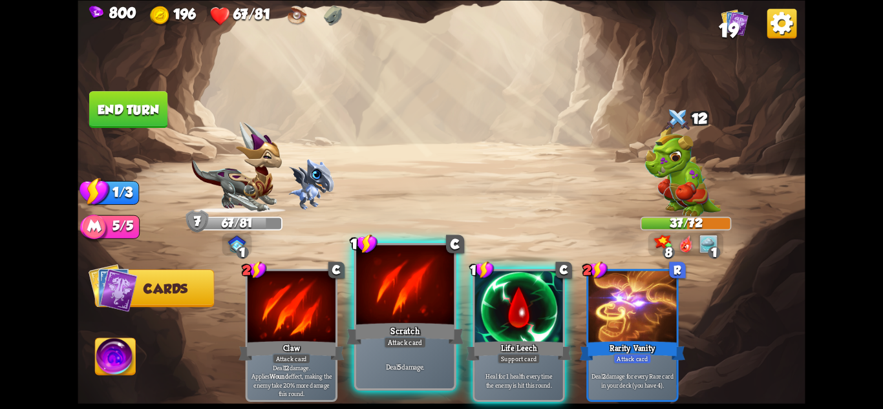
click at [411, 324] on div "Scratch" at bounding box center [405, 334] width 117 height 26
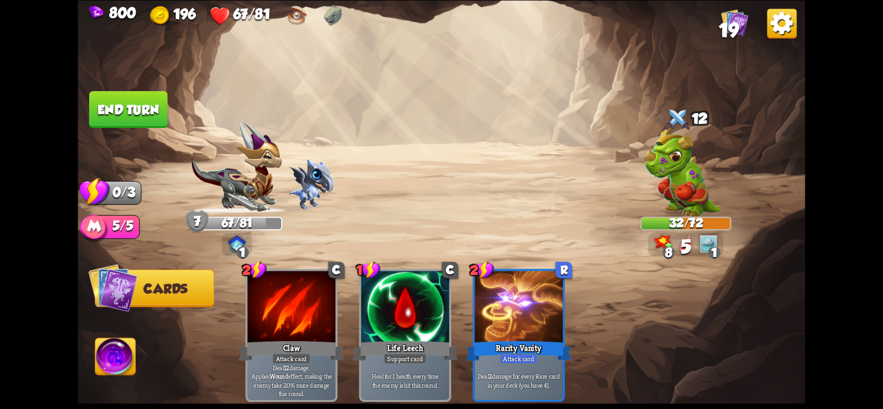
click at [127, 127] on button "End turn" at bounding box center [128, 109] width 78 height 37
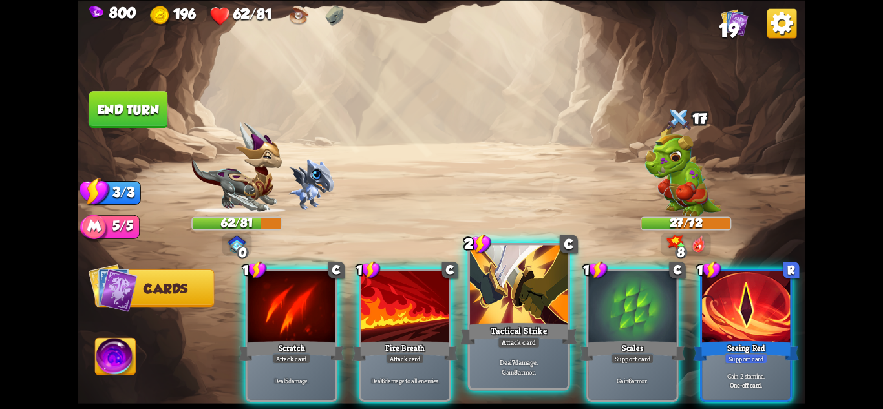
click at [534, 332] on div "Tactical Strike" at bounding box center [518, 334] width 117 height 26
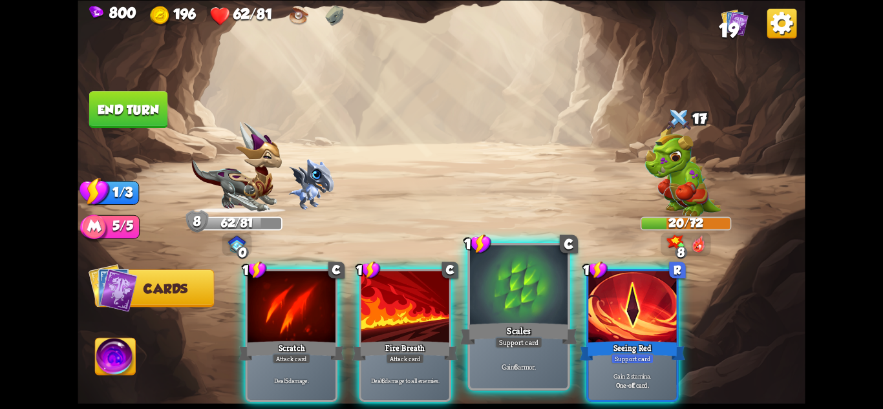
click at [495, 319] on div at bounding box center [519, 286] width 98 height 82
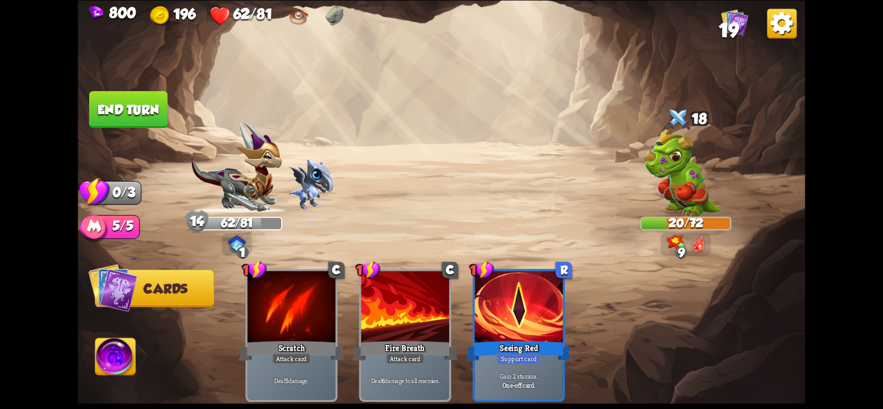
click at [107, 94] on button "End turn" at bounding box center [128, 109] width 78 height 37
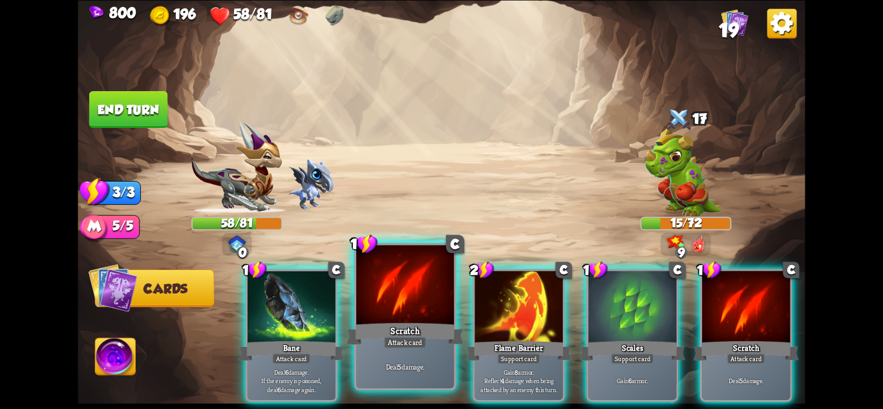
click at [411, 352] on div "Deal 5 damage." at bounding box center [405, 367] width 98 height 43
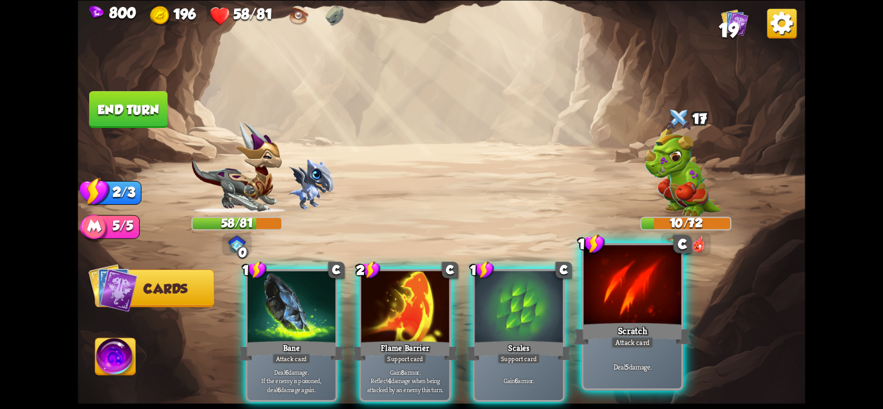
click at [641, 347] on div "Attack card" at bounding box center [632, 342] width 43 height 12
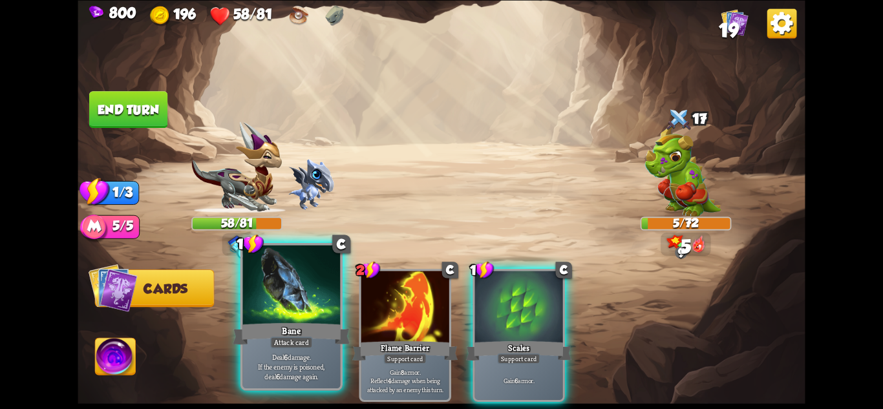
click at [309, 344] on div "Attack card" at bounding box center [291, 342] width 43 height 12
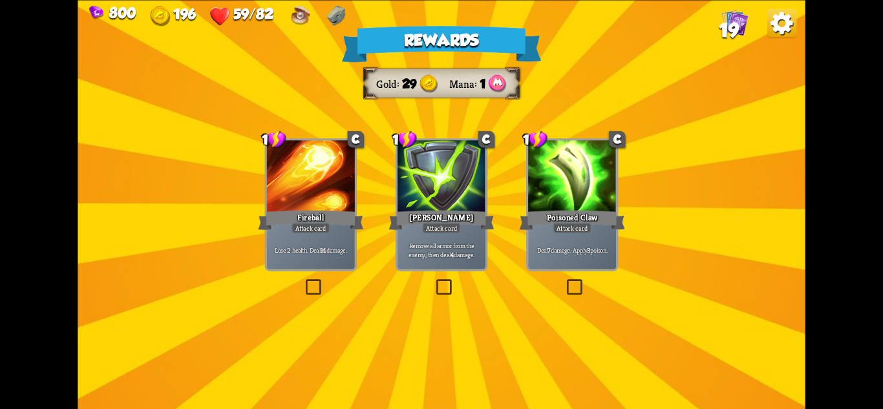
click at [576, 214] on div "Poisoned Claw" at bounding box center [572, 219] width 105 height 23
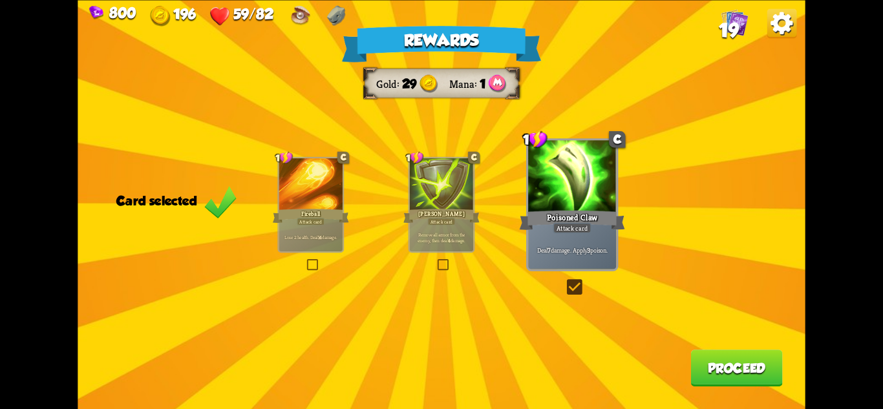
click at [747, 353] on button "Proceed" at bounding box center [737, 368] width 92 height 37
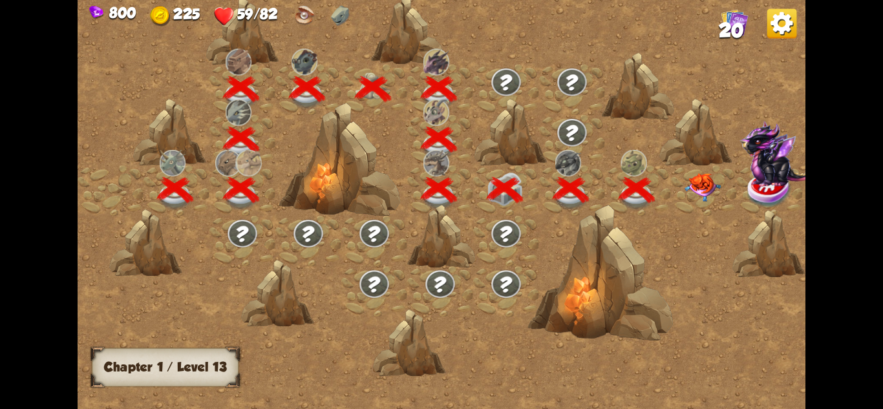
scroll to position [0, 197]
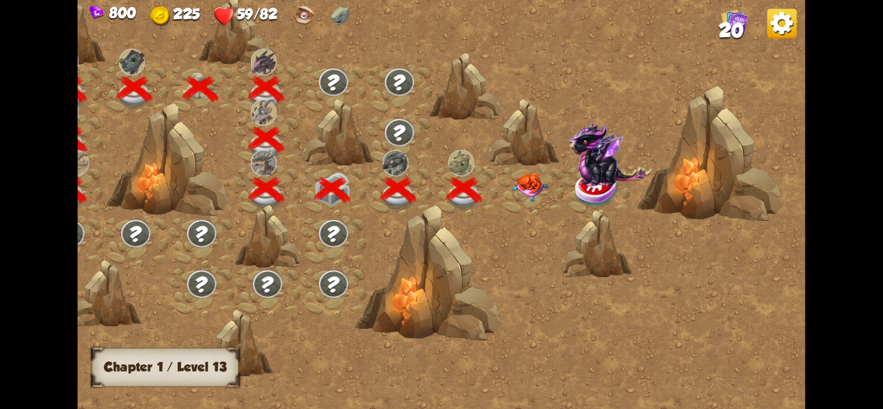
click at [529, 185] on img at bounding box center [530, 187] width 36 height 28
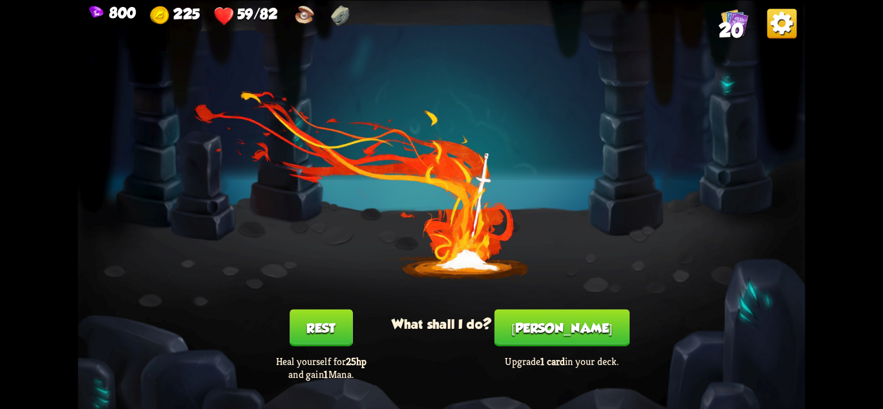
click at [585, 320] on button "[PERSON_NAME]" at bounding box center [562, 327] width 135 height 37
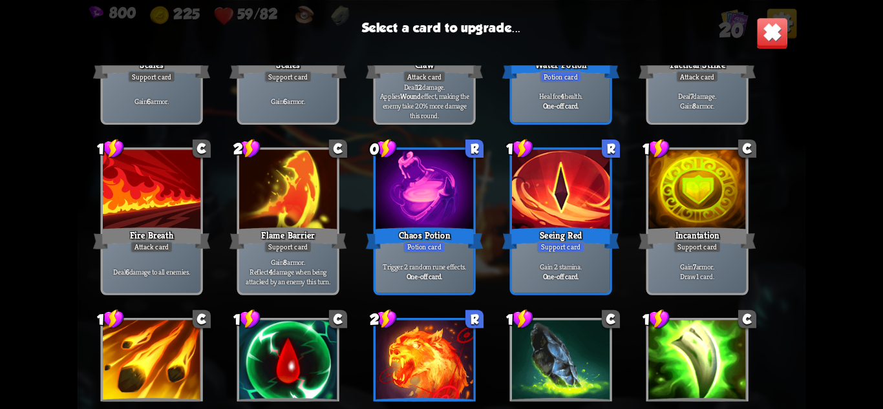
scroll to position [407, 0]
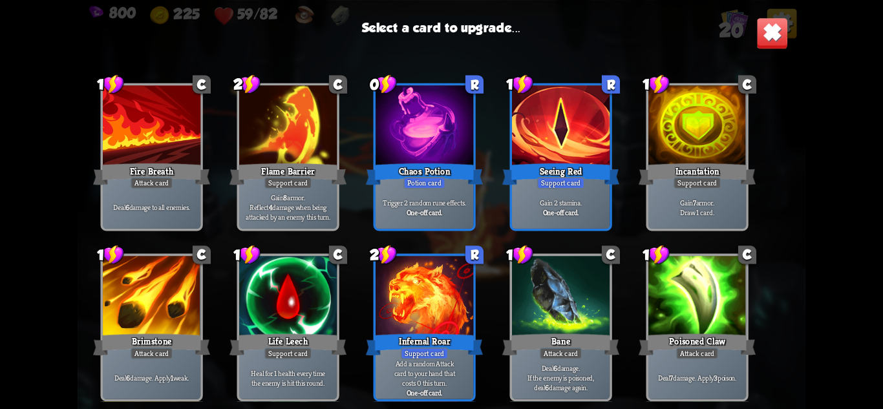
click at [461, 310] on div at bounding box center [425, 297] width 98 height 82
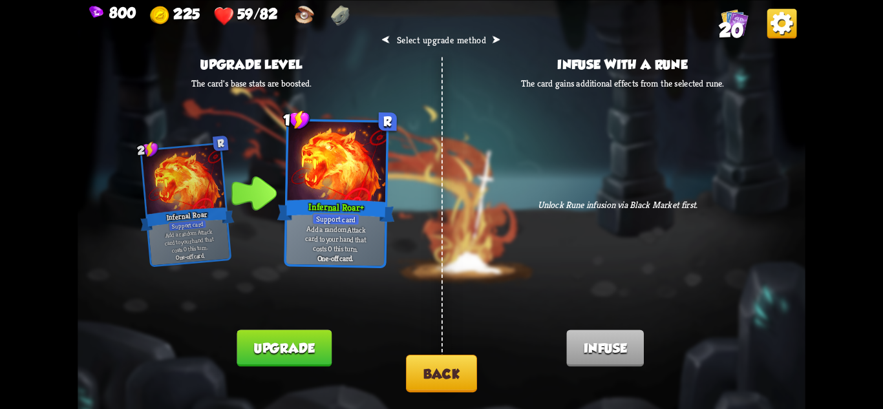
click at [428, 373] on button "Back" at bounding box center [441, 374] width 71 height 38
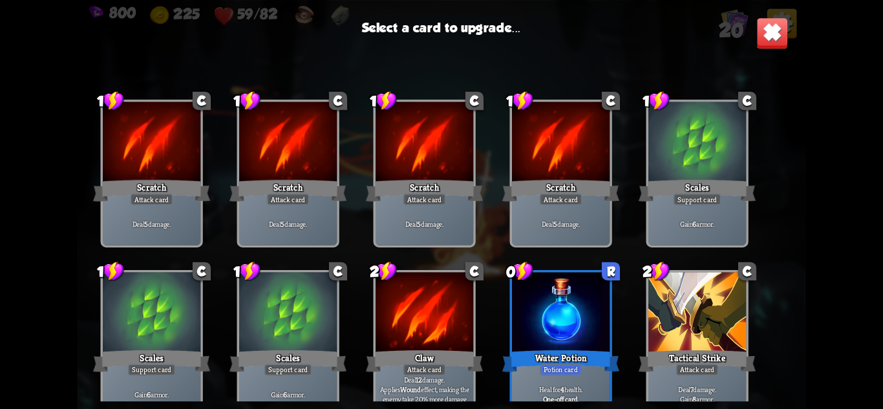
click at [761, 21] on img at bounding box center [773, 33] width 32 height 32
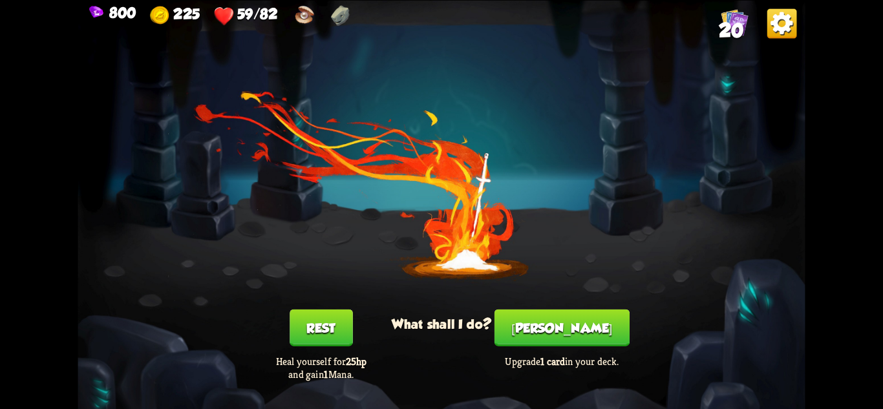
click at [307, 330] on button "Rest" at bounding box center [321, 327] width 63 height 37
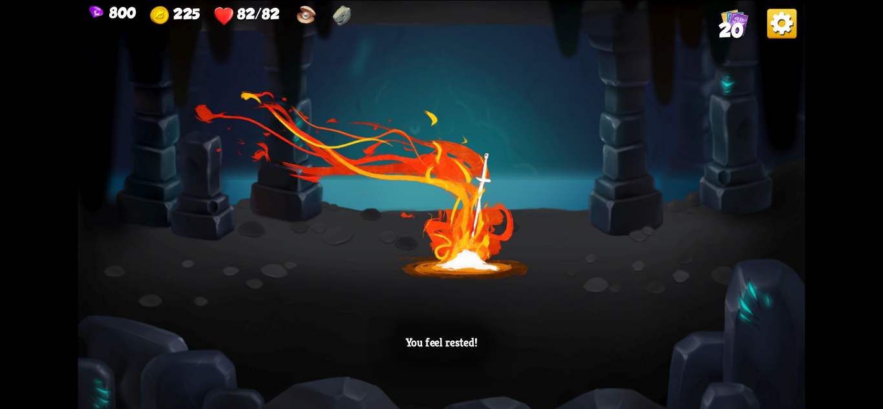
click at [726, 105] on div "You feel rested!" at bounding box center [442, 204] width 728 height 409
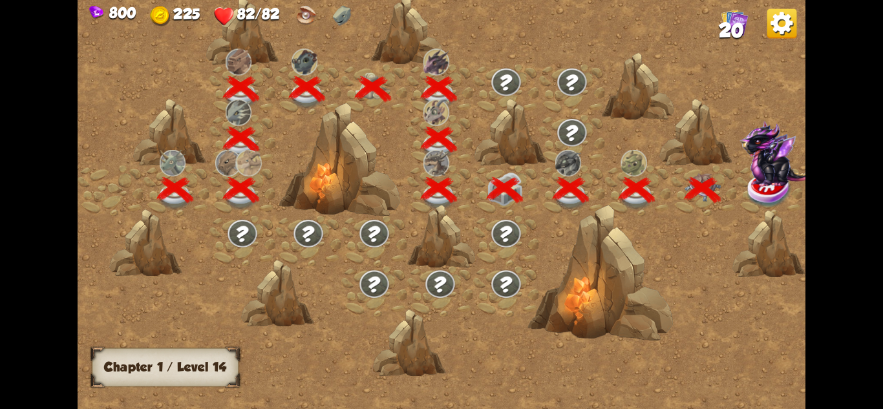
scroll to position [0, 197]
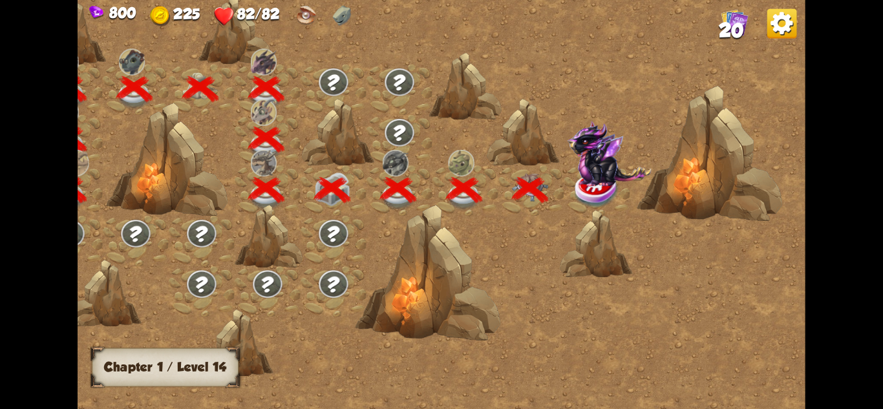
click at [596, 168] on img at bounding box center [609, 154] width 84 height 66
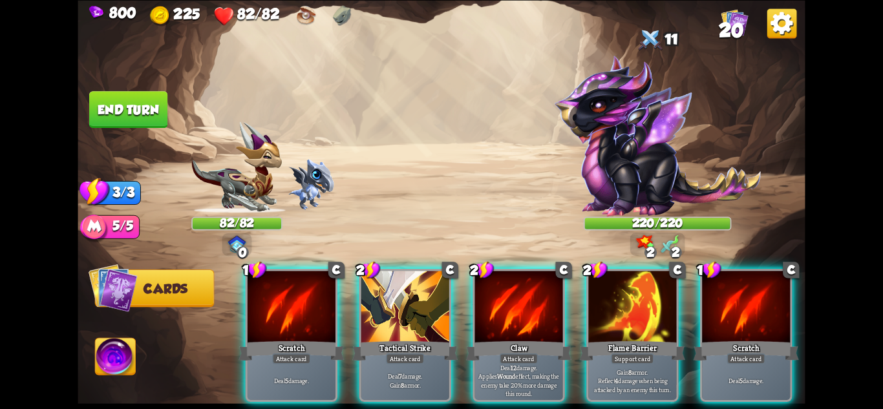
click at [610, 132] on img at bounding box center [657, 136] width 207 height 162
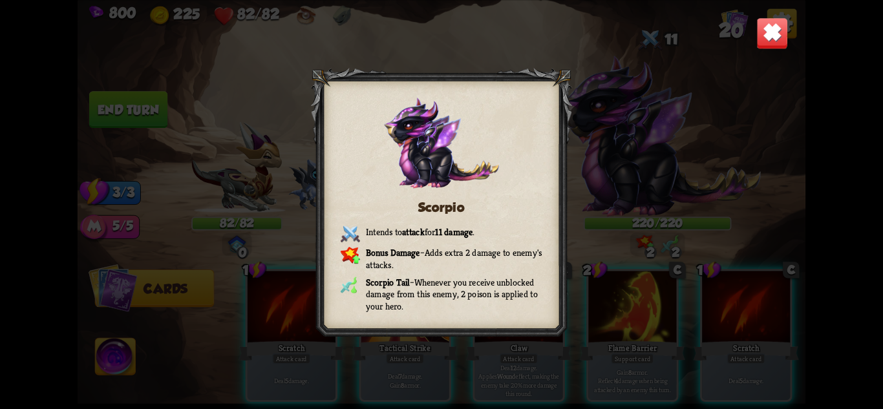
click at [771, 29] on img at bounding box center [773, 33] width 32 height 32
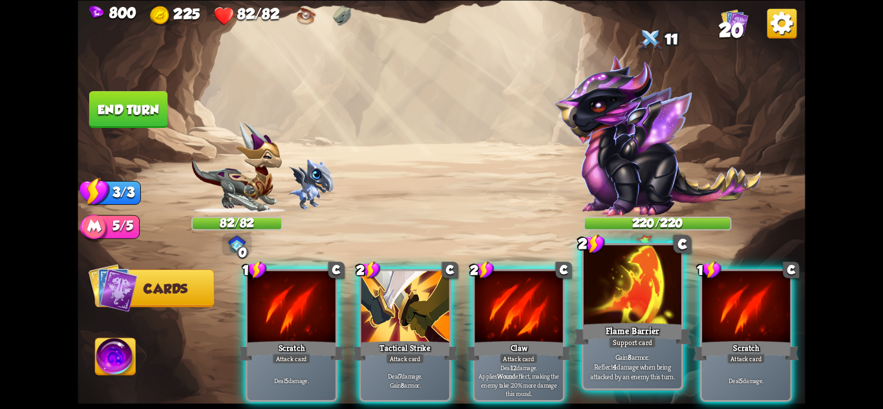
click at [603, 283] on div at bounding box center [633, 286] width 98 height 82
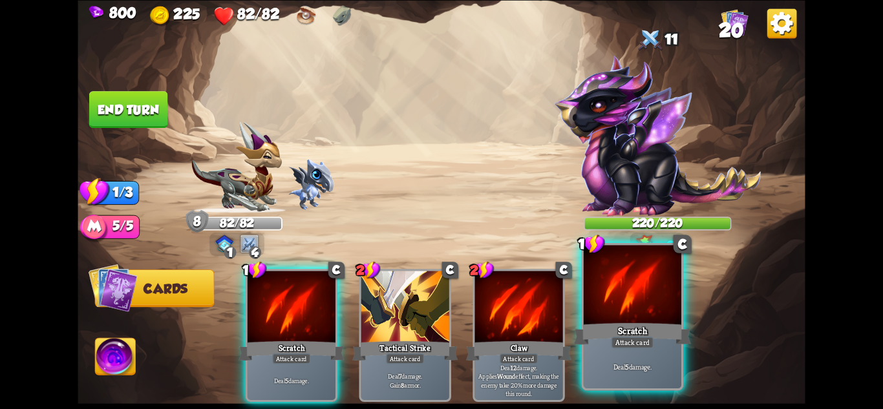
click at [603, 286] on div at bounding box center [633, 286] width 98 height 82
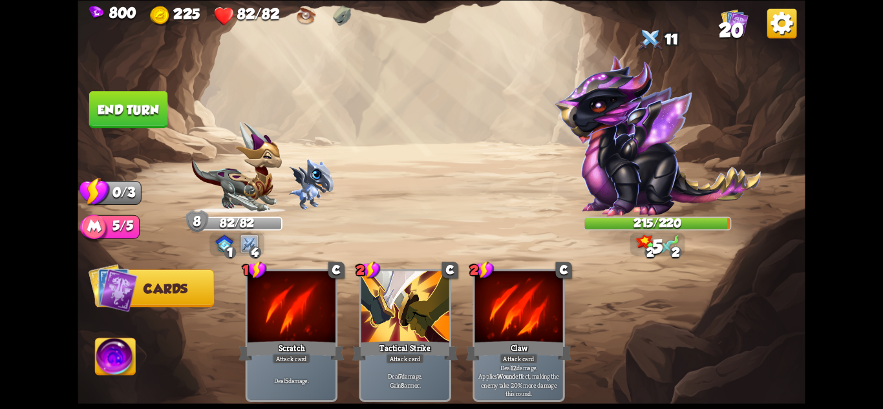
click at [120, 84] on img at bounding box center [442, 204] width 728 height 409
click at [120, 98] on button "End turn" at bounding box center [128, 109] width 78 height 37
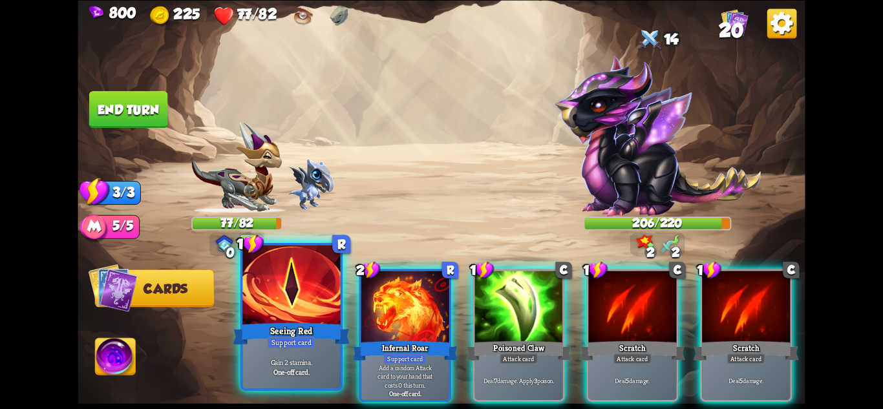
click at [311, 327] on div "Seeing Red" at bounding box center [291, 334] width 117 height 26
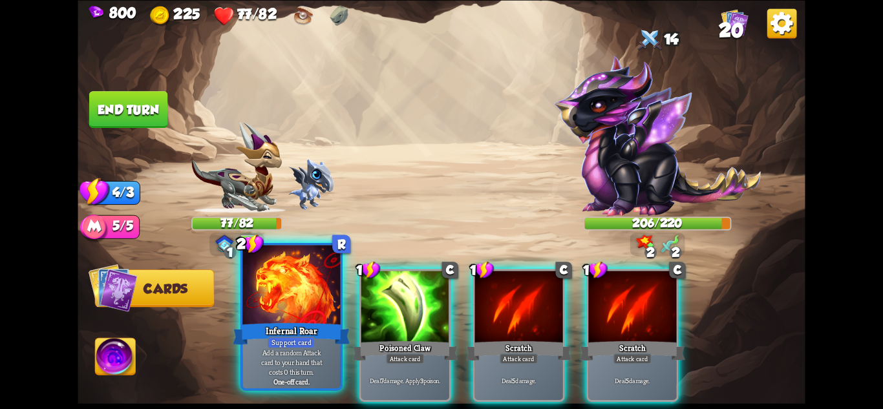
click at [279, 333] on div "Infernal Roar" at bounding box center [291, 334] width 117 height 26
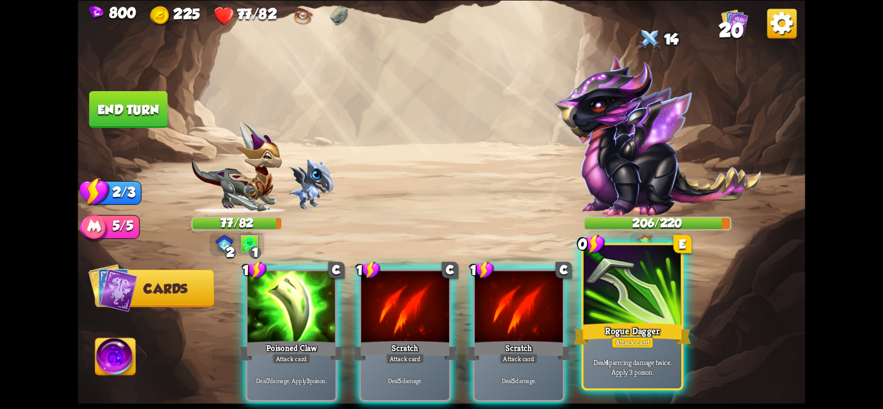
click at [615, 274] on div at bounding box center [633, 286] width 98 height 82
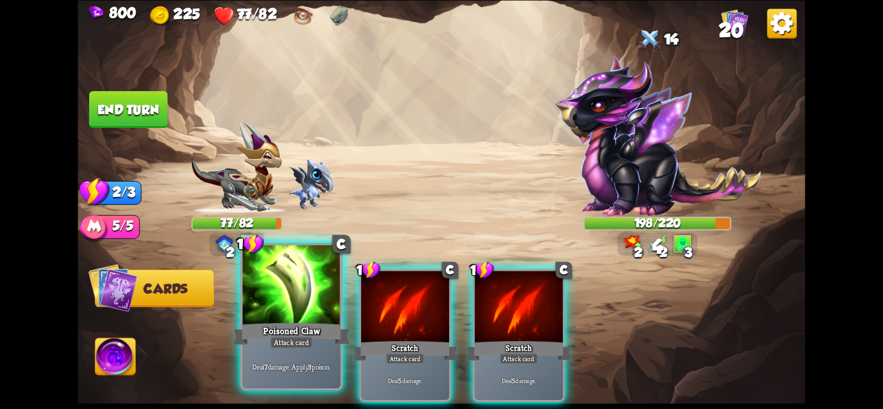
click at [281, 310] on div at bounding box center [292, 286] width 98 height 82
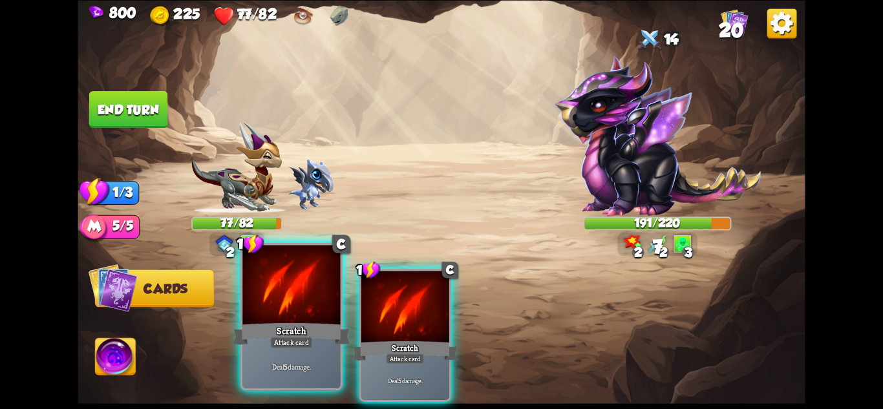
click at [276, 312] on div at bounding box center [292, 286] width 98 height 82
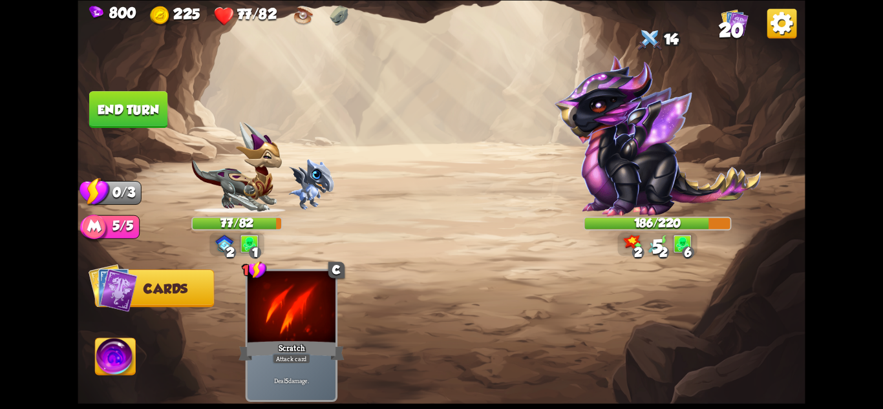
click at [123, 120] on button "End turn" at bounding box center [128, 109] width 78 height 37
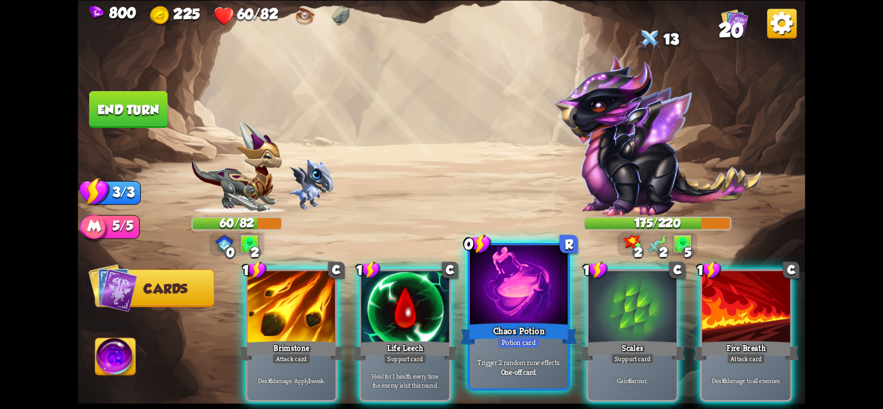
click at [556, 356] on div "Trigger 2 random rune effects. One-off card." at bounding box center [519, 367] width 98 height 43
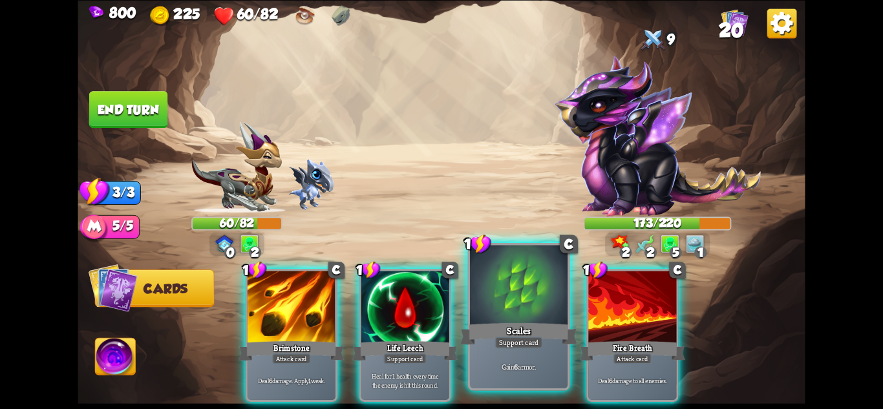
click at [532, 341] on div "Support card" at bounding box center [519, 342] width 48 height 12
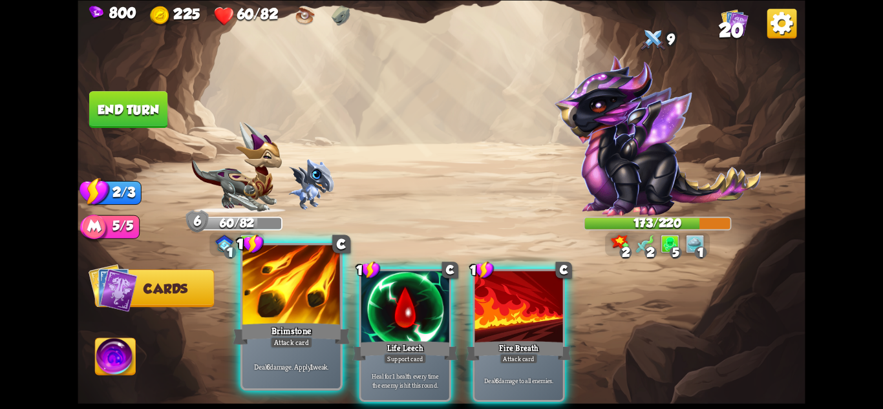
click at [284, 322] on div "Brimstone" at bounding box center [291, 334] width 117 height 26
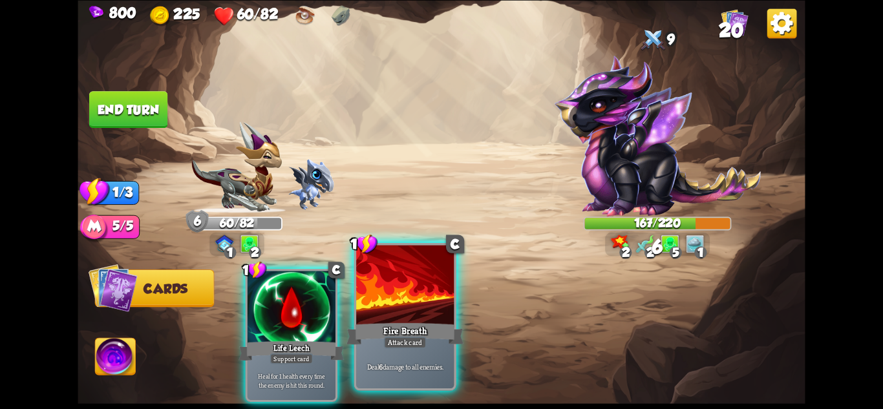
click at [414, 322] on div "Fire Breath" at bounding box center [405, 334] width 117 height 26
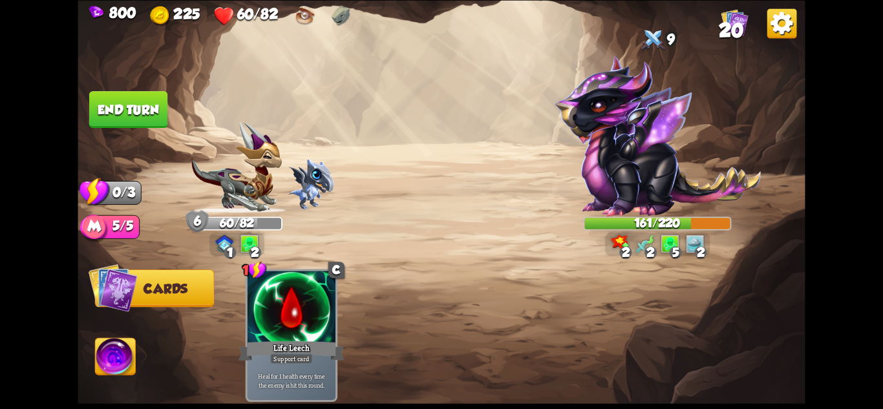
click at [163, 95] on button "End turn" at bounding box center [128, 109] width 78 height 37
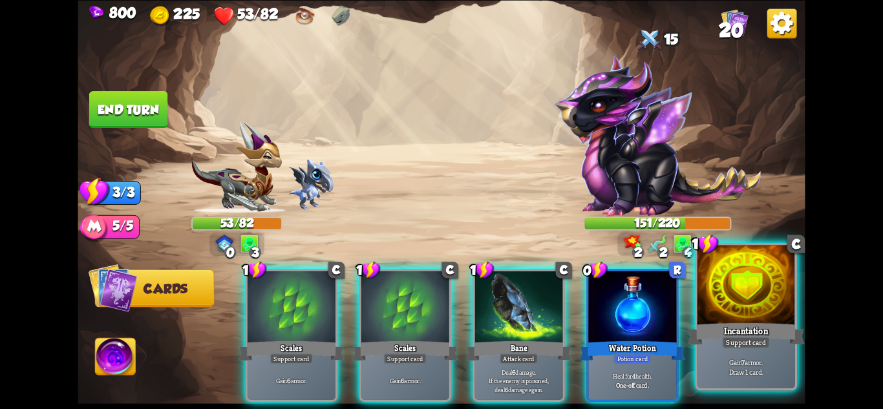
click at [744, 301] on div at bounding box center [747, 286] width 98 height 82
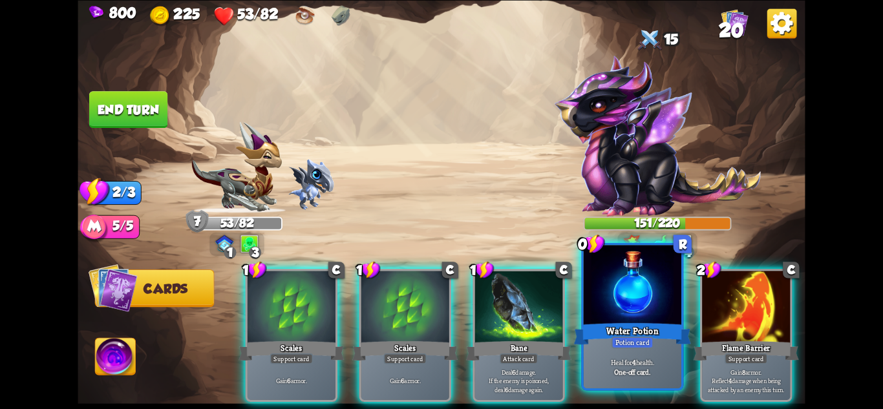
click at [622, 299] on div at bounding box center [633, 286] width 98 height 82
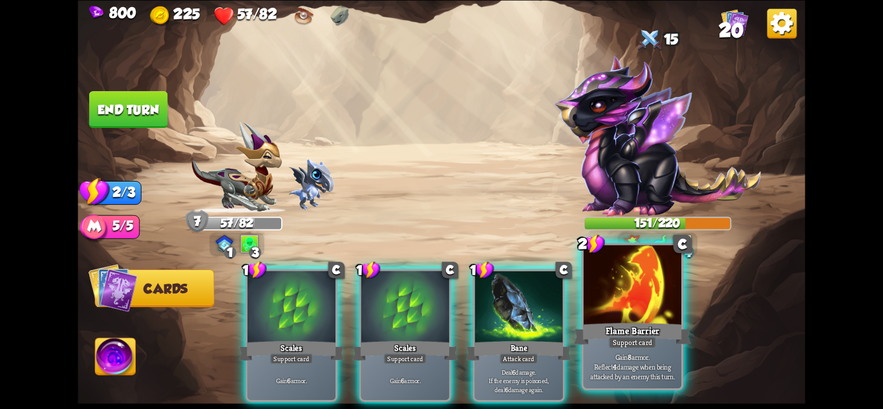
click at [630, 298] on div at bounding box center [633, 286] width 98 height 82
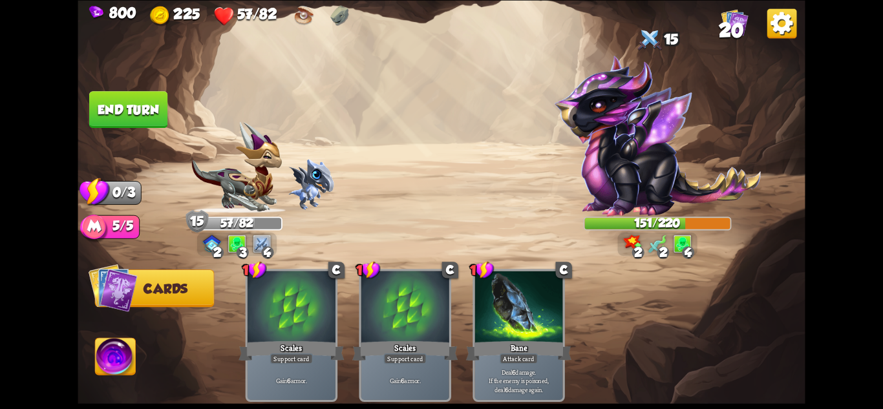
click at [113, 97] on button "End turn" at bounding box center [128, 109] width 78 height 37
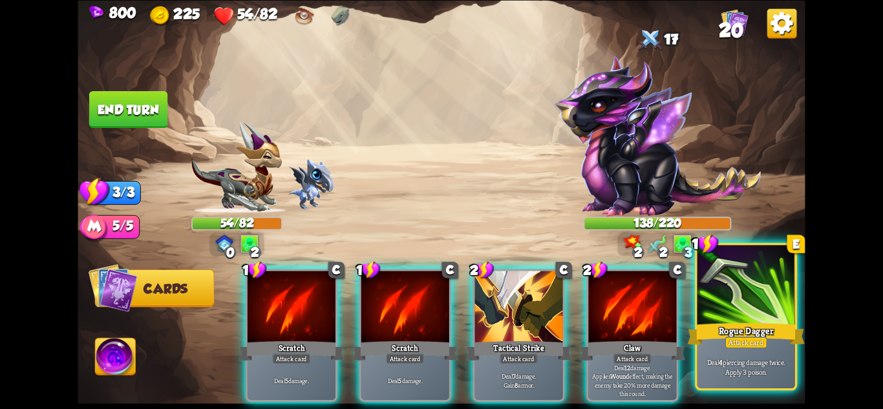
click at [744, 270] on div at bounding box center [747, 286] width 98 height 82
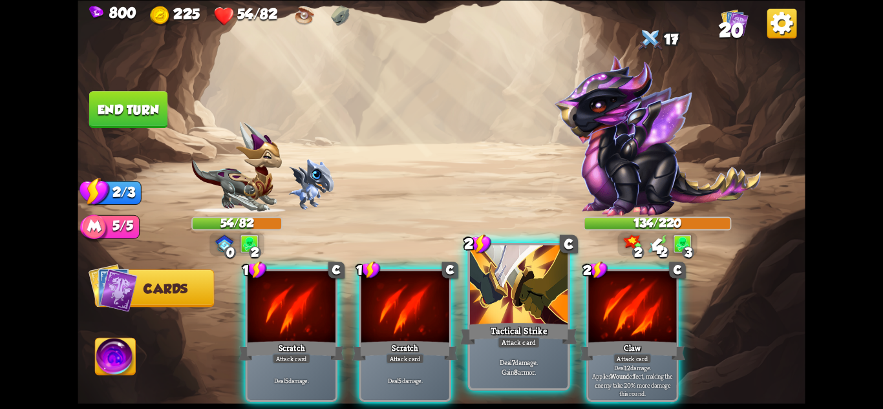
click at [495, 288] on div at bounding box center [519, 286] width 98 height 82
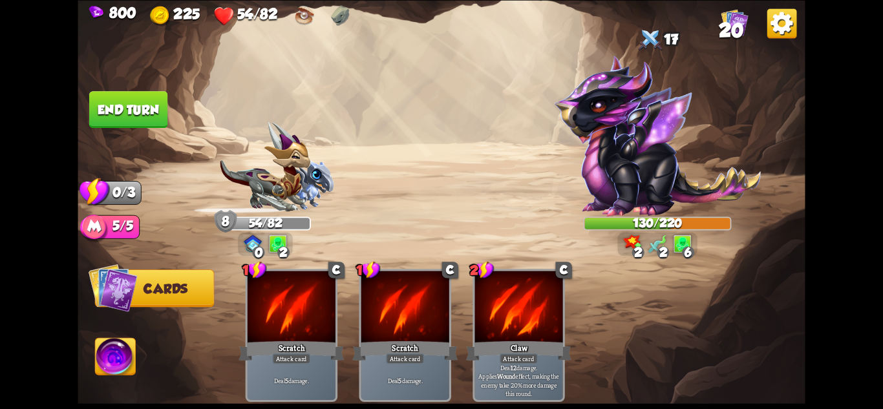
click at [139, 105] on button "End turn" at bounding box center [128, 109] width 78 height 37
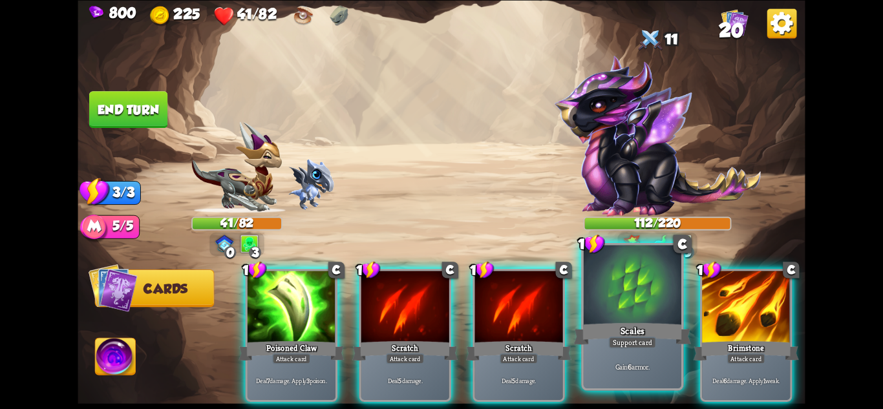
click at [662, 323] on div "Scales" at bounding box center [632, 334] width 117 height 26
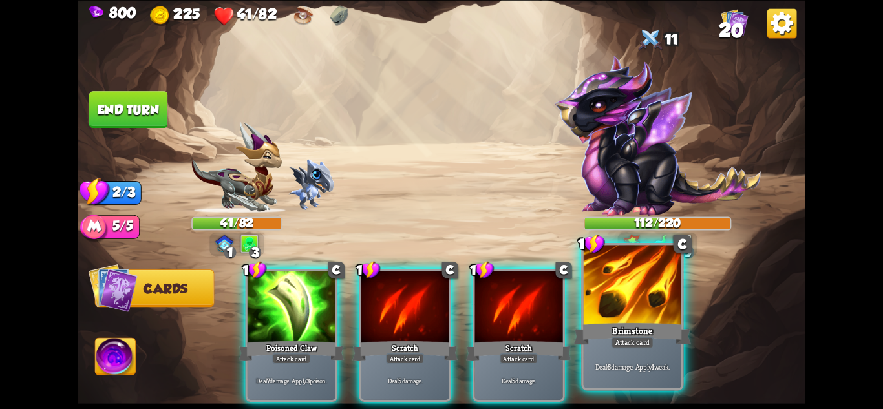
click at [656, 325] on div "Brimstone" at bounding box center [632, 334] width 117 height 26
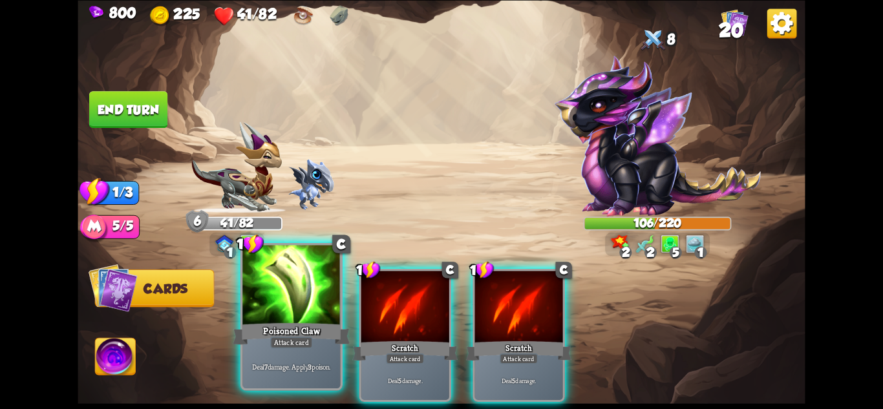
click at [300, 310] on div at bounding box center [292, 286] width 98 height 82
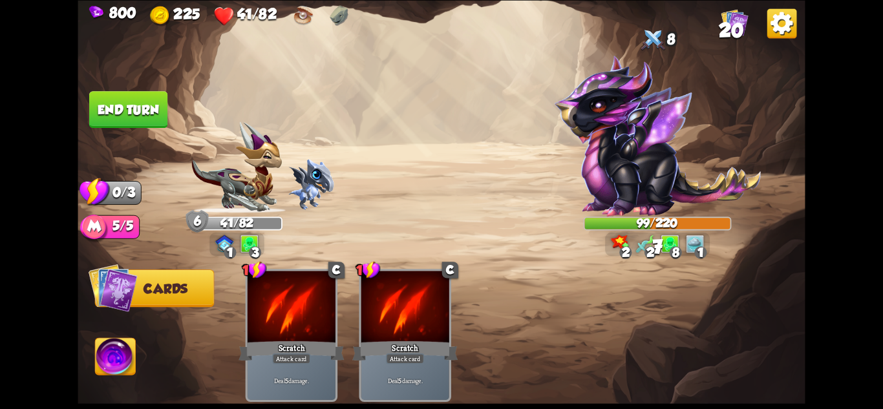
click at [645, 169] on img at bounding box center [657, 136] width 207 height 162
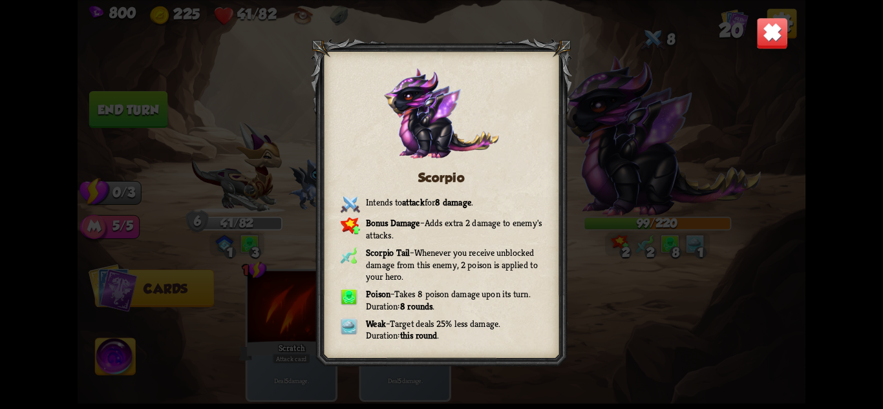
click at [778, 27] on img at bounding box center [773, 33] width 32 height 32
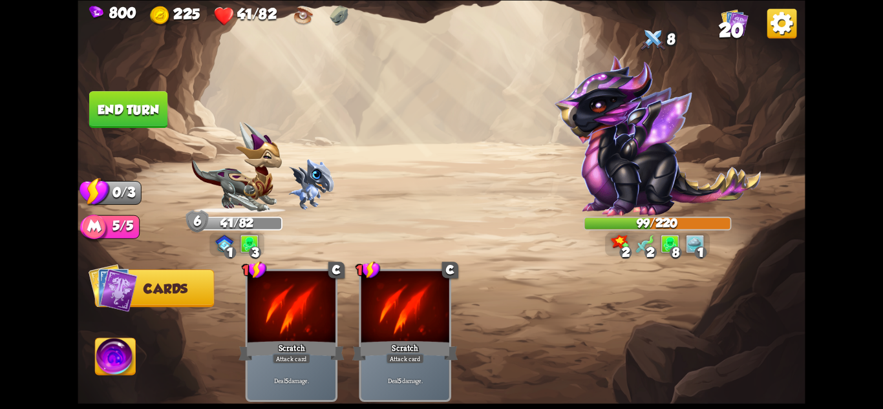
click at [130, 96] on button "End turn" at bounding box center [128, 109] width 78 height 37
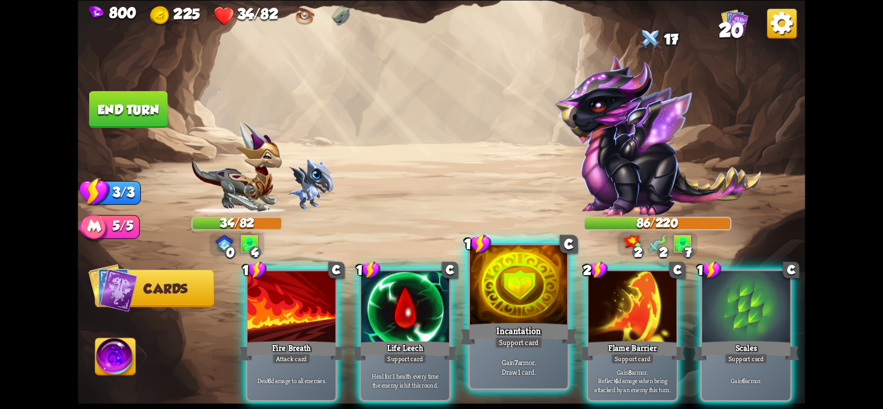
click at [525, 326] on div "Incantation" at bounding box center [518, 334] width 117 height 26
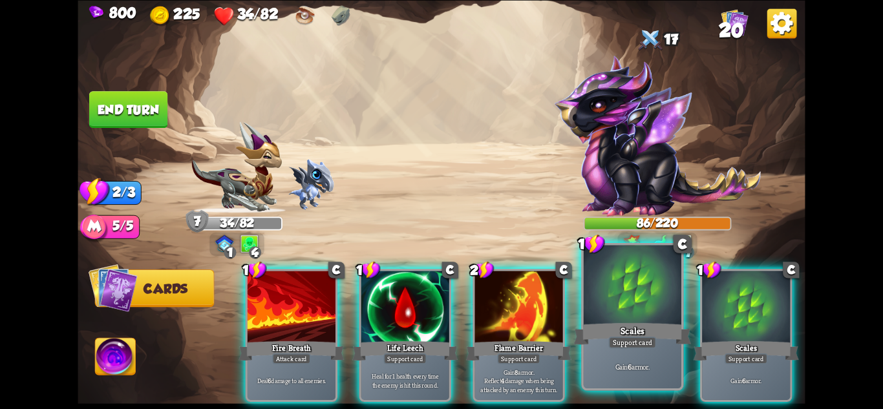
click at [600, 323] on div "Scales" at bounding box center [632, 334] width 117 height 26
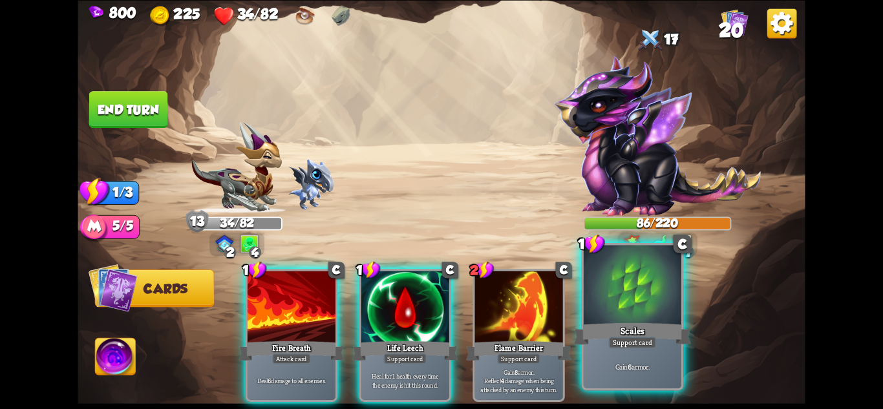
click at [601, 323] on div "Scales" at bounding box center [632, 334] width 117 height 26
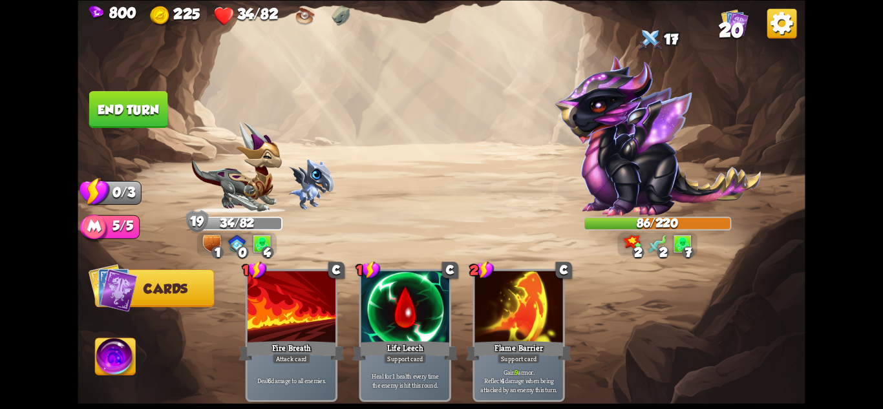
click at [151, 122] on button "End turn" at bounding box center [129, 110] width 80 height 38
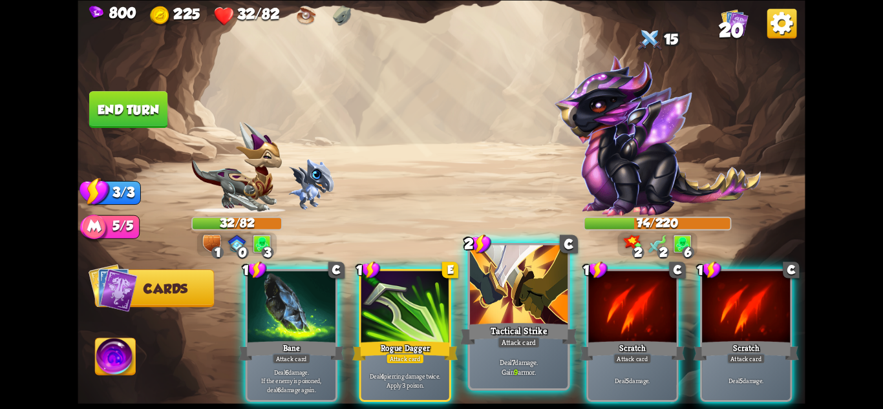
click at [484, 303] on div at bounding box center [519, 286] width 98 height 82
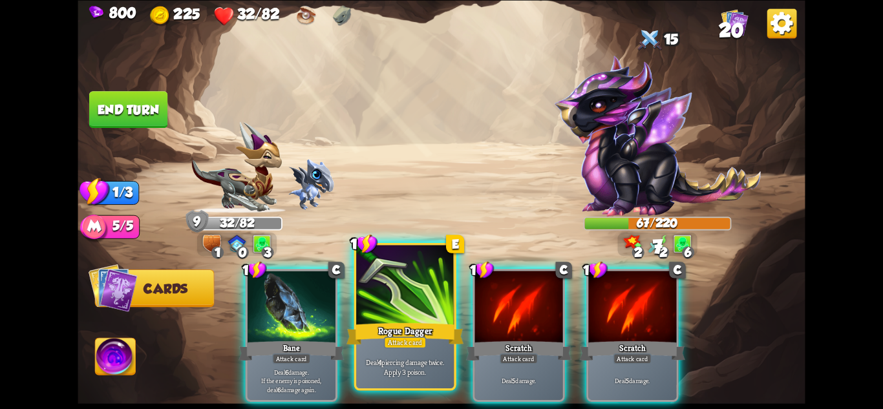
click at [402, 310] on div at bounding box center [405, 286] width 98 height 82
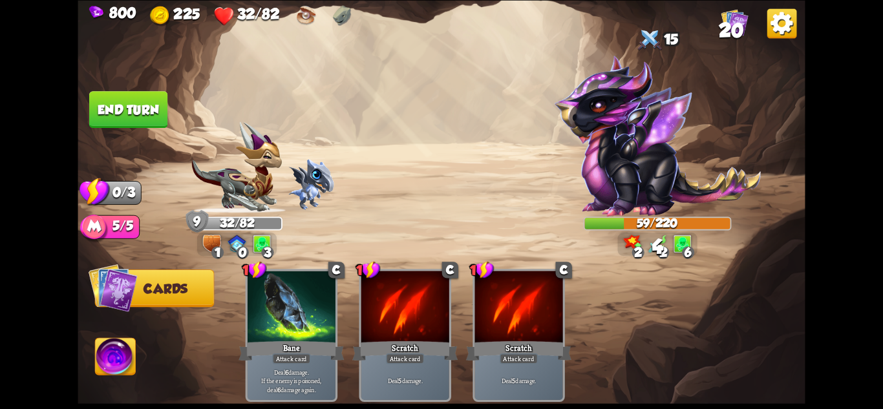
click at [139, 107] on button "End turn" at bounding box center [128, 110] width 80 height 38
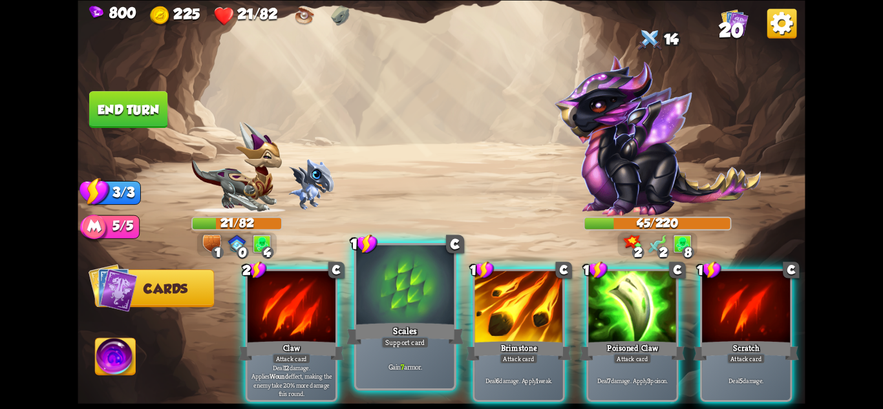
click at [429, 333] on div "Scales" at bounding box center [405, 334] width 117 height 26
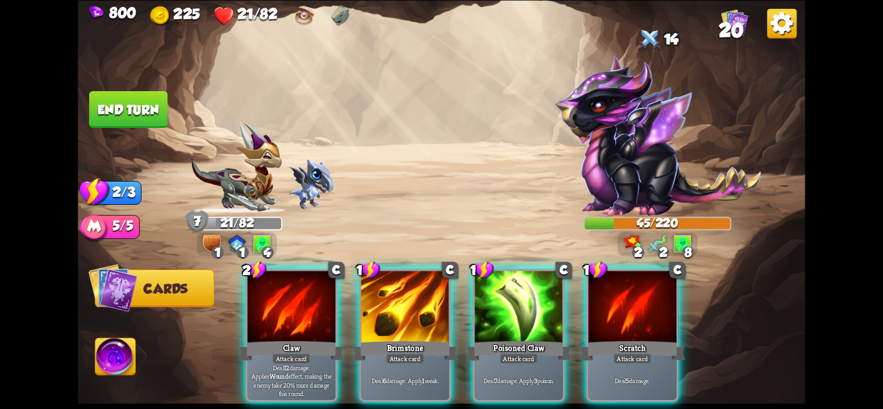
click at [429, 339] on div "Brimstone" at bounding box center [404, 350] width 105 height 23
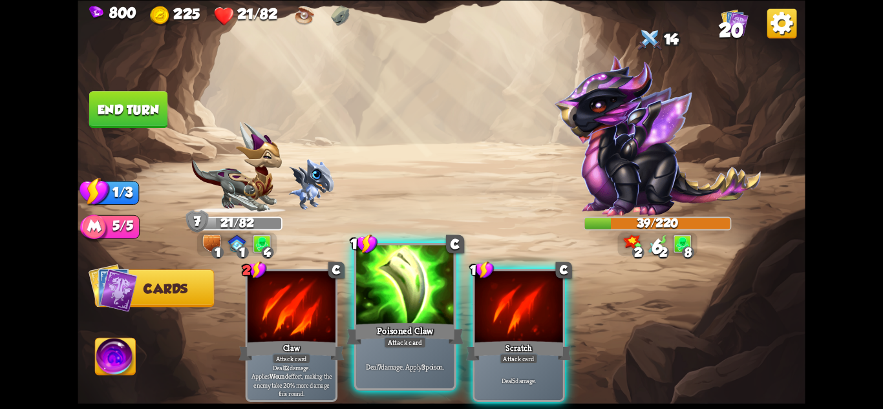
click at [411, 334] on div "Poisoned Claw" at bounding box center [405, 334] width 117 height 26
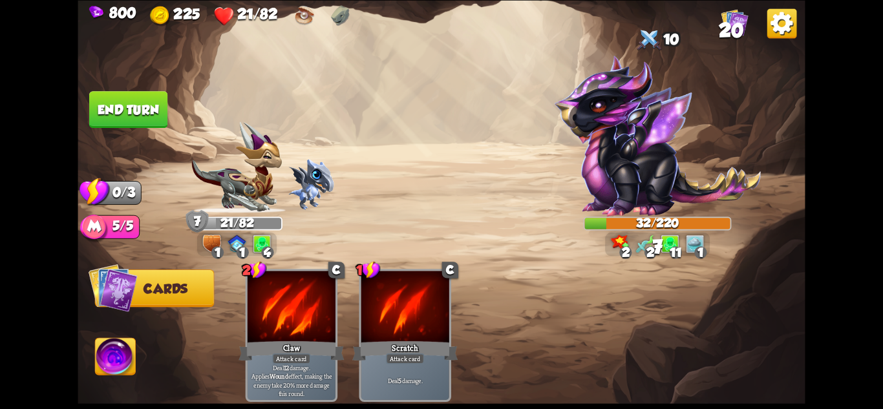
click at [122, 88] on img at bounding box center [442, 204] width 728 height 409
click at [122, 98] on button "End turn" at bounding box center [128, 109] width 78 height 37
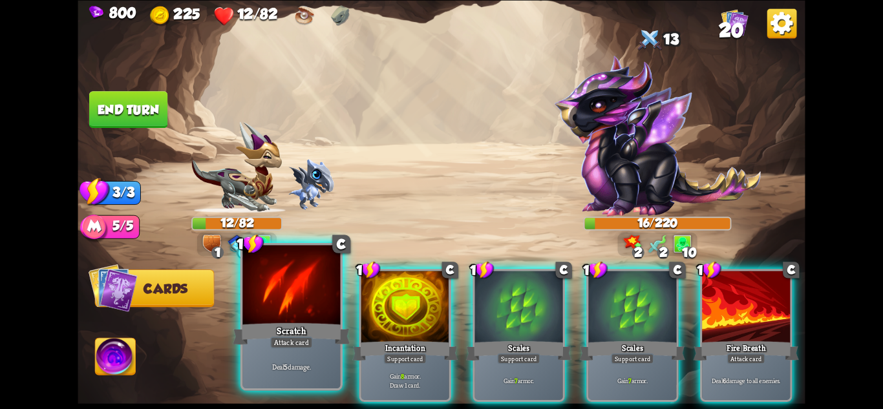
click at [316, 285] on div at bounding box center [292, 286] width 98 height 82
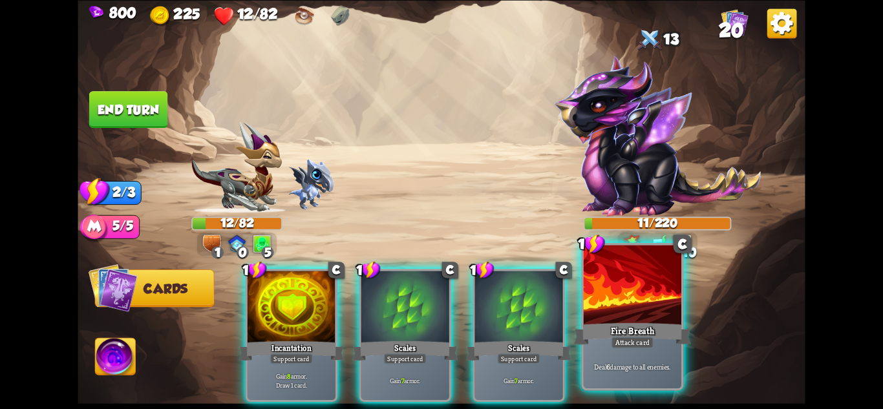
drag, startPoint x: 647, startPoint y: 269, endPoint x: 640, endPoint y: 270, distance: 7.9
click at [648, 269] on div at bounding box center [633, 286] width 98 height 82
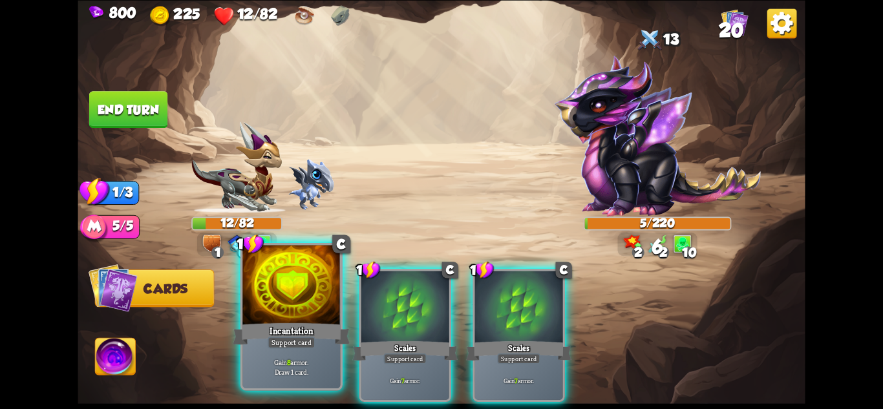
click at [308, 316] on div at bounding box center [292, 286] width 98 height 82
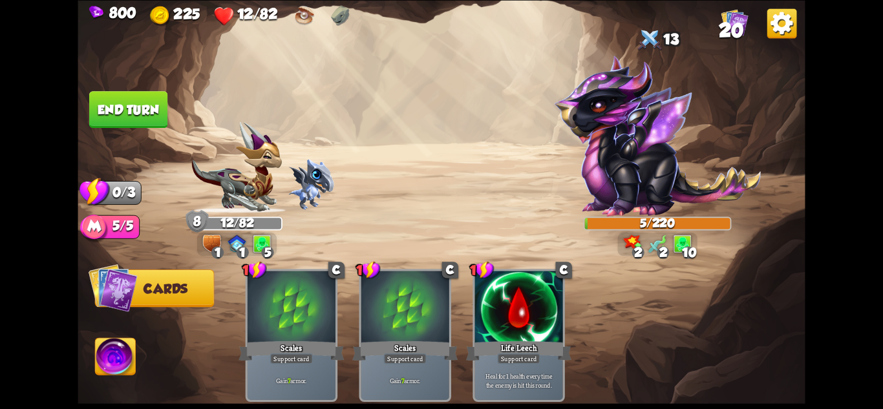
click at [135, 114] on button "End turn" at bounding box center [128, 109] width 78 height 37
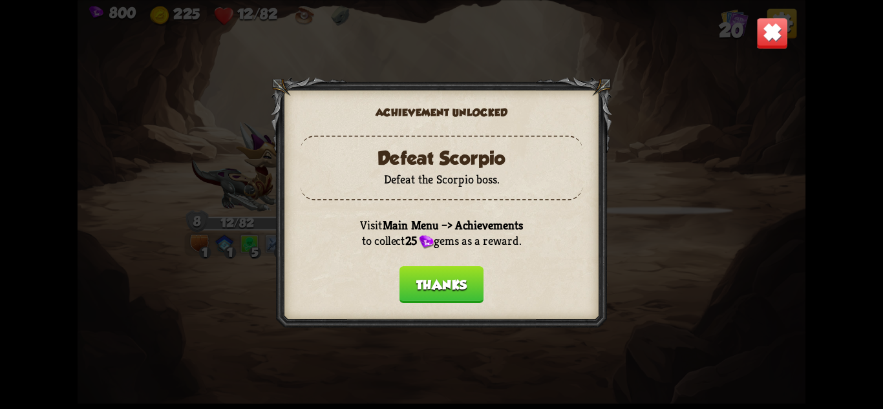
click at [467, 282] on button "Thanks" at bounding box center [442, 284] width 84 height 37
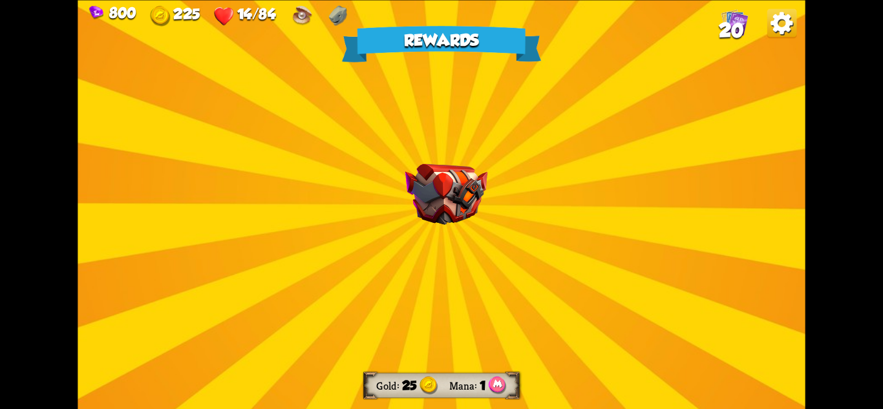
click at [439, 199] on img at bounding box center [447, 194] width 82 height 61
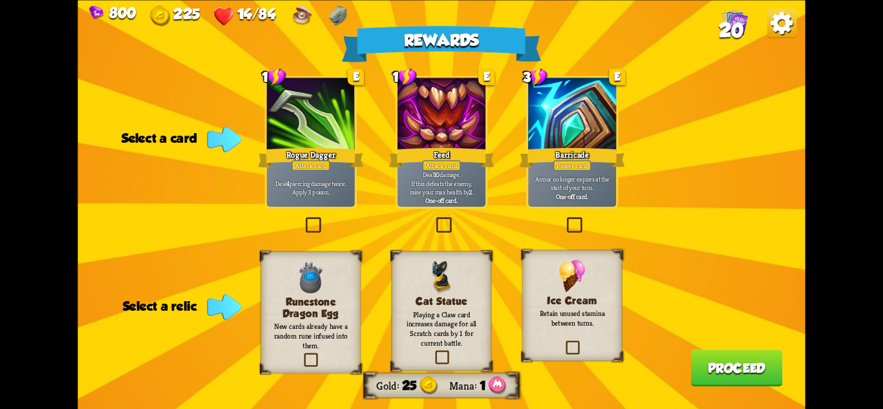
click at [596, 174] on div "Armor no longer expires at the start of your turn. One-off card." at bounding box center [572, 187] width 88 height 38
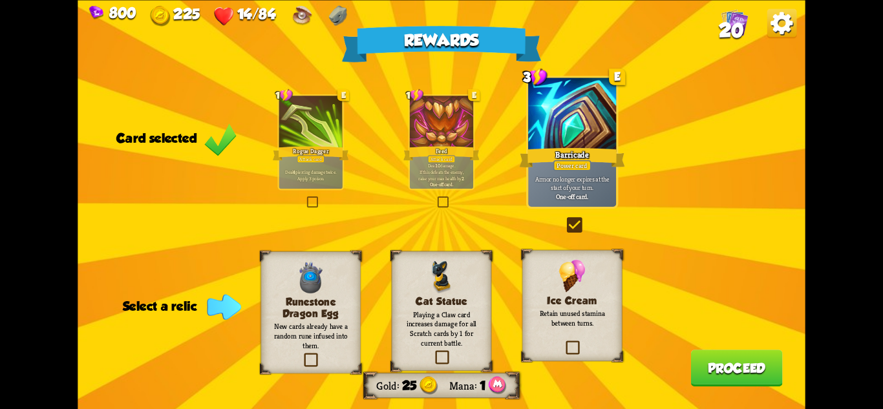
click at [285, 310] on h3 "Runestone Dragon Egg" at bounding box center [310, 308] width 81 height 24
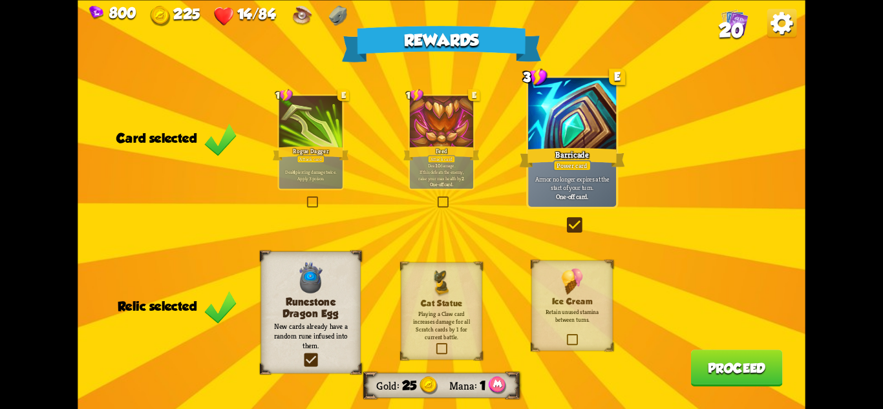
click at [718, 363] on button "Proceed" at bounding box center [737, 368] width 92 height 37
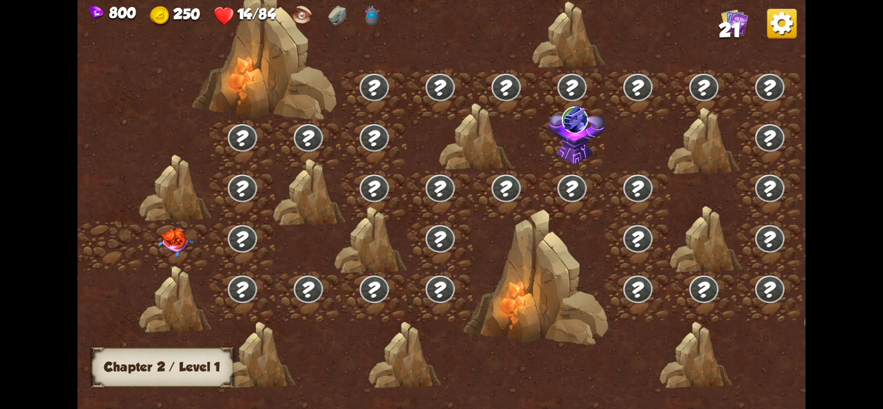
click at [180, 239] on img at bounding box center [175, 243] width 36 height 28
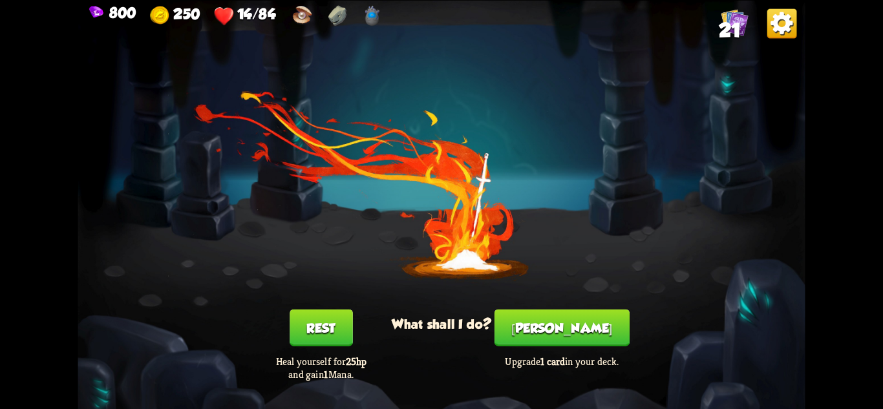
click at [583, 329] on button "[PERSON_NAME]" at bounding box center [562, 327] width 135 height 37
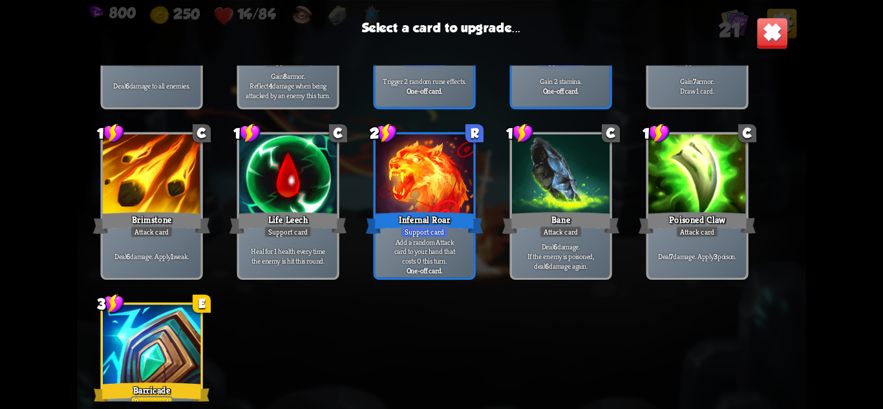
scroll to position [570, 0]
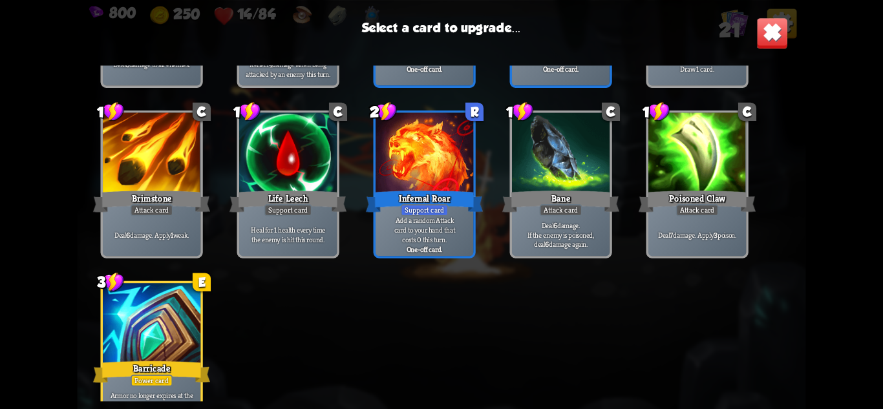
click at [168, 305] on div at bounding box center [152, 324] width 98 height 82
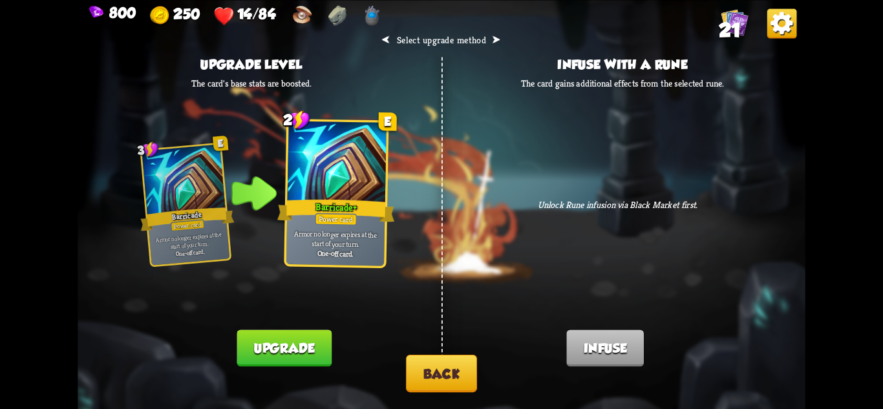
click at [445, 378] on button "Back" at bounding box center [441, 374] width 71 height 38
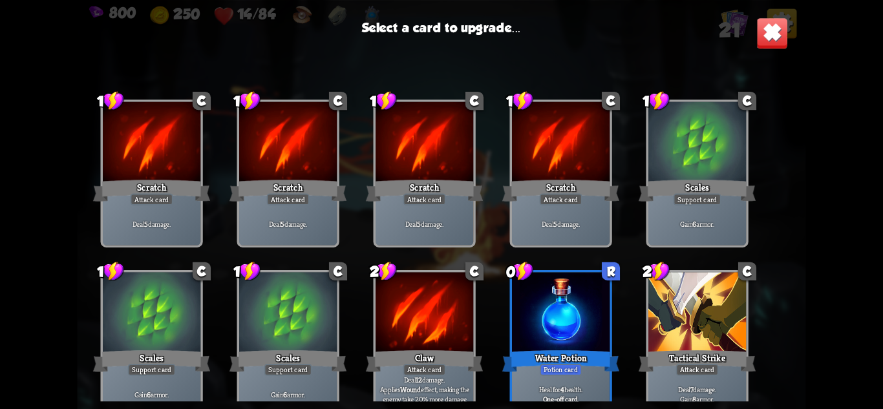
click at [765, 34] on img at bounding box center [773, 33] width 32 height 32
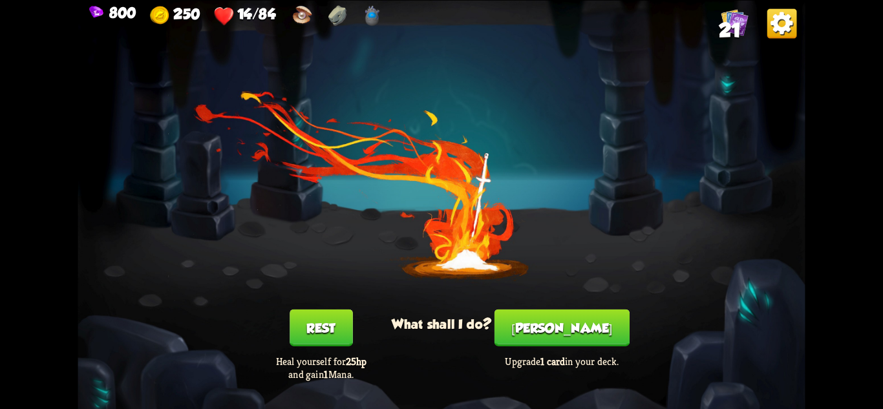
drag, startPoint x: 307, startPoint y: 317, endPoint x: 314, endPoint y: 320, distance: 8.2
click at [307, 318] on button "Rest" at bounding box center [321, 327] width 63 height 37
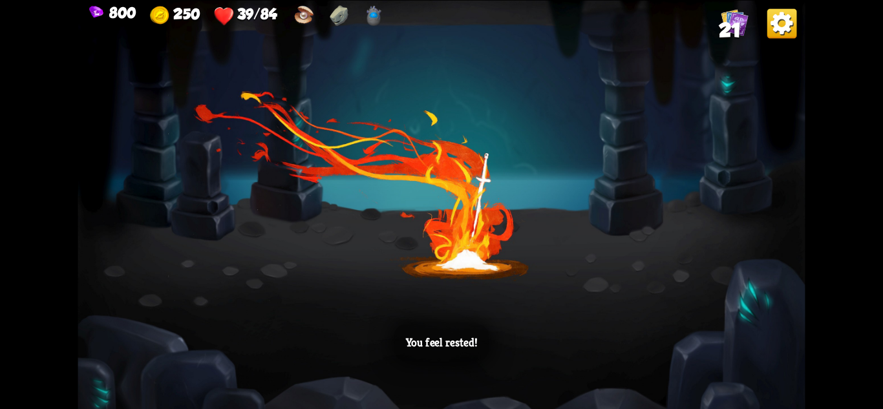
click at [645, 186] on div "You feel rested!" at bounding box center [442, 204] width 728 height 409
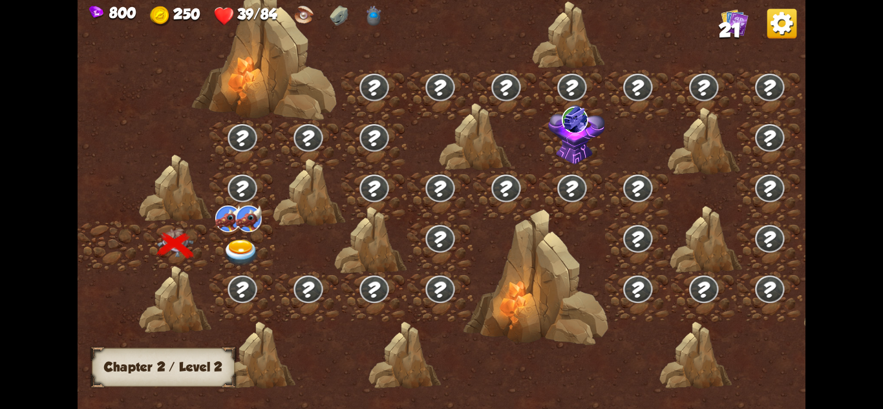
click at [442, 296] on img at bounding box center [441, 290] width 32 height 30
click at [248, 247] on img at bounding box center [241, 253] width 36 height 27
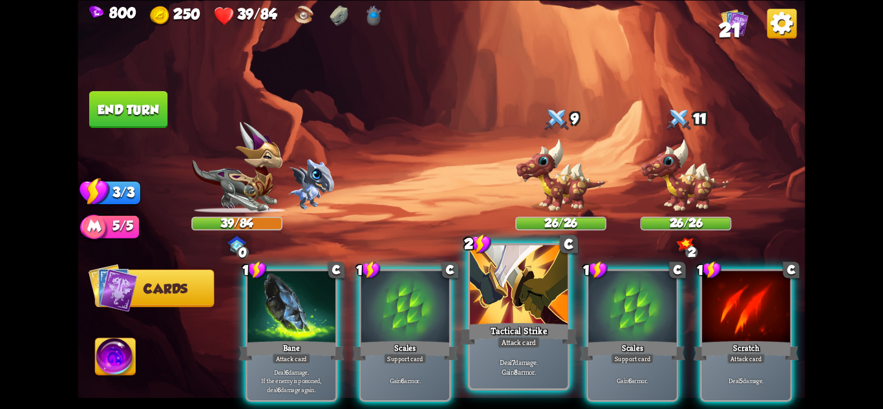
click at [541, 340] on div "Tactical Strike" at bounding box center [518, 334] width 117 height 26
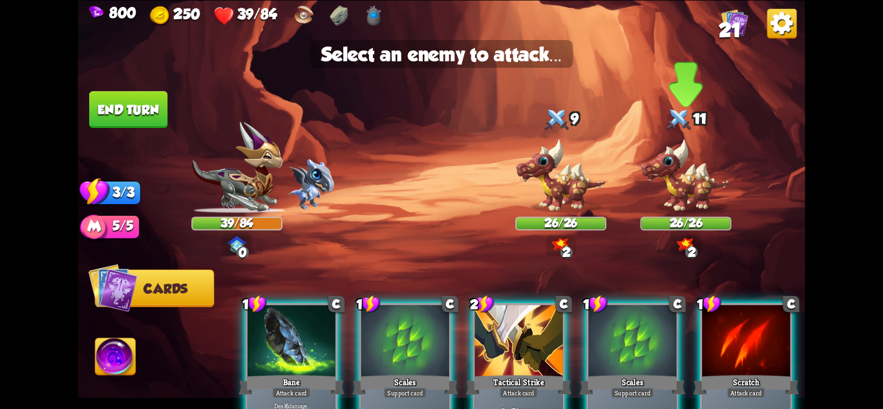
click at [676, 193] on img at bounding box center [686, 175] width 91 height 75
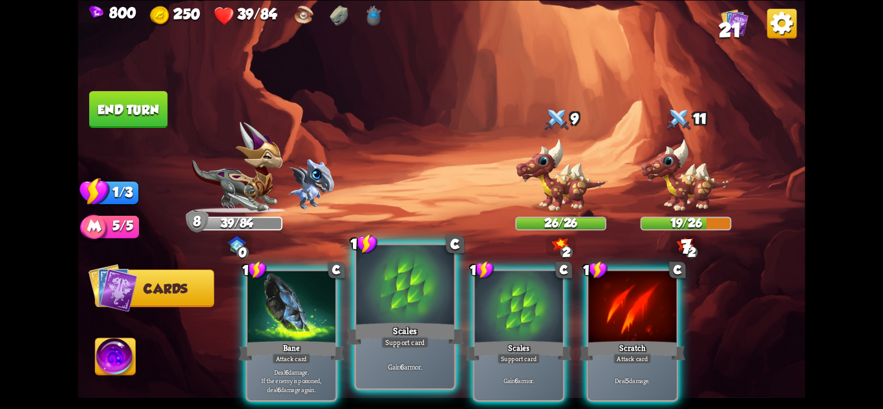
click at [415, 314] on div at bounding box center [405, 286] width 98 height 82
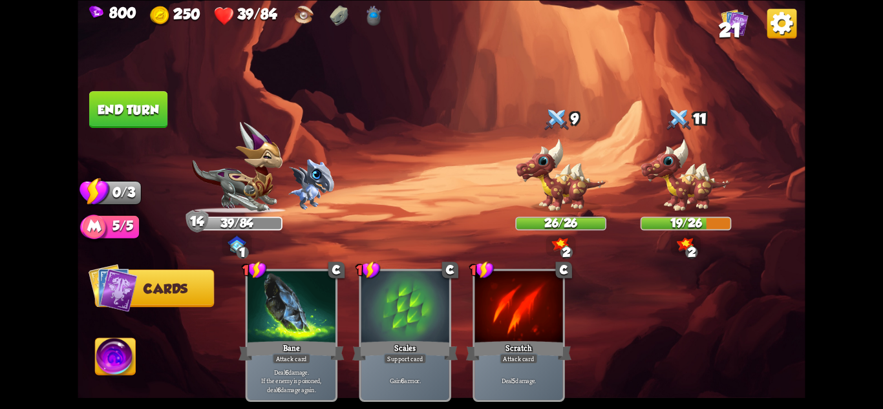
click at [106, 102] on button "End turn" at bounding box center [128, 109] width 78 height 37
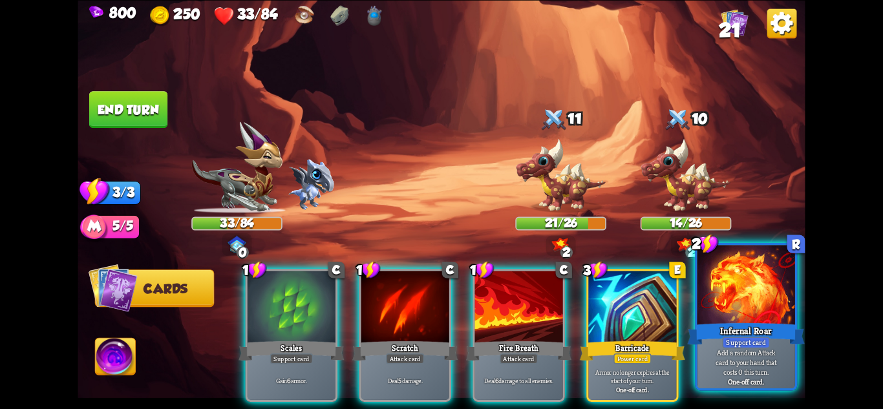
click at [743, 308] on div at bounding box center [747, 286] width 98 height 82
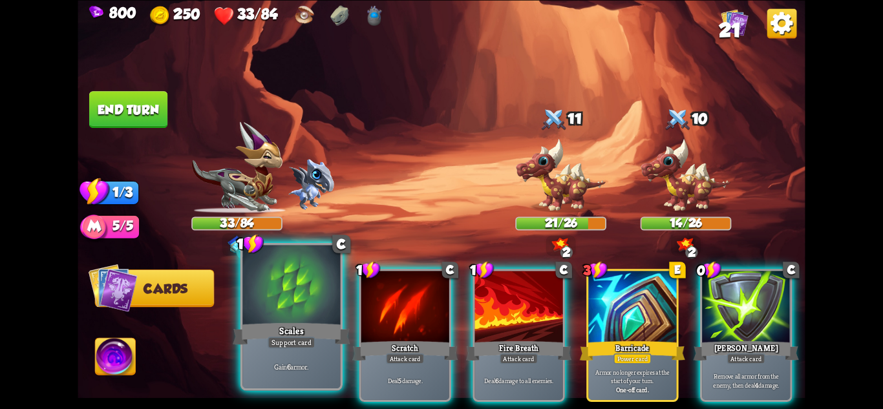
click at [277, 324] on div "Scales" at bounding box center [291, 334] width 117 height 26
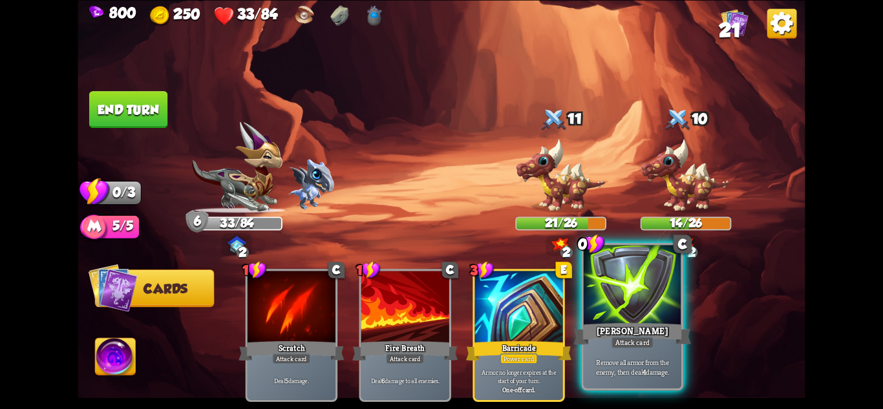
click at [614, 334] on div "[PERSON_NAME]" at bounding box center [632, 334] width 117 height 26
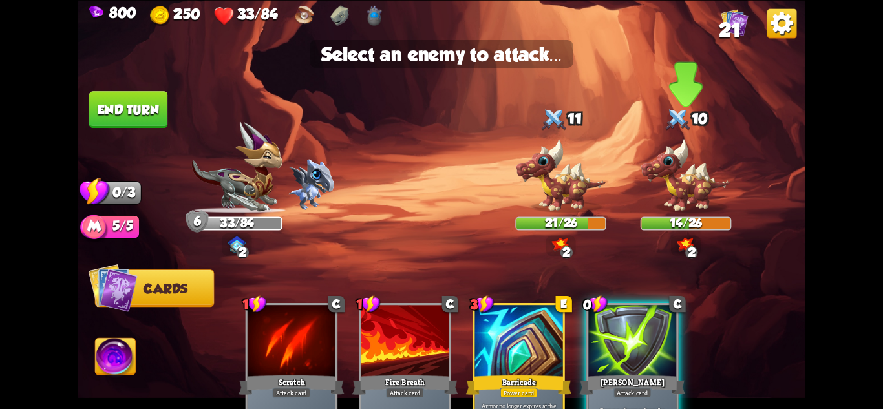
click at [698, 182] on img at bounding box center [686, 175] width 91 height 75
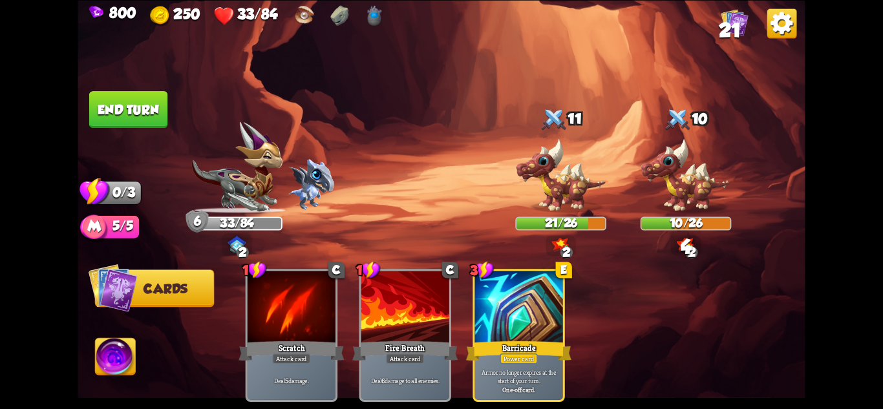
click at [127, 105] on button "End turn" at bounding box center [128, 109] width 78 height 37
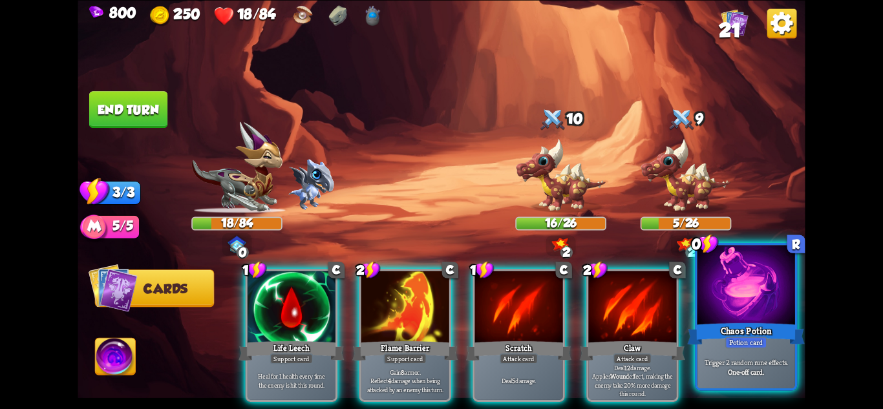
click at [776, 360] on p "Trigger 2 random rune effects." at bounding box center [746, 363] width 93 height 10
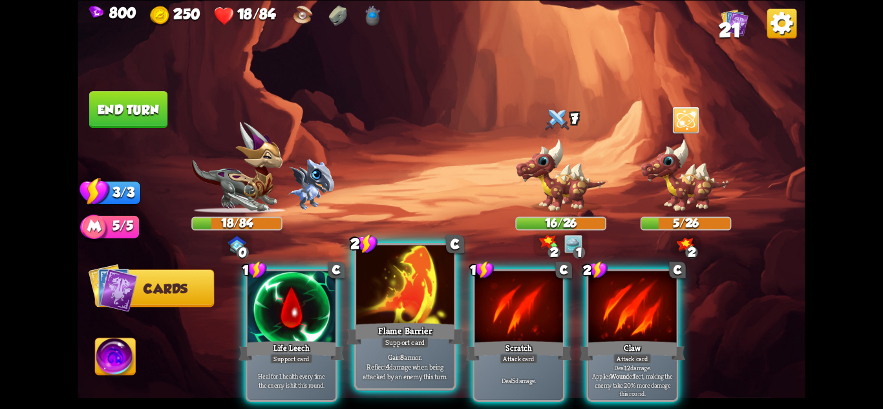
click at [415, 320] on div at bounding box center [405, 286] width 98 height 82
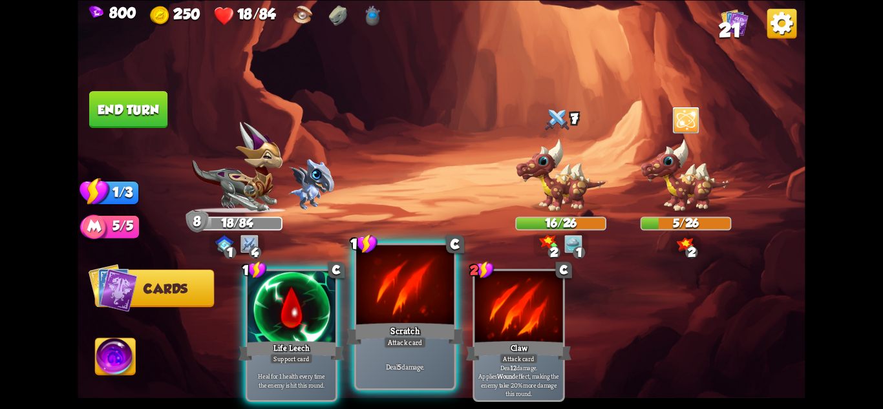
click at [437, 330] on div "Scratch" at bounding box center [405, 334] width 117 height 26
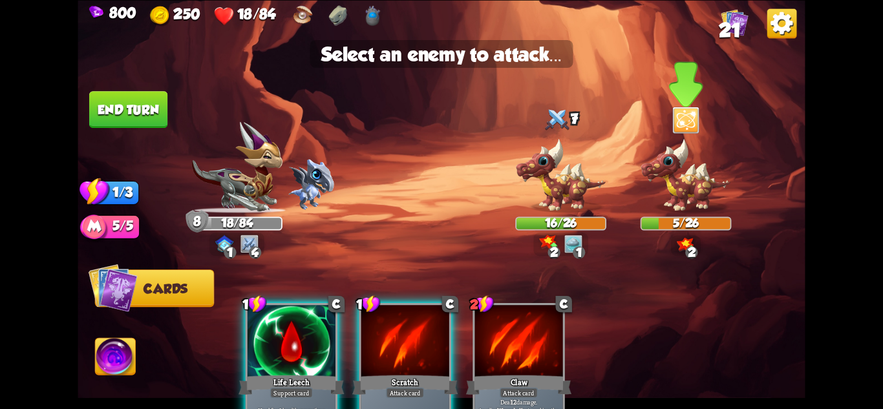
click at [704, 195] on img at bounding box center [686, 175] width 91 height 75
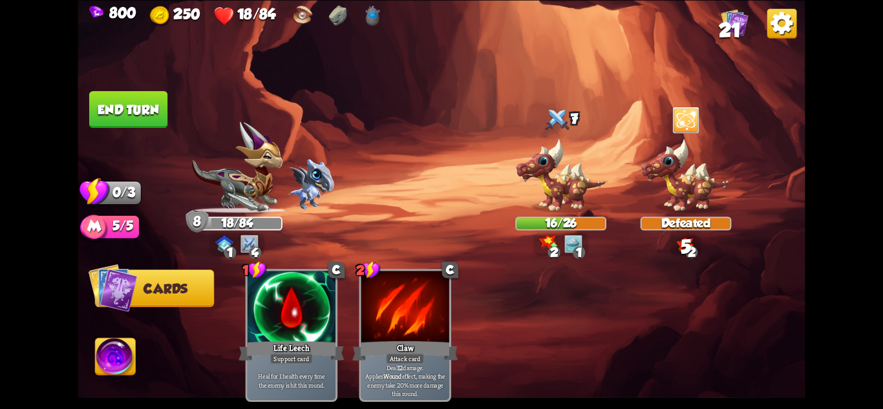
click at [124, 111] on button "End turn" at bounding box center [128, 109] width 78 height 37
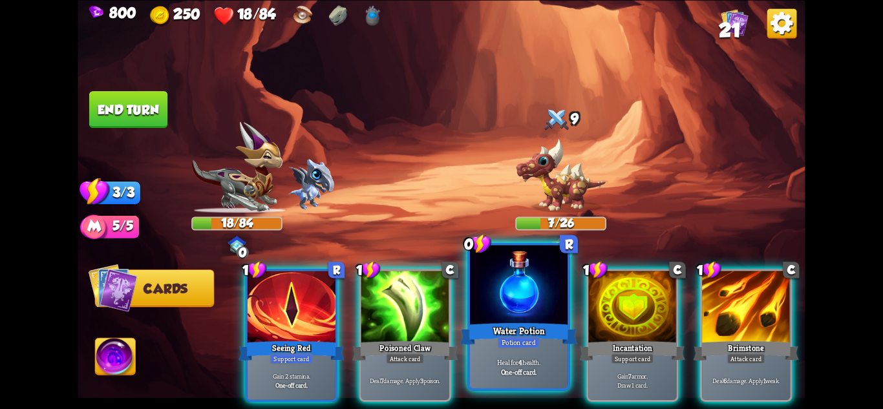
click at [540, 337] on div "Water Potion" at bounding box center [518, 334] width 117 height 26
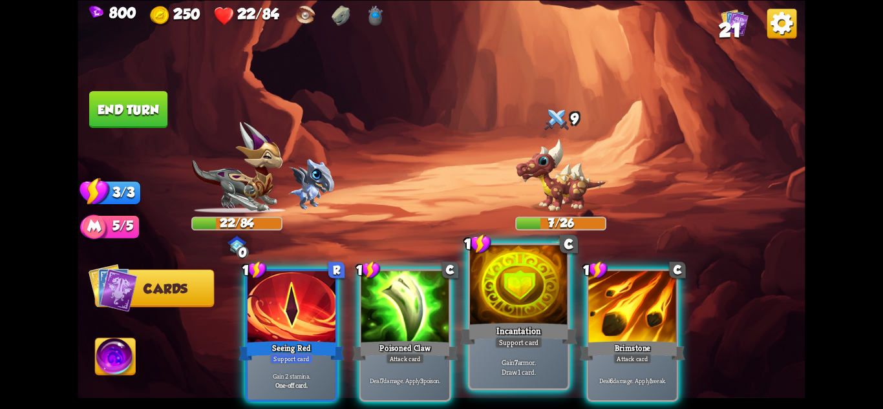
click at [539, 336] on div "Incantation" at bounding box center [518, 334] width 117 height 26
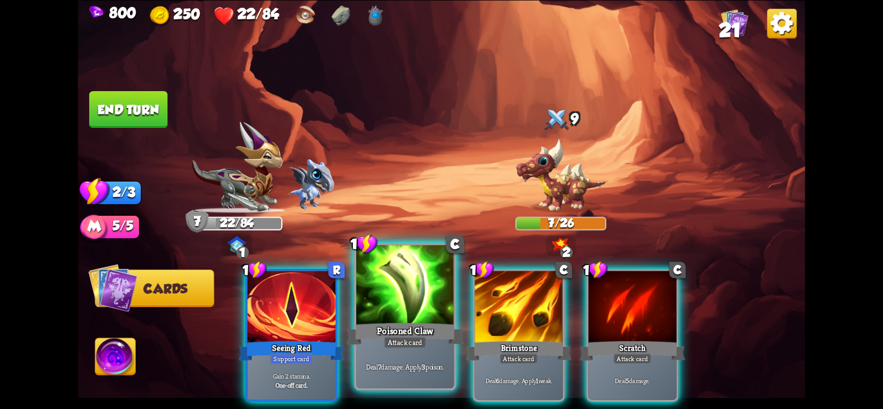
click at [428, 338] on div "Poisoned Claw" at bounding box center [405, 334] width 117 height 26
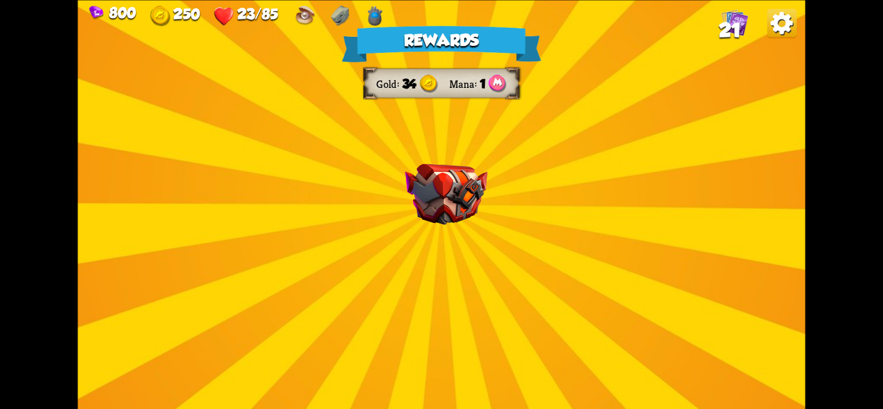
click at [462, 202] on img at bounding box center [447, 194] width 82 height 61
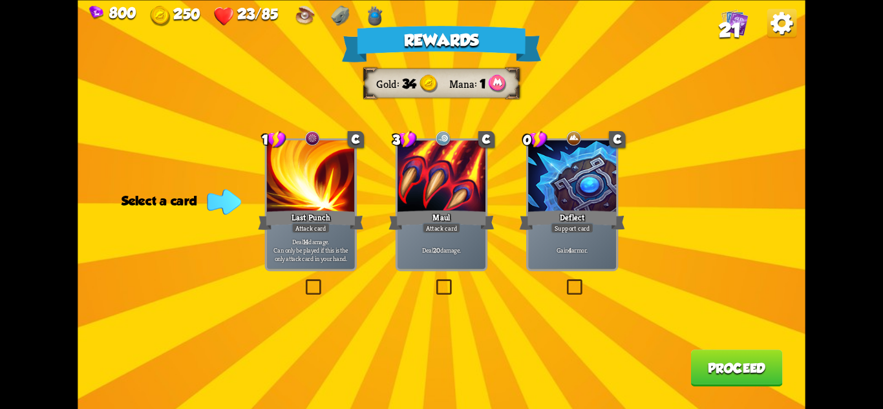
click at [602, 255] on div "Gain 4 armor." at bounding box center [572, 250] width 88 height 38
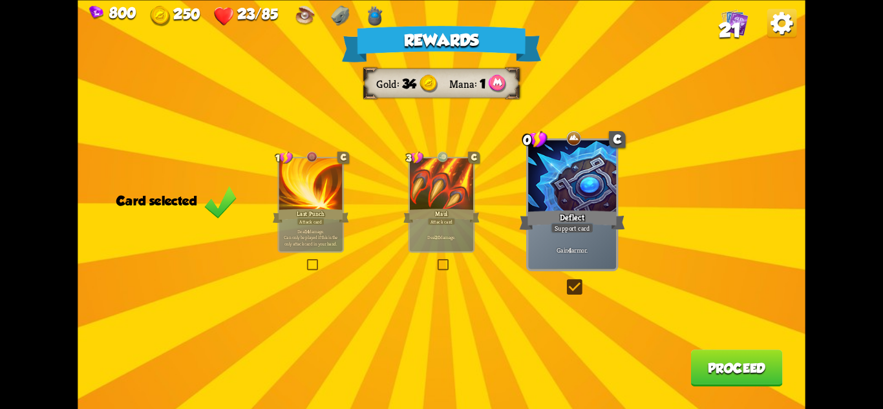
click at [742, 384] on button "Proceed" at bounding box center [737, 368] width 92 height 37
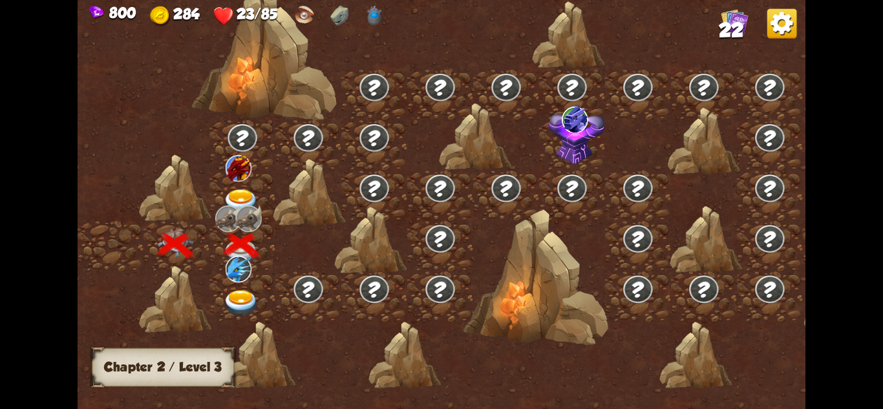
click at [240, 177] on img at bounding box center [239, 168] width 26 height 27
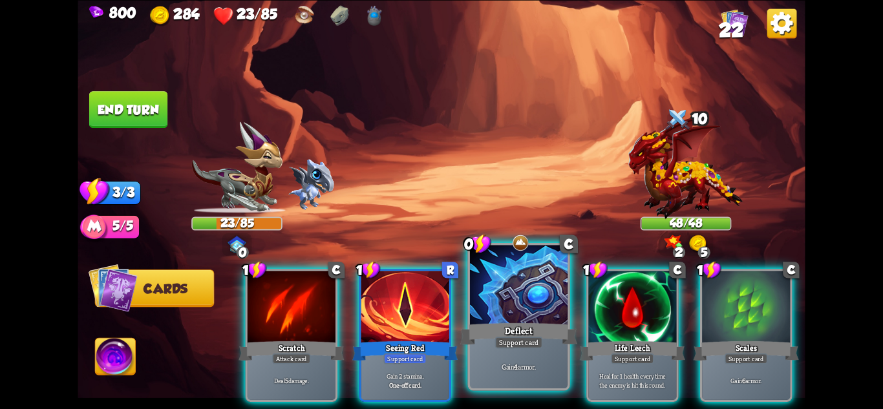
click at [559, 351] on div "Gain 4 armor." at bounding box center [519, 367] width 98 height 43
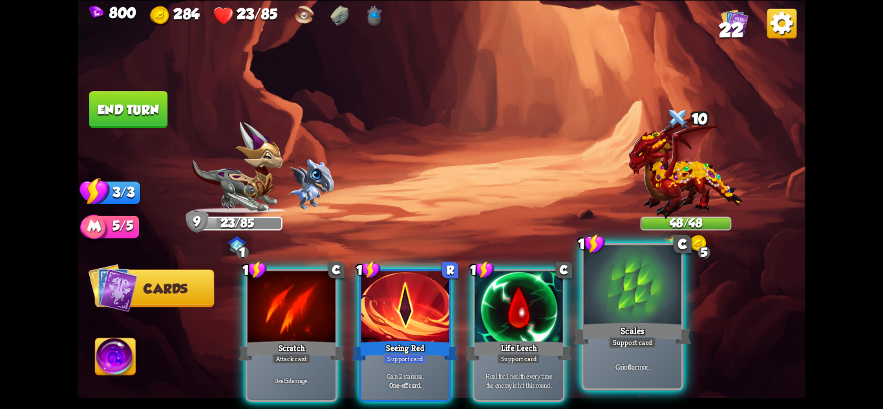
click at [631, 352] on div "Gain 6 armor." at bounding box center [633, 367] width 98 height 43
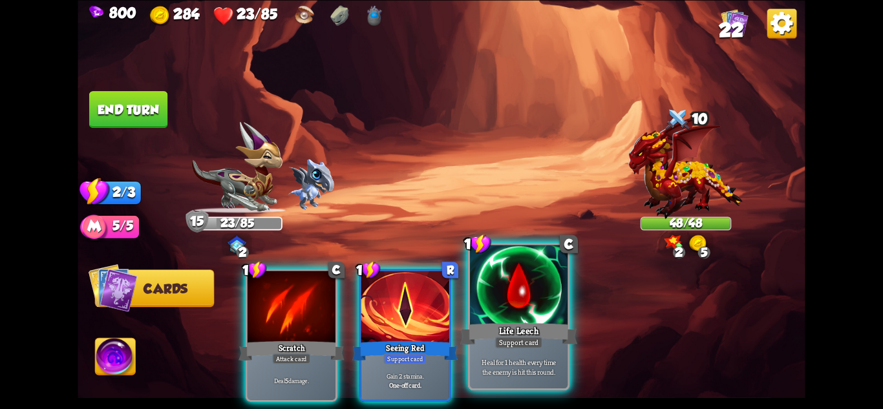
click at [512, 352] on div "Heal for 1 health every time the enemy is hit this round." at bounding box center [519, 367] width 98 height 43
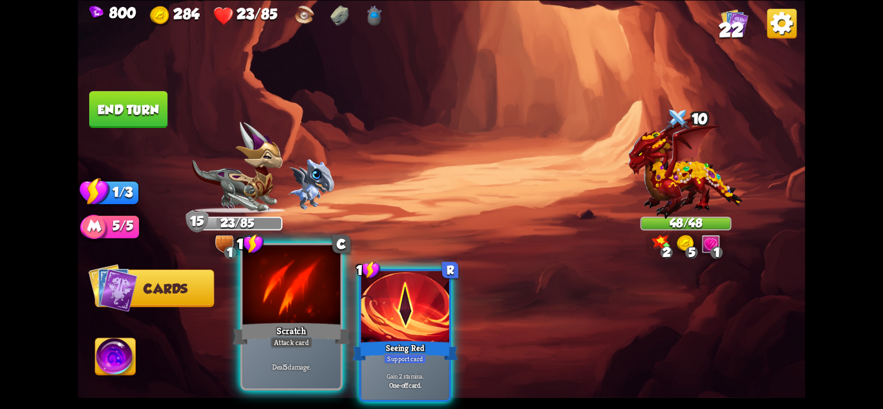
click at [271, 305] on div at bounding box center [292, 286] width 98 height 82
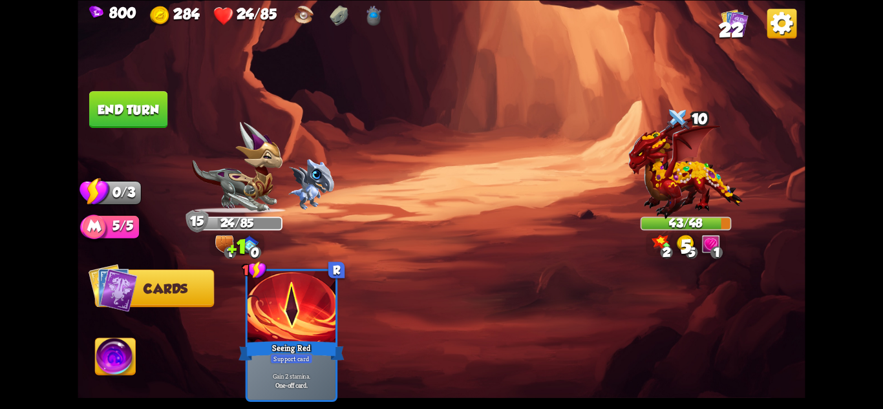
click at [133, 102] on button "End turn" at bounding box center [128, 109] width 78 height 37
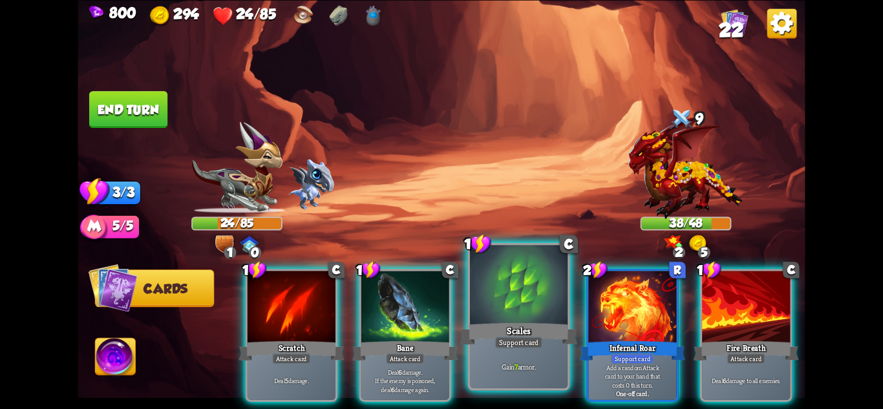
click at [543, 283] on div at bounding box center [519, 286] width 98 height 82
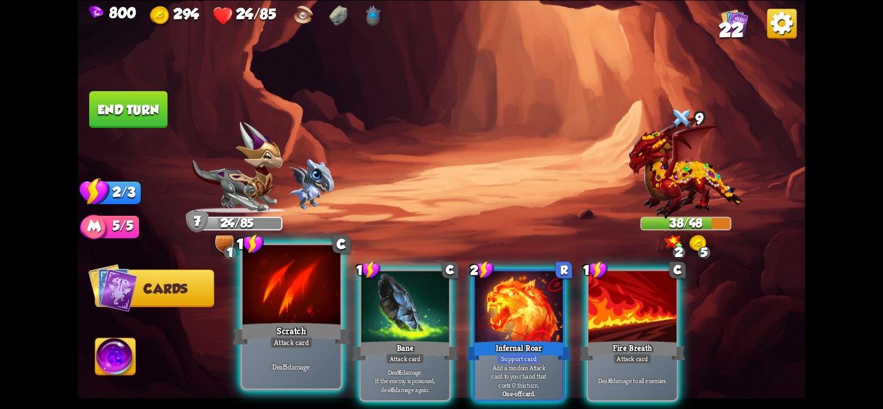
click at [290, 315] on div at bounding box center [292, 286] width 98 height 82
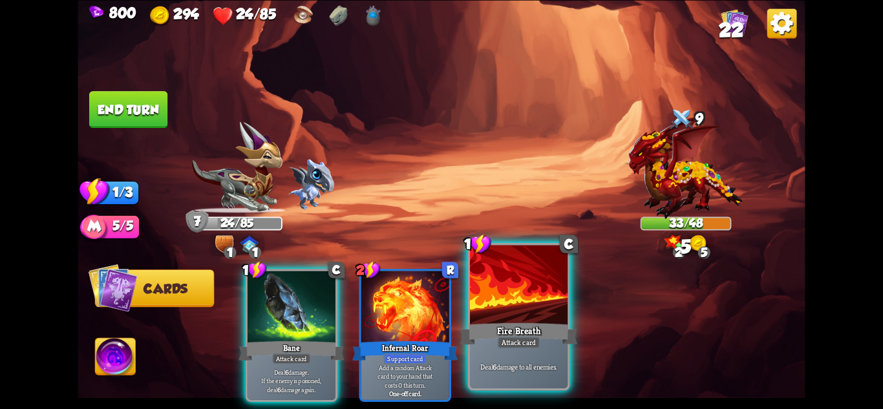
click at [484, 327] on div "Fire Breath" at bounding box center [518, 334] width 117 height 26
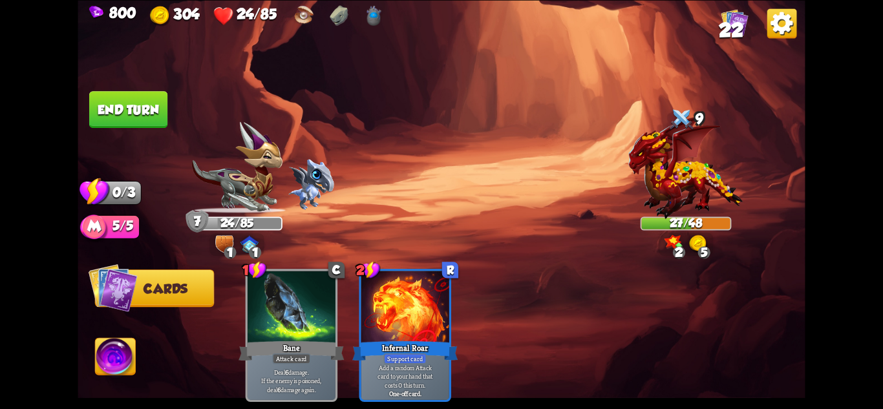
click at [136, 105] on button "End turn" at bounding box center [128, 109] width 78 height 37
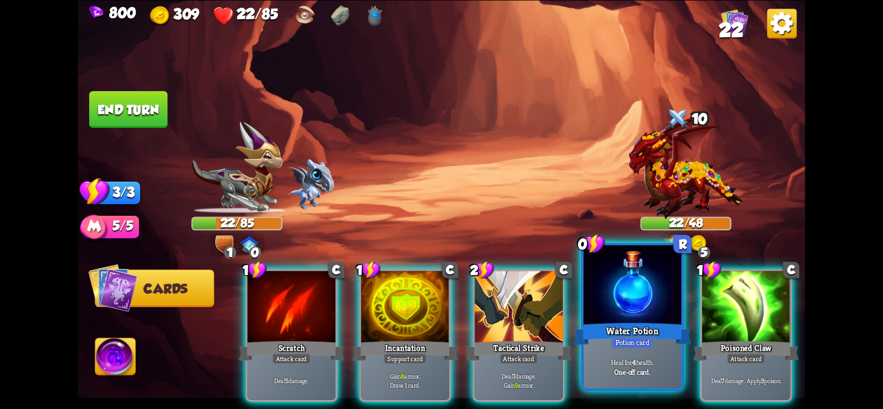
click at [620, 352] on div "Heal for 4 health. One-off card." at bounding box center [633, 367] width 98 height 43
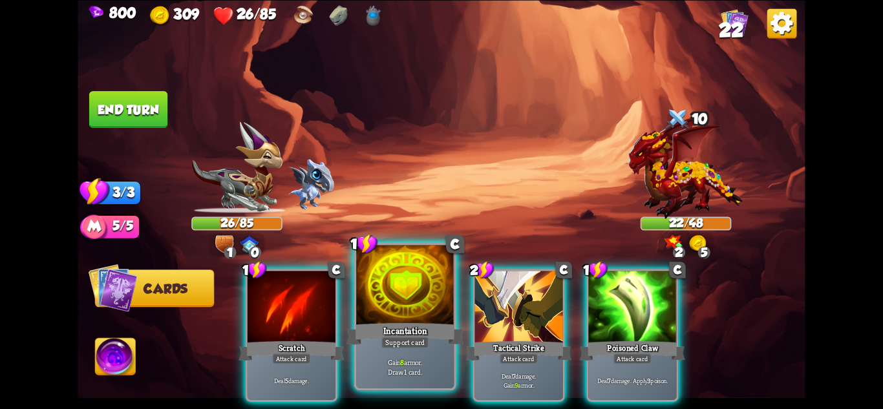
click at [410, 345] on div "Support card" at bounding box center [406, 342] width 48 height 12
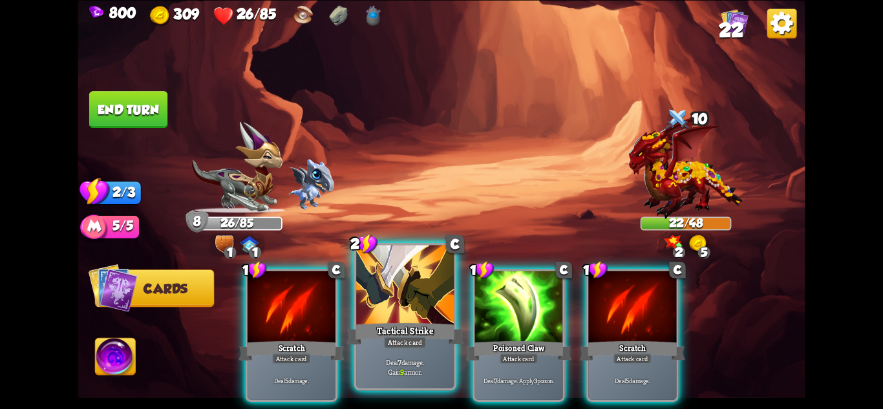
click at [411, 348] on div "Attack card" at bounding box center [405, 342] width 43 height 12
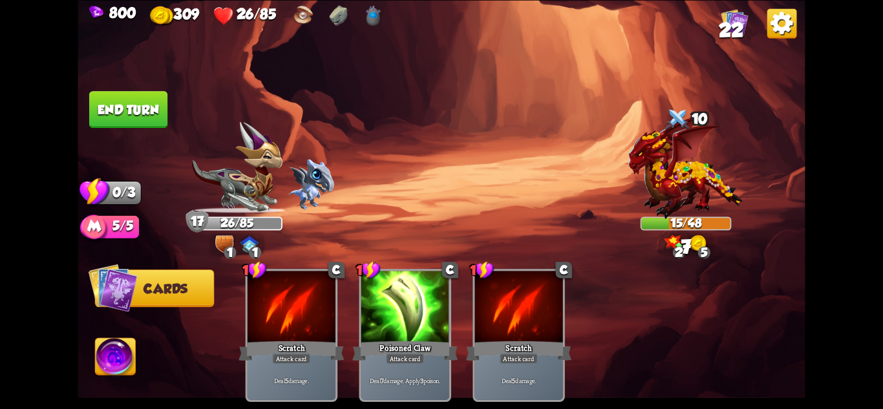
click at [129, 105] on button "End turn" at bounding box center [128, 109] width 78 height 37
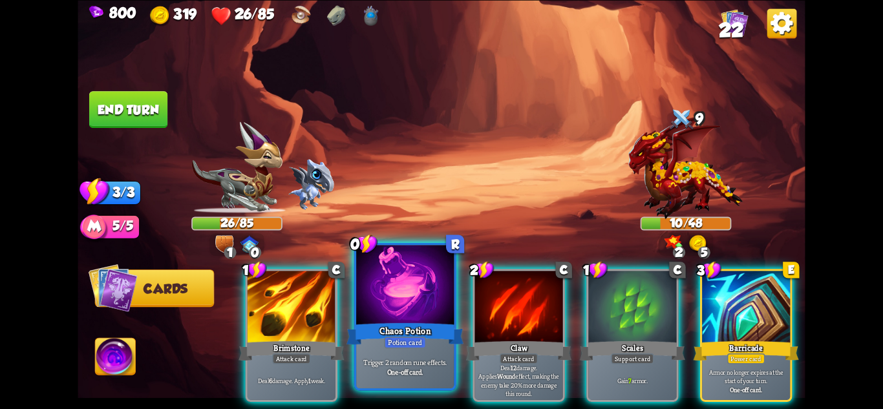
click at [414, 302] on div at bounding box center [405, 286] width 98 height 82
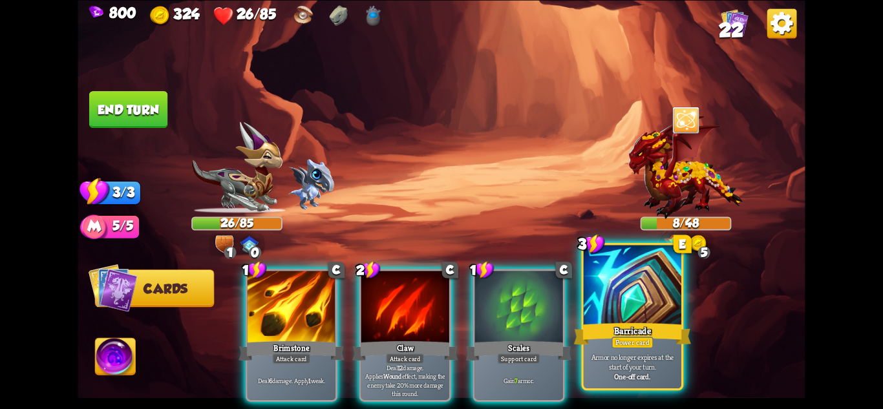
click at [592, 302] on div at bounding box center [633, 286] width 98 height 82
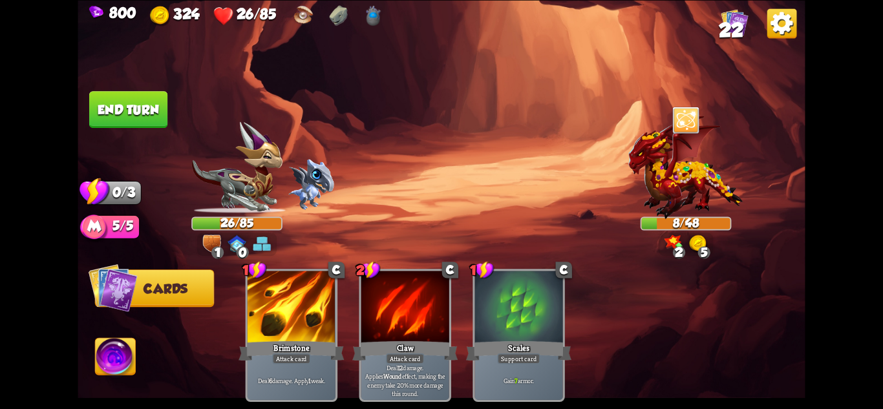
click at [151, 87] on img at bounding box center [442, 204] width 728 height 409
click at [147, 102] on button "End turn" at bounding box center [128, 109] width 78 height 37
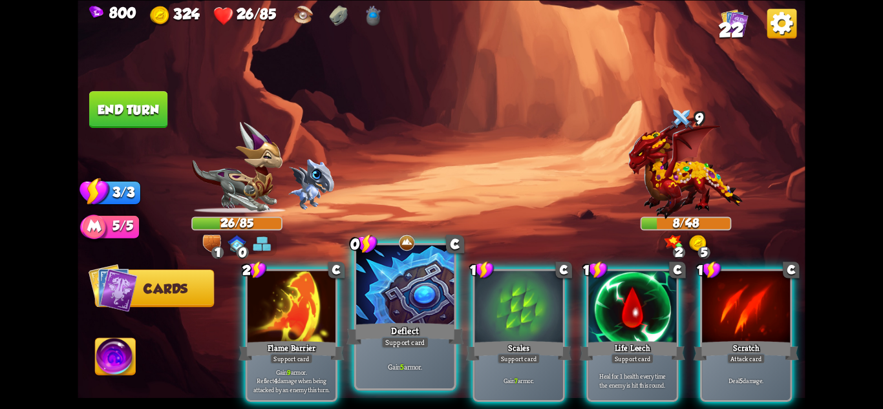
click at [420, 322] on div "Deflect" at bounding box center [405, 334] width 117 height 26
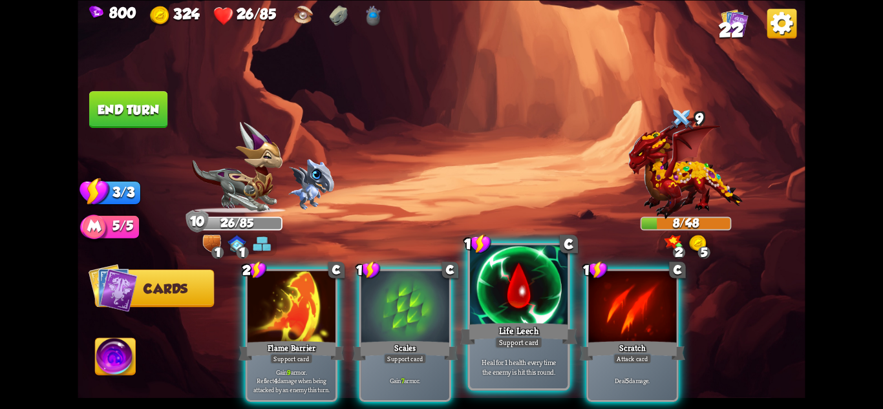
click at [509, 342] on div "Support card" at bounding box center [519, 342] width 48 height 12
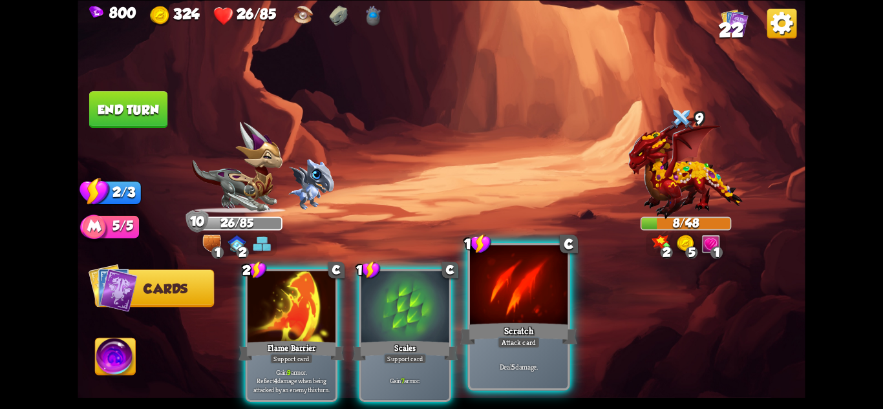
click at [510, 342] on div "Attack card" at bounding box center [519, 342] width 43 height 12
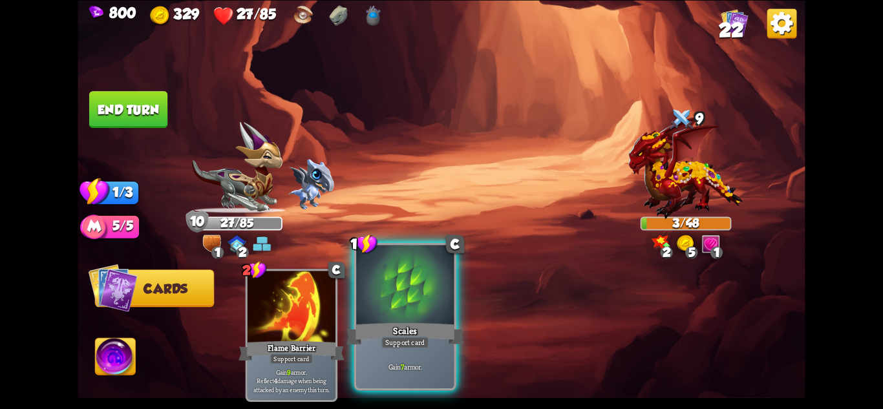
drag, startPoint x: 394, startPoint y: 308, endPoint x: 331, endPoint y: 254, distance: 82.6
click at [393, 309] on div at bounding box center [405, 286] width 98 height 82
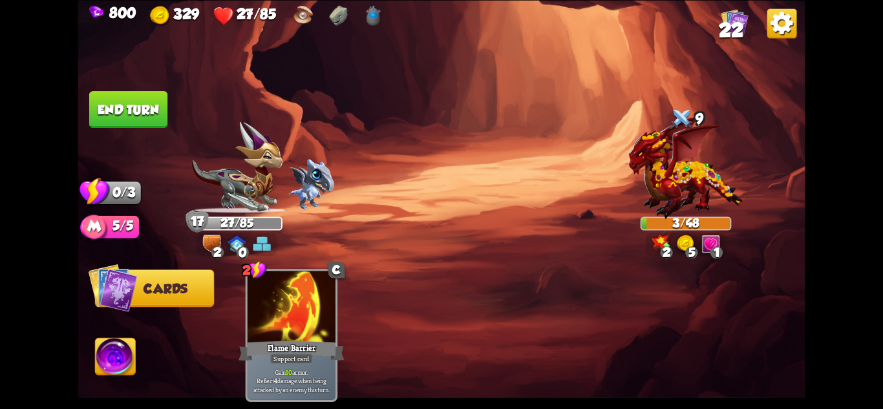
click at [126, 109] on button "End turn" at bounding box center [128, 109] width 78 height 37
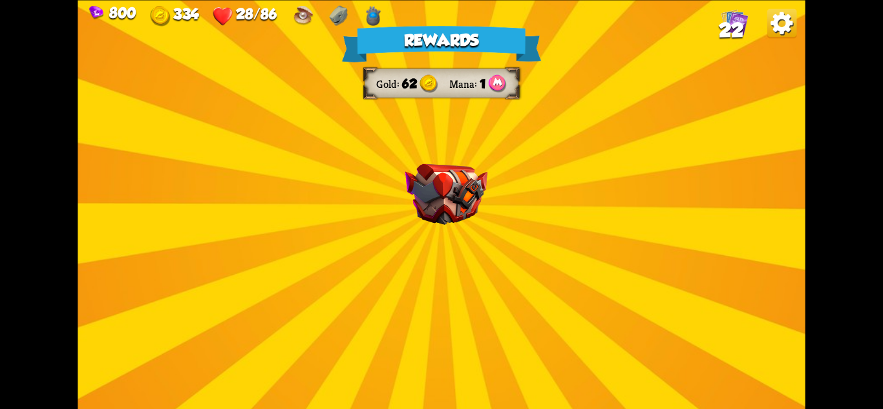
click at [424, 323] on div "Rewards Gold 62 Mana 1 Select a card 1 C Poisoned Claw Attack card Deal 7 damag…" at bounding box center [442, 204] width 728 height 409
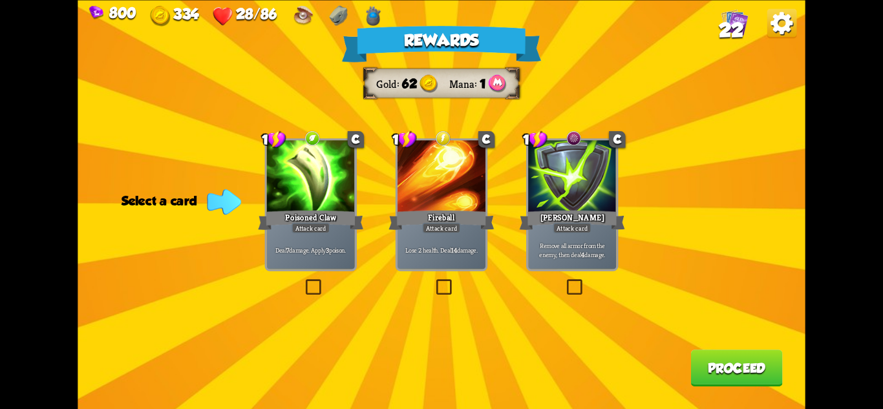
click at [336, 196] on div at bounding box center [311, 177] width 88 height 74
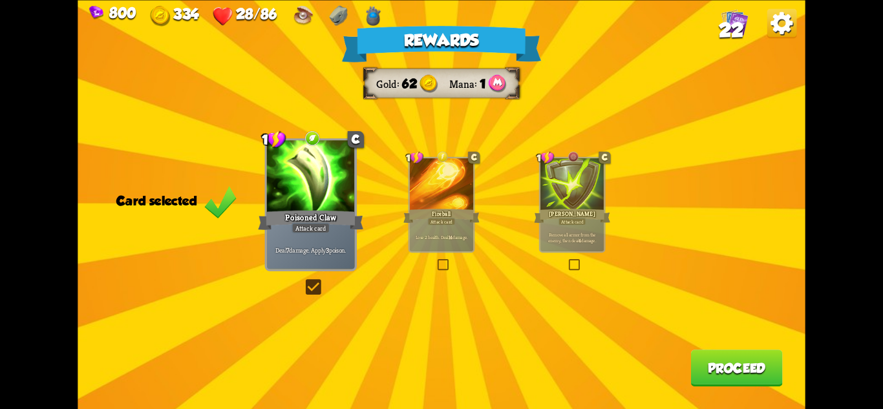
click at [762, 363] on button "Proceed" at bounding box center [737, 368] width 92 height 37
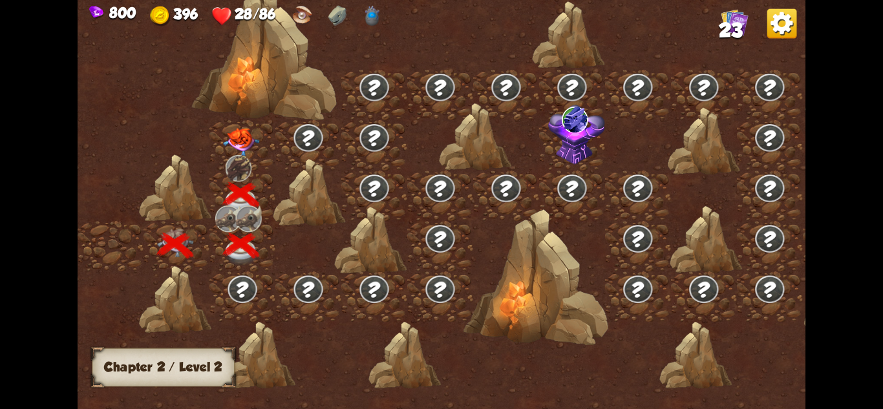
click at [248, 141] on img at bounding box center [241, 142] width 36 height 28
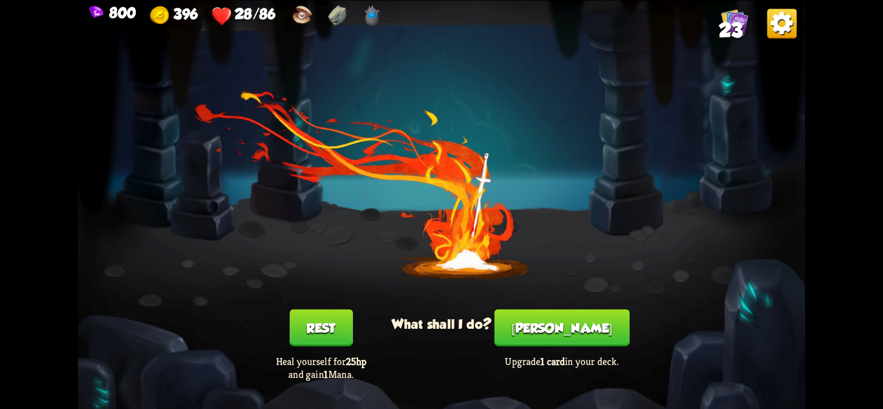
click at [331, 328] on button "Rest" at bounding box center [321, 327] width 63 height 37
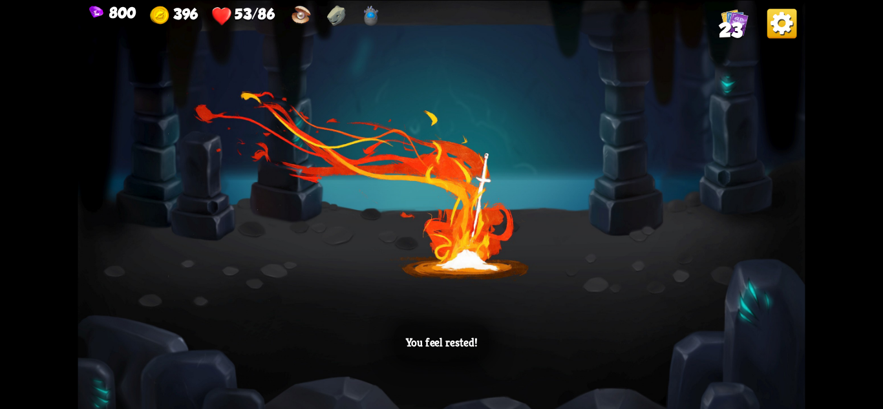
click at [546, 266] on div "You feel rested!" at bounding box center [442, 204] width 728 height 409
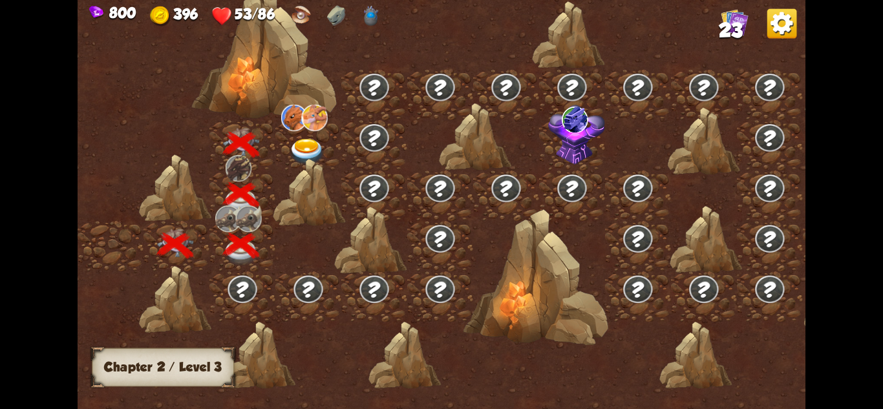
click at [303, 147] on img at bounding box center [307, 152] width 36 height 27
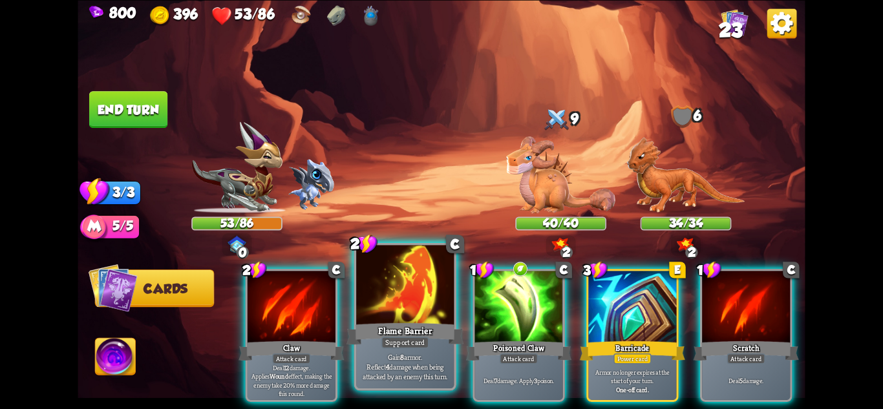
click at [455, 328] on div "Flame Barrier" at bounding box center [405, 334] width 117 height 26
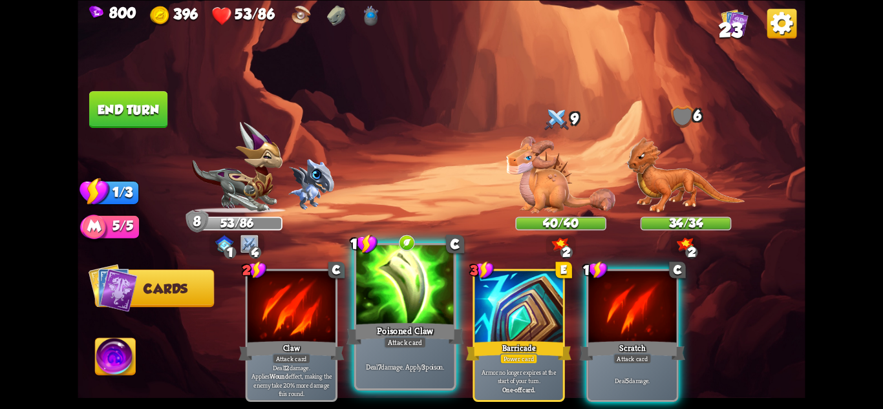
click at [410, 323] on div "Poisoned Claw" at bounding box center [405, 334] width 117 height 26
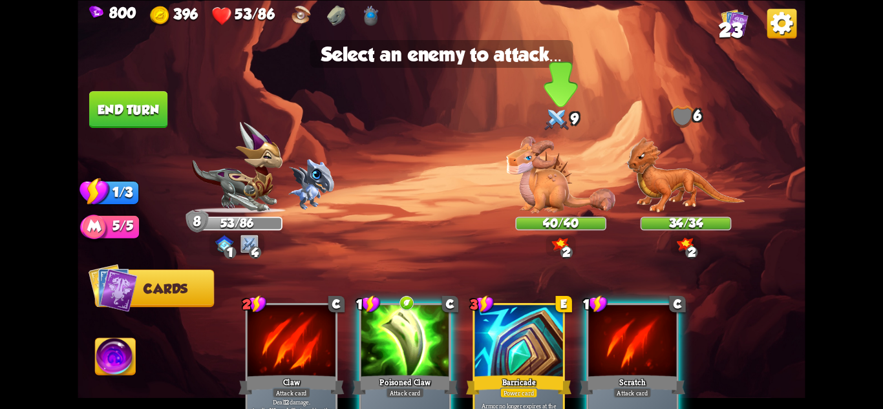
click at [559, 193] on img at bounding box center [560, 174] width 109 height 77
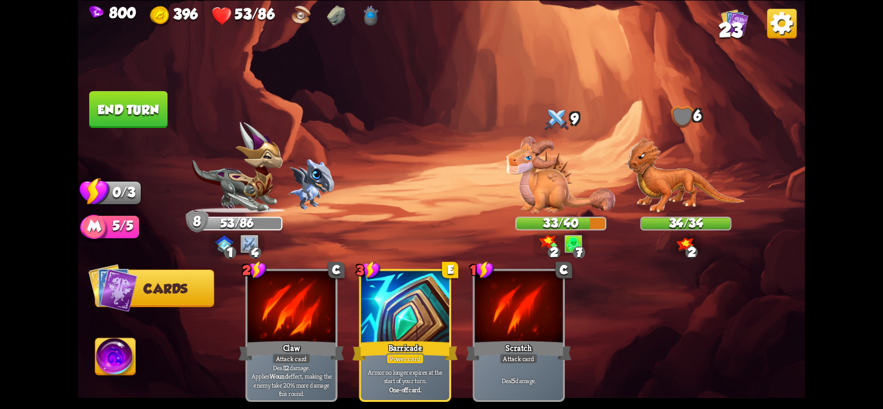
click at [123, 102] on button "End turn" at bounding box center [128, 109] width 78 height 37
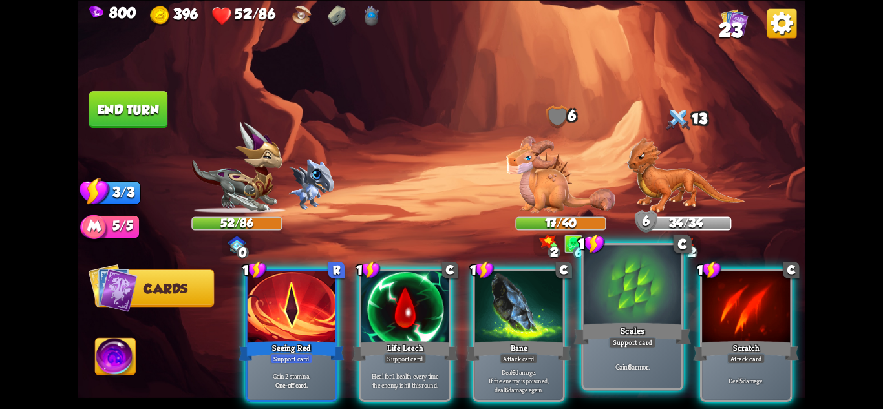
click at [644, 332] on div "Scales" at bounding box center [632, 334] width 117 height 26
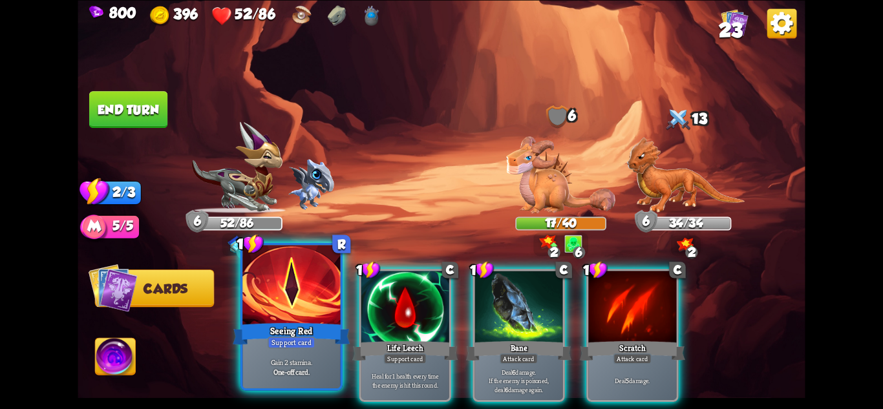
click at [305, 339] on div "Support card" at bounding box center [292, 342] width 48 height 12
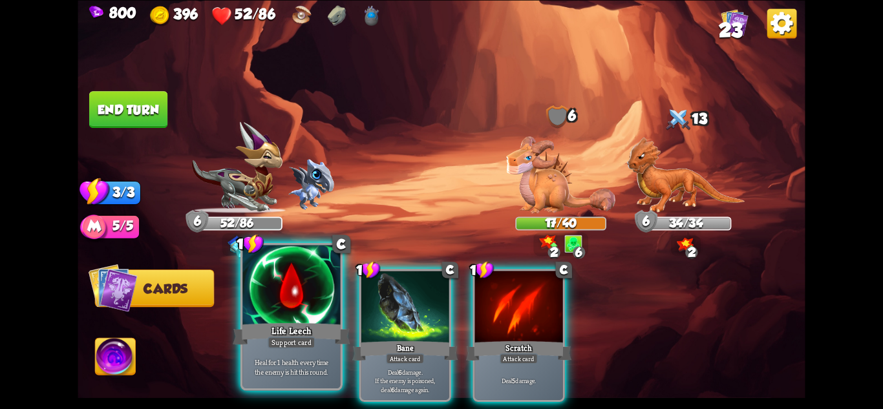
click at [309, 338] on div "Support card" at bounding box center [292, 342] width 48 height 12
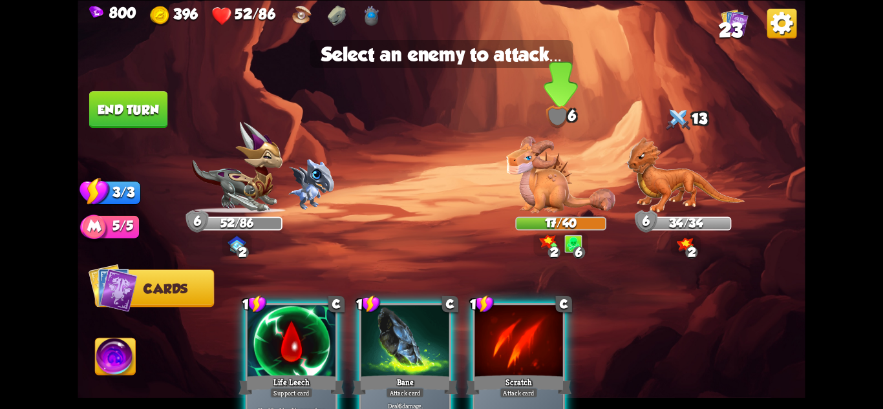
click at [545, 211] on img at bounding box center [560, 174] width 109 height 77
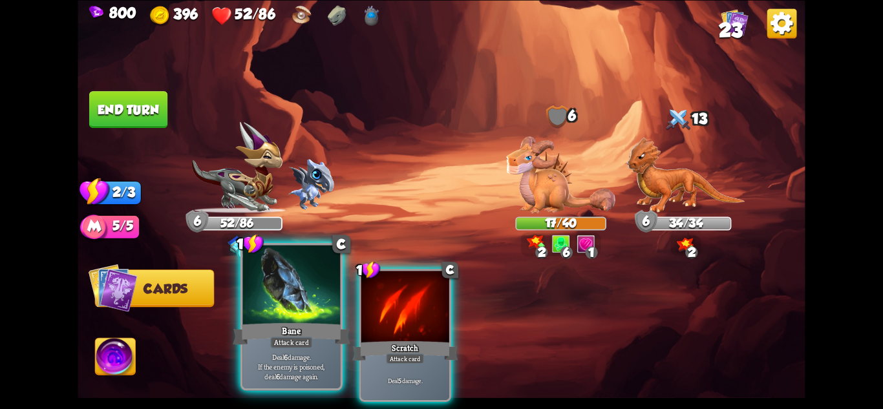
click at [298, 327] on div "Bane" at bounding box center [291, 334] width 117 height 26
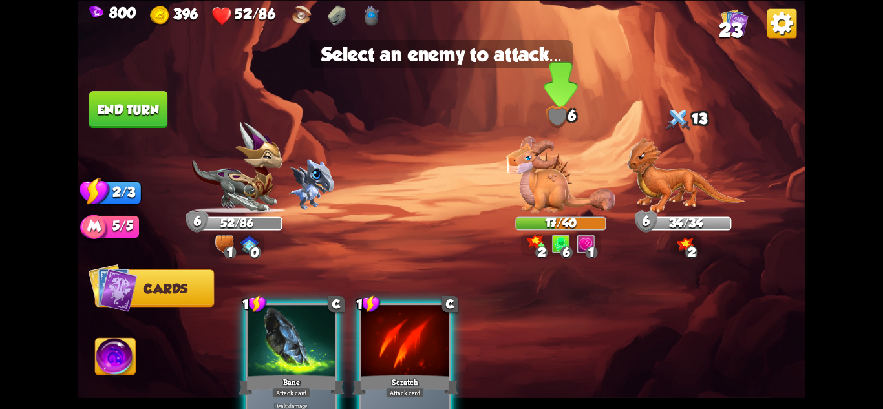
click at [570, 185] on img at bounding box center [560, 174] width 109 height 77
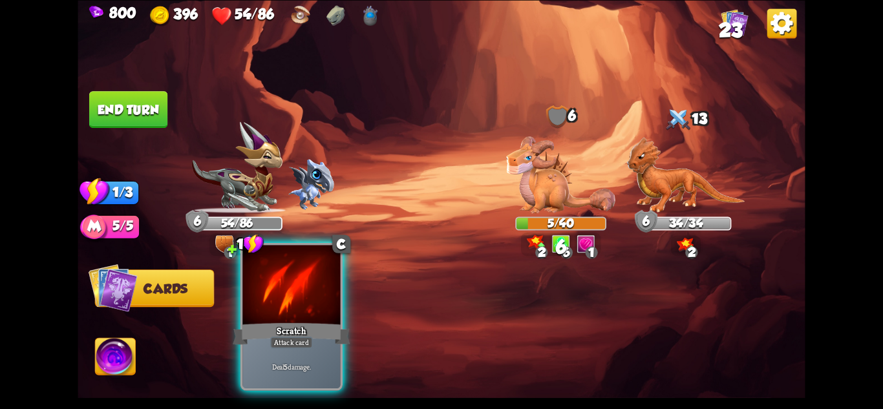
click at [313, 323] on div "Scratch" at bounding box center [291, 334] width 117 height 26
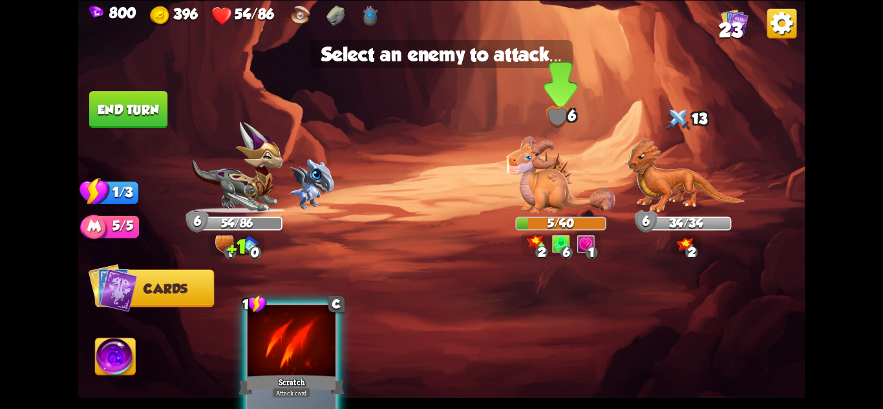
click at [559, 202] on img at bounding box center [560, 174] width 109 height 77
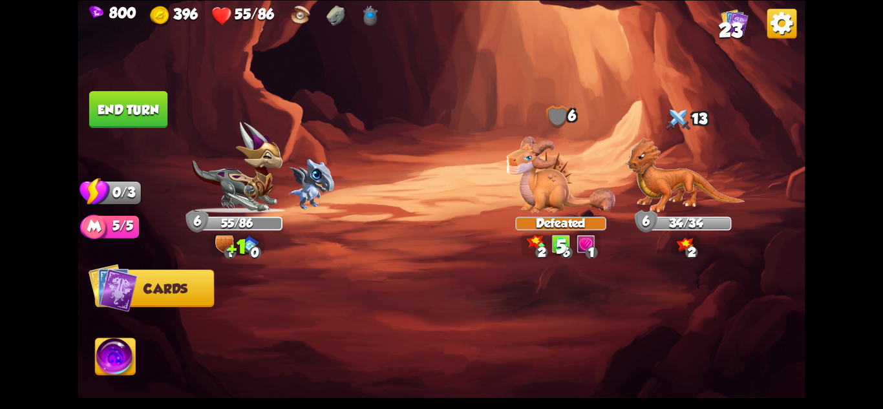
click at [155, 110] on button "End turn" at bounding box center [129, 110] width 80 height 38
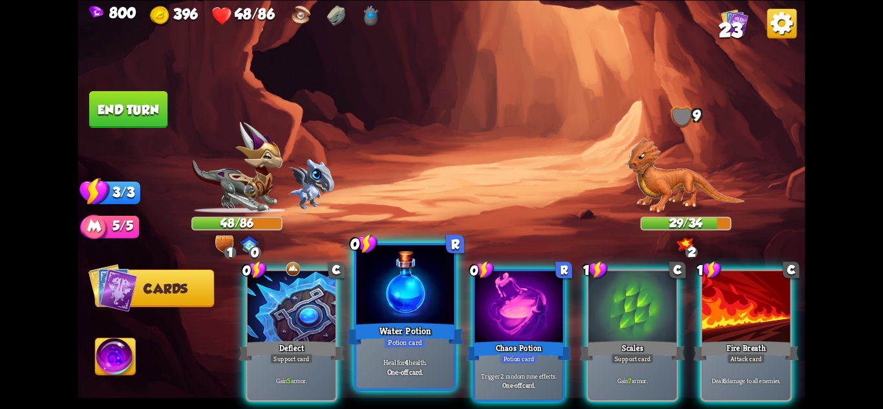
click at [376, 303] on div at bounding box center [405, 286] width 98 height 82
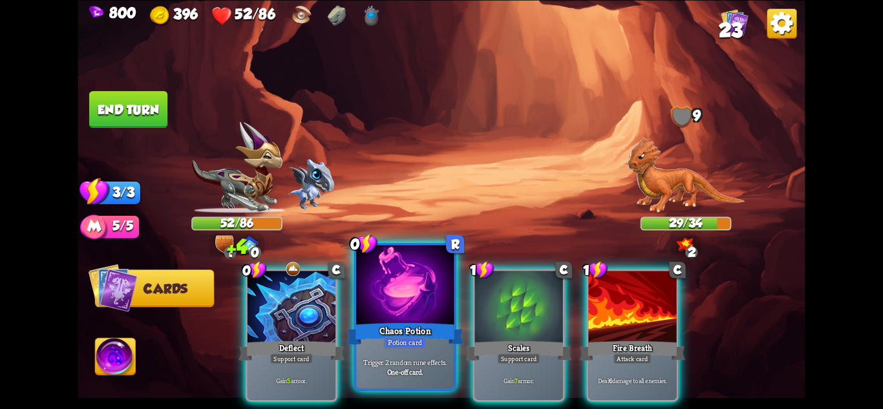
click at [378, 305] on div at bounding box center [405, 286] width 98 height 82
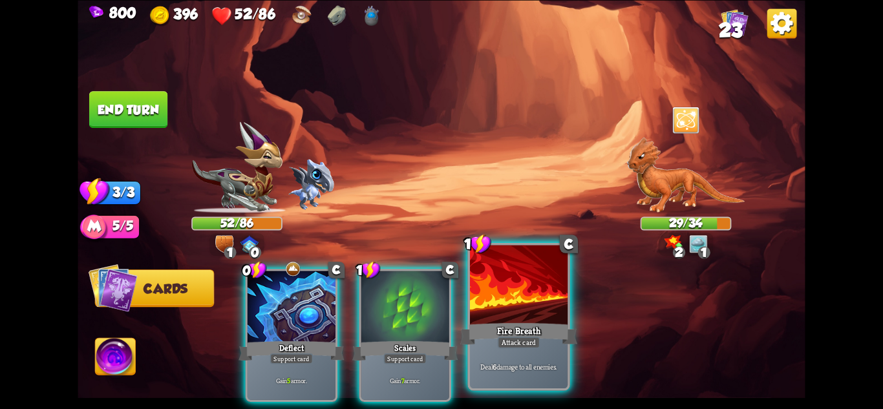
click at [537, 327] on div "Fire Breath" at bounding box center [518, 334] width 117 height 26
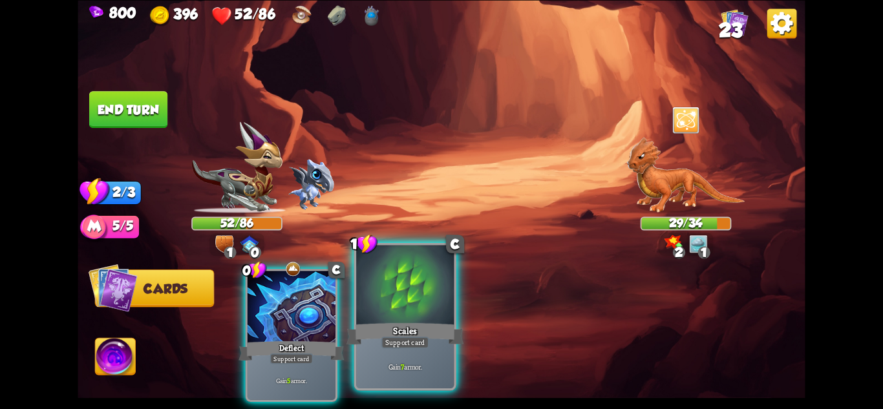
click at [419, 331] on div "Scales" at bounding box center [405, 334] width 117 height 26
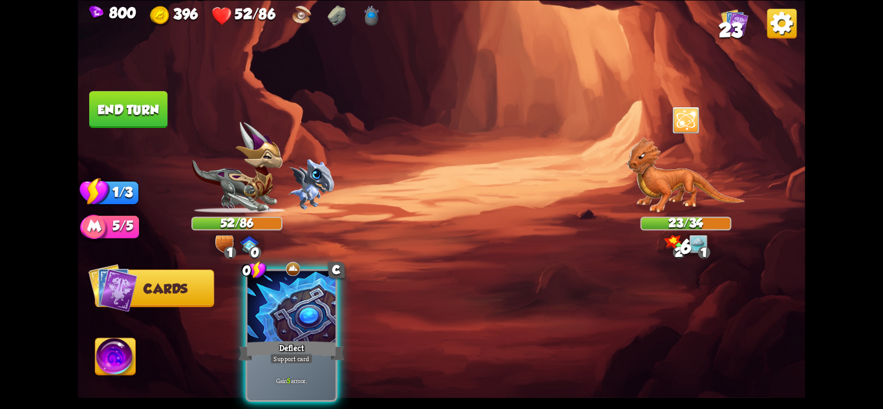
click at [323, 339] on div "Deflect" at bounding box center [291, 350] width 105 height 23
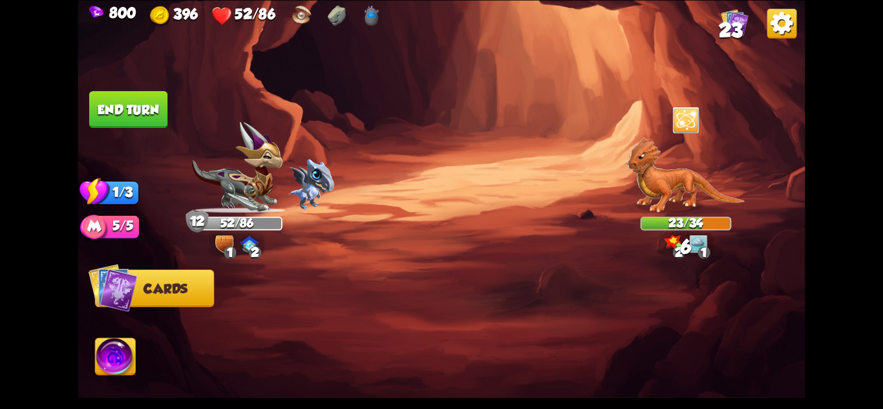
click at [172, 121] on img at bounding box center [442, 204] width 728 height 409
click at [176, 118] on img at bounding box center [442, 204] width 728 height 409
click at [133, 105] on button "End turn" at bounding box center [128, 109] width 78 height 37
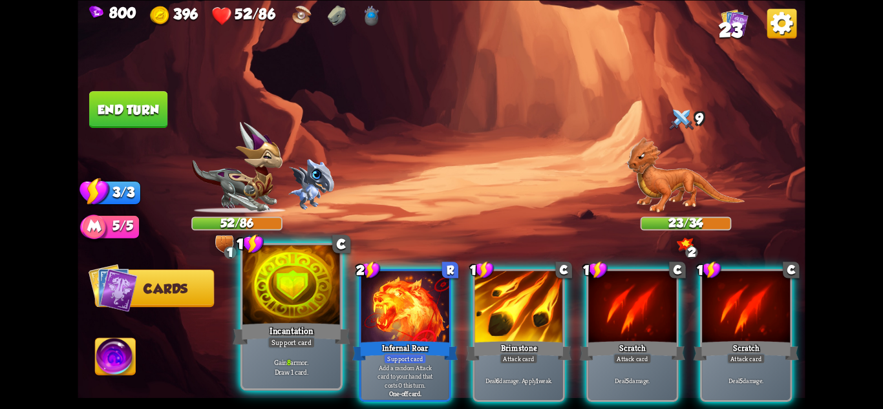
click at [318, 339] on div "Incantation" at bounding box center [291, 334] width 117 height 26
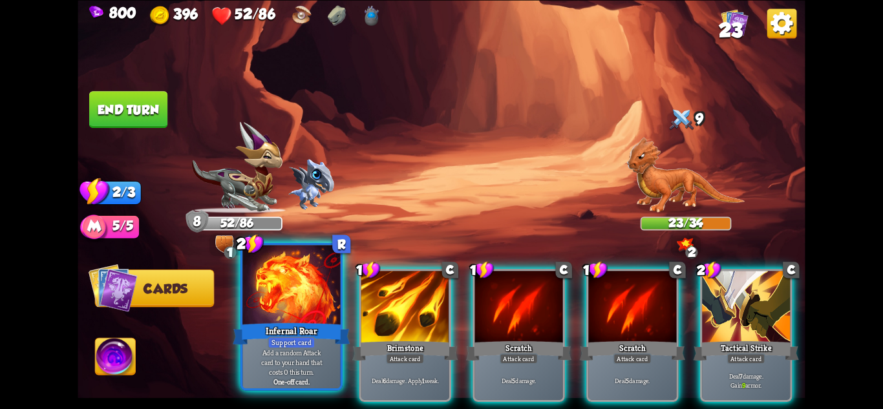
click at [323, 340] on div "Infernal Roar" at bounding box center [291, 334] width 117 height 26
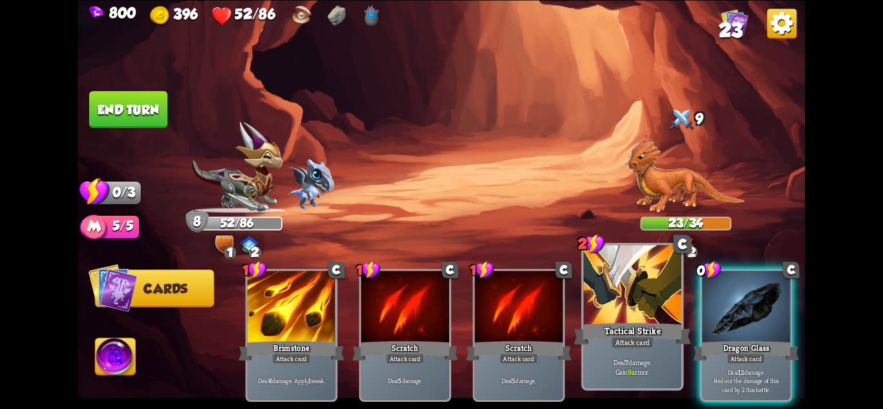
drag, startPoint x: 766, startPoint y: 351, endPoint x: 624, endPoint y: 344, distance: 141.8
click at [765, 362] on div "Deal 12 damage. Reduce the damage of this card by 2 this battle." at bounding box center [746, 381] width 88 height 38
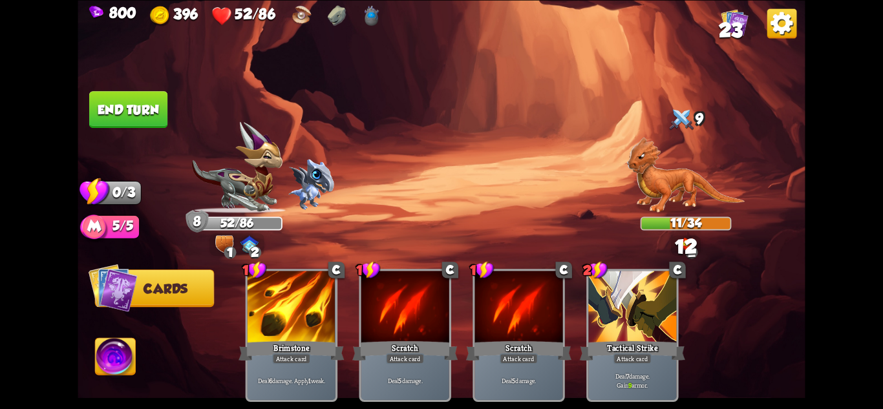
click at [137, 116] on button "End turn" at bounding box center [128, 109] width 78 height 37
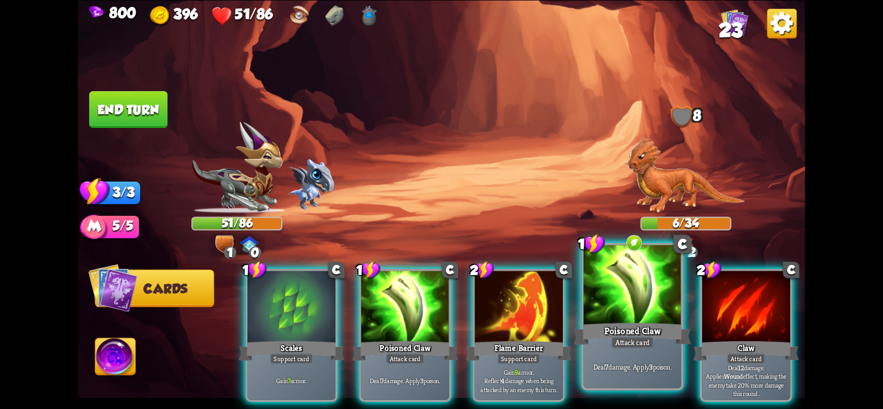
click at [623, 340] on div "Attack card" at bounding box center [632, 342] width 43 height 12
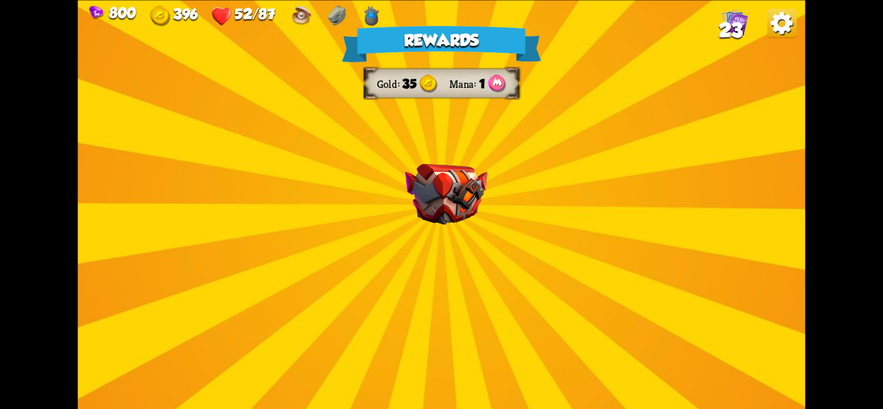
click at [461, 206] on img at bounding box center [447, 194] width 82 height 61
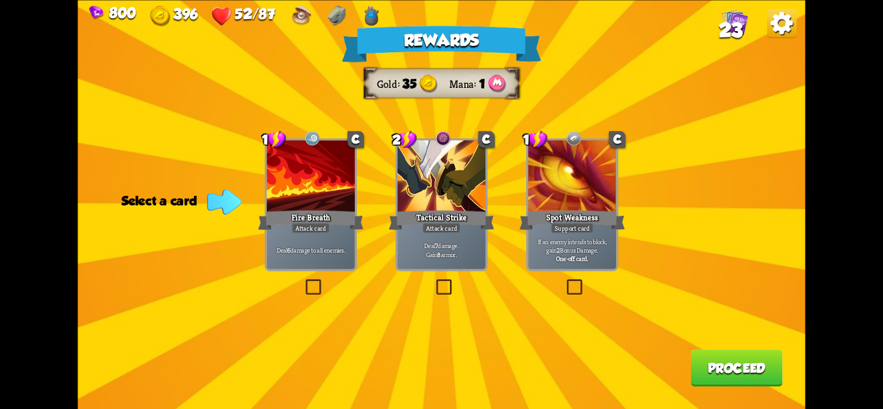
click at [418, 208] on div "Tactical Strike" at bounding box center [441, 219] width 105 height 23
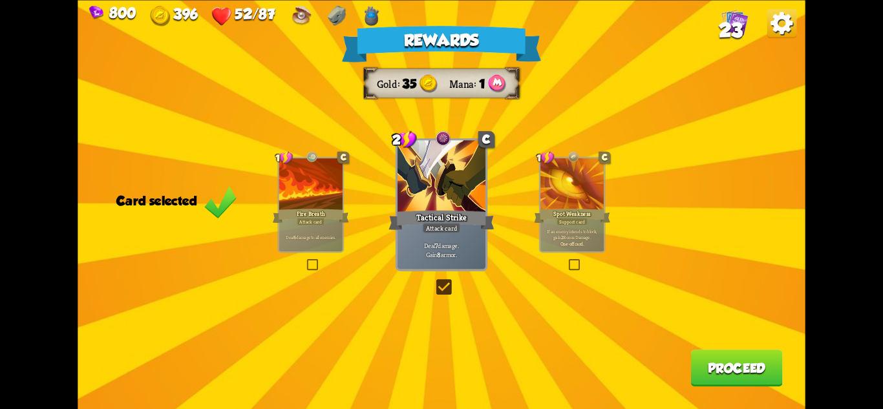
click at [704, 347] on div "Rewards Gold 35 Mana 1 Card selected 1 C Fire Breath Attack card Deal 6 damage …" at bounding box center [442, 204] width 728 height 409
click at [712, 361] on button "Proceed" at bounding box center [737, 368] width 92 height 37
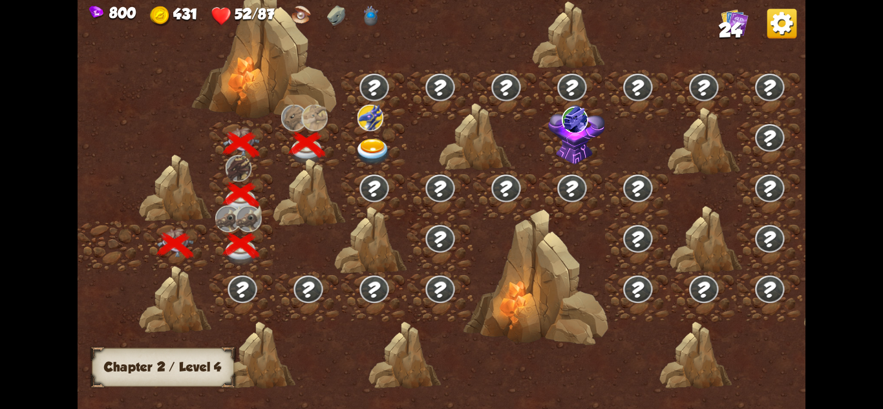
click at [369, 147] on img at bounding box center [373, 152] width 36 height 27
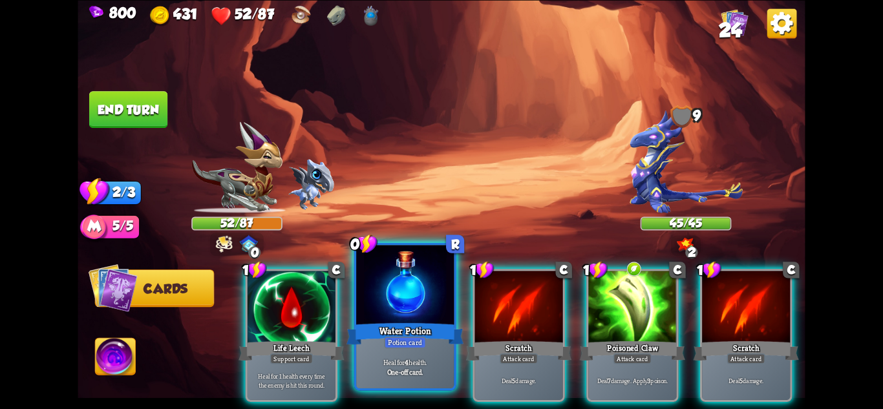
click at [423, 314] on div at bounding box center [405, 286] width 98 height 82
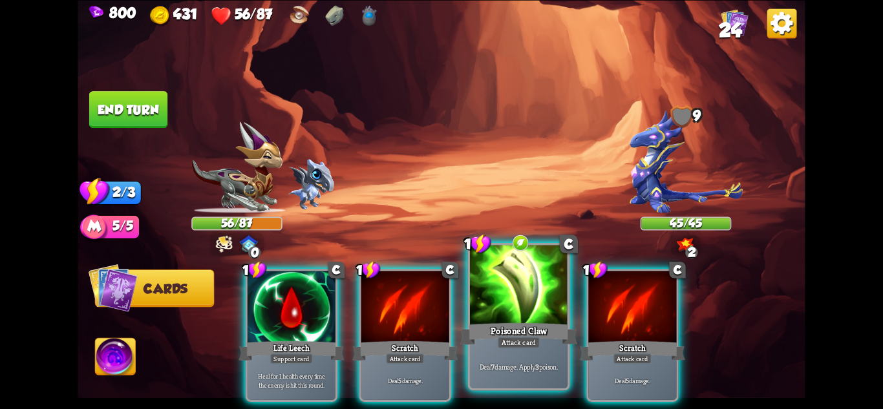
click at [526, 303] on div at bounding box center [519, 286] width 98 height 82
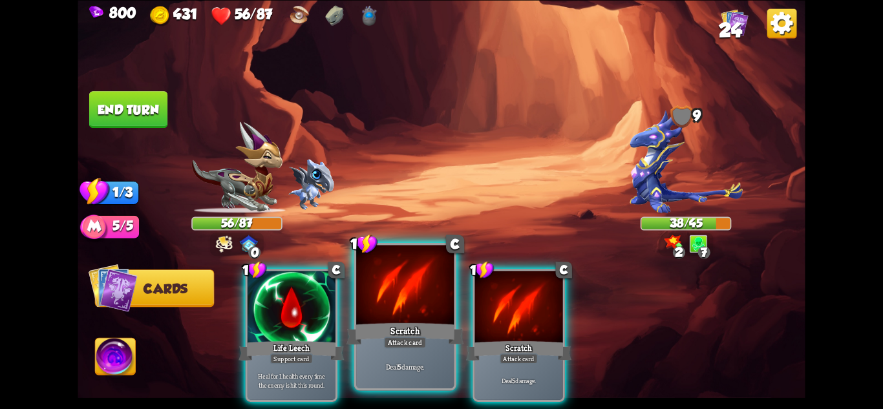
click at [395, 318] on div at bounding box center [405, 286] width 98 height 82
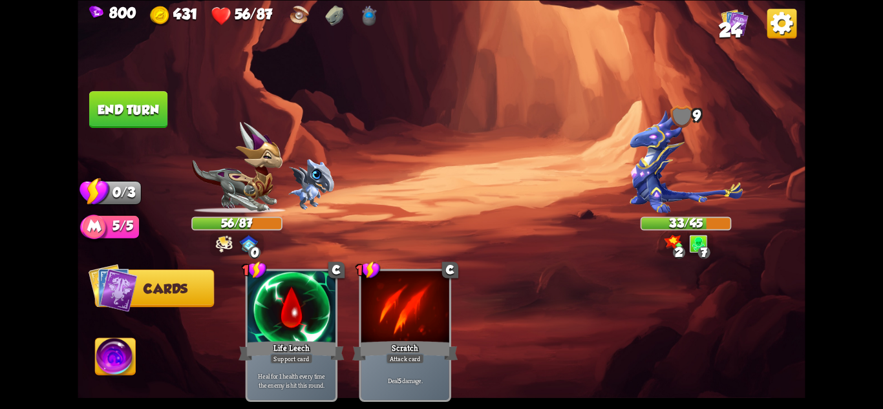
click at [146, 105] on button "End turn" at bounding box center [128, 109] width 78 height 37
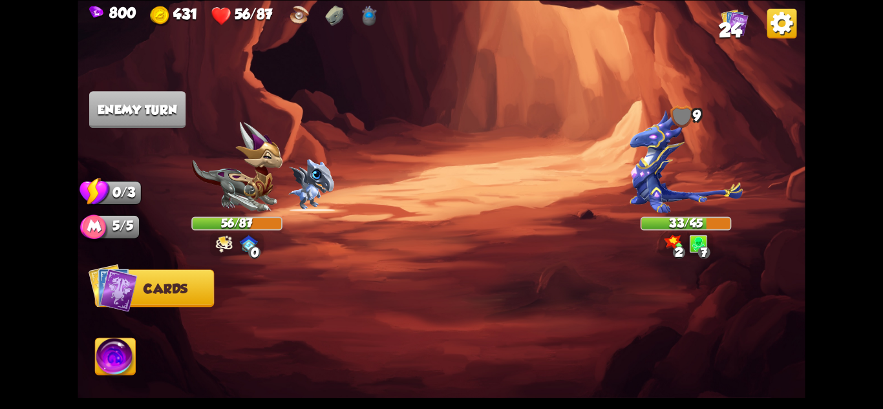
click at [252, 172] on img at bounding box center [236, 168] width 91 height 92
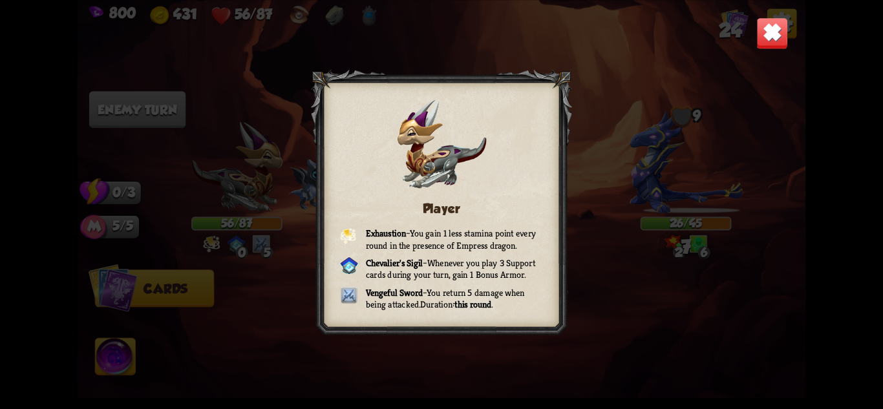
click at [772, 25] on img at bounding box center [773, 33] width 32 height 32
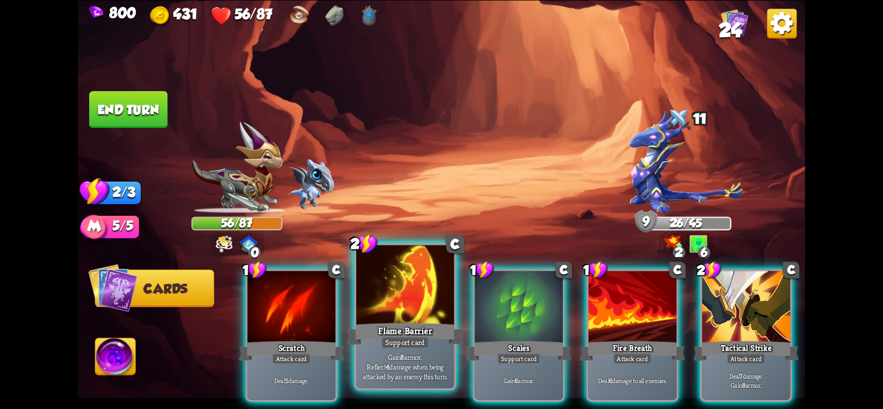
click at [407, 332] on div "Flame Barrier" at bounding box center [405, 334] width 117 height 26
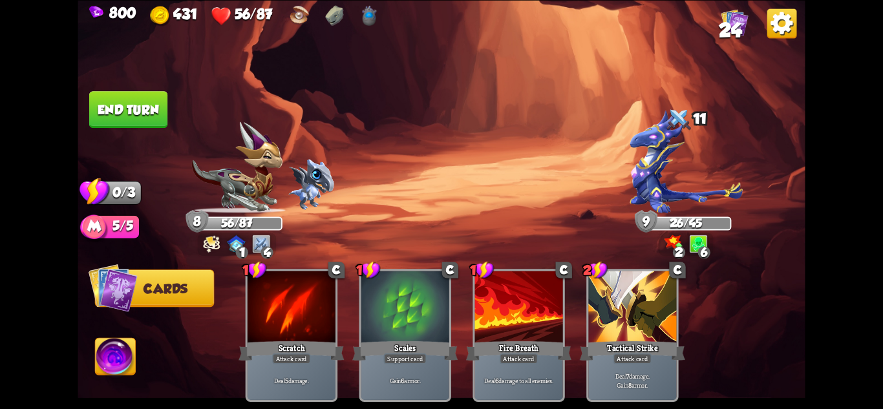
click at [150, 115] on button "End turn" at bounding box center [128, 109] width 78 height 37
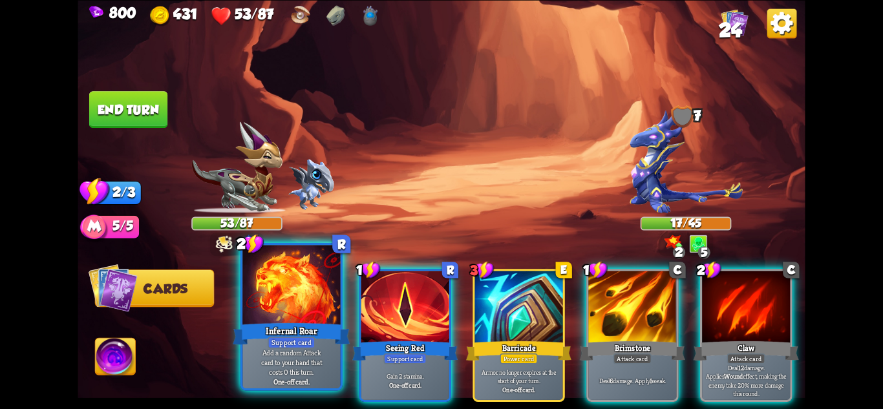
click at [288, 327] on div "Infernal Roar" at bounding box center [291, 334] width 117 height 26
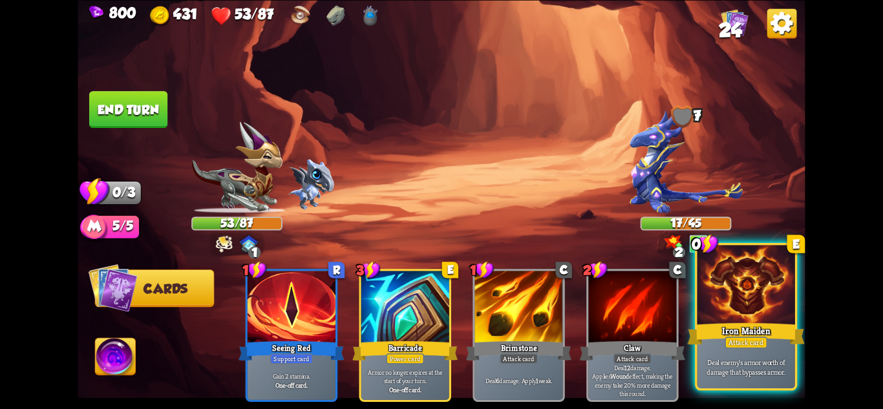
click at [768, 292] on div at bounding box center [747, 286] width 98 height 82
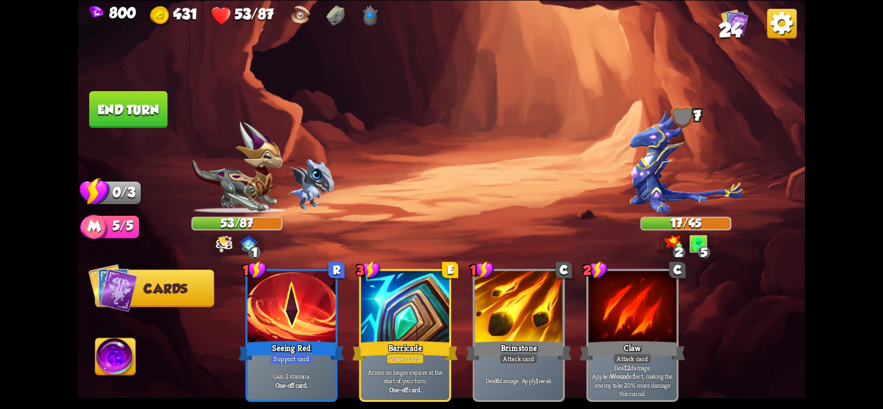
click at [105, 113] on button "End turn" at bounding box center [128, 109] width 78 height 37
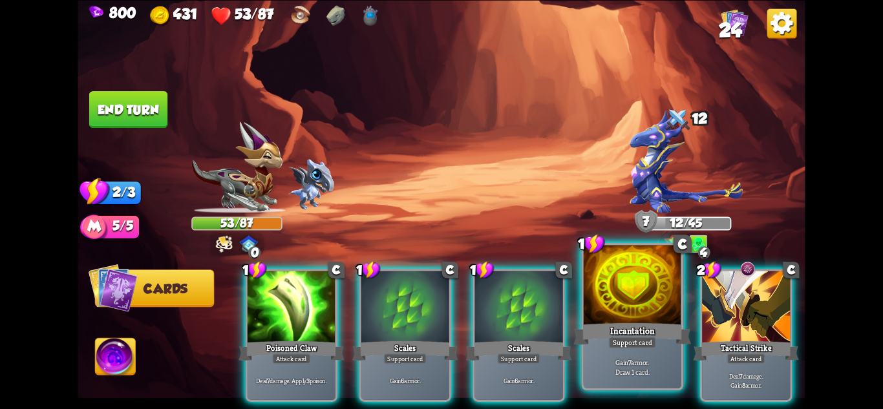
click at [625, 347] on div "Support card" at bounding box center [633, 342] width 48 height 12
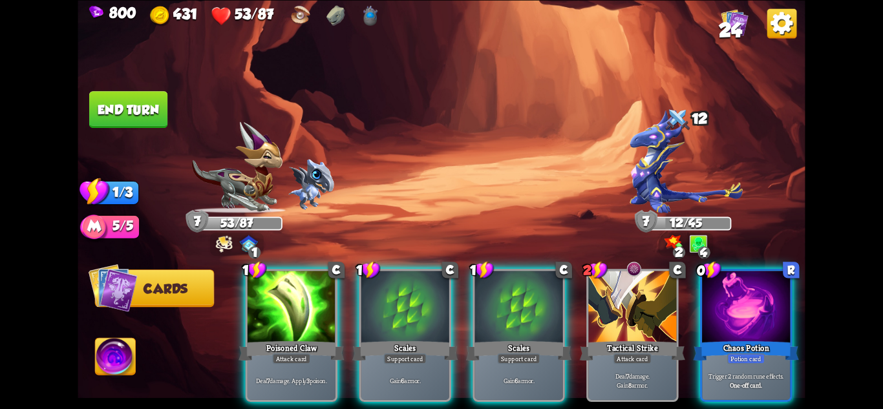
click at [755, 353] on div "Potion card" at bounding box center [747, 358] width 38 height 11
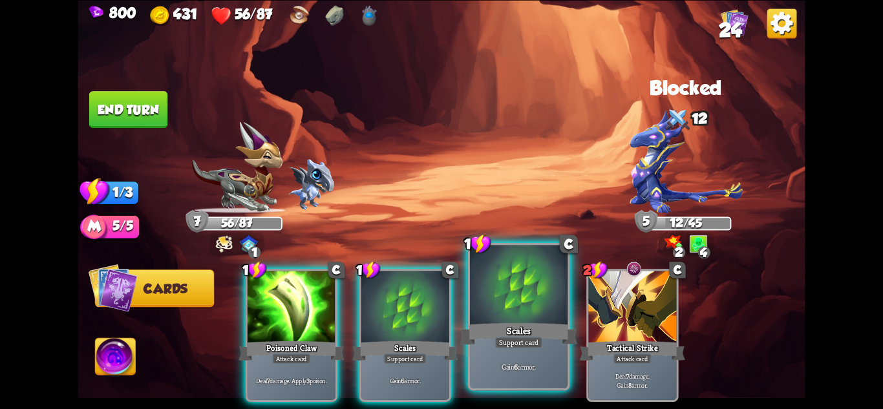
click at [527, 338] on div "Support card" at bounding box center [519, 342] width 48 height 12
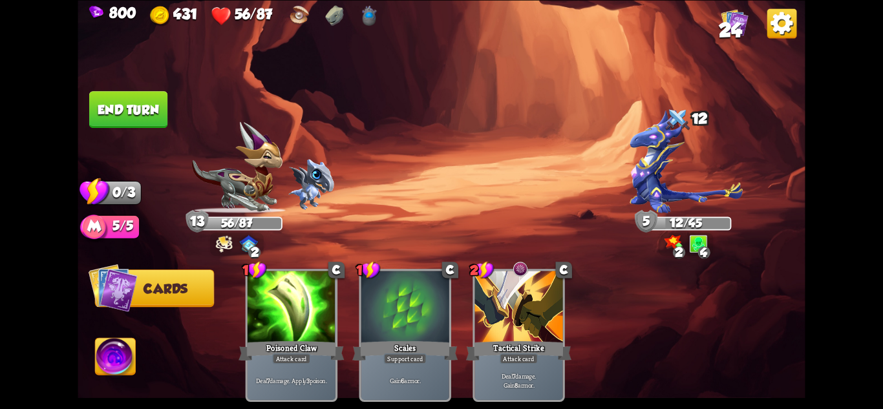
click at [159, 105] on button "End turn" at bounding box center [128, 109] width 78 height 37
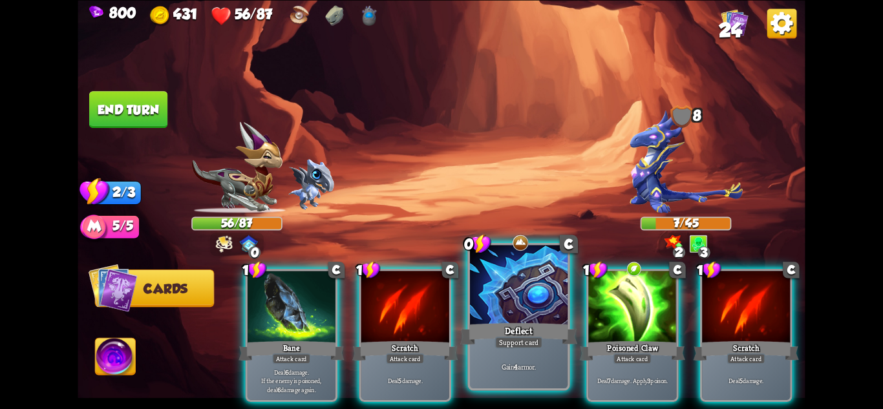
click at [526, 315] on div at bounding box center [519, 286] width 98 height 82
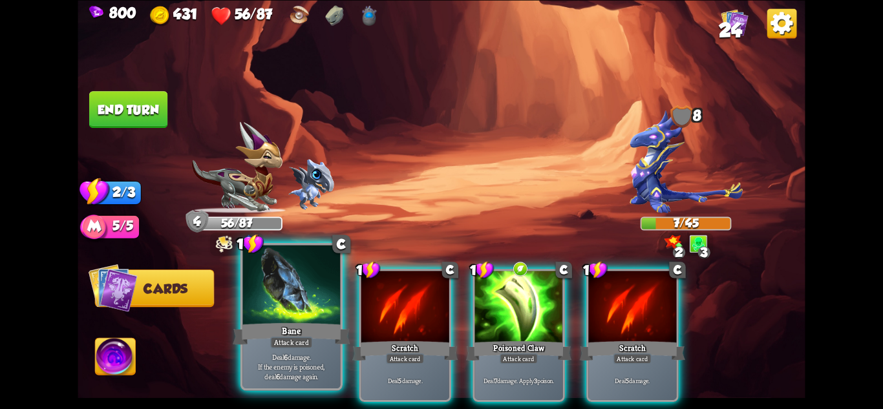
click at [288, 317] on div at bounding box center [292, 286] width 98 height 82
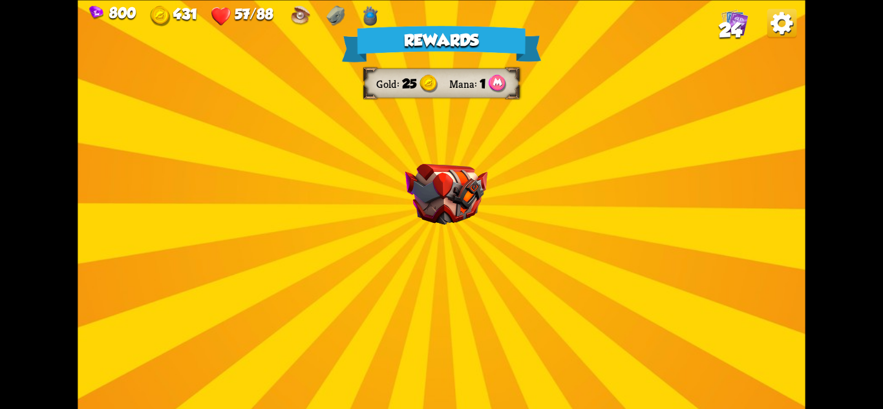
click at [488, 179] on img at bounding box center [447, 194] width 82 height 61
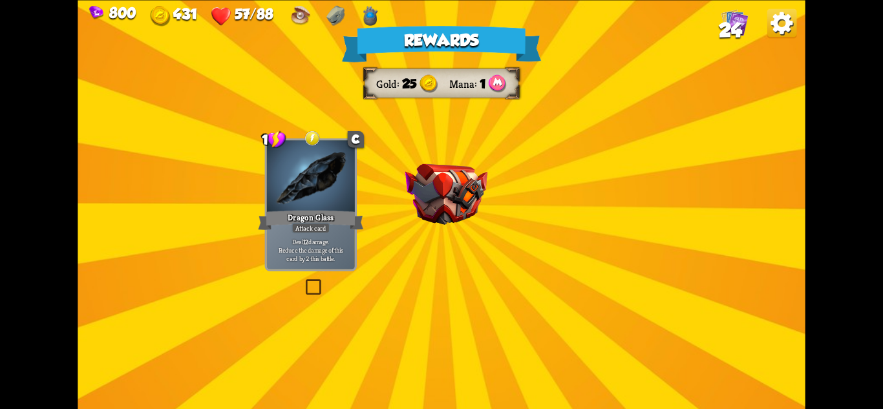
click at [486, 177] on img at bounding box center [447, 194] width 82 height 61
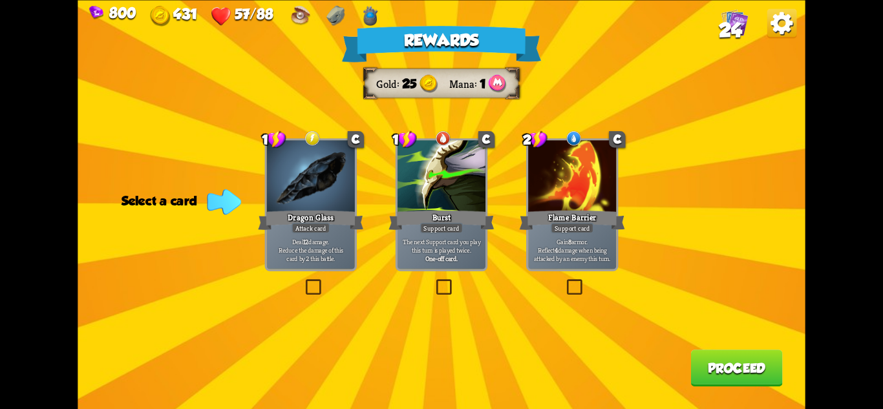
click at [583, 206] on div at bounding box center [572, 177] width 88 height 74
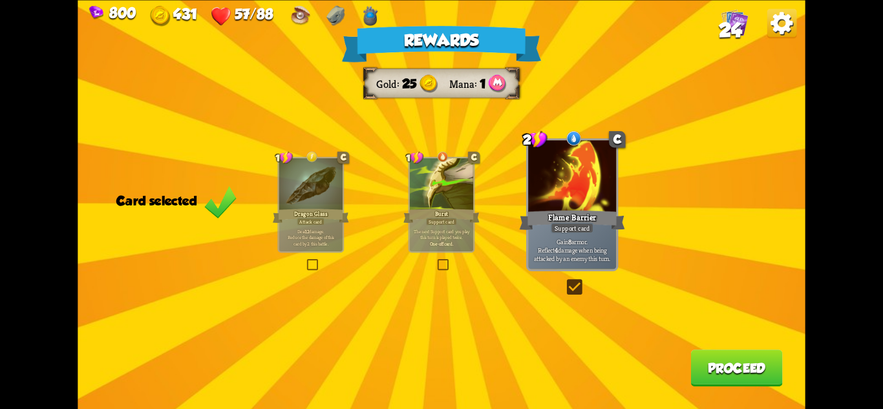
click at [693, 352] on button "Proceed" at bounding box center [737, 368] width 92 height 37
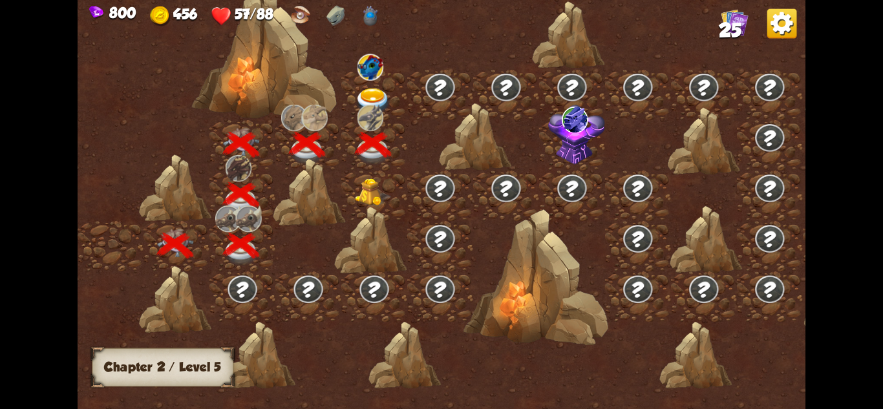
click at [379, 97] on img at bounding box center [373, 101] width 36 height 27
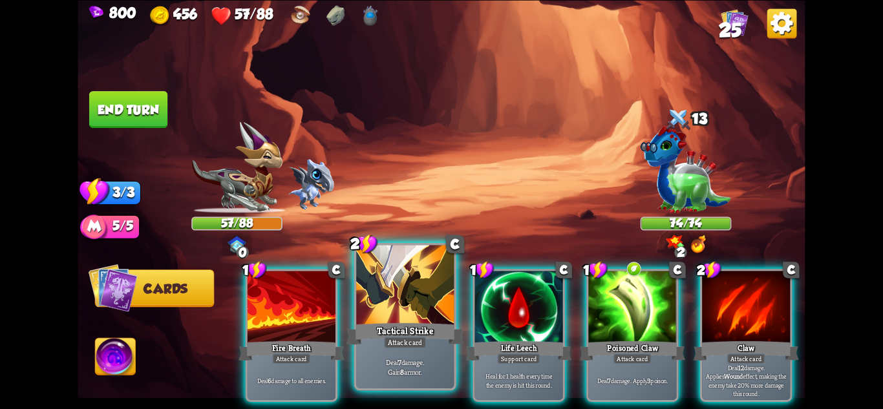
click at [415, 331] on div "Tactical Strike" at bounding box center [405, 334] width 117 height 26
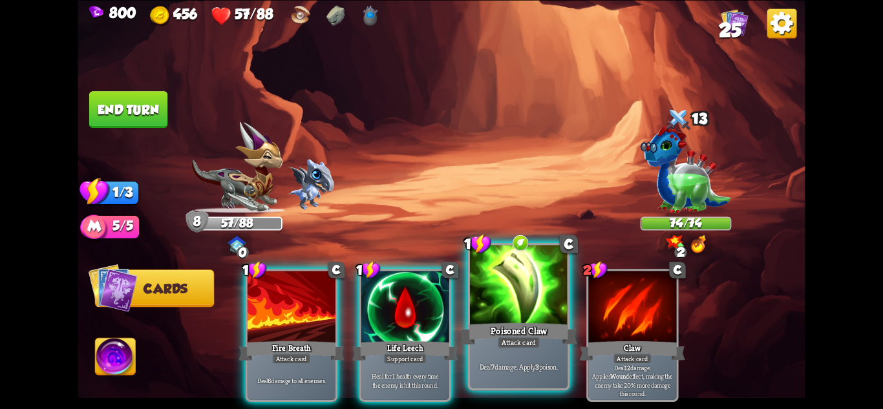
click at [510, 330] on div "Poisoned Claw" at bounding box center [518, 334] width 117 height 26
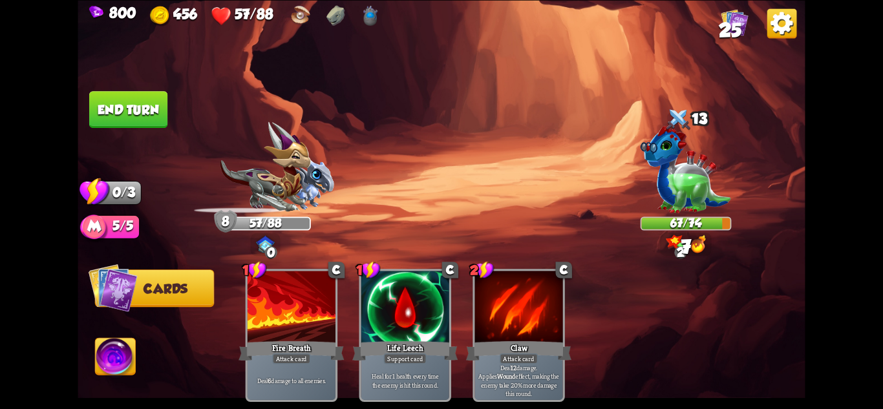
click at [220, 142] on img at bounding box center [265, 168] width 91 height 92
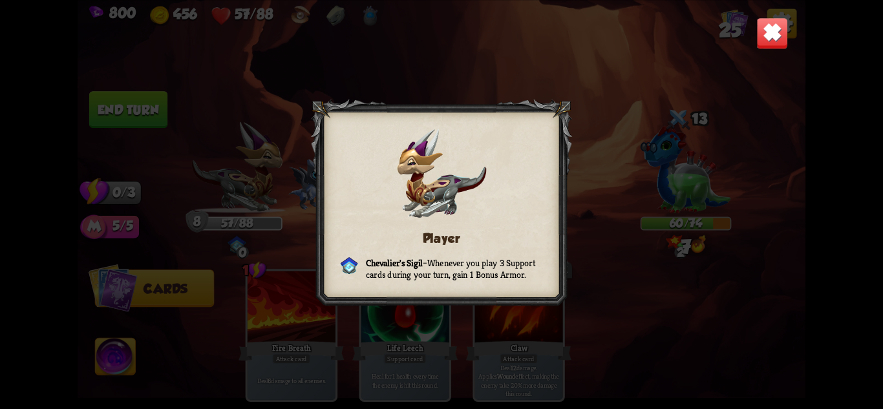
click at [769, 41] on img at bounding box center [773, 33] width 32 height 32
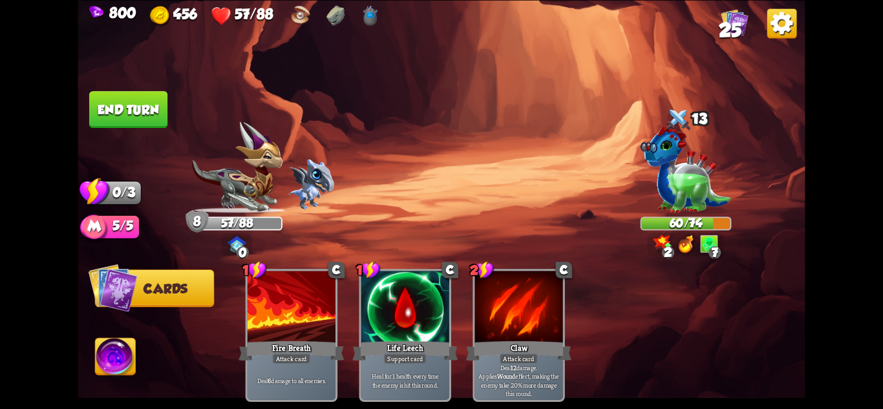
click at [113, 100] on button "End turn" at bounding box center [128, 109] width 78 height 37
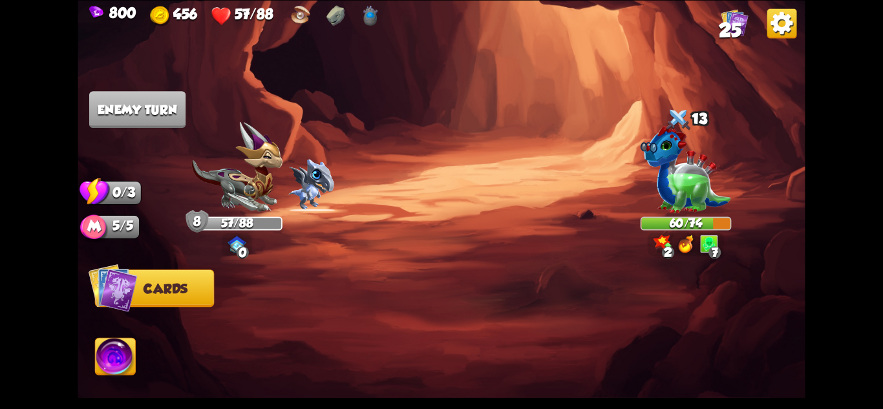
click at [241, 147] on img at bounding box center [236, 168] width 91 height 92
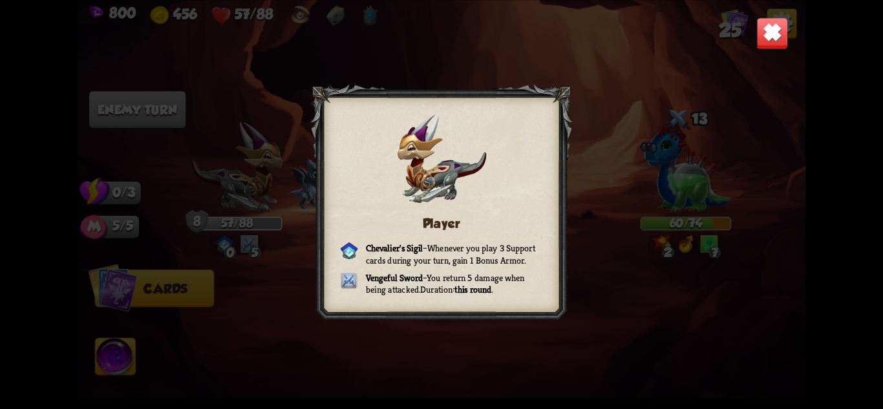
click at [763, 34] on img at bounding box center [773, 33] width 32 height 32
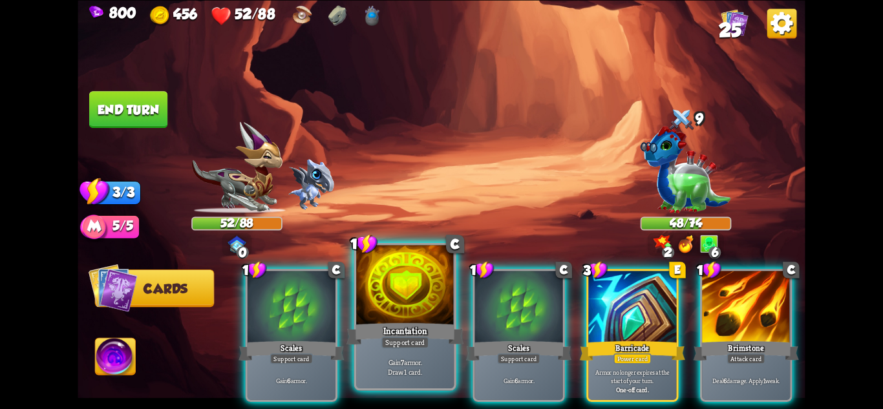
click at [403, 354] on div "Gain 7 armor. Draw 1 card." at bounding box center [405, 367] width 98 height 43
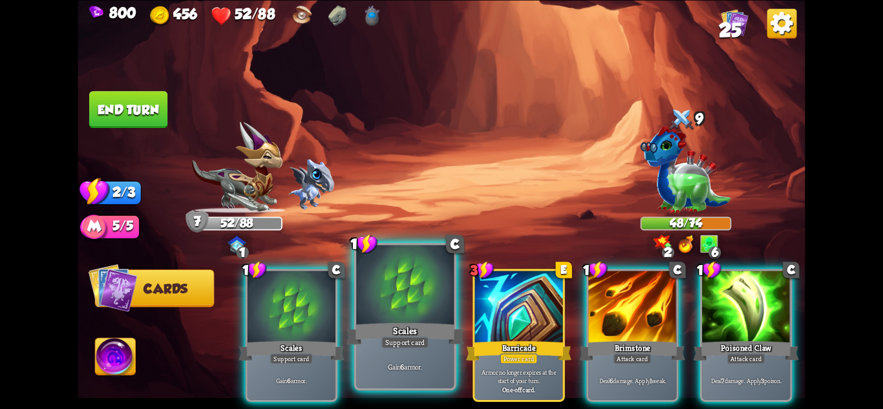
click at [405, 352] on div "Gain 6 armor." at bounding box center [405, 367] width 98 height 43
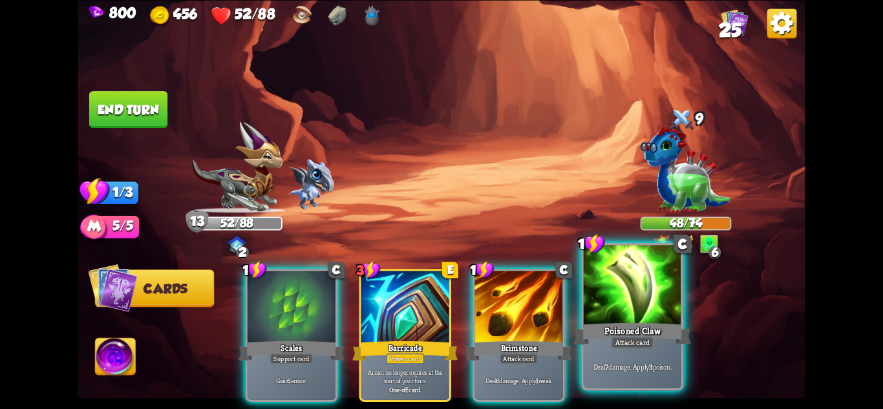
click at [651, 350] on div "Deal 7 damage. Apply 3 poison." at bounding box center [633, 367] width 98 height 43
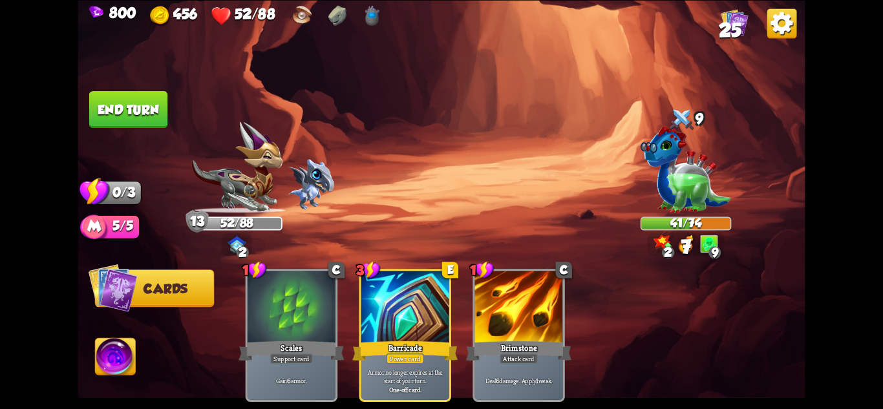
click at [75, 81] on div "800 456 52/88 25 Select an enemy to attack... You don't have enough stamina to …" at bounding box center [441, 204] width 883 height 409
click at [81, 84] on img at bounding box center [442, 204] width 728 height 409
click at [116, 111] on button "End turn" at bounding box center [128, 109] width 78 height 37
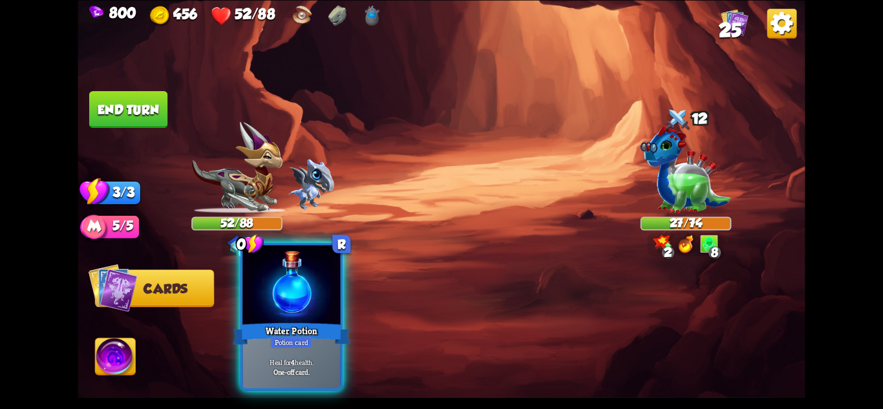
click at [299, 340] on div "Potion card" at bounding box center [291, 342] width 42 height 12
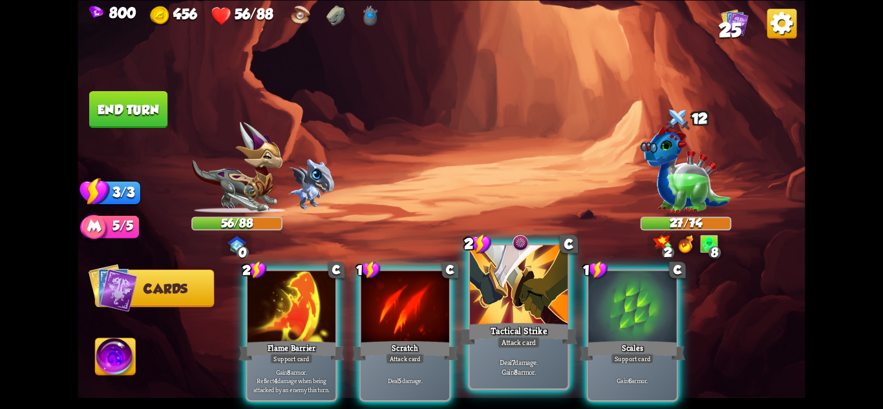
click at [540, 374] on p "Deal 7 damage. Gain 8 armor." at bounding box center [519, 367] width 93 height 19
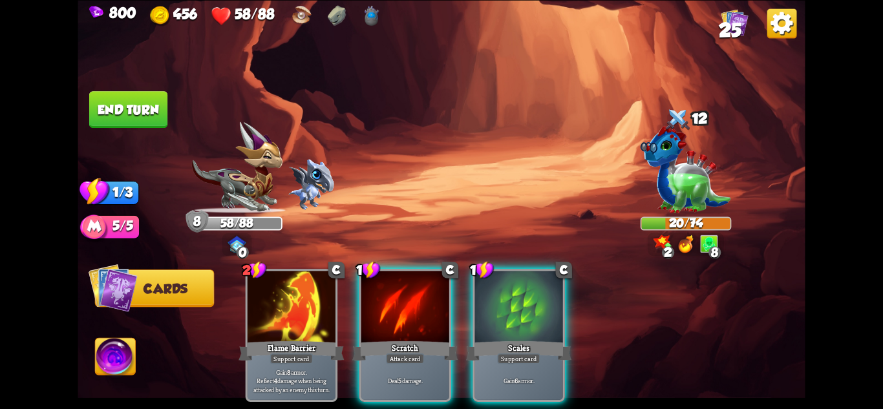
click at [135, 112] on button "End turn" at bounding box center [128, 109] width 78 height 37
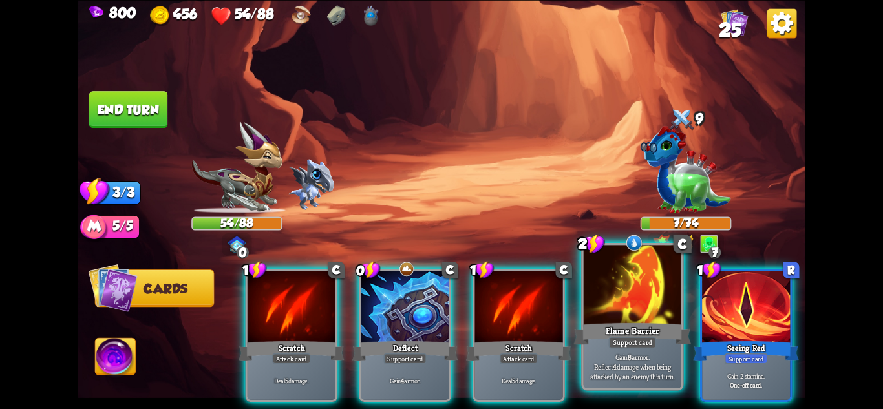
click at [659, 347] on div "Gain 8 armor. Reflect 4 damage when being attacked by an enemy this turn." at bounding box center [633, 367] width 98 height 43
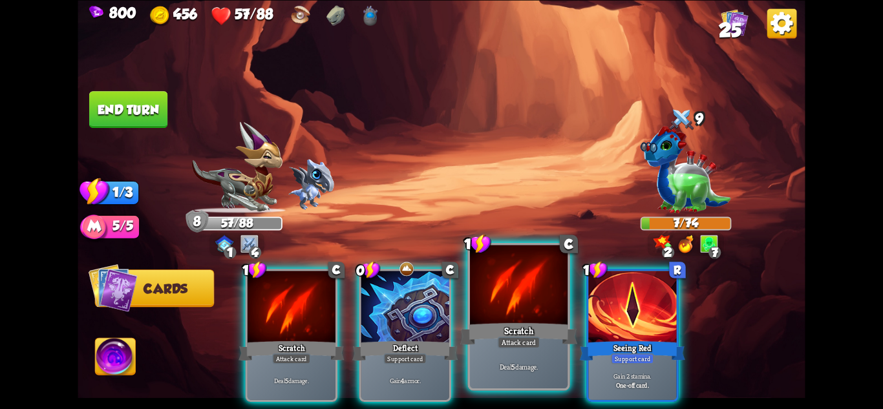
click at [554, 348] on div "Deal 5 damage." at bounding box center [519, 367] width 98 height 43
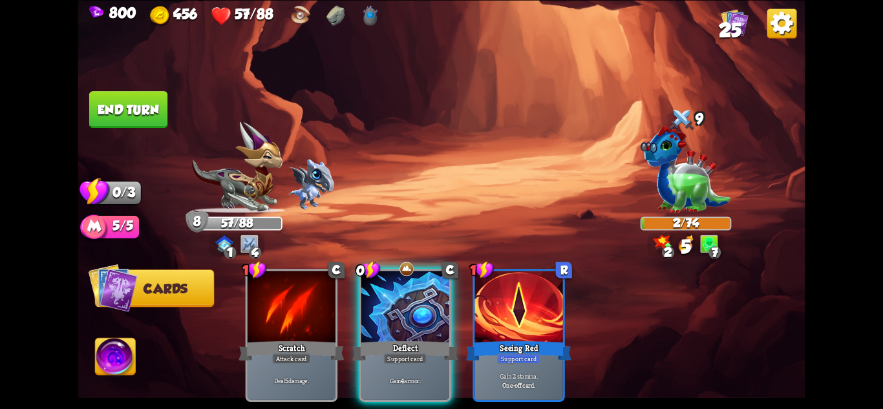
click at [118, 118] on button "End turn" at bounding box center [128, 109] width 78 height 37
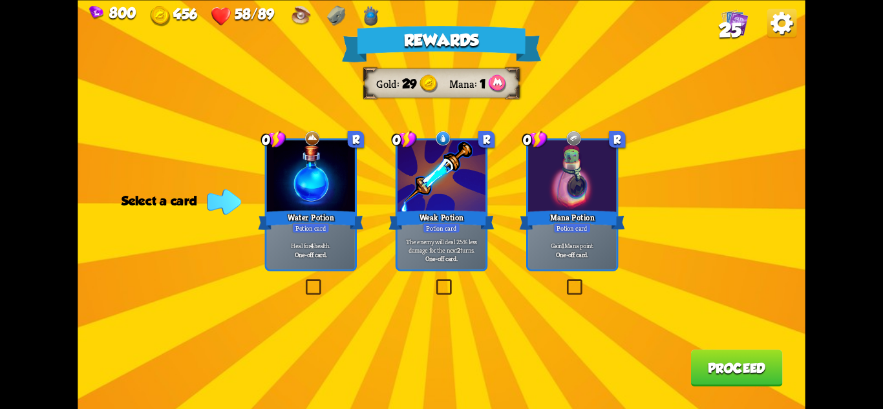
click at [308, 197] on div at bounding box center [311, 177] width 88 height 74
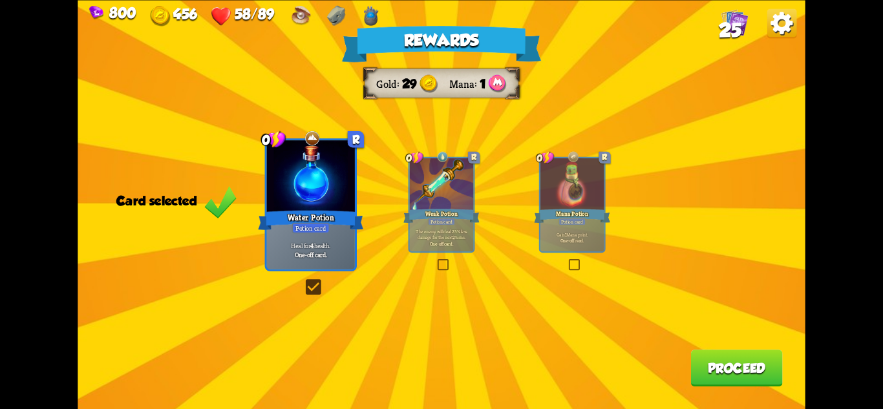
click at [722, 352] on button "Proceed" at bounding box center [737, 368] width 92 height 37
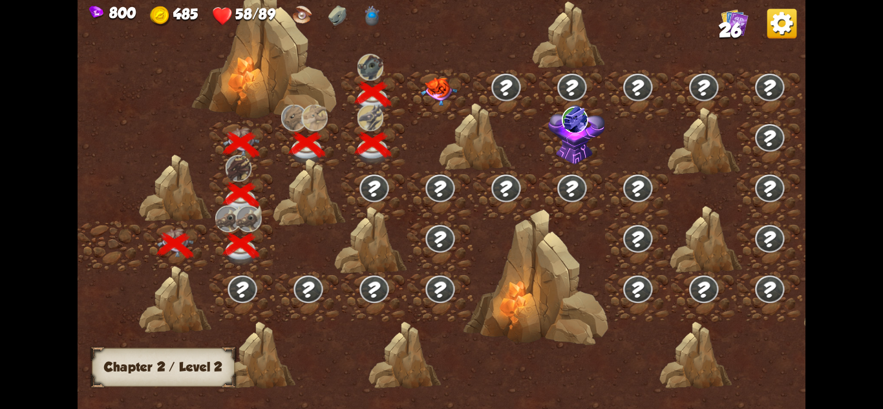
click at [438, 94] on img at bounding box center [439, 92] width 36 height 28
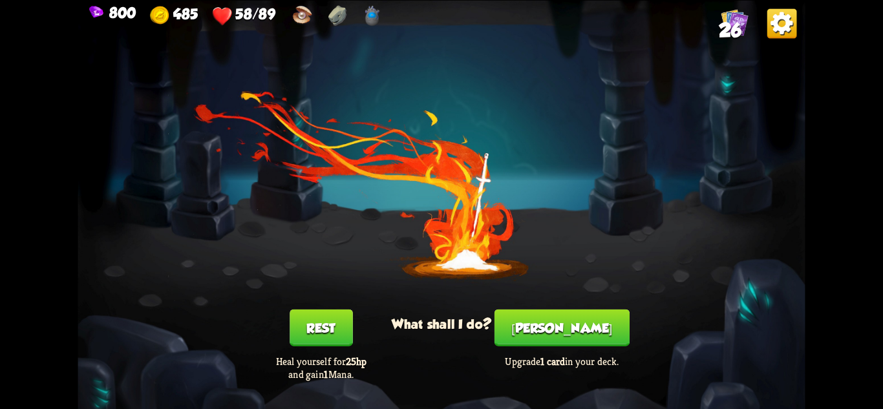
click at [587, 318] on button "[PERSON_NAME]" at bounding box center [562, 327] width 135 height 37
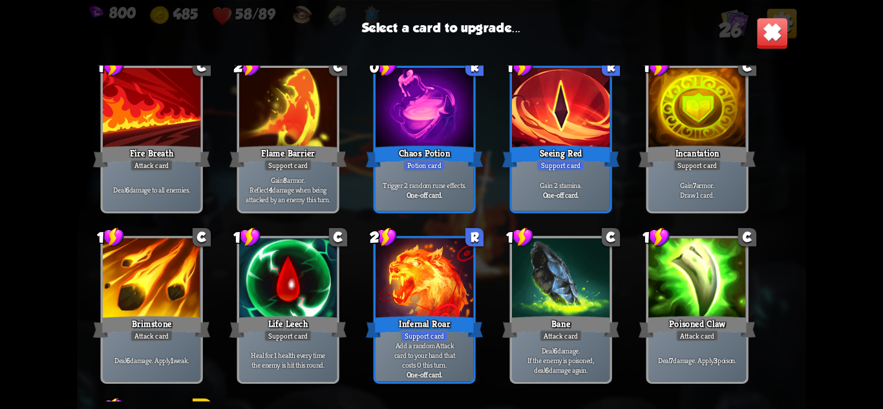
scroll to position [601, 0]
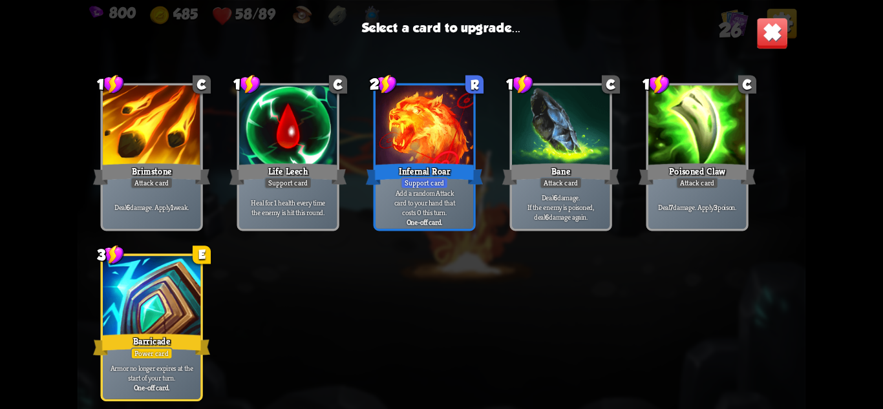
click at [169, 338] on div "Barricade" at bounding box center [151, 345] width 117 height 26
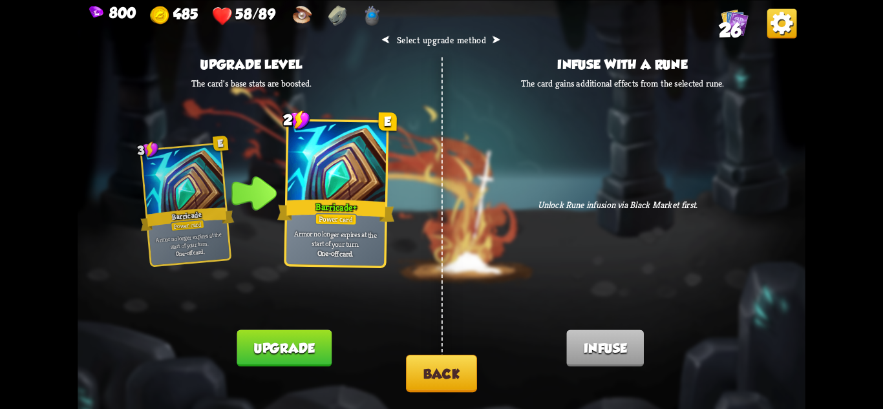
click at [277, 349] on button "Upgrade" at bounding box center [284, 348] width 94 height 37
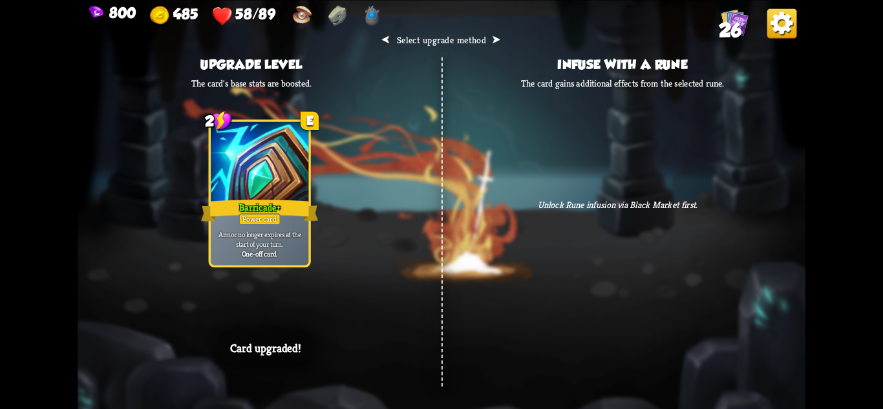
click at [444, 215] on div "⮜ Select upgrade method ⮞ Upgrade level The card's base stats are boosted. 2 E …" at bounding box center [442, 204] width 728 height 409
click at [690, 177] on div "⮜ Select upgrade method ⮞ Upgrade level The card's base stats are boosted. 2 E …" at bounding box center [442, 204] width 728 height 409
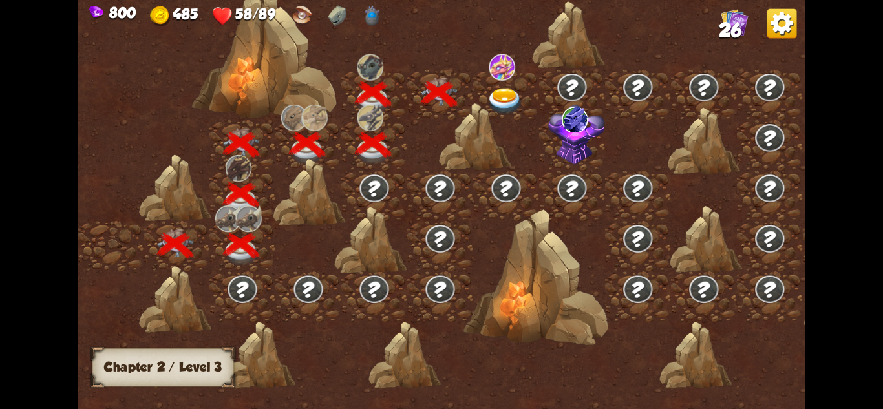
click at [539, 314] on div at bounding box center [536, 278] width 146 height 136
click at [510, 103] on div at bounding box center [475, 137] width 73 height 69
click at [514, 96] on img at bounding box center [505, 101] width 36 height 27
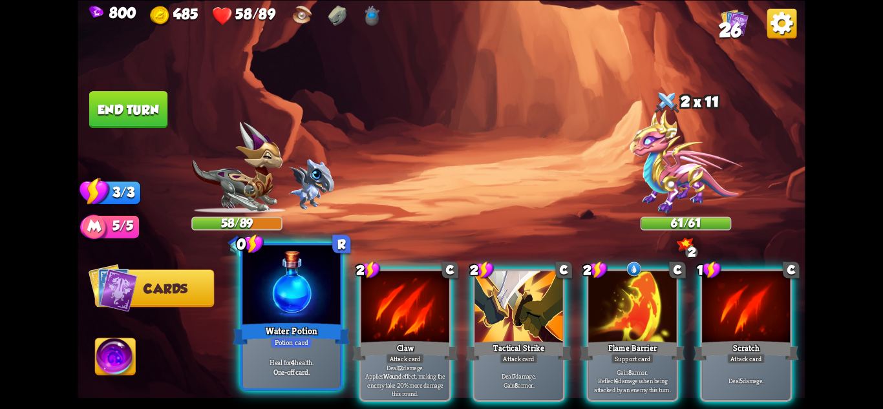
click at [320, 350] on div "Heal for 4 health. One-off card." at bounding box center [292, 367] width 98 height 43
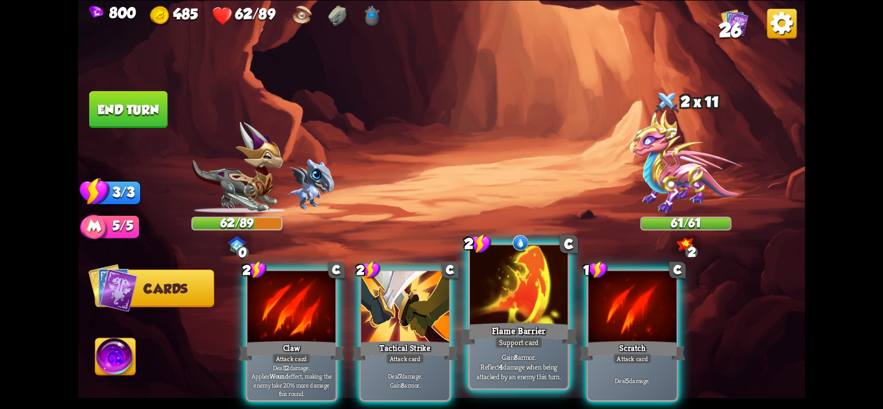
click at [545, 332] on div "Flame Barrier" at bounding box center [518, 334] width 117 height 26
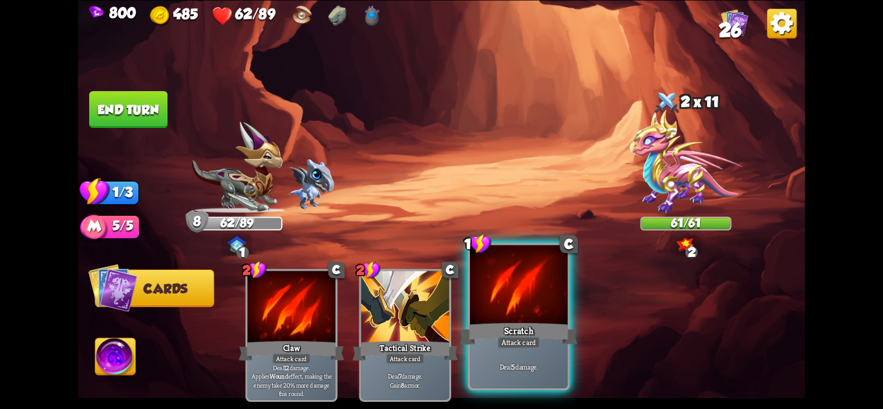
click at [554, 331] on div "Scratch" at bounding box center [518, 334] width 117 height 26
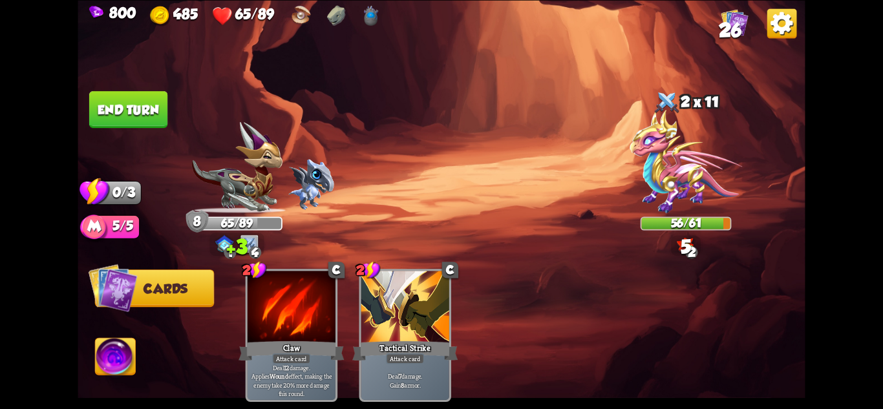
click at [147, 80] on img at bounding box center [442, 204] width 728 height 409
click at [161, 89] on img at bounding box center [442, 204] width 728 height 409
click at [146, 87] on img at bounding box center [442, 204] width 728 height 409
click at [149, 103] on button "End turn" at bounding box center [128, 109] width 78 height 37
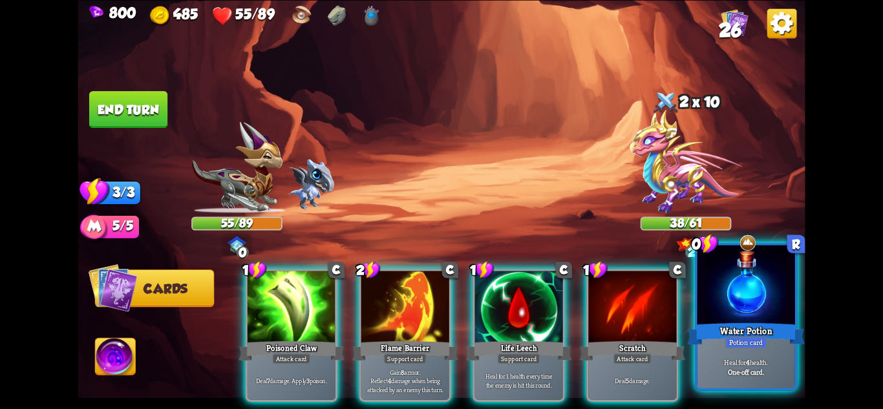
click at [750, 348] on div "Potion card" at bounding box center [747, 342] width 42 height 12
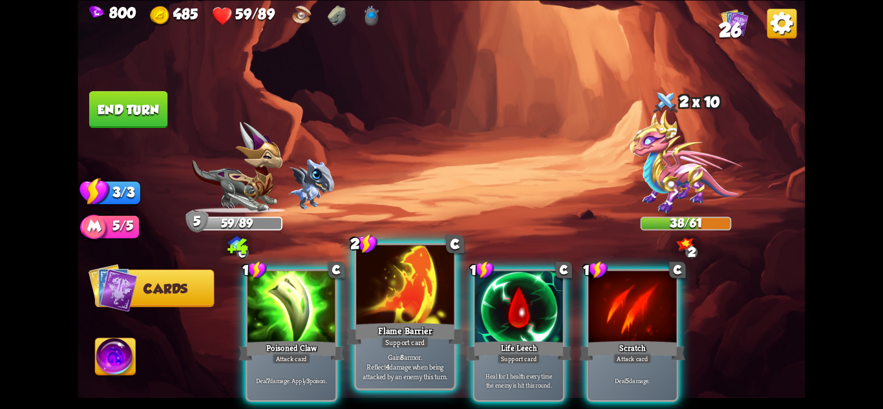
click at [382, 329] on div "Flame Barrier" at bounding box center [405, 334] width 117 height 26
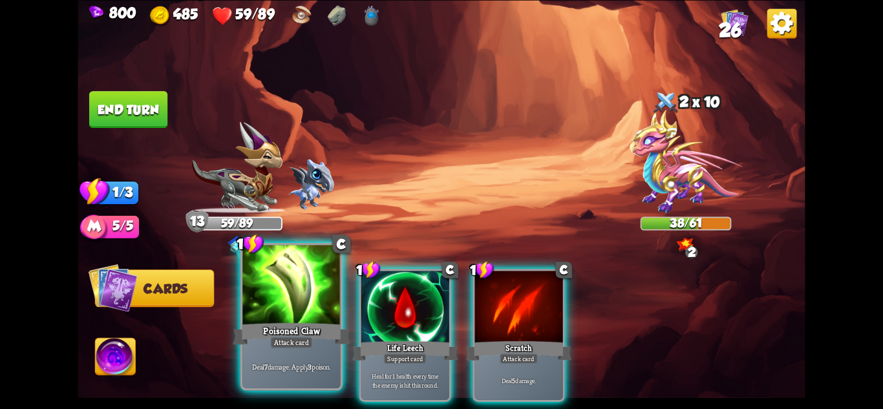
click at [275, 328] on div "Poisoned Claw" at bounding box center [291, 334] width 117 height 26
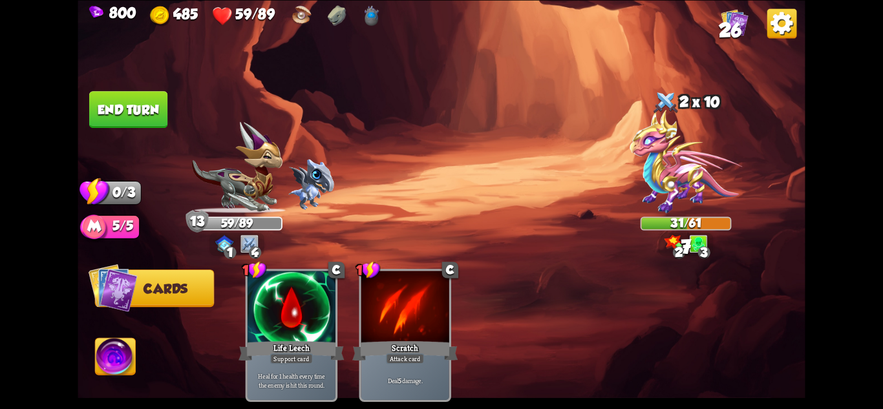
click at [104, 56] on img at bounding box center [442, 204] width 728 height 409
click at [106, 68] on img at bounding box center [442, 204] width 728 height 409
click at [114, 89] on img at bounding box center [442, 204] width 728 height 409
click at [115, 97] on button "End turn" at bounding box center [128, 109] width 78 height 37
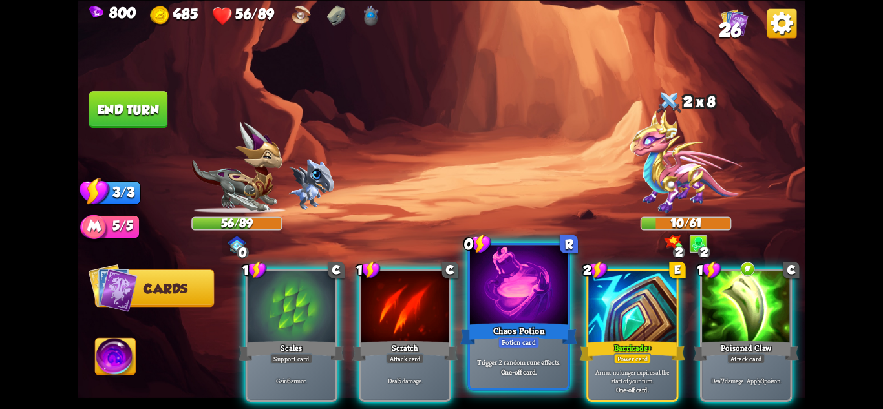
click at [525, 309] on div at bounding box center [519, 286] width 98 height 82
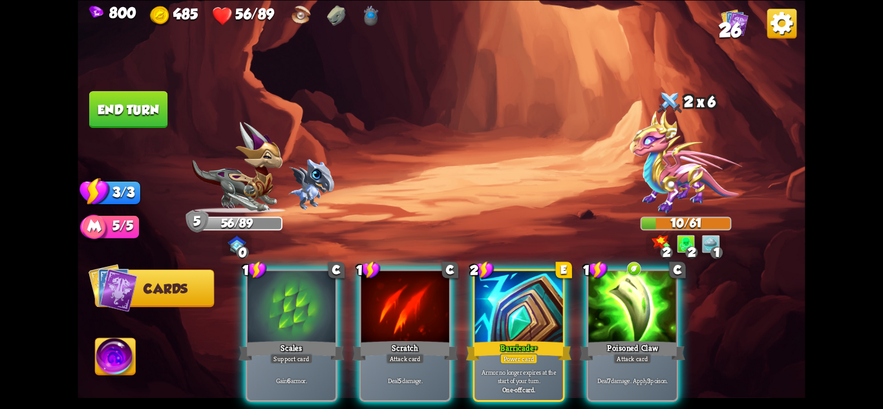
click at [525, 309] on div at bounding box center [519, 308] width 88 height 74
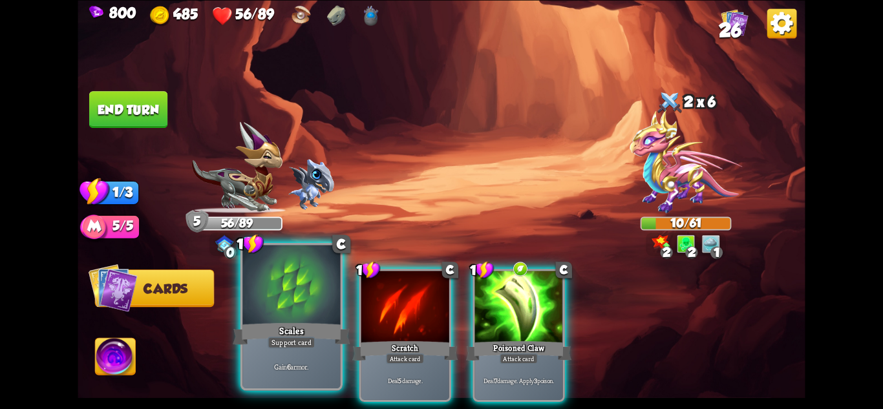
click at [309, 309] on div at bounding box center [292, 286] width 98 height 82
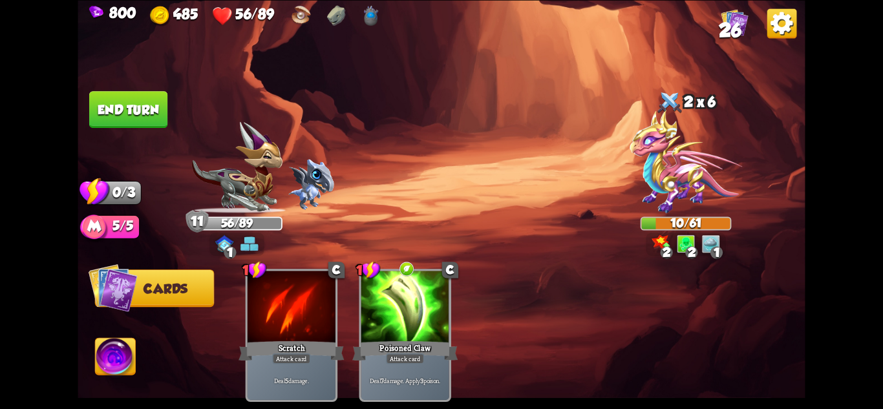
click at [132, 94] on button "End turn" at bounding box center [128, 109] width 78 height 37
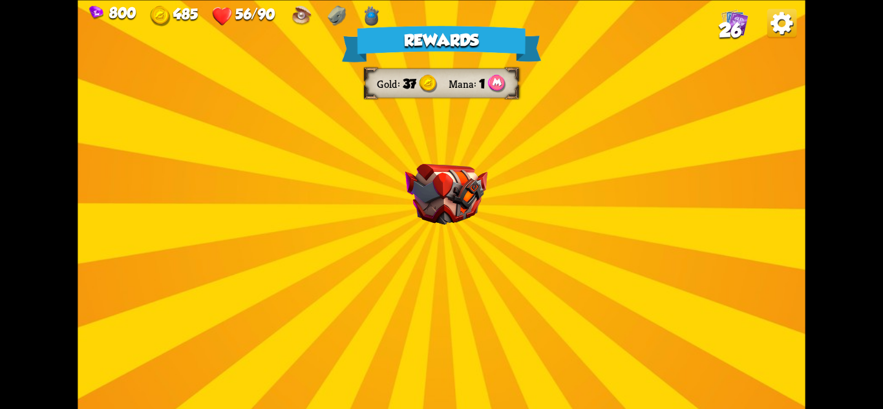
click at [476, 204] on img at bounding box center [447, 194] width 82 height 61
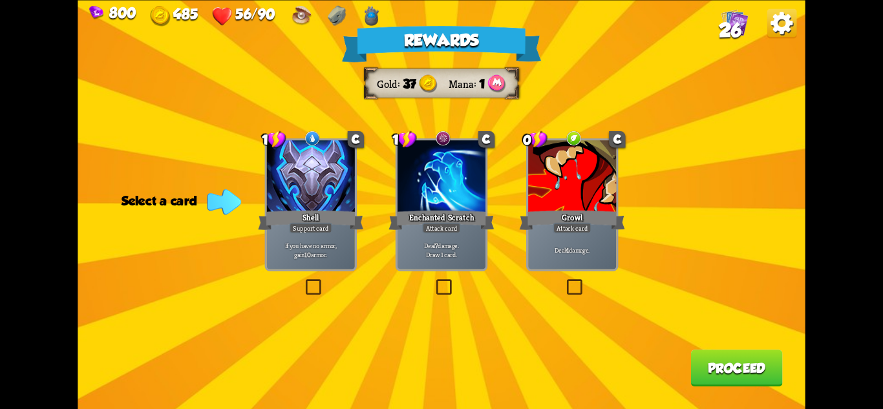
click at [305, 190] on div at bounding box center [311, 177] width 88 height 74
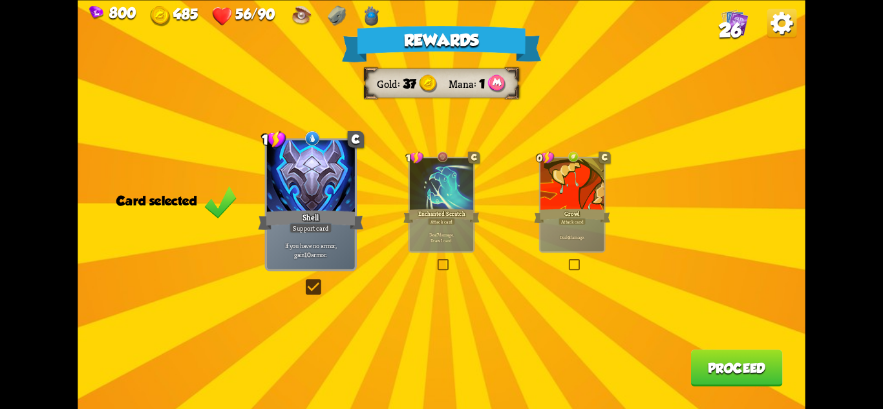
click at [741, 371] on button "Proceed" at bounding box center [737, 368] width 92 height 37
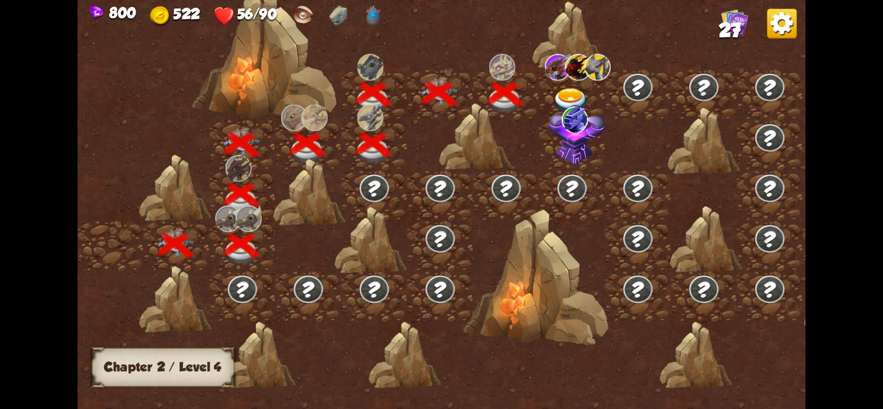
click at [574, 92] on img at bounding box center [571, 101] width 36 height 27
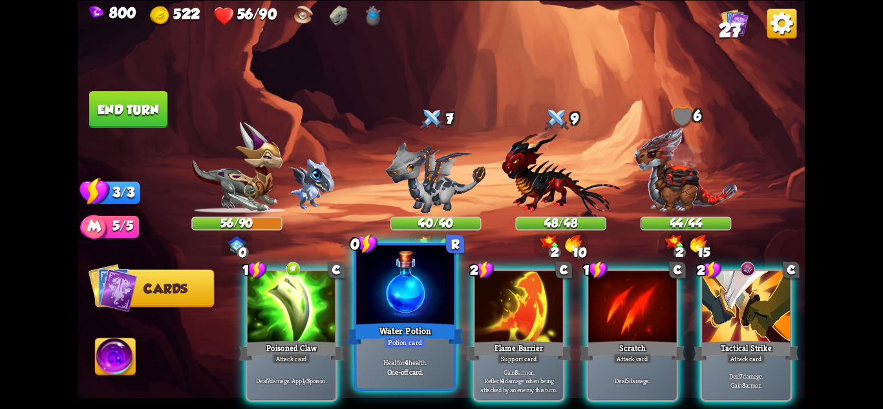
click at [432, 340] on div "Water Potion" at bounding box center [405, 334] width 117 height 26
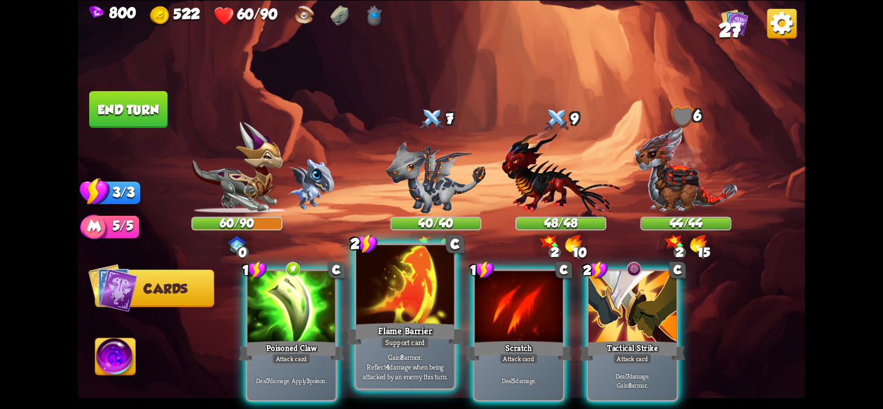
click at [398, 359] on p "Gain 8 armor. Reflect 4 damage when being attacked by an enemy this turn." at bounding box center [405, 366] width 93 height 29
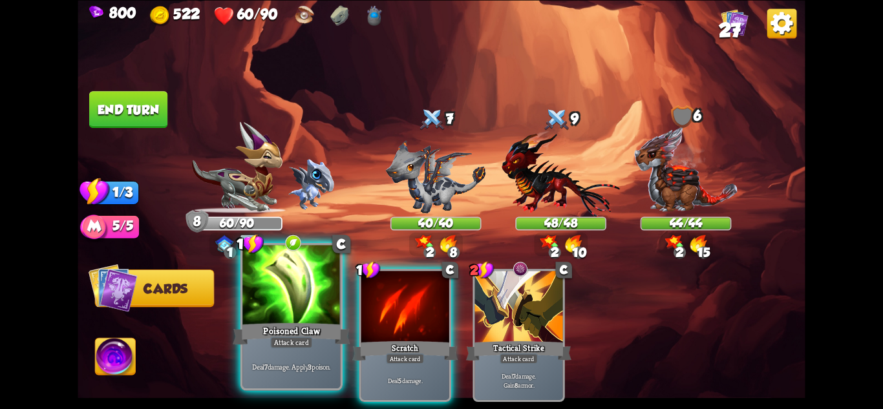
click at [297, 334] on div "Poisoned Claw" at bounding box center [291, 334] width 117 height 26
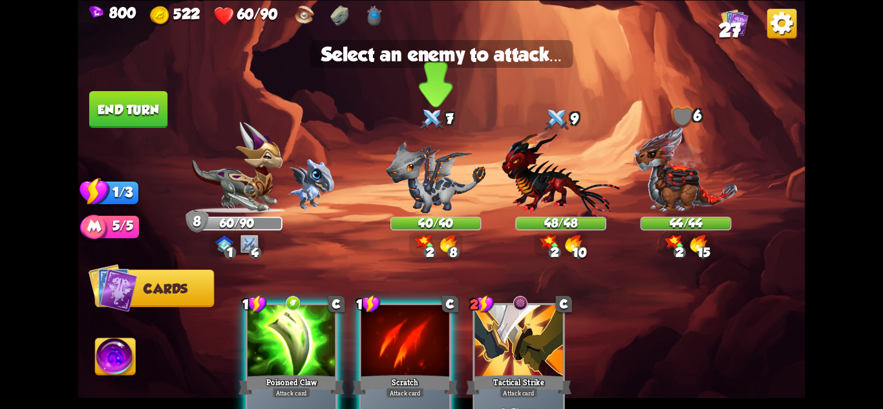
click at [430, 213] on img at bounding box center [436, 176] width 100 height 73
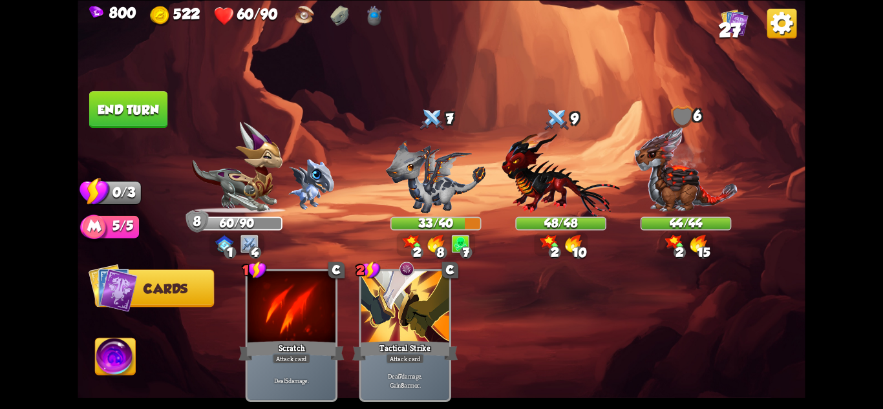
click at [114, 105] on button "End turn" at bounding box center [128, 109] width 78 height 37
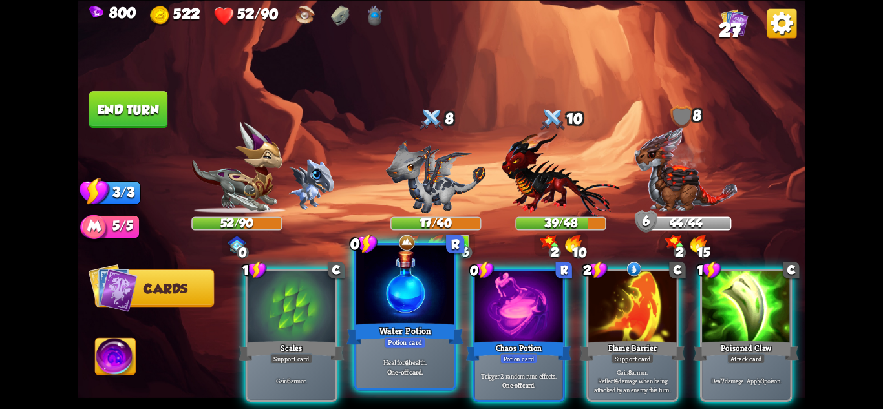
click at [402, 345] on div "Potion card" at bounding box center [405, 342] width 42 height 12
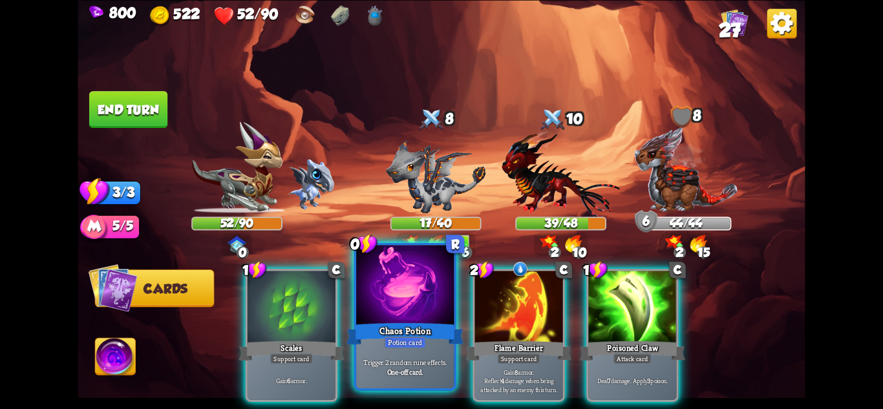
click at [408, 344] on div "Potion card" at bounding box center [405, 342] width 42 height 12
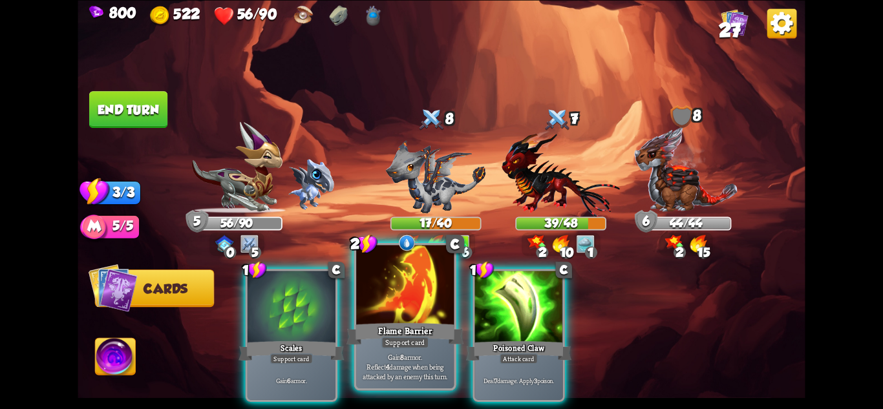
click at [412, 341] on div "Support card" at bounding box center [406, 342] width 48 height 12
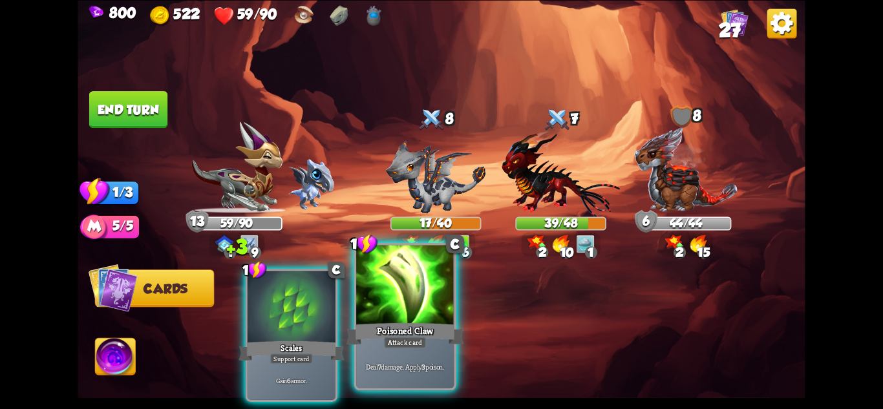
click at [420, 356] on div "Deal 7 damage. Apply 3 poison." at bounding box center [405, 367] width 98 height 43
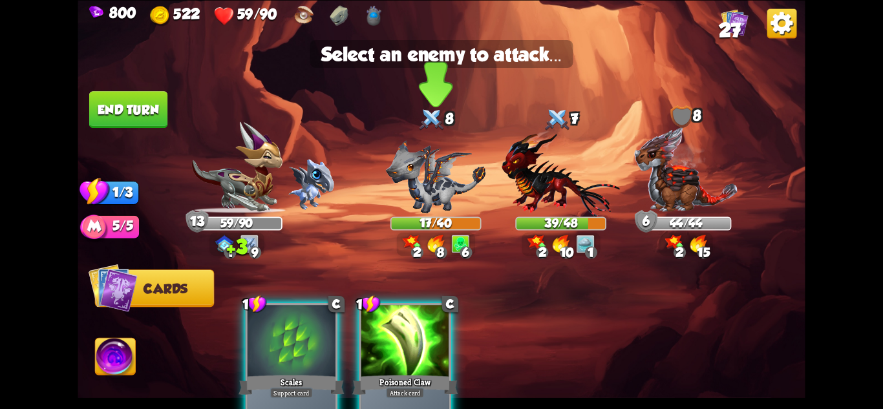
click at [456, 194] on img at bounding box center [436, 176] width 100 height 73
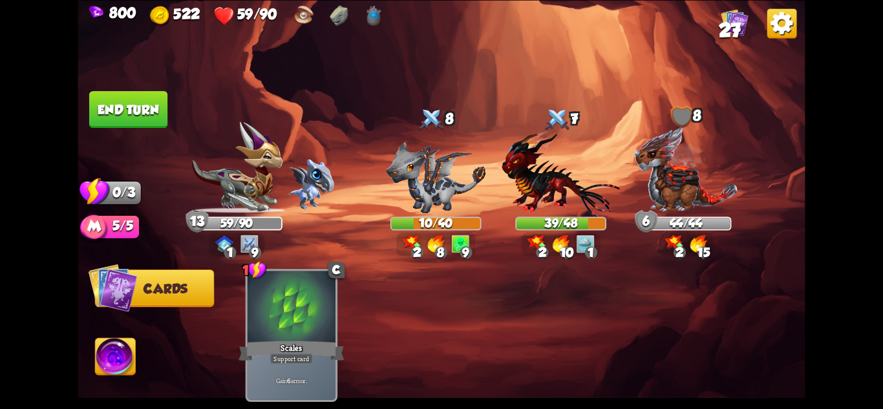
click at [130, 100] on button "End turn" at bounding box center [128, 109] width 79 height 37
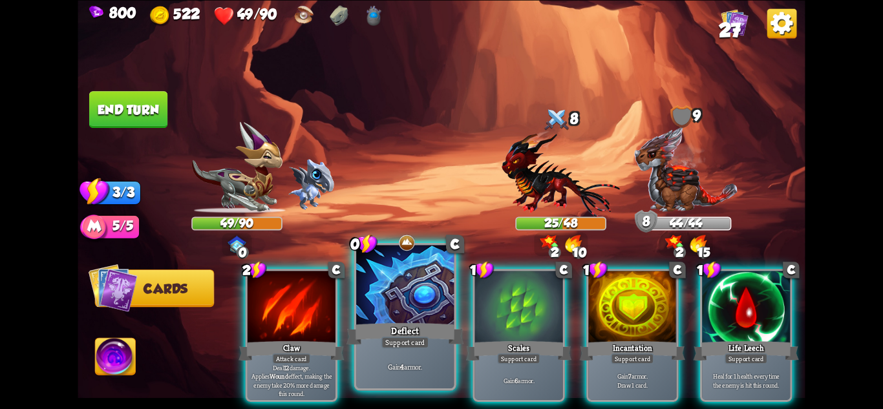
click at [417, 320] on div at bounding box center [405, 286] width 98 height 82
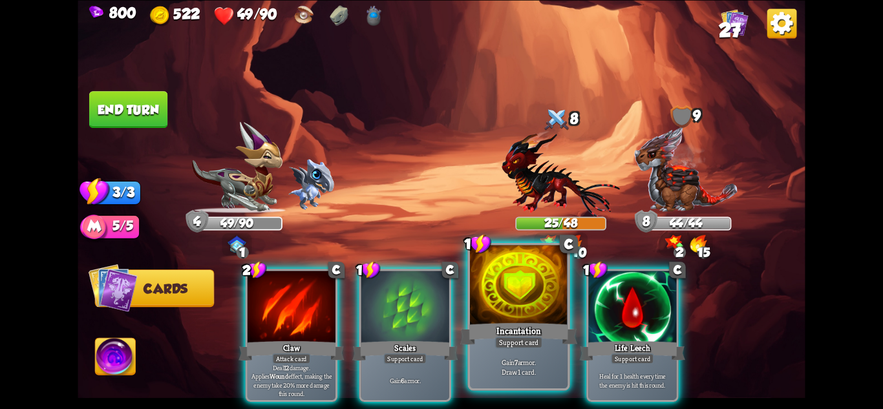
click at [547, 315] on div at bounding box center [519, 286] width 98 height 82
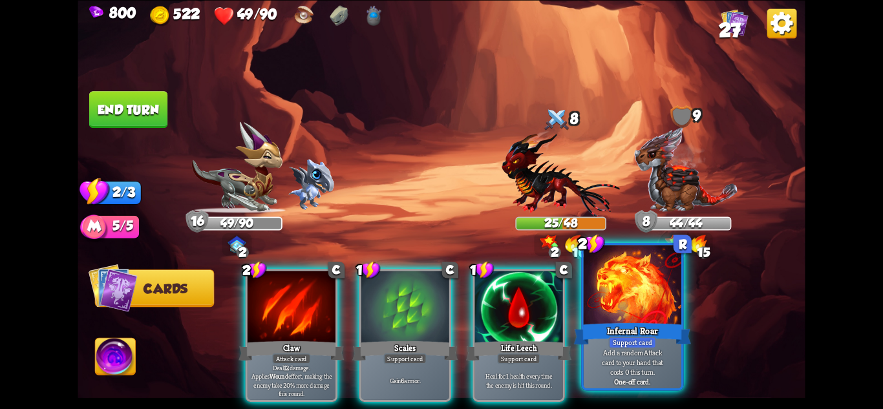
click at [648, 339] on div "Support card" at bounding box center [633, 342] width 48 height 12
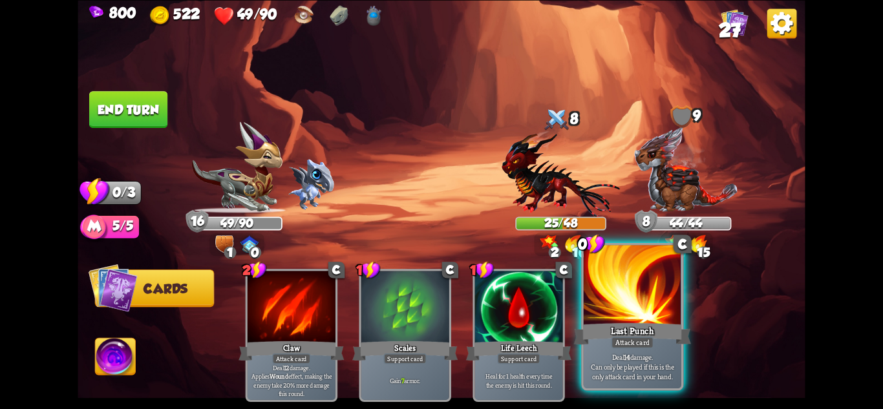
click at [660, 335] on div "Last Punch" at bounding box center [632, 334] width 117 height 26
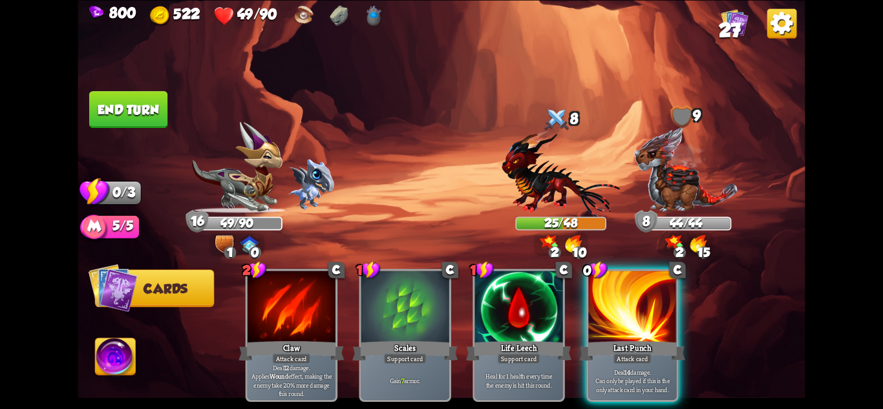
click at [578, 217] on div "25/48" at bounding box center [560, 224] width 91 height 14
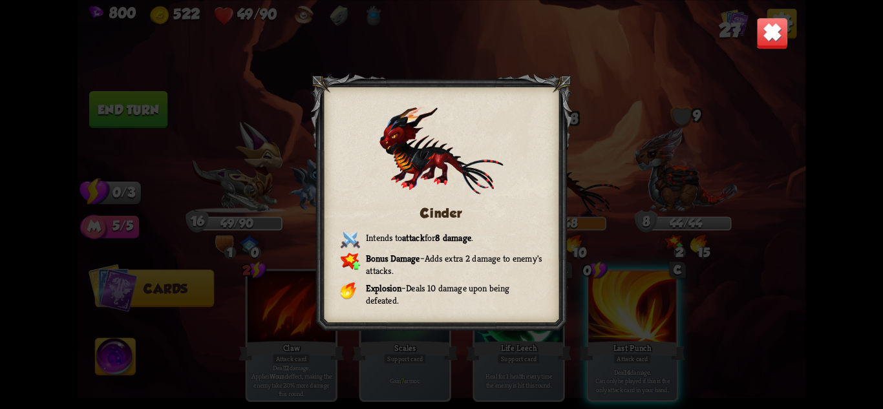
click at [619, 316] on div "Cinder Intends to attack for 8 damage . Bonus Damage – Adds extra 2 damage to e…" at bounding box center [442, 204] width 728 height 409
click at [622, 318] on div "Cinder Intends to attack for 8 damage . Bonus Damage – Adds extra 2 damage to e…" at bounding box center [442, 204] width 728 height 409
click at [772, 24] on img at bounding box center [773, 33] width 32 height 32
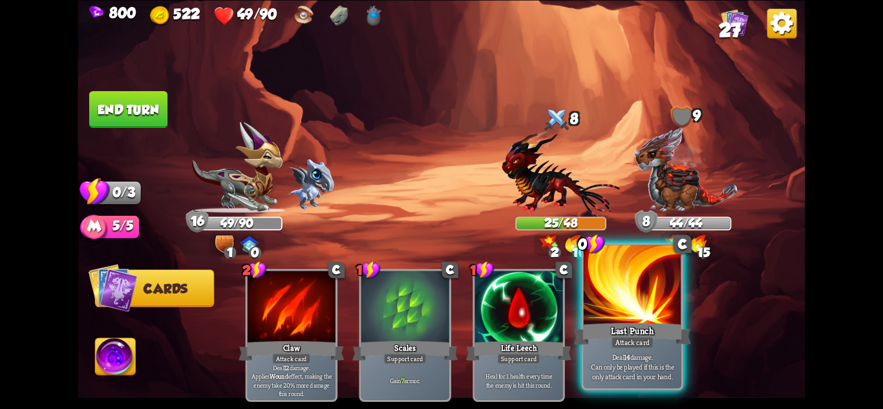
click at [621, 338] on div "Attack card" at bounding box center [632, 342] width 43 height 12
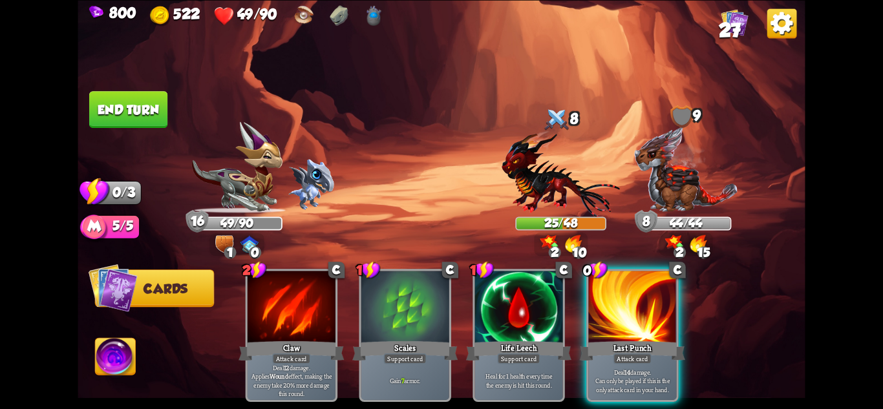
click at [142, 98] on button "End turn" at bounding box center [128, 109] width 78 height 37
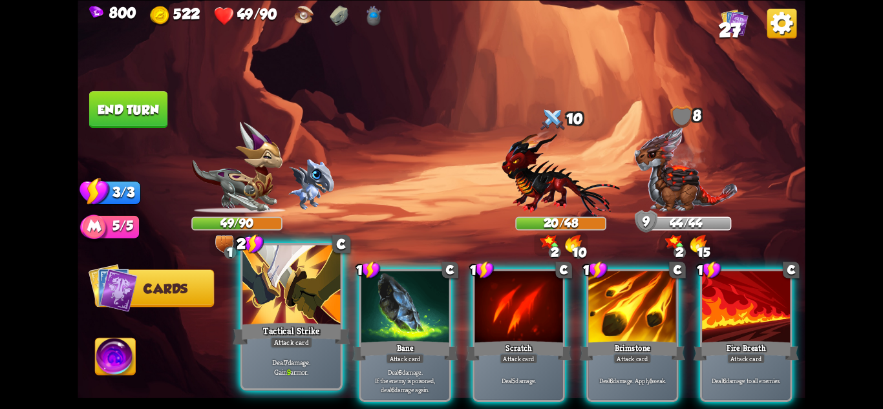
click at [319, 305] on div at bounding box center [292, 286] width 98 height 82
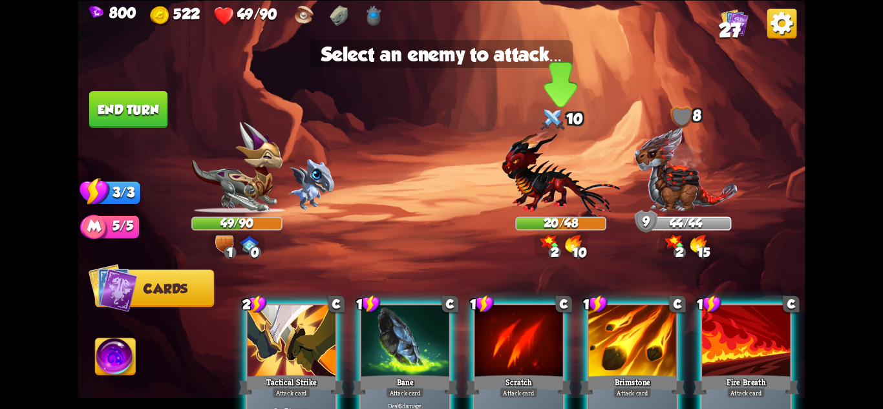
click at [559, 201] on img at bounding box center [561, 173] width 118 height 87
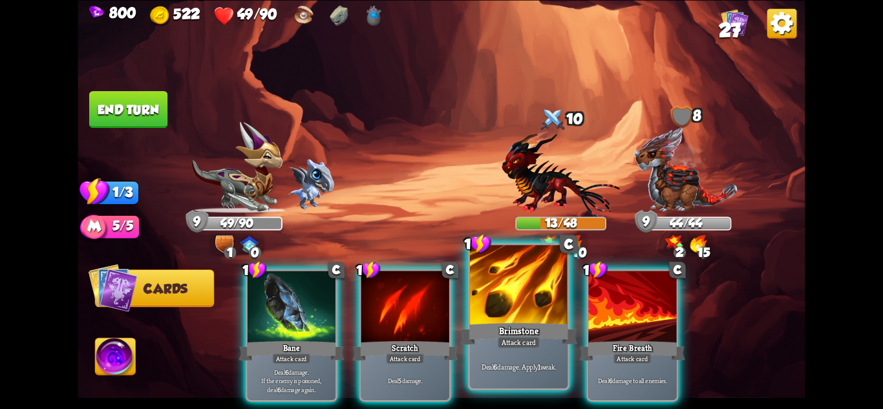
click at [521, 298] on div at bounding box center [519, 286] width 98 height 82
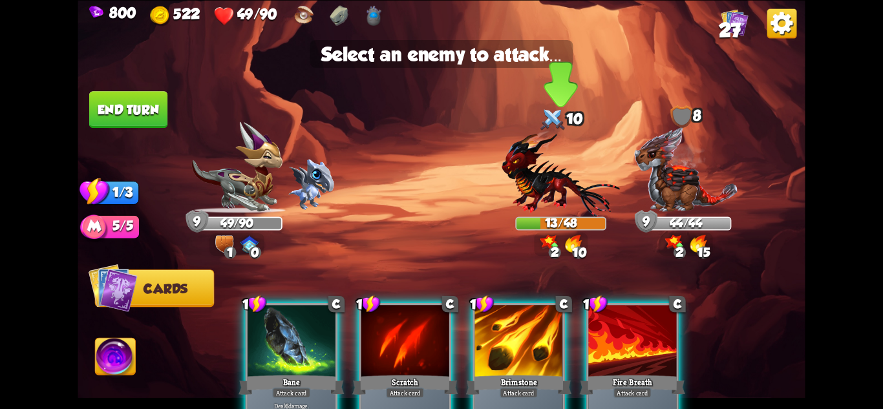
click at [552, 200] on img at bounding box center [561, 173] width 118 height 87
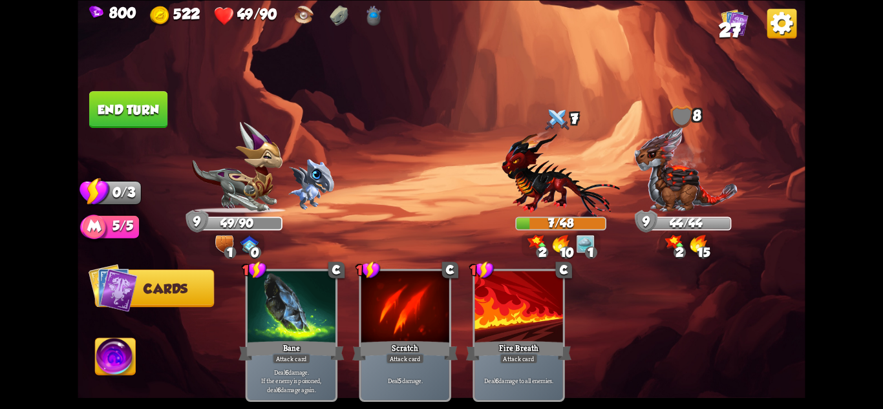
click at [124, 90] on img at bounding box center [442, 204] width 728 height 409
click at [125, 103] on button "End turn" at bounding box center [128, 109] width 78 height 37
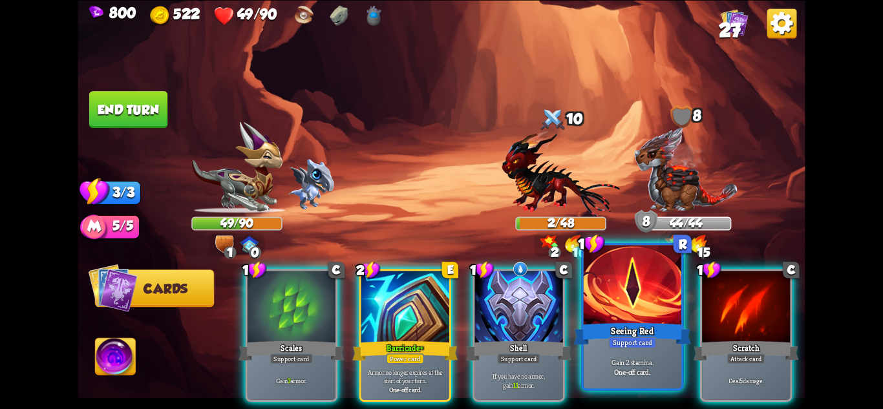
click at [668, 332] on div "Seeing Red" at bounding box center [632, 334] width 117 height 26
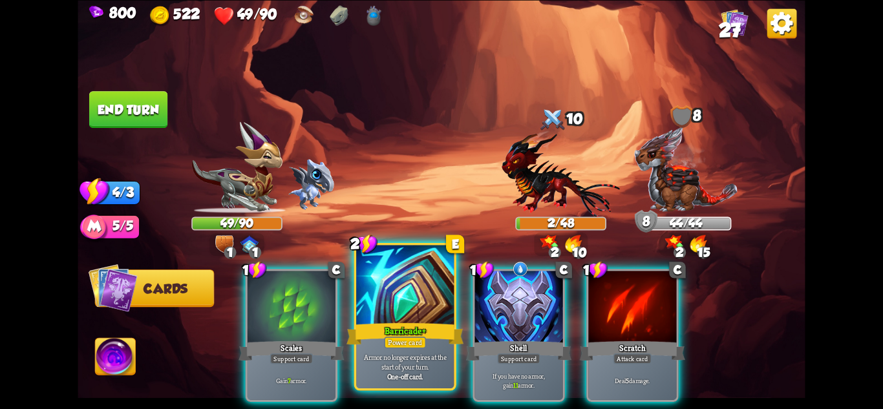
click at [407, 343] on div "Power card" at bounding box center [405, 342] width 42 height 12
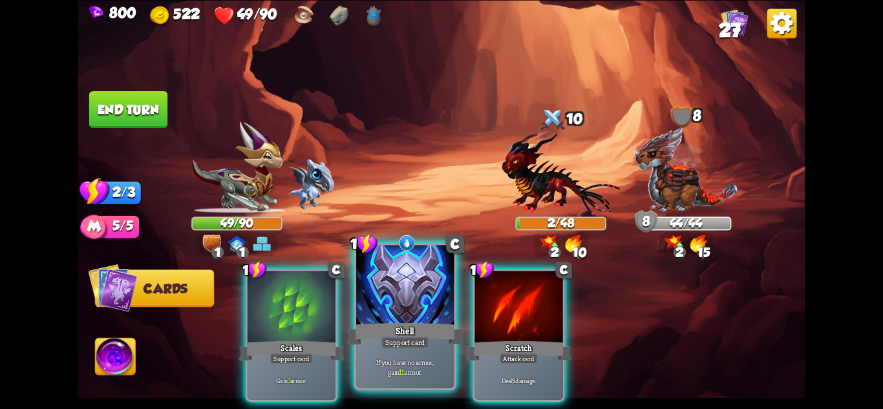
click at [420, 343] on div "Support card" at bounding box center [406, 342] width 48 height 12
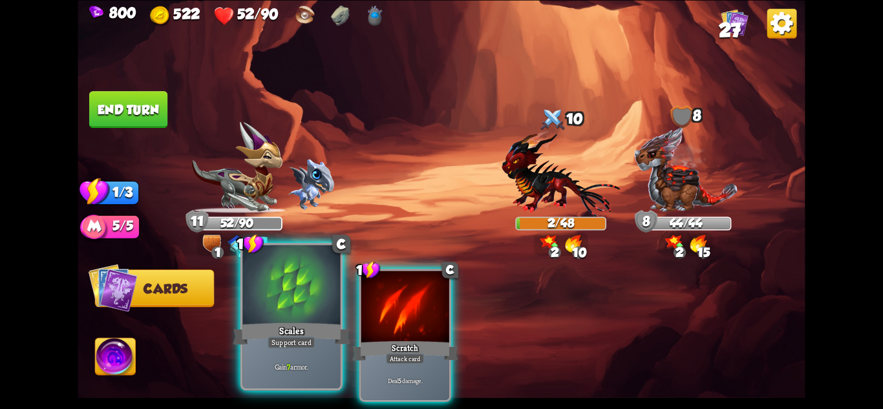
click at [301, 343] on div "Support card" at bounding box center [292, 342] width 48 height 12
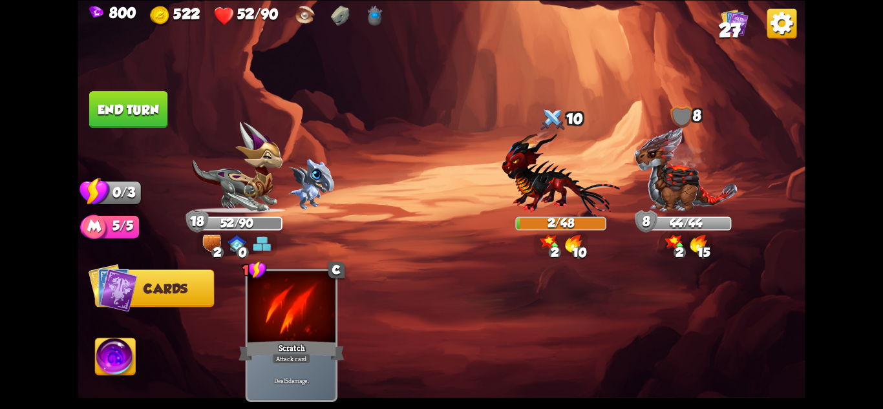
click at [145, 120] on button "End turn" at bounding box center [128, 109] width 78 height 37
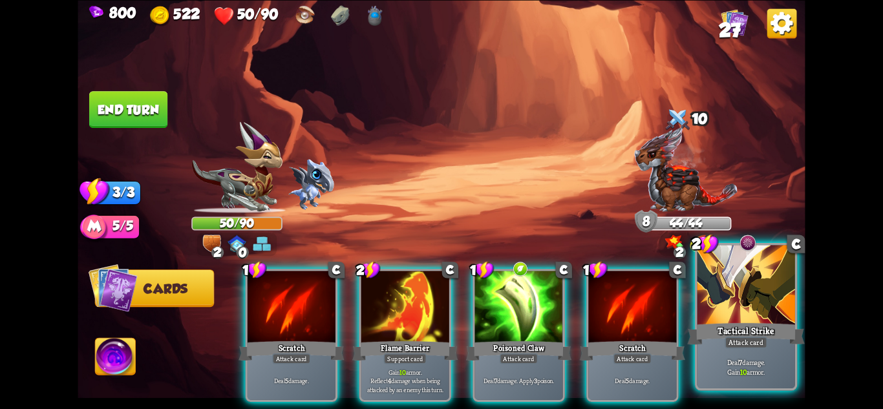
click at [730, 350] on div "Deal 7 damage. Gain 10 armor." at bounding box center [747, 367] width 98 height 43
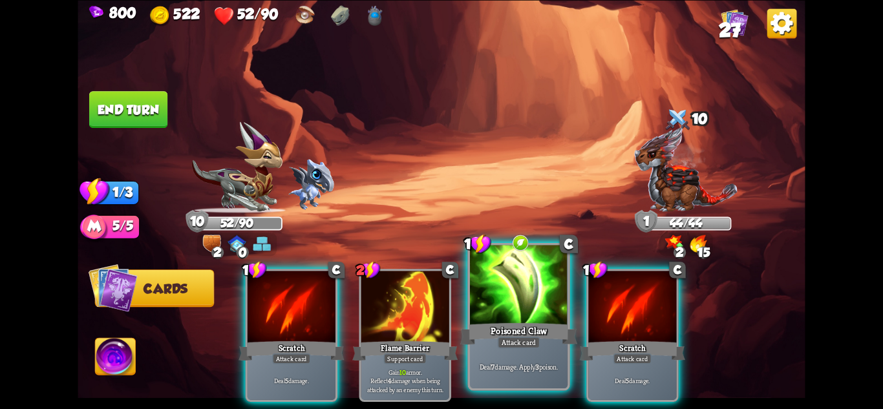
click at [554, 309] on div at bounding box center [519, 286] width 98 height 82
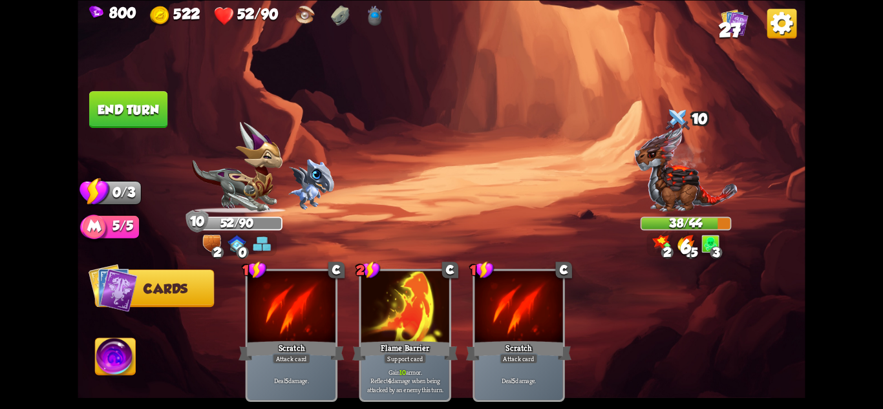
click at [127, 111] on button "End turn" at bounding box center [128, 109] width 78 height 37
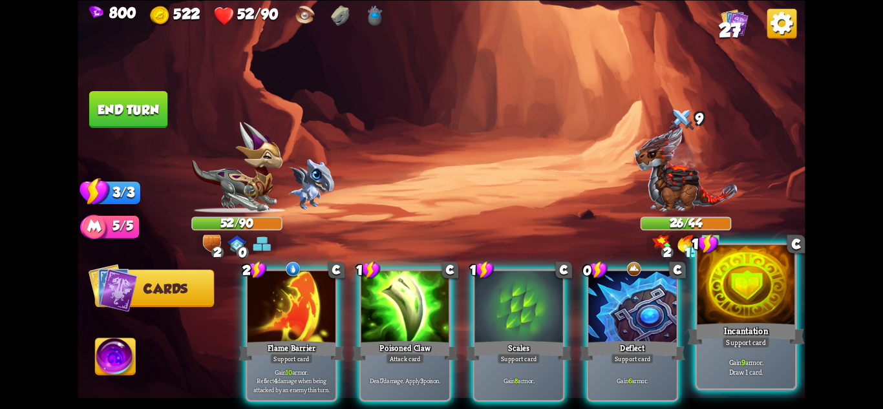
click at [726, 314] on div at bounding box center [747, 286] width 98 height 82
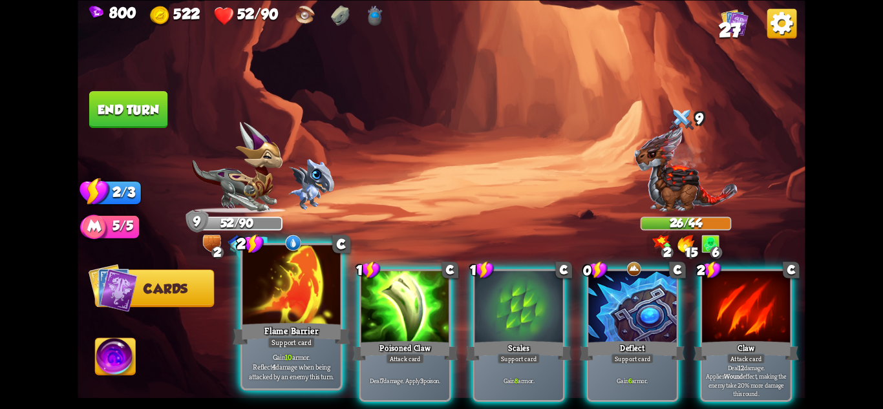
click at [292, 325] on div "Flame Barrier" at bounding box center [291, 334] width 117 height 26
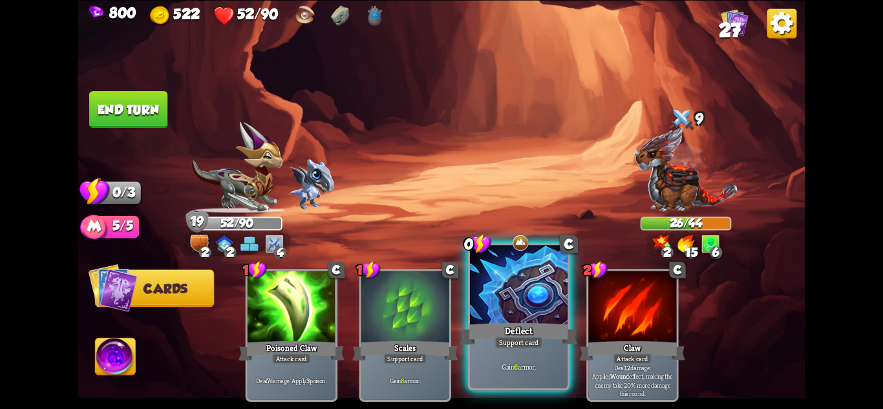
click at [547, 319] on div at bounding box center [519, 286] width 98 height 82
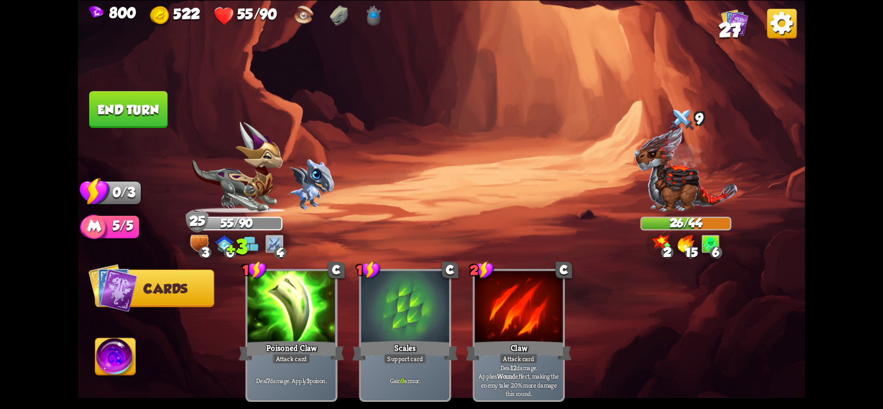
click at [131, 78] on img at bounding box center [442, 204] width 728 height 409
click at [132, 100] on button "End turn" at bounding box center [128, 109] width 78 height 37
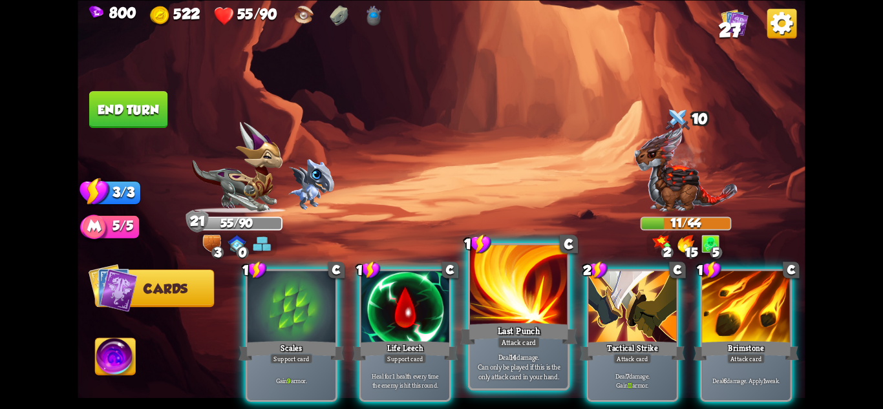
click at [534, 347] on div "Attack card" at bounding box center [519, 342] width 43 height 12
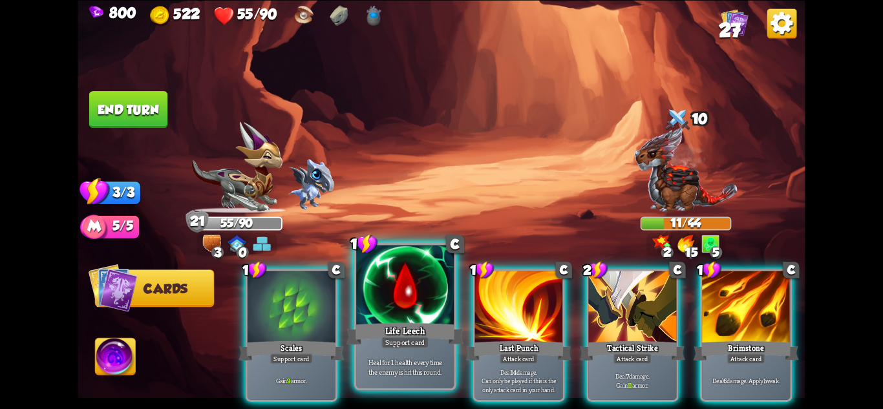
click at [354, 320] on div "1 C Life Leech Support card Heal for 1 health every time the enemy is hit this …" at bounding box center [405, 317] width 102 height 148
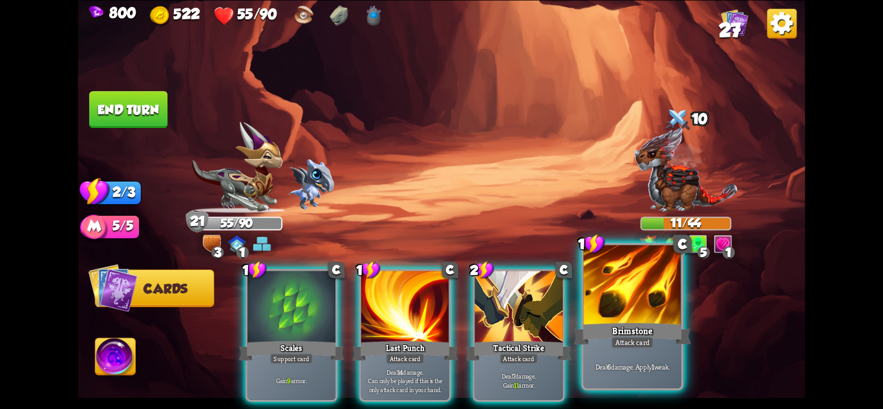
click at [671, 355] on div "Deal 6 damage. Apply 1 weak." at bounding box center [633, 367] width 98 height 43
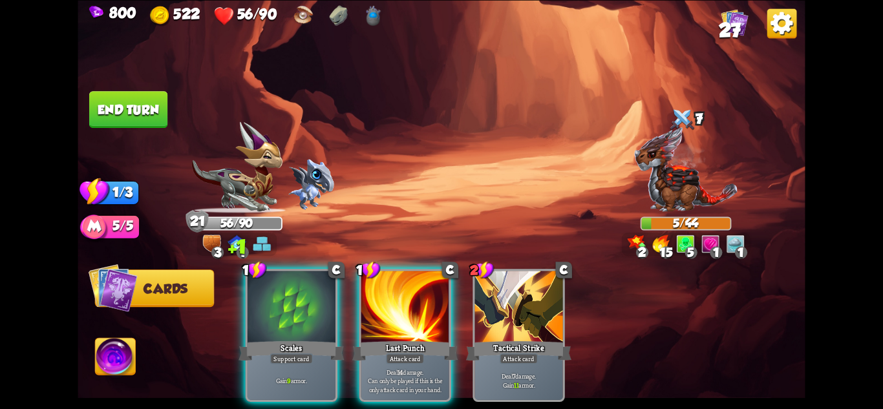
click at [129, 117] on button "End turn" at bounding box center [128, 109] width 78 height 37
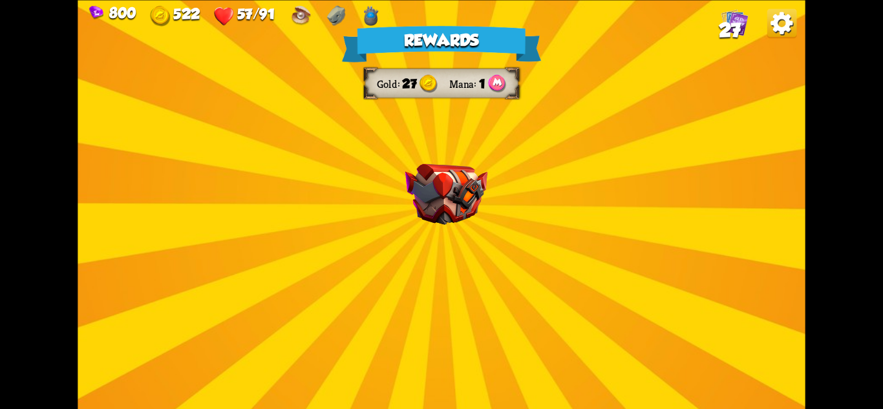
click at [406, 170] on img at bounding box center [447, 194] width 82 height 61
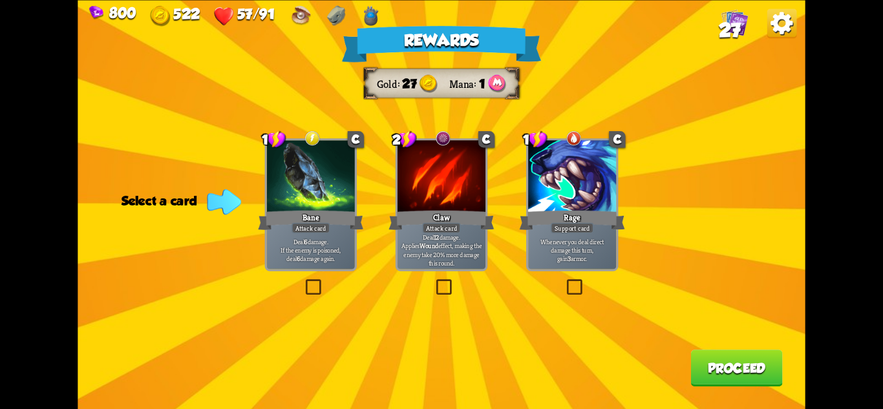
click at [305, 178] on div at bounding box center [311, 177] width 88 height 74
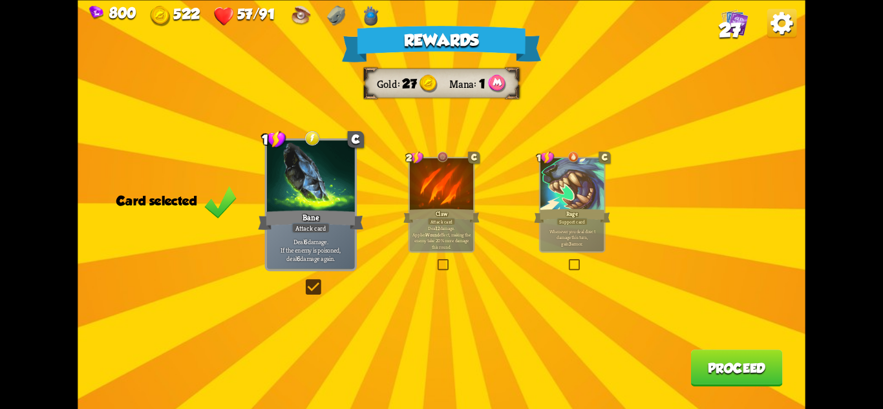
click at [727, 365] on button "Proceed" at bounding box center [737, 368] width 92 height 37
